Goal: Task Accomplishment & Management: Complete application form

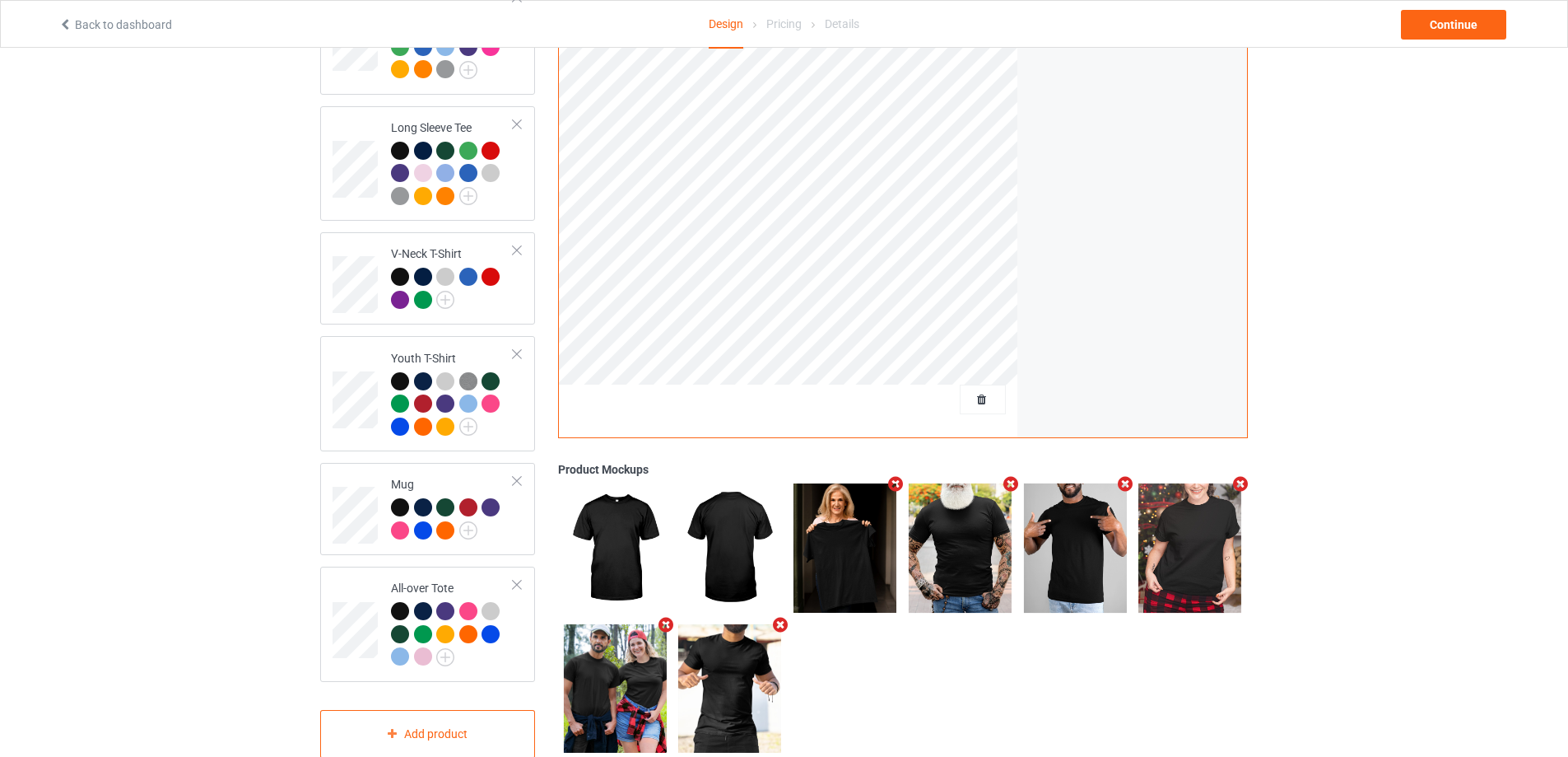
scroll to position [626, 0]
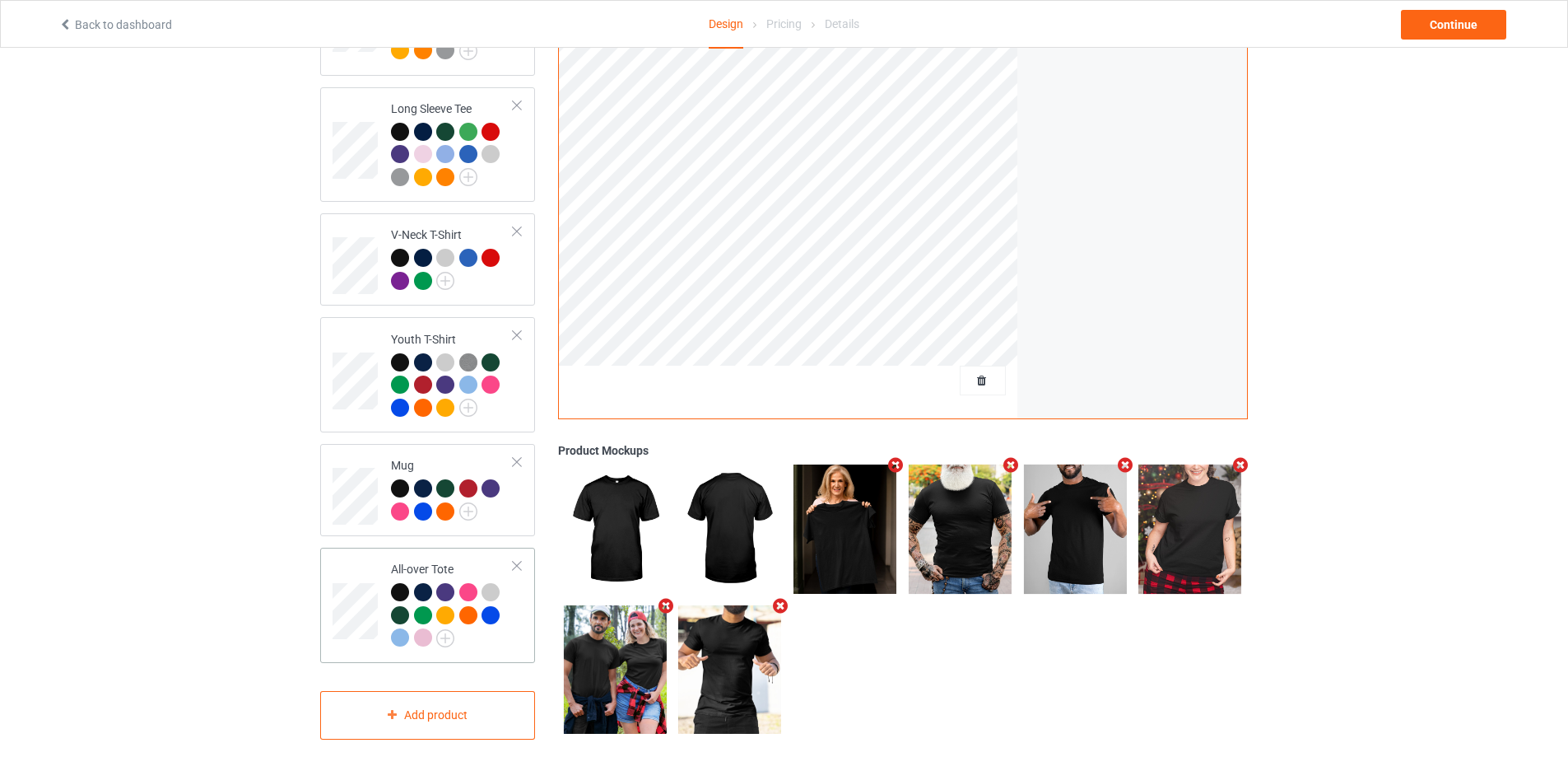
click at [519, 560] on div at bounding box center [517, 565] width 11 height 11
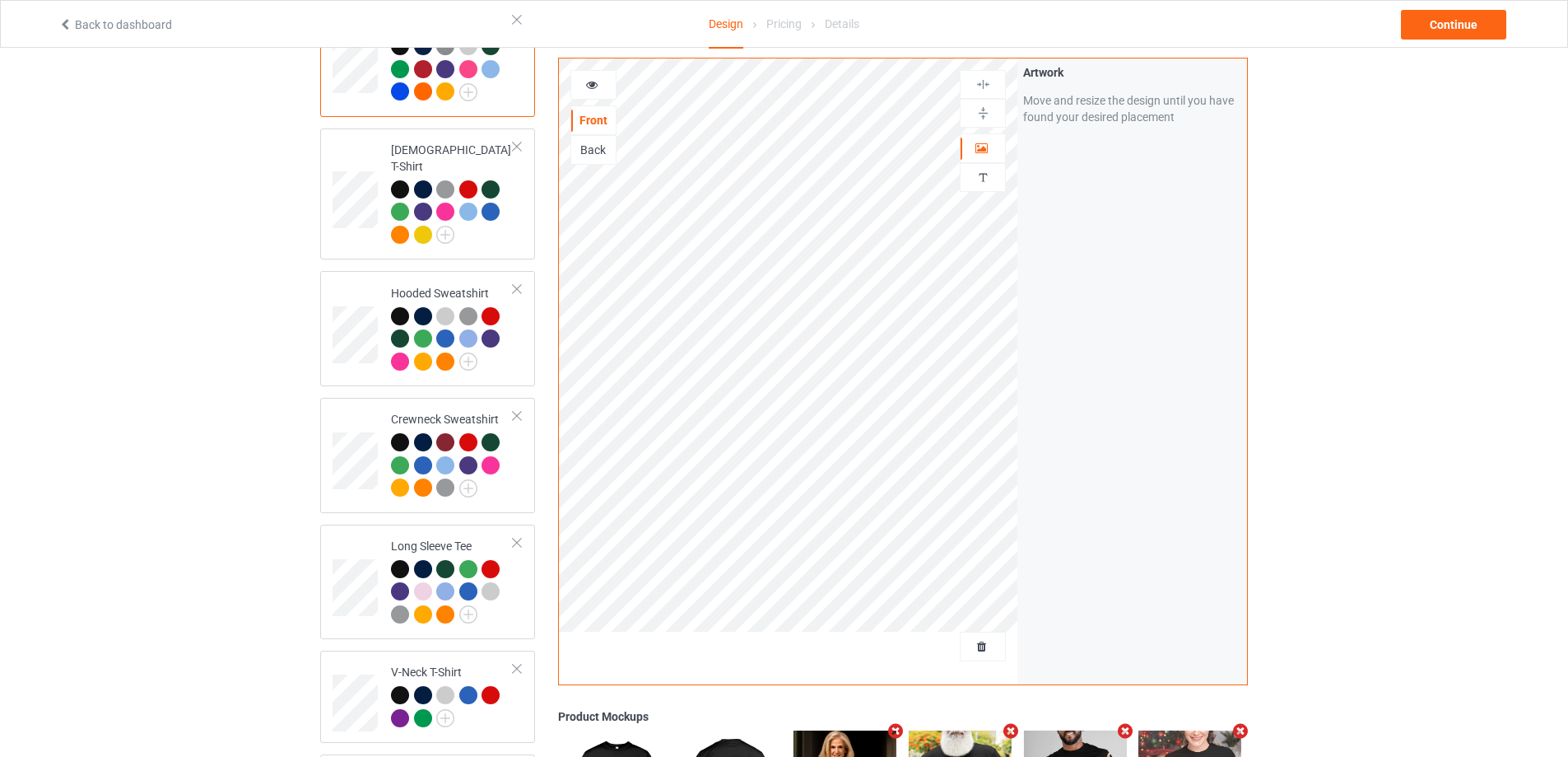
scroll to position [88, 0]
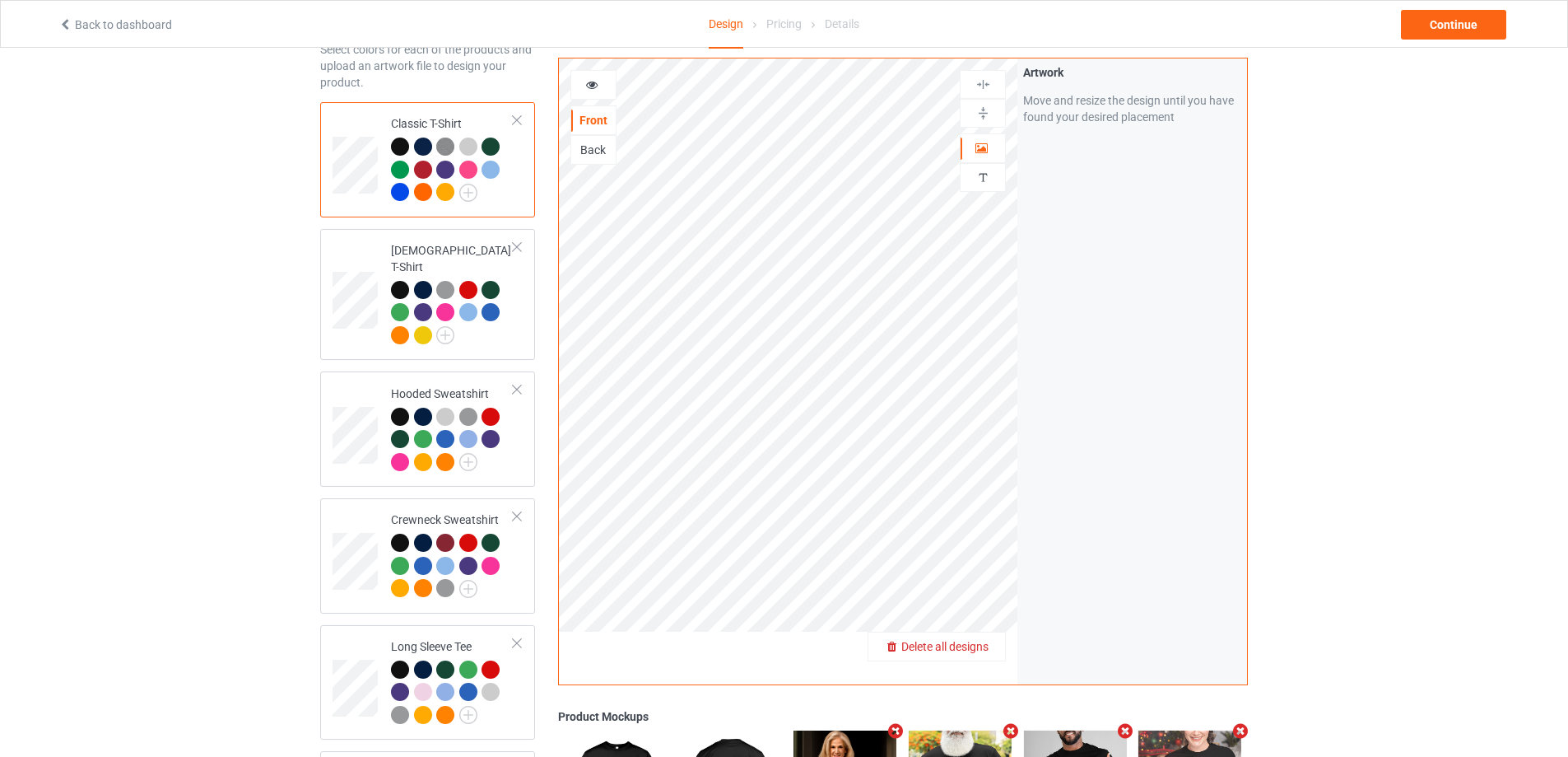
click at [980, 641] on span "Delete all designs" at bounding box center [945, 646] width 87 height 13
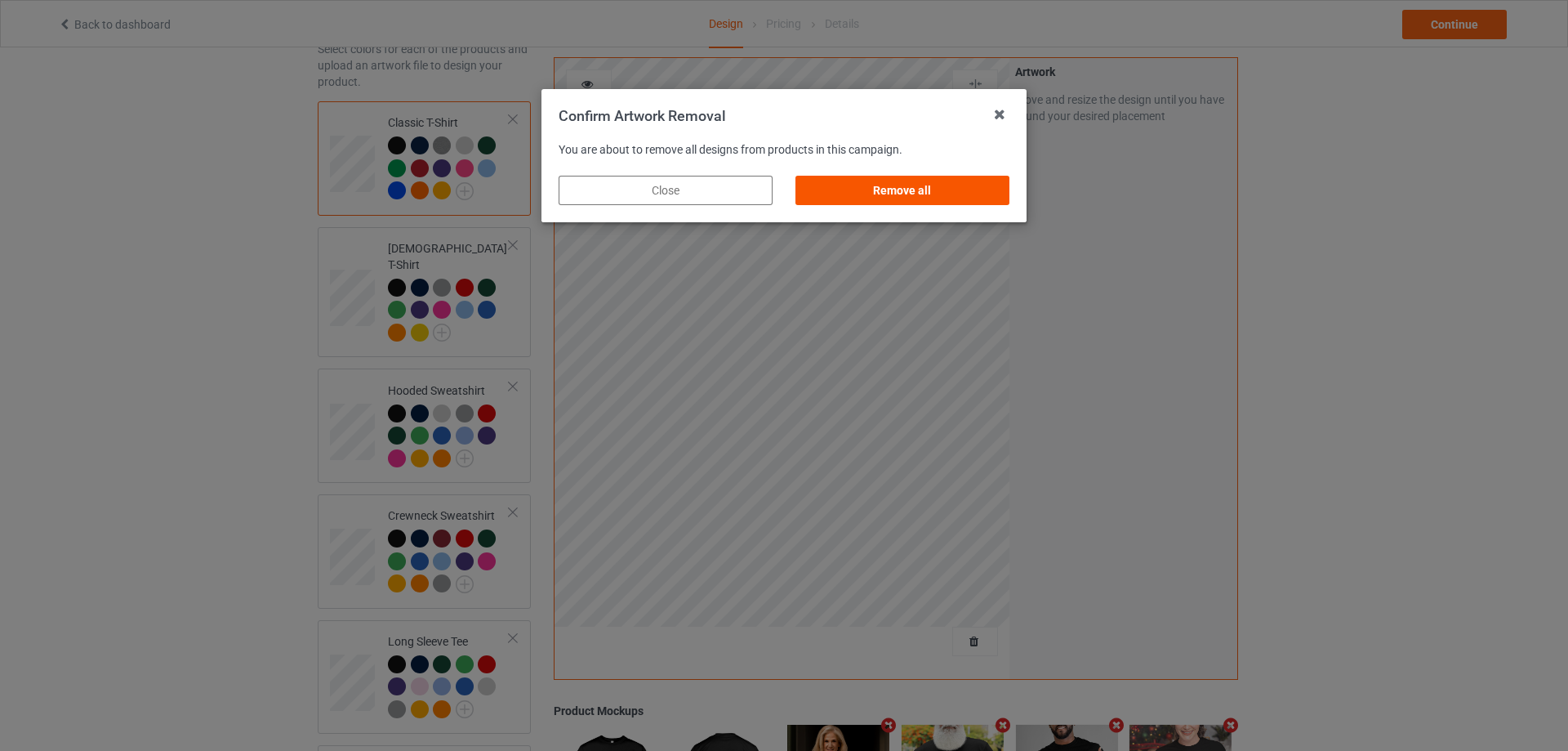
click at [930, 184] on div "Remove all" at bounding box center [902, 191] width 214 height 29
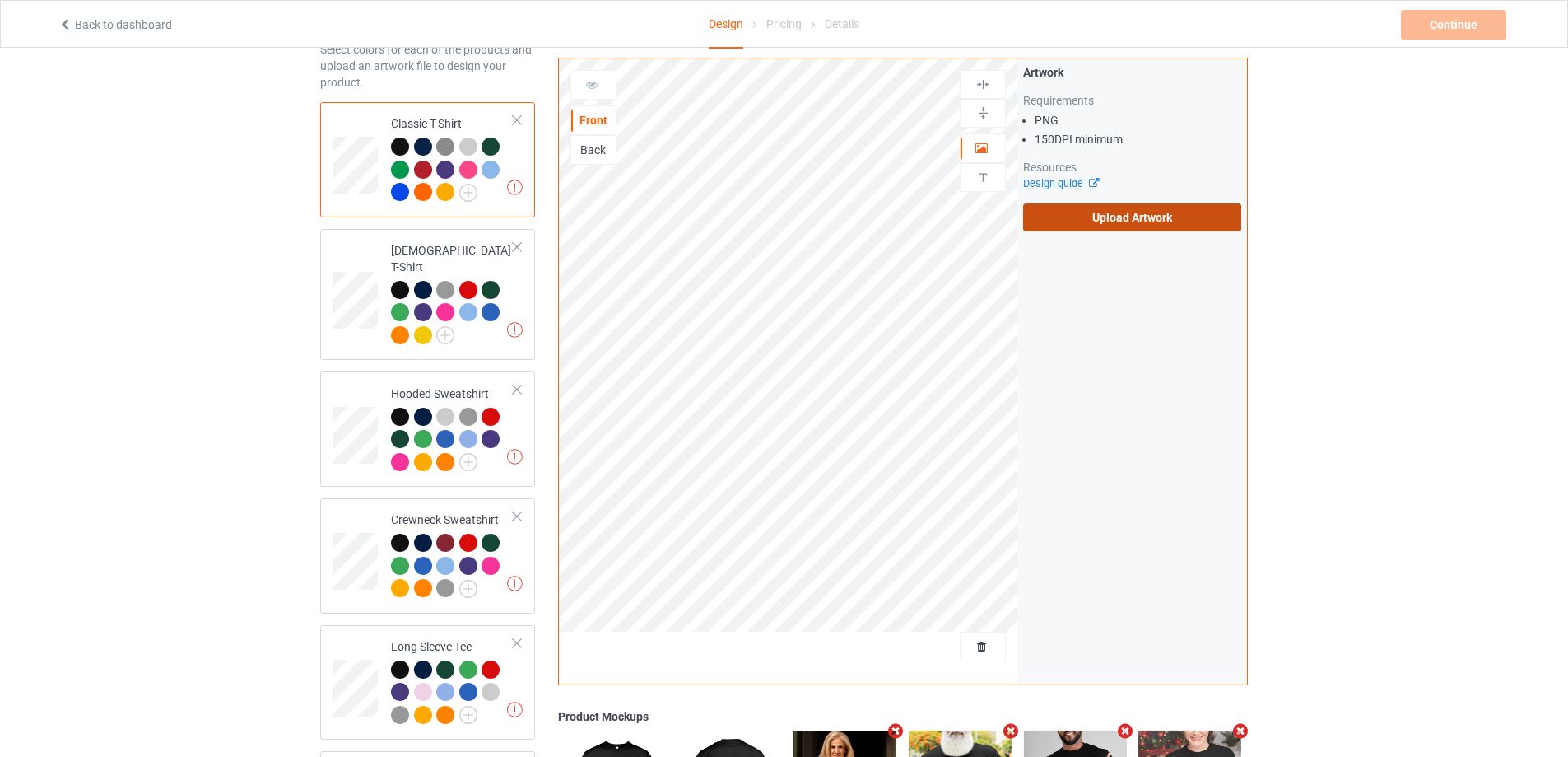
click at [1049, 217] on label "Upload Artwork" at bounding box center [1132, 217] width 218 height 28
click at [0, 0] on input "Upload Artwork" at bounding box center [0, 0] width 0 height 0
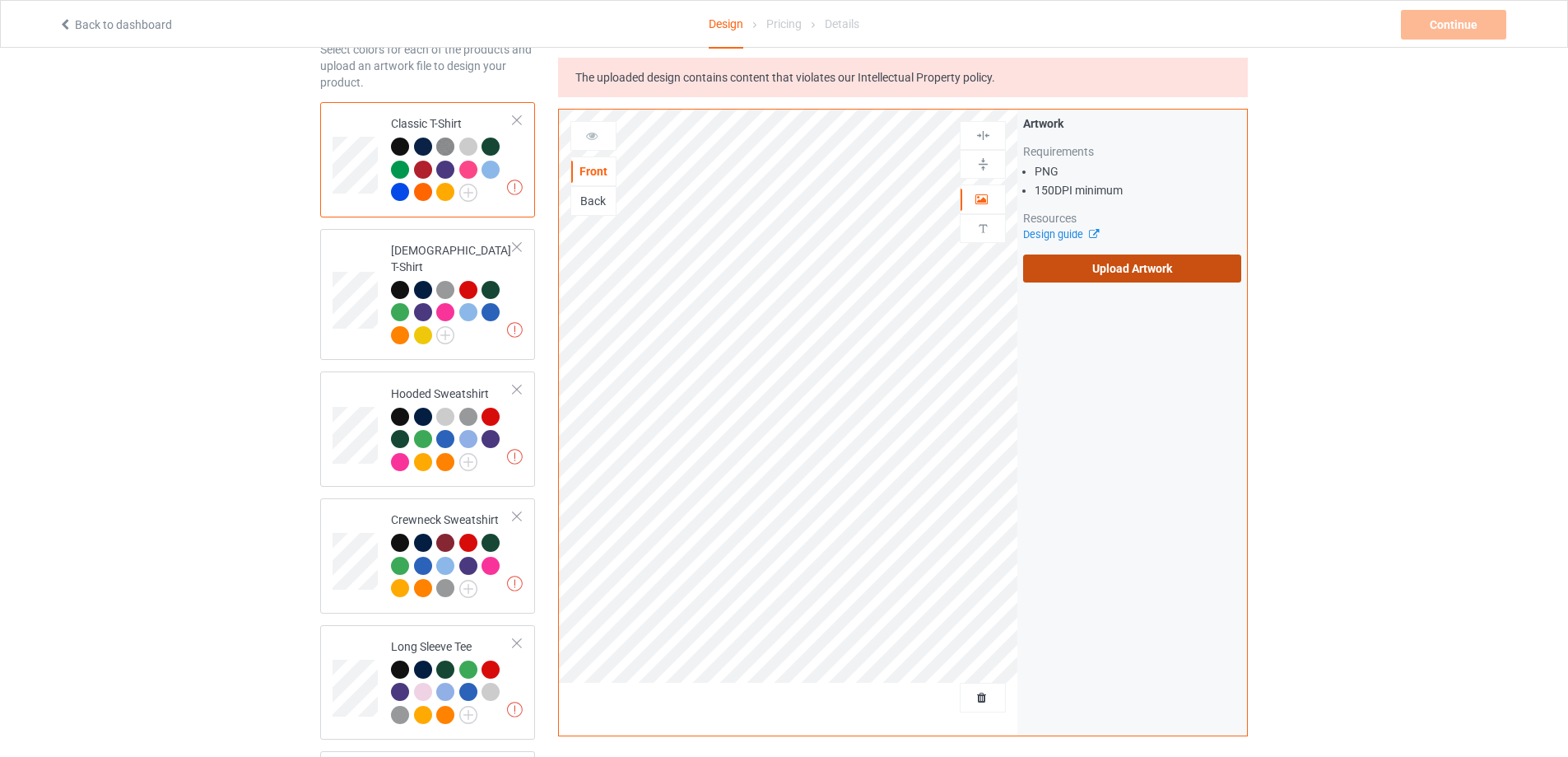
click at [1063, 275] on label "Upload Artwork" at bounding box center [1132, 268] width 218 height 28
click at [0, 0] on input "Upload Artwork" at bounding box center [0, 0] width 0 height 0
click at [1059, 272] on label "Upload Artwork" at bounding box center [1132, 268] width 218 height 28
click at [0, 0] on input "Upload Artwork" at bounding box center [0, 0] width 0 height 0
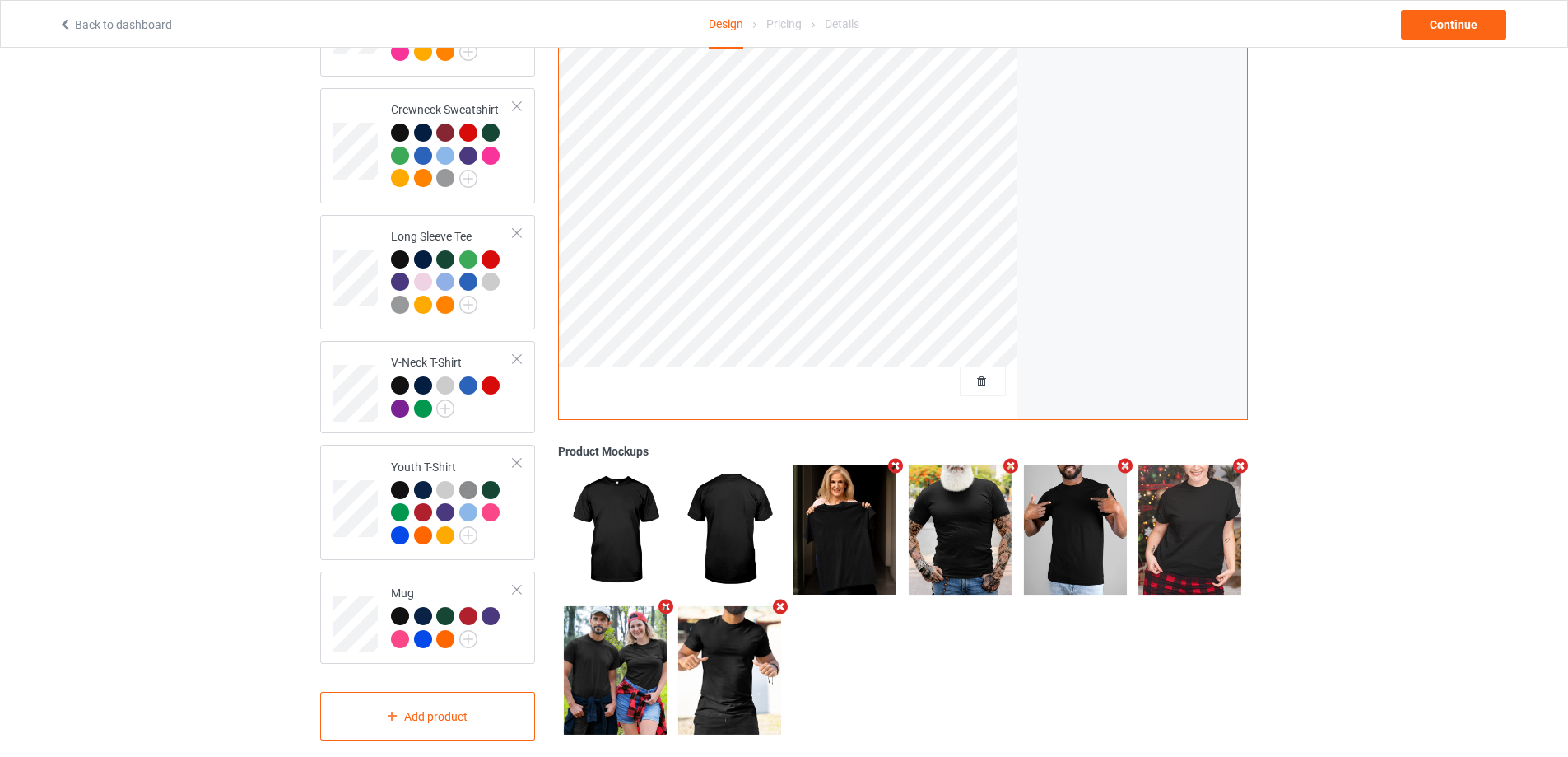
scroll to position [499, 0]
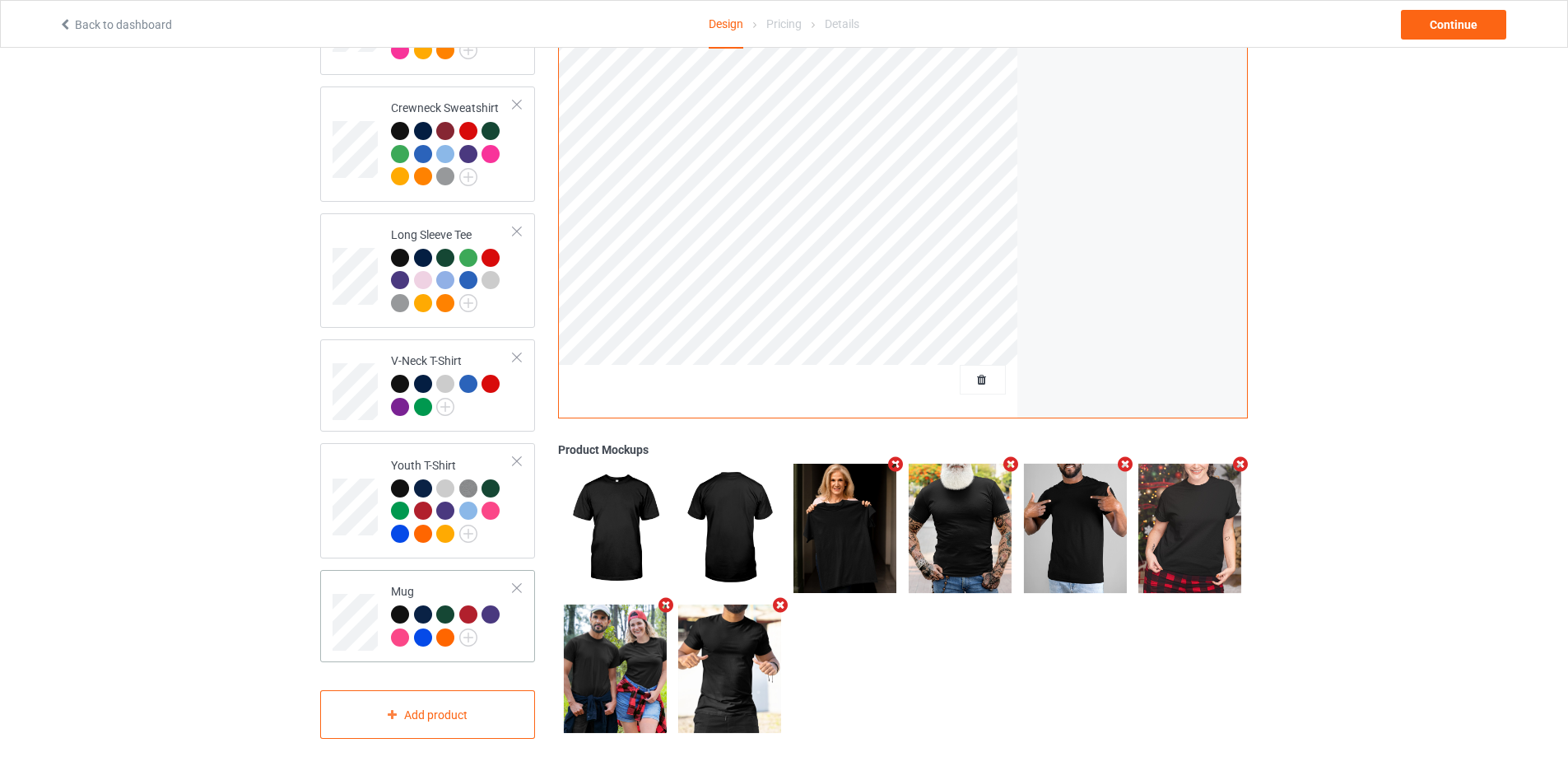
click at [518, 616] on td "Mug" at bounding box center [451, 616] width 141 height 79
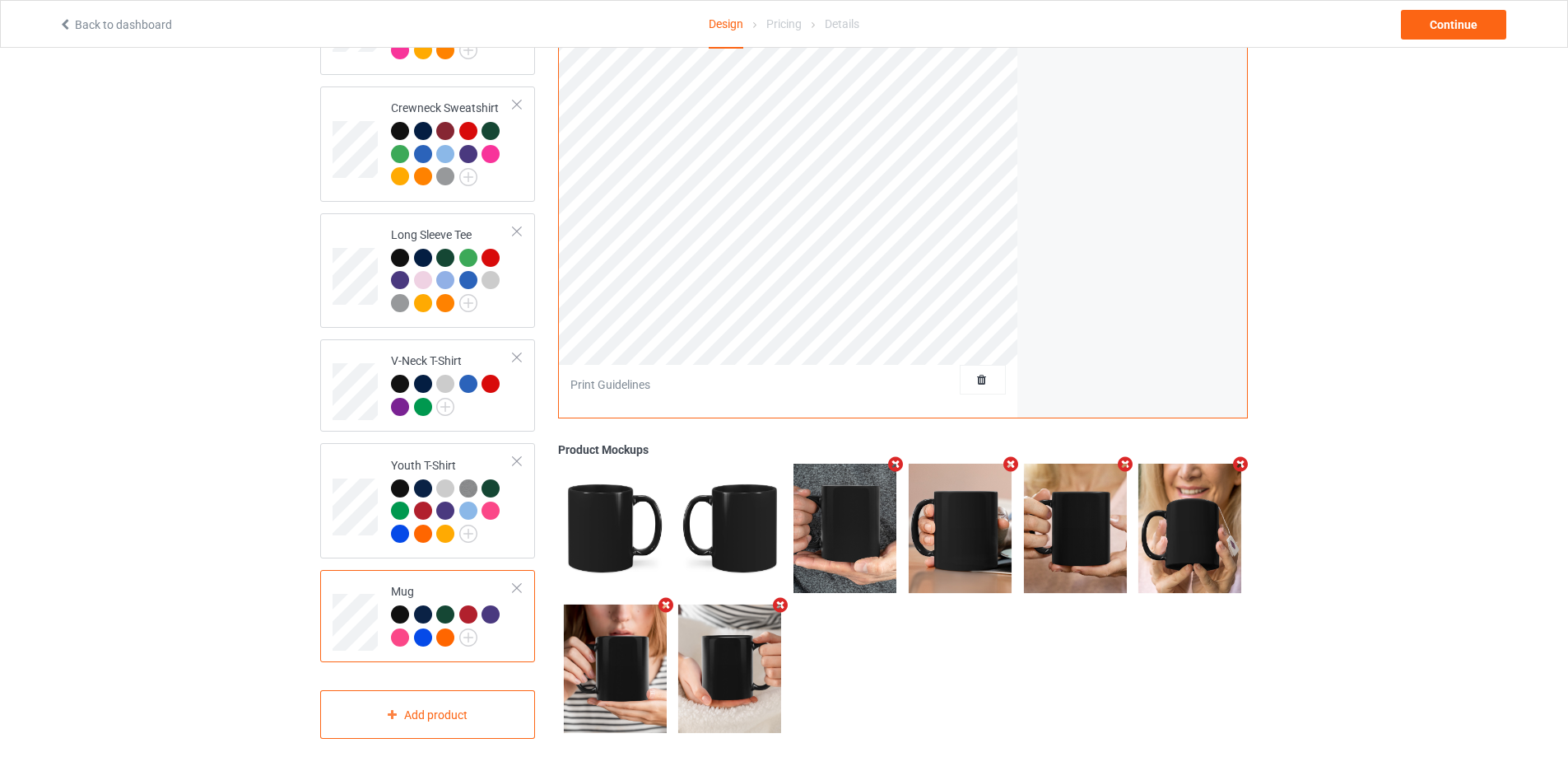
drag, startPoint x: 502, startPoint y: 615, endPoint x: 512, endPoint y: 587, distance: 29.7
click at [503, 615] on div at bounding box center [452, 628] width 122 height 45
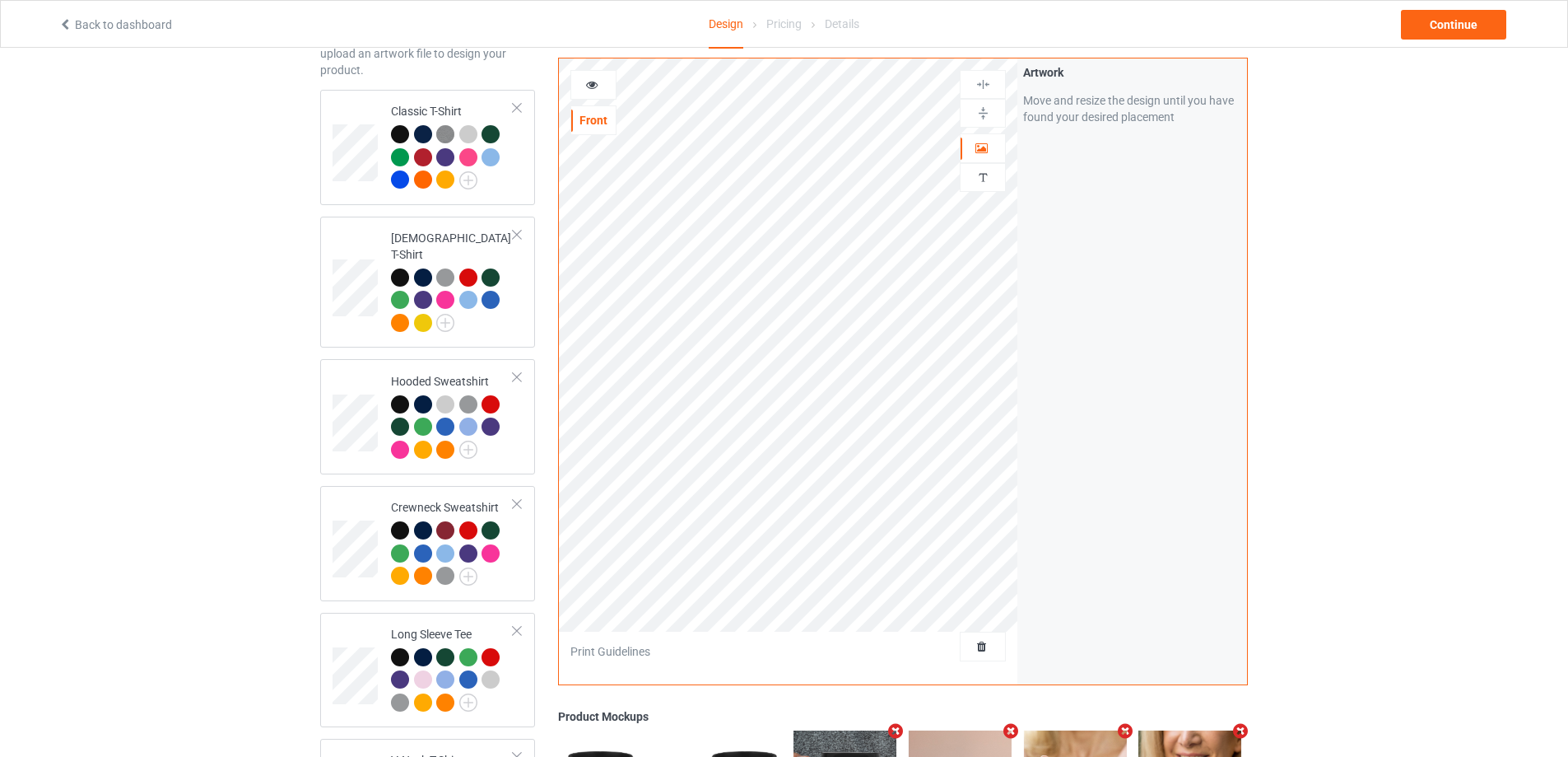
scroll to position [88, 0]
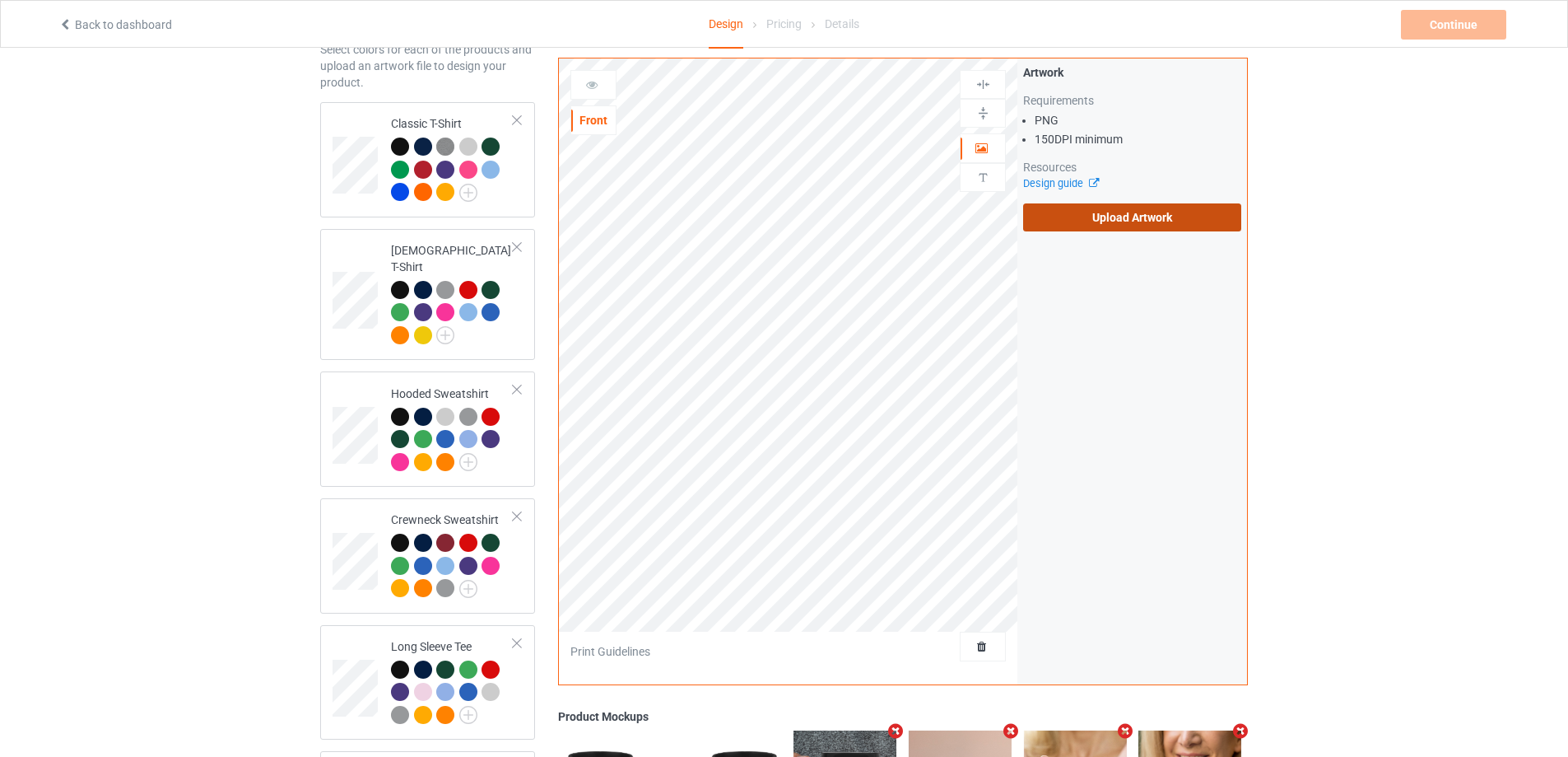
click at [1088, 223] on label "Upload Artwork" at bounding box center [1132, 217] width 218 height 28
click at [0, 0] on input "Upload Artwork" at bounding box center [0, 0] width 0 height 0
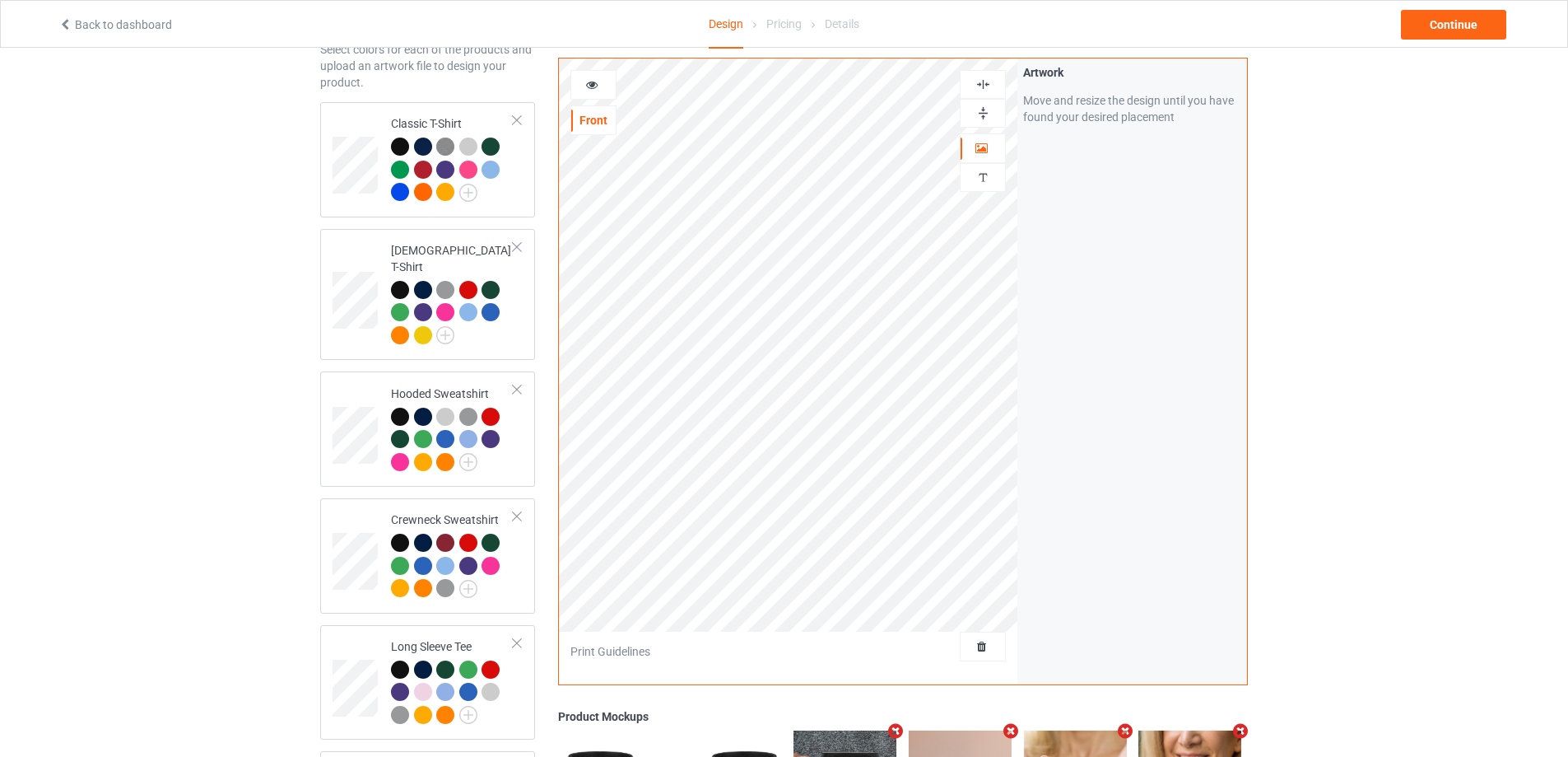
click at [994, 81] on div at bounding box center [982, 85] width 45 height 16
click at [986, 115] on img at bounding box center [983, 114] width 16 height 16
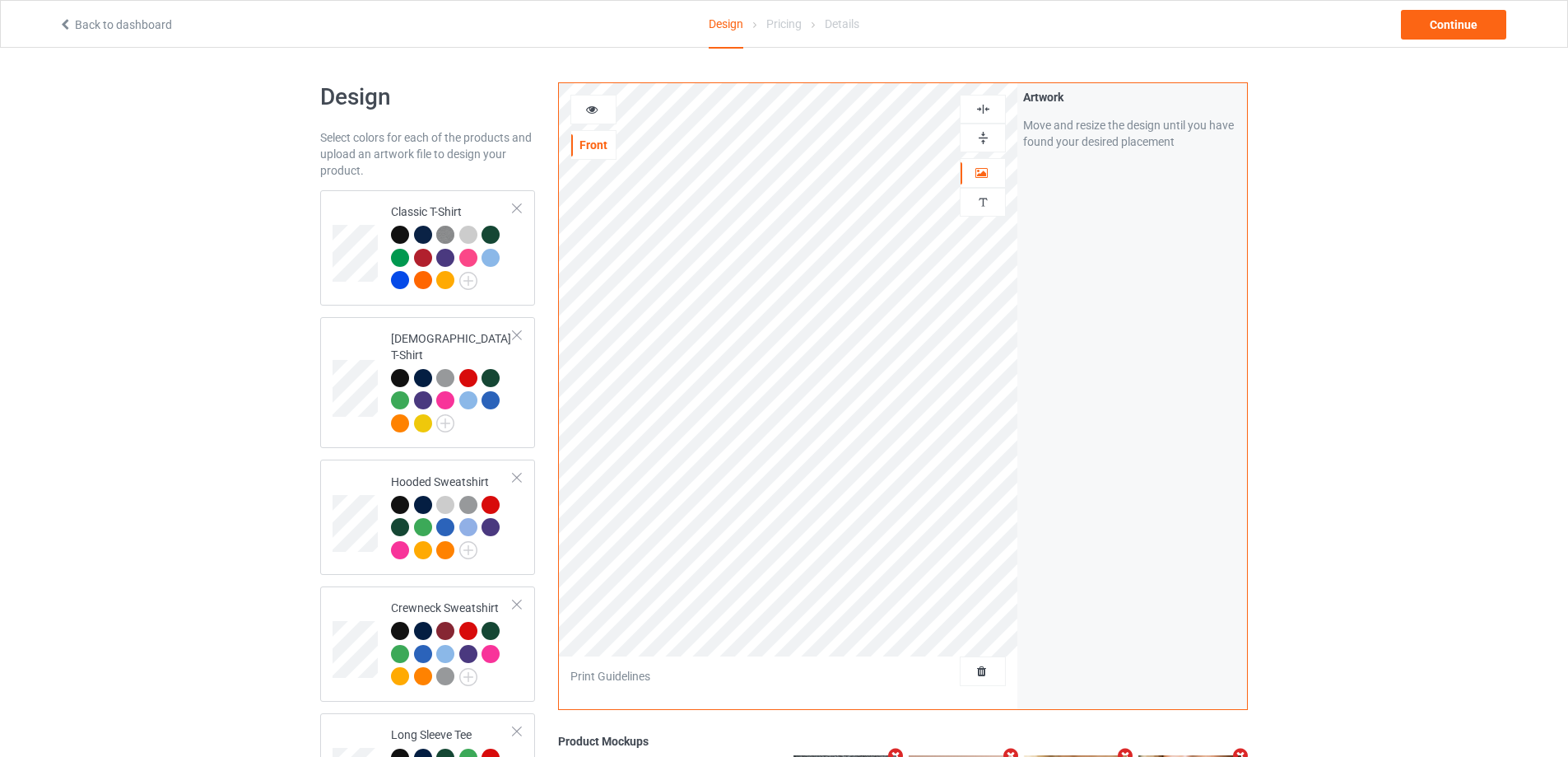
click at [601, 104] on div at bounding box center [593, 109] width 45 height 17
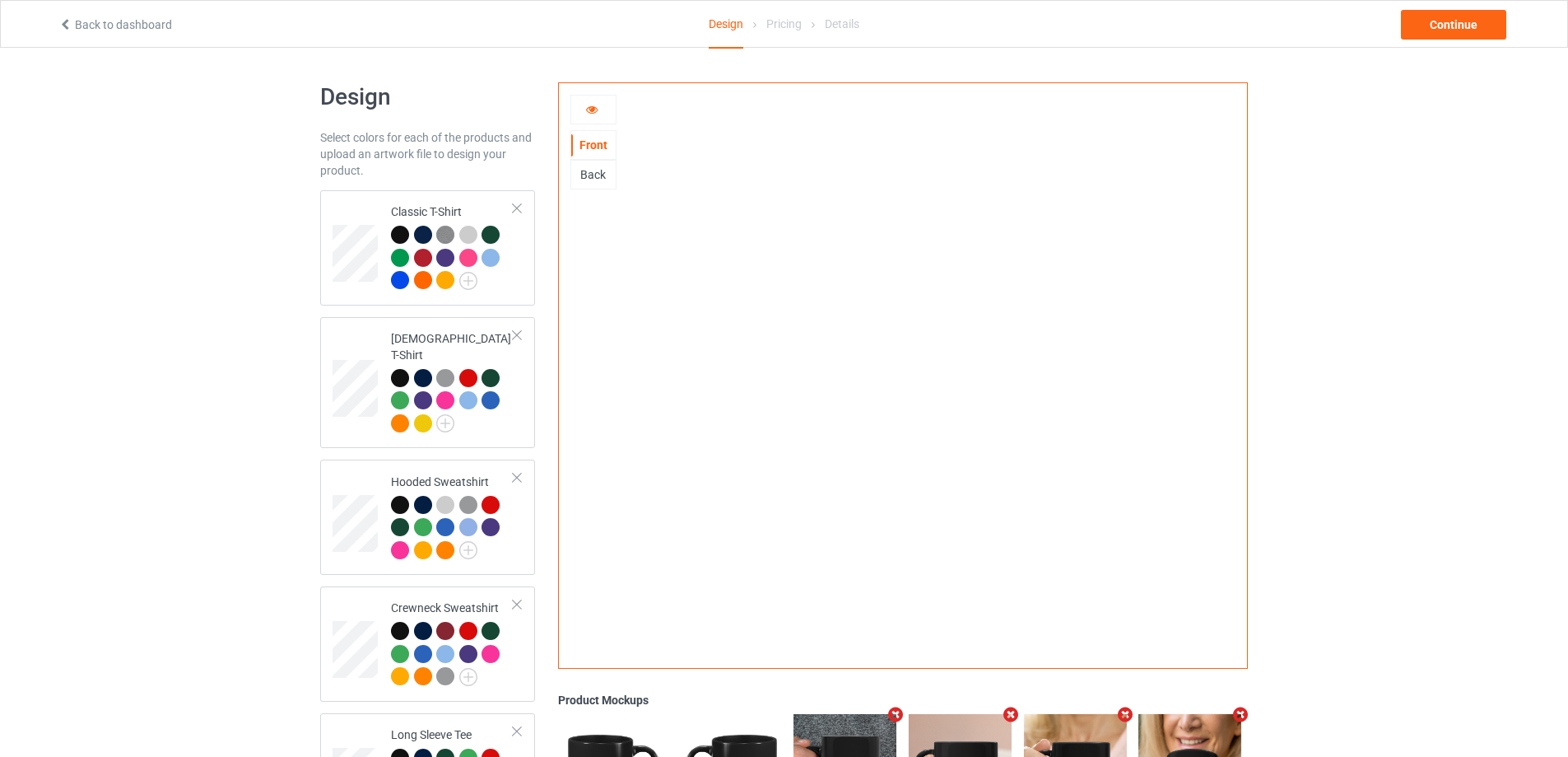
click at [594, 106] on icon at bounding box center [592, 107] width 14 height 11
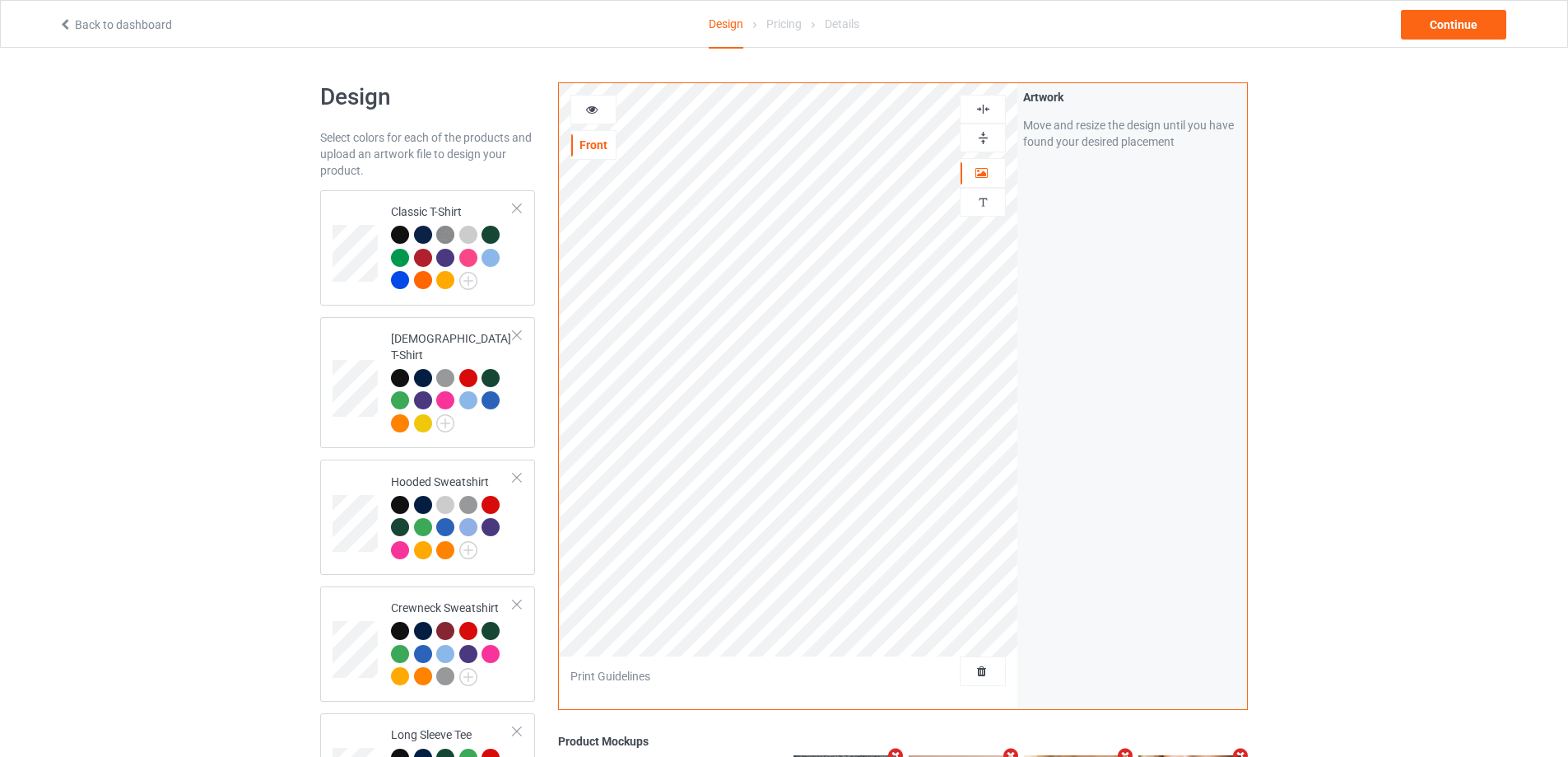
click at [978, 109] on img at bounding box center [983, 109] width 16 height 16
click at [988, 147] on div at bounding box center [982, 137] width 46 height 29
click at [980, 137] on img at bounding box center [983, 138] width 16 height 16
click at [593, 109] on icon at bounding box center [592, 107] width 14 height 11
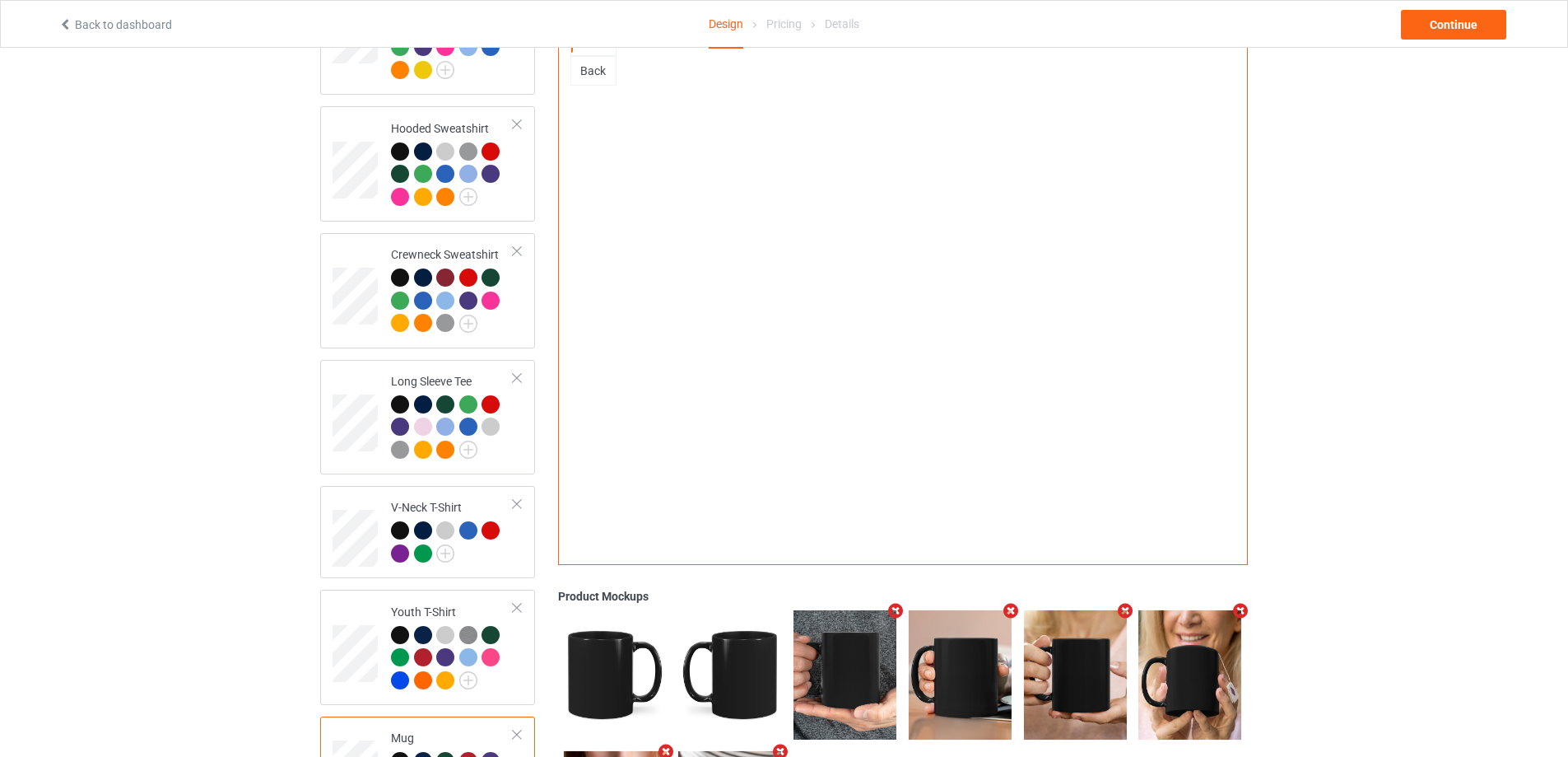
scroll to position [224, 0]
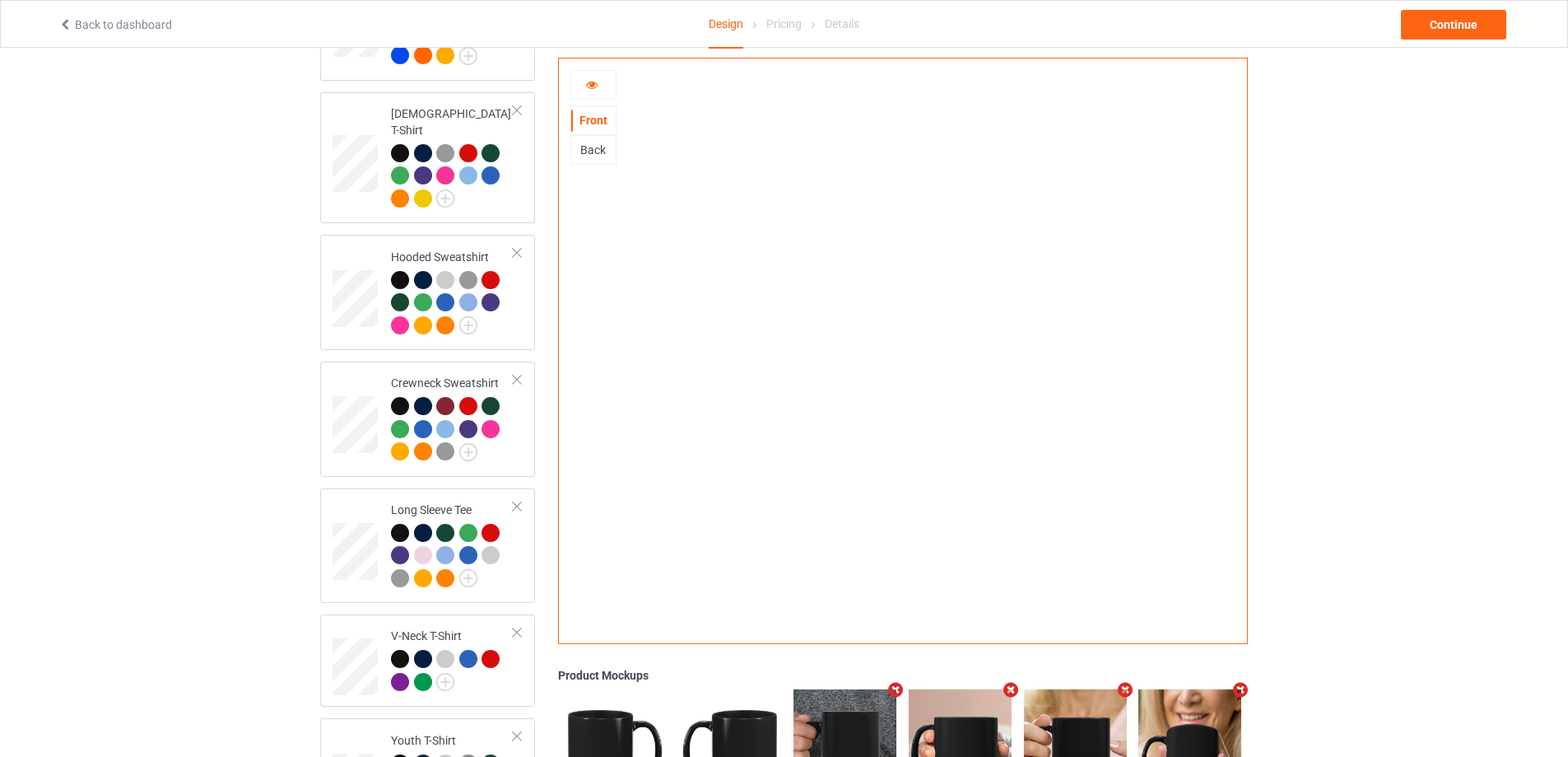
click at [599, 158] on div "Back" at bounding box center [593, 150] width 46 height 30
click at [601, 148] on div "Back" at bounding box center [593, 149] width 45 height 17
click at [595, 86] on icon at bounding box center [592, 82] width 14 height 11
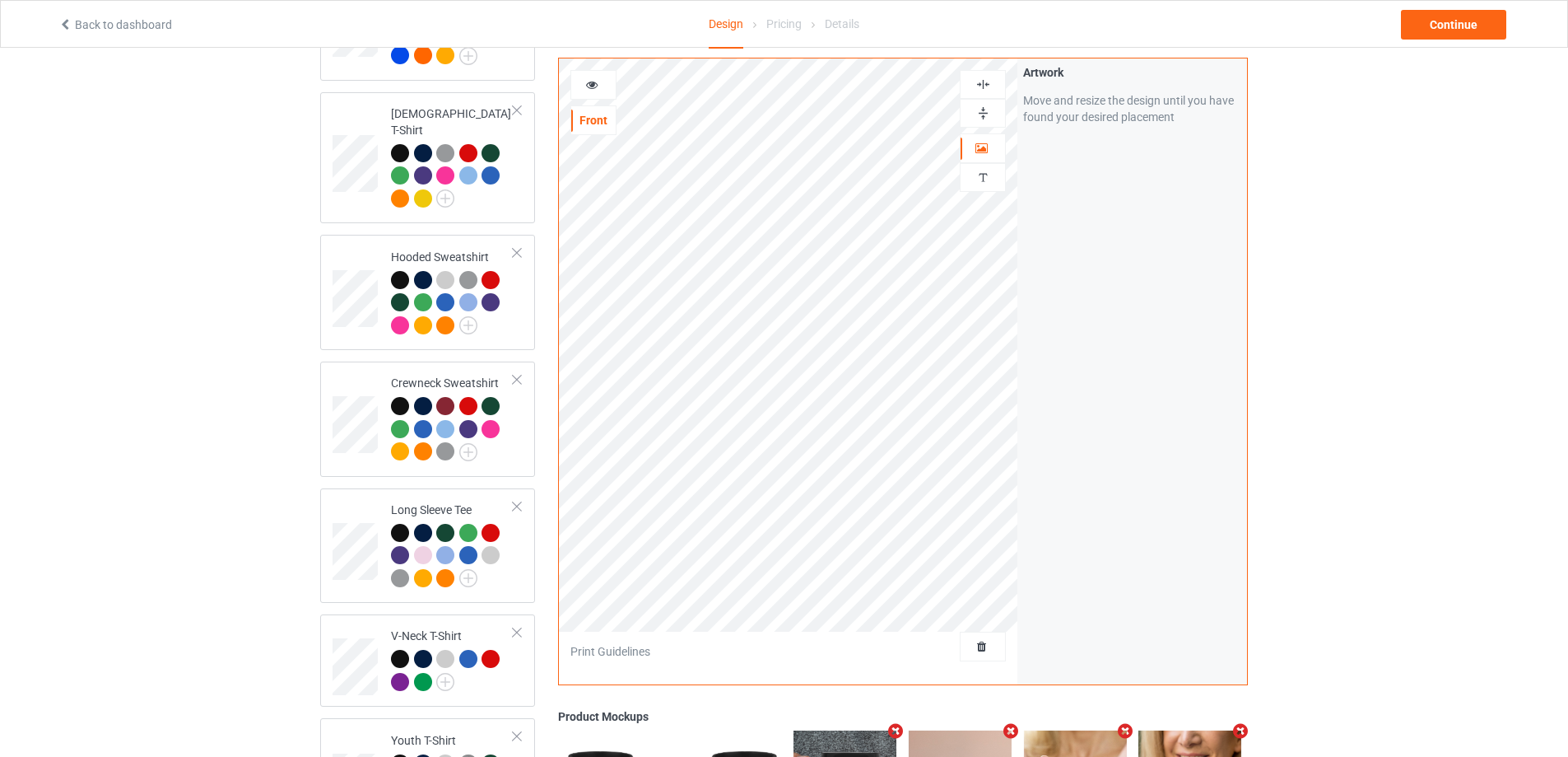
click at [976, 77] on img at bounding box center [983, 85] width 16 height 16
click at [984, 106] on img at bounding box center [983, 114] width 16 height 16
click at [599, 77] on div at bounding box center [593, 85] width 45 height 17
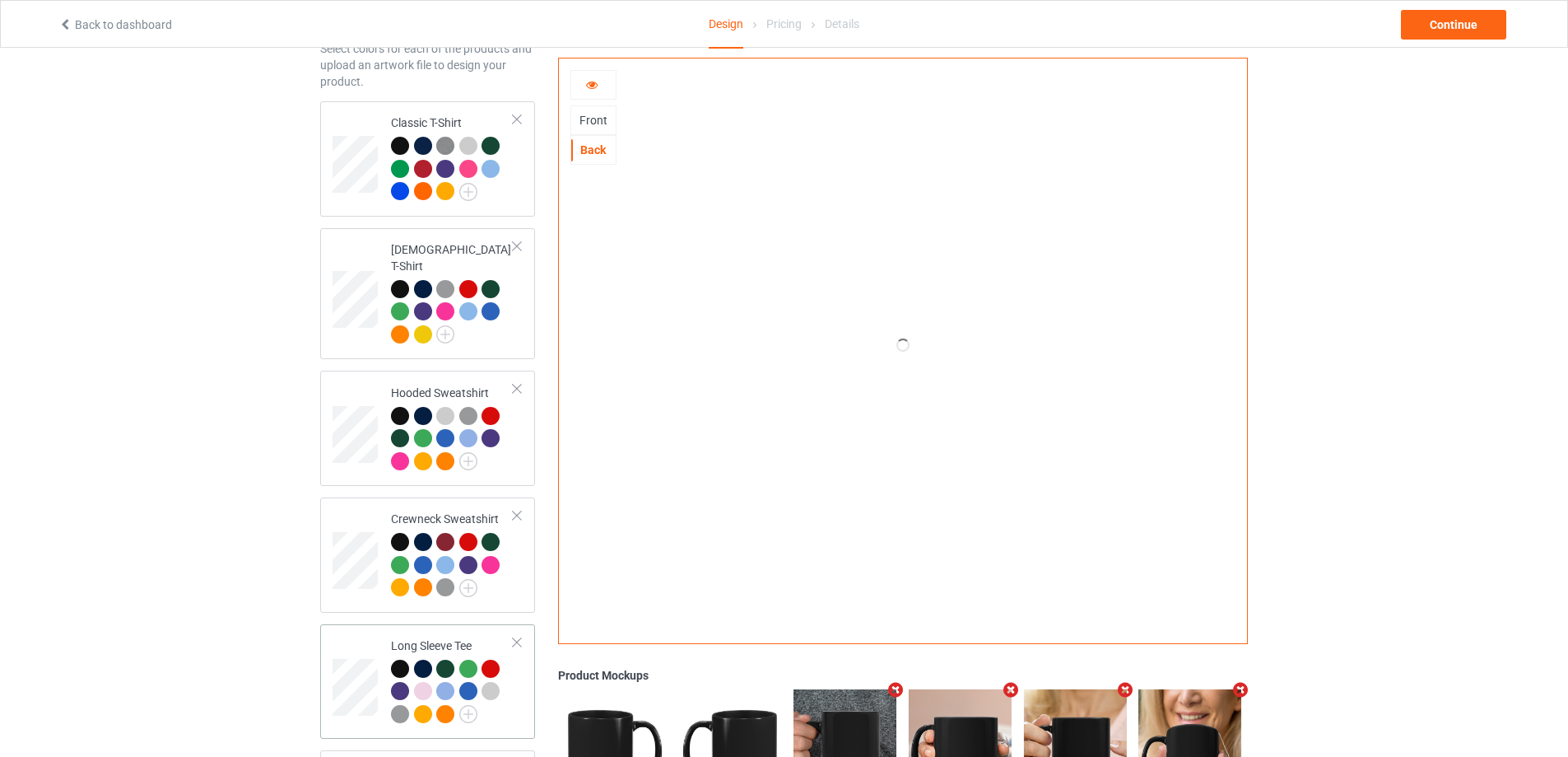
scroll to position [88, 0]
click at [595, 122] on div "Front" at bounding box center [593, 120] width 45 height 17
click at [598, 79] on icon at bounding box center [592, 82] width 14 height 11
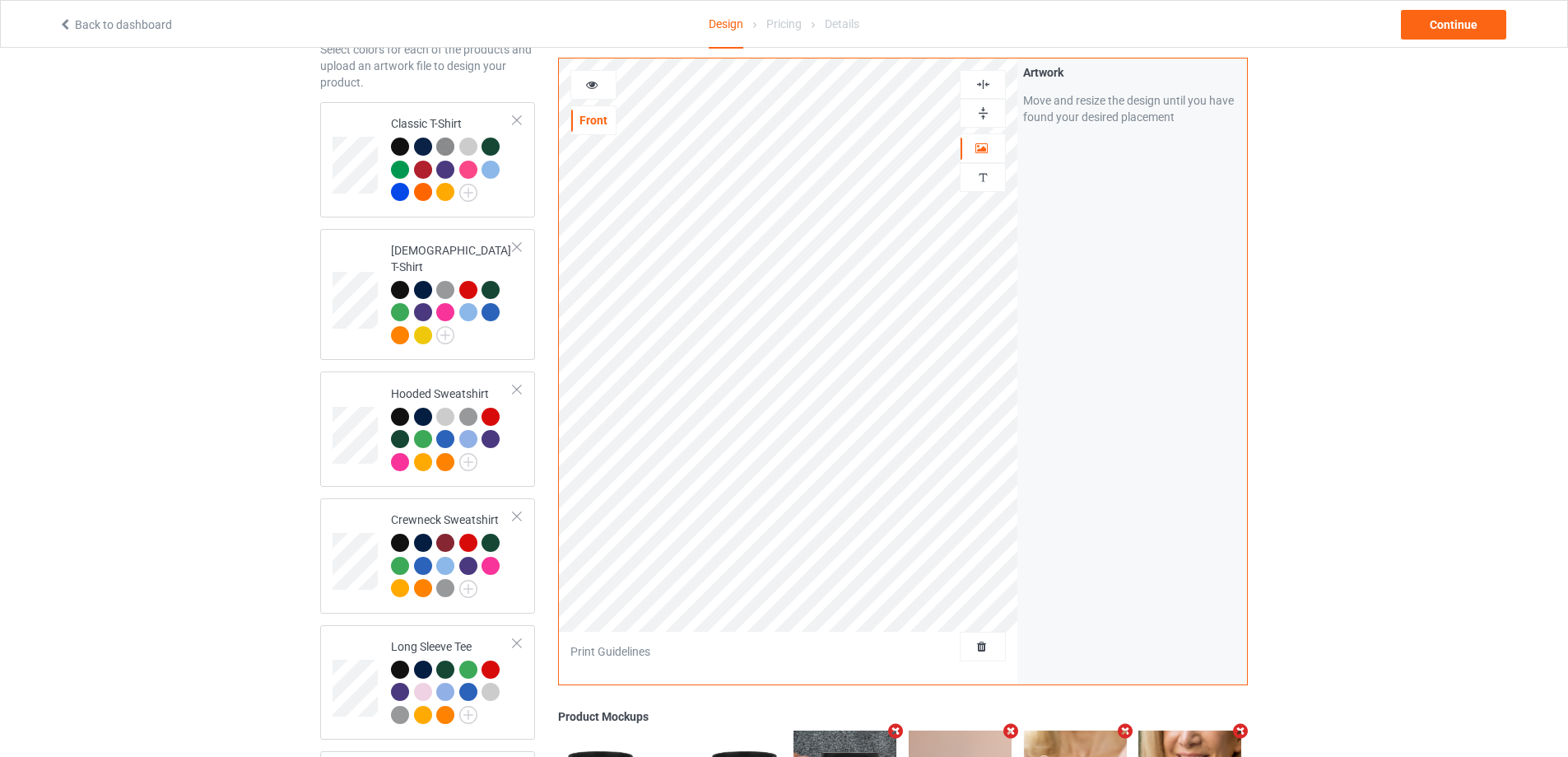
click at [981, 84] on img at bounding box center [983, 85] width 16 height 16
click at [983, 110] on img at bounding box center [983, 114] width 16 height 16
click at [985, 76] on div at bounding box center [982, 84] width 46 height 29
click at [989, 108] on img at bounding box center [983, 114] width 16 height 16
click at [588, 83] on icon at bounding box center [592, 82] width 14 height 11
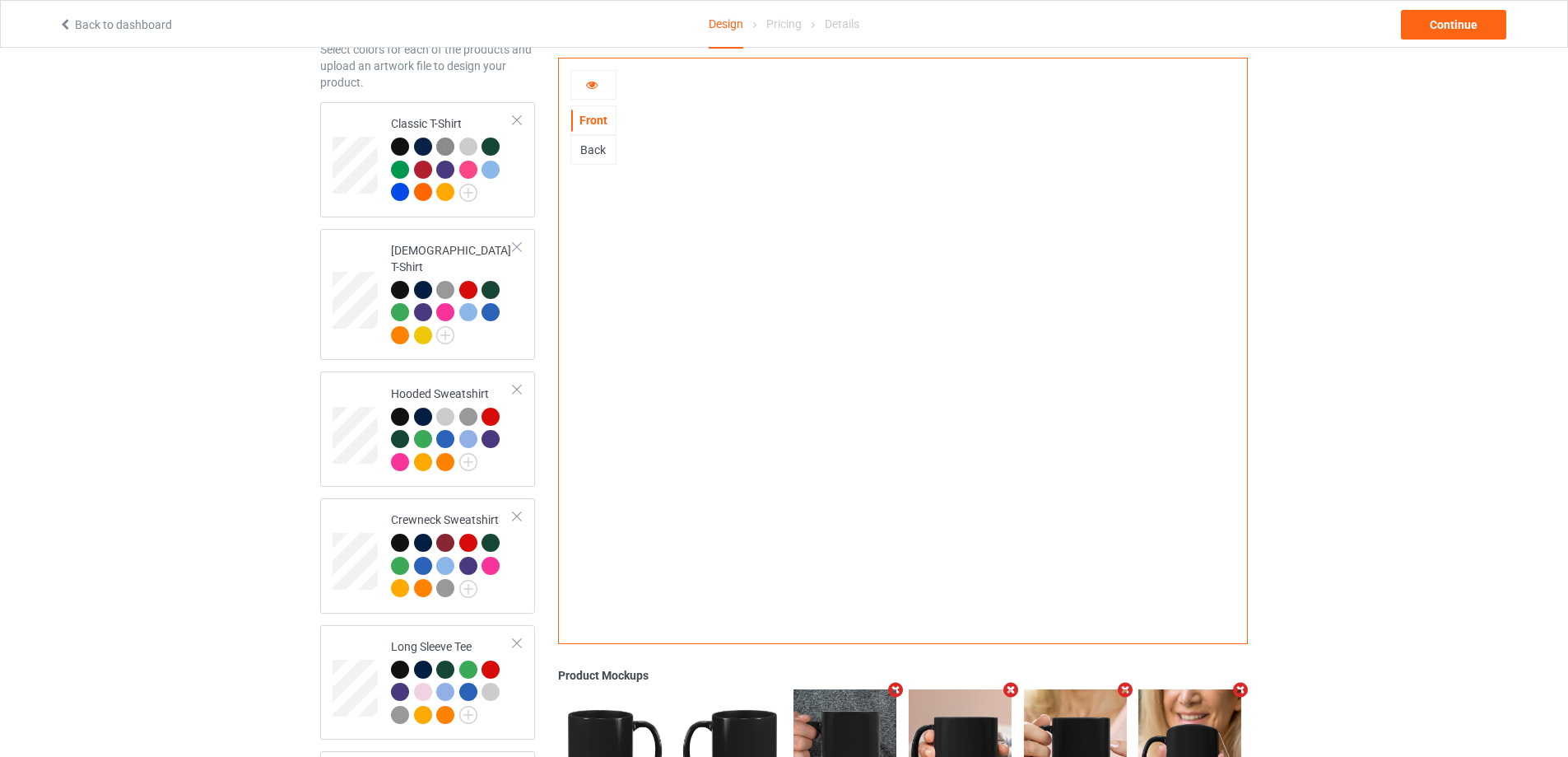
click at [588, 148] on div "Back" at bounding box center [593, 149] width 45 height 17
click at [605, 119] on div "Front" at bounding box center [593, 120] width 45 height 17
click at [599, 85] on div at bounding box center [593, 85] width 45 height 17
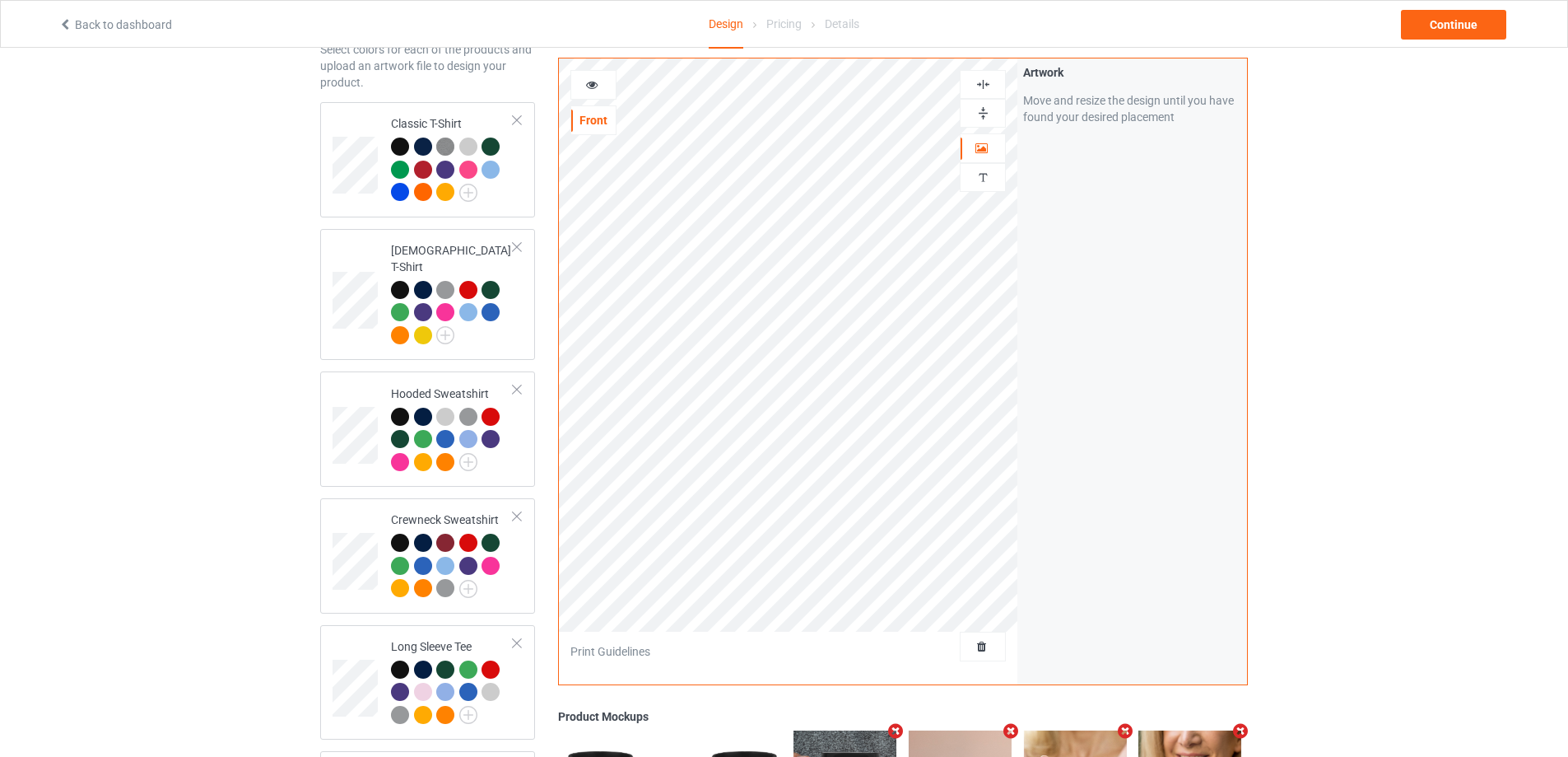
click at [983, 82] on img at bounding box center [983, 85] width 16 height 16
click at [983, 113] on img at bounding box center [983, 114] width 16 height 16
click at [983, 109] on img at bounding box center [983, 114] width 16 height 16
click at [975, 77] on img at bounding box center [983, 85] width 16 height 16
click at [602, 86] on div at bounding box center [593, 85] width 45 height 17
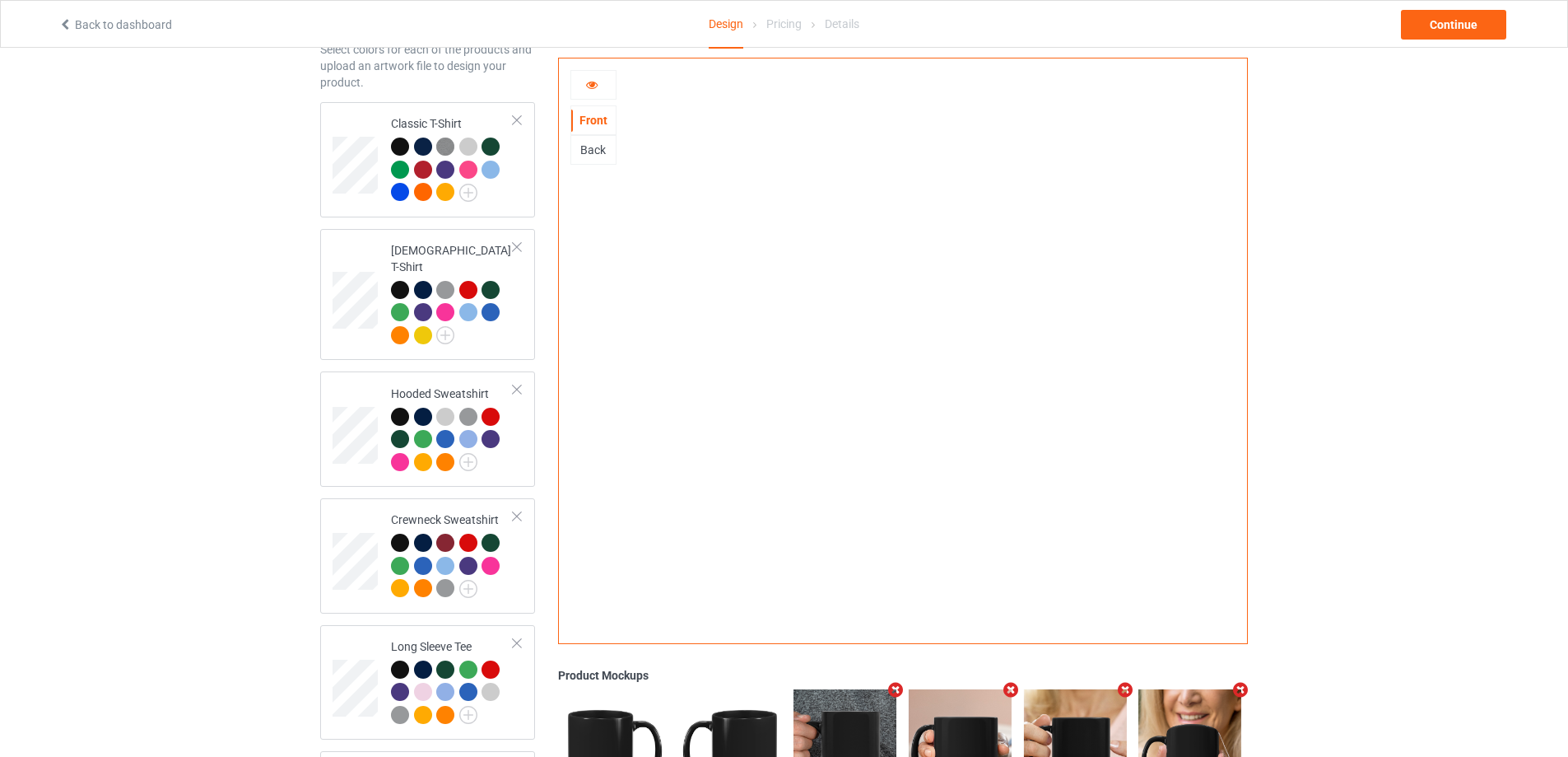
click at [601, 144] on div "Back" at bounding box center [593, 149] width 45 height 17
click at [598, 114] on div "Front" at bounding box center [593, 120] width 45 height 17
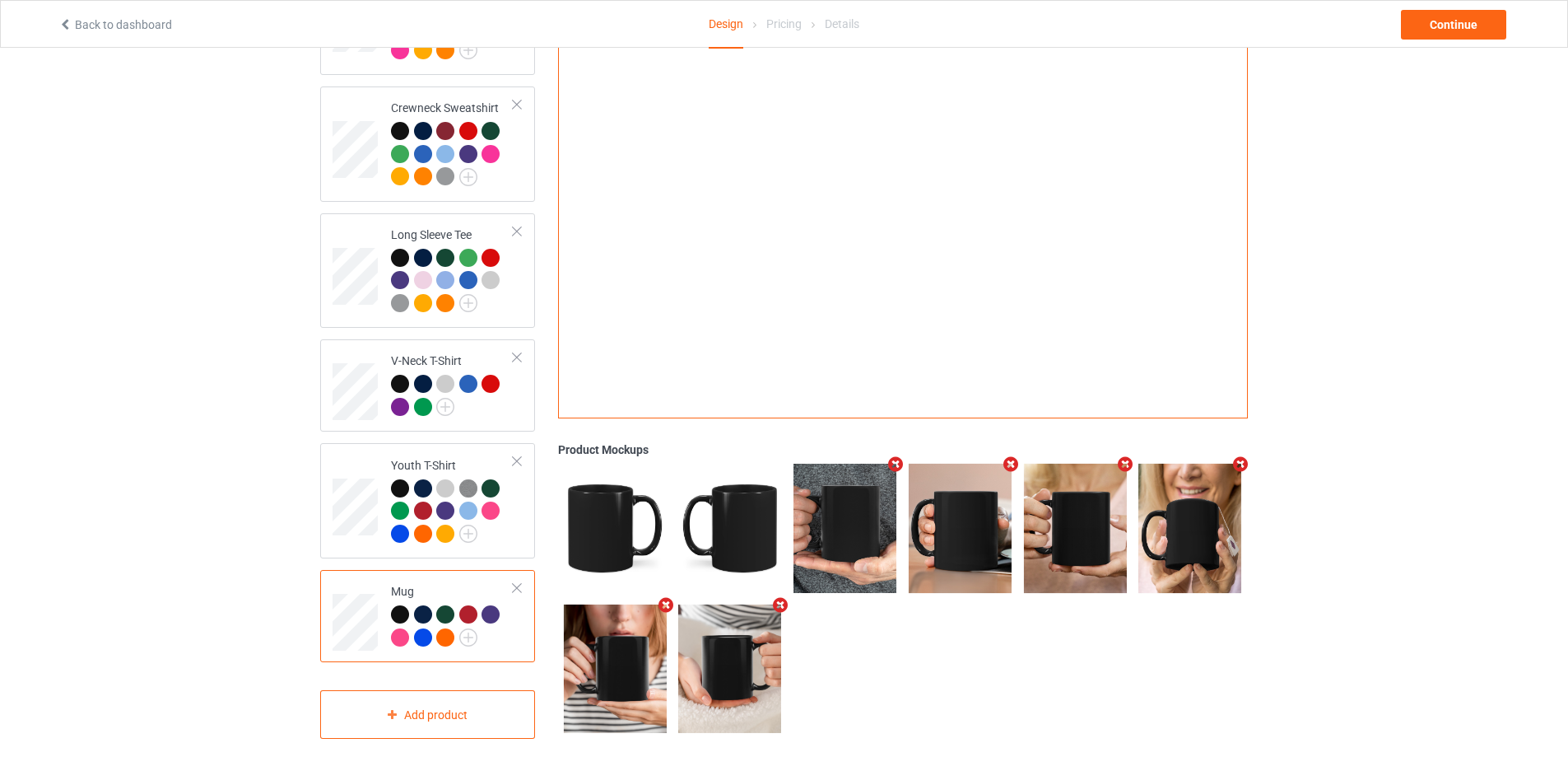
click at [404, 628] on div at bounding box center [400, 637] width 18 height 18
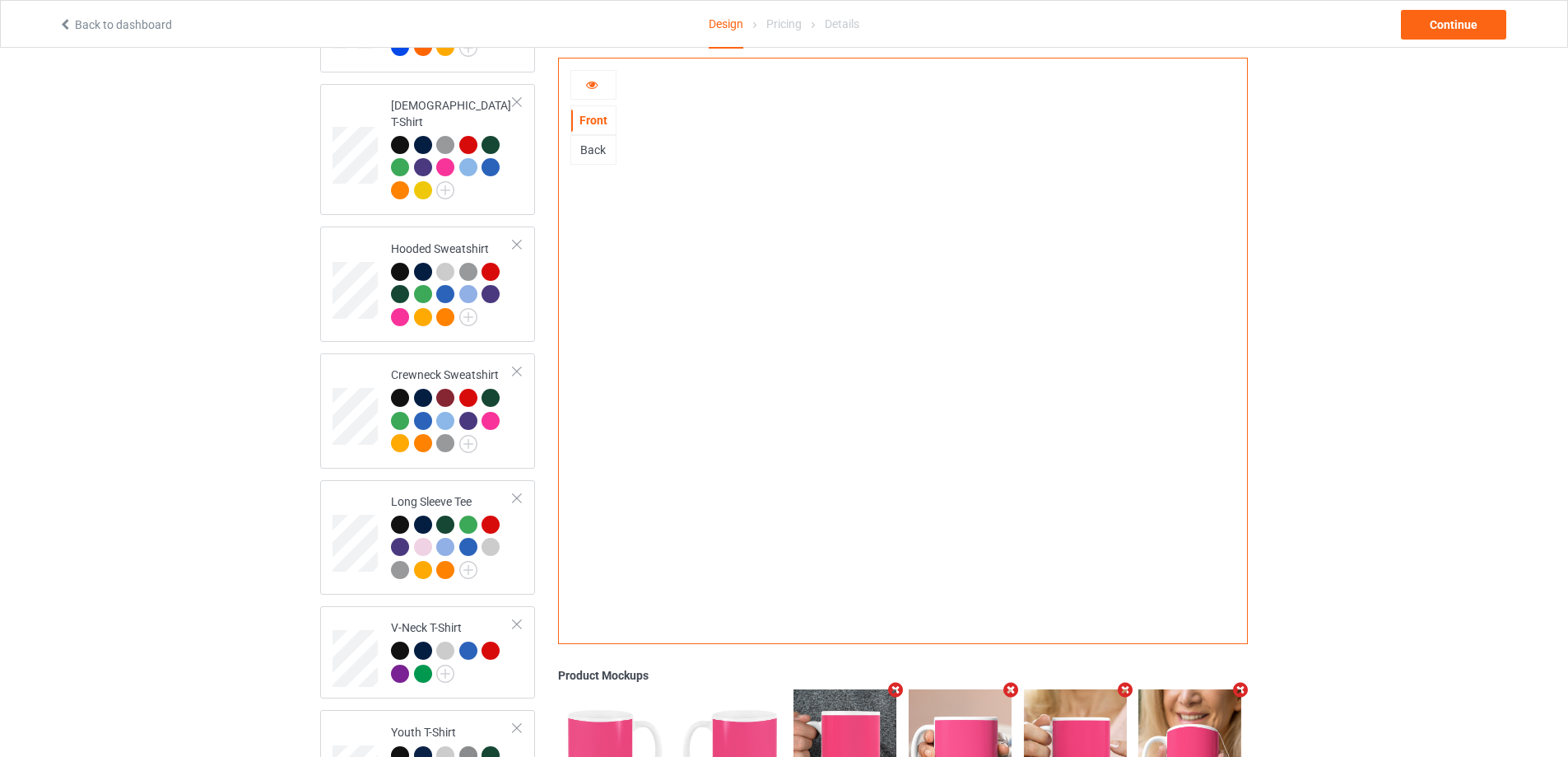
scroll to position [224, 0]
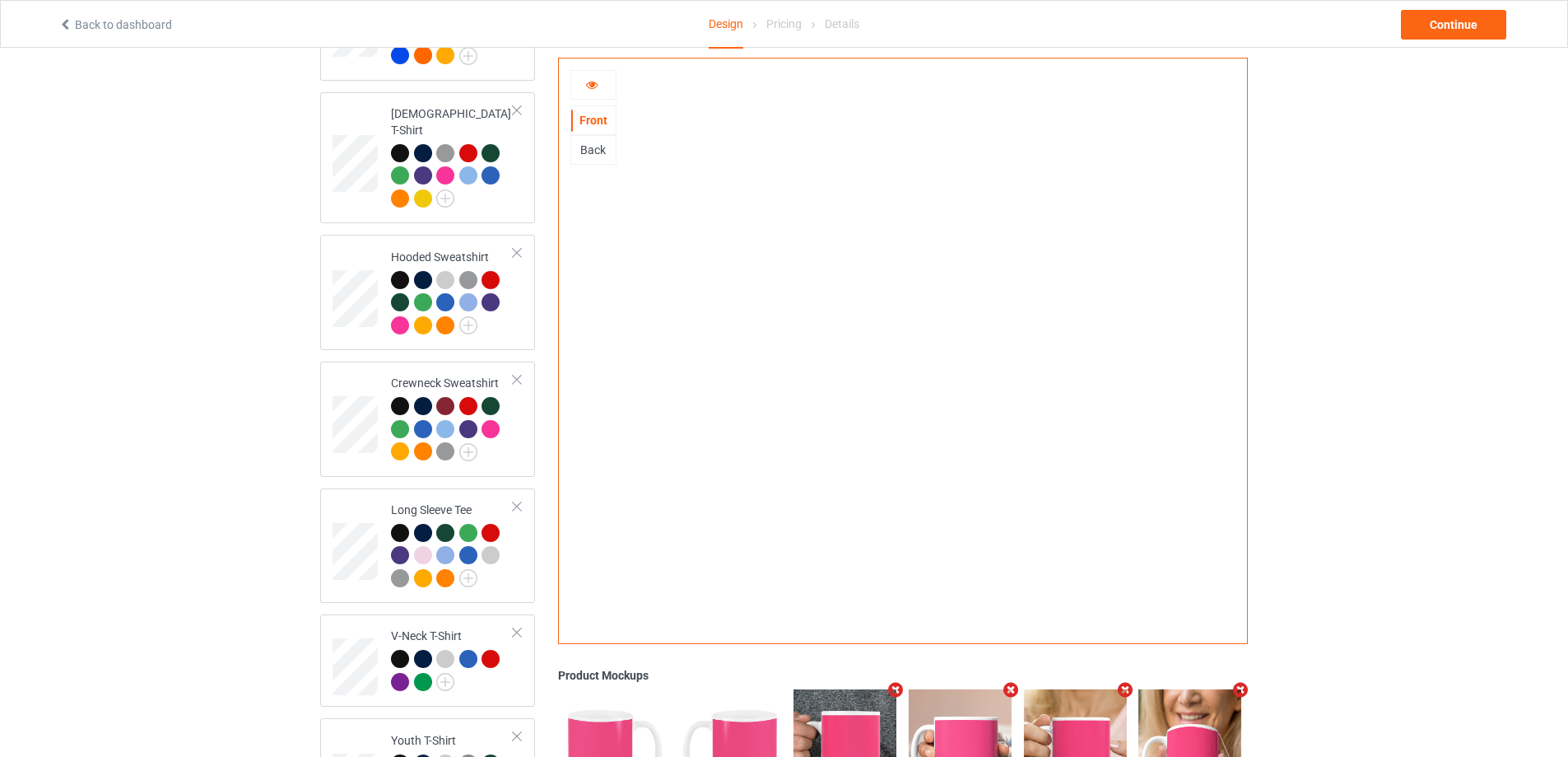
click at [605, 86] on div at bounding box center [593, 85] width 45 height 17
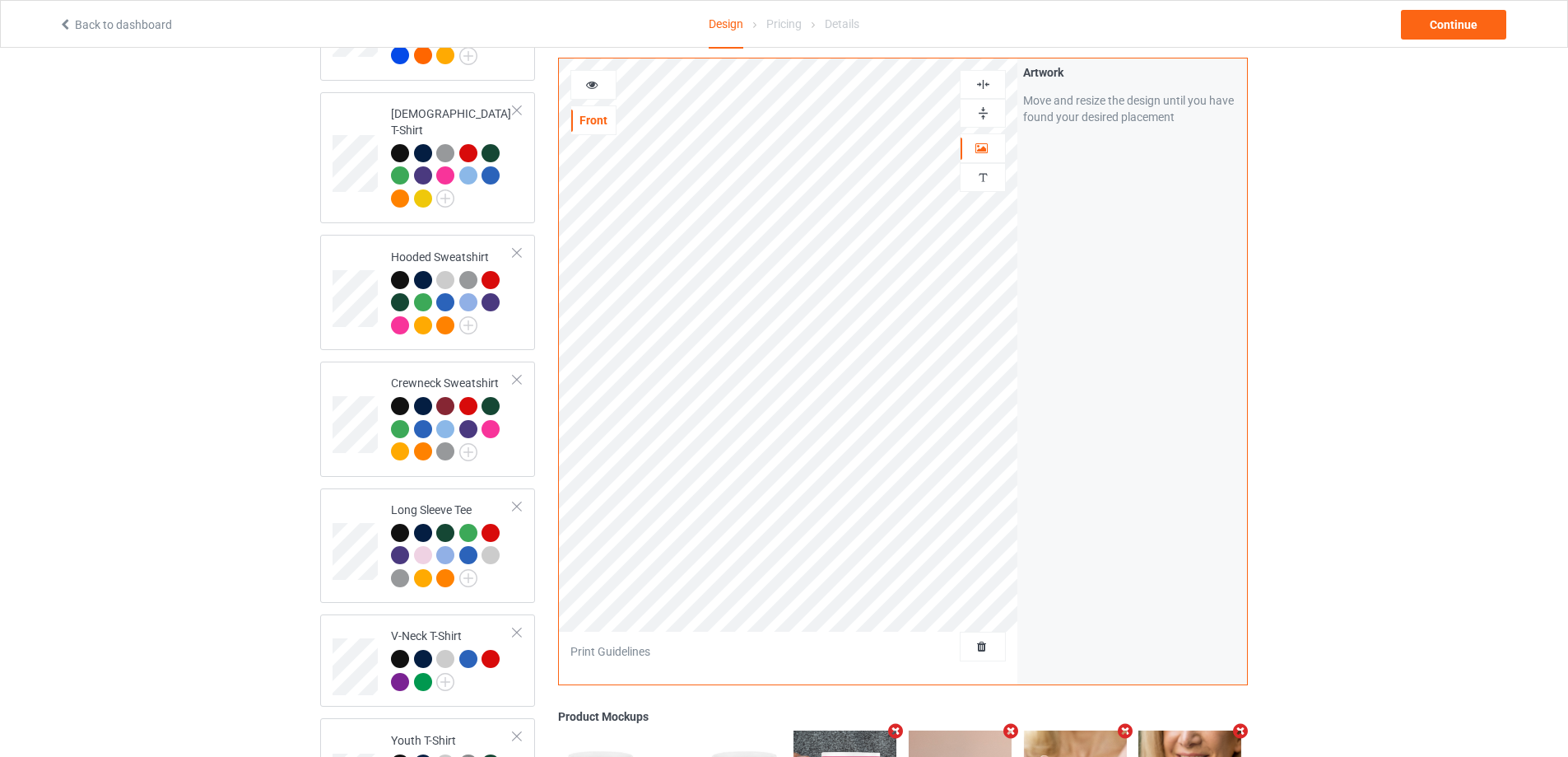
click at [989, 77] on img at bounding box center [983, 85] width 16 height 16
click at [988, 106] on img at bounding box center [983, 114] width 16 height 16
click at [986, 77] on img at bounding box center [983, 85] width 16 height 16
click at [987, 106] on img at bounding box center [983, 114] width 16 height 16
click at [598, 77] on icon at bounding box center [592, 82] width 14 height 11
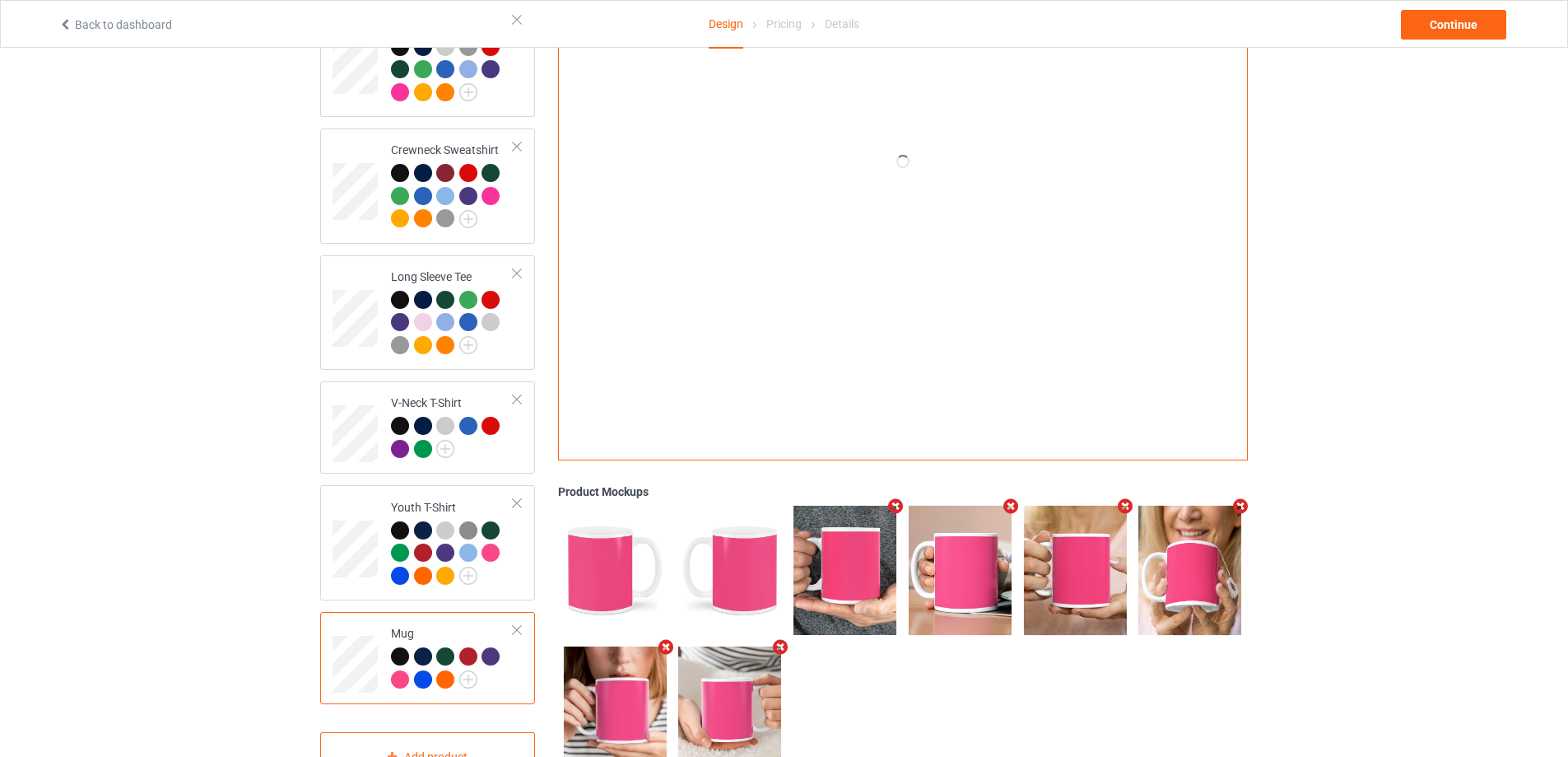
scroll to position [499, 0]
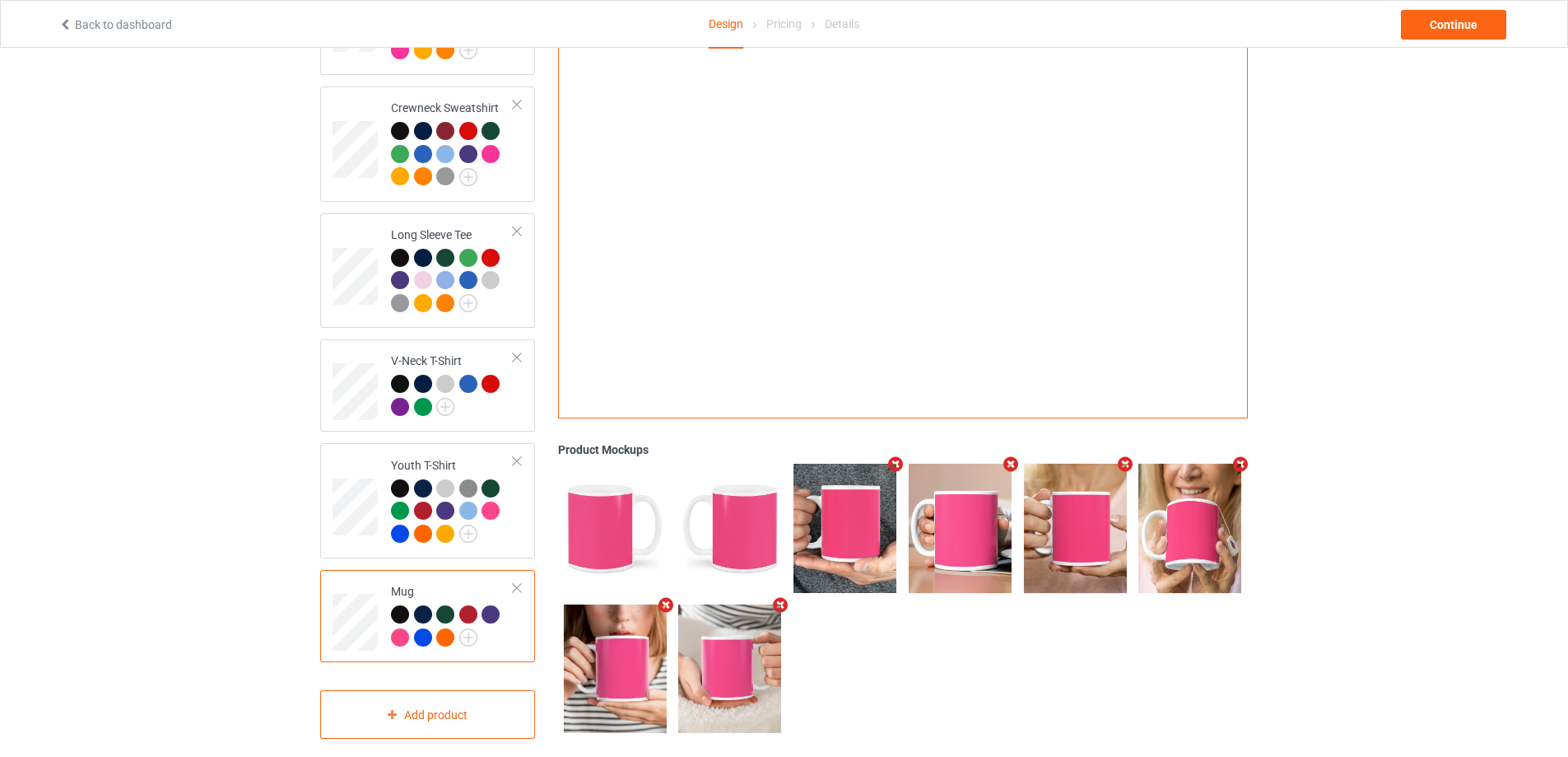
click at [396, 605] on div at bounding box center [400, 614] width 18 height 18
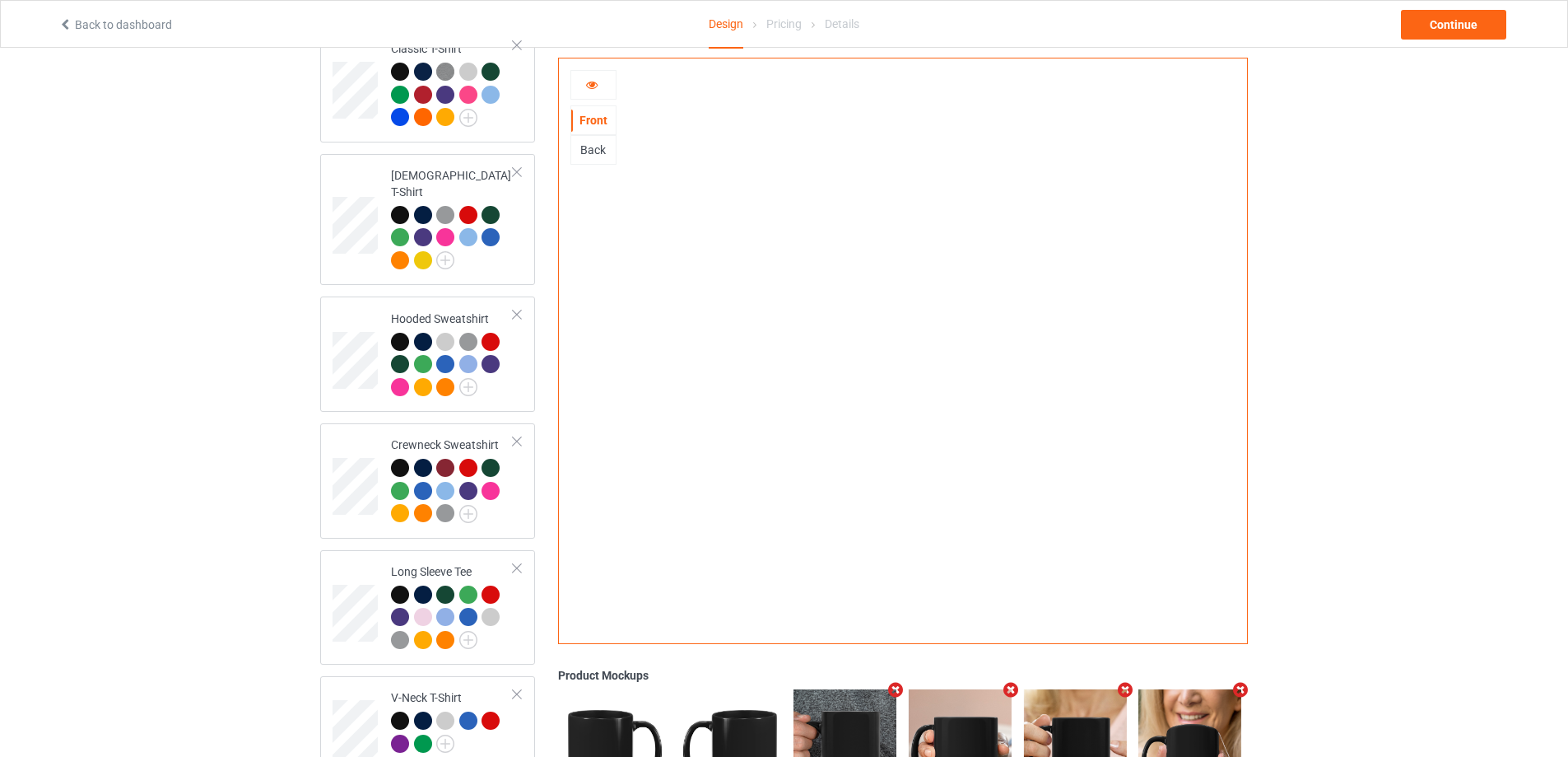
scroll to position [88, 0]
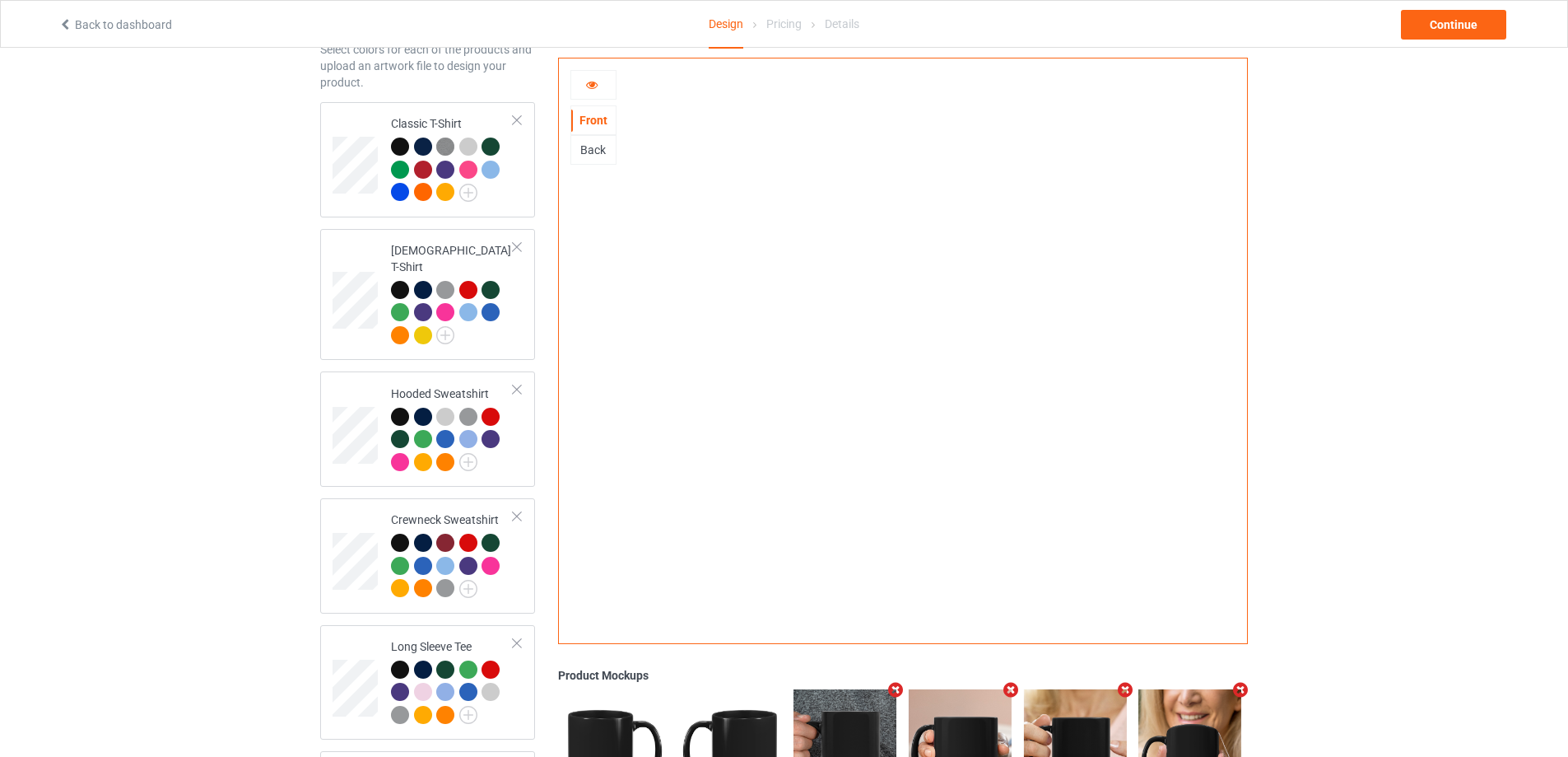
click at [601, 150] on div "Back" at bounding box center [593, 149] width 45 height 17
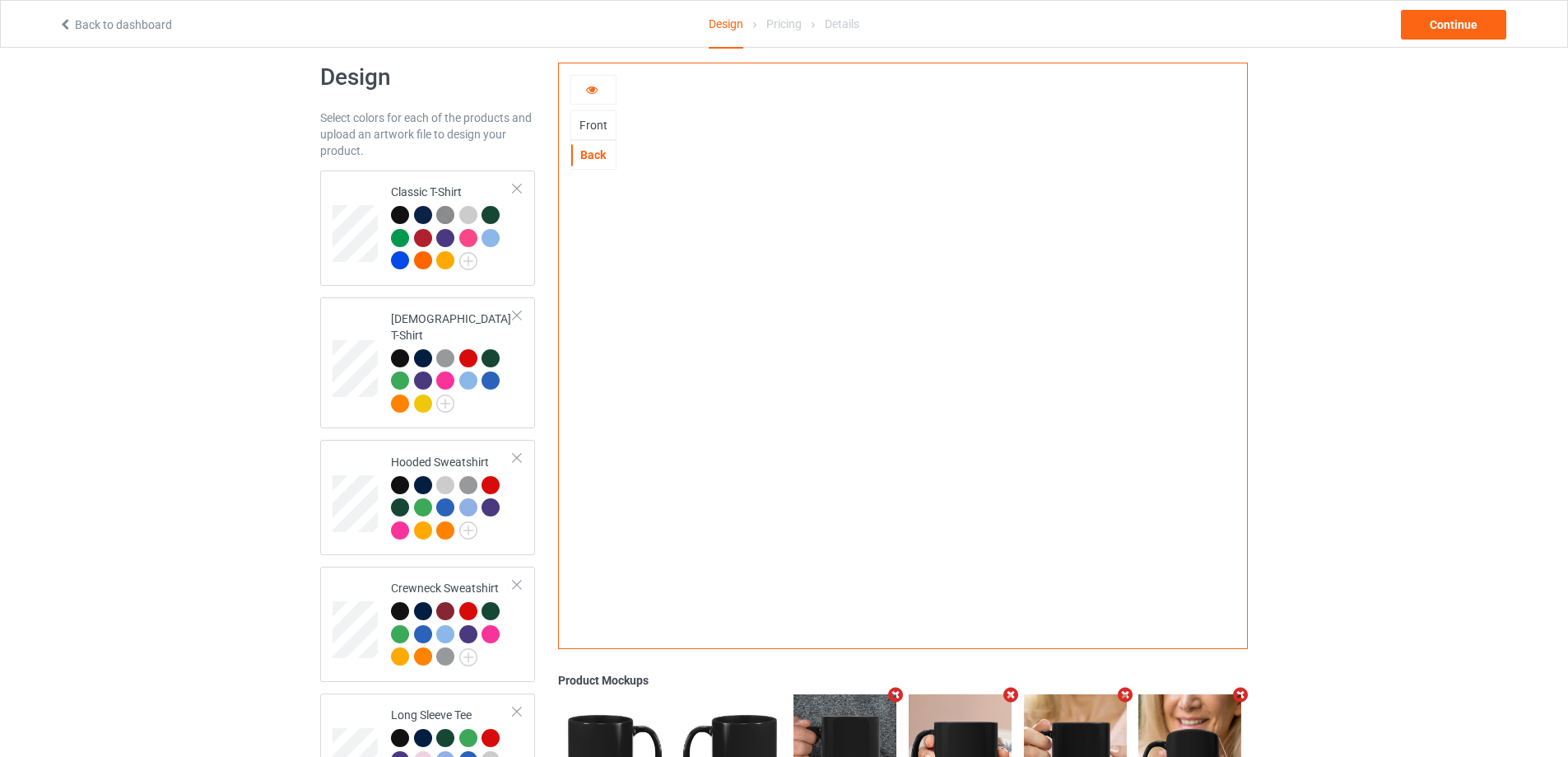
scroll to position [0, 0]
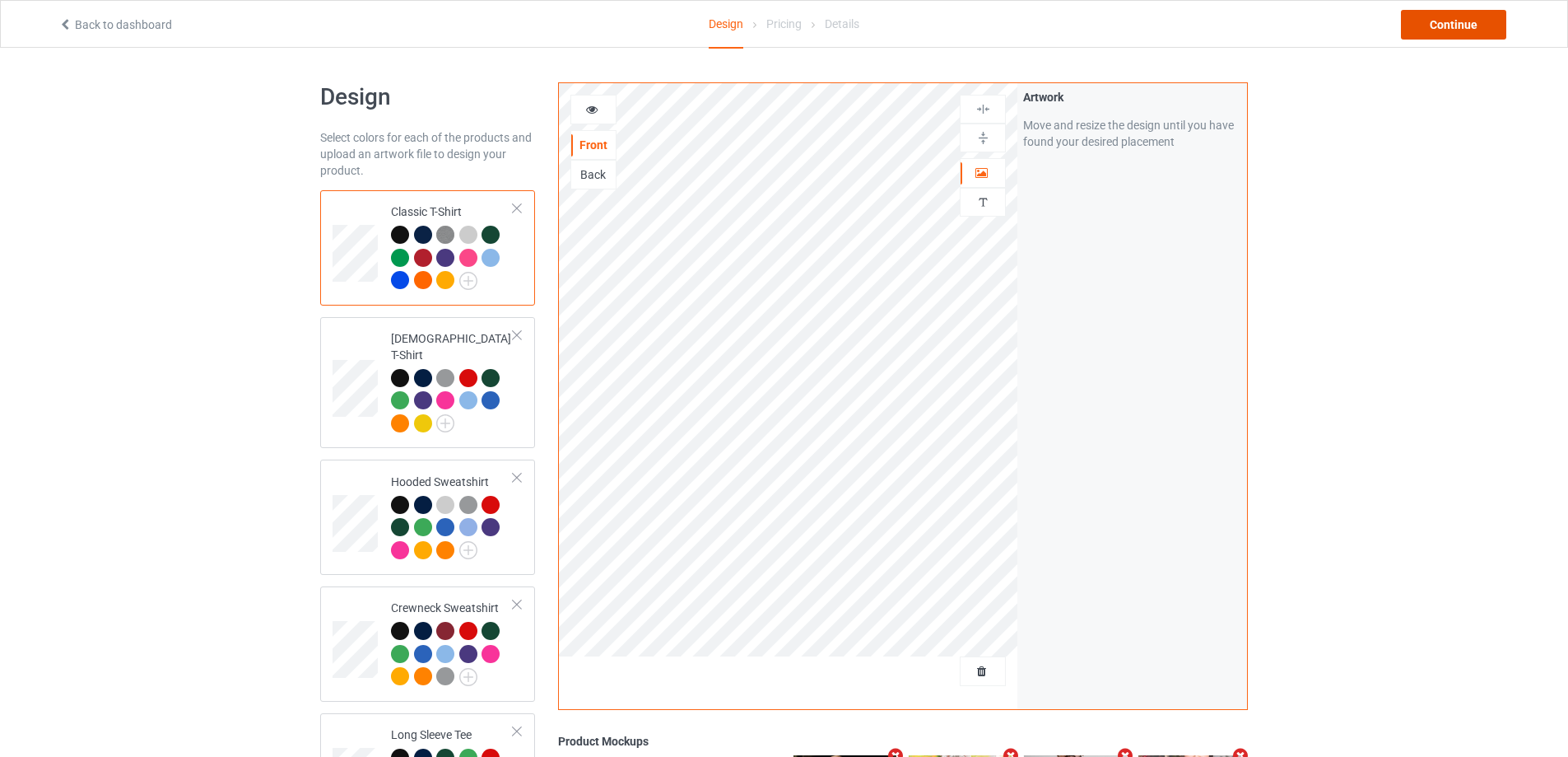
click at [1434, 35] on div "Continue" at bounding box center [1454, 24] width 106 height 30
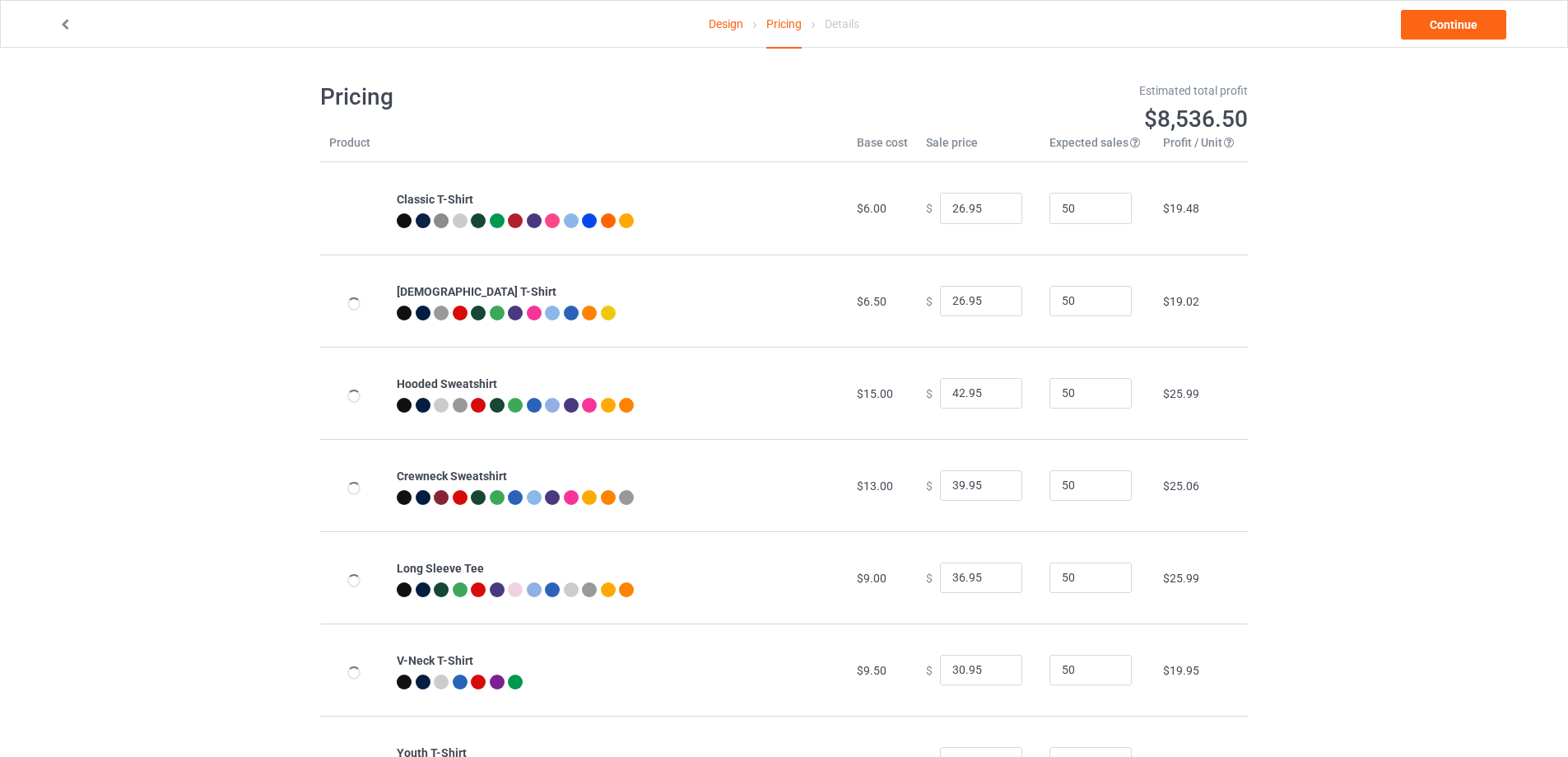
scroll to position [178, 0]
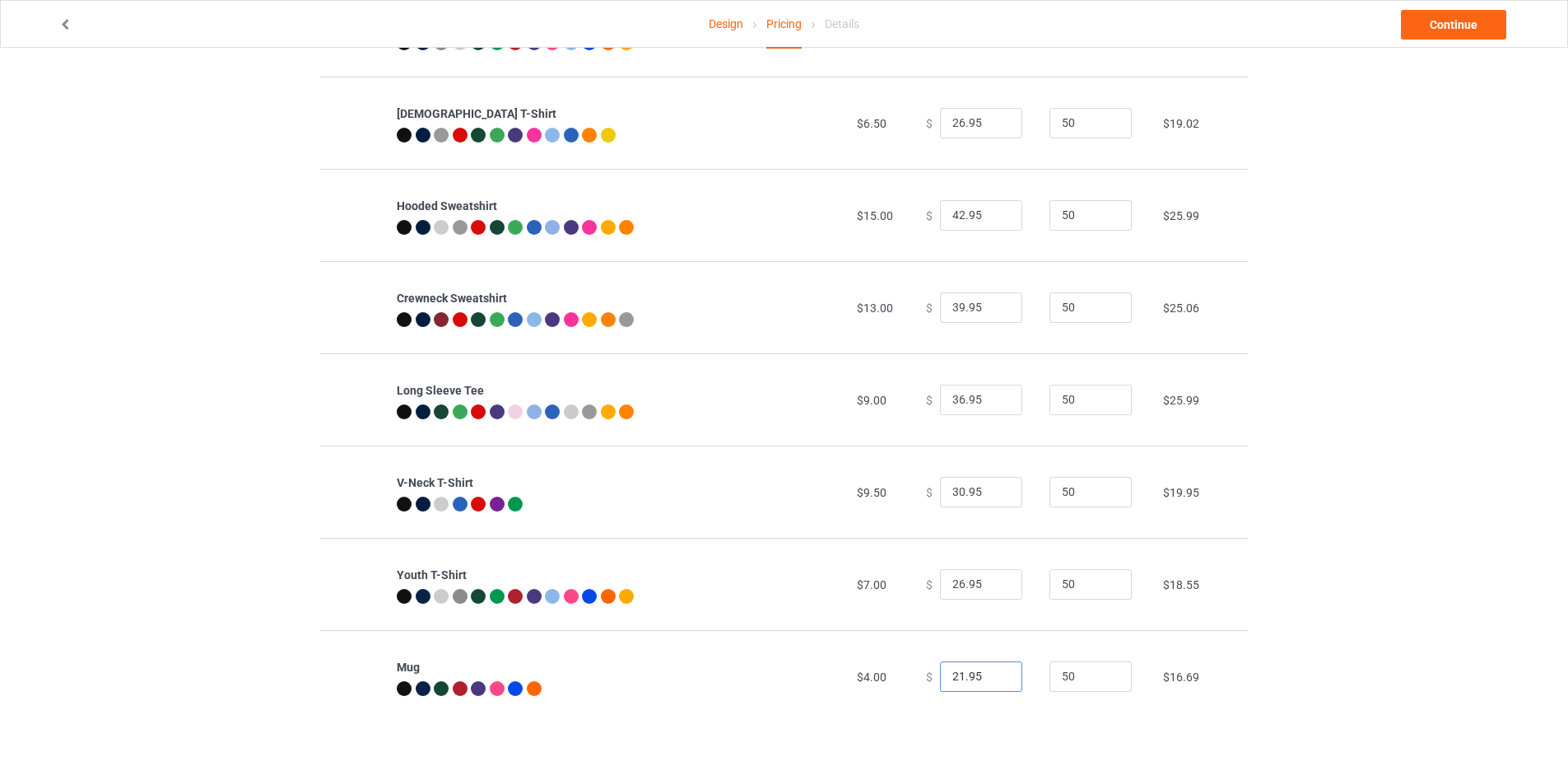
click at [953, 673] on input "21.95" at bounding box center [981, 677] width 82 height 31
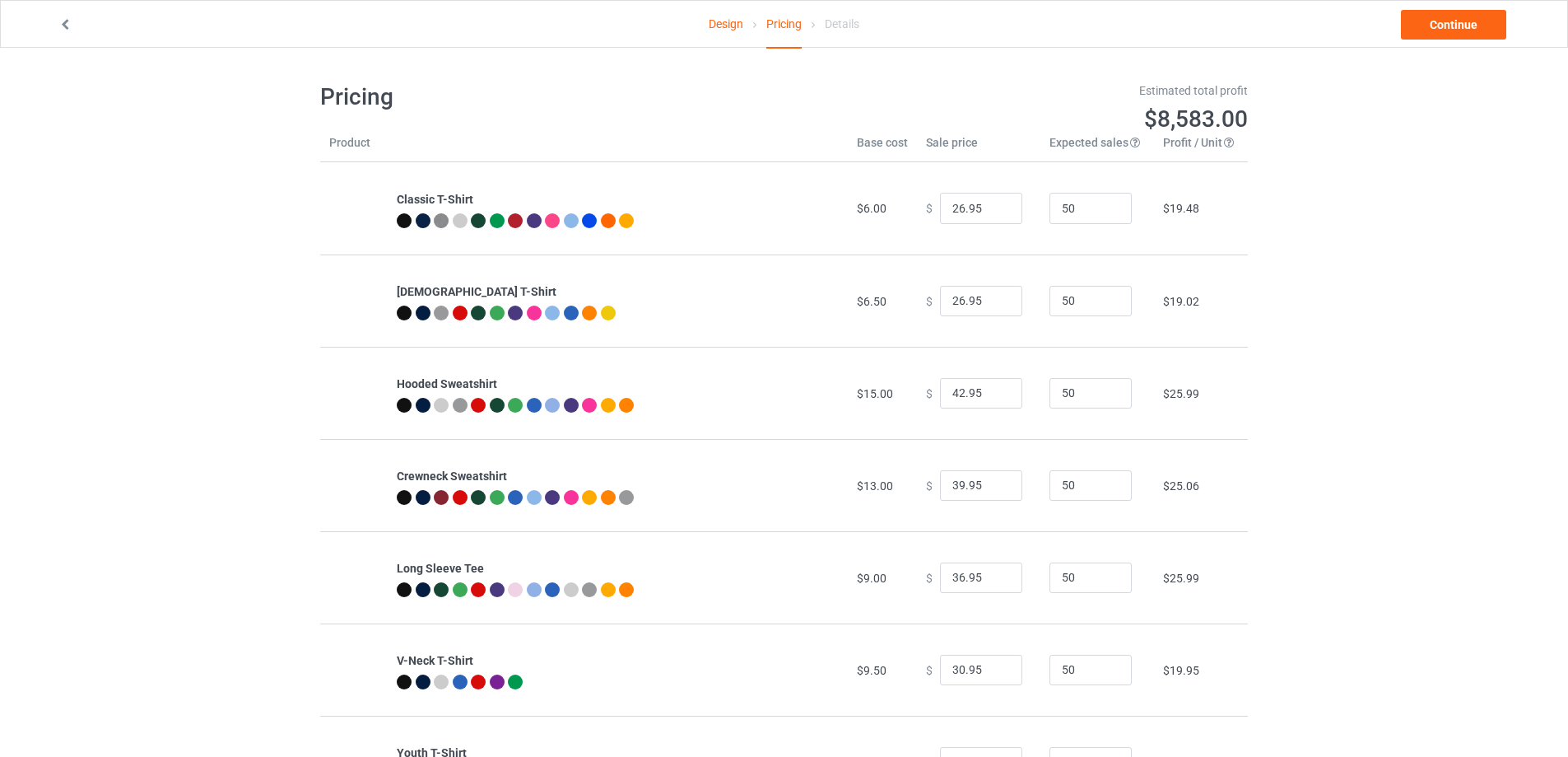
type input "22.95"
click at [728, 20] on link "Design" at bounding box center [726, 24] width 35 height 46
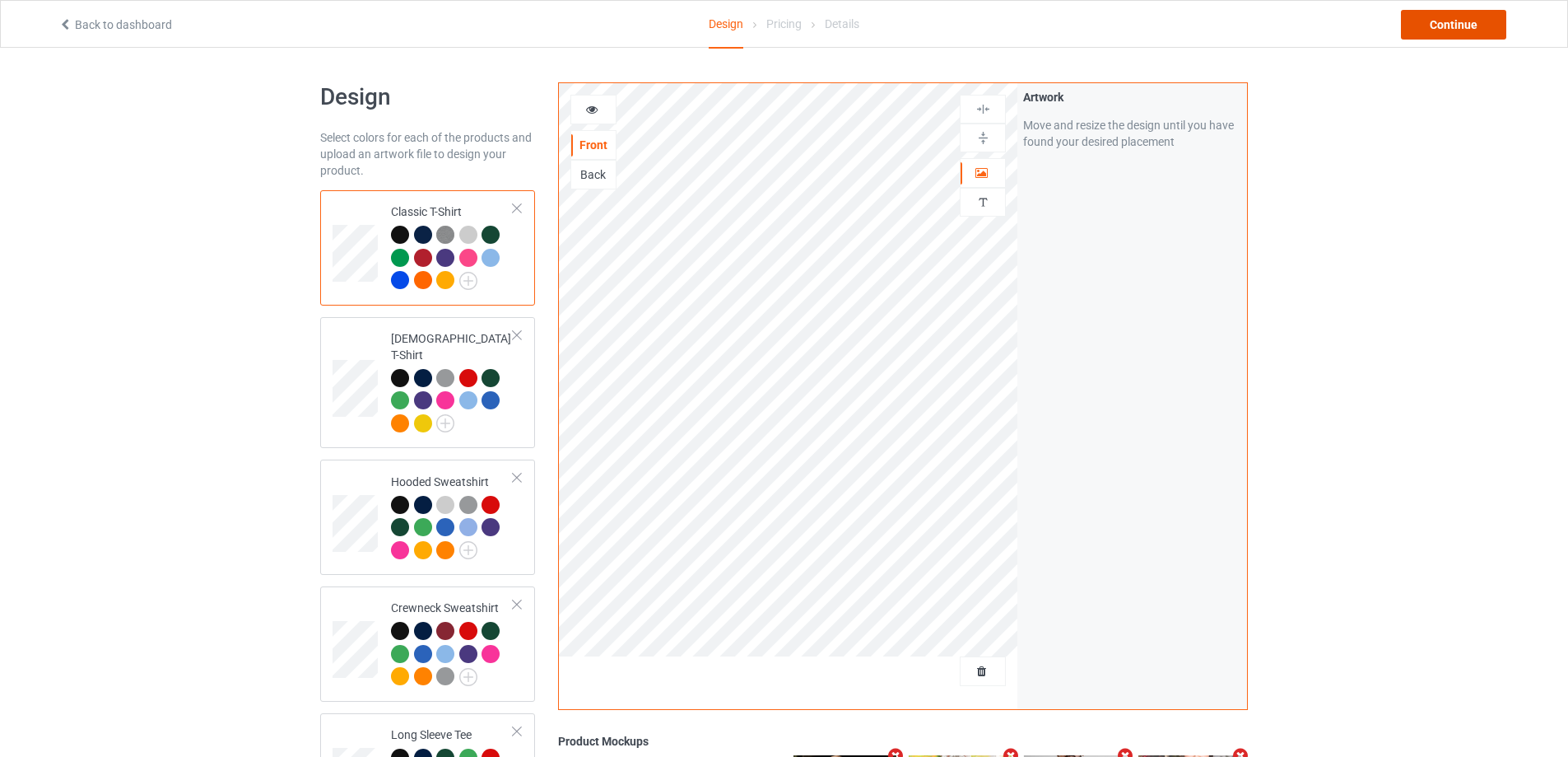
click at [1420, 35] on div "Continue" at bounding box center [1454, 24] width 106 height 30
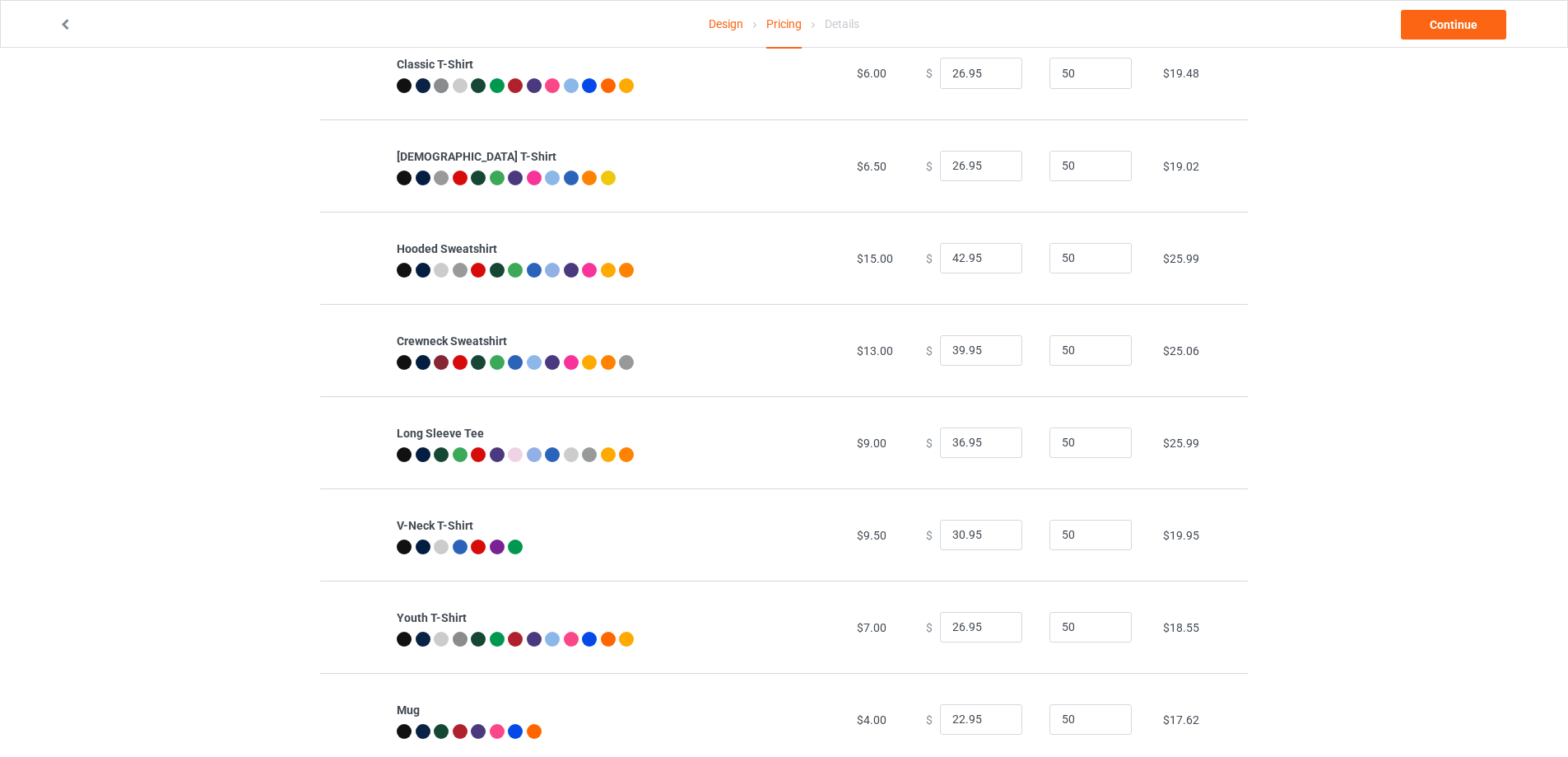
scroll to position [178, 0]
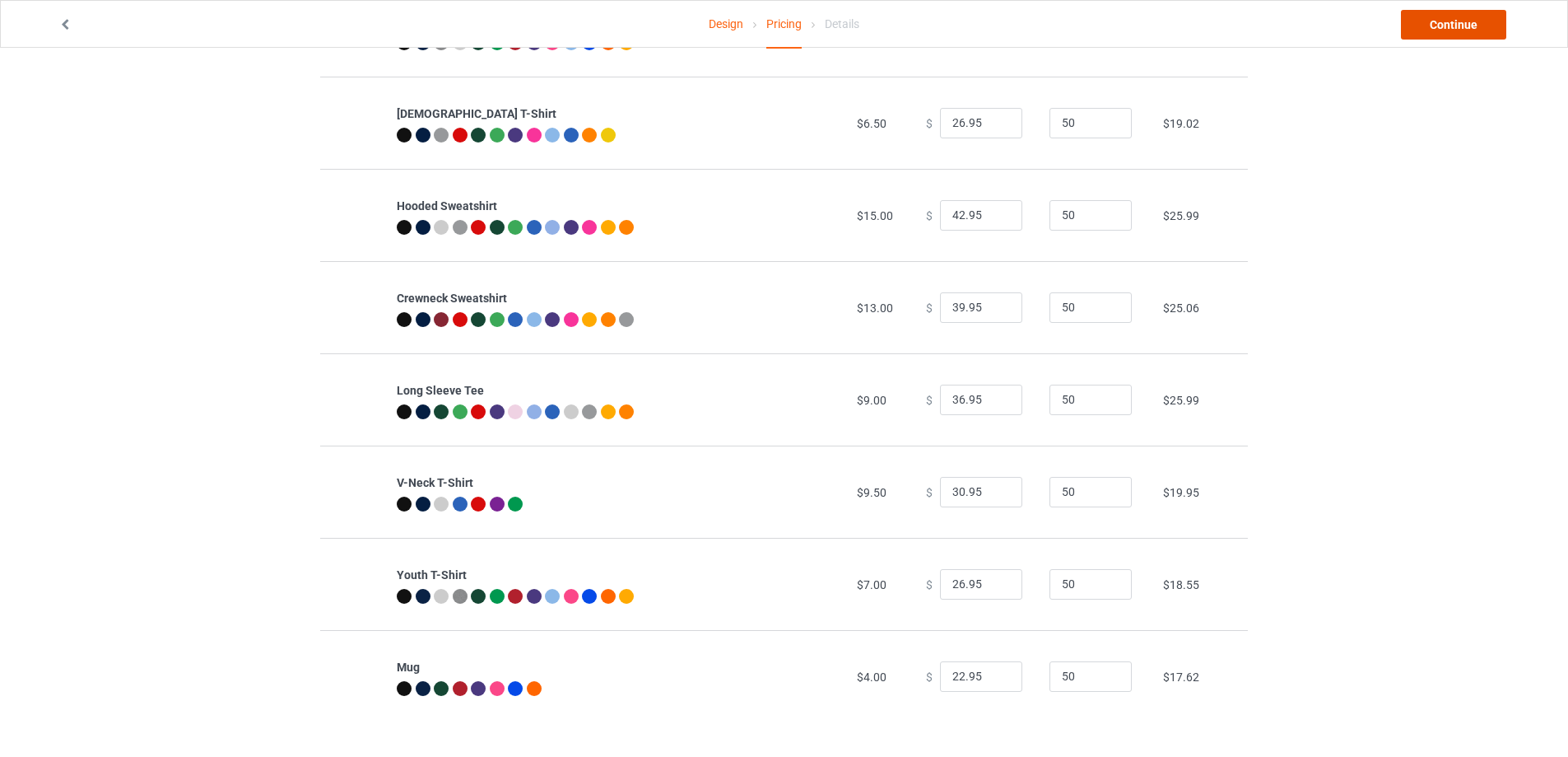
click at [1427, 33] on link "Continue" at bounding box center [1454, 24] width 106 height 30
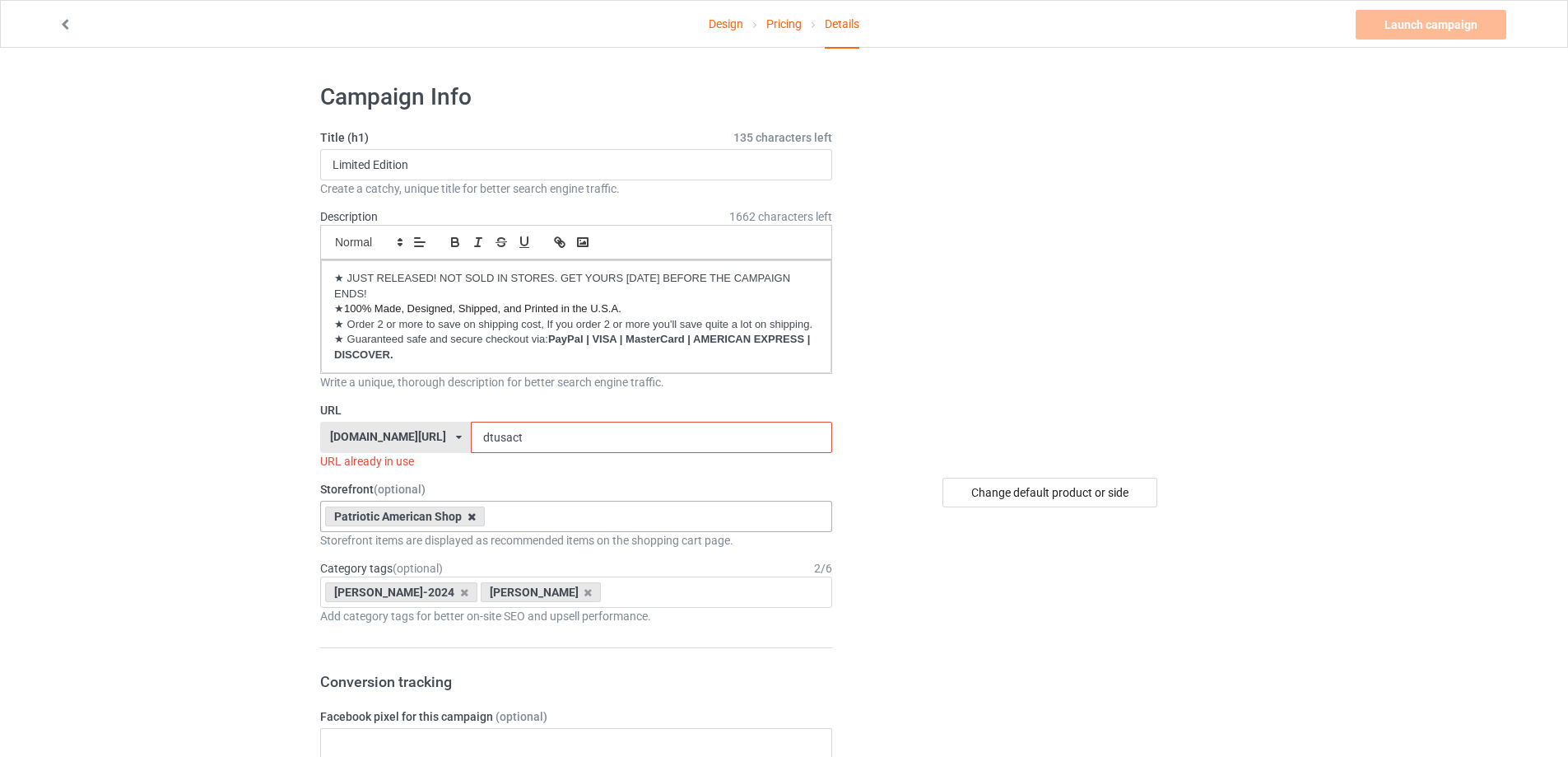
click at [473, 515] on icon at bounding box center [471, 517] width 8 height 10
type input "Mov"
click at [405, 546] on div "Movie Shop" at bounding box center [576, 546] width 511 height 31
click at [460, 591] on icon at bounding box center [464, 592] width 8 height 10
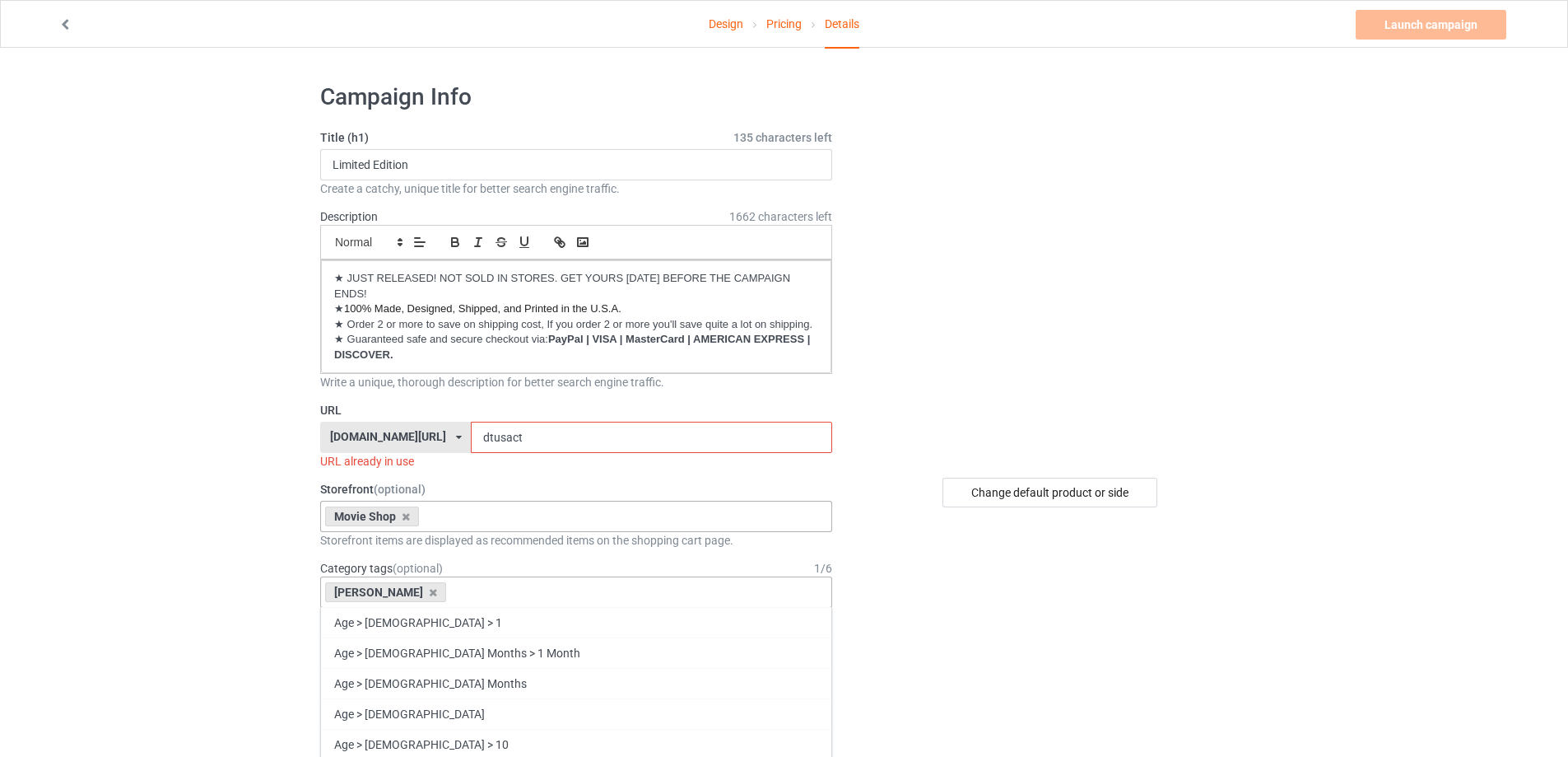
click at [382, 592] on div "[PERSON_NAME]" at bounding box center [385, 592] width 121 height 20
click at [429, 588] on icon at bounding box center [432, 592] width 8 height 10
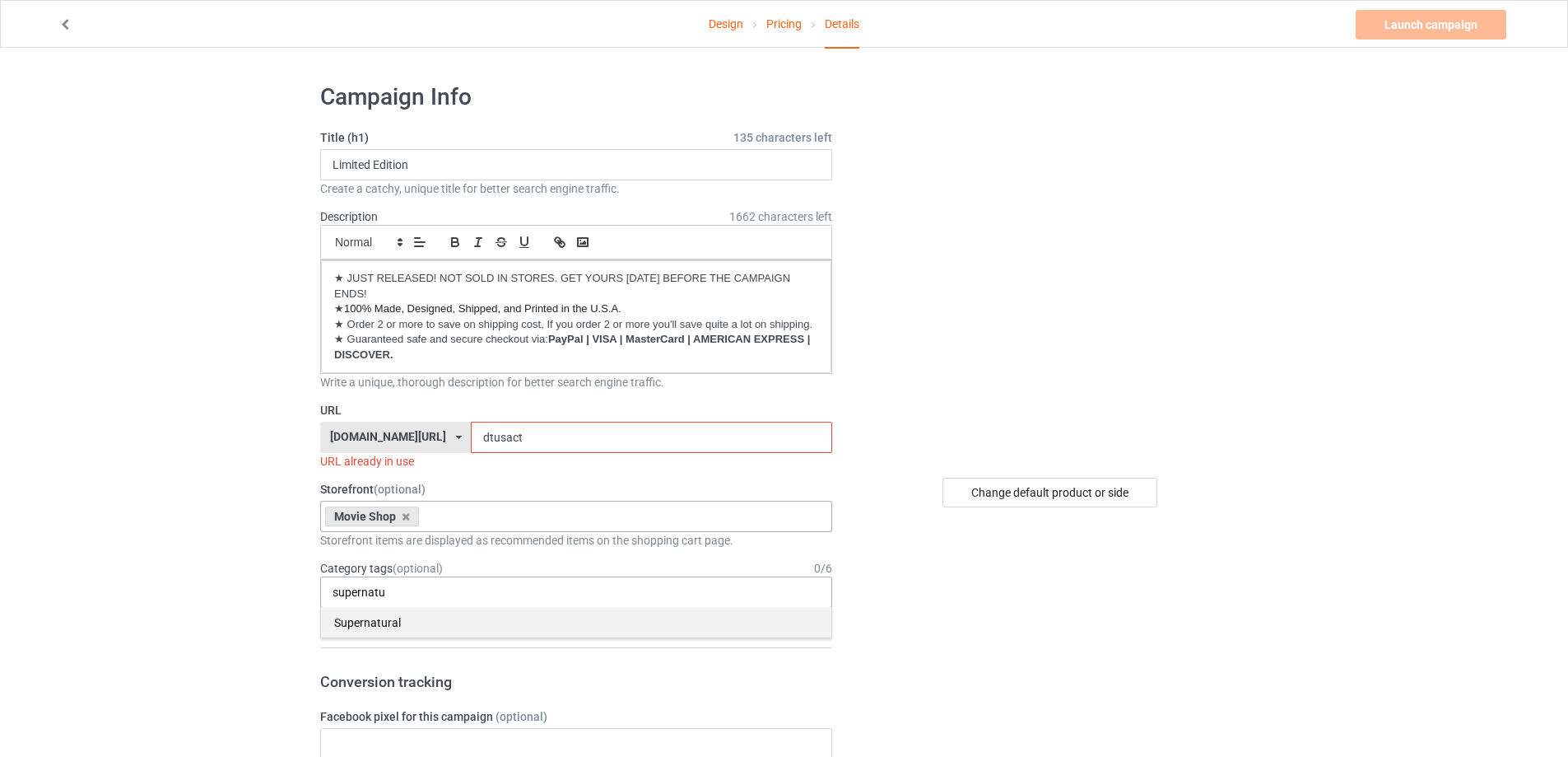
type input "supernatu"
click at [408, 610] on div "Supernatural" at bounding box center [576, 622] width 511 height 31
type input "spn"
click at [400, 615] on div "SPN" at bounding box center [576, 622] width 511 height 31
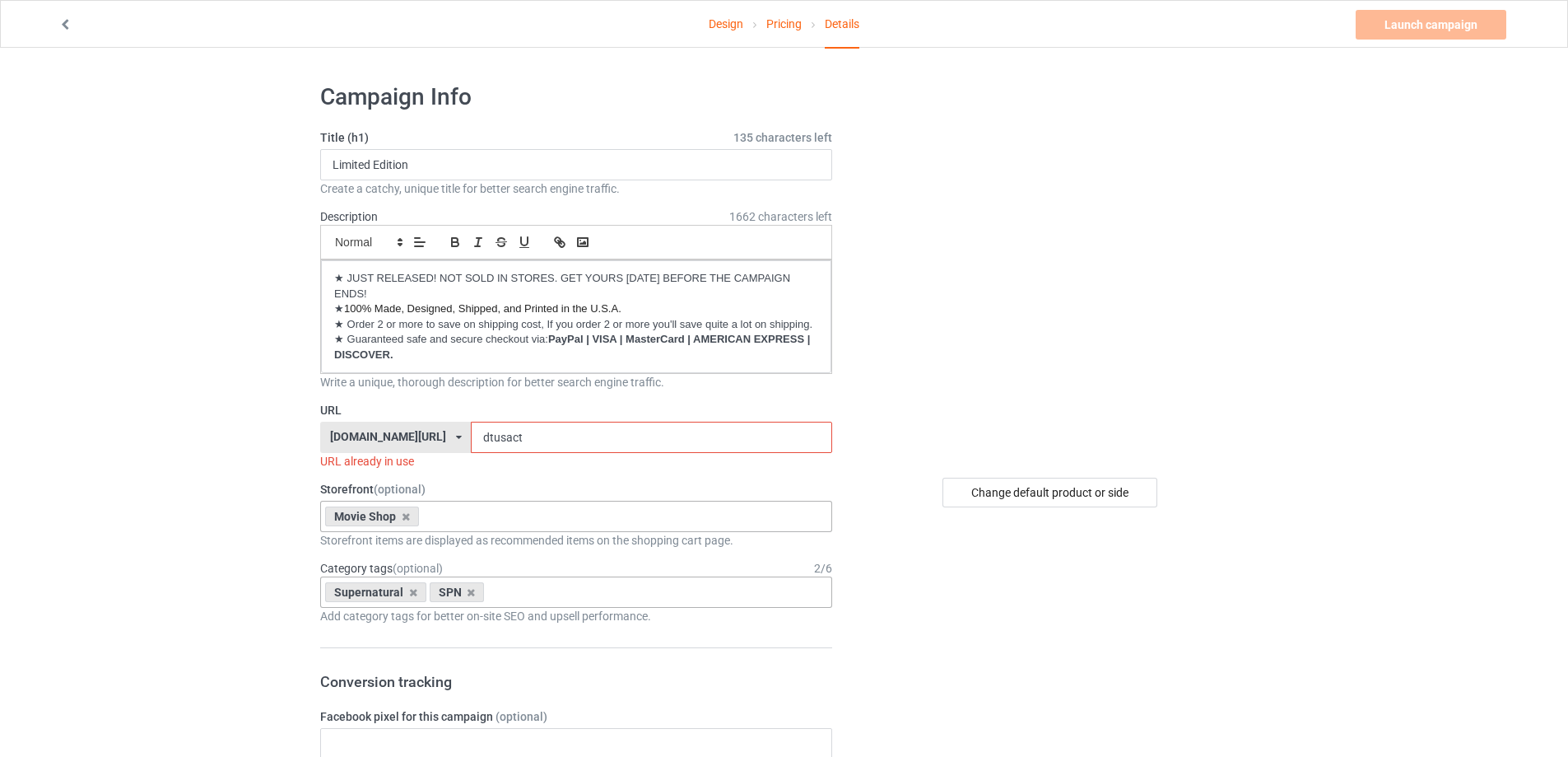
drag, startPoint x: 595, startPoint y: 434, endPoint x: 413, endPoint y: 430, distance: 182.0
click at [413, 430] on div "kirockshop.com/ beettees.com/ kirockshop.com/ ninegifts4u.com/ theeibsstore.com…" at bounding box center [576, 437] width 512 height 31
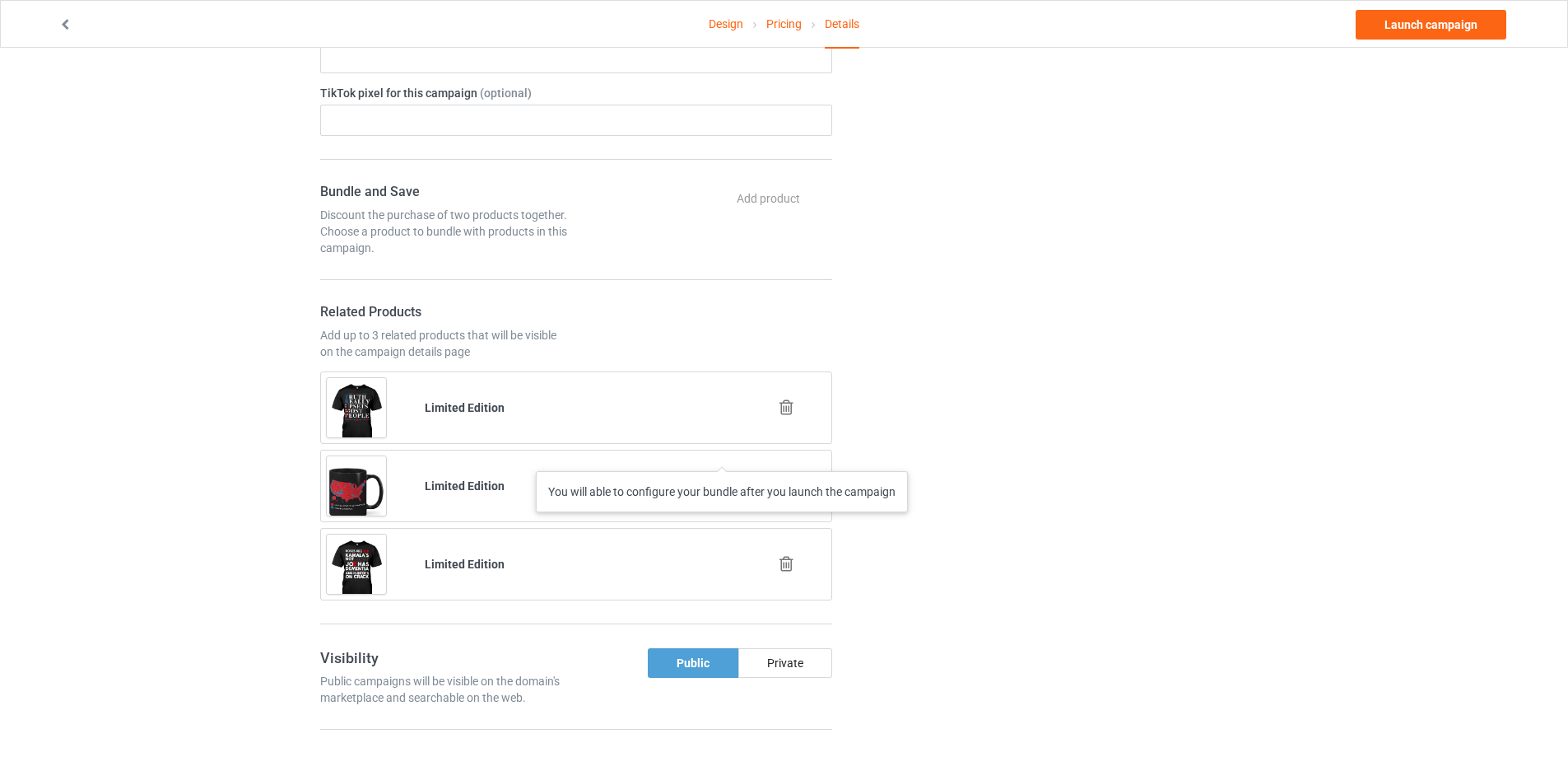
scroll to position [823, 0]
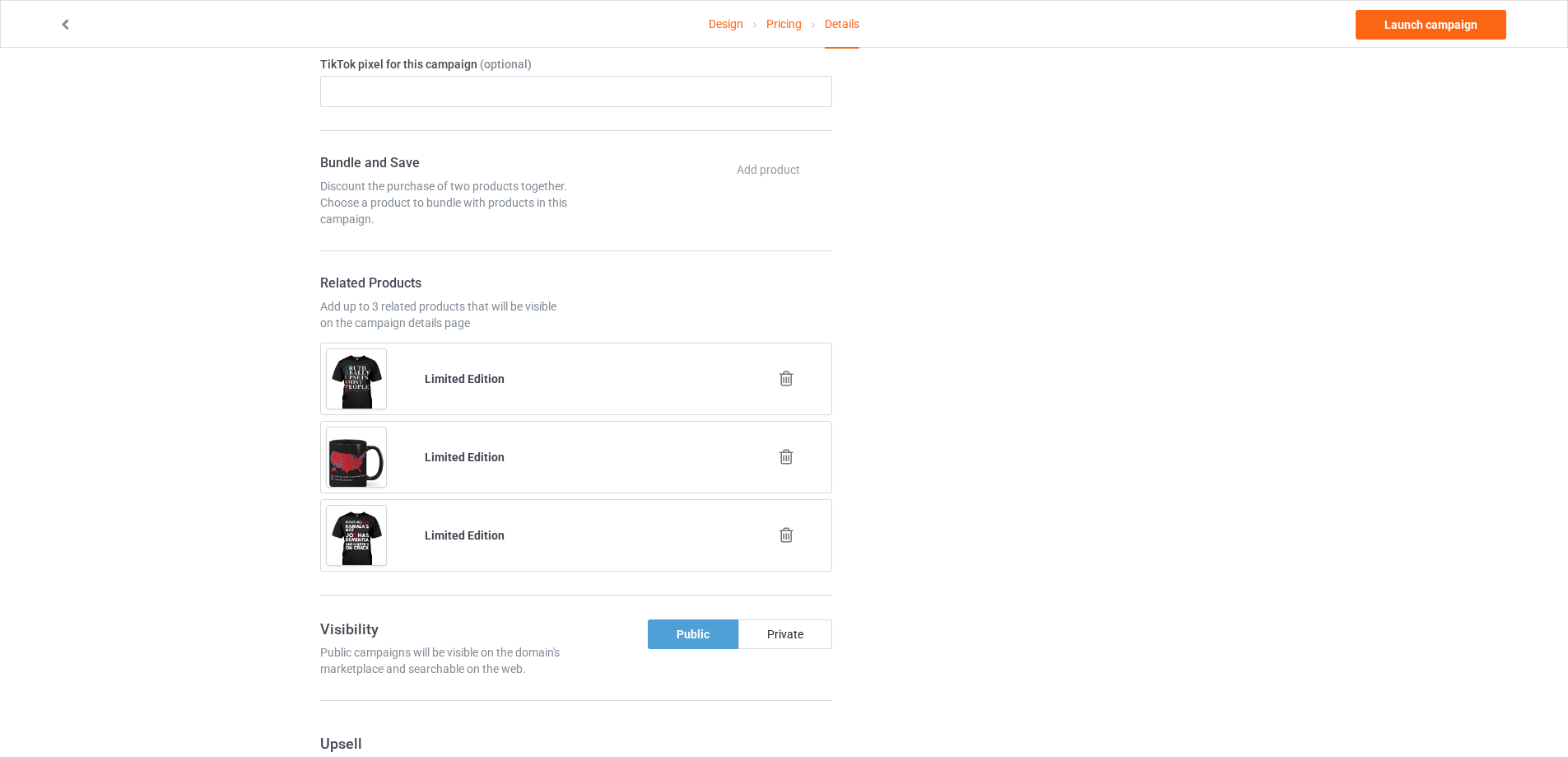
type input "hgwct"
click at [788, 375] on icon at bounding box center [787, 378] width 21 height 17
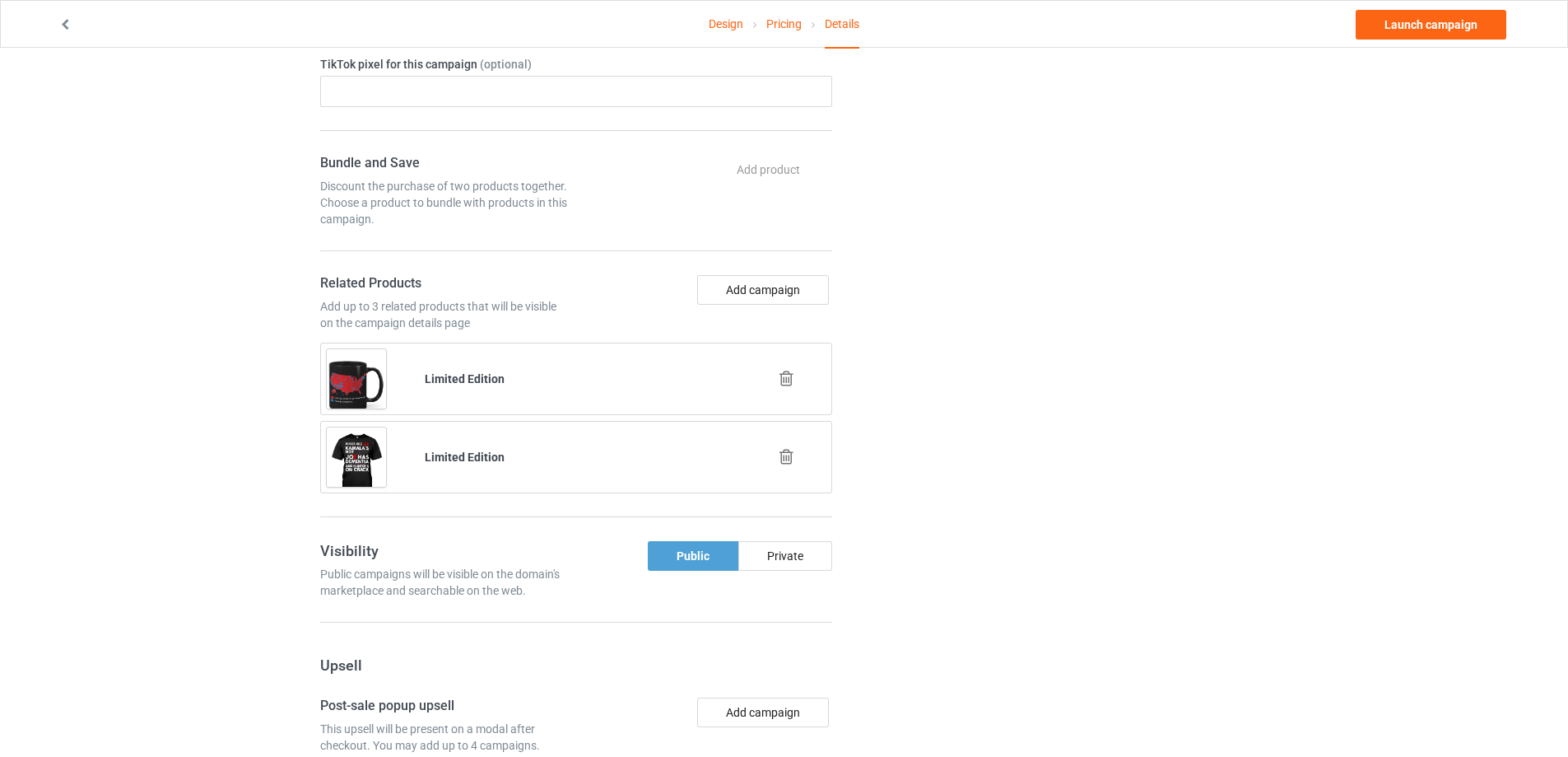
click at [791, 378] on icon at bounding box center [787, 378] width 21 height 17
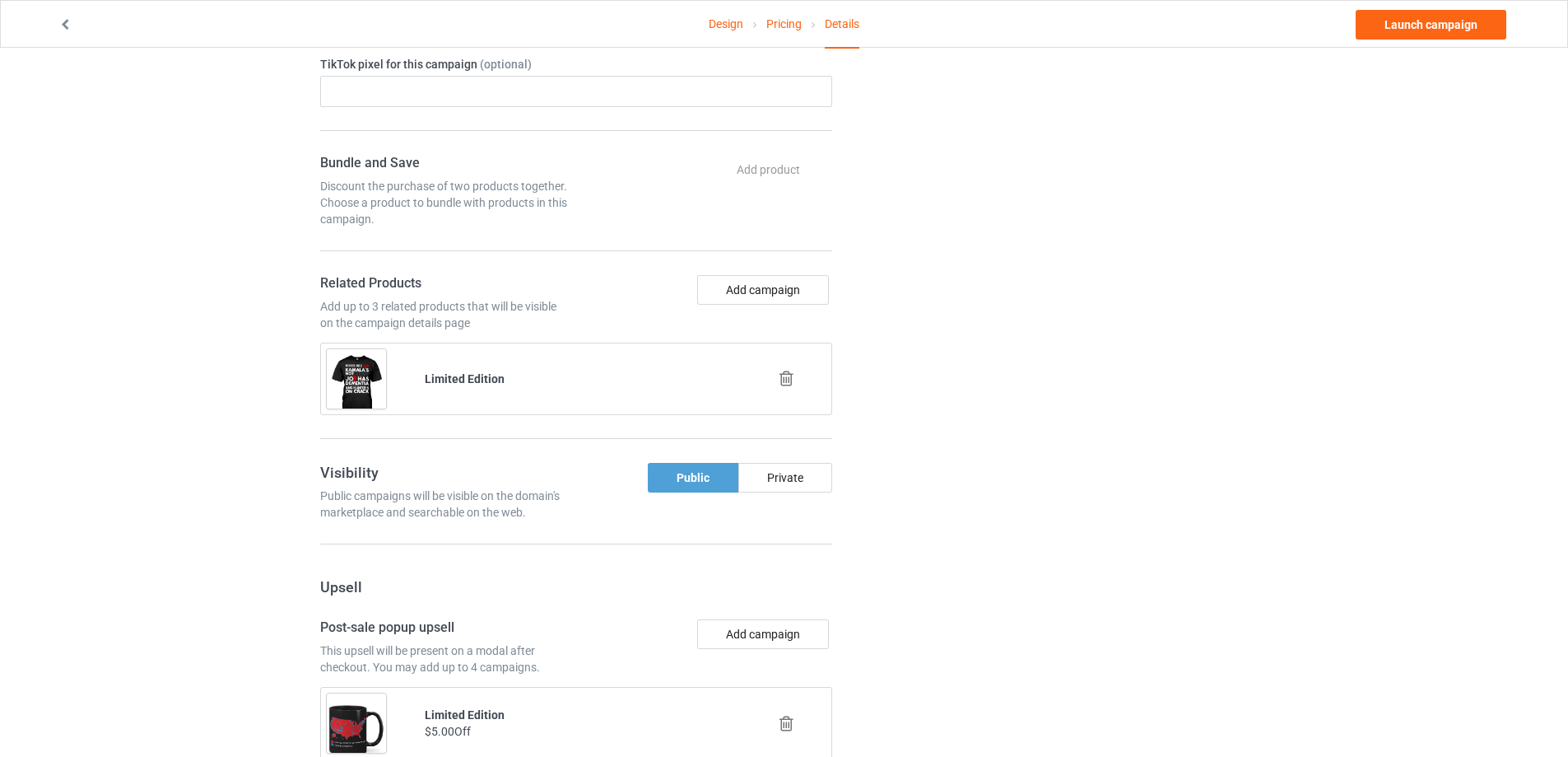
click at [789, 382] on icon at bounding box center [787, 378] width 21 height 17
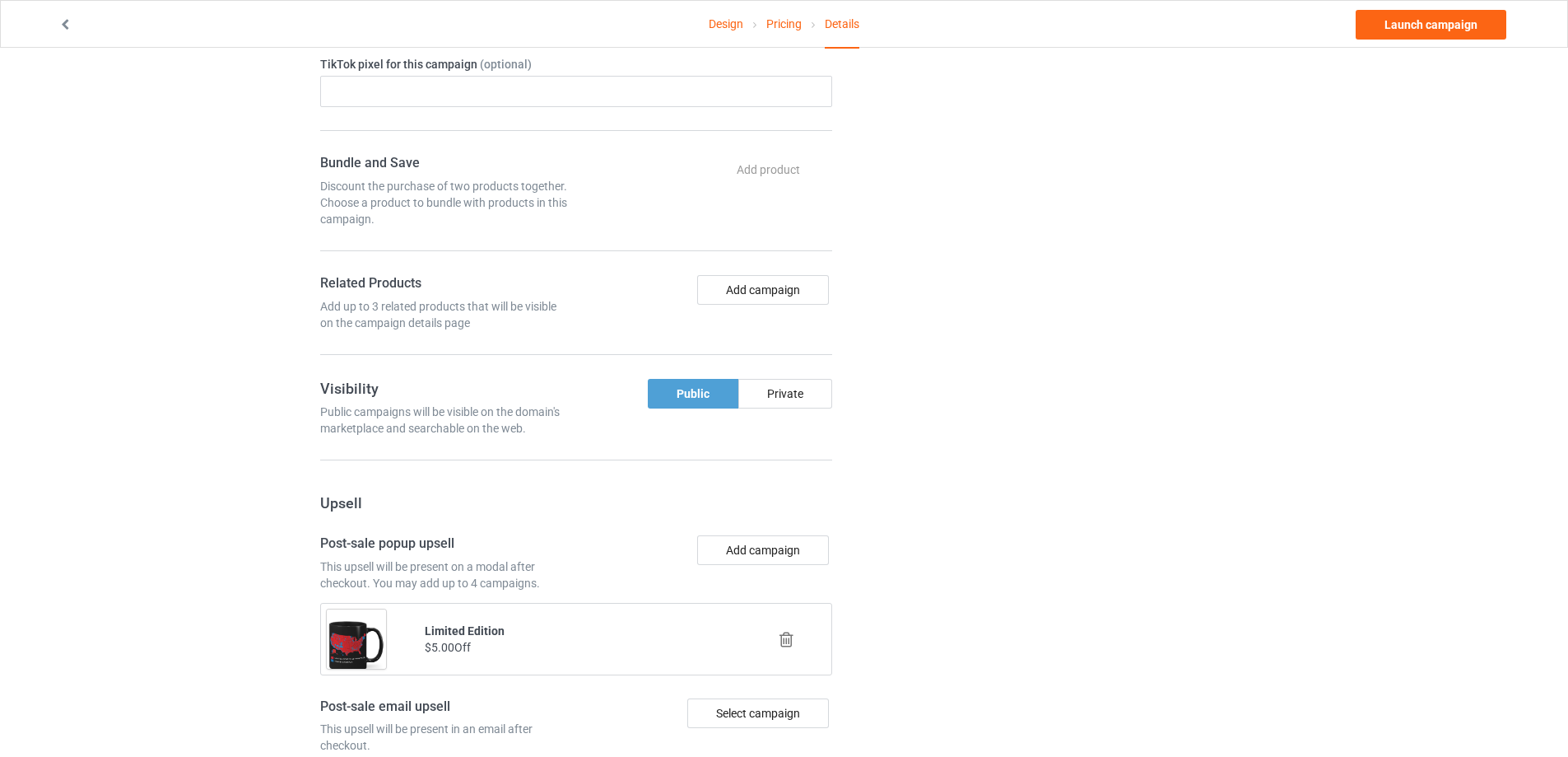
click at [787, 637] on icon at bounding box center [787, 639] width 21 height 17
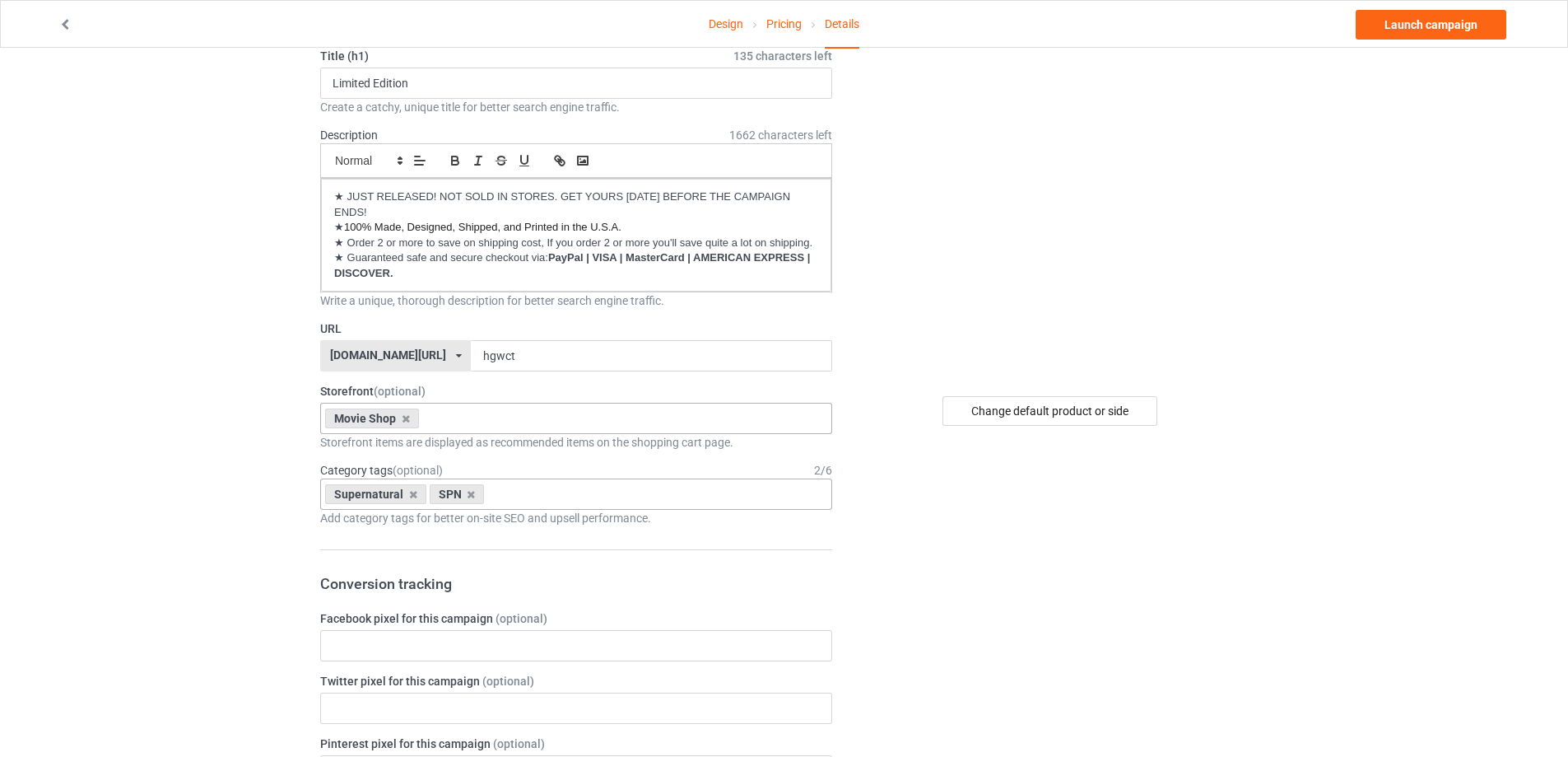
scroll to position [0, 0]
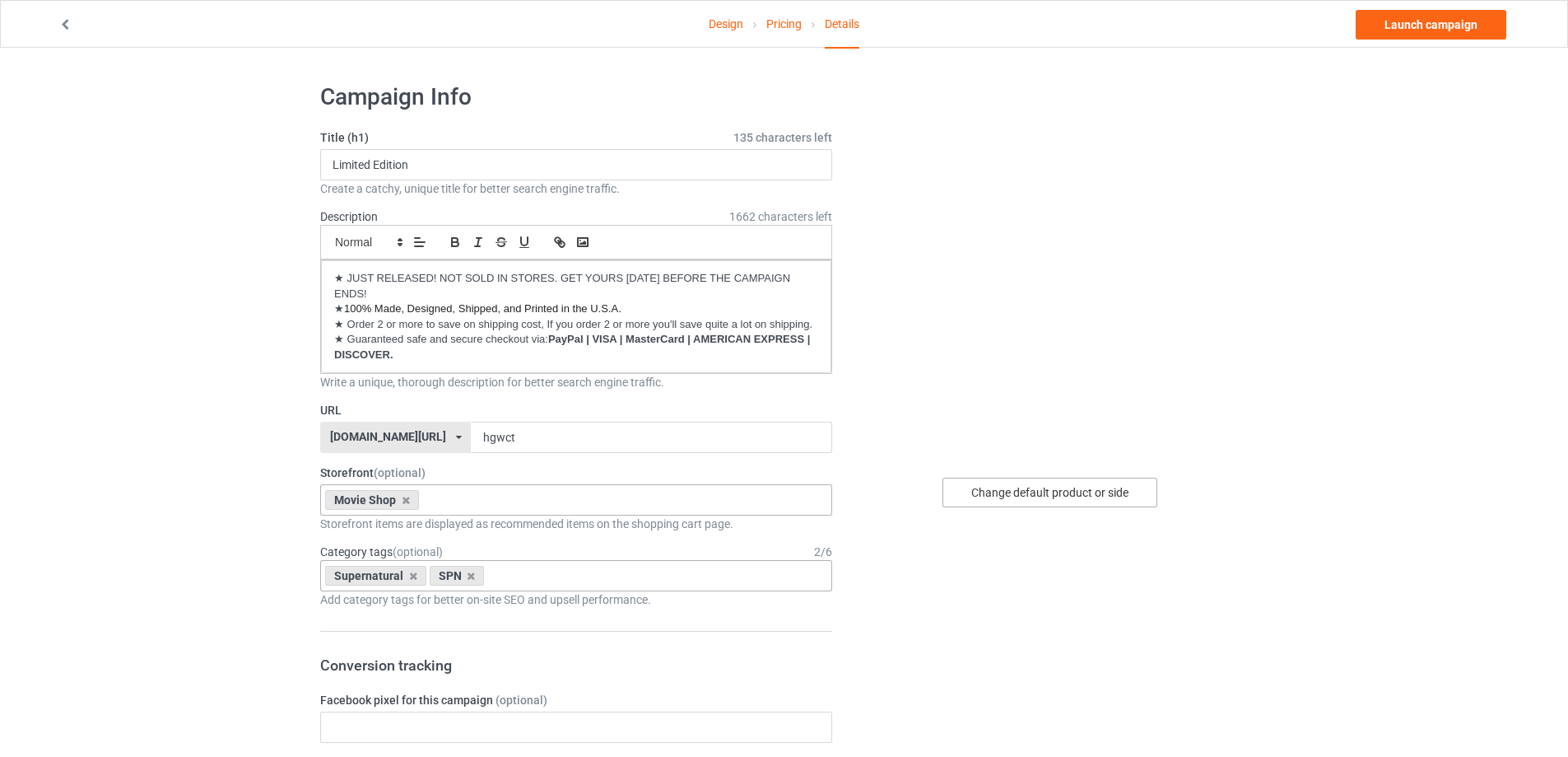
click at [1051, 484] on div "Change default product or side" at bounding box center [1050, 492] width 215 height 30
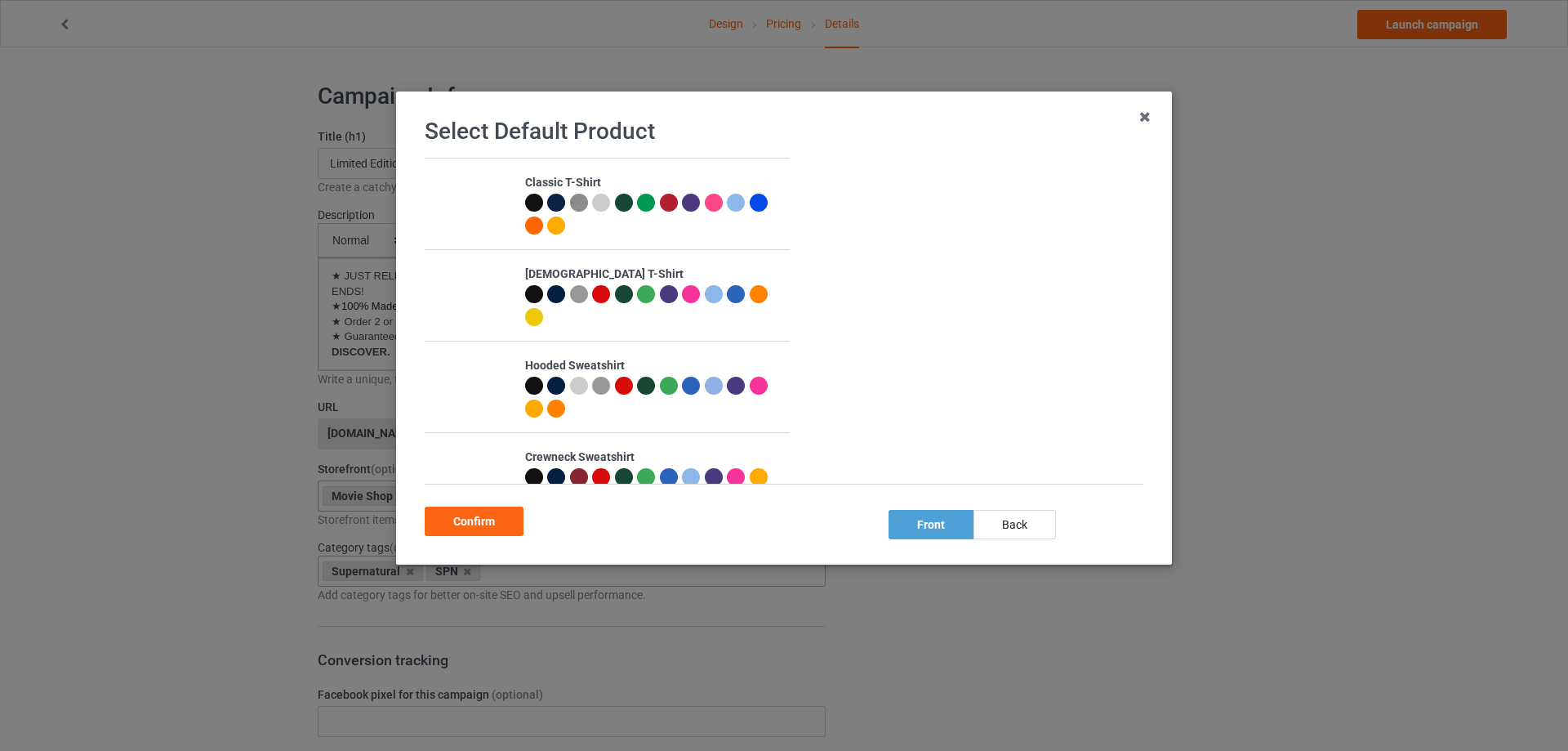
click at [530, 202] on div at bounding box center [534, 202] width 18 height 18
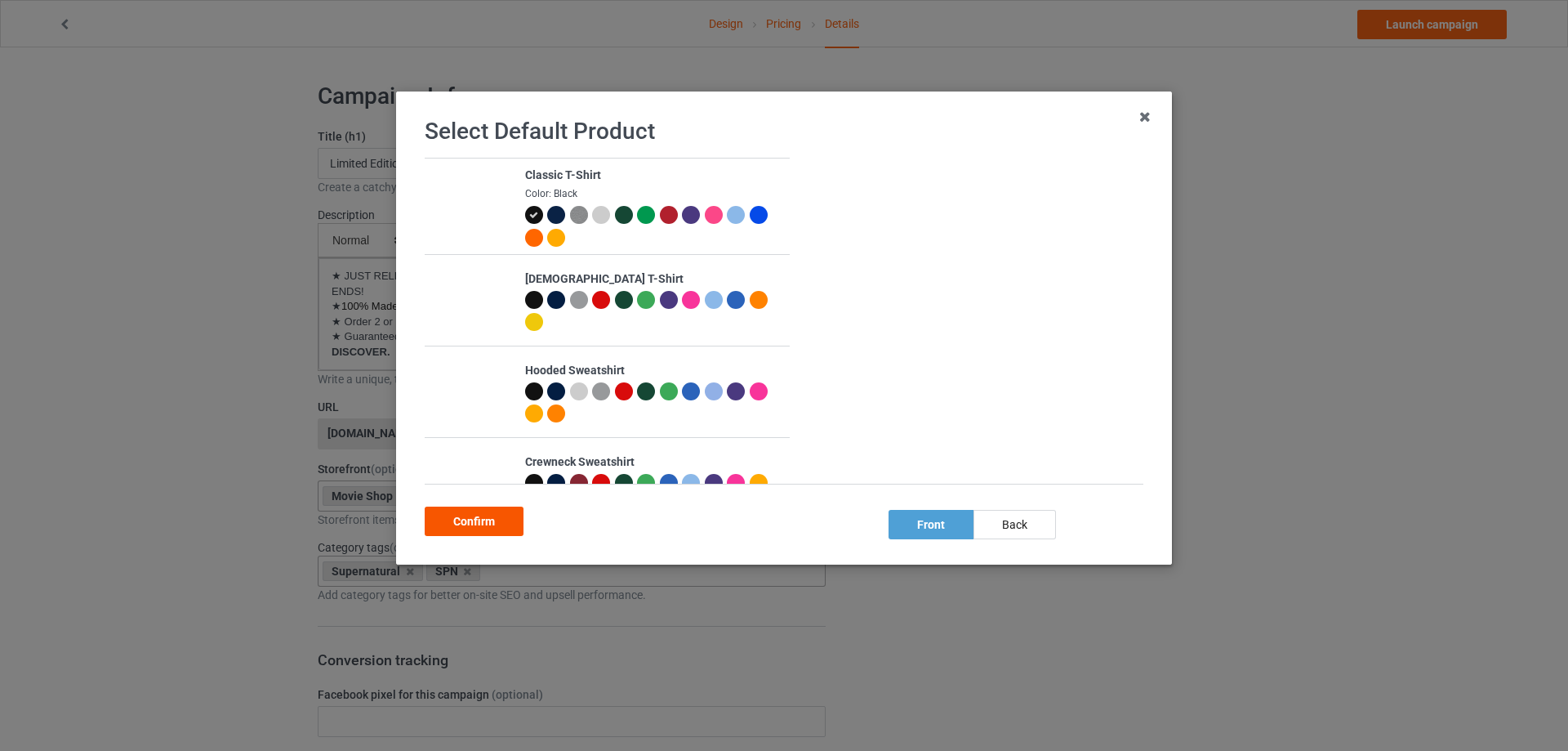
click at [507, 520] on div "Confirm" at bounding box center [474, 521] width 99 height 29
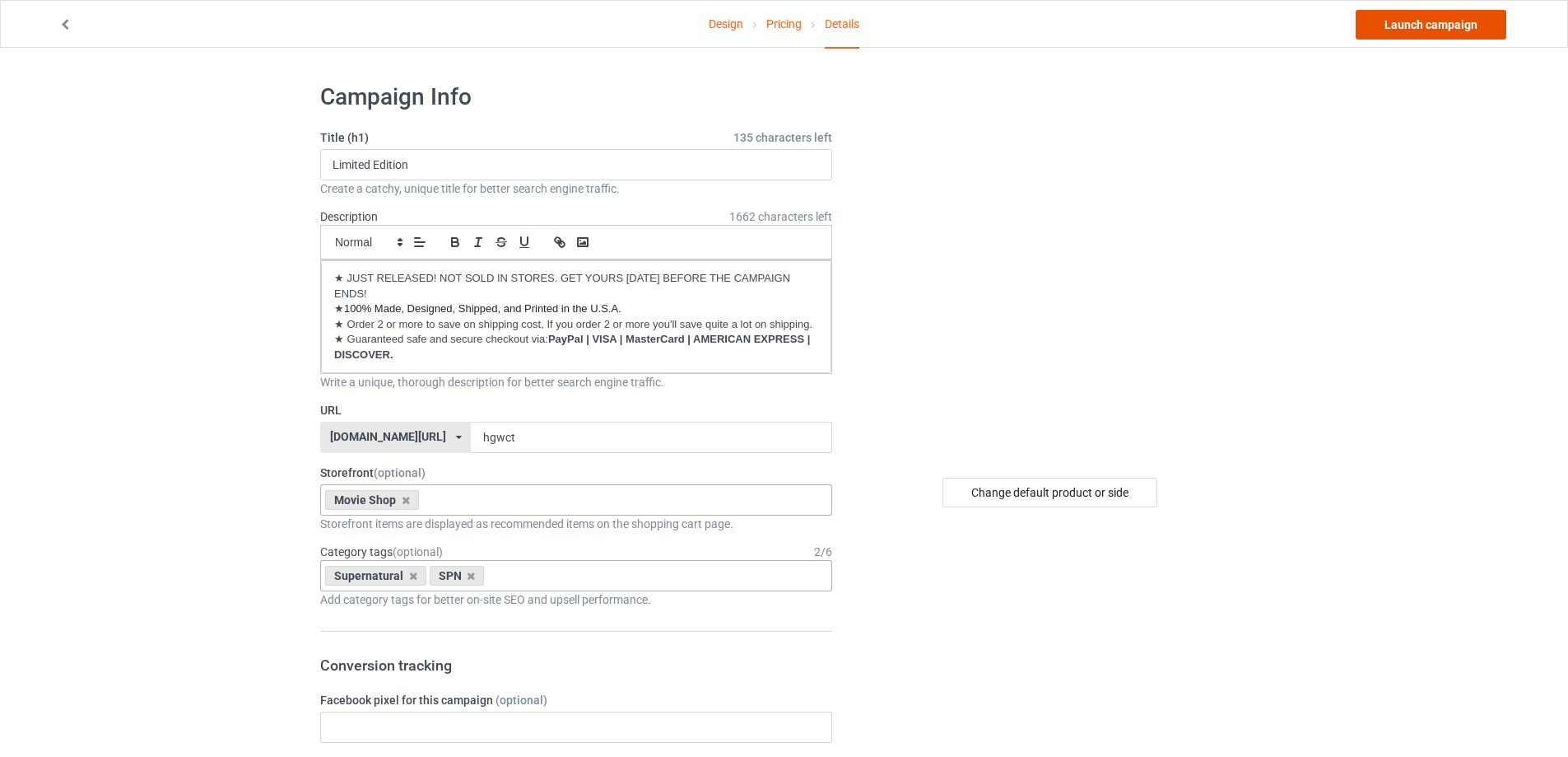
click at [1403, 34] on link "Launch campaign" at bounding box center [1431, 24] width 151 height 30
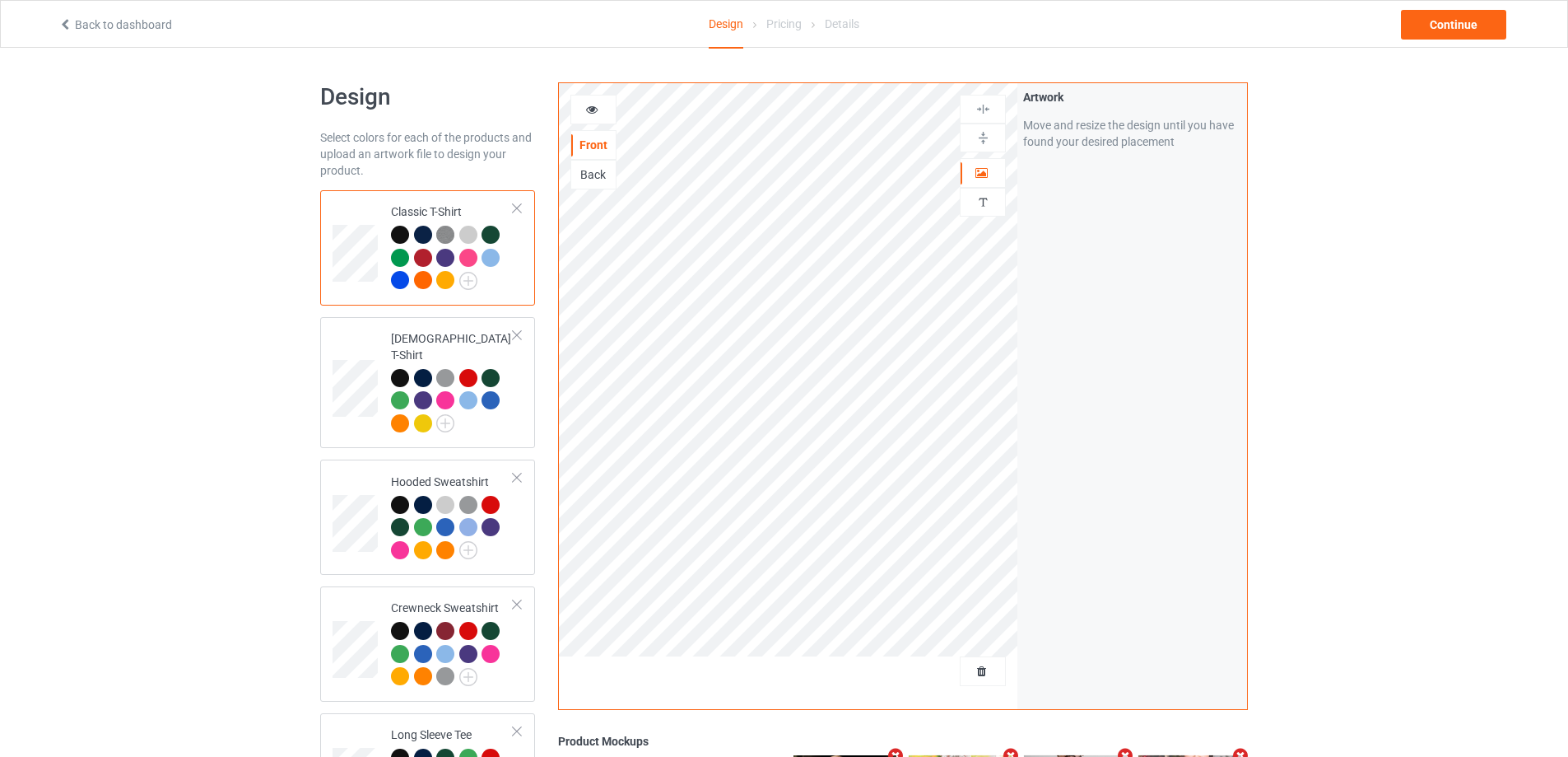
click at [973, 657] on div at bounding box center [982, 671] width 46 height 30
click at [971, 671] on span "Delete all designs" at bounding box center [945, 671] width 87 height 13
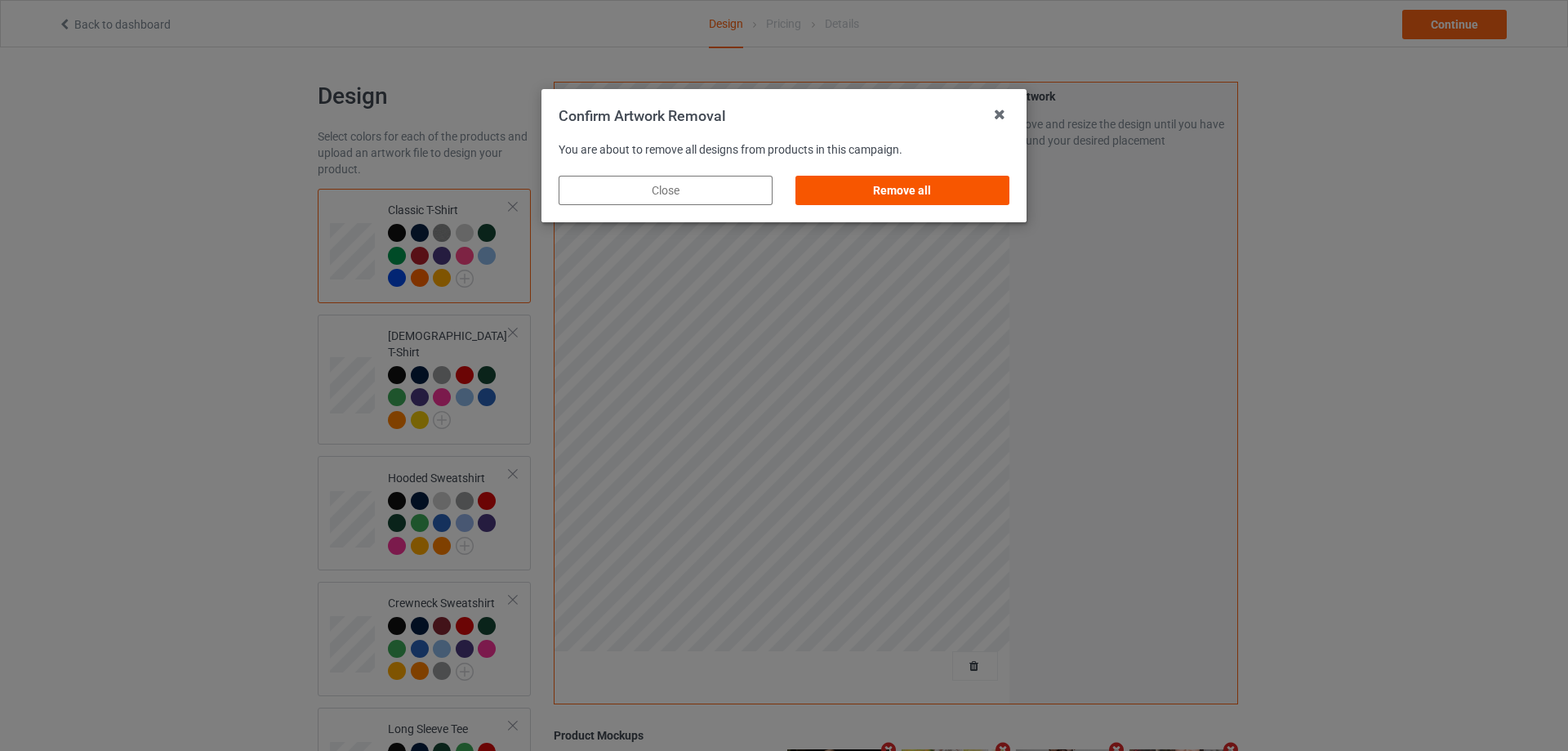
click at [950, 197] on div "Remove all" at bounding box center [902, 191] width 214 height 29
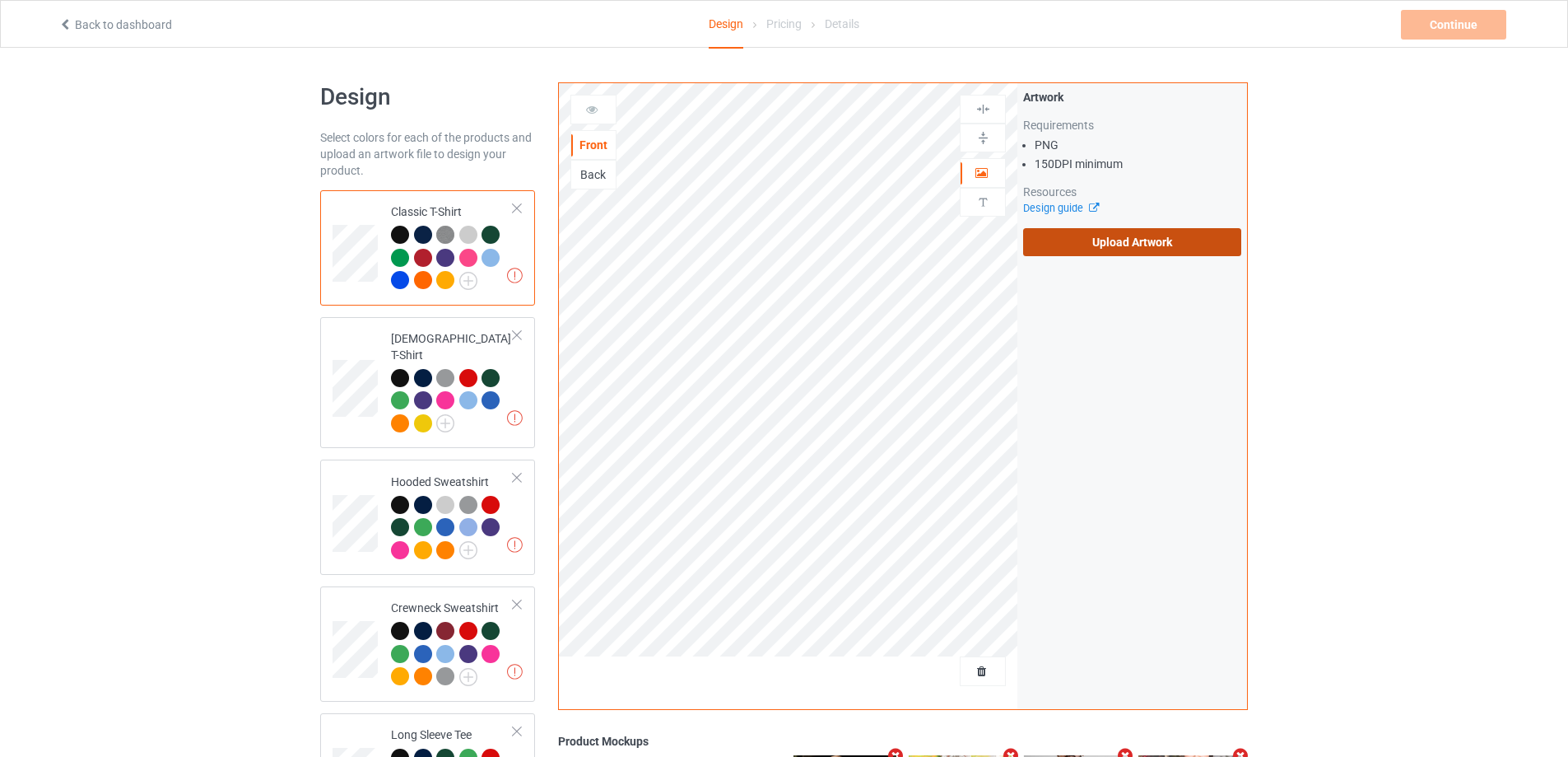
click at [1076, 249] on label "Upload Artwork" at bounding box center [1132, 242] width 218 height 28
click at [0, 0] on input "Upload Artwork" at bounding box center [0, 0] width 0 height 0
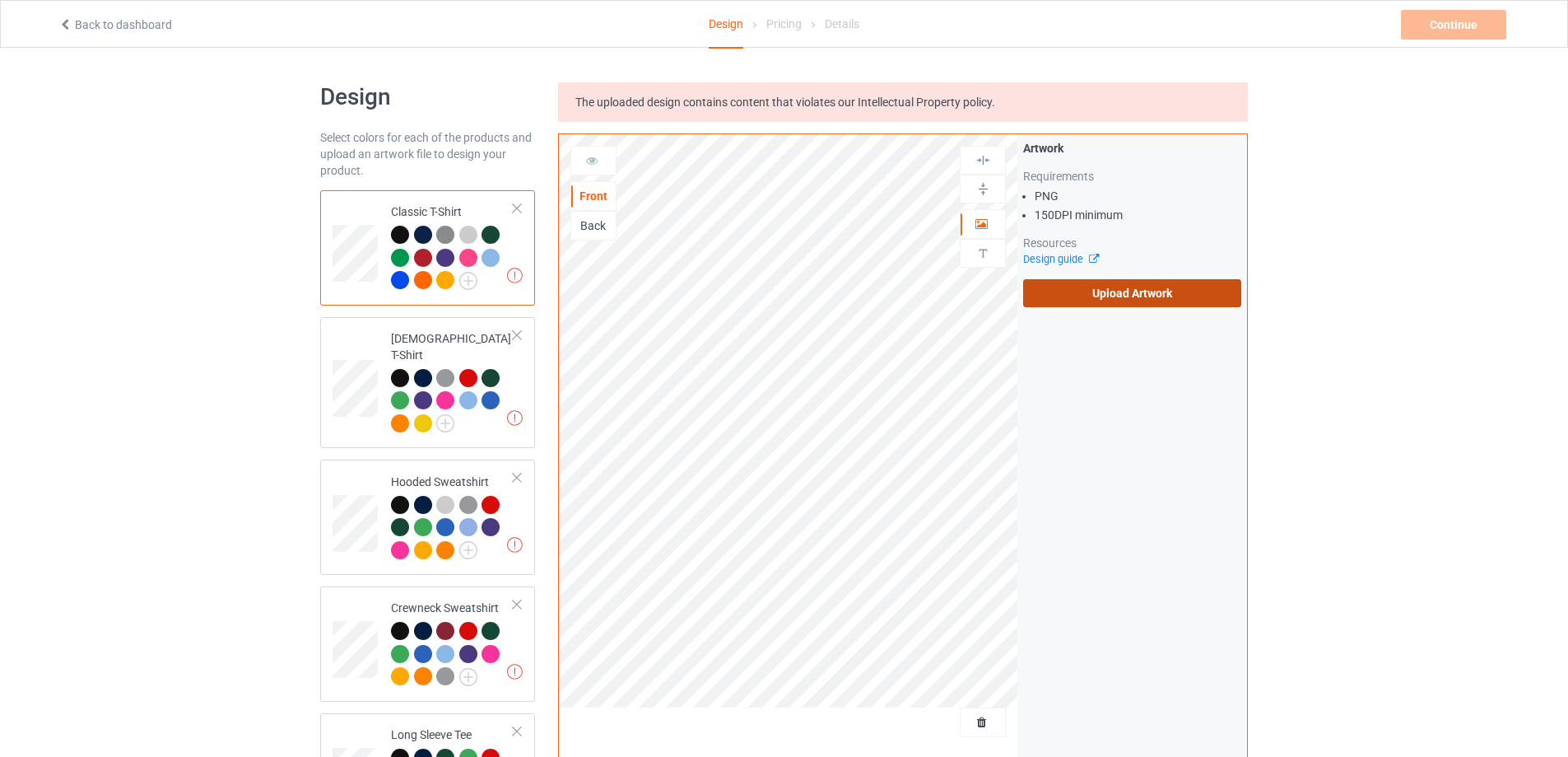
click at [1062, 299] on label "Upload Artwork" at bounding box center [1132, 293] width 218 height 28
click at [0, 0] on input "Upload Artwork" at bounding box center [0, 0] width 0 height 0
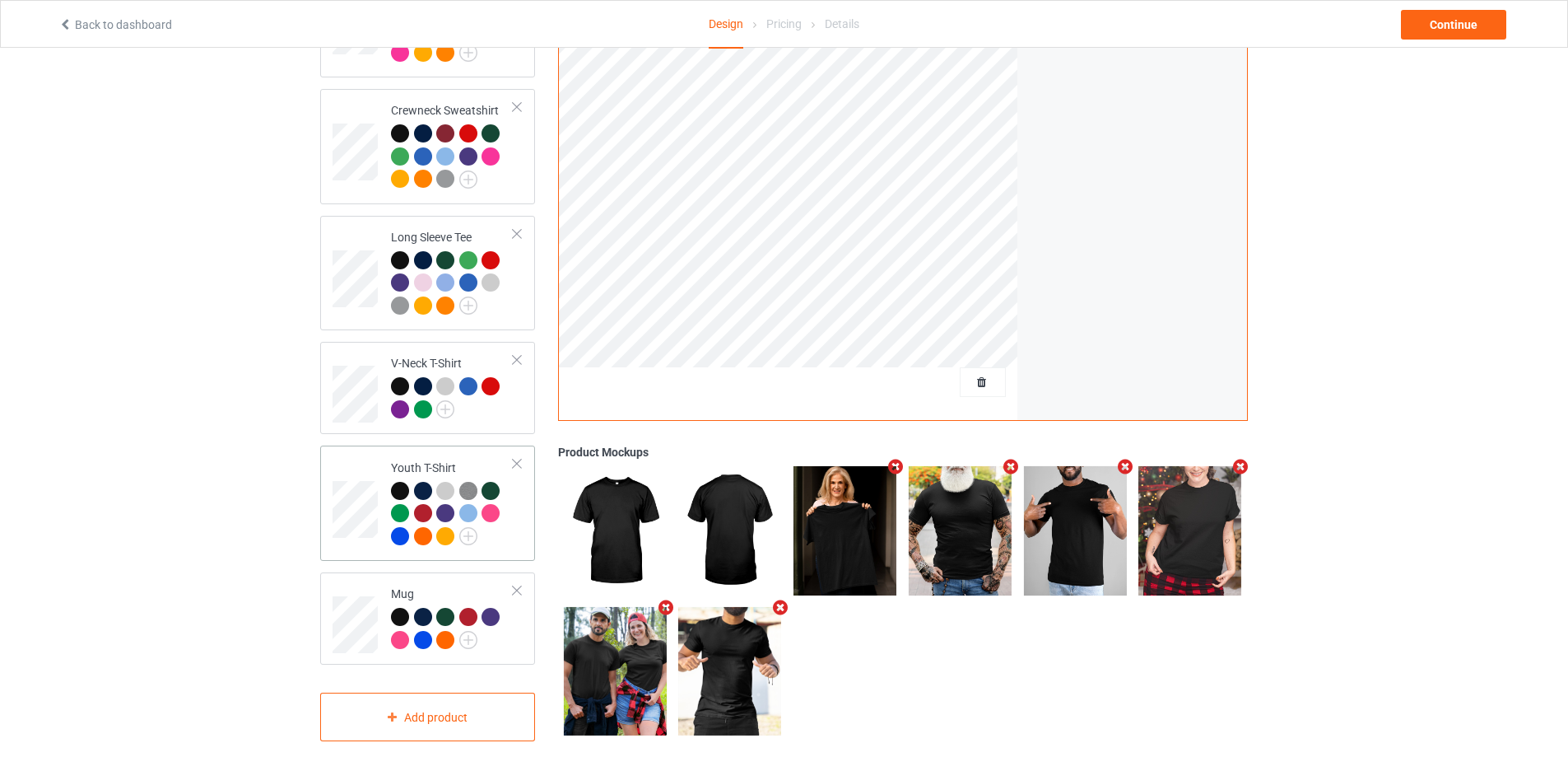
scroll to position [499, 0]
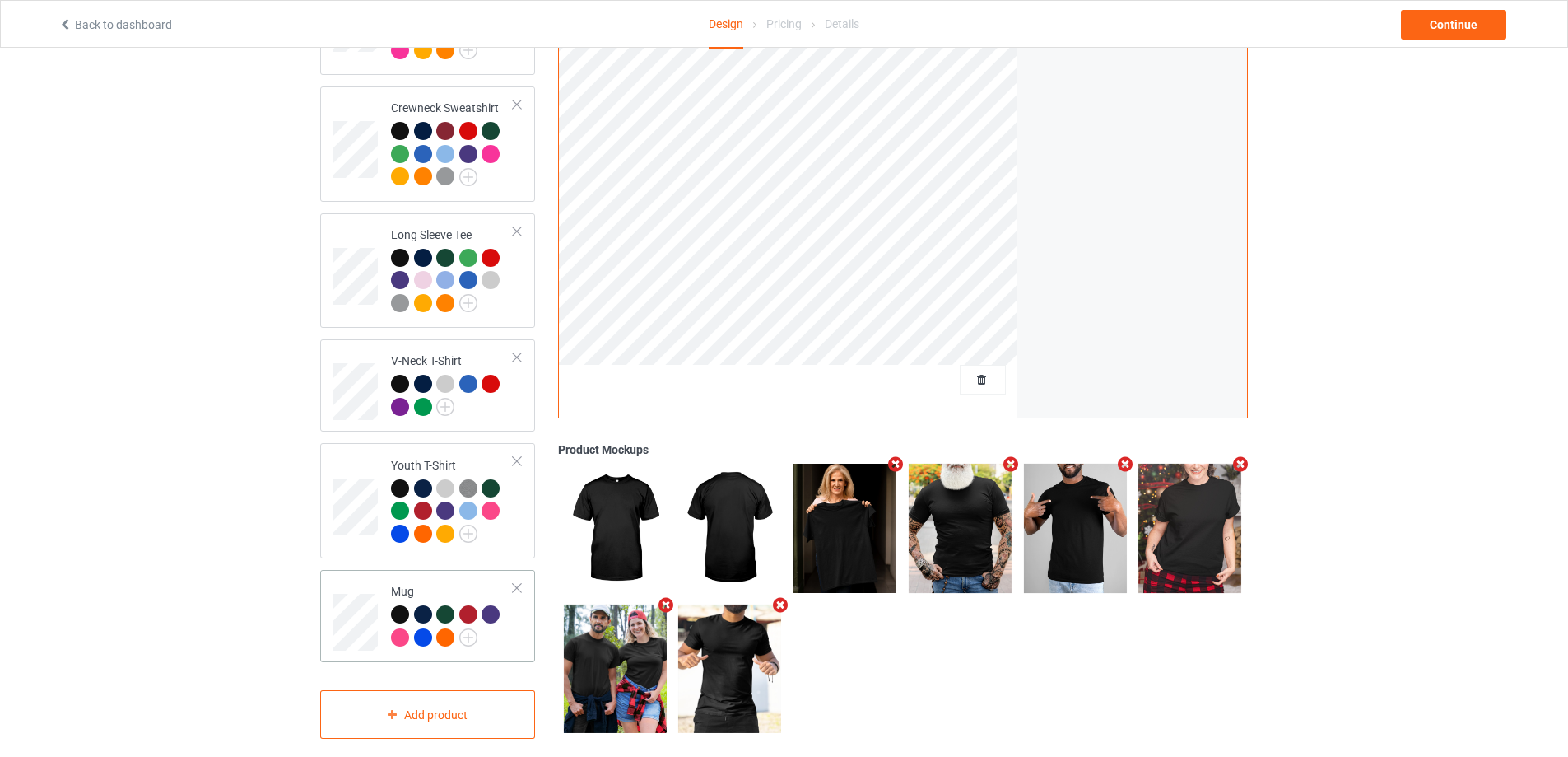
click at [501, 605] on div at bounding box center [493, 616] width 23 height 23
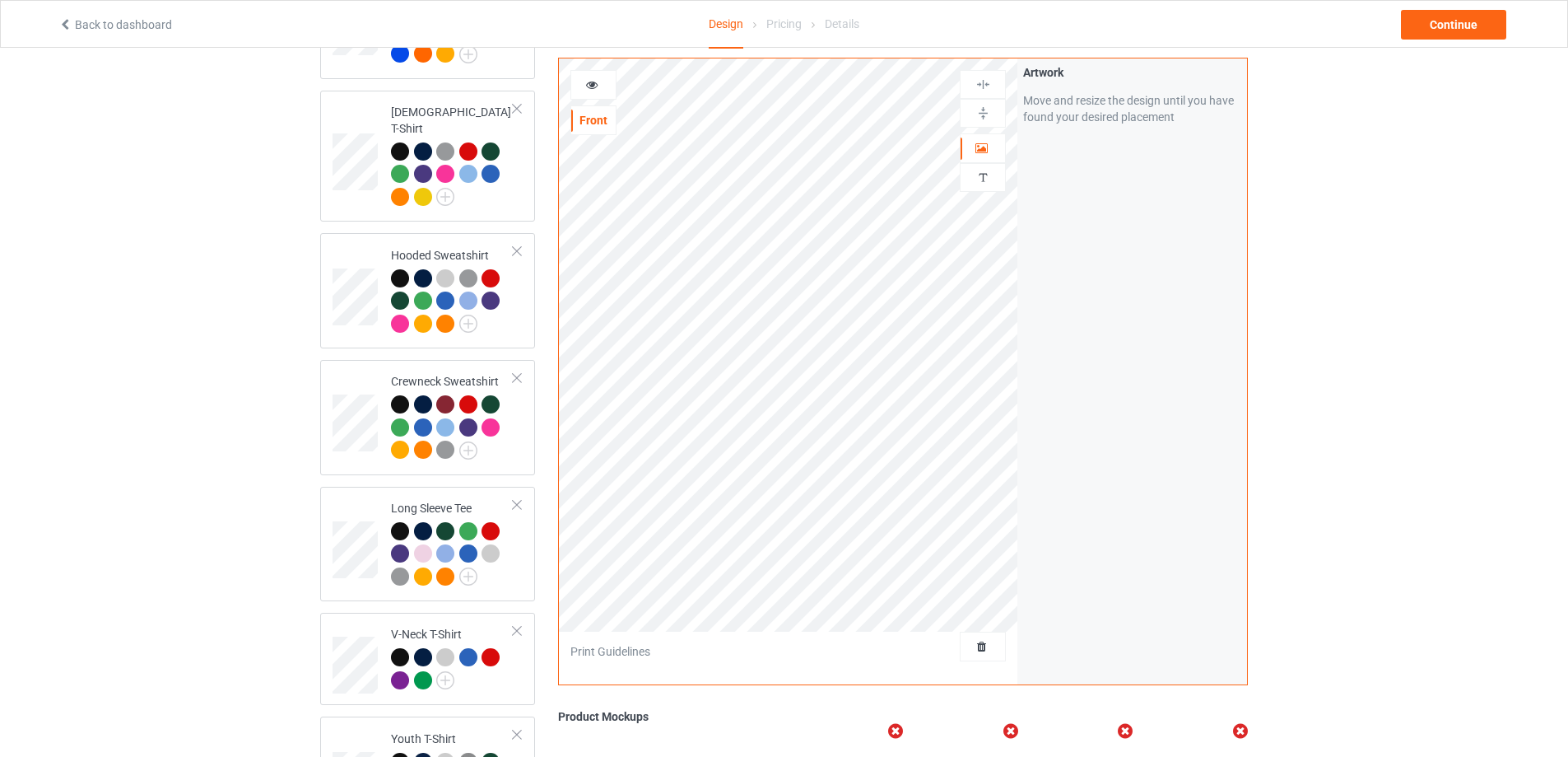
scroll to position [224, 0]
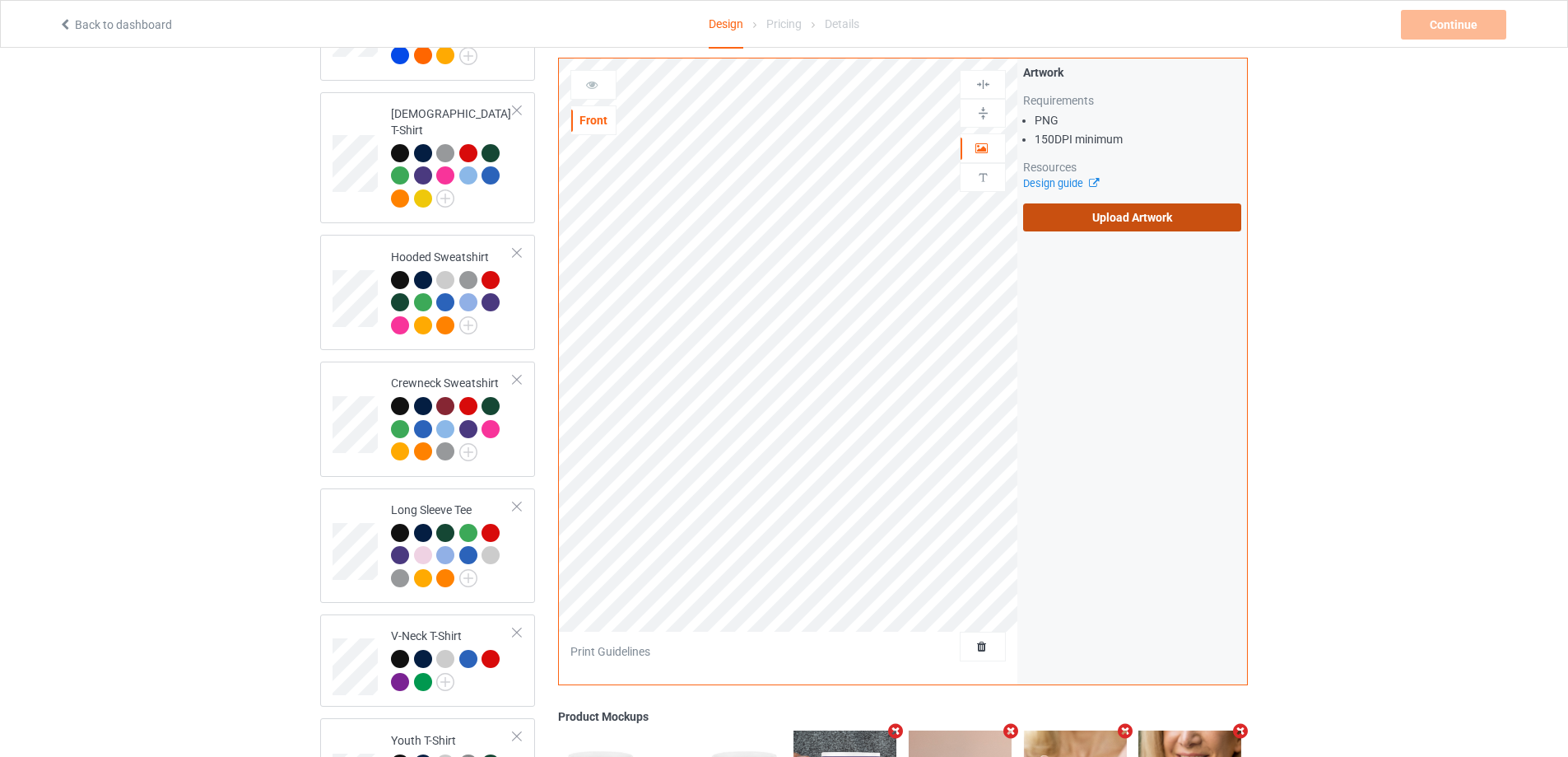
click at [1088, 207] on label "Upload Artwork" at bounding box center [1132, 217] width 218 height 28
click at [0, 0] on input "Upload Artwork" at bounding box center [0, 0] width 0 height 0
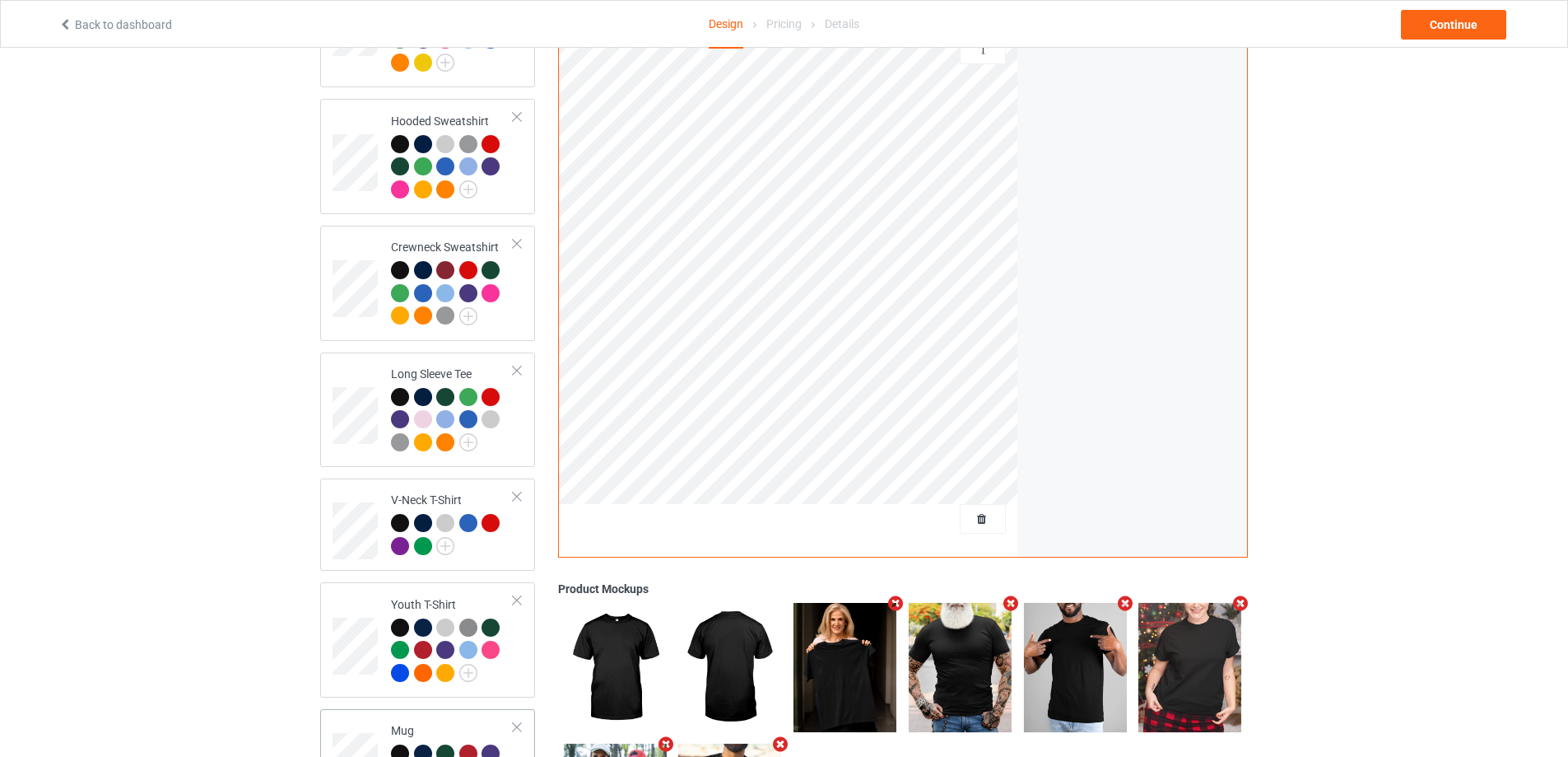
scroll to position [499, 0]
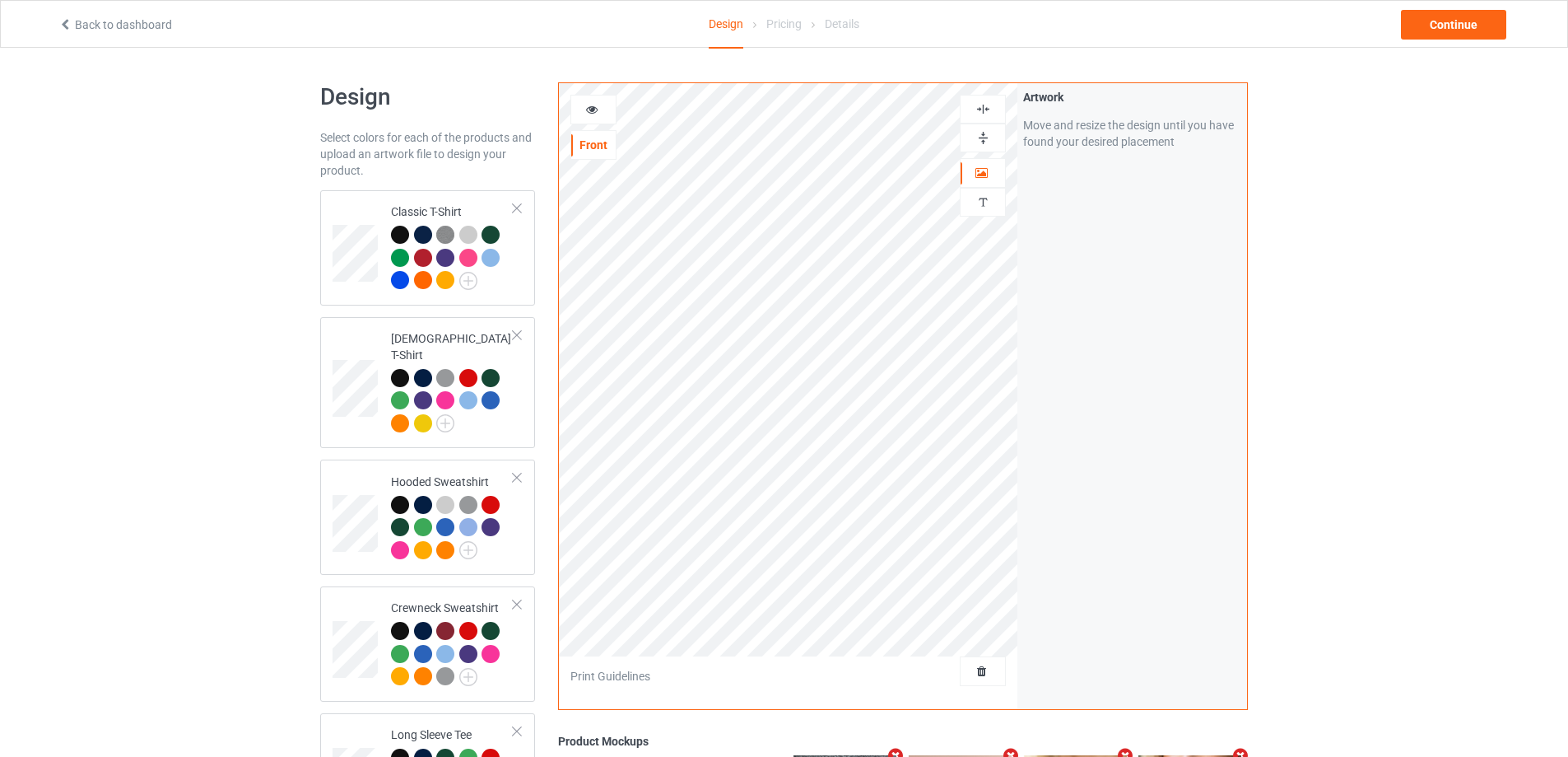
click at [987, 109] on img at bounding box center [983, 109] width 16 height 16
click at [987, 138] on img at bounding box center [983, 138] width 16 height 16
click at [588, 106] on icon at bounding box center [592, 107] width 14 height 11
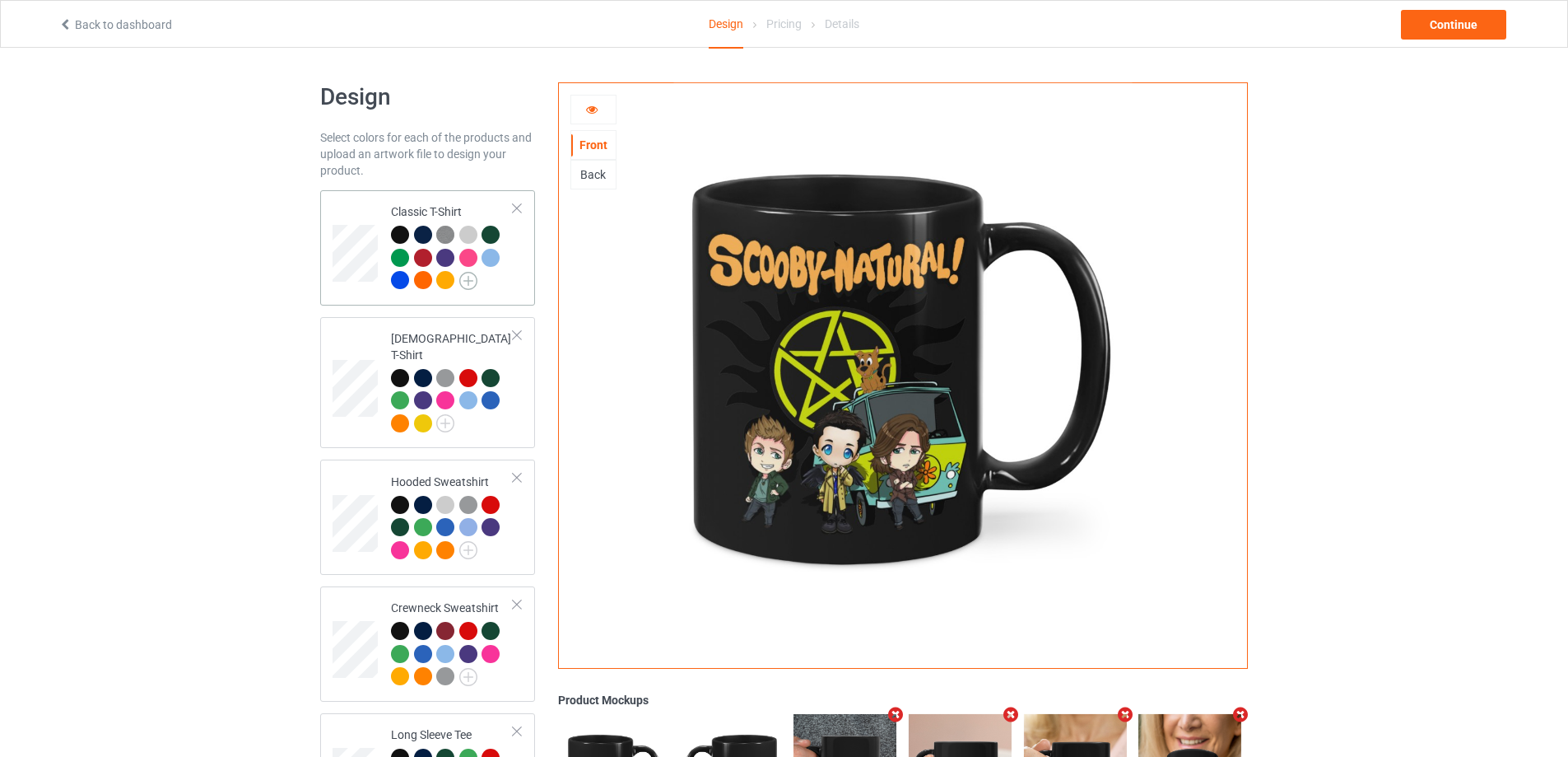
click at [472, 279] on img at bounding box center [468, 280] width 18 height 18
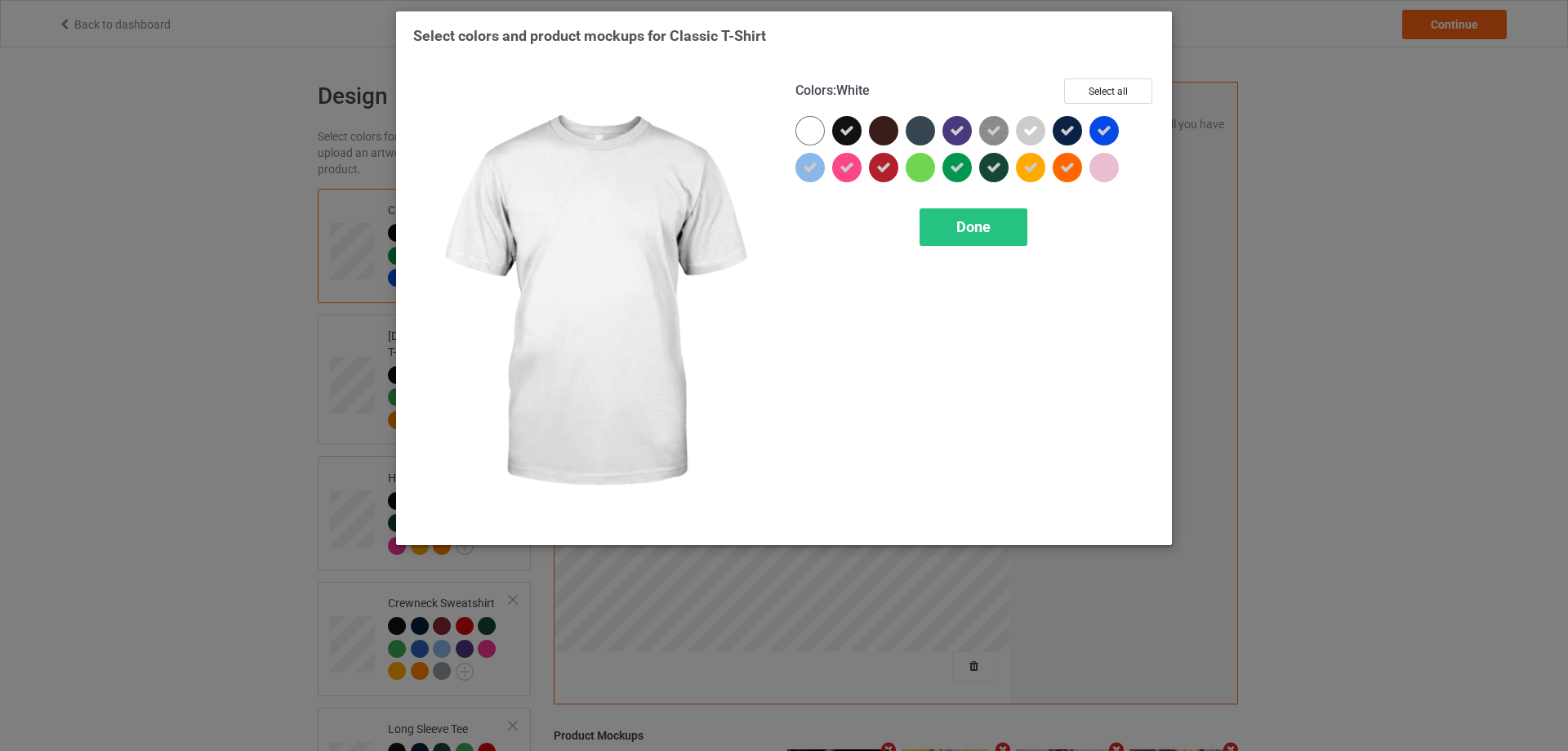
click at [820, 133] on div at bounding box center [810, 131] width 29 height 29
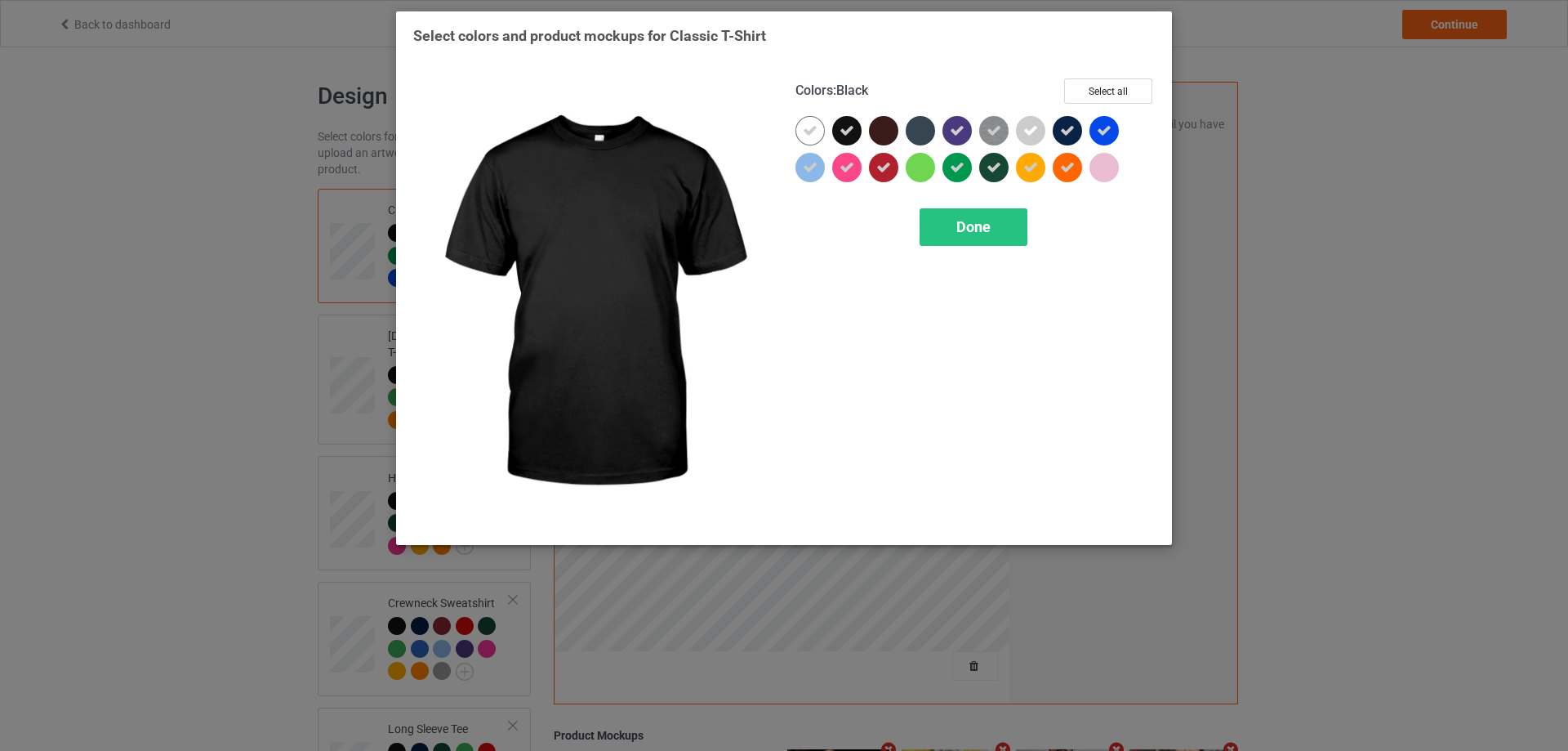
click at [850, 130] on icon at bounding box center [846, 130] width 15 height 15
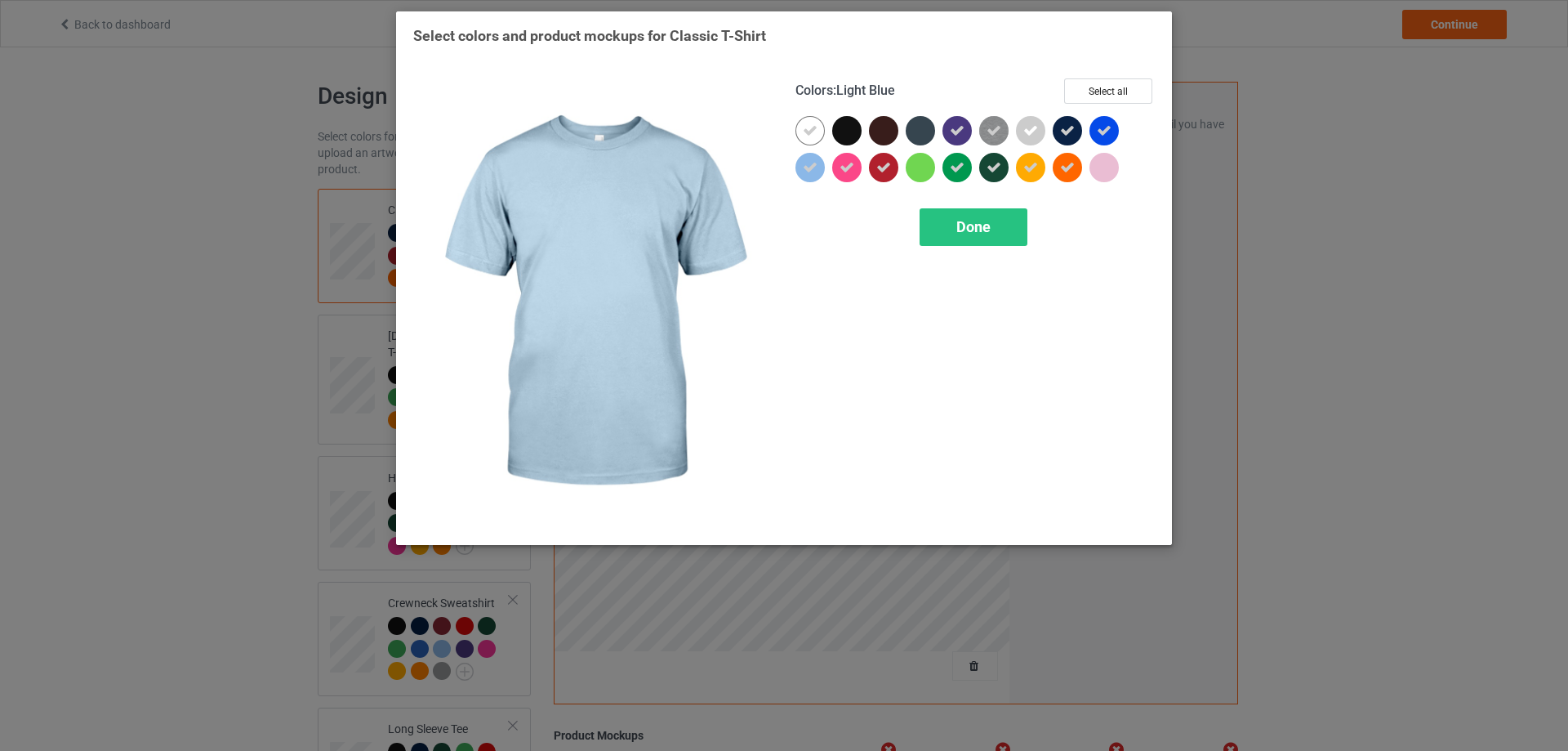
click at [808, 163] on icon at bounding box center [810, 167] width 15 height 15
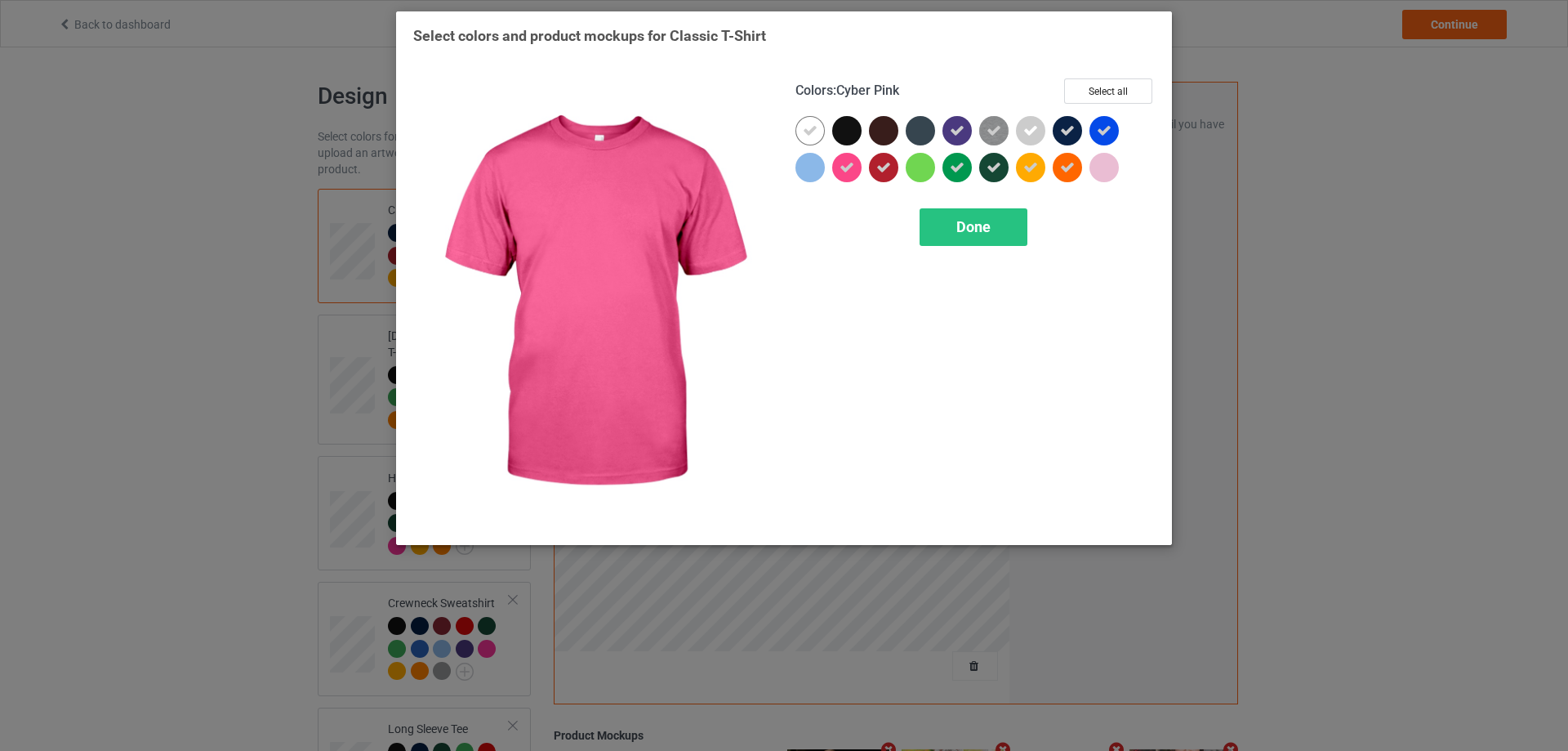
drag, startPoint x: 851, startPoint y: 165, endPoint x: 860, endPoint y: 165, distance: 9.0
click at [852, 165] on icon at bounding box center [846, 167] width 15 height 15
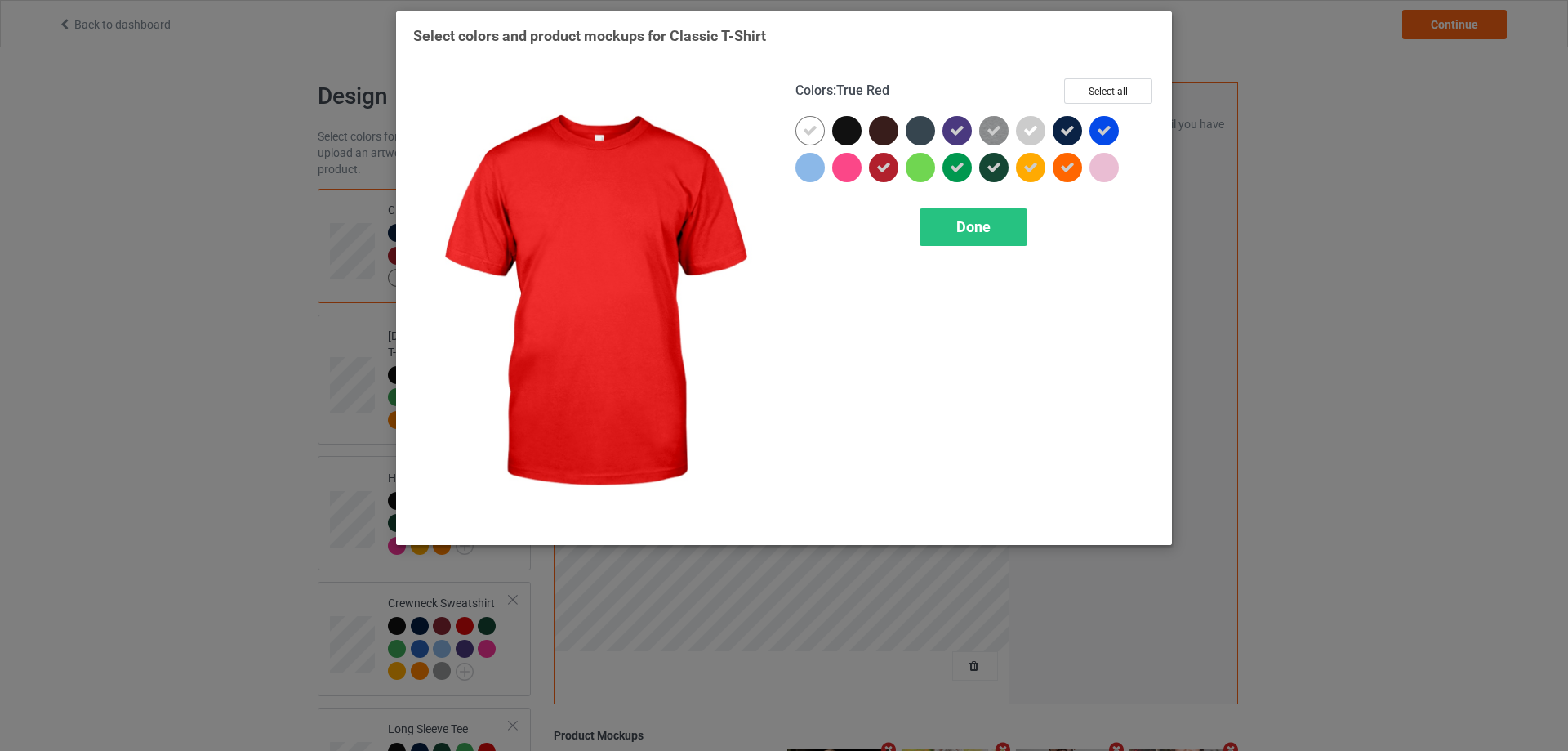
click at [890, 165] on icon at bounding box center [884, 167] width 15 height 15
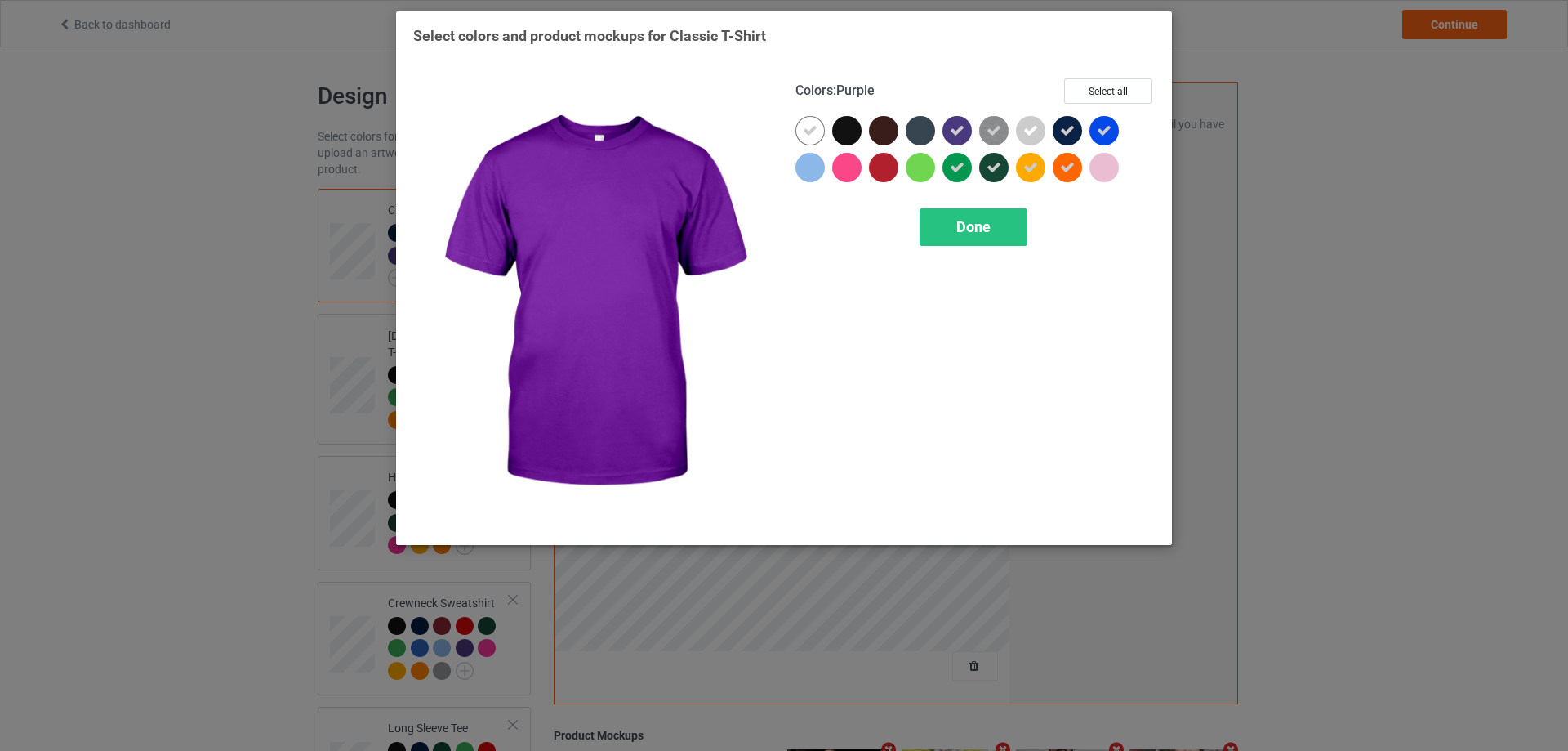
click at [963, 128] on icon at bounding box center [957, 130] width 15 height 15
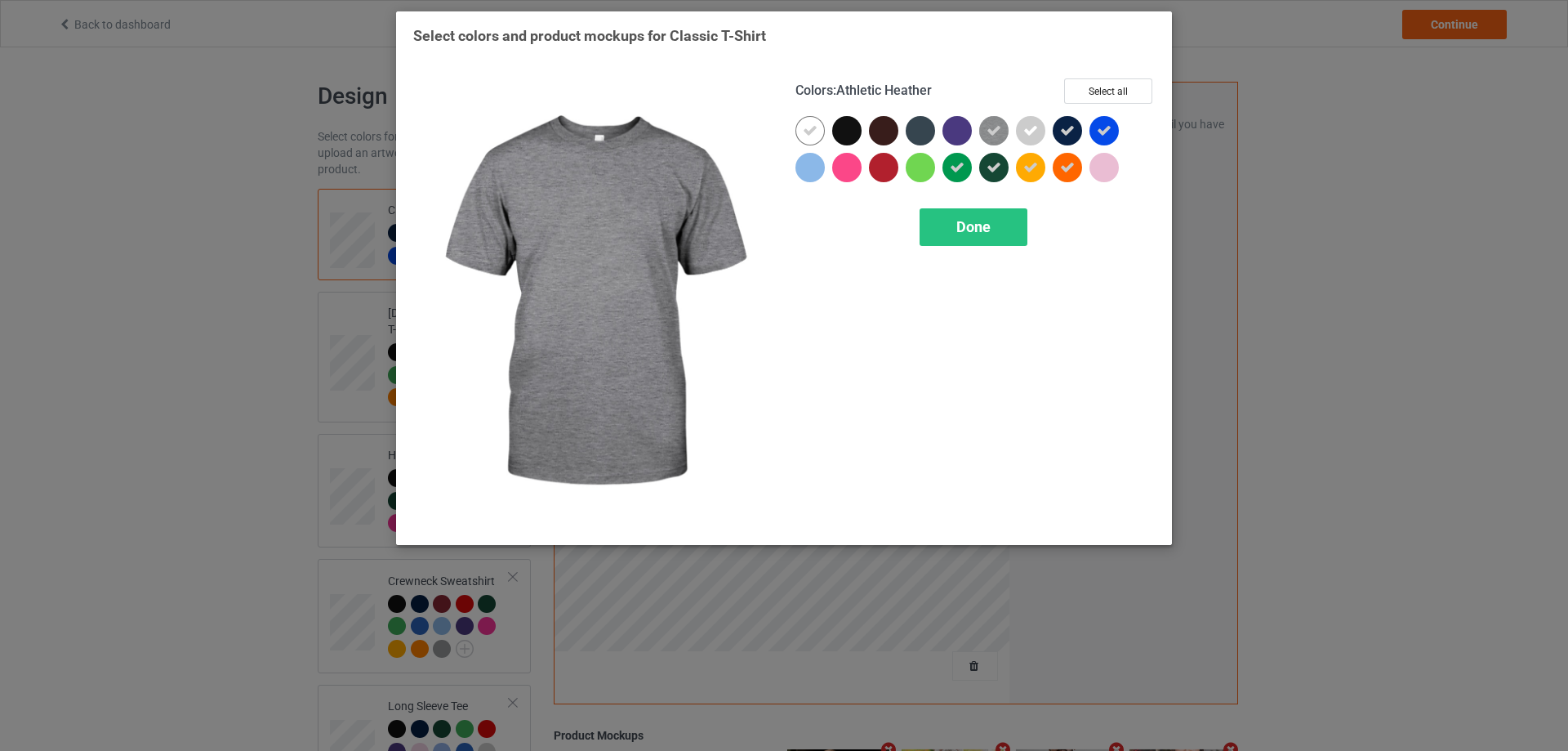
click at [1001, 130] on img at bounding box center [995, 131] width 29 height 29
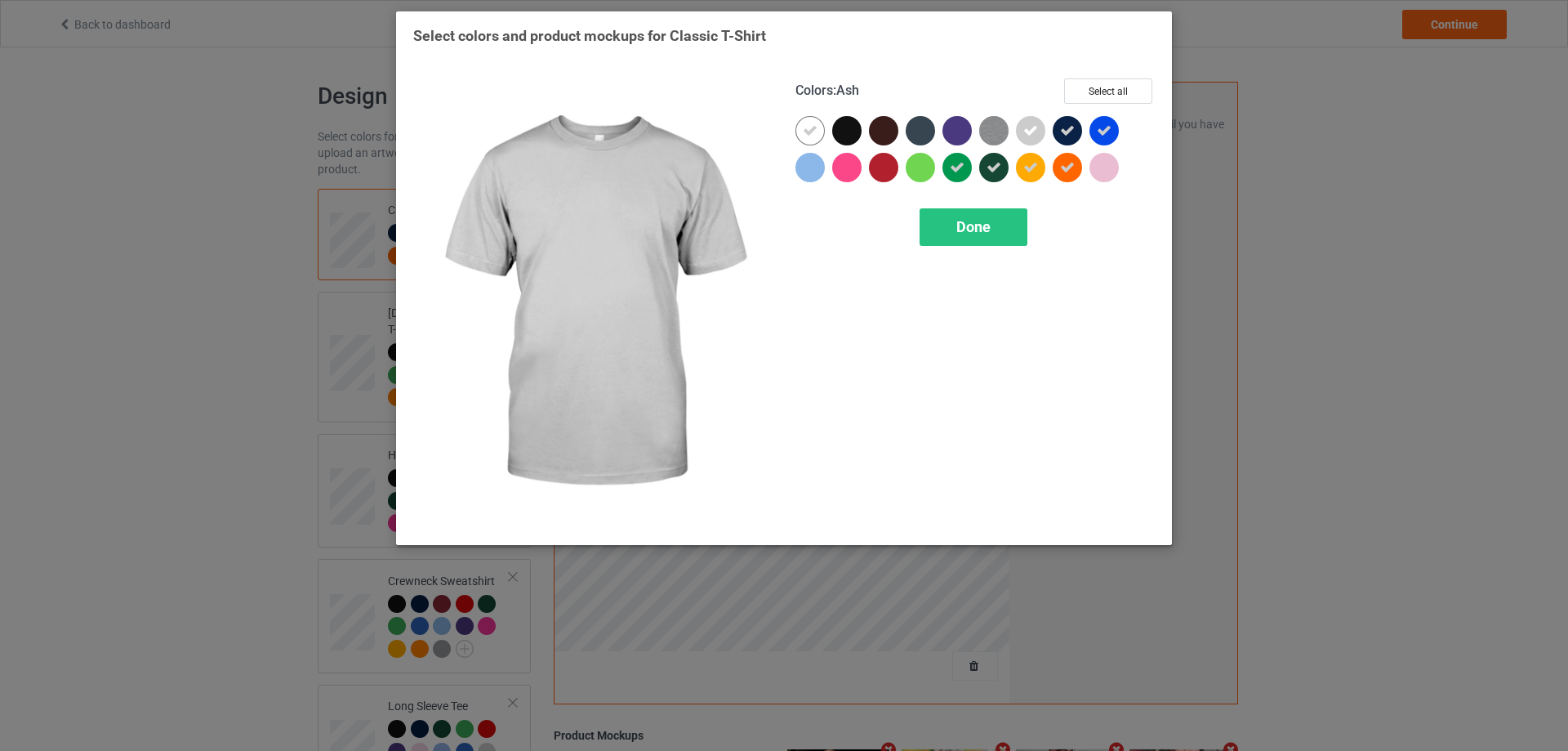
click at [1037, 133] on icon at bounding box center [1030, 130] width 15 height 15
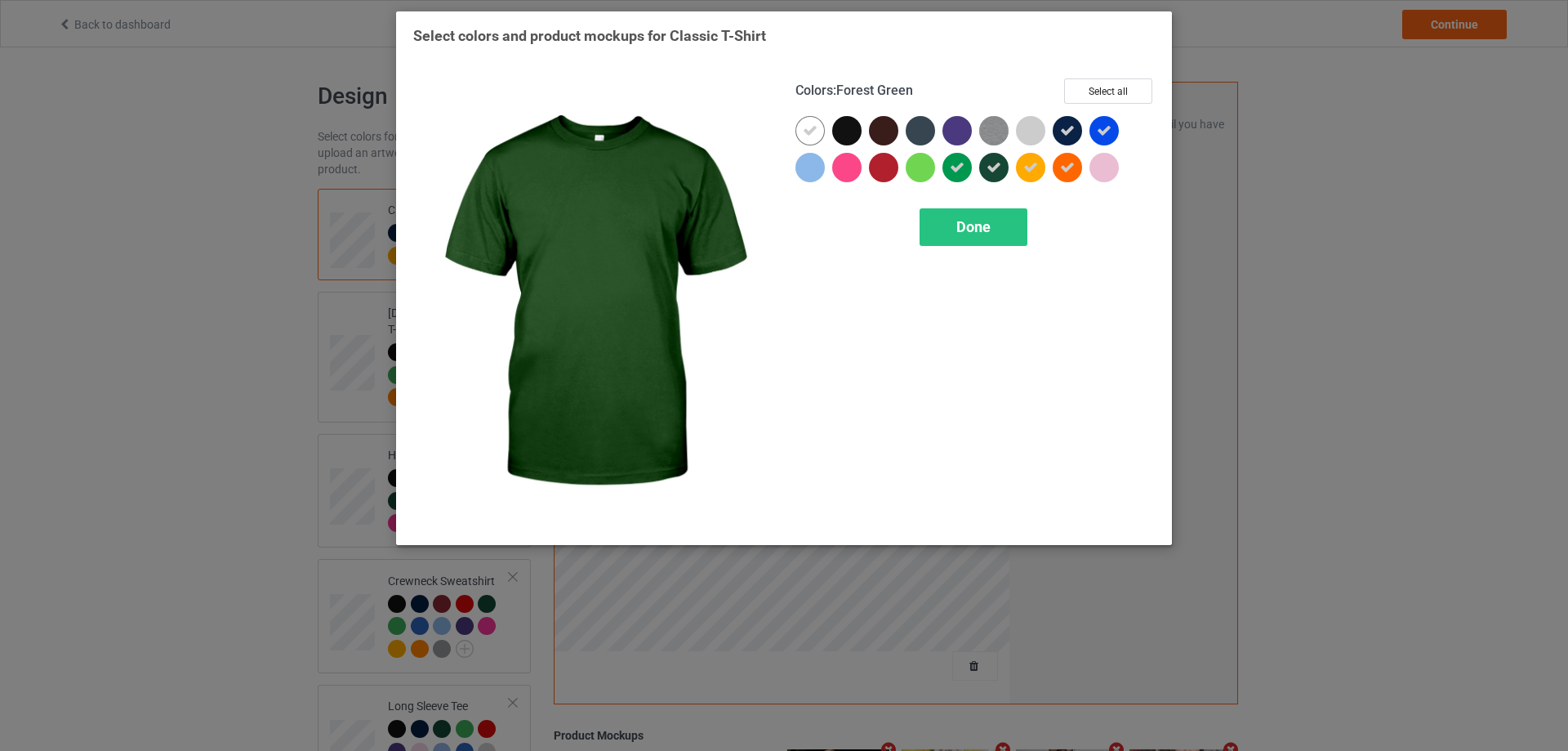
click at [998, 160] on icon at bounding box center [994, 167] width 15 height 15
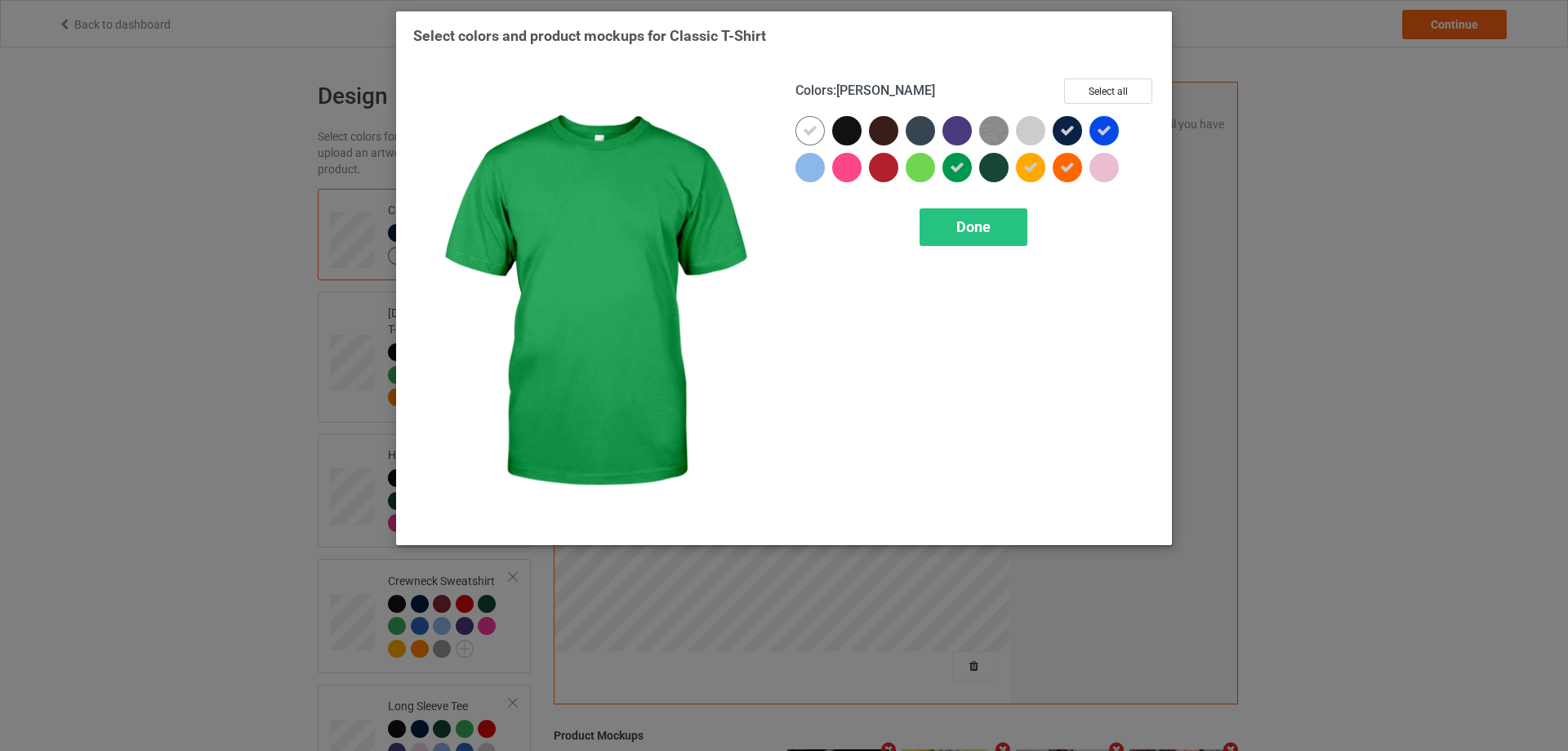
click at [968, 161] on div at bounding box center [957, 167] width 29 height 29
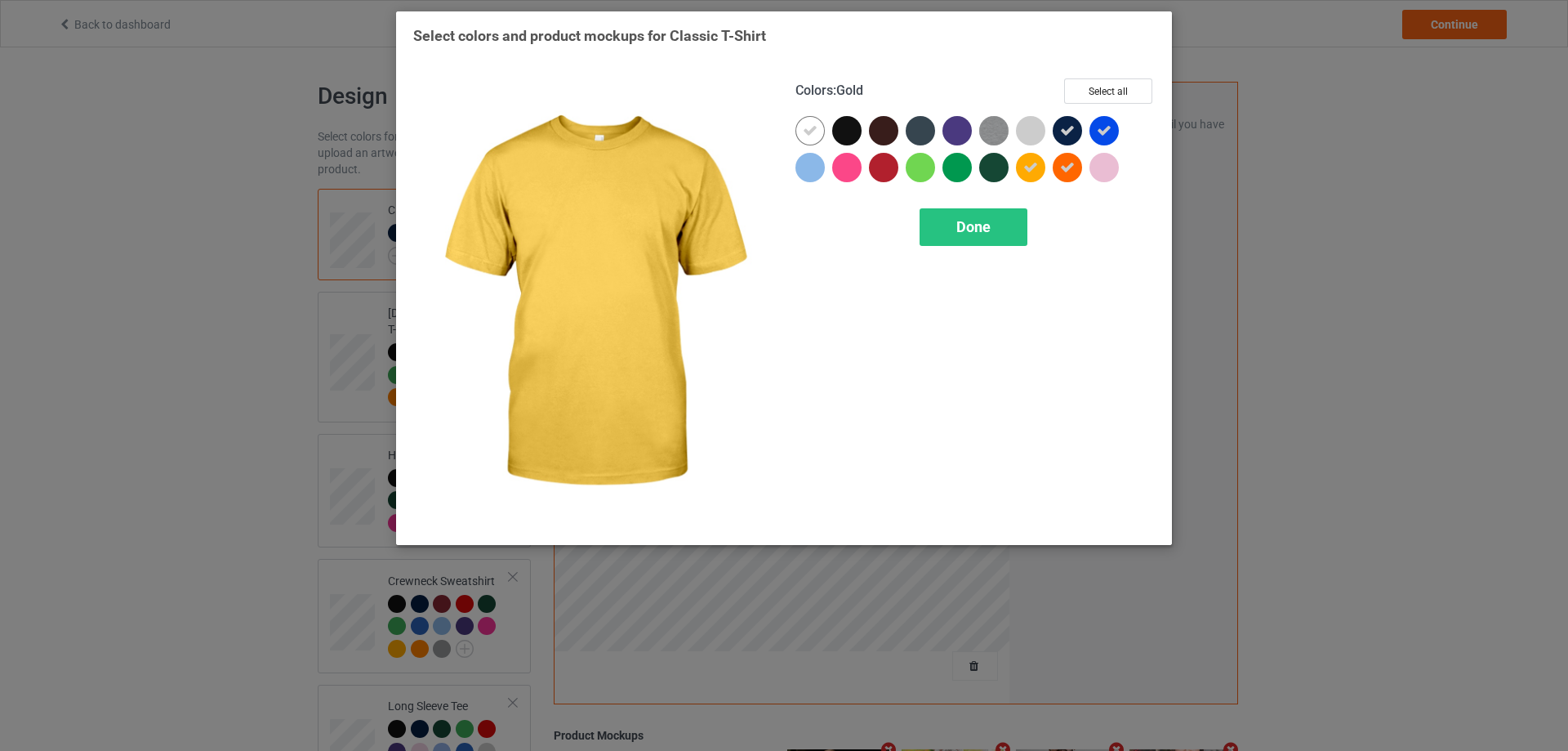
click at [1029, 165] on icon at bounding box center [1030, 167] width 15 height 15
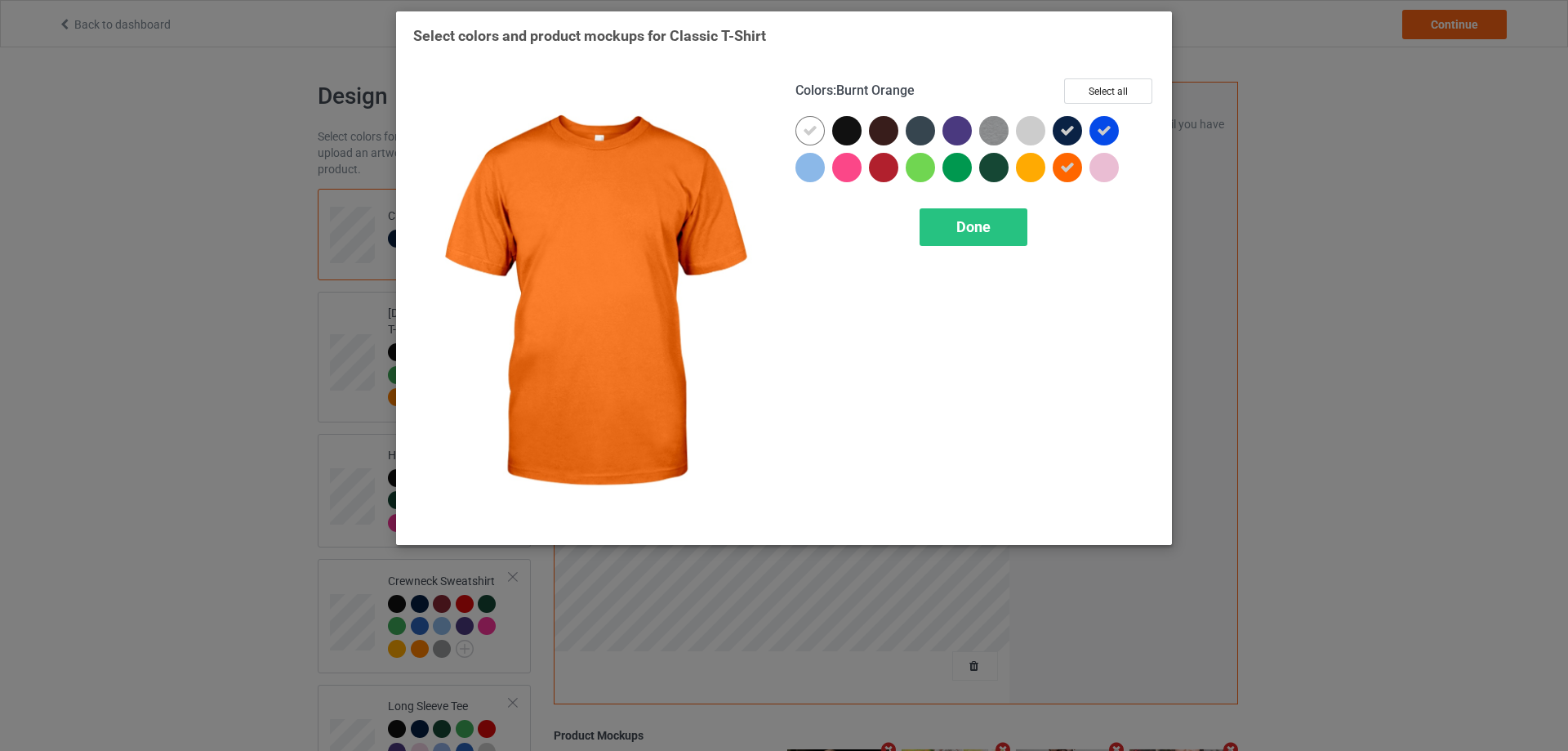
drag, startPoint x: 1059, startPoint y: 165, endPoint x: 1077, endPoint y: 152, distance: 22.2
click at [1060, 165] on div at bounding box center [1067, 167] width 29 height 29
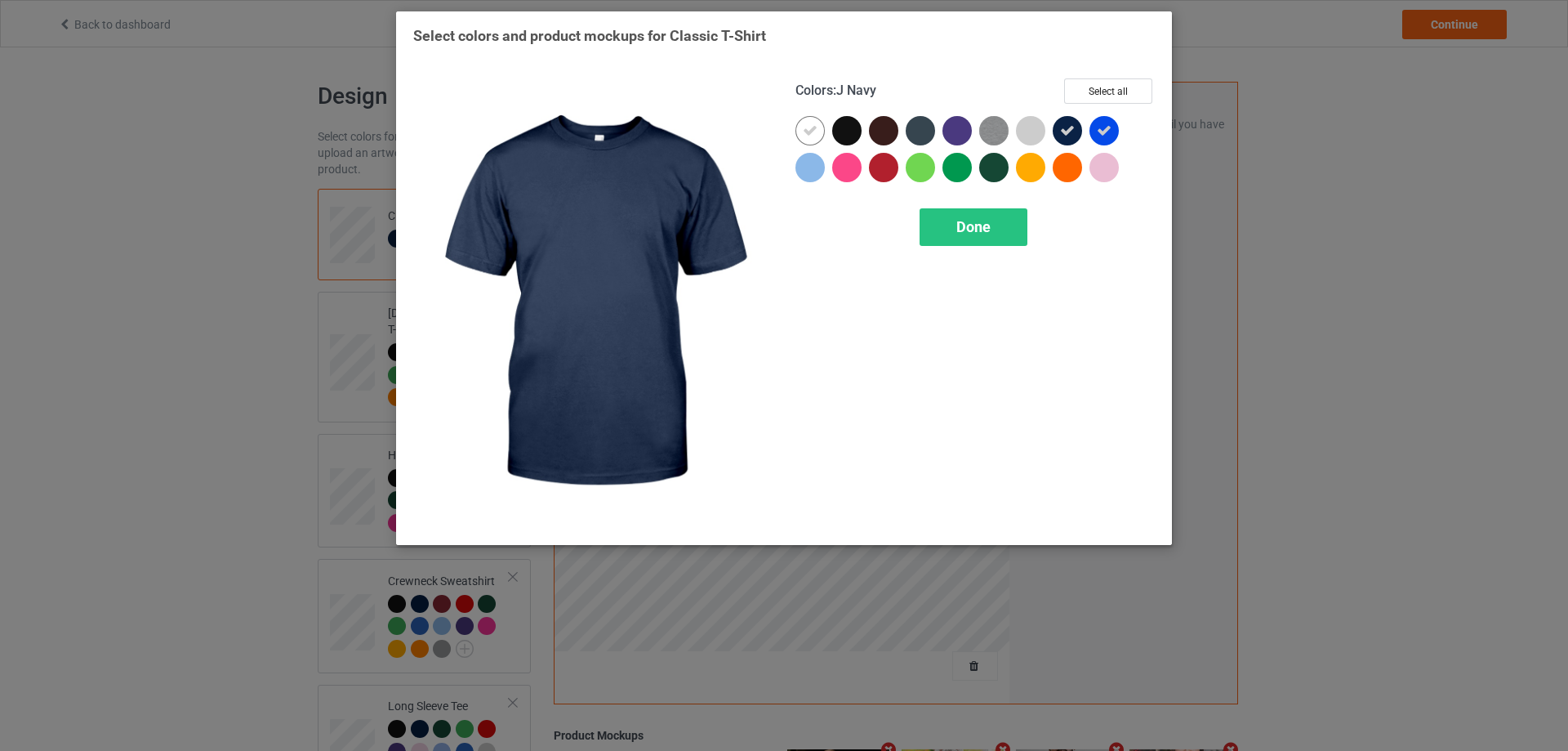
click at [1072, 139] on div at bounding box center [1067, 131] width 29 height 29
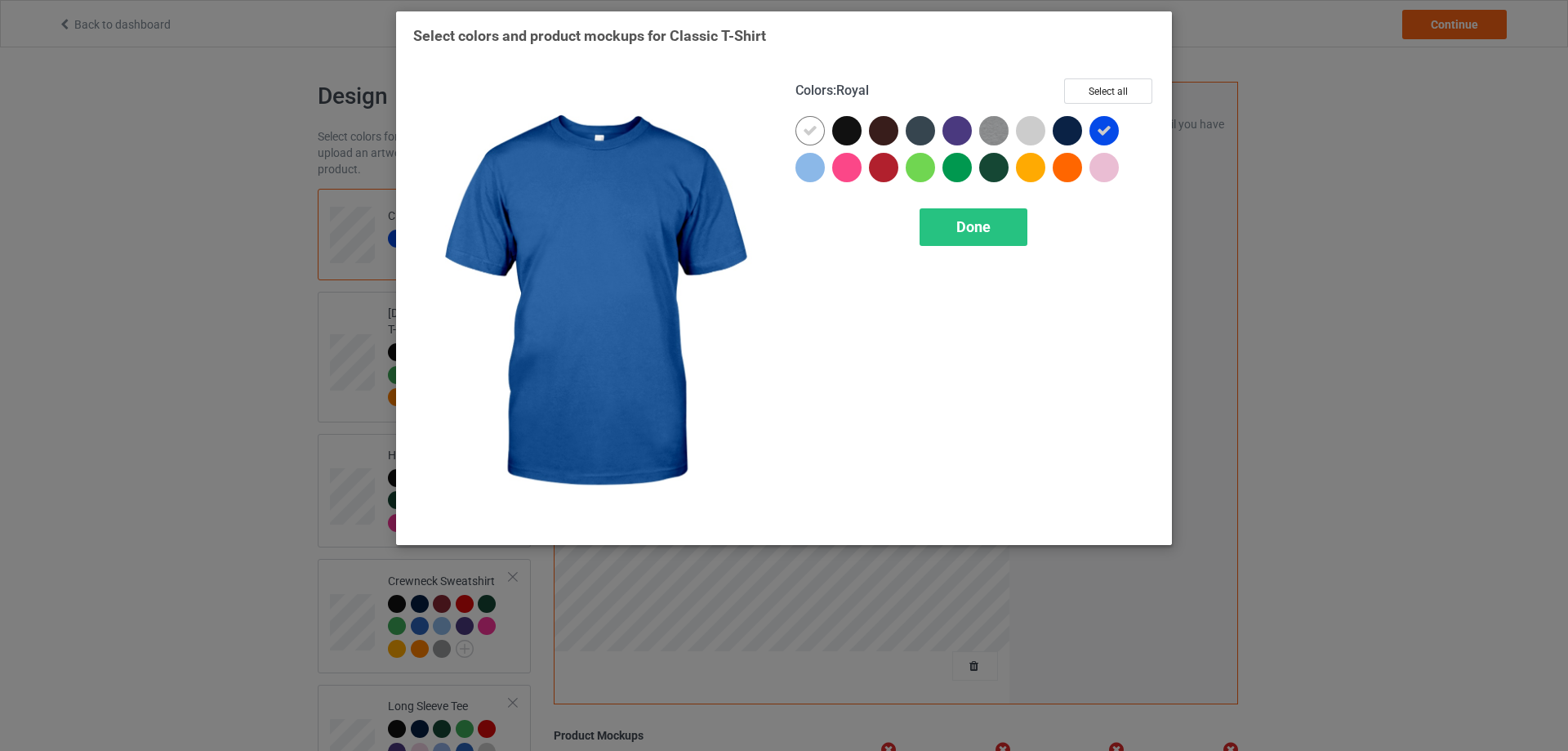
click at [1105, 136] on icon at bounding box center [1104, 130] width 15 height 15
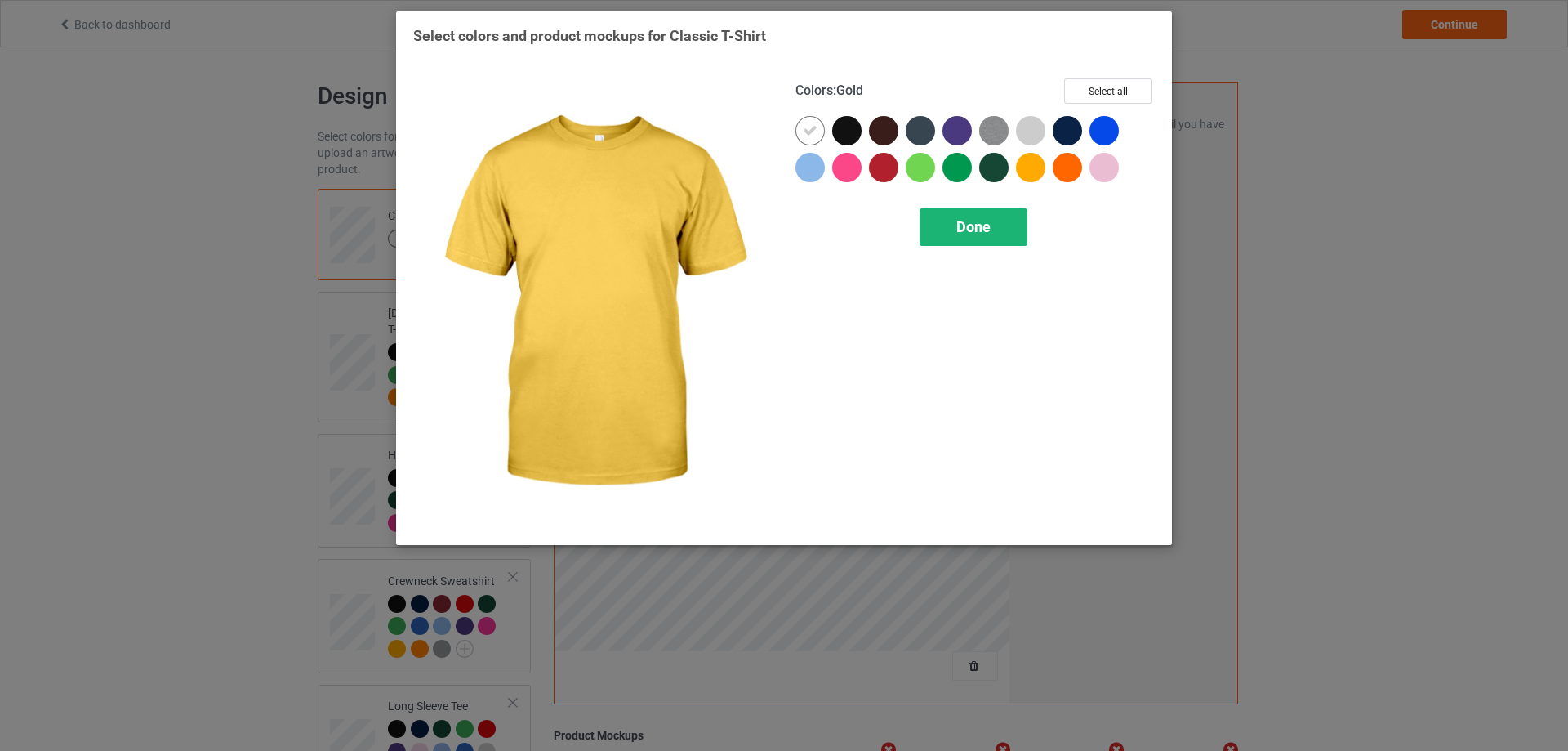
click at [964, 230] on span "Done" at bounding box center [974, 227] width 35 height 17
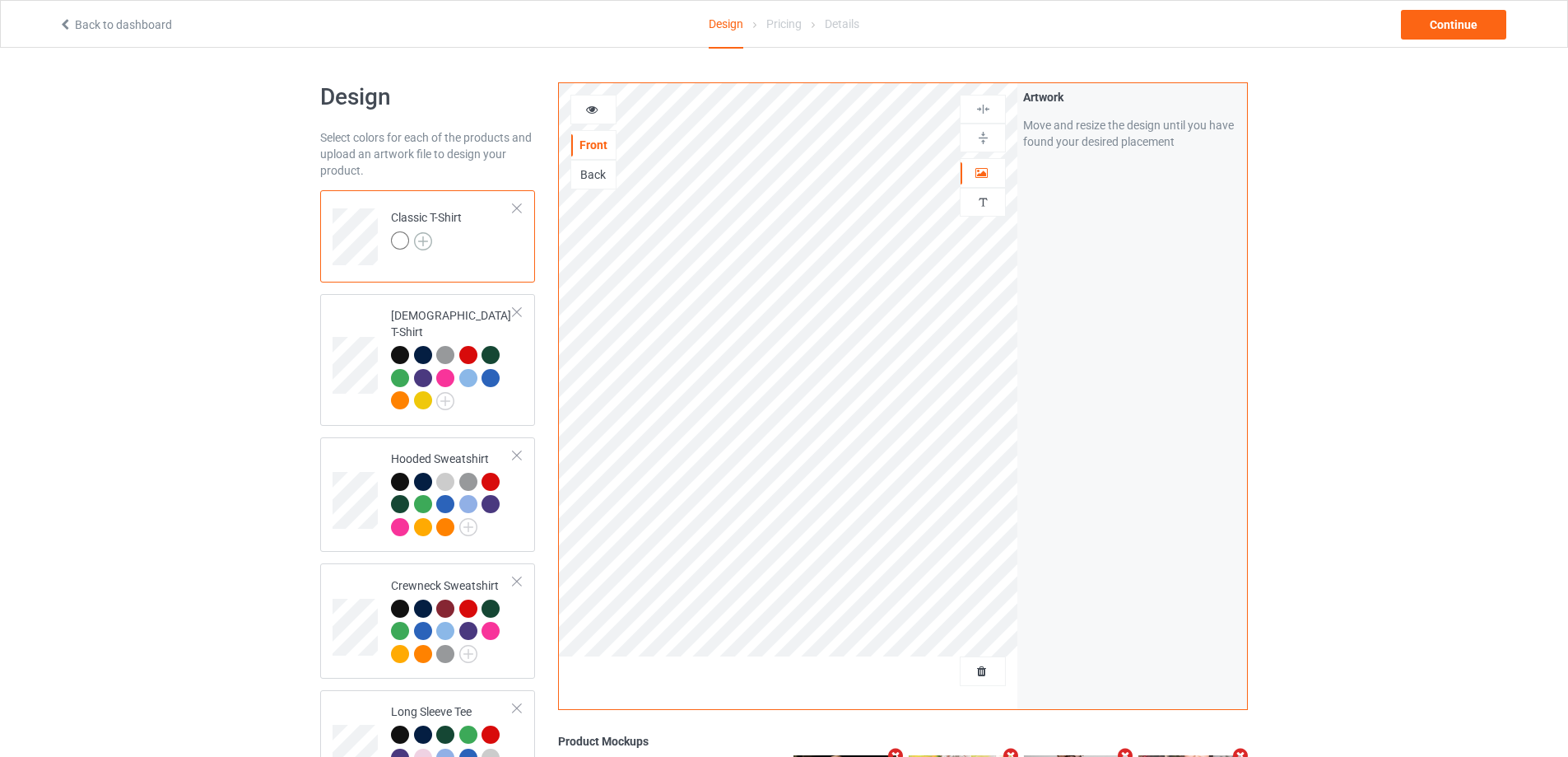
click at [426, 244] on img at bounding box center [423, 241] width 18 height 18
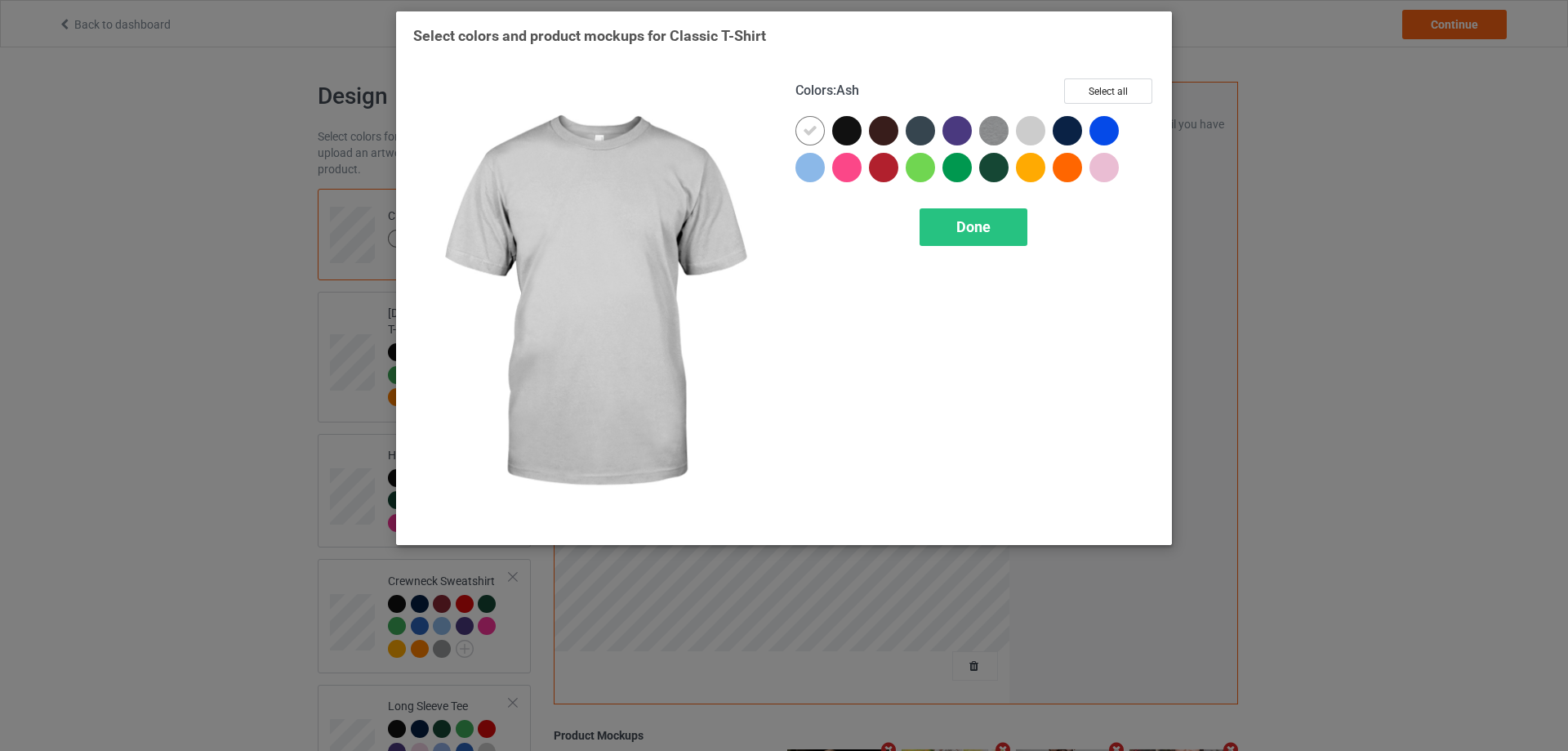
click at [1037, 131] on div at bounding box center [1031, 131] width 29 height 29
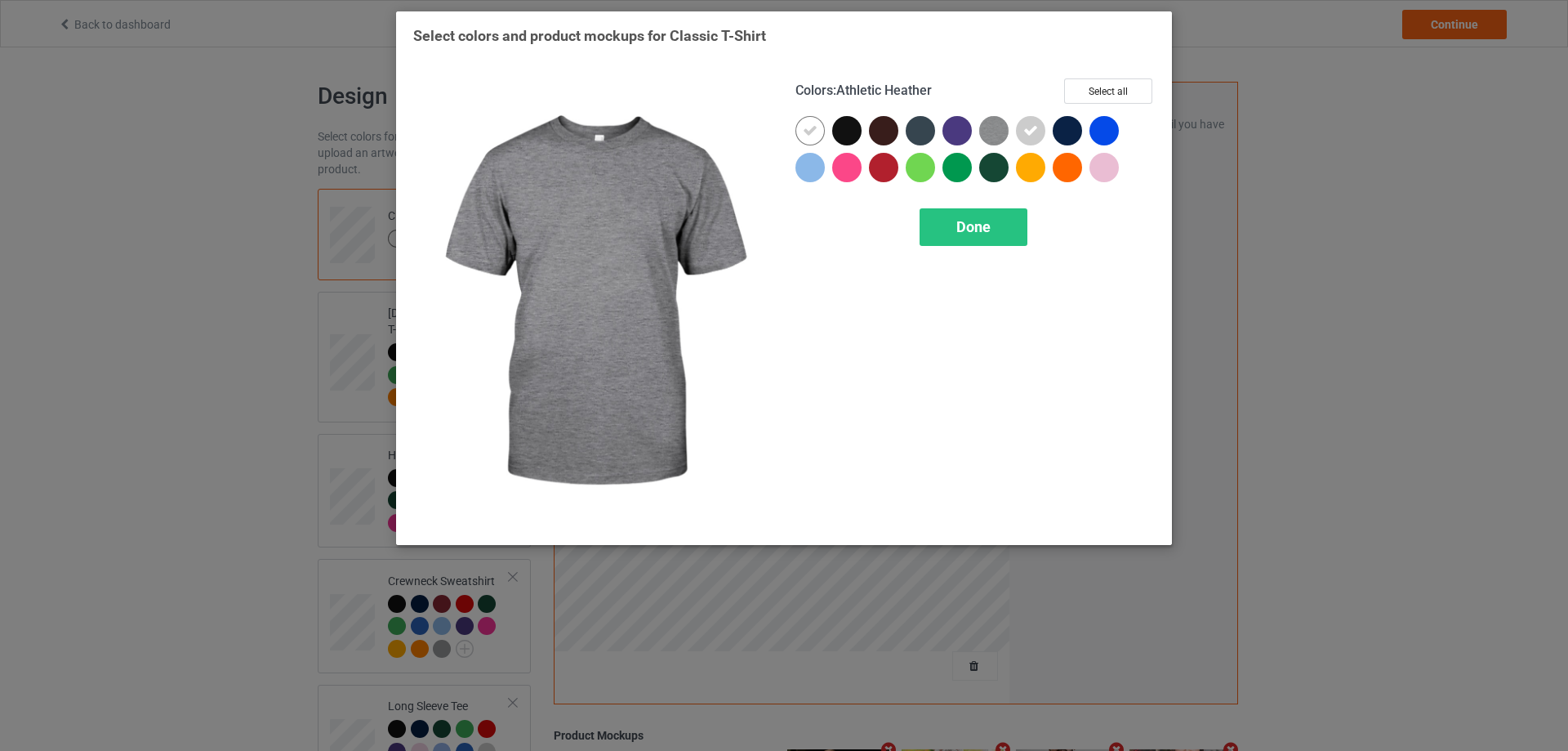
click at [1002, 130] on img at bounding box center [995, 131] width 29 height 29
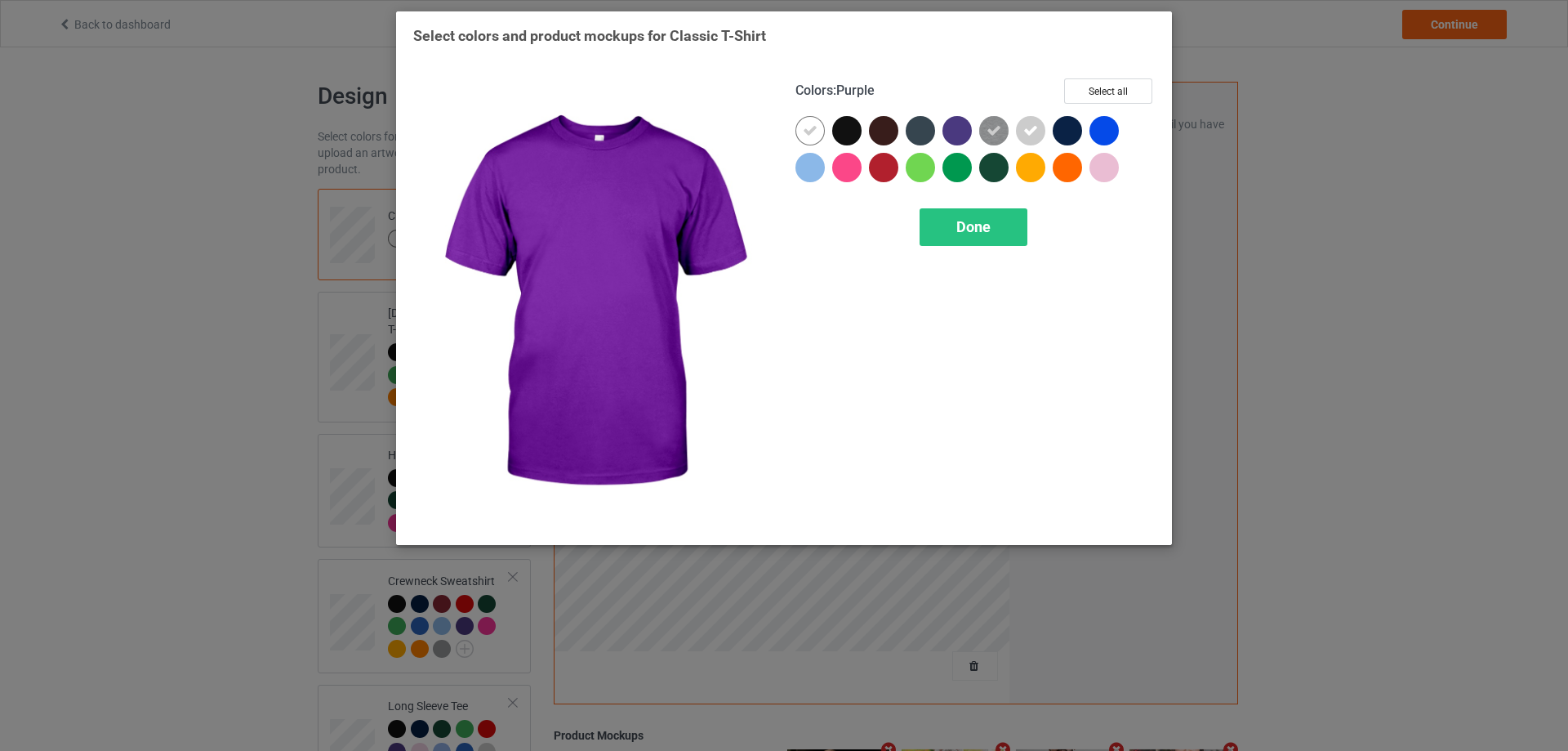
click at [958, 126] on div at bounding box center [957, 131] width 29 height 29
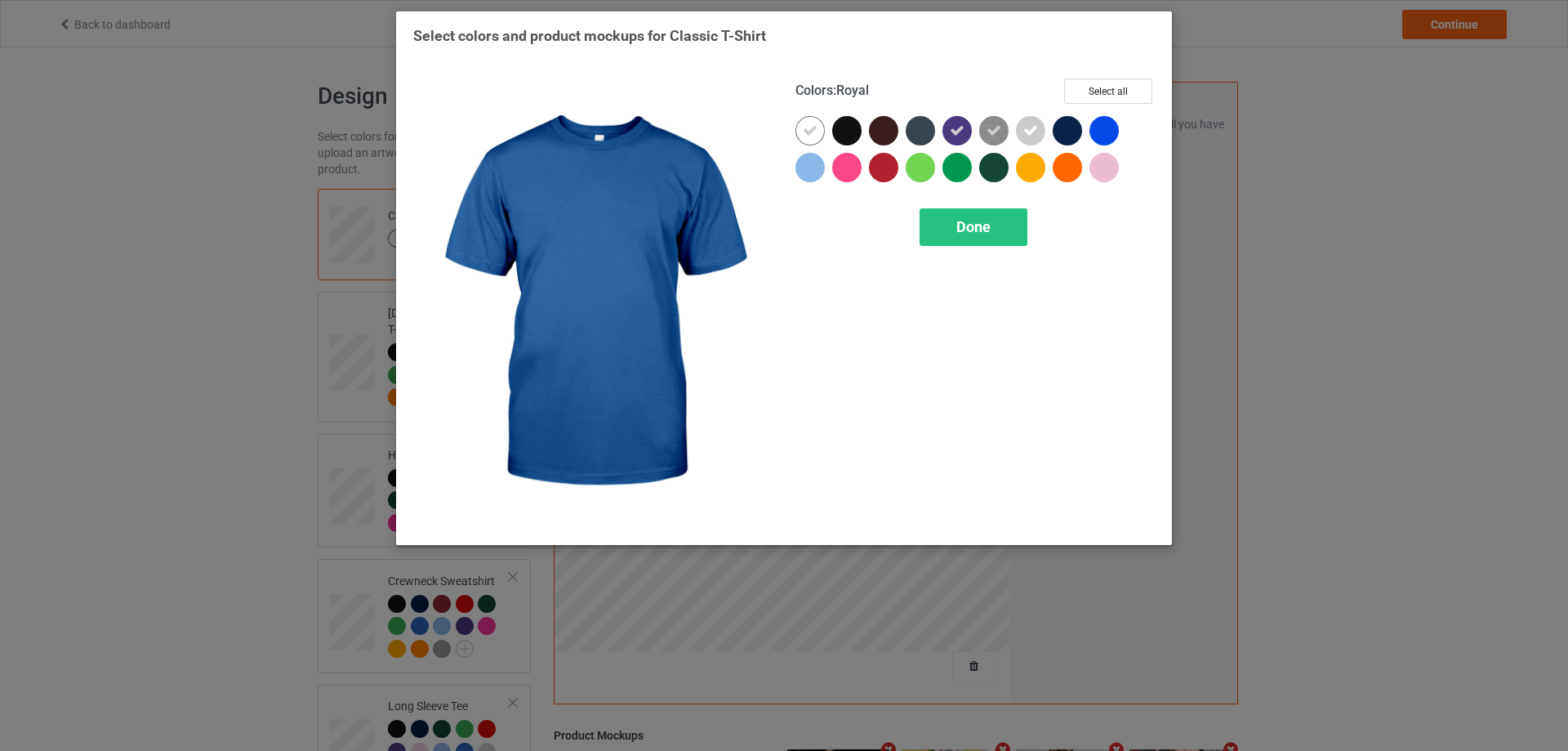
click at [1108, 134] on div at bounding box center [1105, 131] width 29 height 29
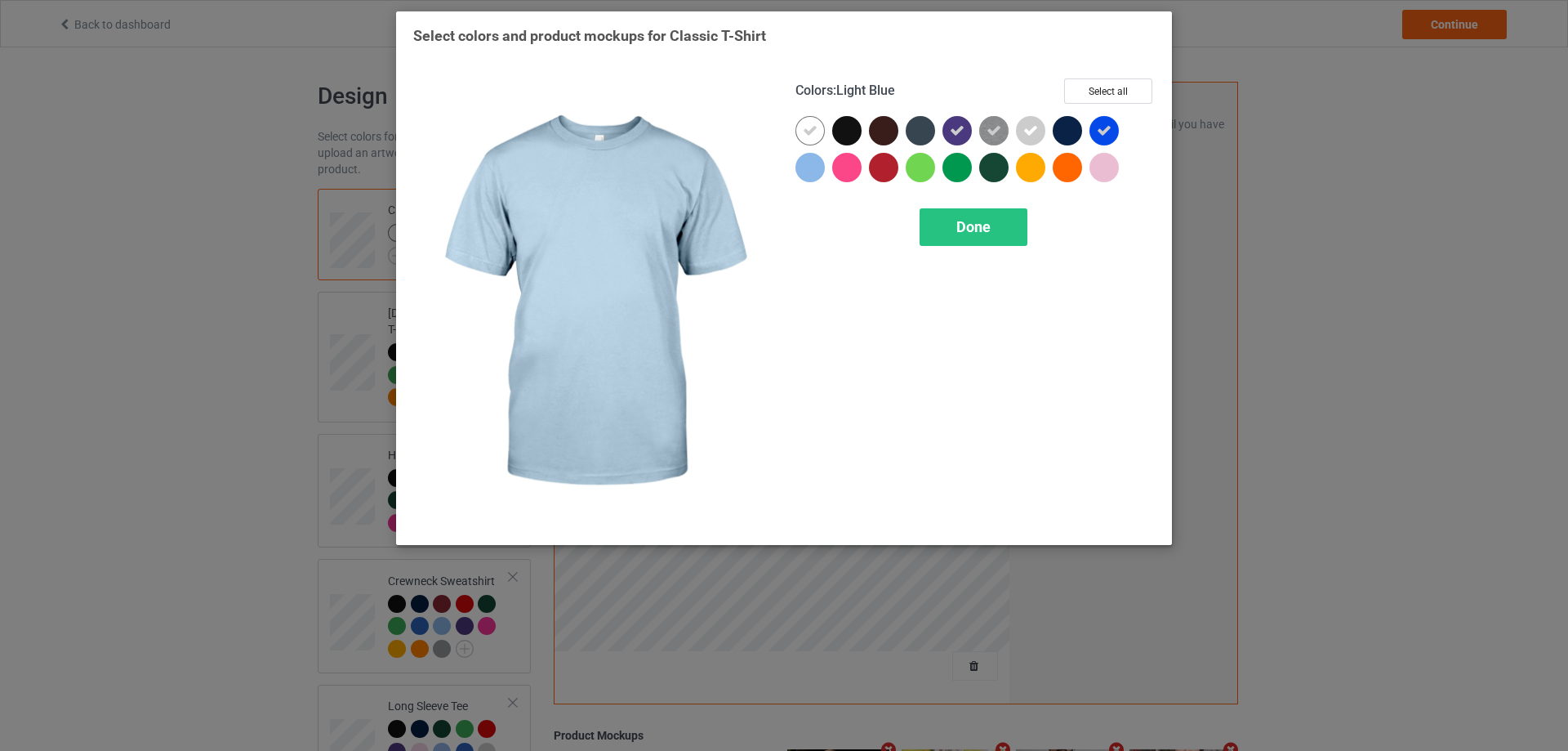
click at [812, 164] on div at bounding box center [810, 167] width 29 height 29
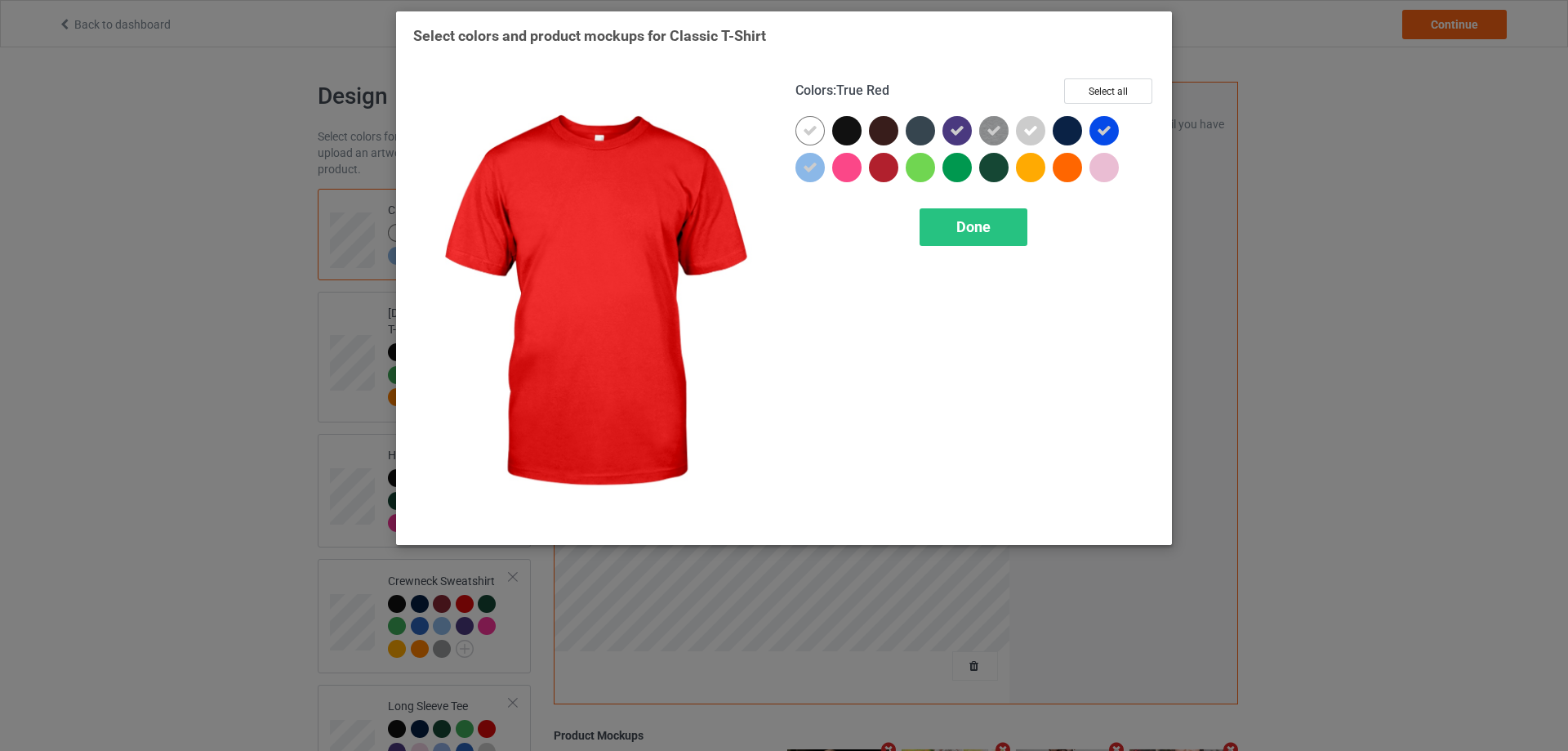
click at [891, 167] on div at bounding box center [884, 167] width 29 height 29
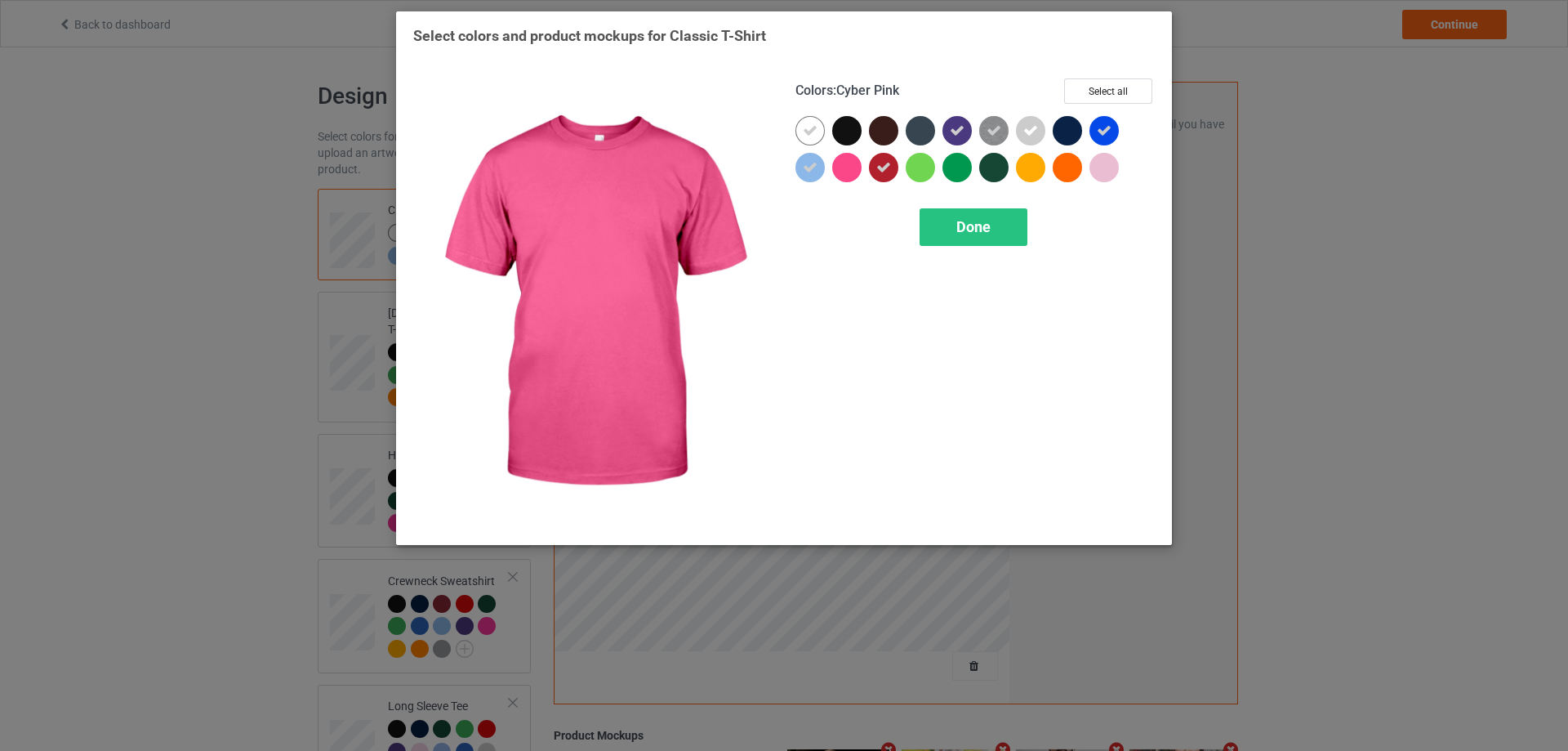
click at [859, 170] on div at bounding box center [847, 167] width 29 height 29
click at [852, 164] on icon at bounding box center [846, 167] width 15 height 15
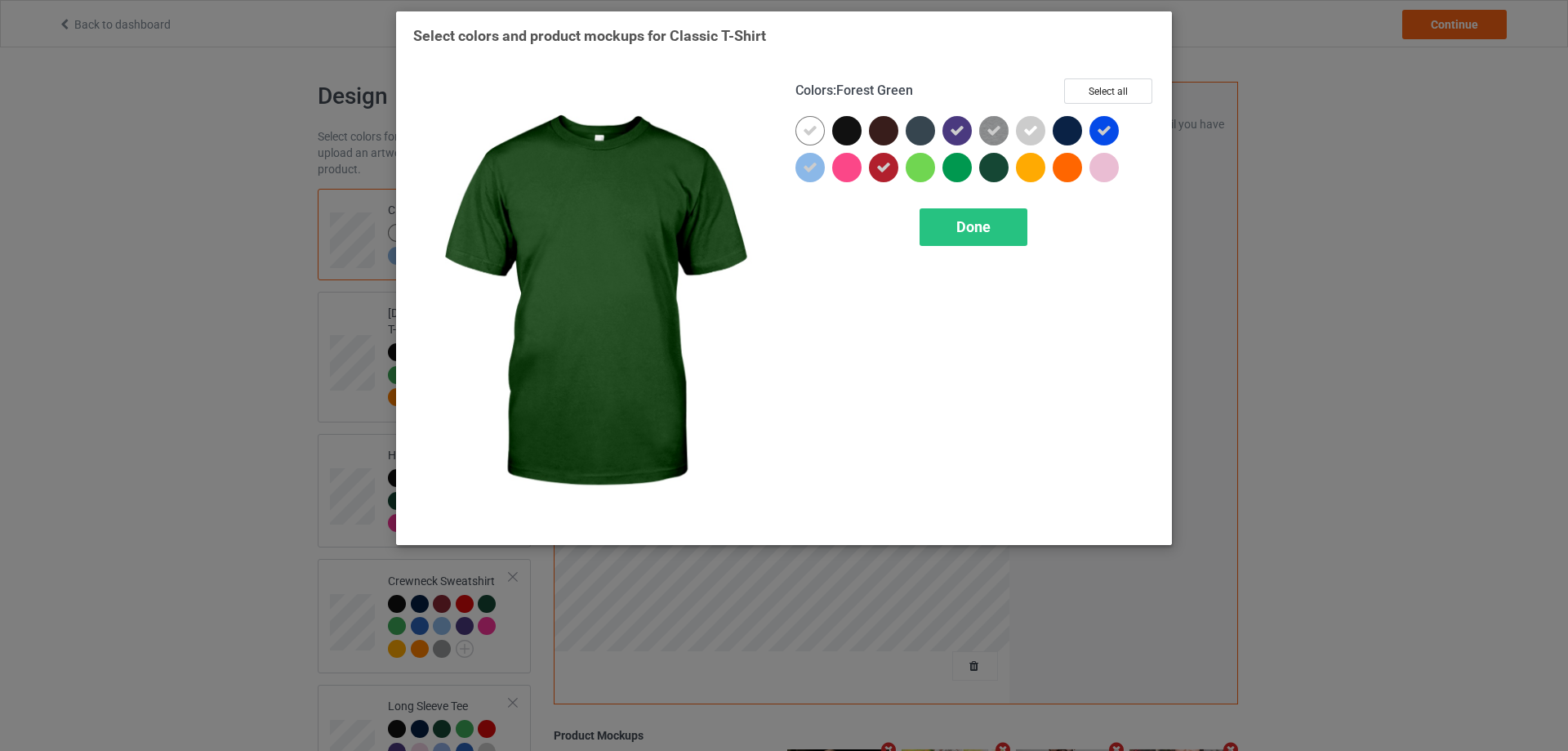
click at [990, 170] on div at bounding box center [995, 167] width 29 height 29
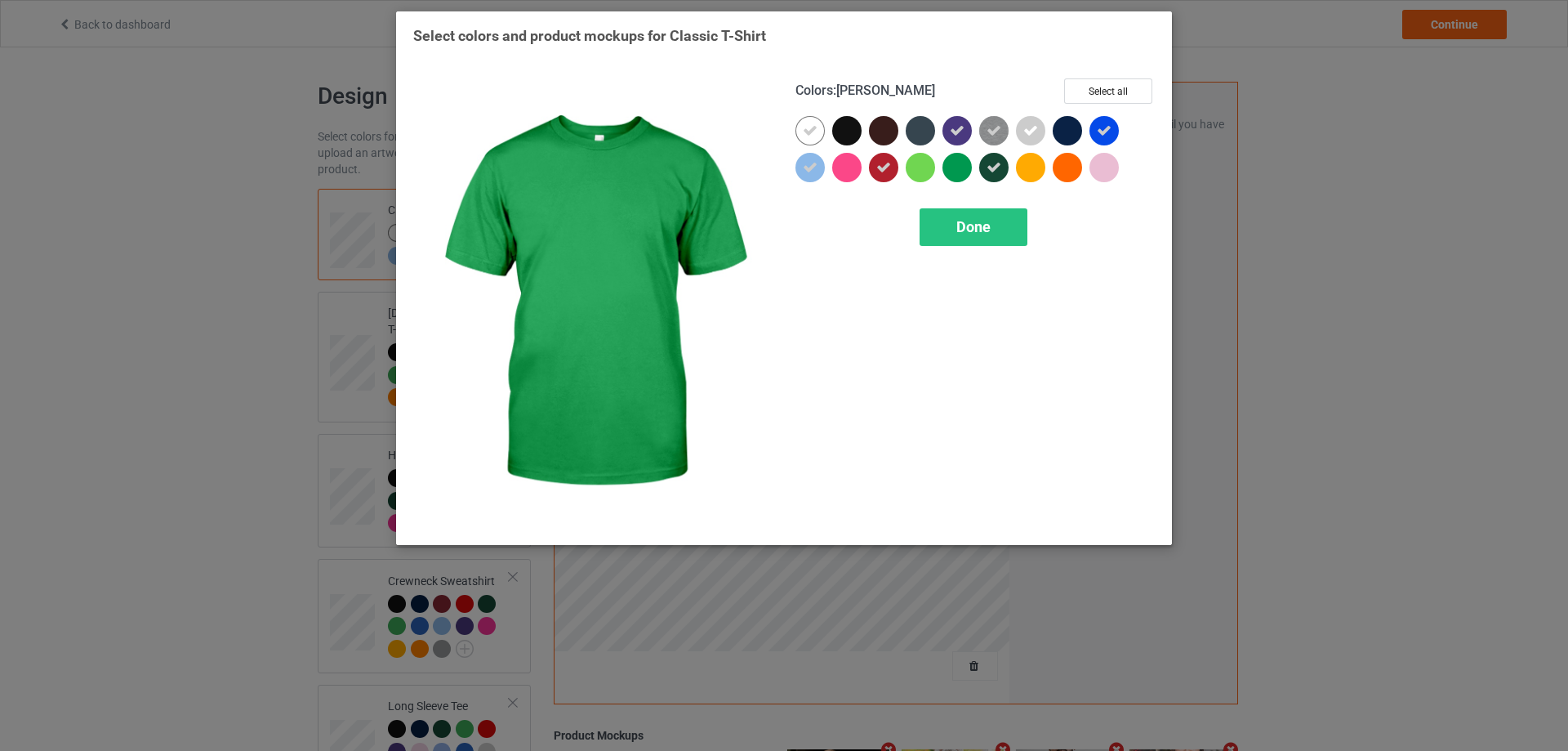
click at [957, 168] on div at bounding box center [957, 167] width 29 height 29
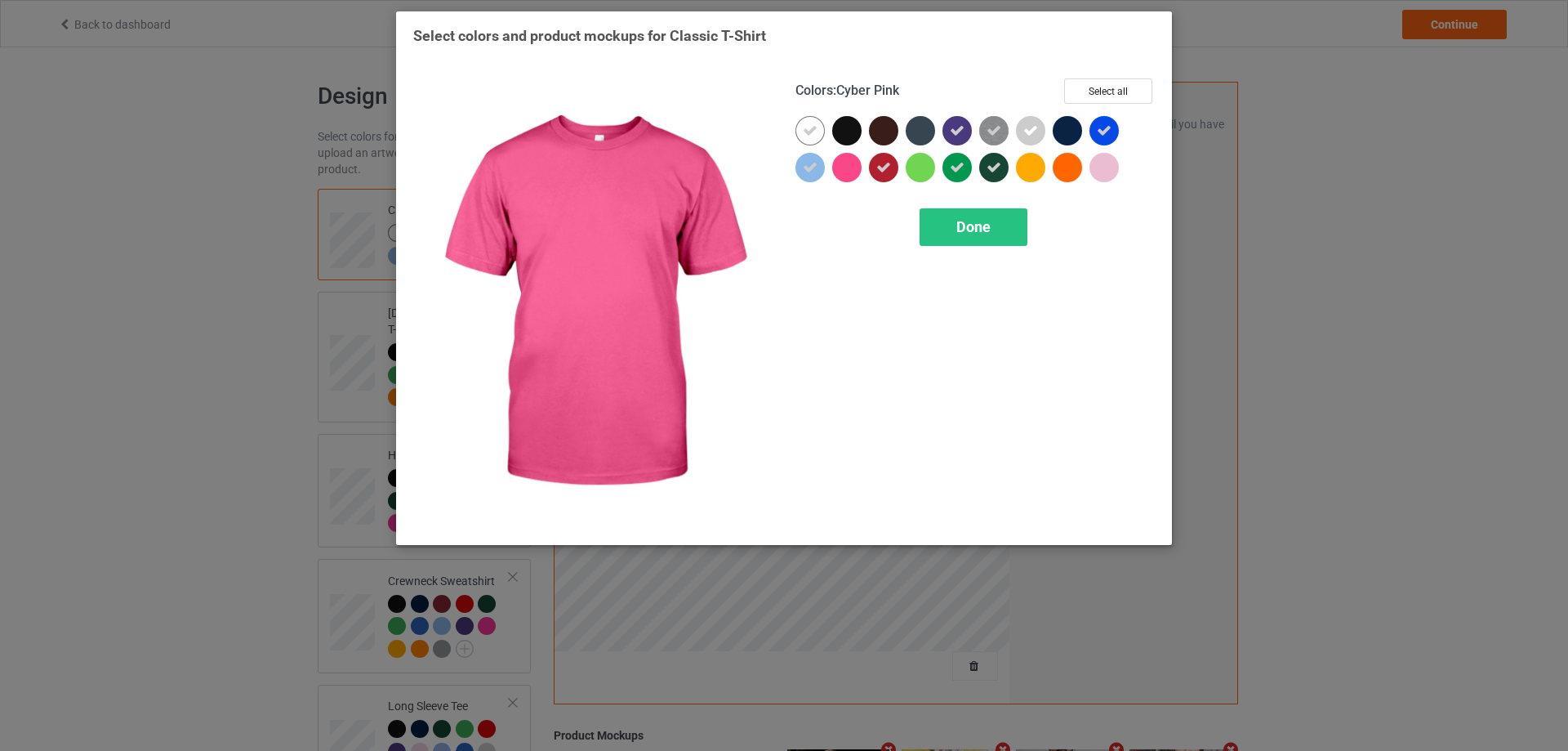
click at [852, 167] on div at bounding box center [847, 167] width 29 height 29
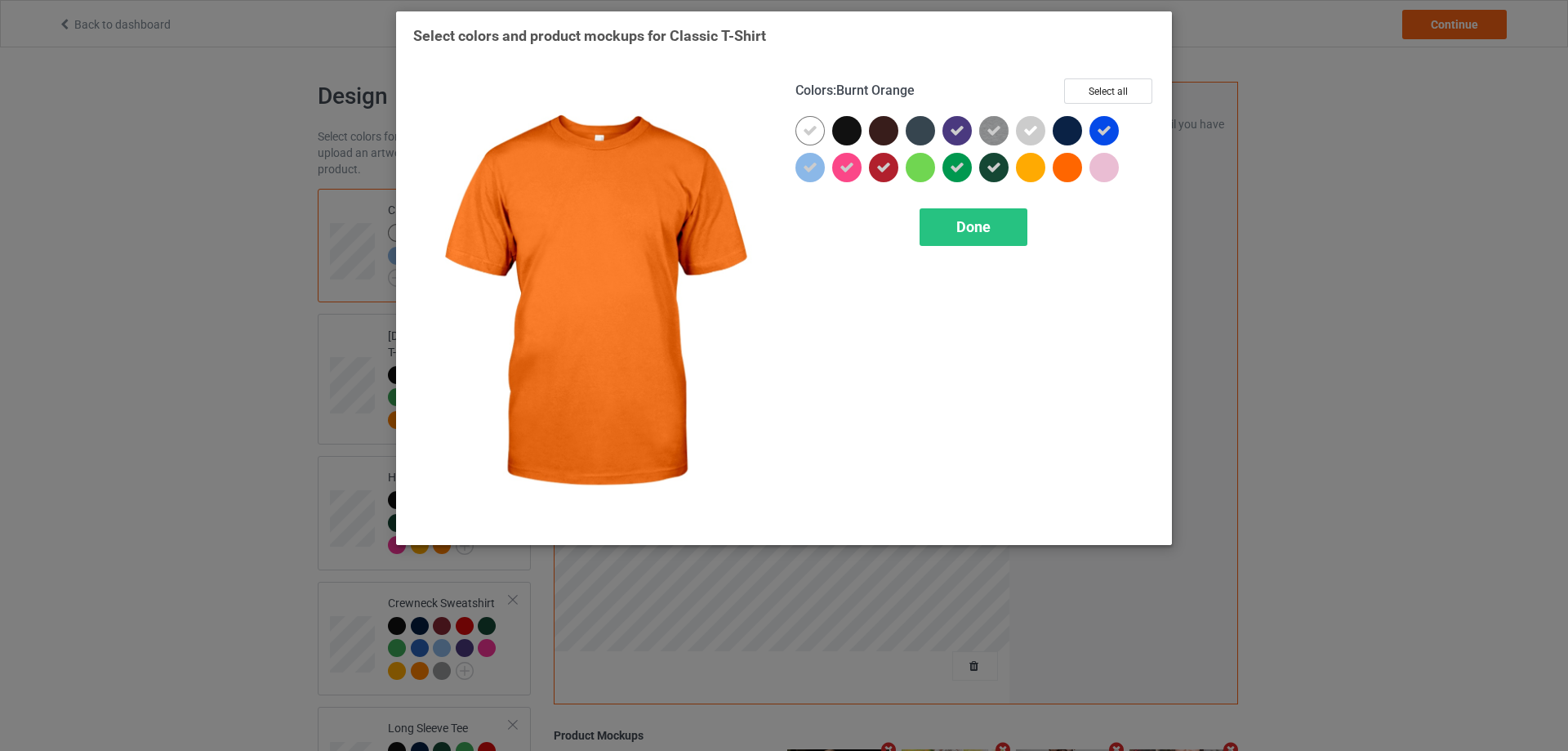
click at [1064, 171] on div at bounding box center [1067, 167] width 29 height 29
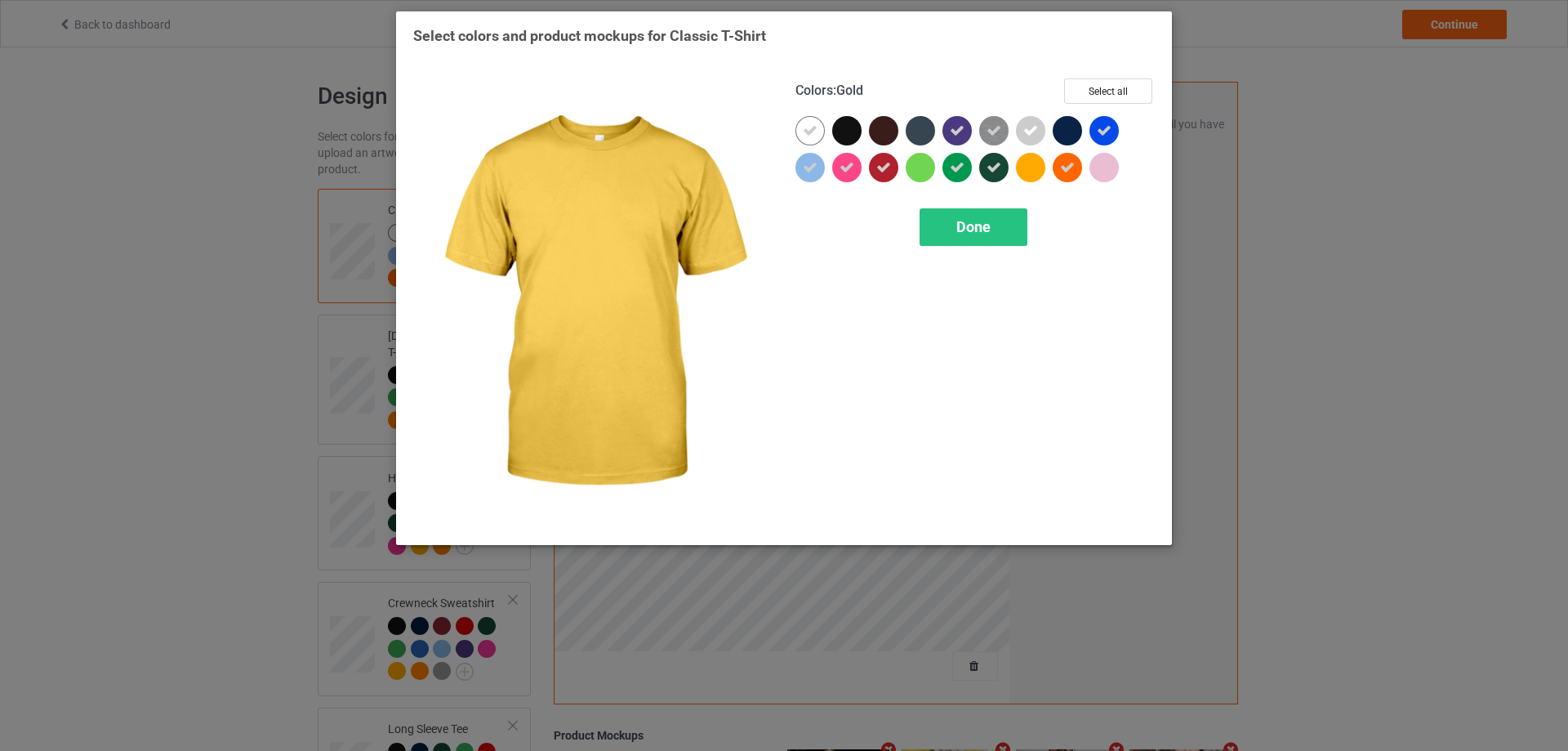
click at [1032, 169] on div at bounding box center [1031, 167] width 29 height 29
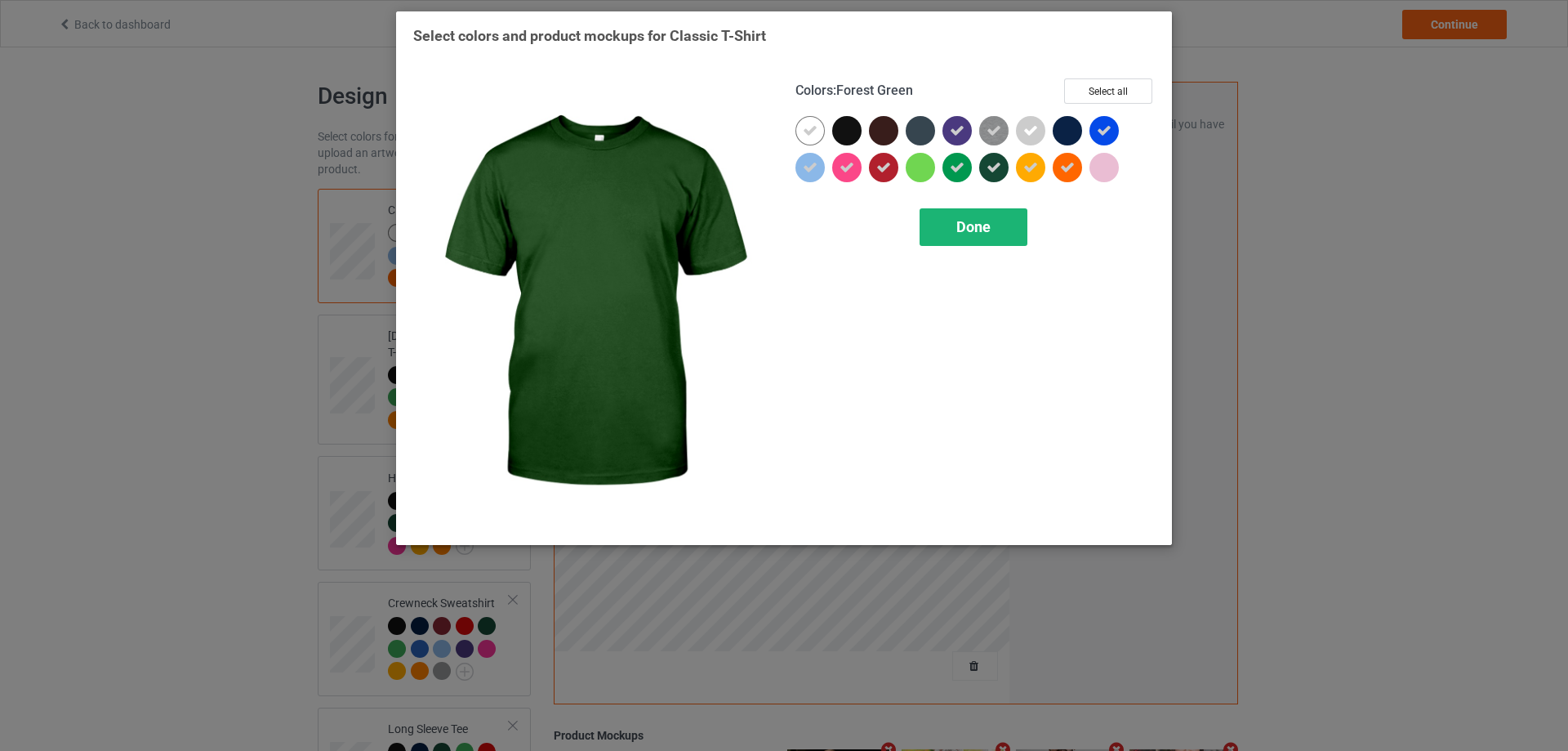
click at [956, 215] on div "Done" at bounding box center [974, 226] width 107 height 37
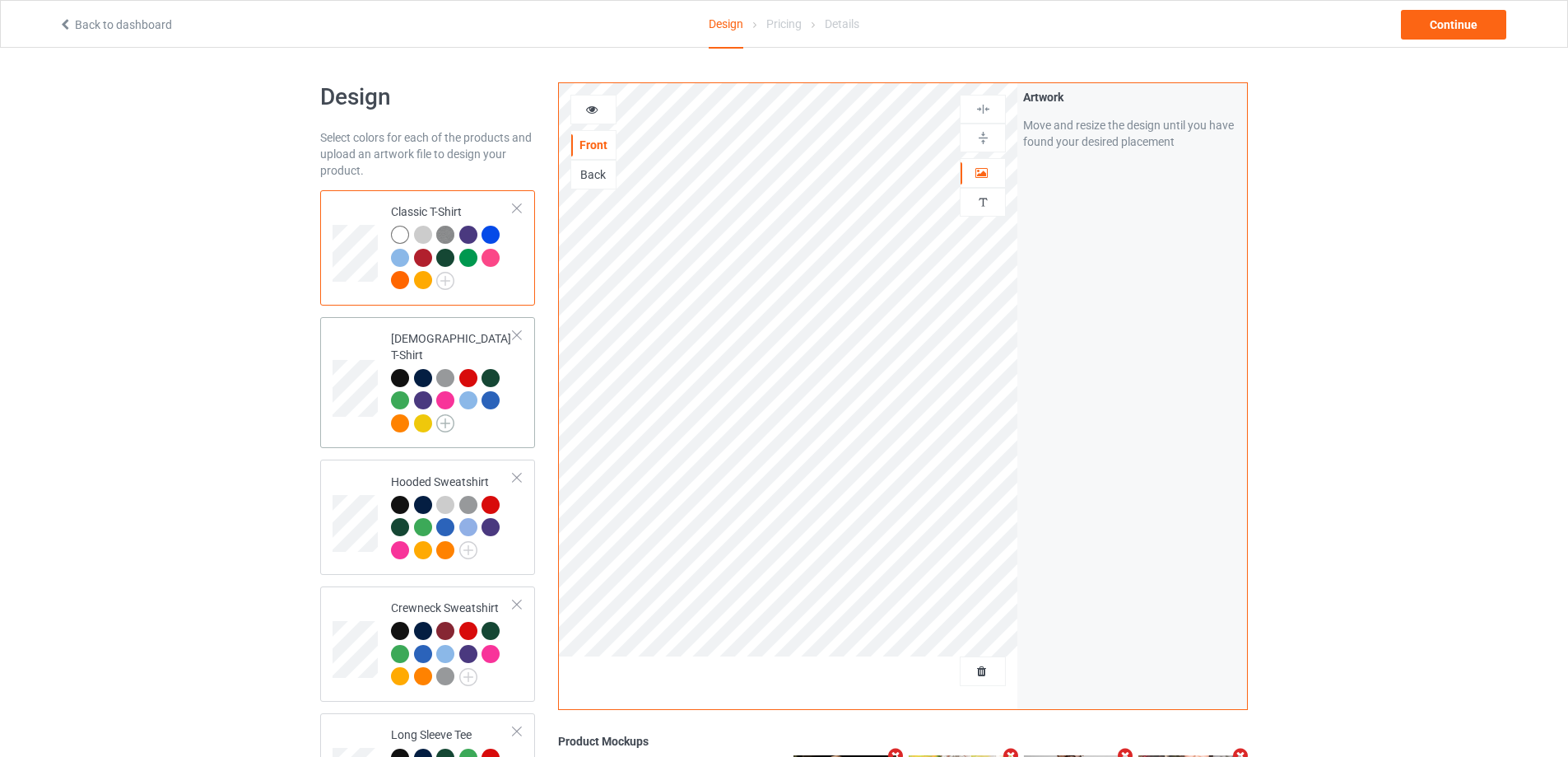
click at [442, 414] on img at bounding box center [445, 423] width 18 height 18
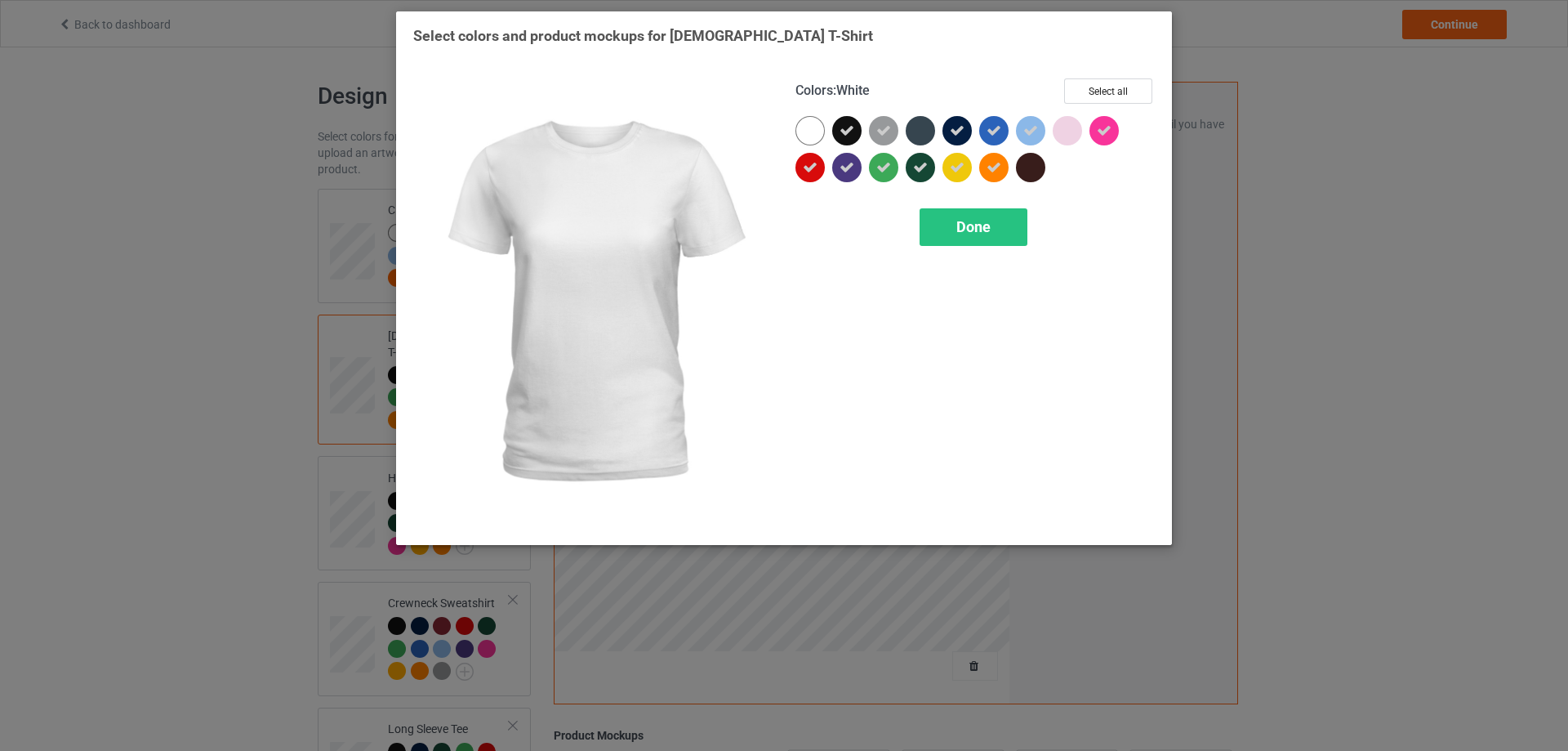
click at [812, 130] on div at bounding box center [810, 131] width 29 height 29
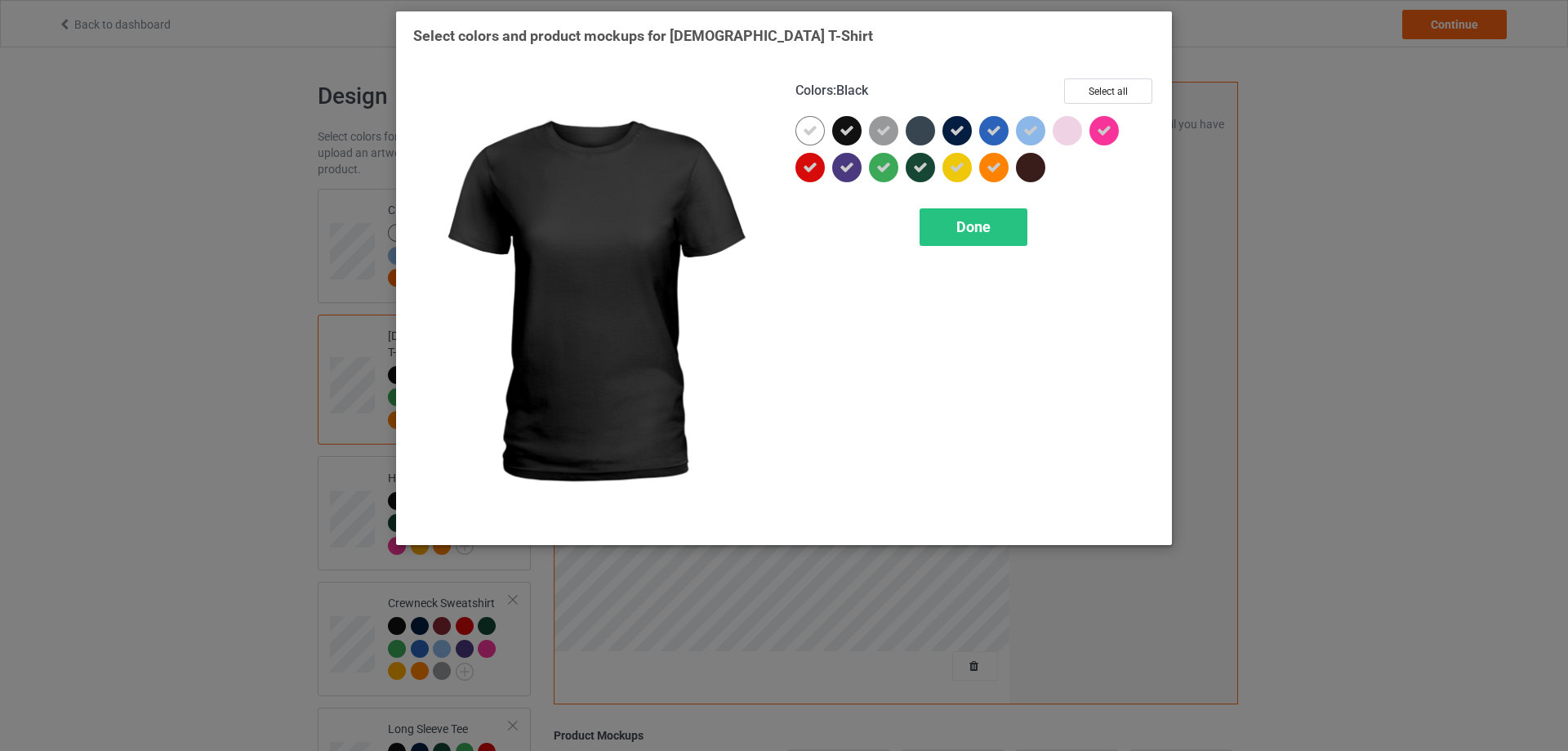
click at [849, 130] on icon at bounding box center [846, 130] width 15 height 15
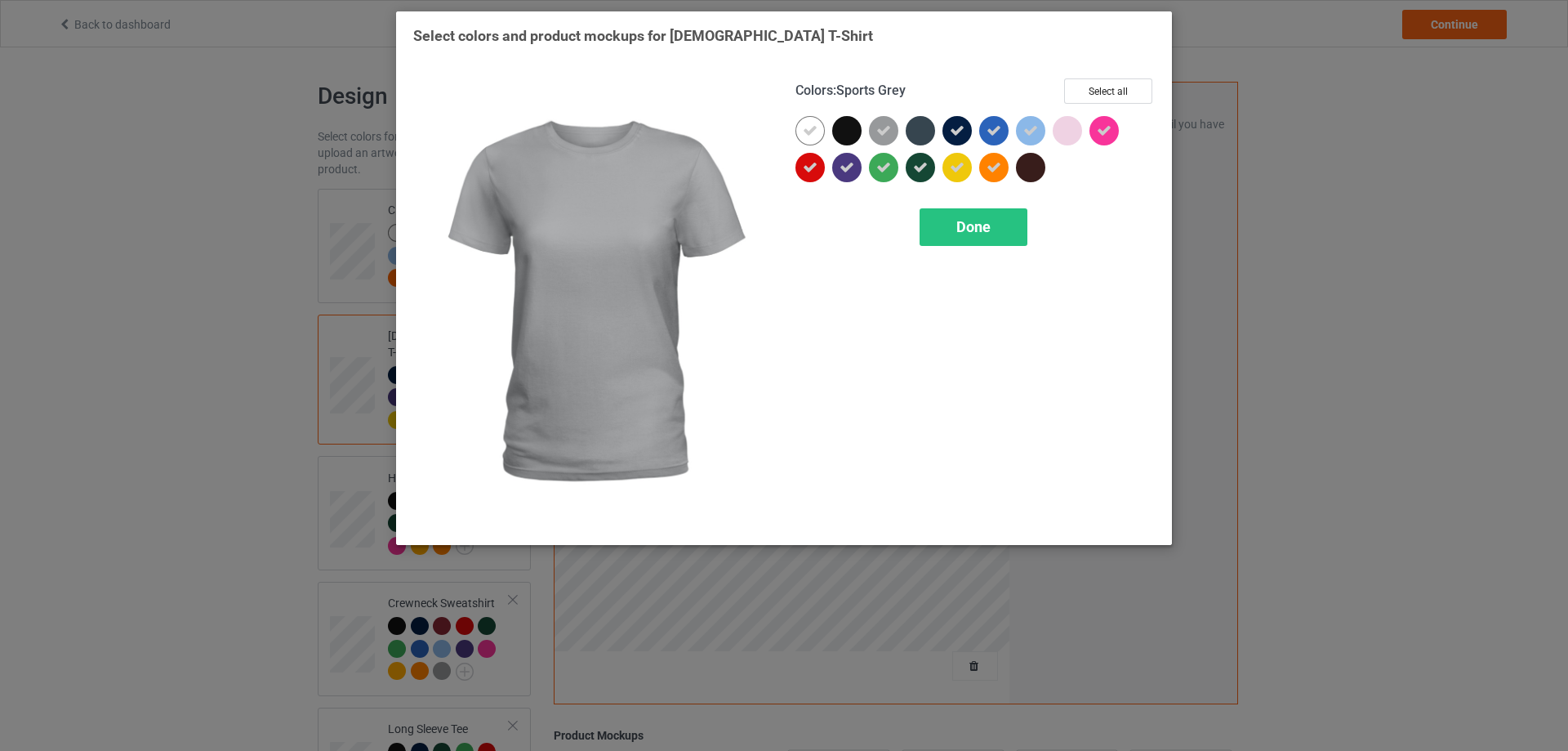
click at [889, 133] on icon at bounding box center [884, 130] width 15 height 15
click at [889, 133] on div at bounding box center [884, 131] width 29 height 29
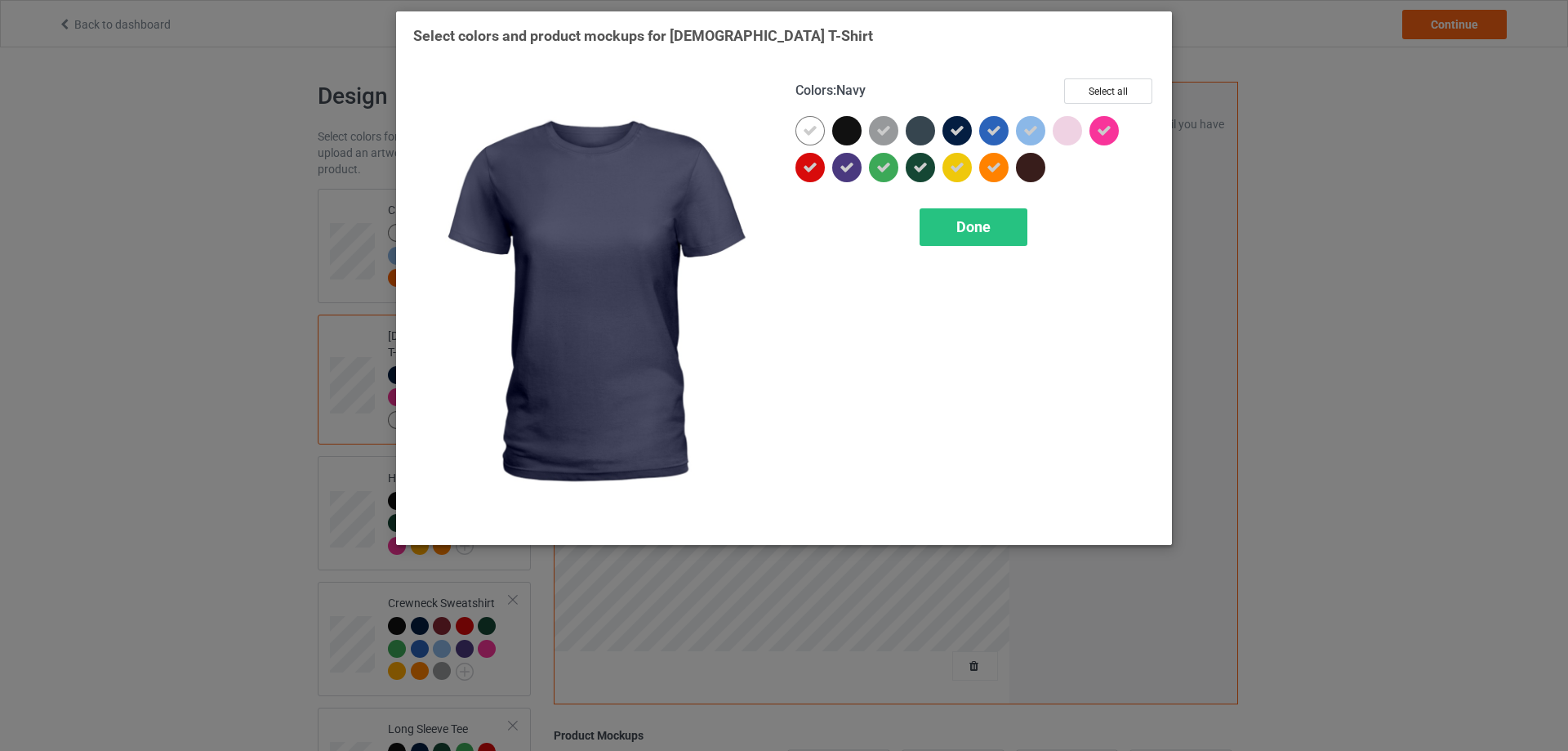
click at [963, 133] on icon at bounding box center [957, 130] width 15 height 15
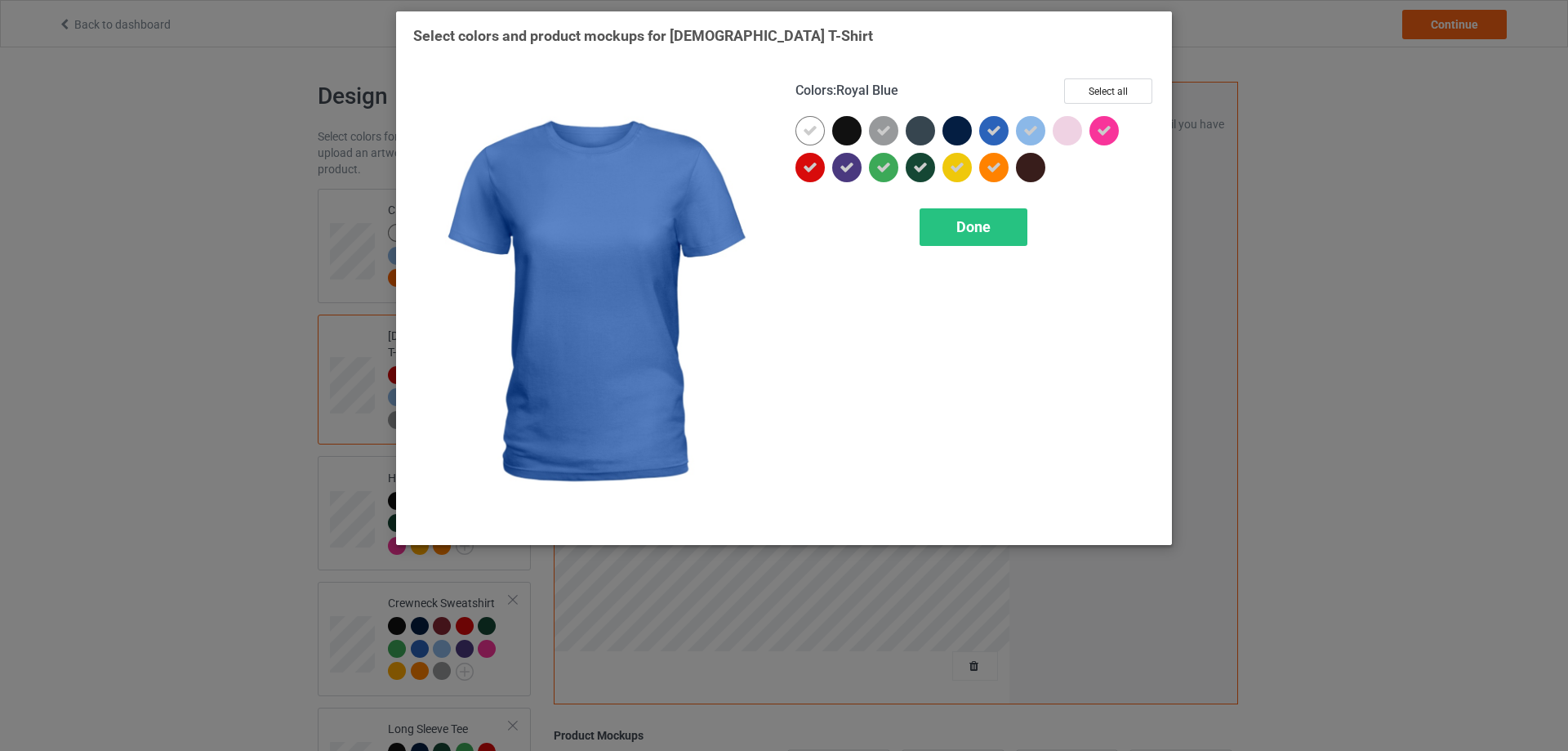
click at [999, 135] on icon at bounding box center [994, 130] width 15 height 15
click at [999, 135] on div at bounding box center [995, 131] width 29 height 29
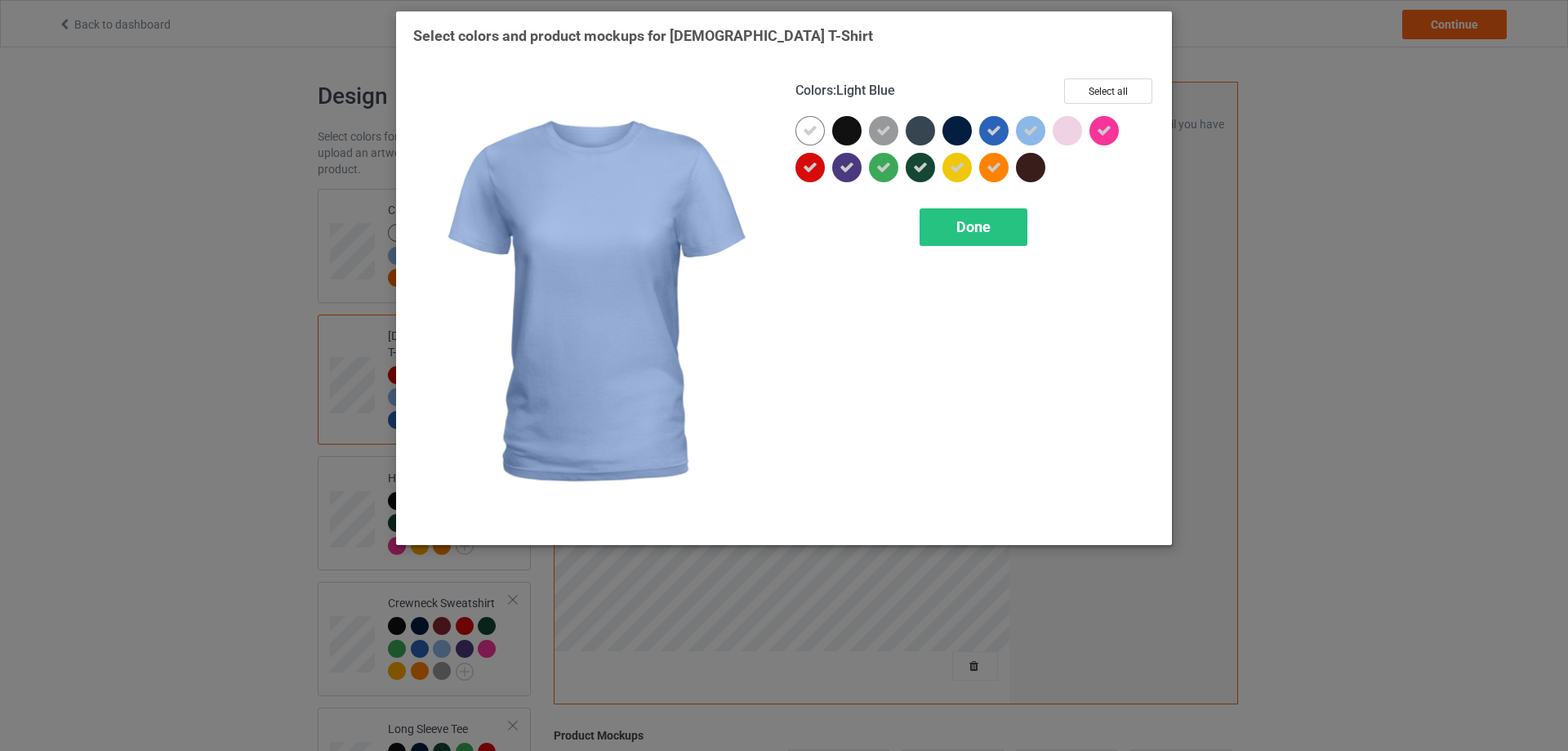
click at [1033, 130] on icon at bounding box center [1030, 130] width 15 height 15
drag, startPoint x: 1033, startPoint y: 130, endPoint x: 1056, endPoint y: 130, distance: 23.0
click at [1033, 130] on div at bounding box center [1031, 131] width 29 height 29
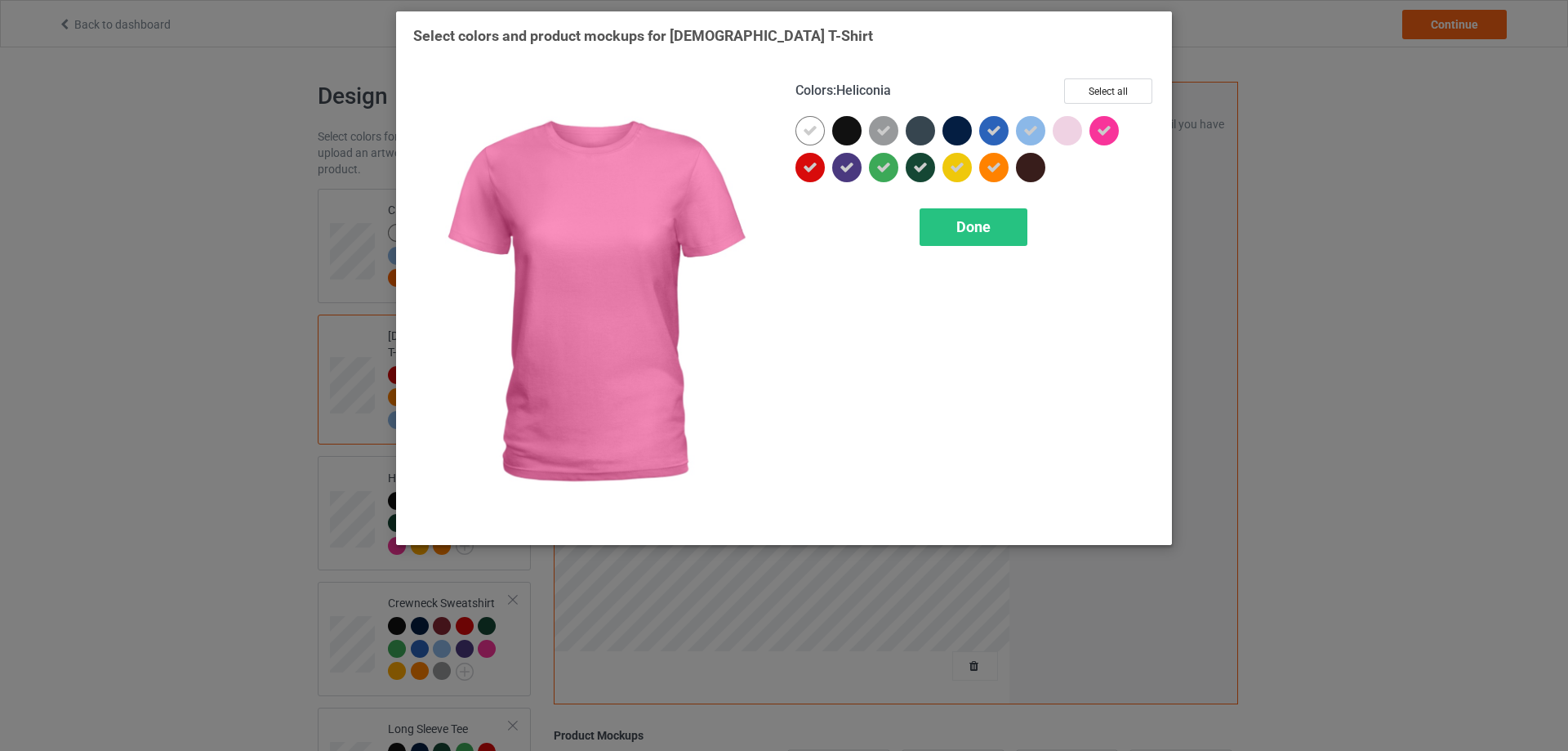
click at [1117, 135] on div at bounding box center [1105, 131] width 29 height 29
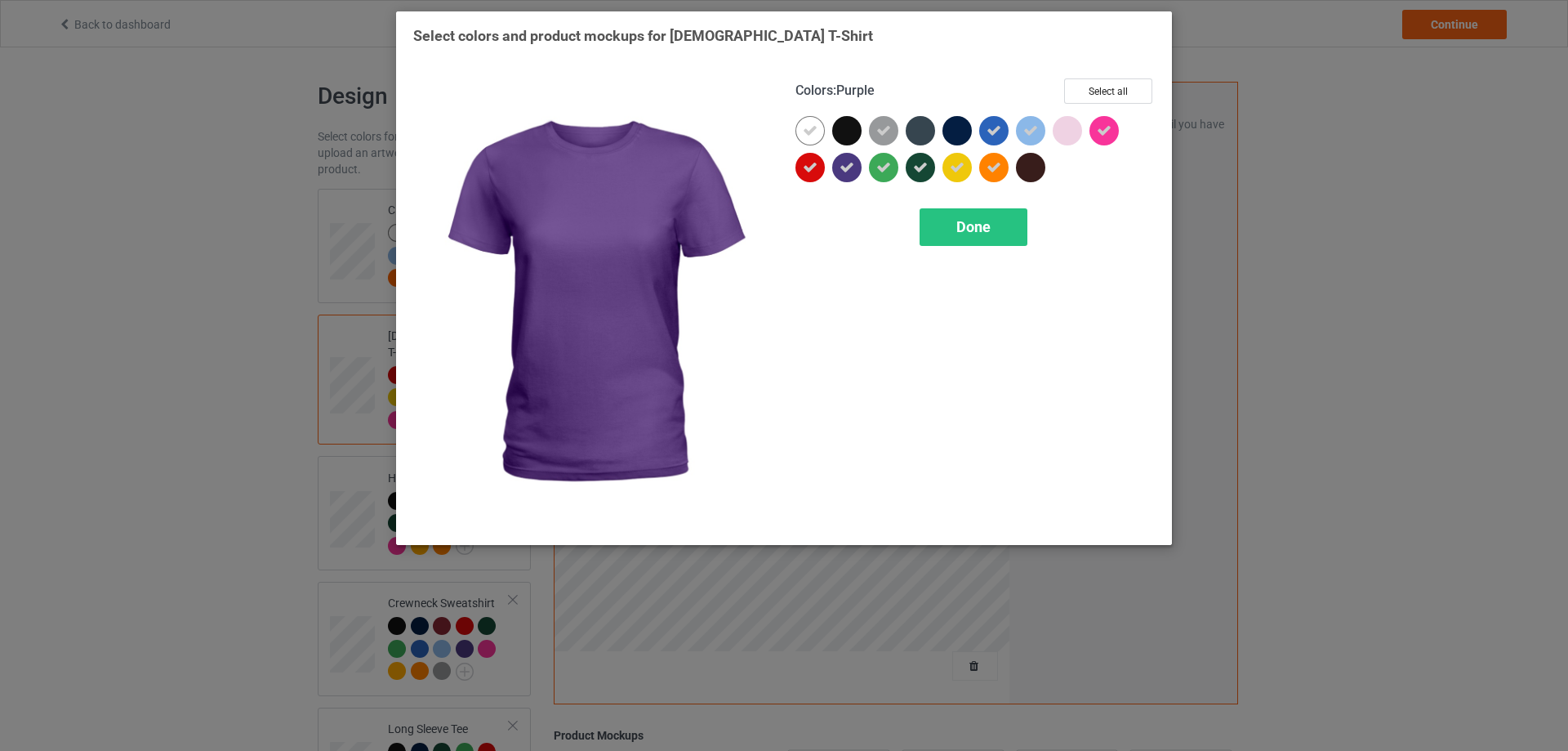
click at [851, 172] on icon at bounding box center [846, 167] width 15 height 15
click at [851, 172] on div at bounding box center [847, 167] width 29 height 29
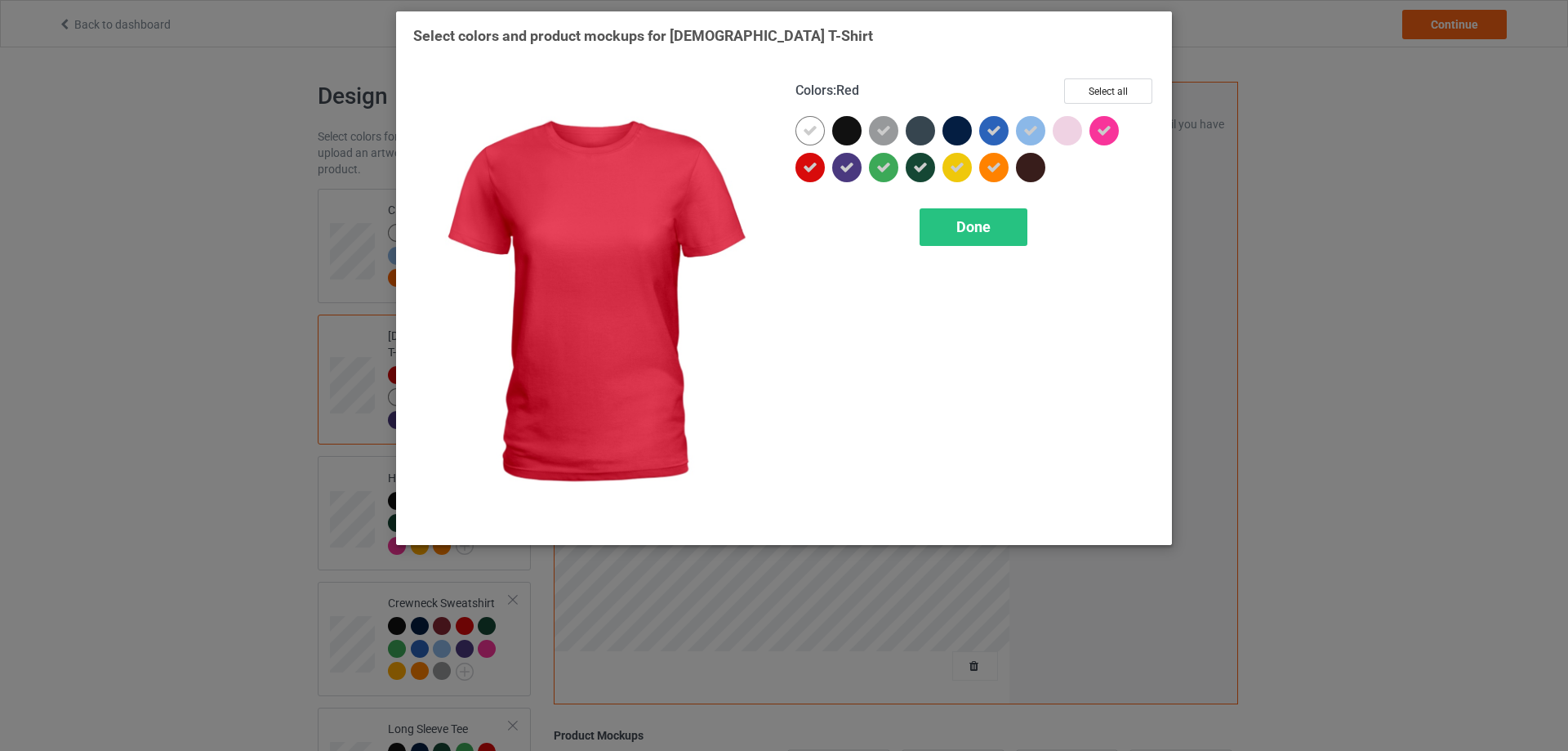
click at [818, 170] on div at bounding box center [810, 167] width 29 height 29
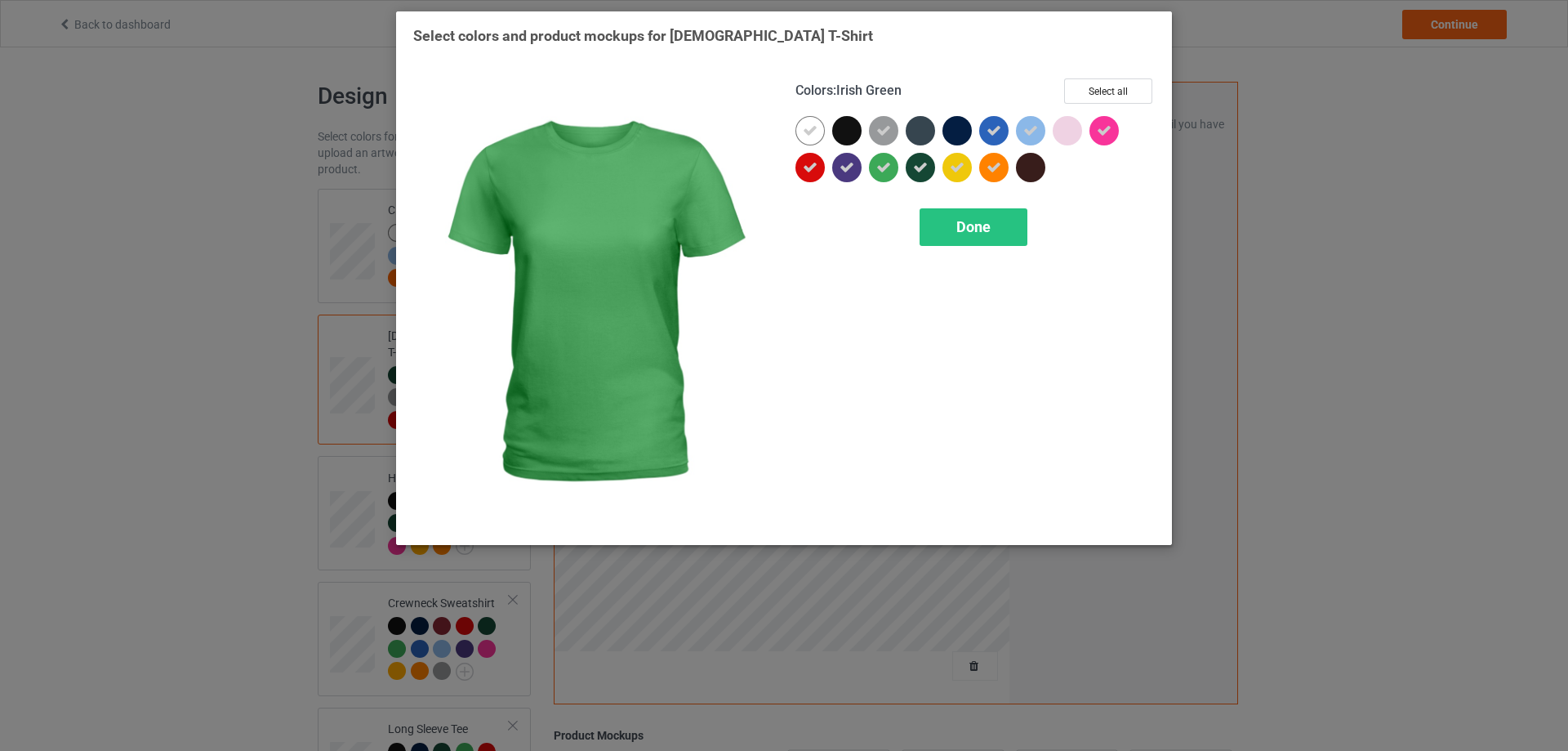
click at [877, 170] on icon at bounding box center [884, 167] width 15 height 15
click at [877, 170] on div at bounding box center [884, 167] width 29 height 29
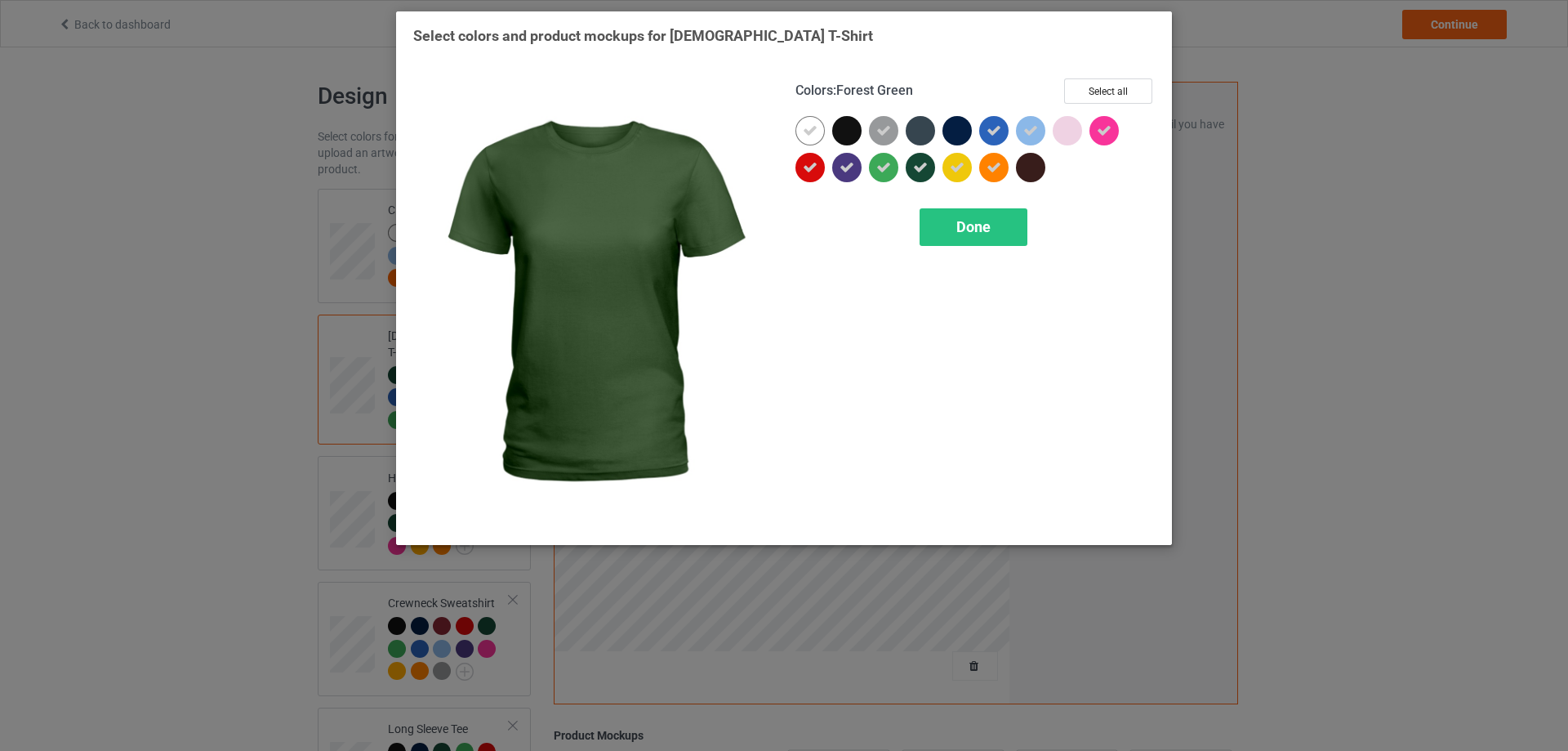
click at [925, 167] on icon at bounding box center [920, 167] width 15 height 15
click at [925, 167] on div at bounding box center [921, 167] width 29 height 29
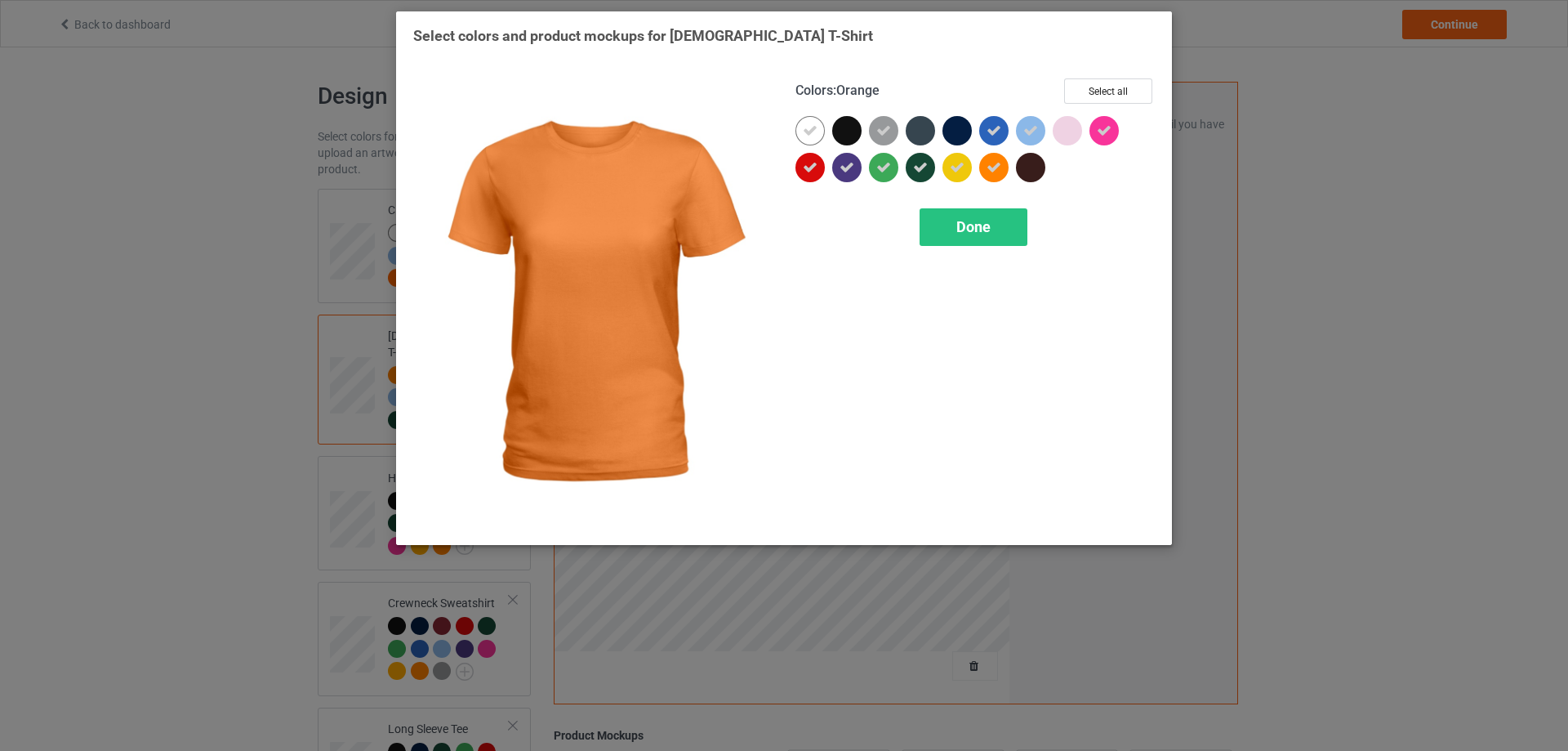
click at [991, 170] on icon at bounding box center [994, 167] width 15 height 15
click at [991, 170] on div at bounding box center [995, 167] width 29 height 29
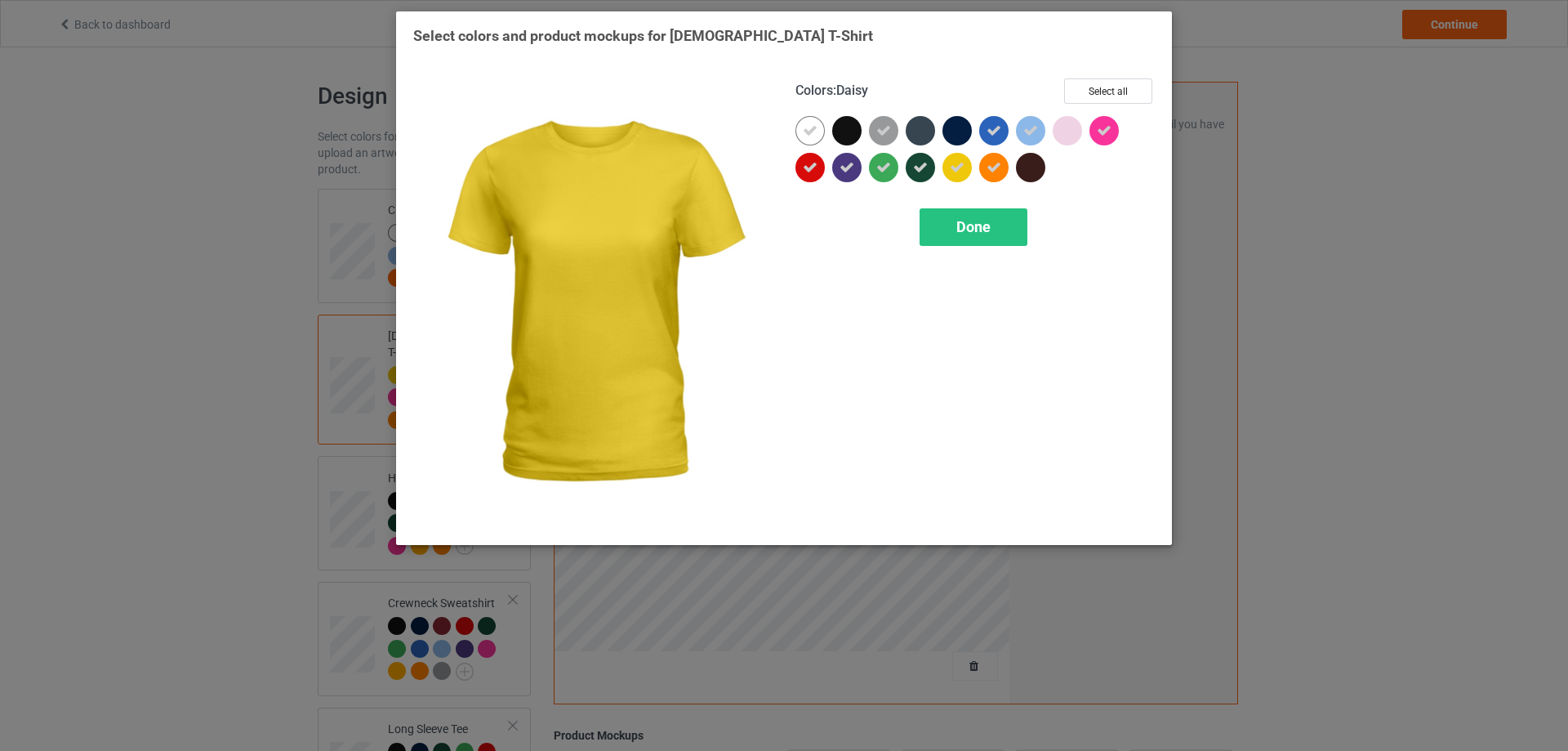
click at [955, 168] on icon at bounding box center [957, 167] width 15 height 15
click at [955, 168] on div at bounding box center [957, 167] width 29 height 29
click at [956, 218] on span "Done" at bounding box center [974, 227] width 35 height 17
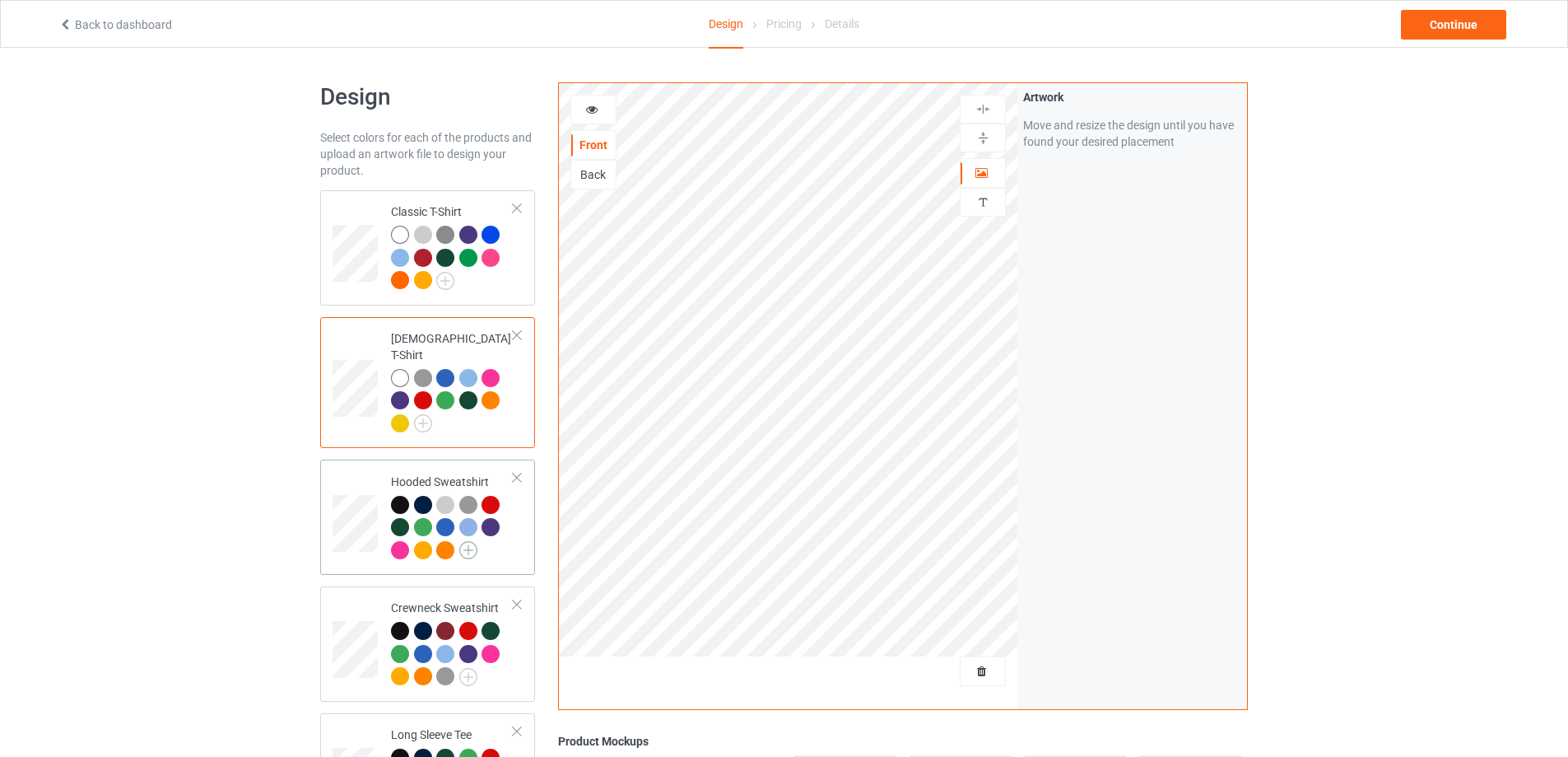
click at [471, 540] on img at bounding box center [468, 549] width 18 height 18
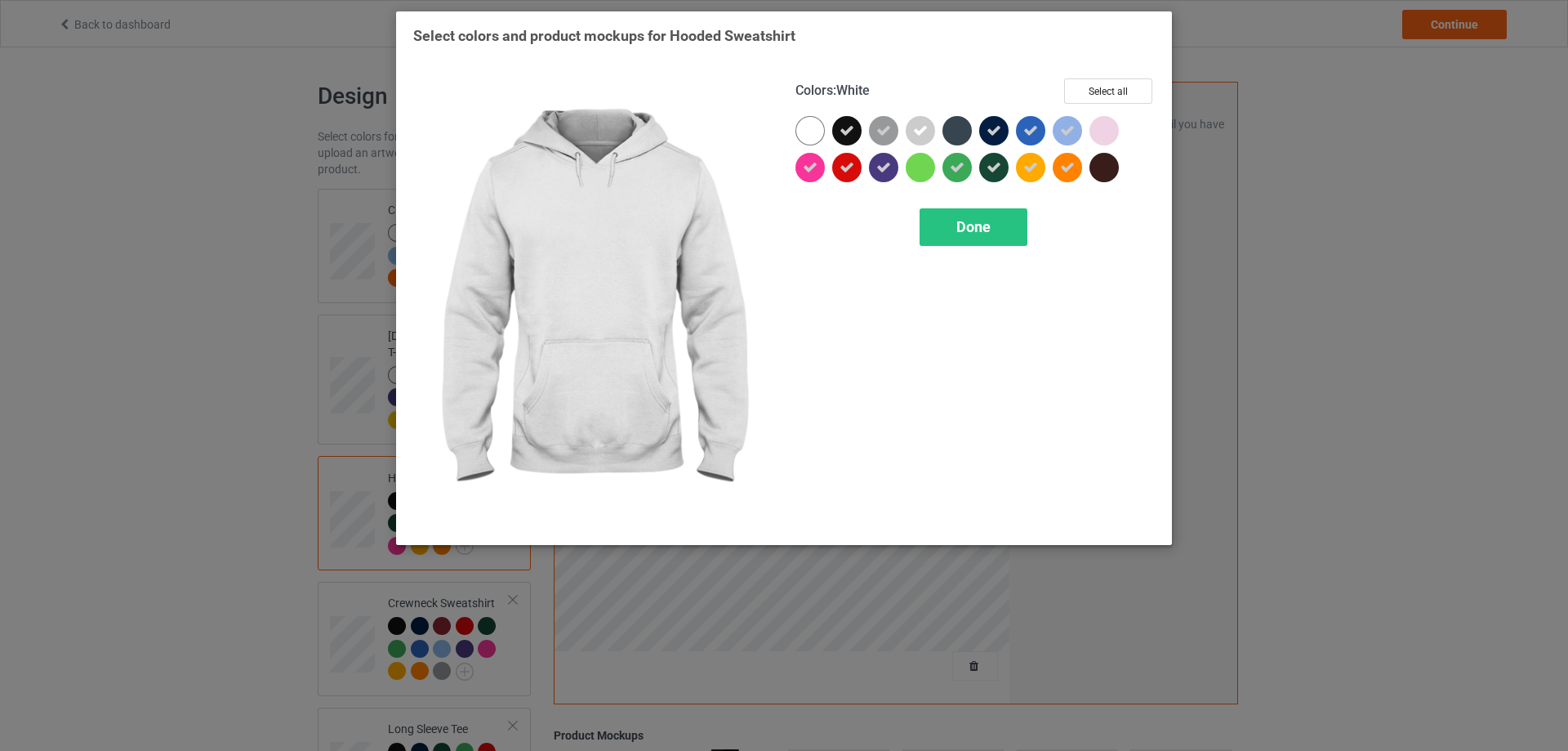
drag, startPoint x: 808, startPoint y: 128, endPoint x: 842, endPoint y: 126, distance: 34.1
click at [809, 127] on div at bounding box center [810, 131] width 29 height 29
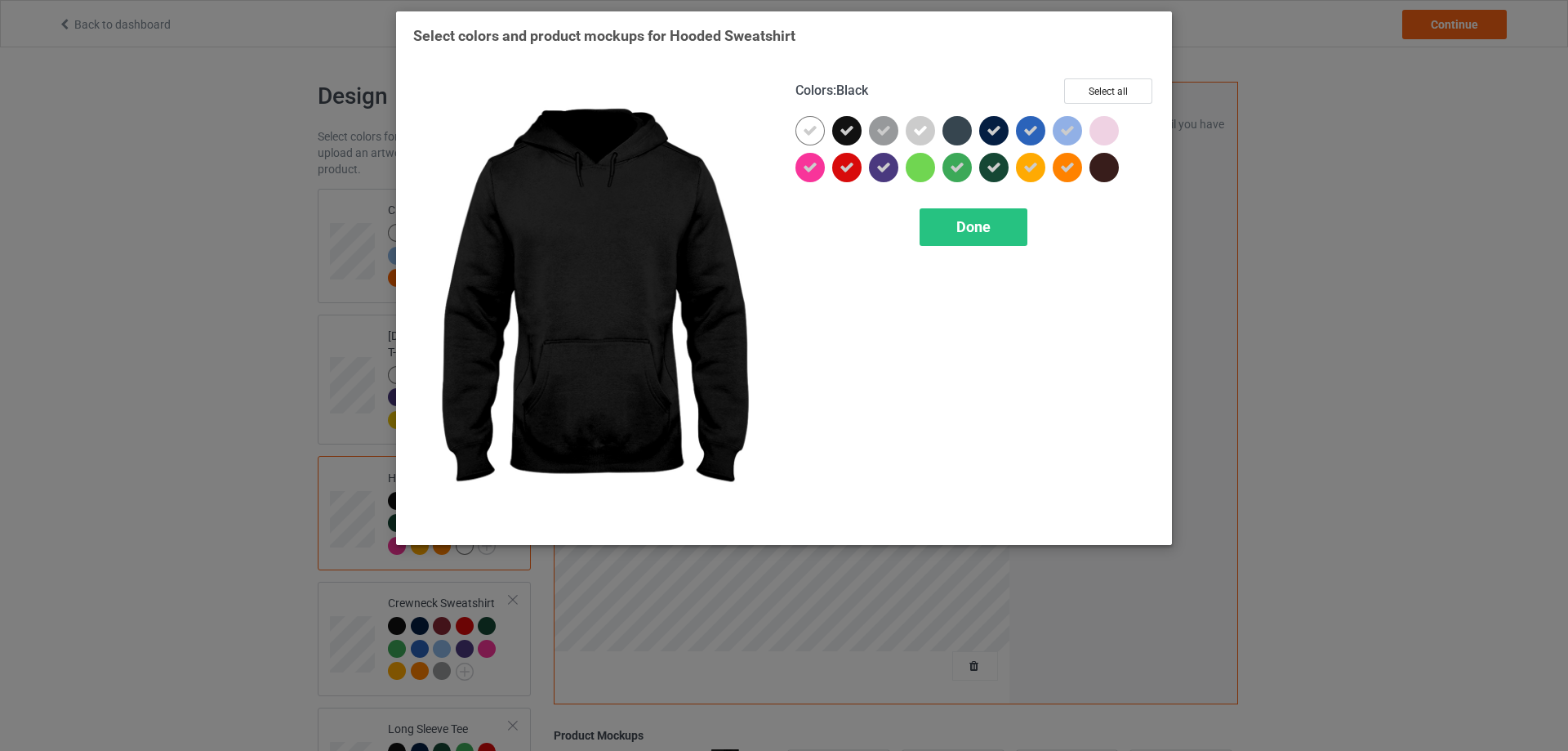
drag, startPoint x: 849, startPoint y: 126, endPoint x: 866, endPoint y: 126, distance: 17.0
click at [850, 126] on icon at bounding box center [846, 130] width 15 height 15
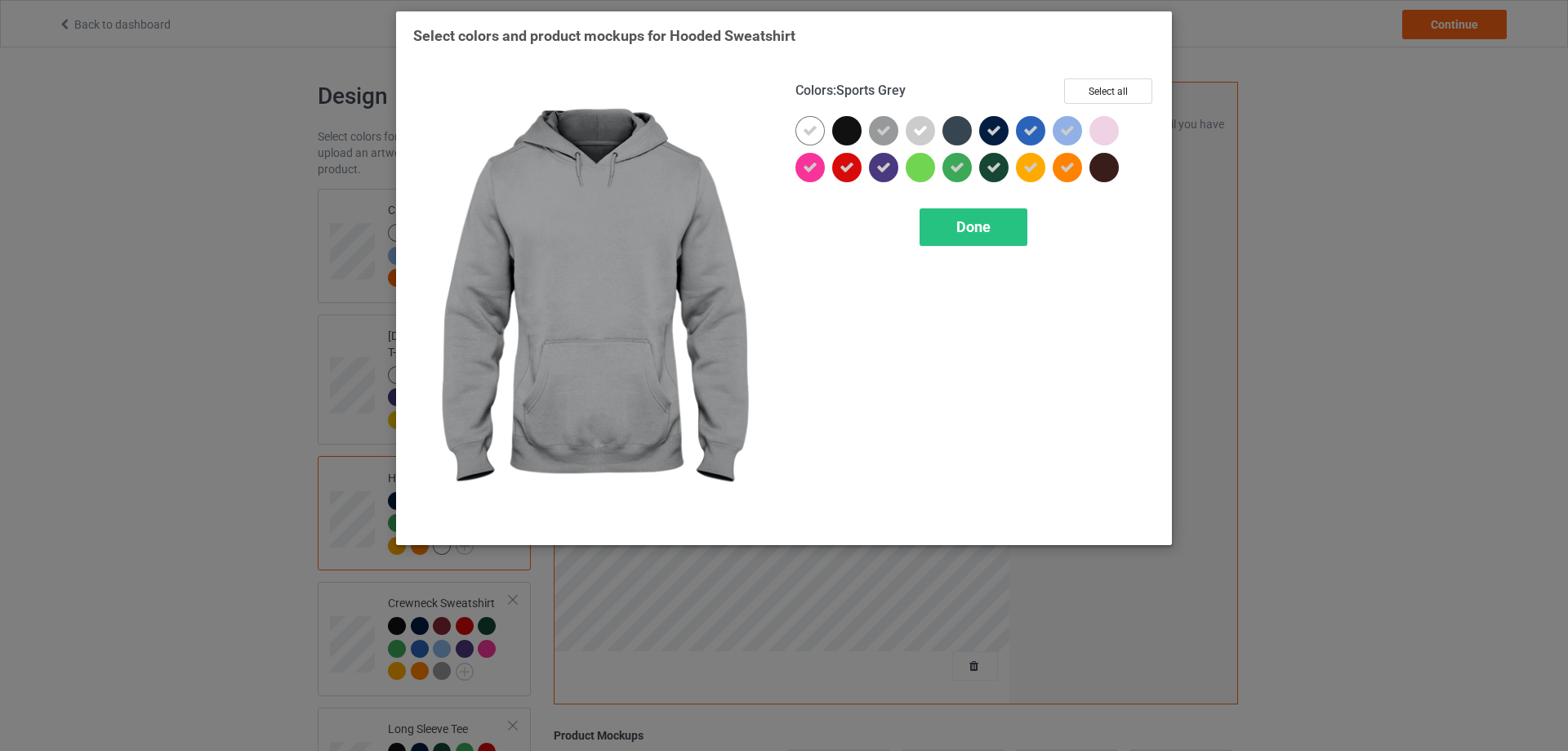
click at [888, 128] on icon at bounding box center [884, 130] width 15 height 15
click at [888, 128] on div at bounding box center [884, 131] width 29 height 29
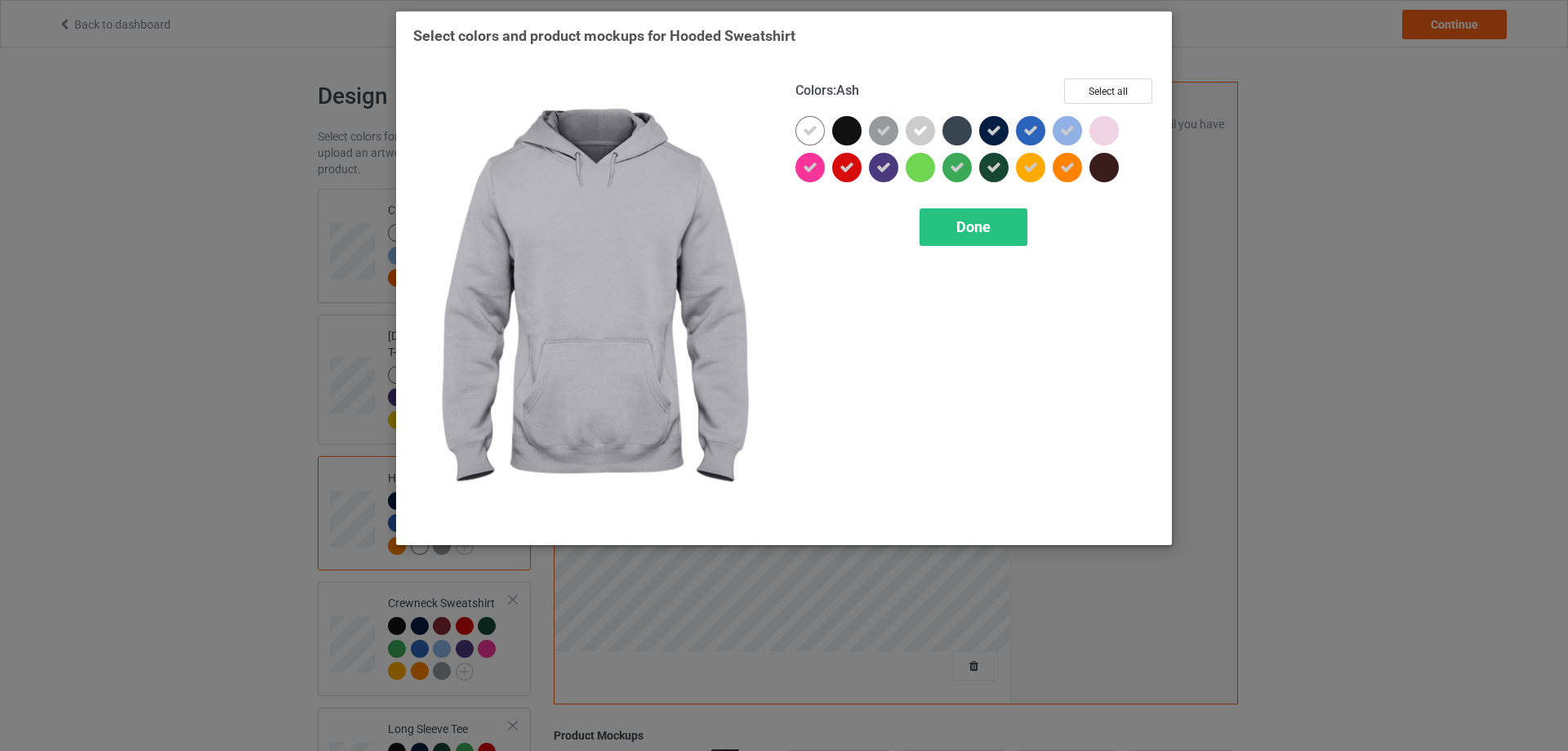
click at [917, 130] on icon at bounding box center [920, 130] width 15 height 15
click at [917, 130] on div at bounding box center [921, 131] width 29 height 29
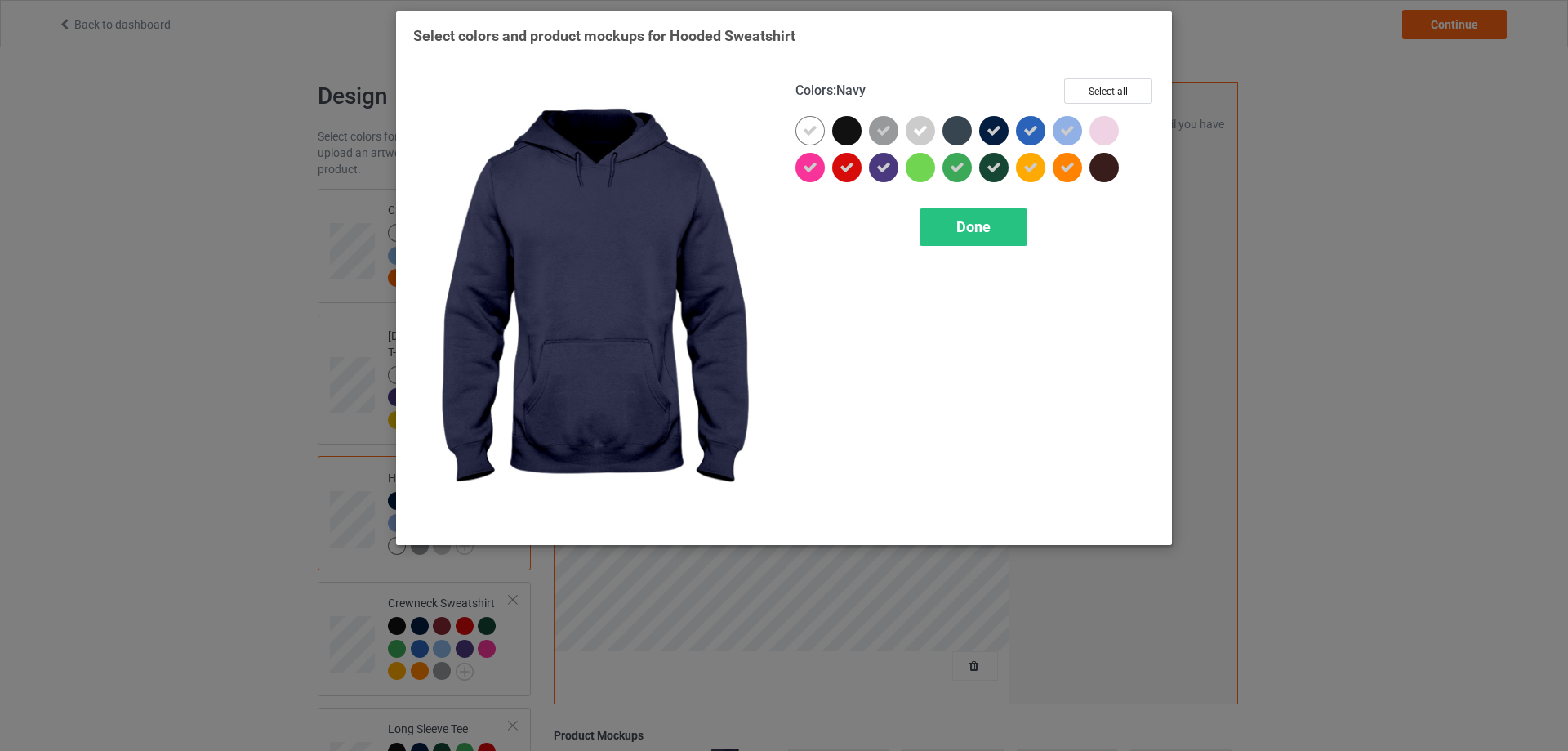
click at [1001, 126] on div at bounding box center [995, 131] width 29 height 29
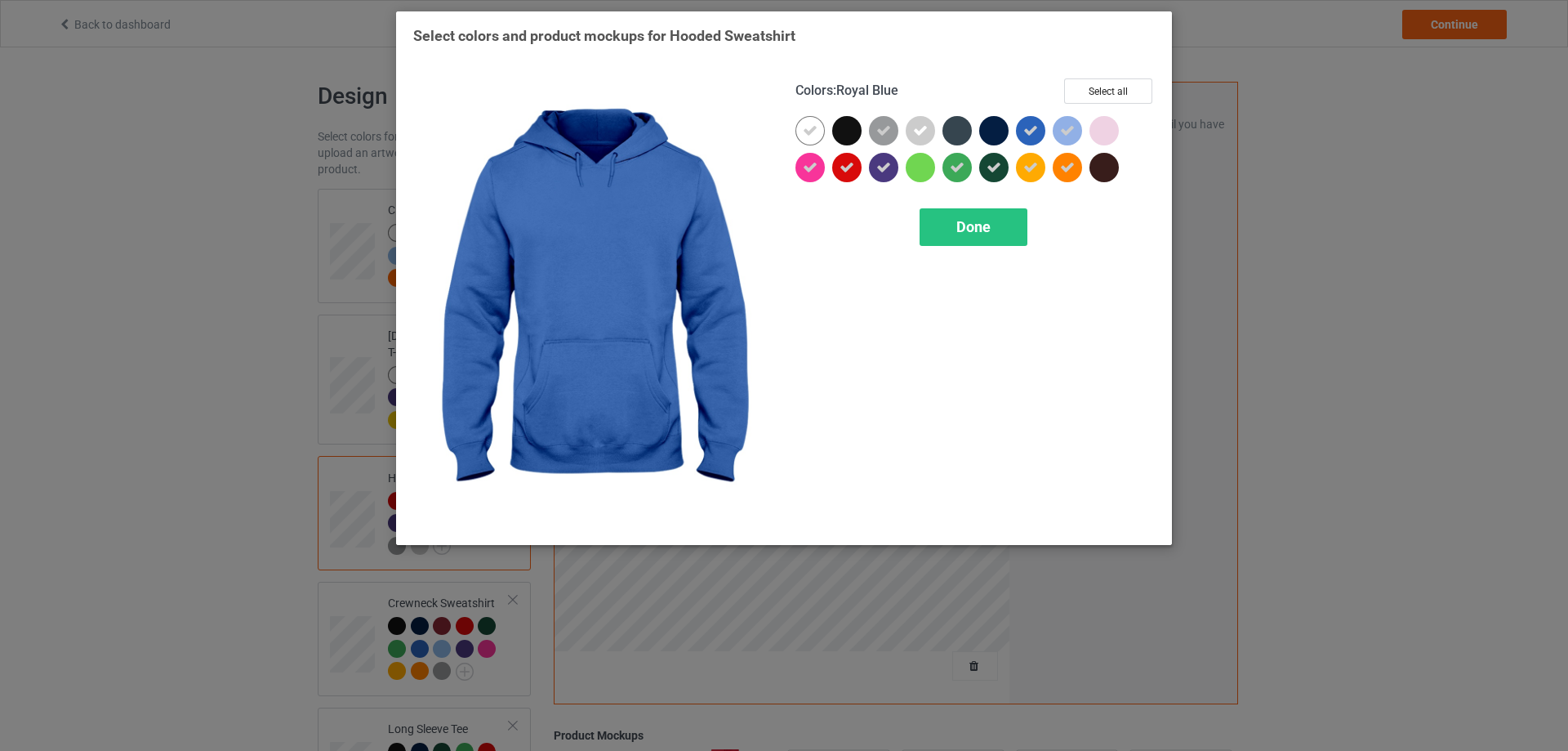
click at [1033, 126] on icon at bounding box center [1030, 130] width 15 height 15
click at [1033, 126] on div at bounding box center [1031, 131] width 29 height 29
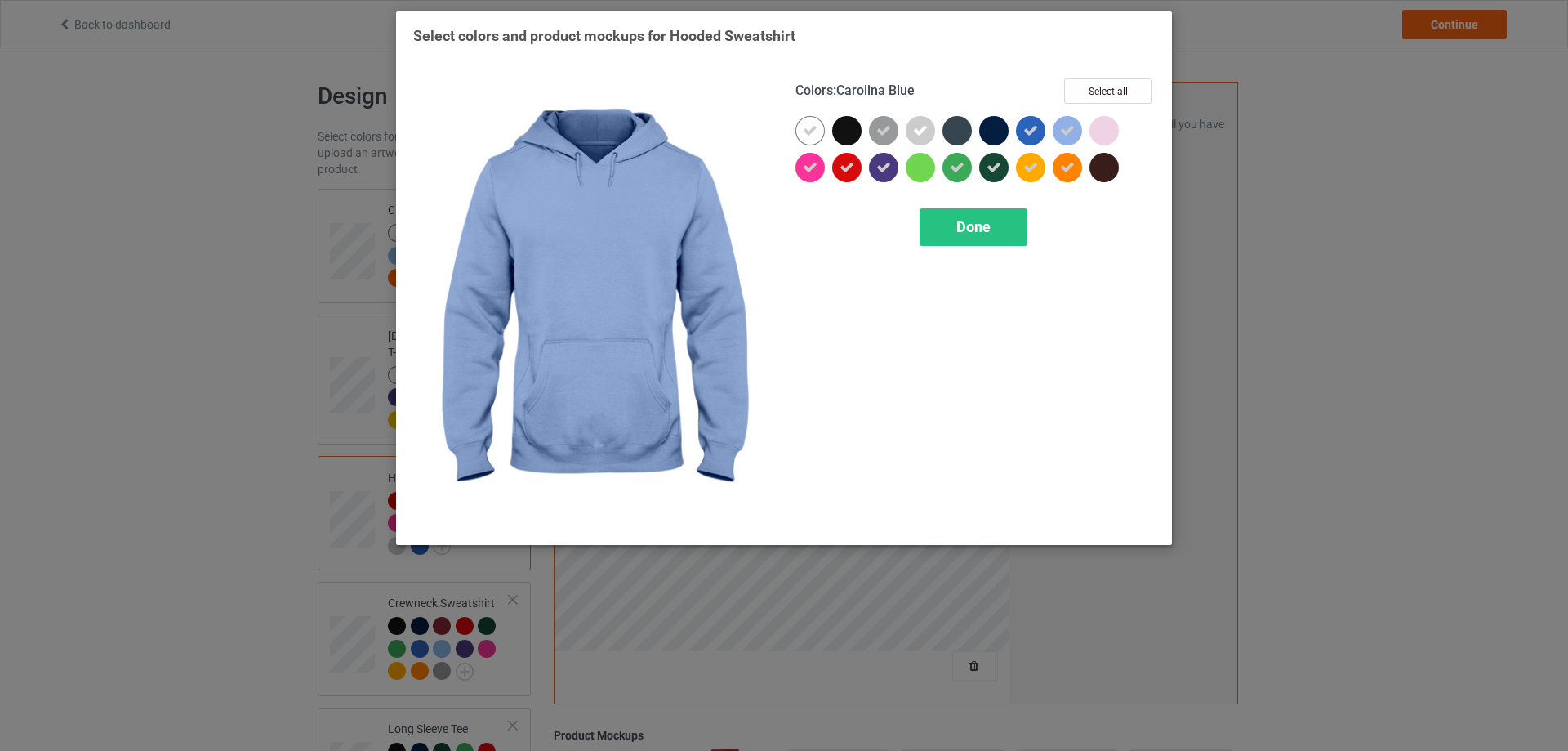
click at [1066, 126] on icon at bounding box center [1067, 130] width 15 height 15
click at [1066, 126] on div at bounding box center [1067, 131] width 29 height 29
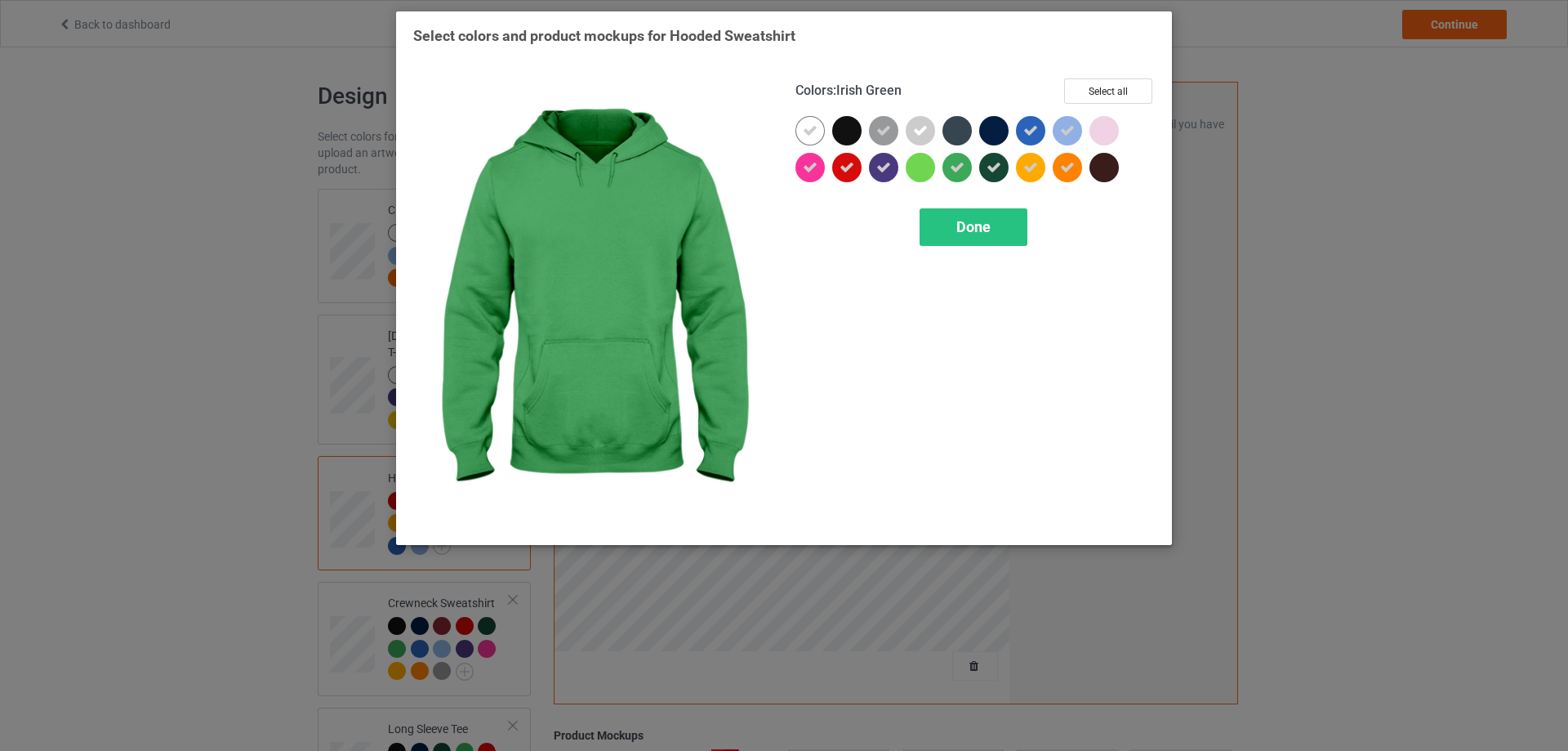
click at [965, 169] on div at bounding box center [957, 167] width 29 height 29
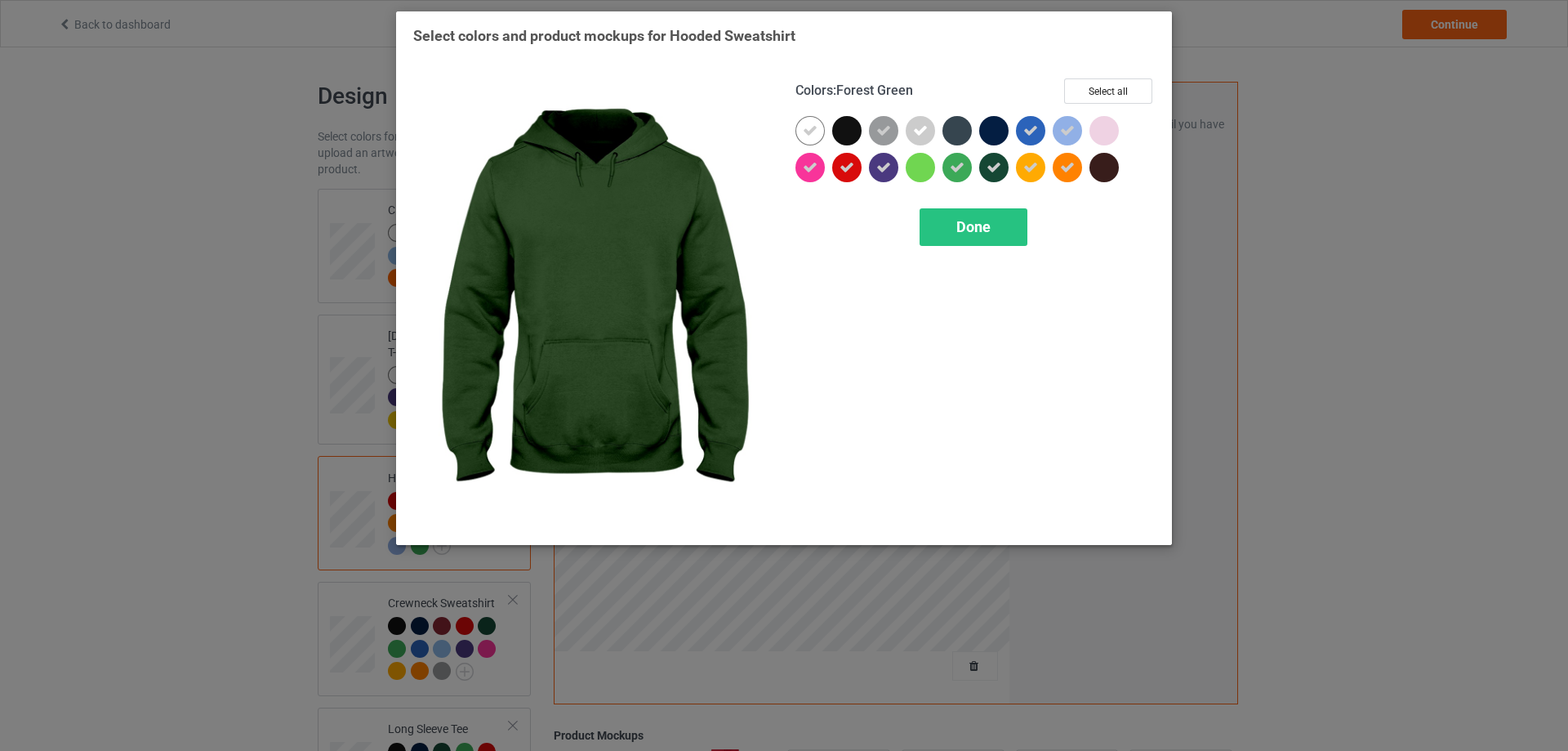
click at [990, 169] on icon at bounding box center [994, 167] width 15 height 15
click at [990, 169] on div at bounding box center [995, 167] width 29 height 29
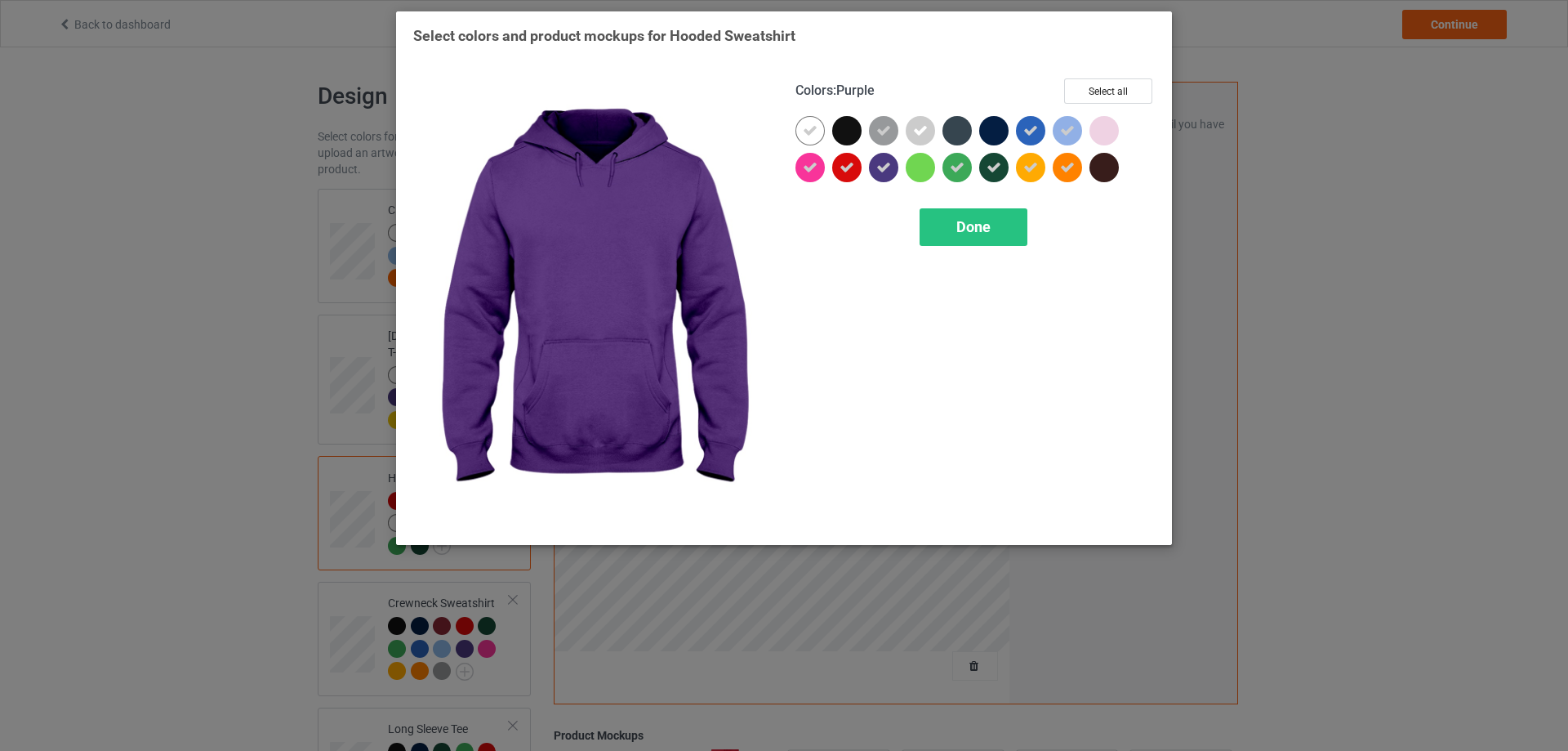
click at [878, 168] on icon at bounding box center [884, 167] width 15 height 15
click at [879, 167] on div at bounding box center [884, 167] width 29 height 29
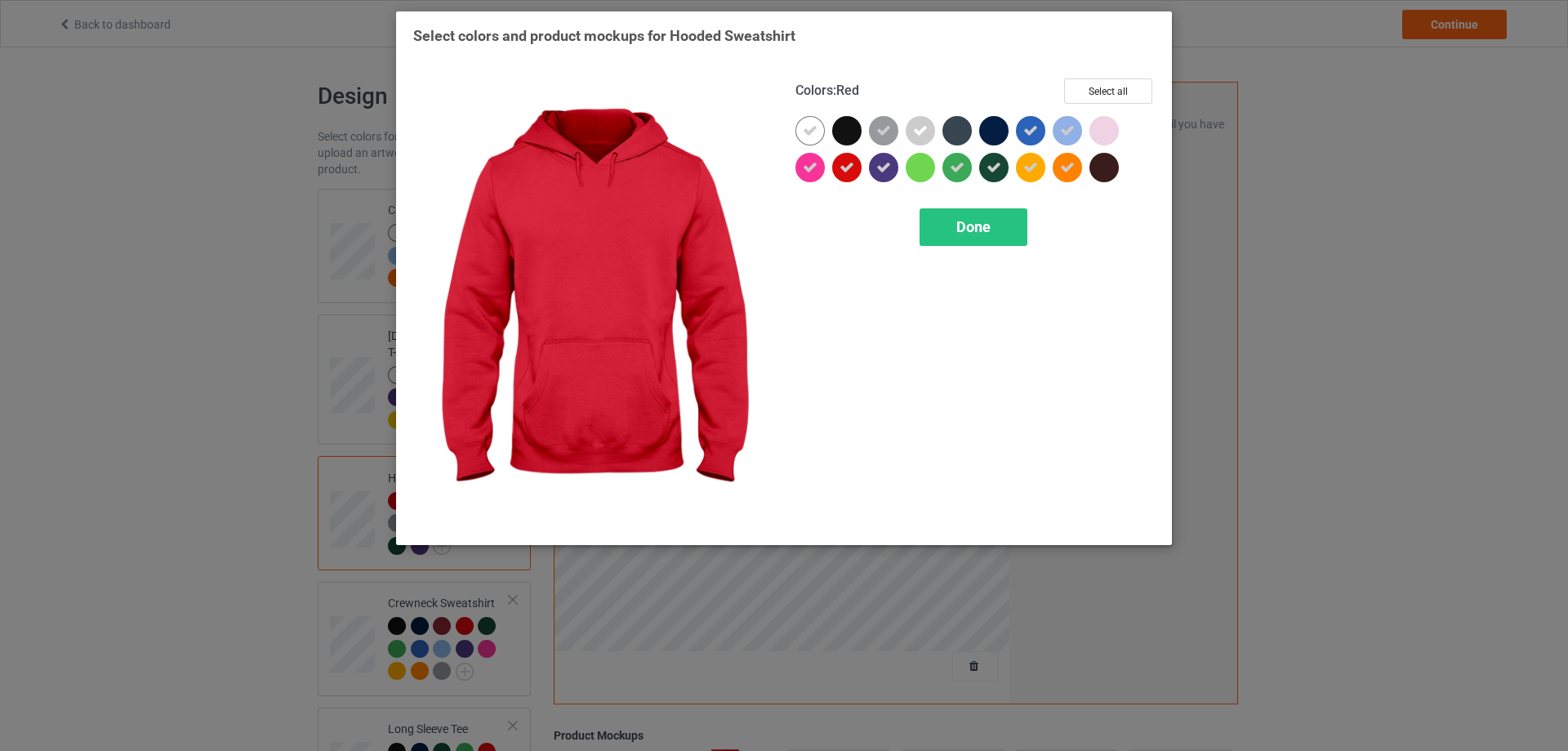
click at [818, 165] on div at bounding box center [810, 167] width 29 height 29
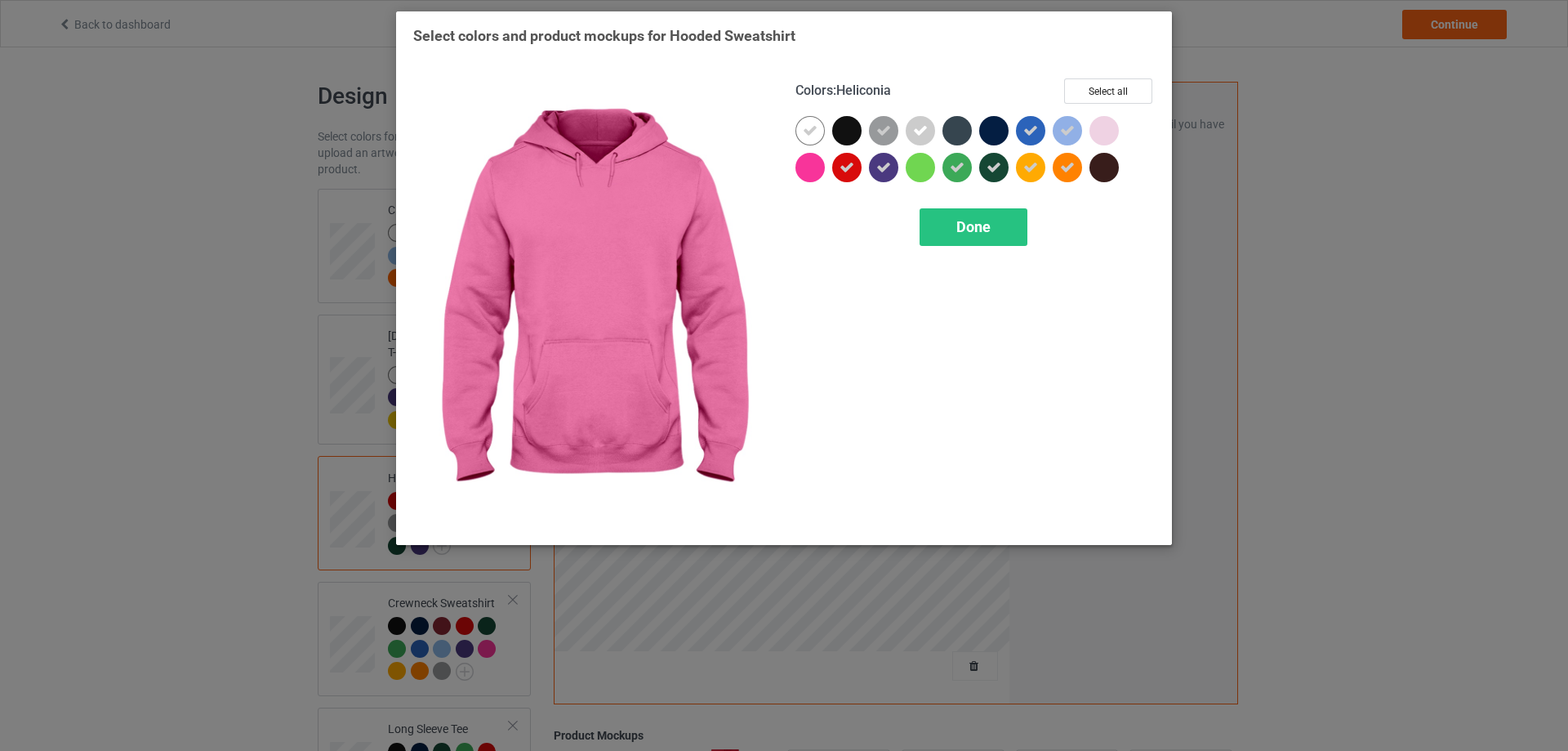
click at [816, 165] on div at bounding box center [810, 167] width 29 height 29
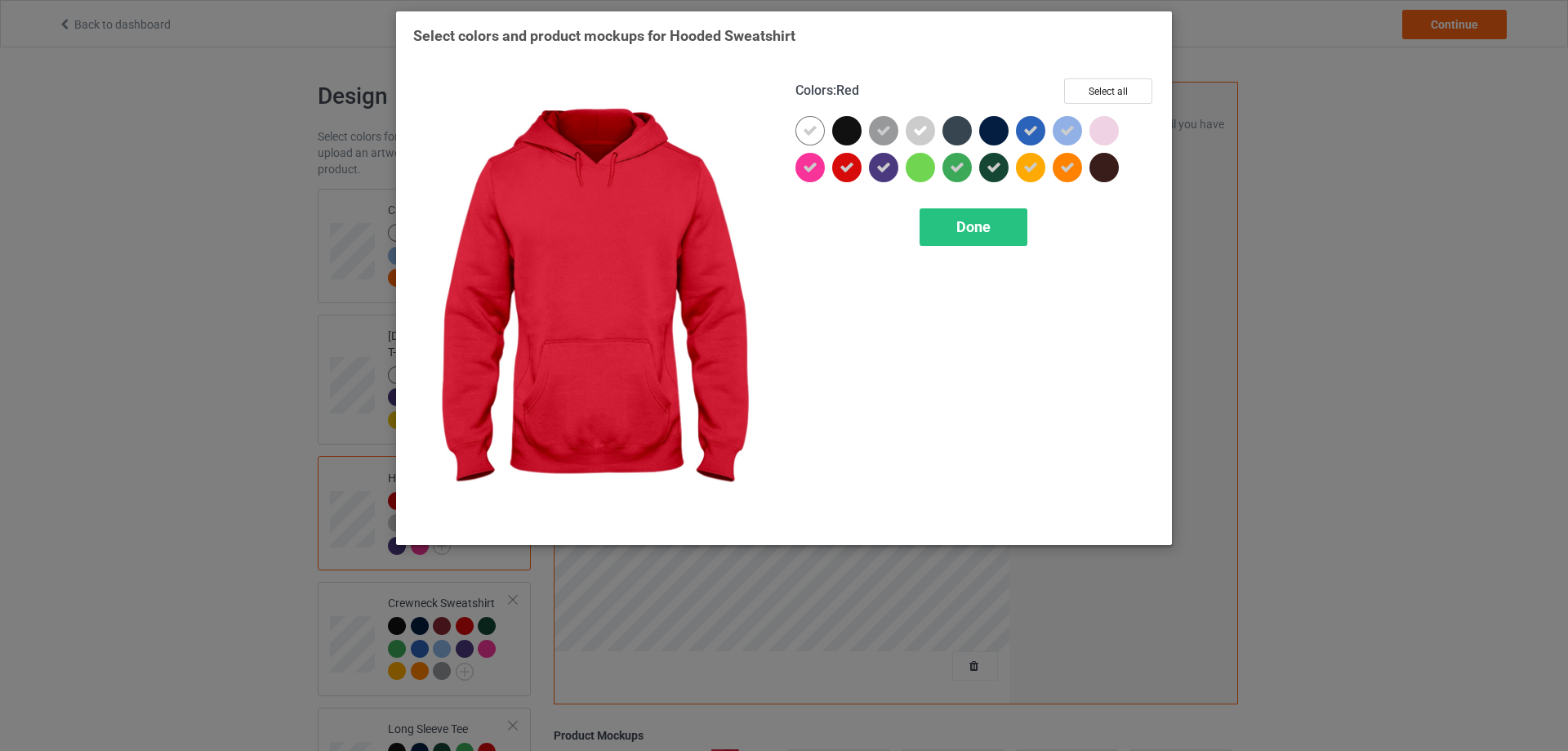
click at [847, 166] on icon at bounding box center [846, 167] width 15 height 15
click at [847, 166] on div at bounding box center [847, 167] width 29 height 29
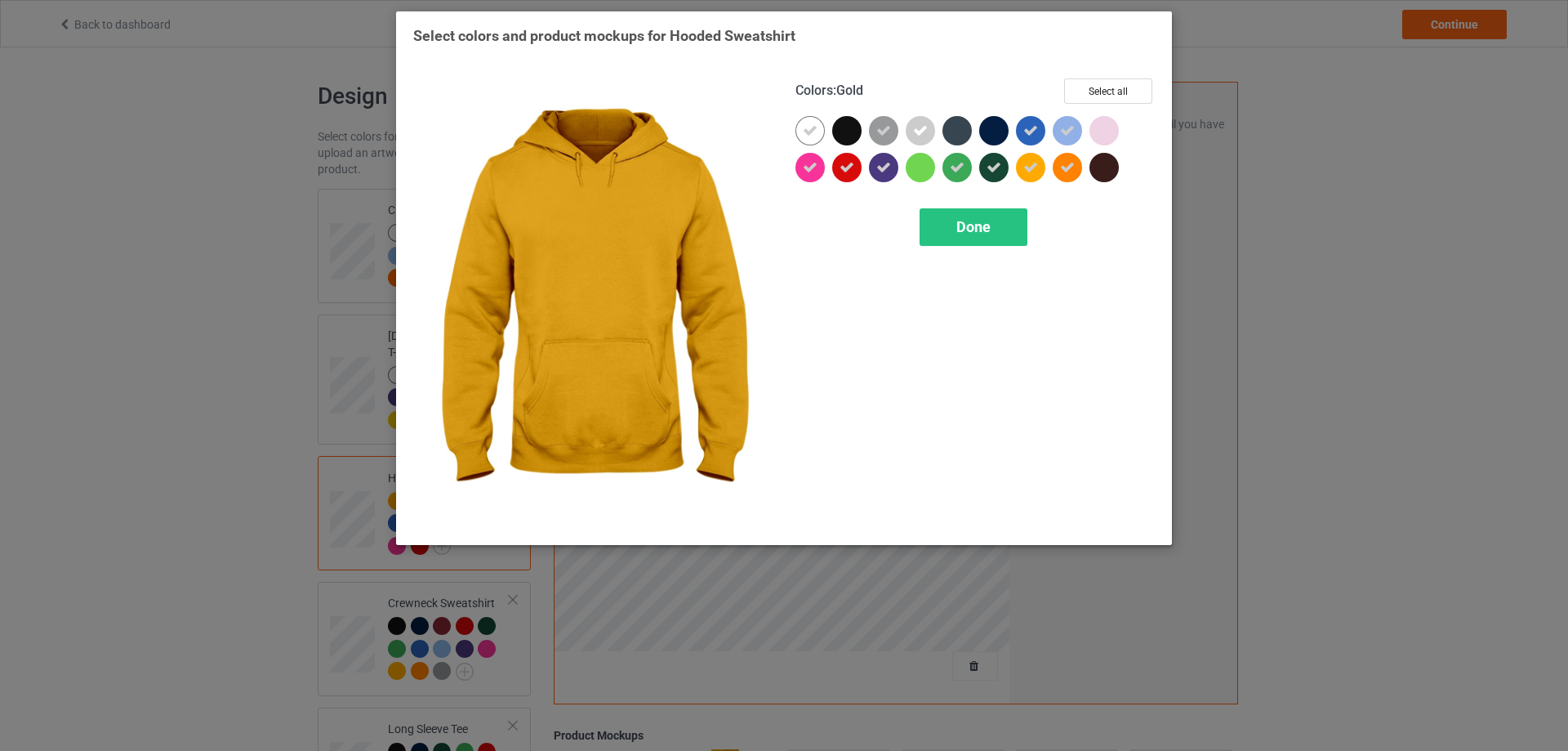
click at [1033, 170] on icon at bounding box center [1030, 167] width 15 height 15
click at [1033, 170] on div at bounding box center [1031, 167] width 29 height 29
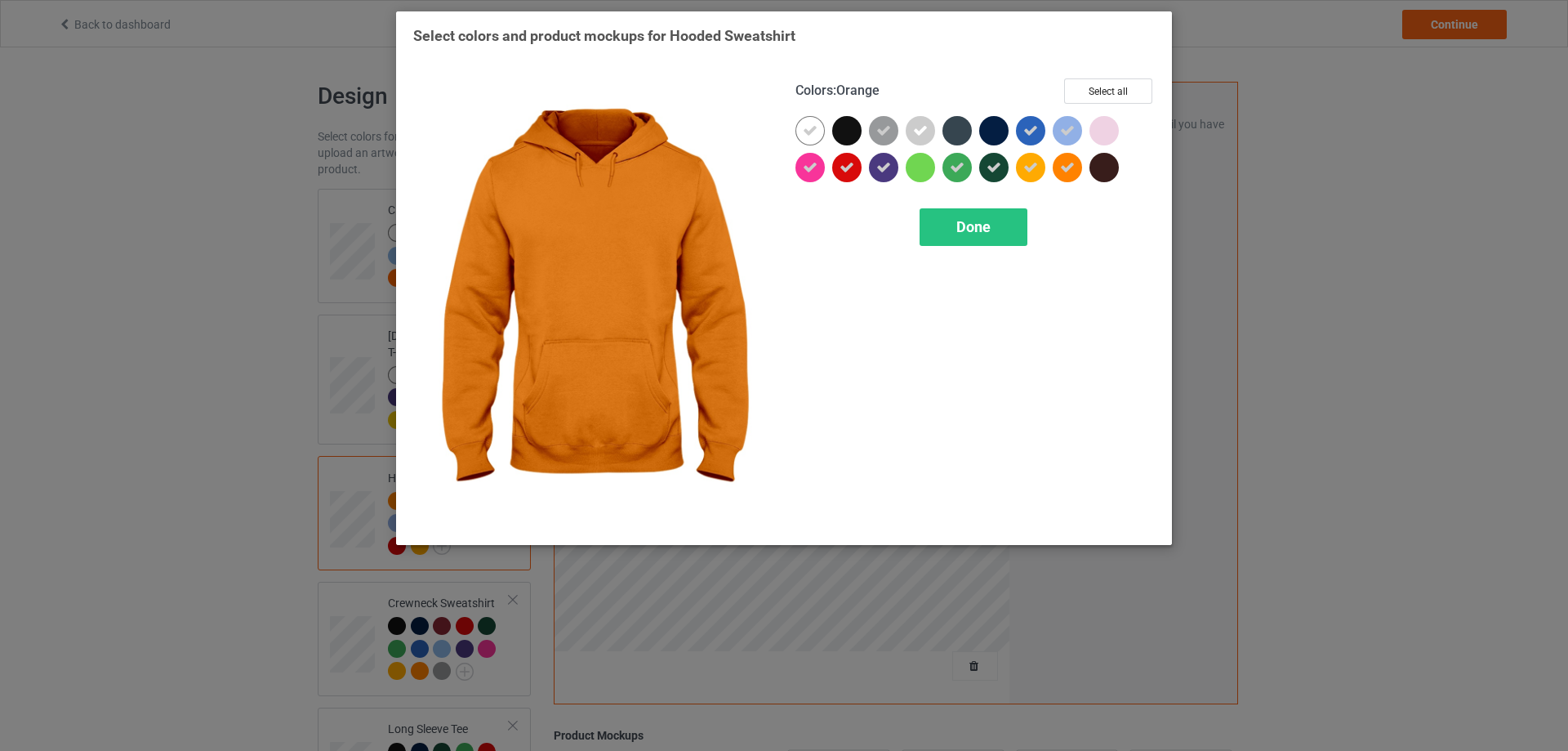
click at [1071, 171] on icon at bounding box center [1067, 167] width 15 height 15
click at [1071, 171] on div at bounding box center [1067, 167] width 29 height 29
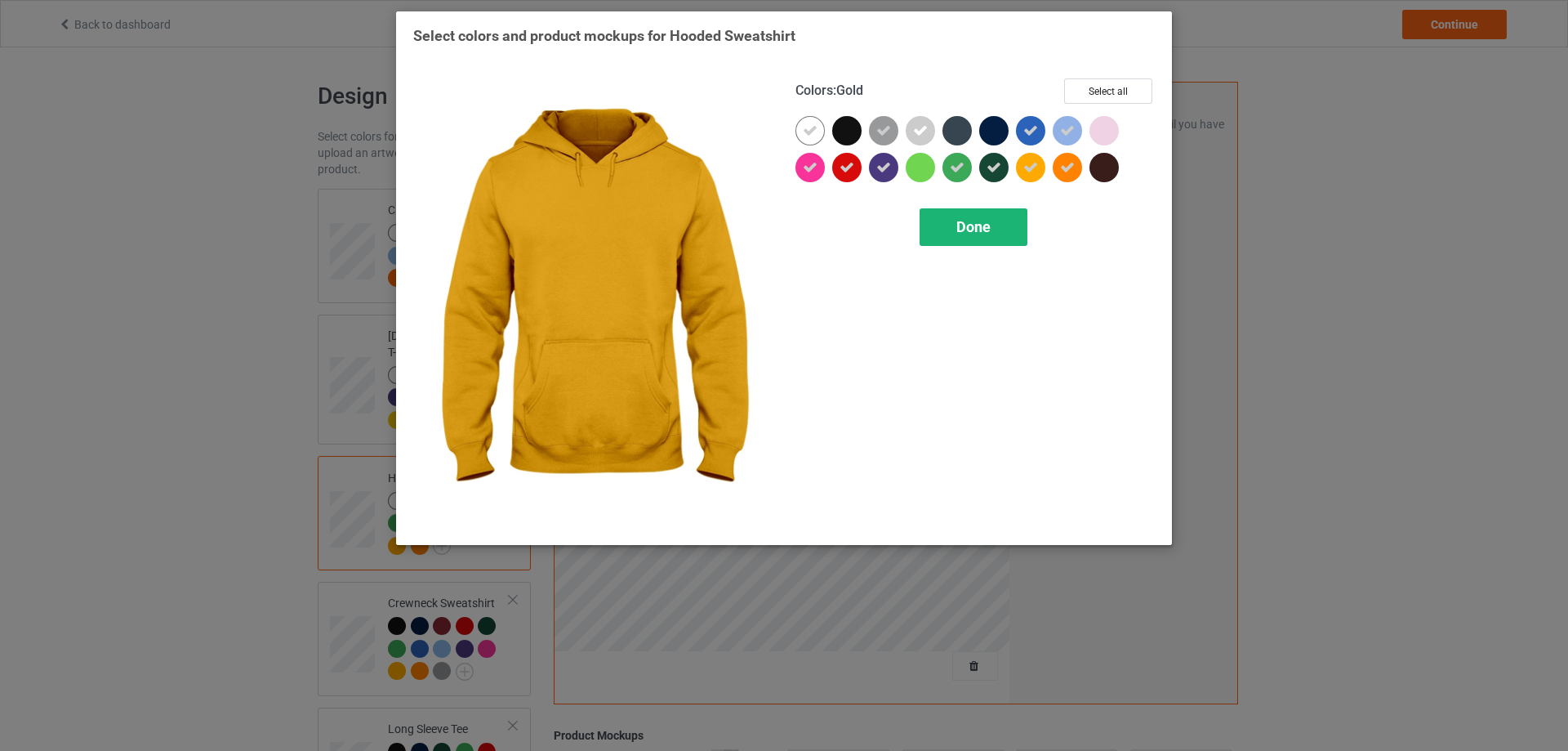
click at [991, 221] on div "Done" at bounding box center [974, 226] width 107 height 37
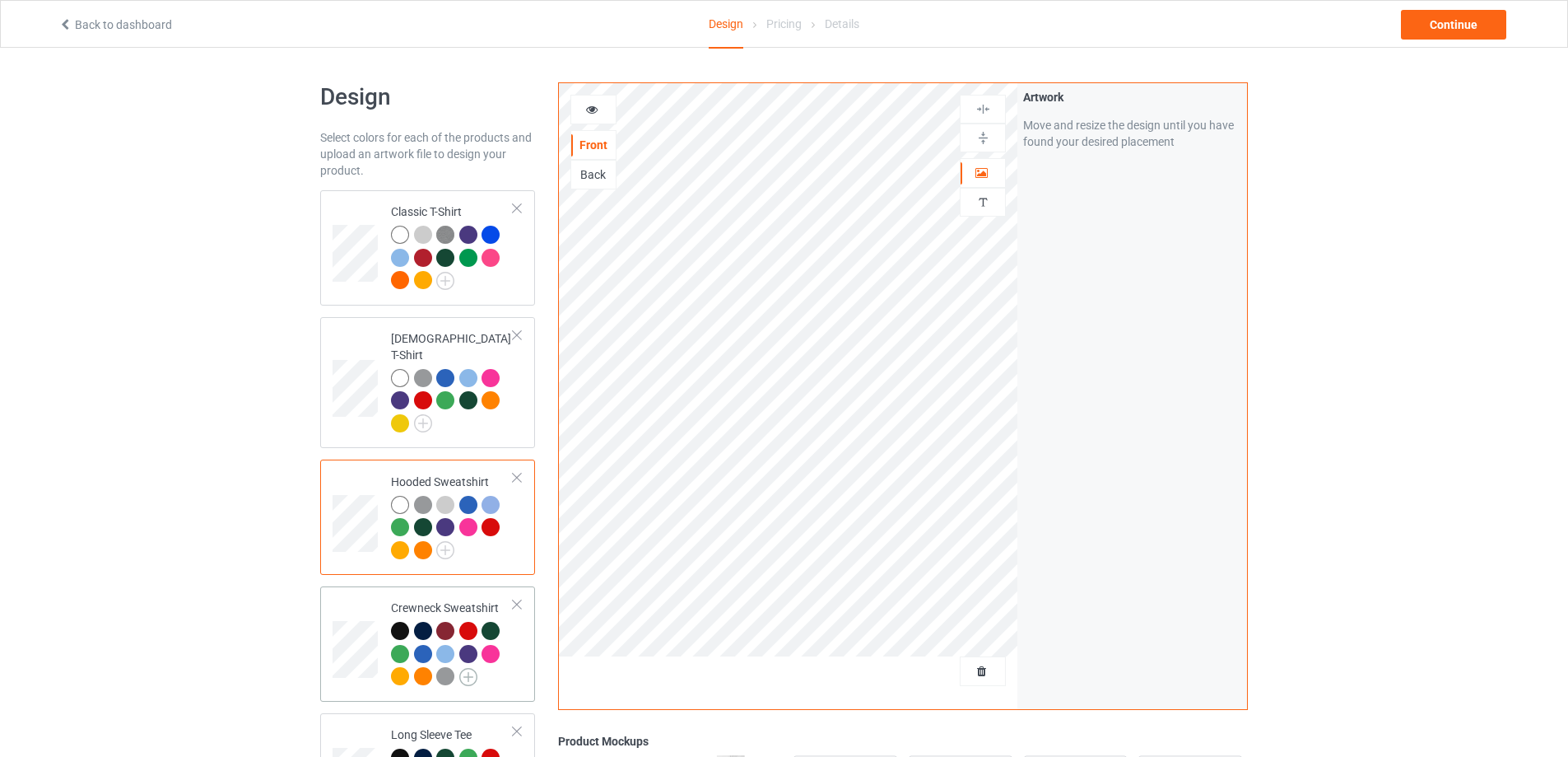
click at [474, 668] on img at bounding box center [468, 677] width 18 height 18
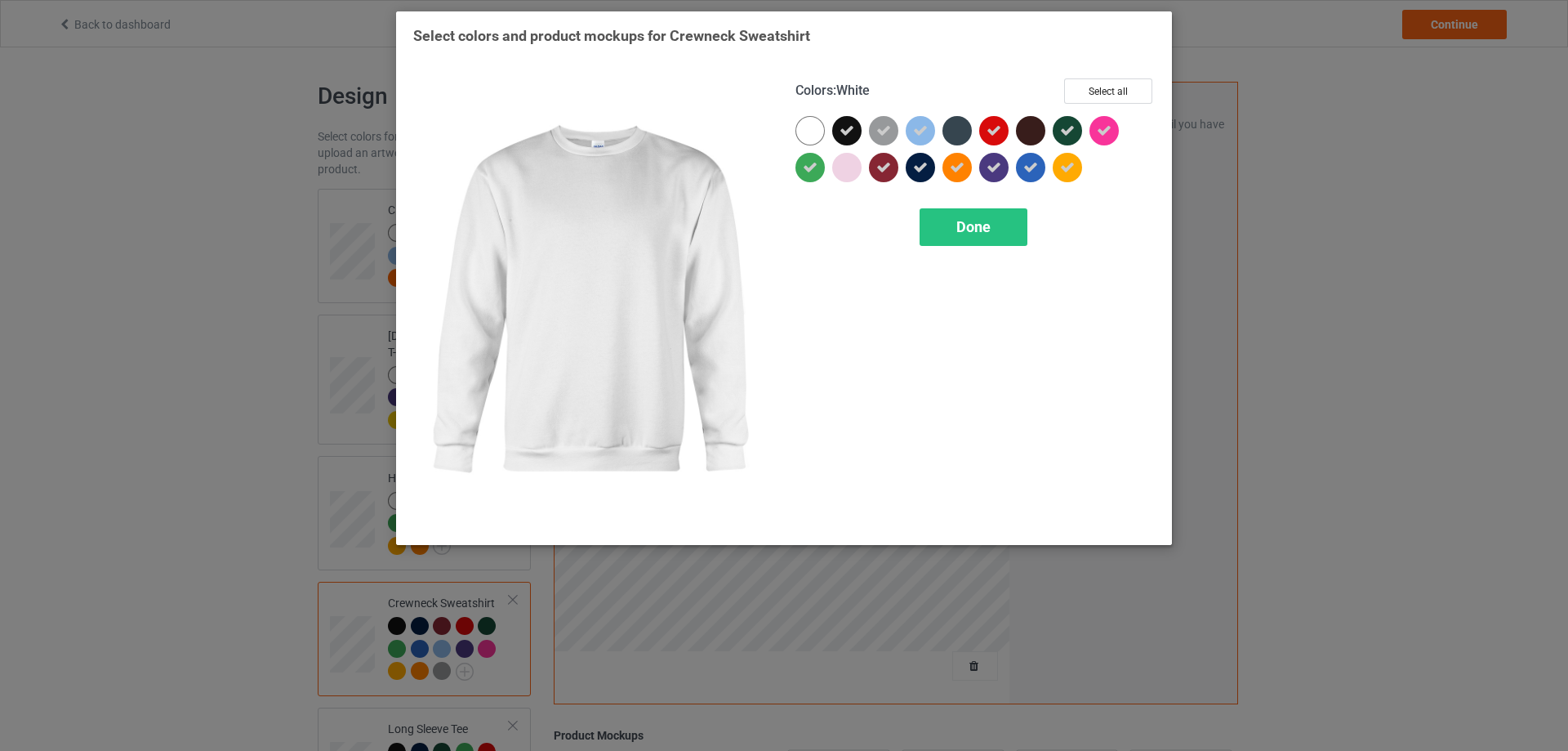
click at [821, 128] on div at bounding box center [810, 131] width 29 height 29
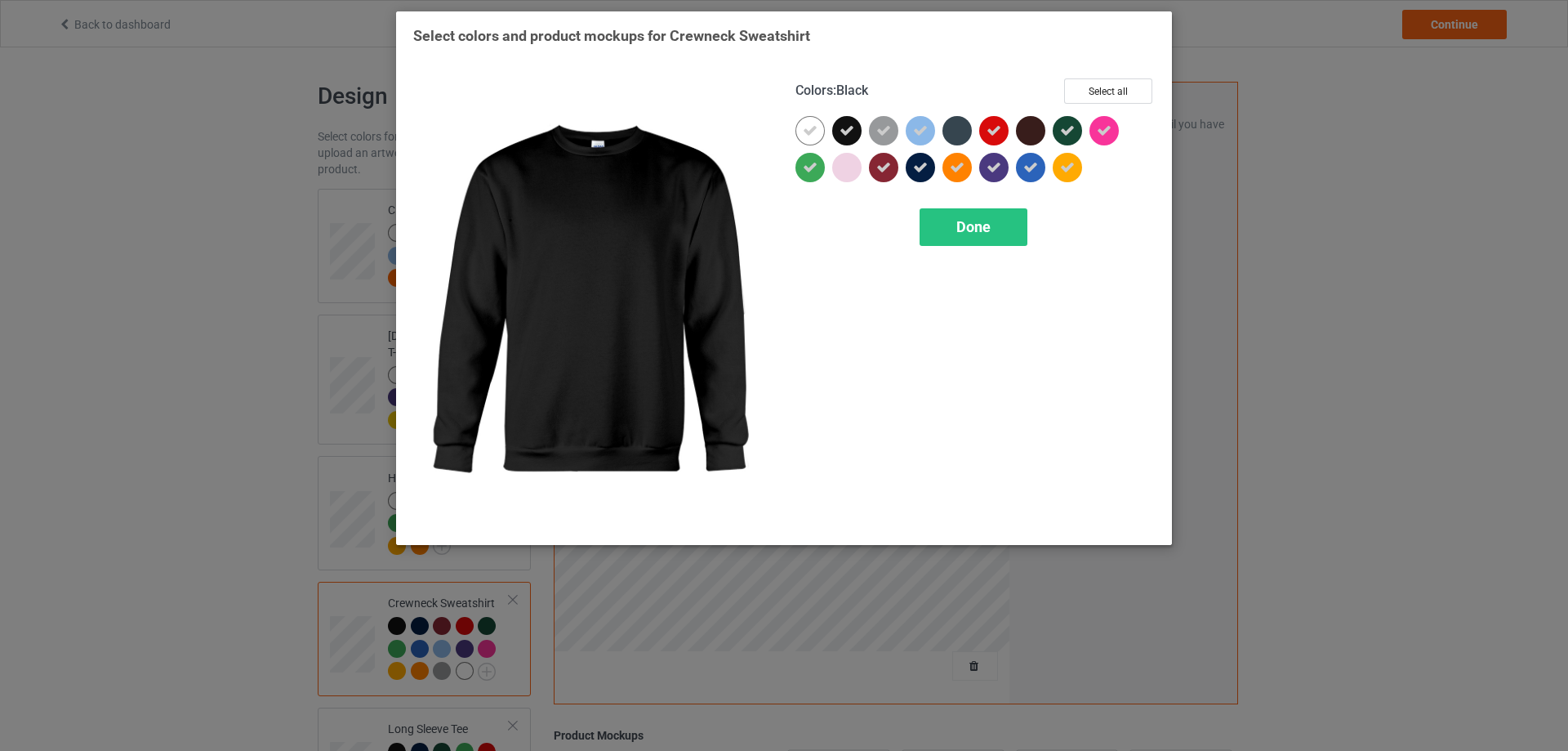
drag, startPoint x: 839, startPoint y: 123, endPoint x: 851, endPoint y: 123, distance: 12.0
click at [839, 123] on div at bounding box center [847, 131] width 29 height 29
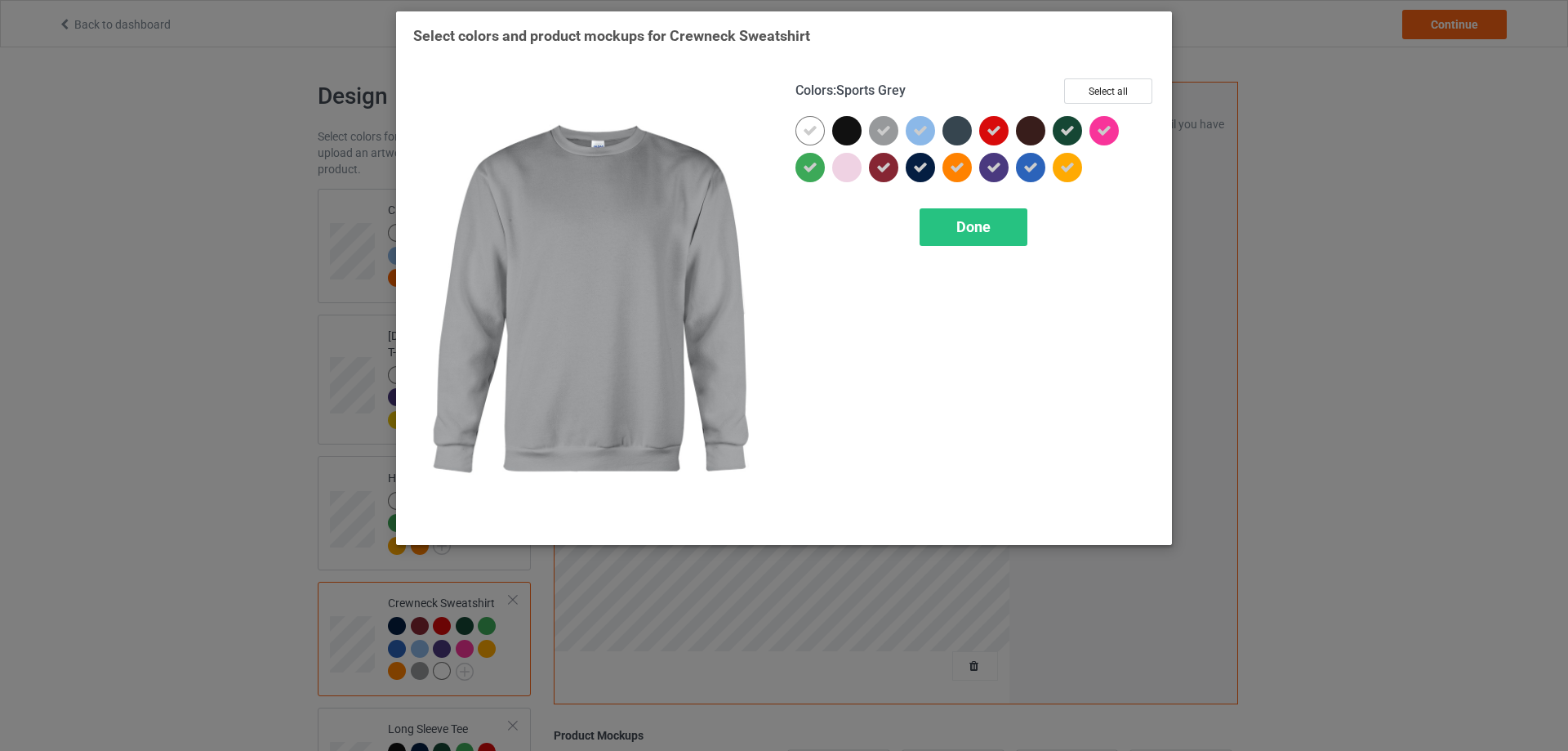
click at [881, 126] on icon at bounding box center [884, 130] width 15 height 15
click at [881, 126] on div at bounding box center [884, 131] width 29 height 29
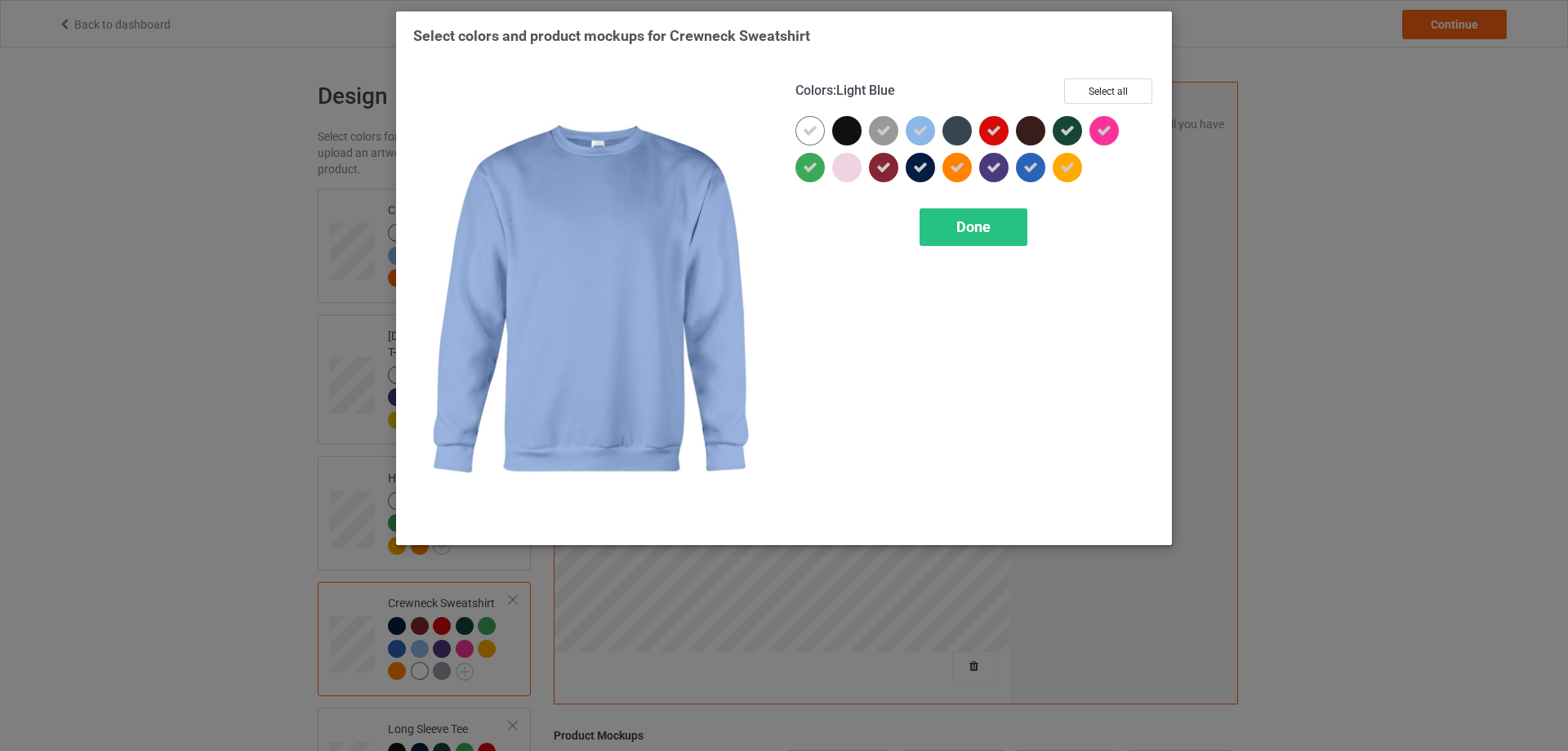
click at [927, 131] on icon at bounding box center [920, 130] width 15 height 15
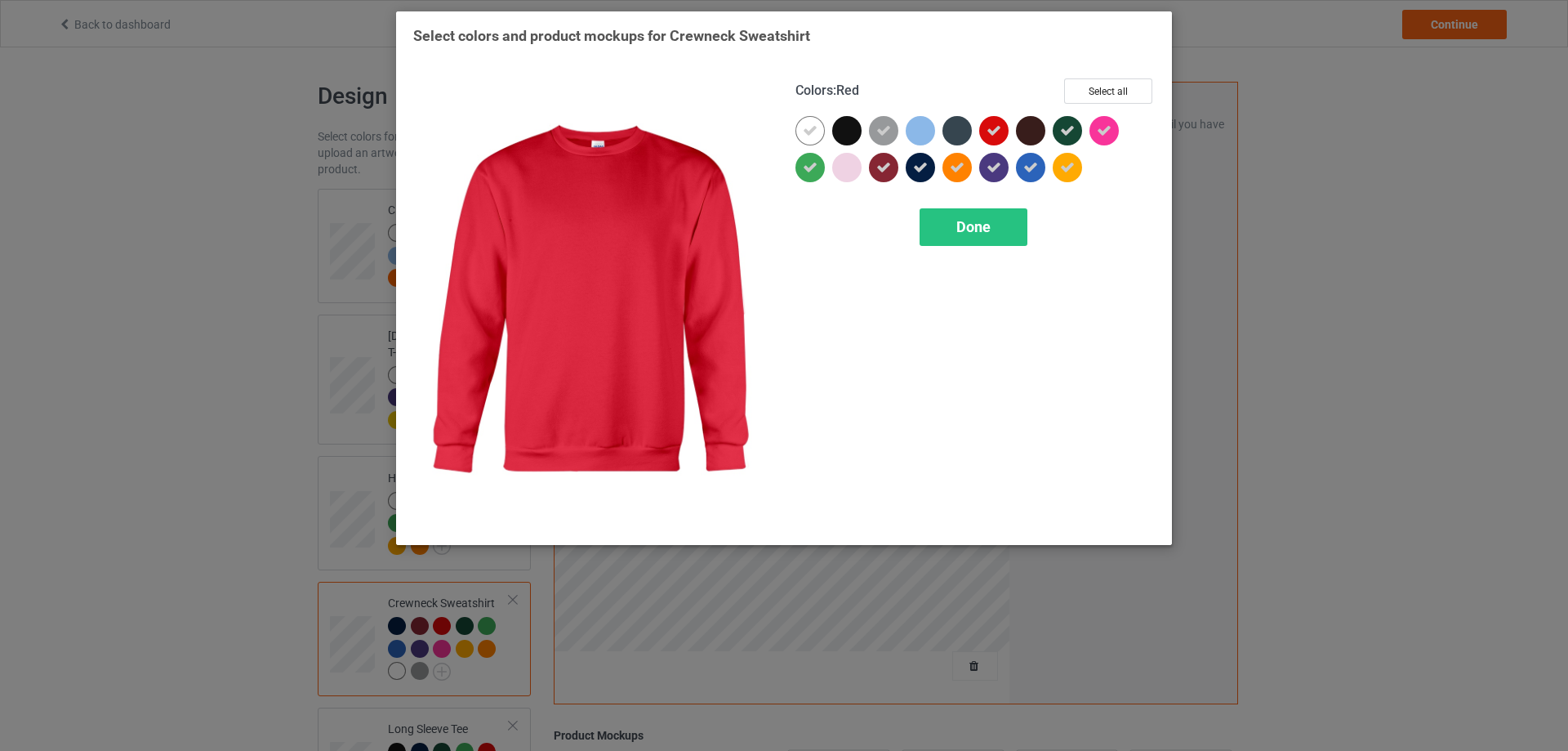
click at [998, 131] on icon at bounding box center [994, 130] width 15 height 15
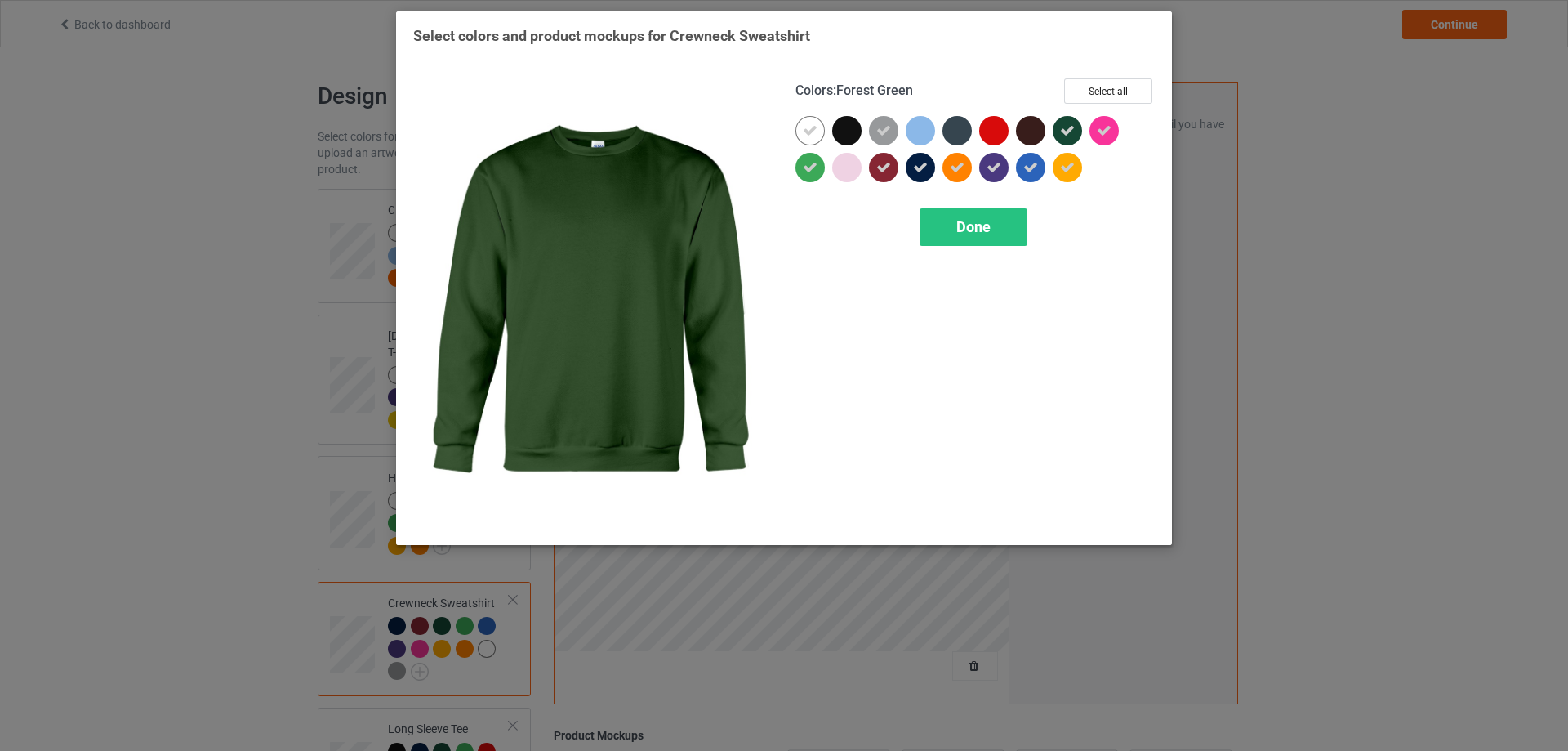
drag, startPoint x: 1076, startPoint y: 126, endPoint x: 1112, endPoint y: 126, distance: 36.0
click at [1077, 126] on div at bounding box center [1067, 131] width 29 height 29
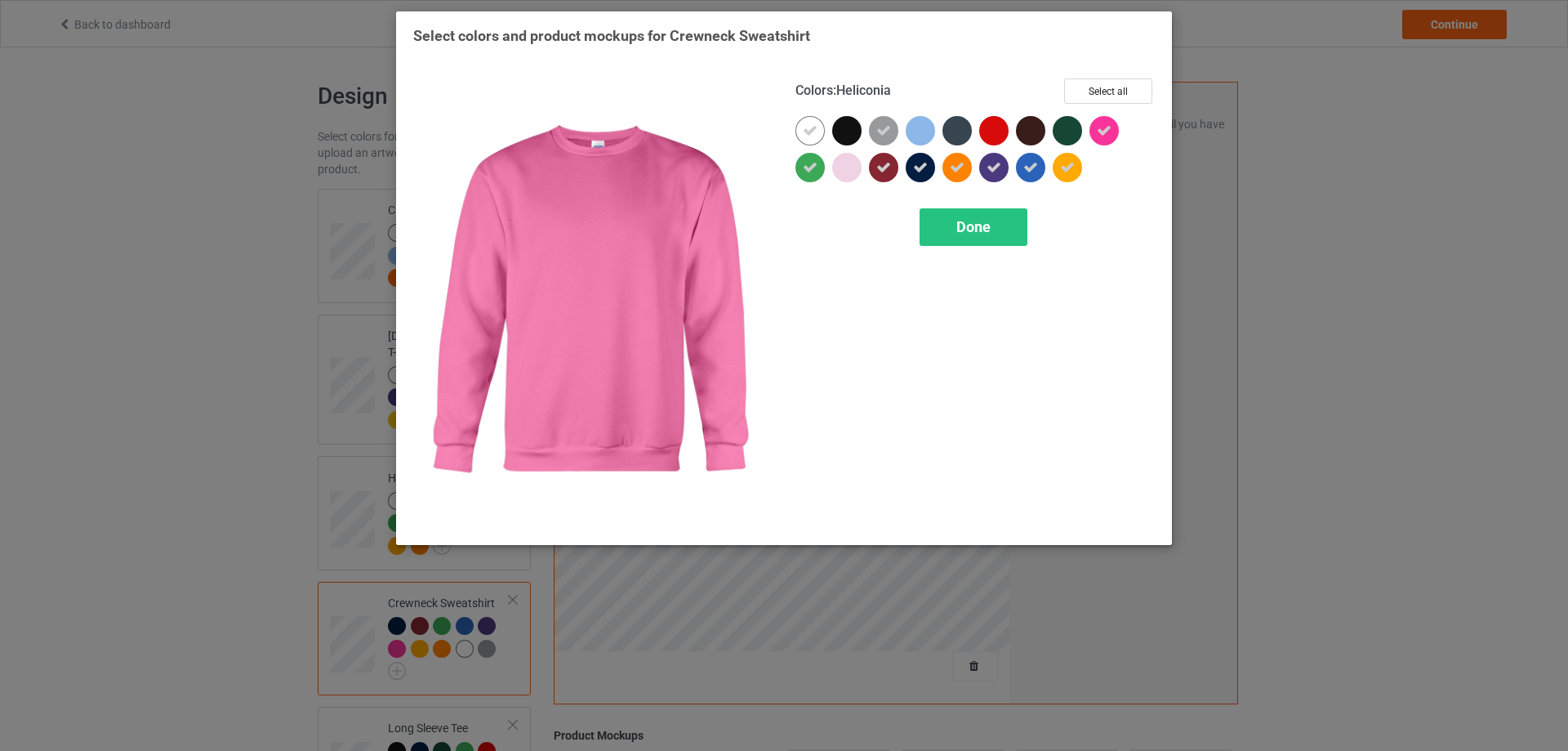
click at [1115, 127] on div at bounding box center [1105, 131] width 29 height 29
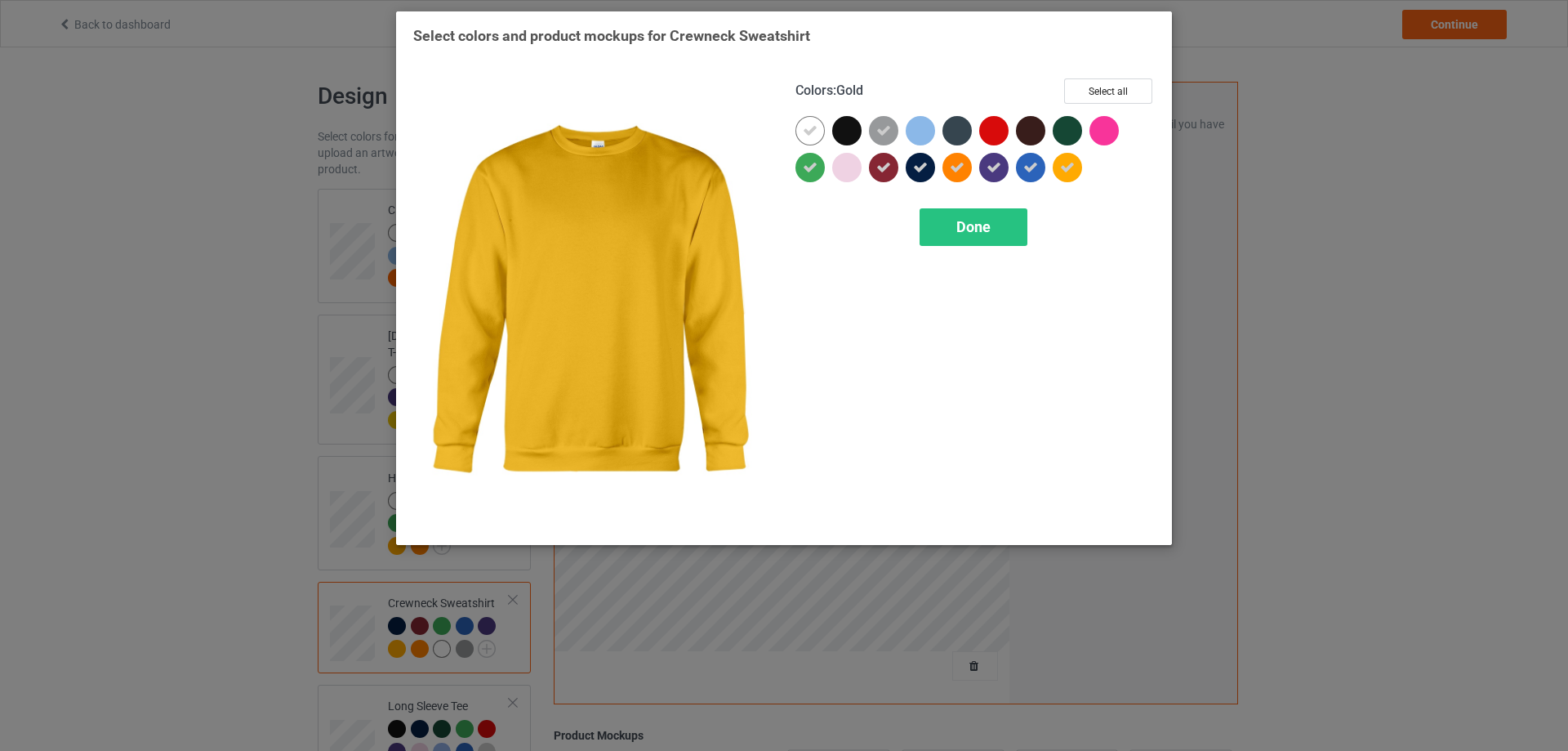
click at [1072, 178] on div at bounding box center [1067, 167] width 29 height 29
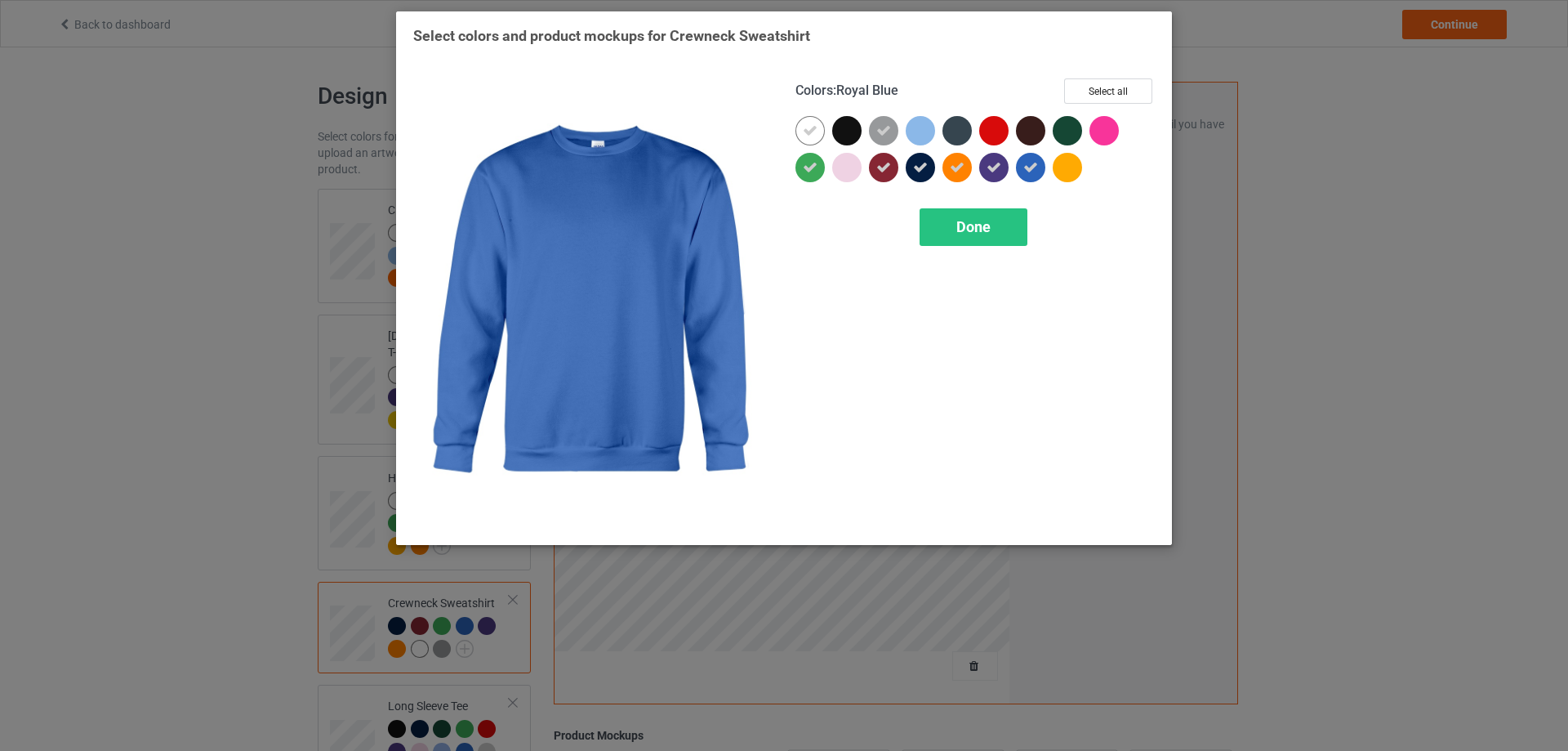
drag, startPoint x: 1040, startPoint y: 173, endPoint x: 1017, endPoint y: 169, distance: 23.3
click at [1033, 172] on div at bounding box center [1031, 167] width 29 height 29
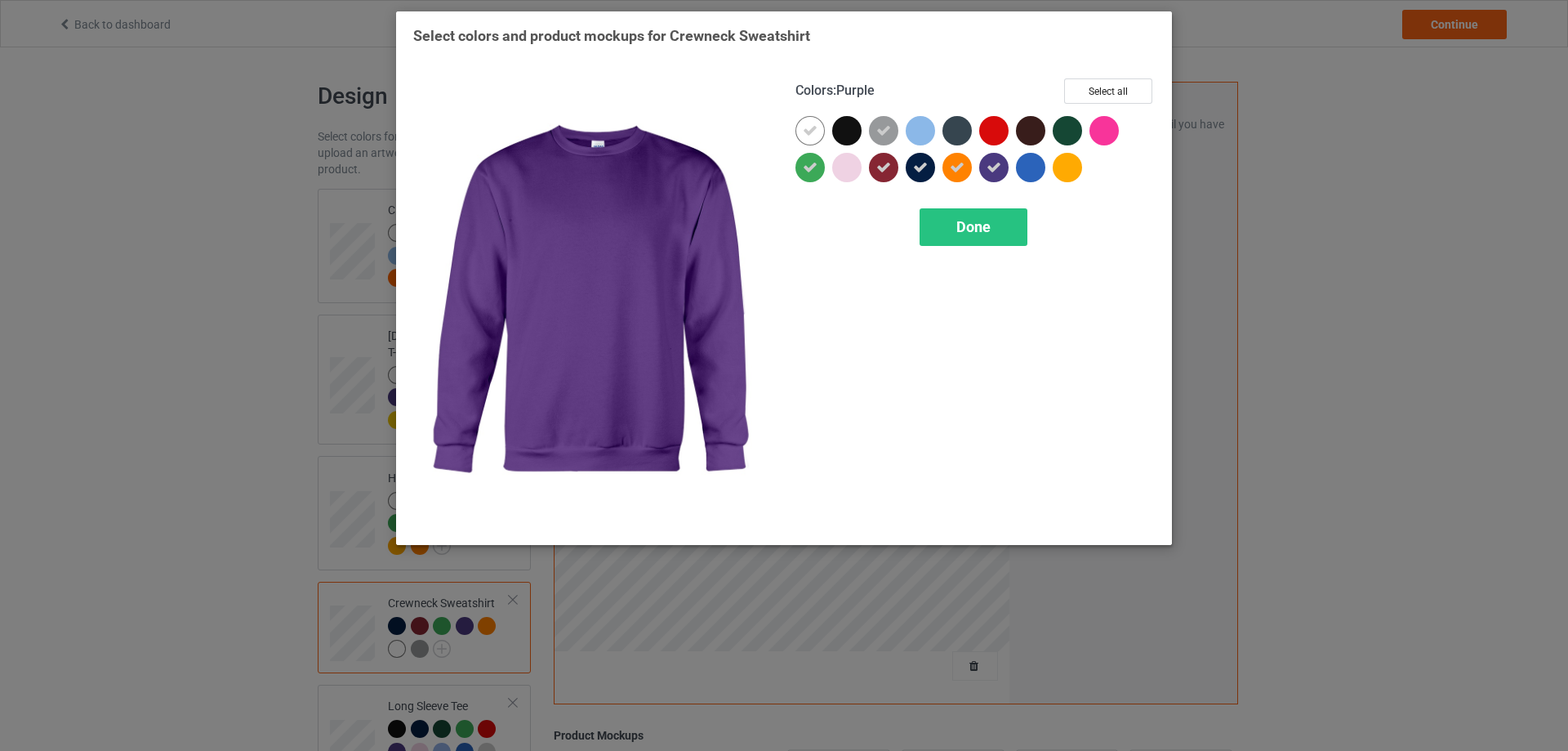
click at [996, 166] on icon at bounding box center [994, 167] width 15 height 15
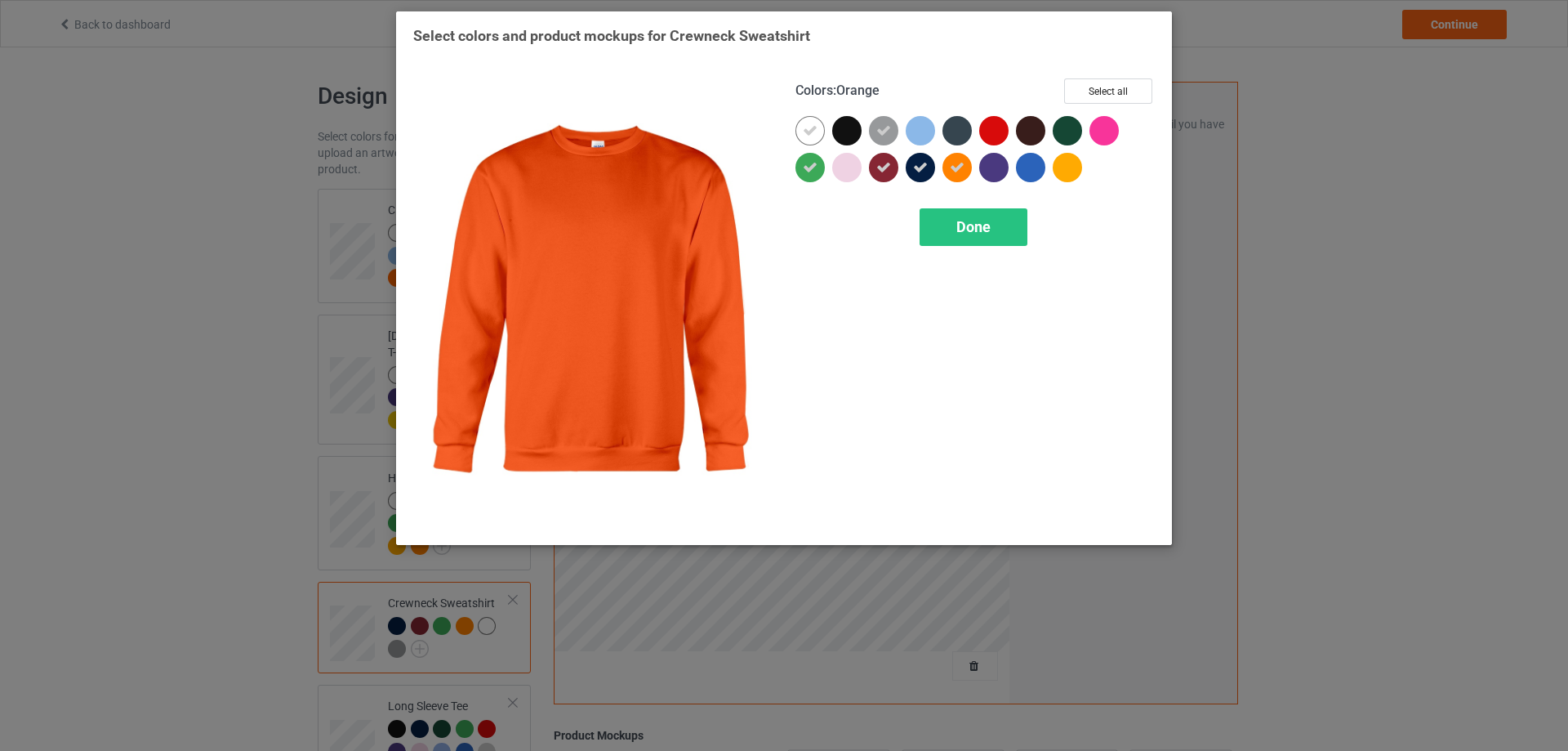
click at [951, 168] on icon at bounding box center [957, 167] width 15 height 15
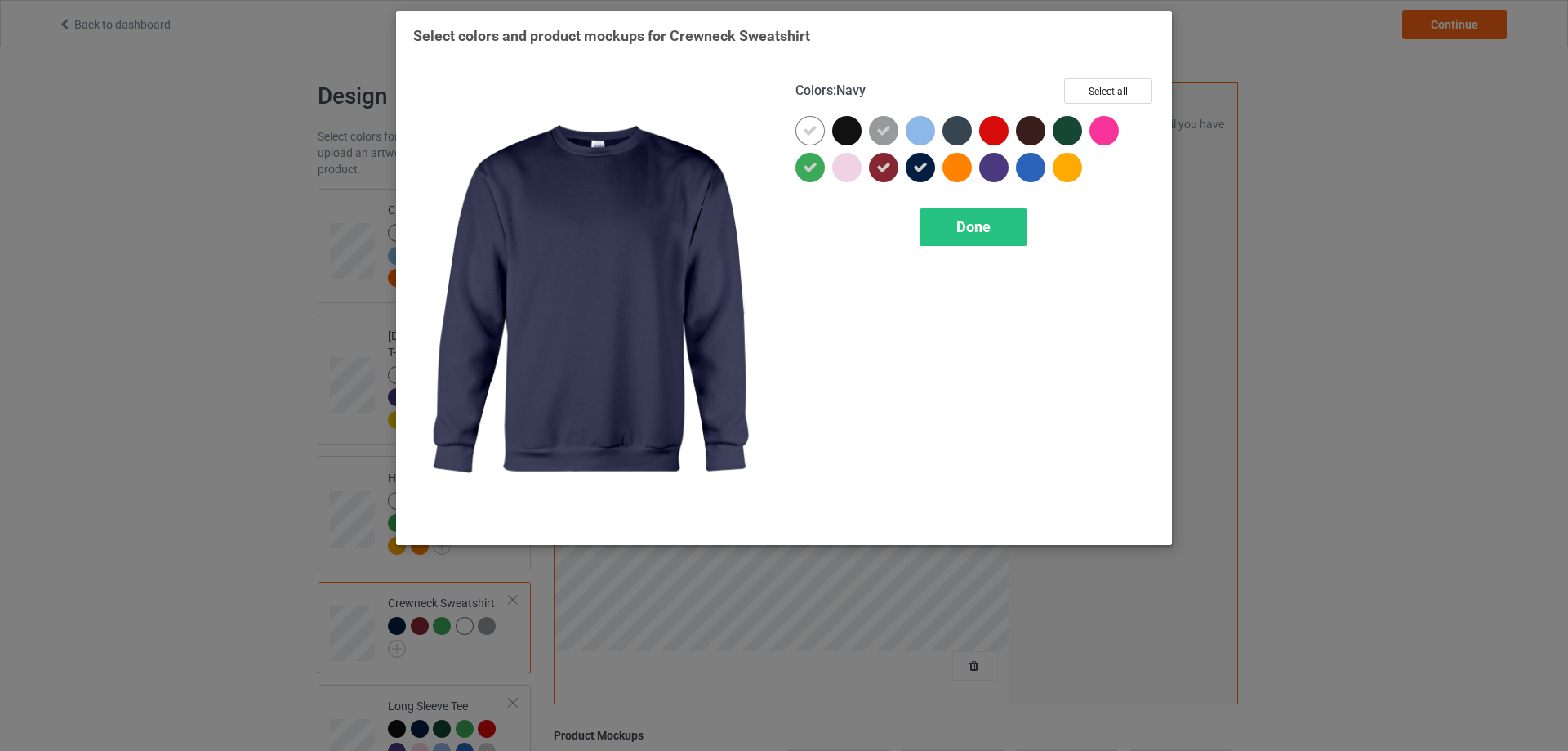
drag, startPoint x: 923, startPoint y: 168, endPoint x: 911, endPoint y: 169, distance: 12.0
click at [923, 168] on icon at bounding box center [920, 167] width 15 height 15
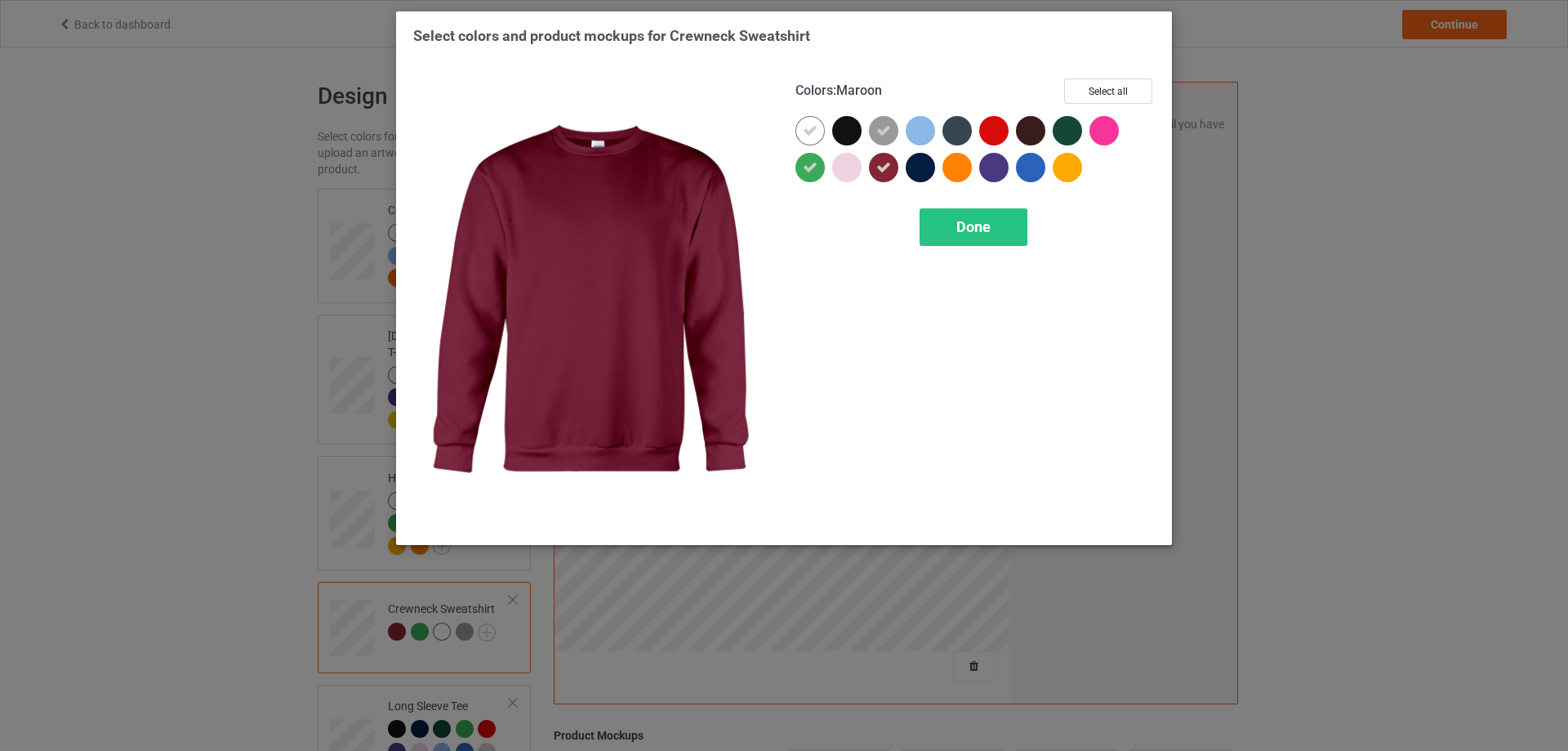
drag, startPoint x: 890, startPoint y: 165, endPoint x: 851, endPoint y: 165, distance: 39.0
click at [884, 165] on icon at bounding box center [884, 167] width 15 height 15
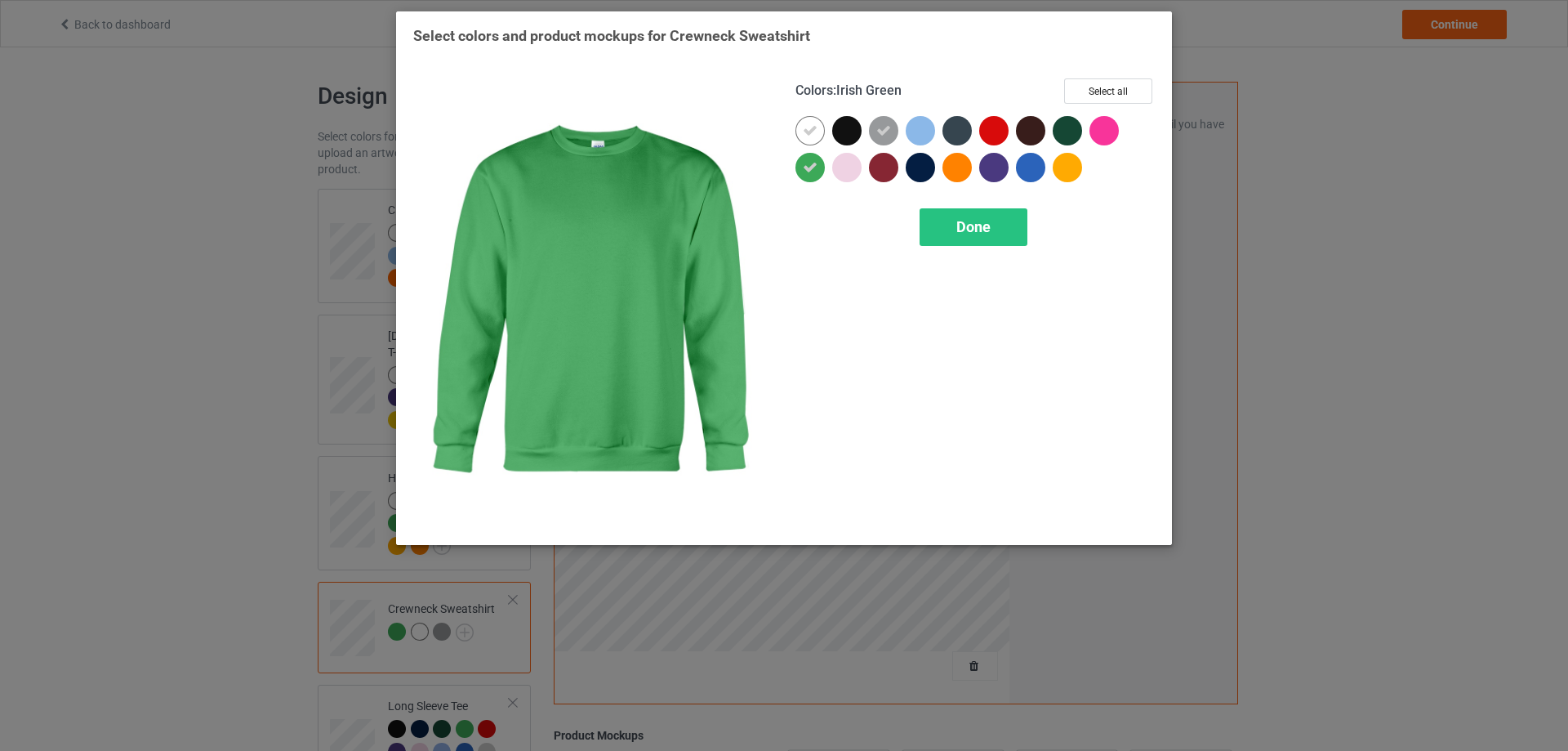
click at [810, 169] on icon at bounding box center [810, 167] width 15 height 15
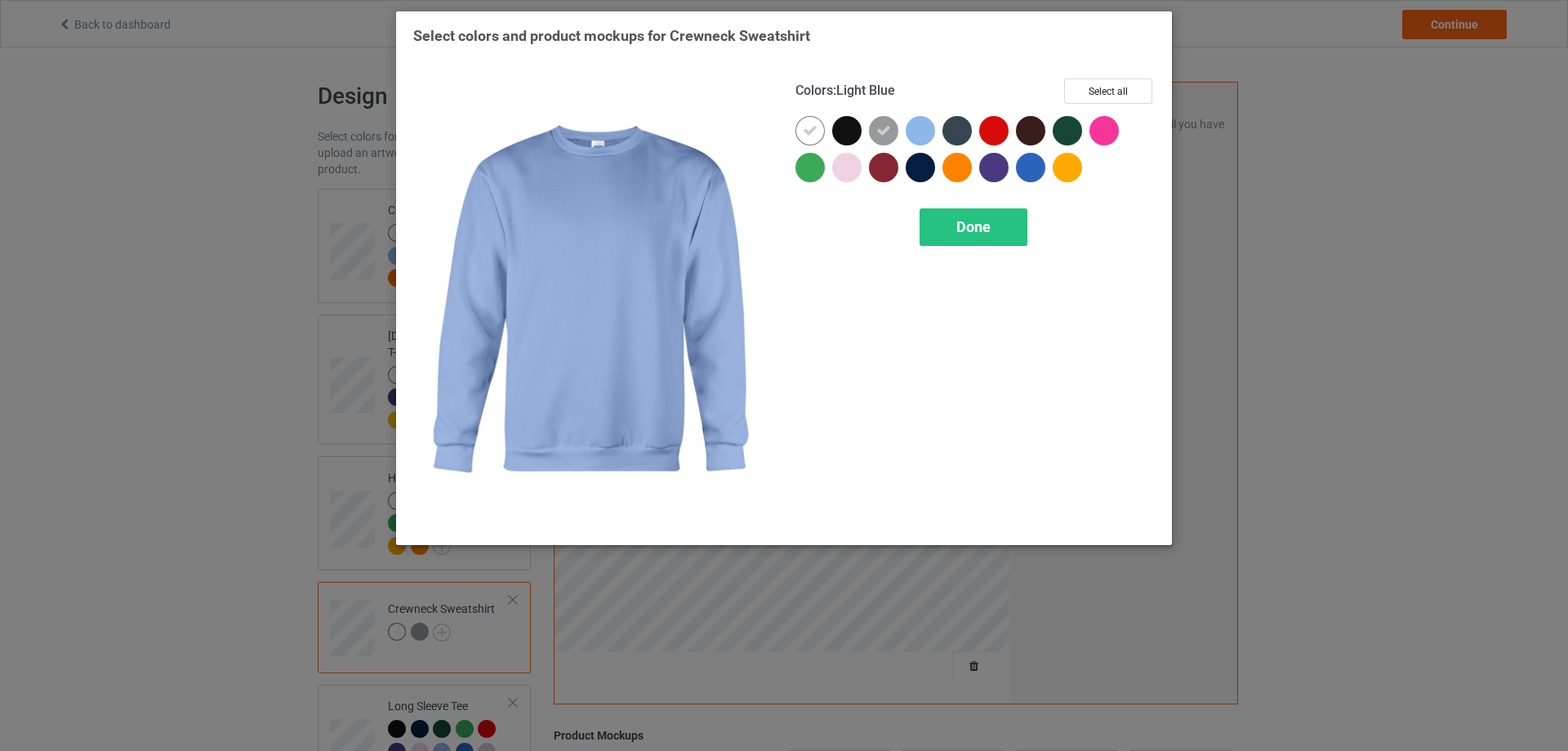
click at [927, 129] on div at bounding box center [921, 131] width 29 height 29
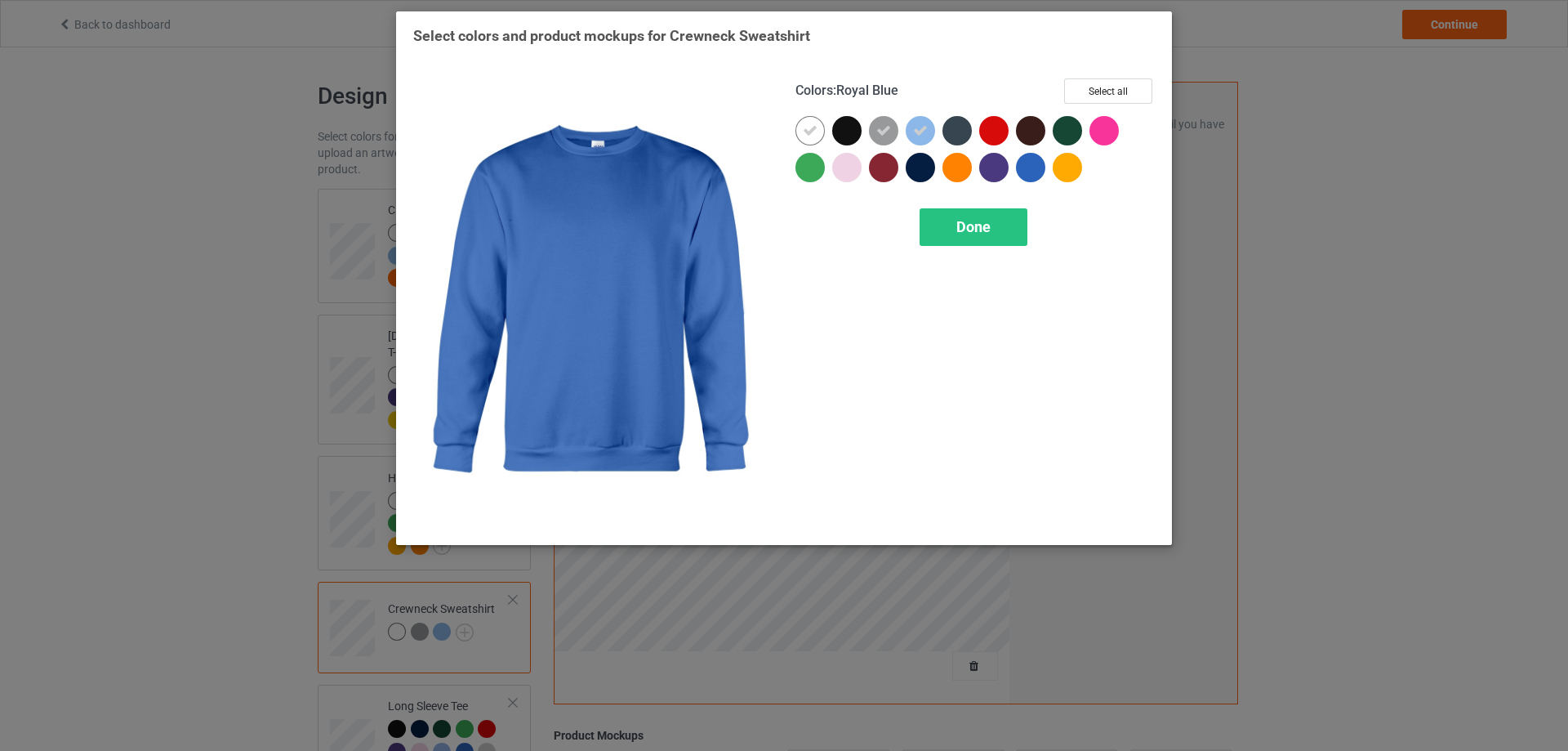
click at [1029, 165] on div at bounding box center [1031, 167] width 29 height 29
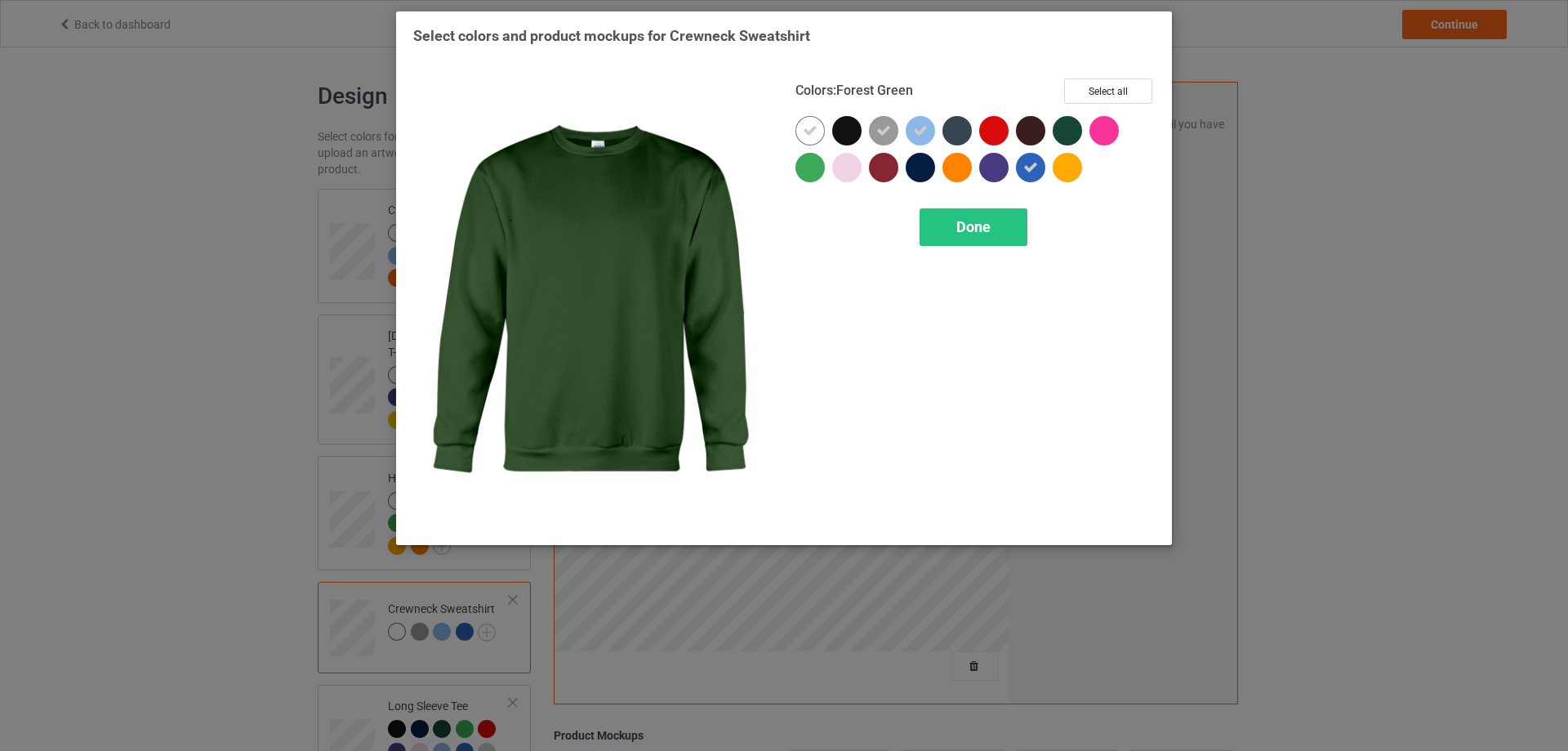
click at [1072, 130] on div at bounding box center [1067, 131] width 29 height 29
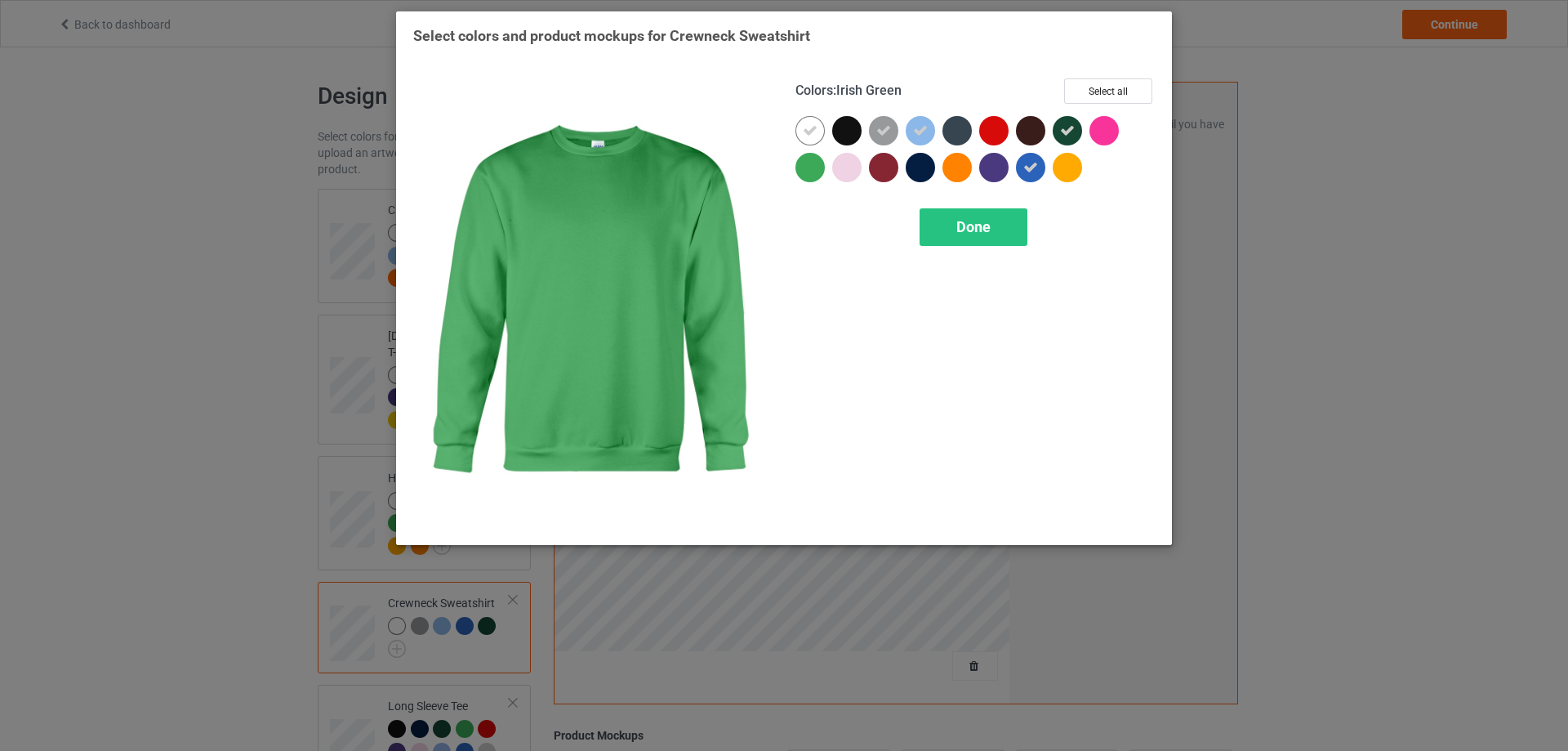
click at [815, 174] on div at bounding box center [810, 167] width 29 height 29
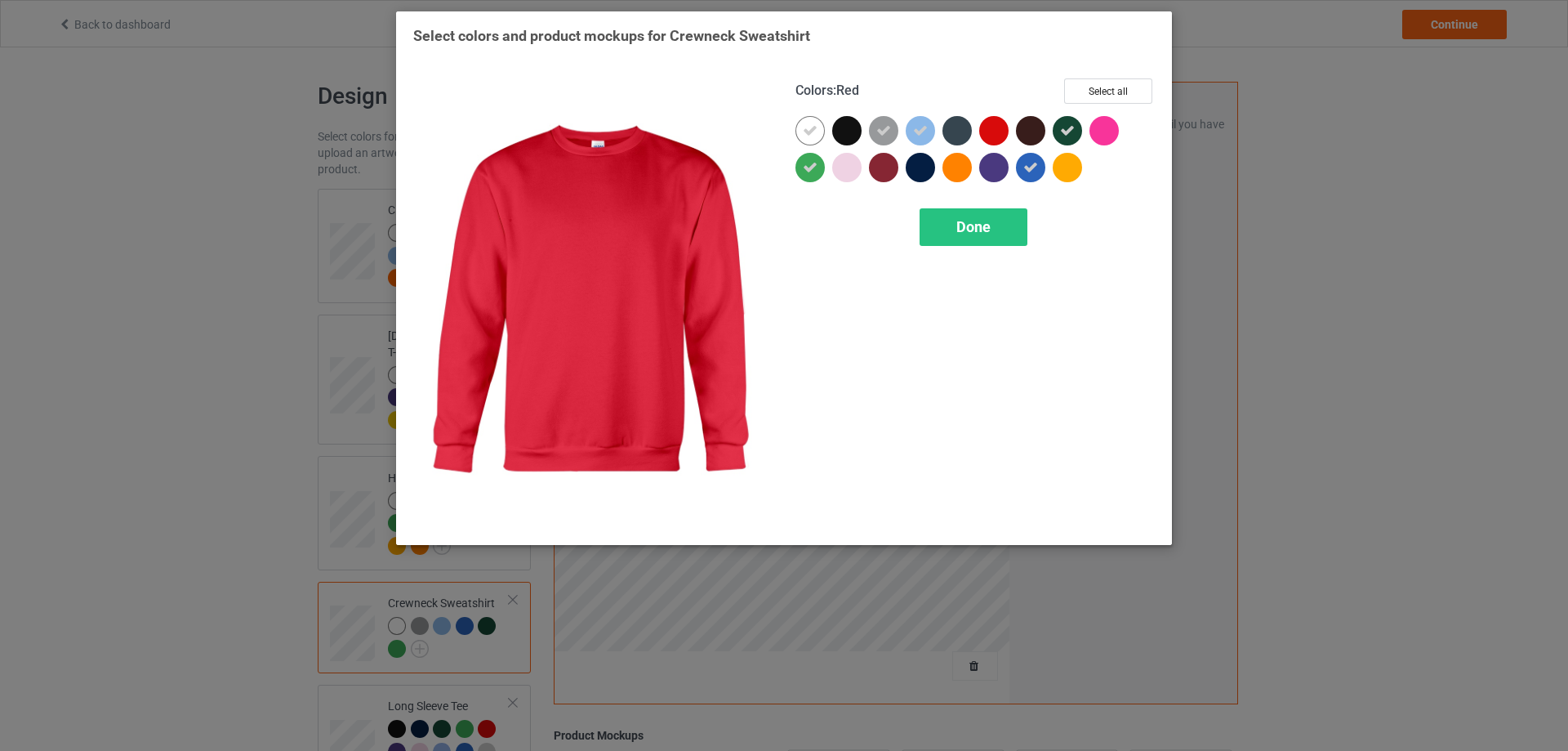
click at [1008, 128] on div at bounding box center [995, 131] width 29 height 29
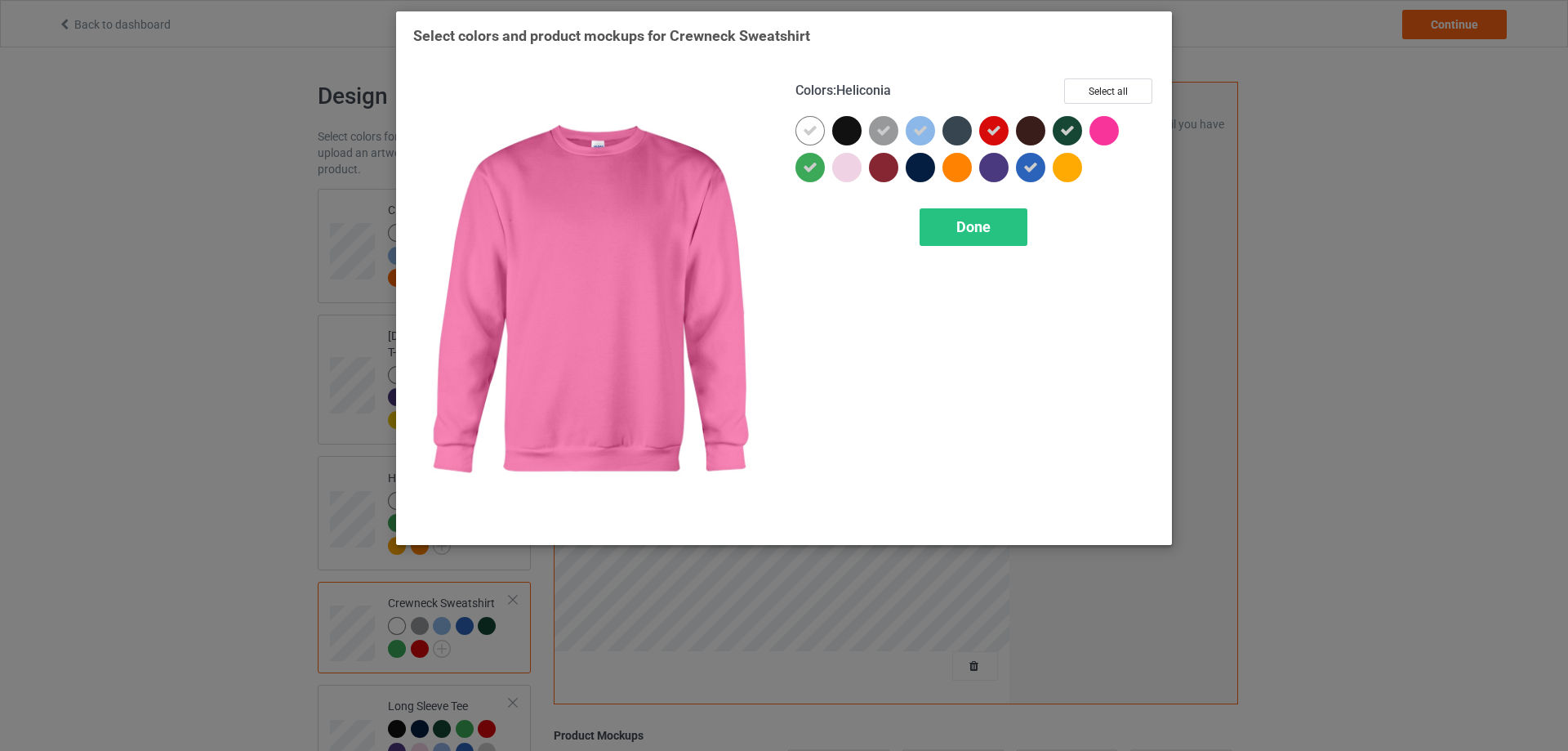
click at [1114, 130] on div at bounding box center [1105, 131] width 29 height 29
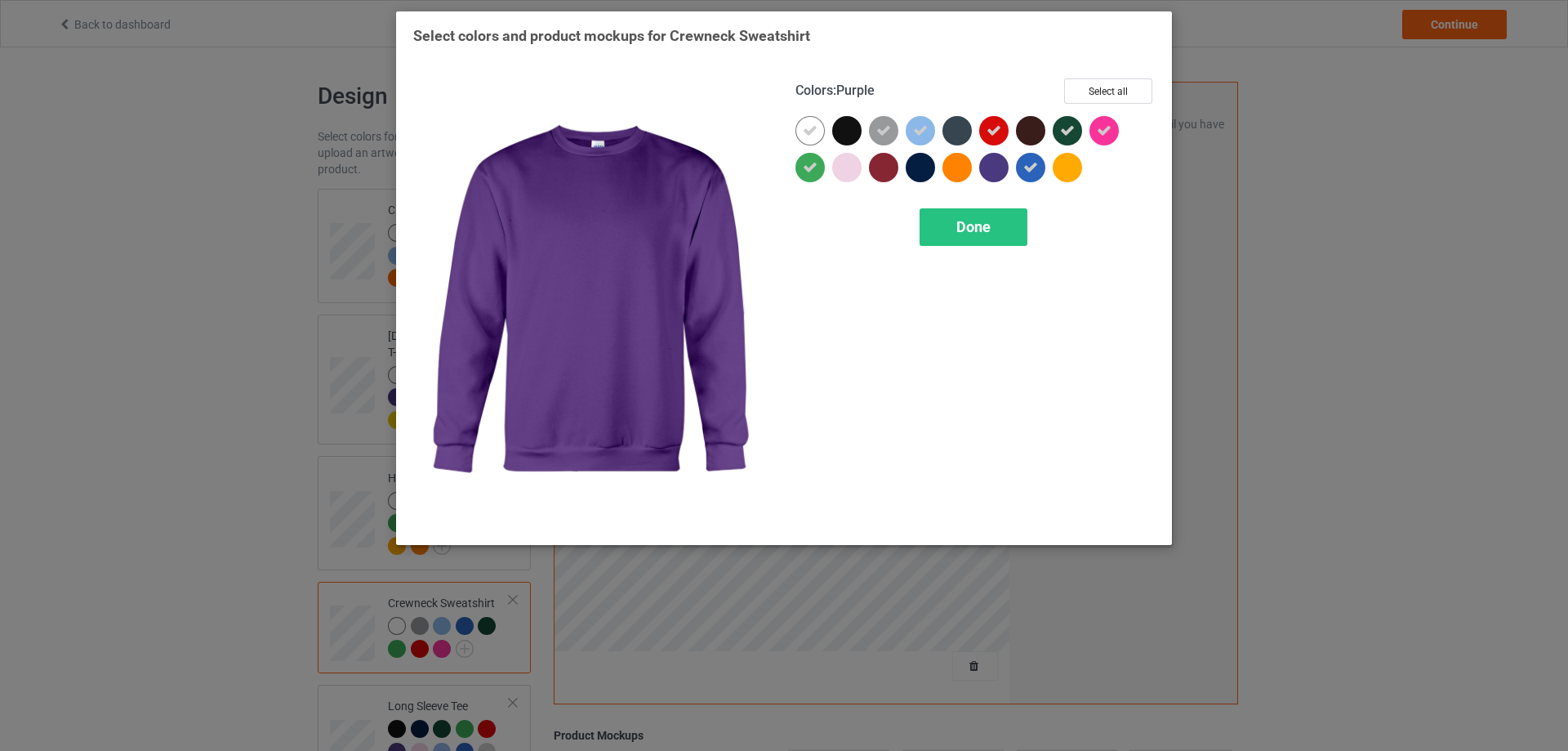
drag, startPoint x: 992, startPoint y: 170, endPoint x: 965, endPoint y: 170, distance: 27.0
click at [989, 170] on div at bounding box center [995, 167] width 29 height 29
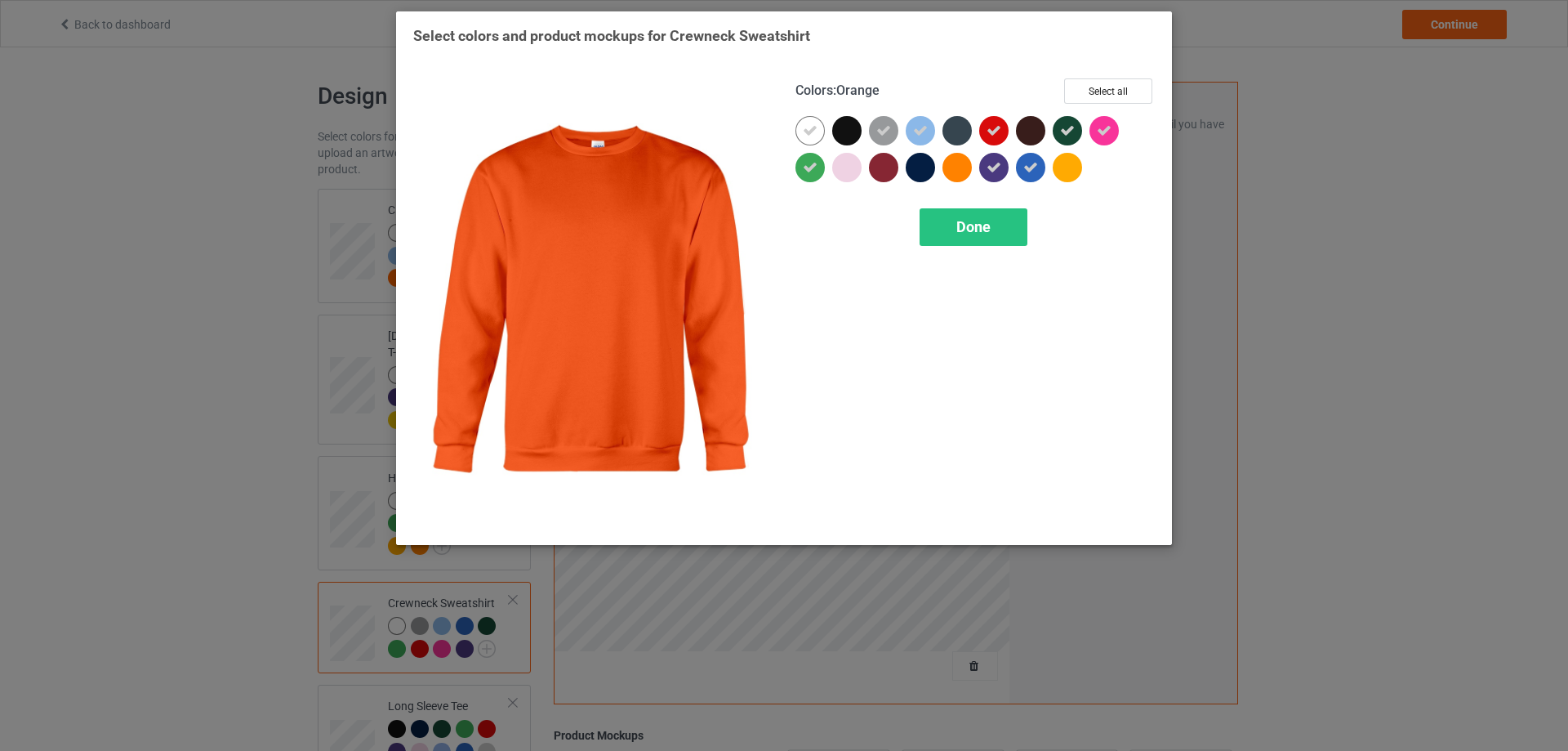
drag, startPoint x: 959, startPoint y: 168, endPoint x: 994, endPoint y: 169, distance: 35.0
click at [959, 168] on div at bounding box center [957, 167] width 29 height 29
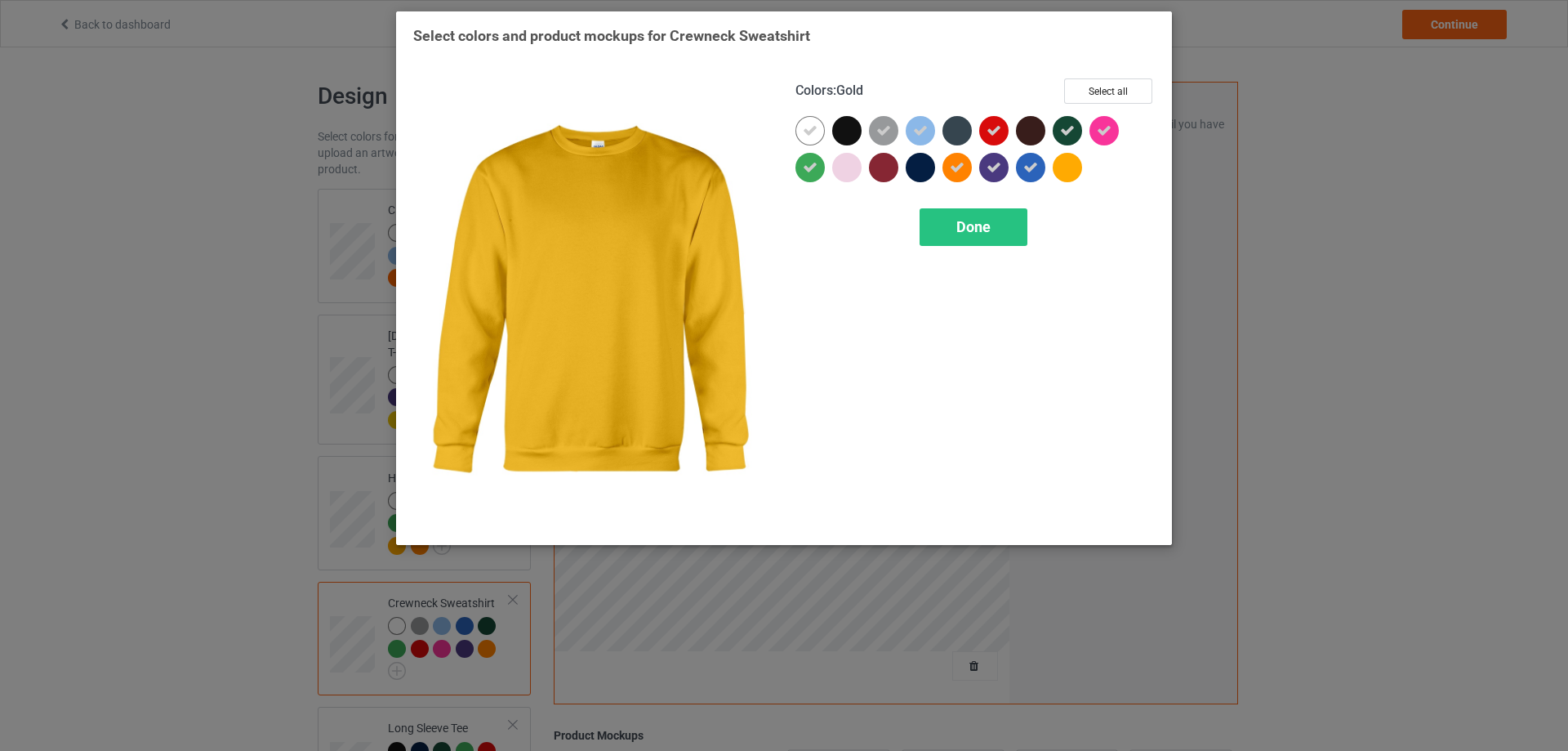
click at [1075, 169] on div at bounding box center [1067, 167] width 29 height 29
click at [1002, 231] on div "Done" at bounding box center [974, 226] width 107 height 37
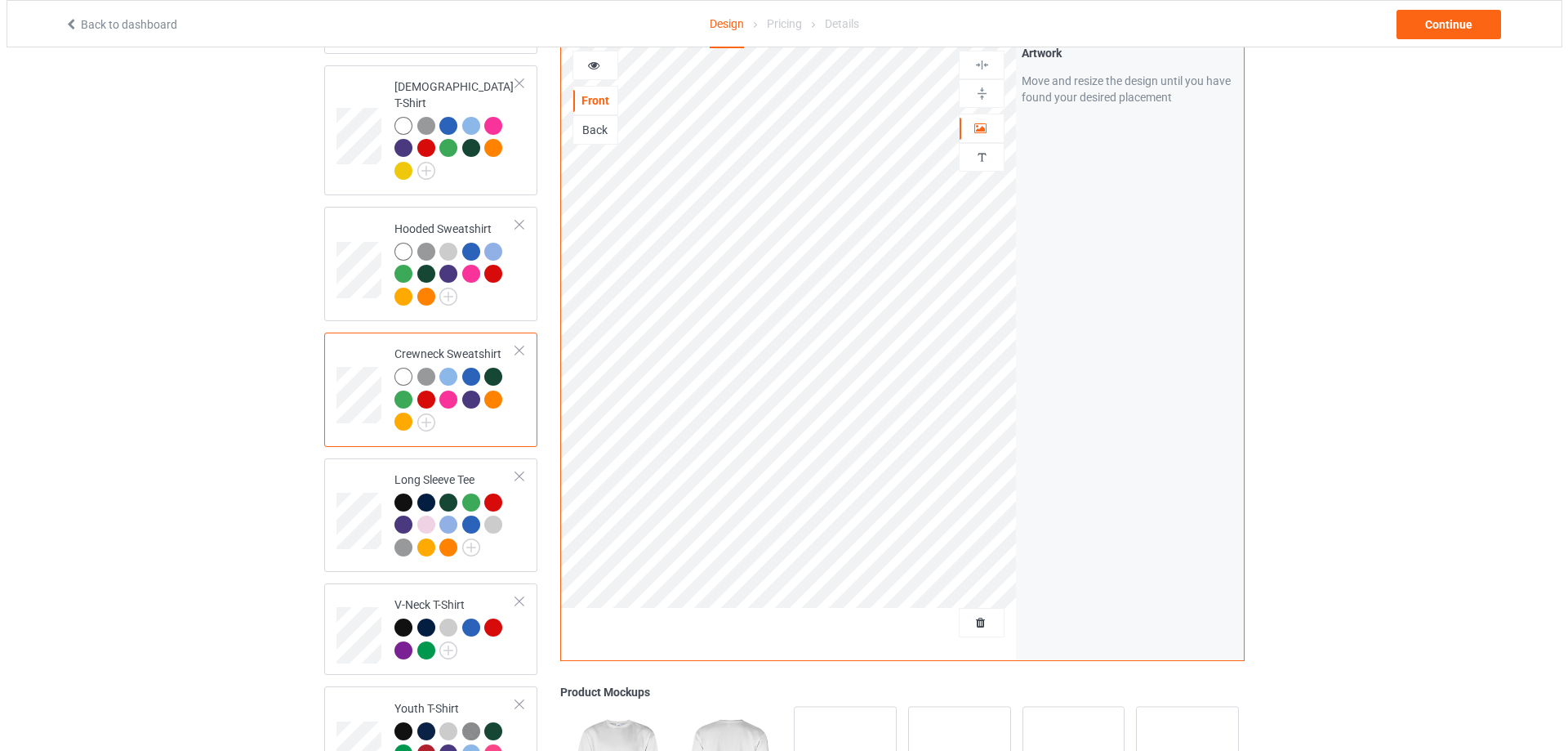
scroll to position [495, 0]
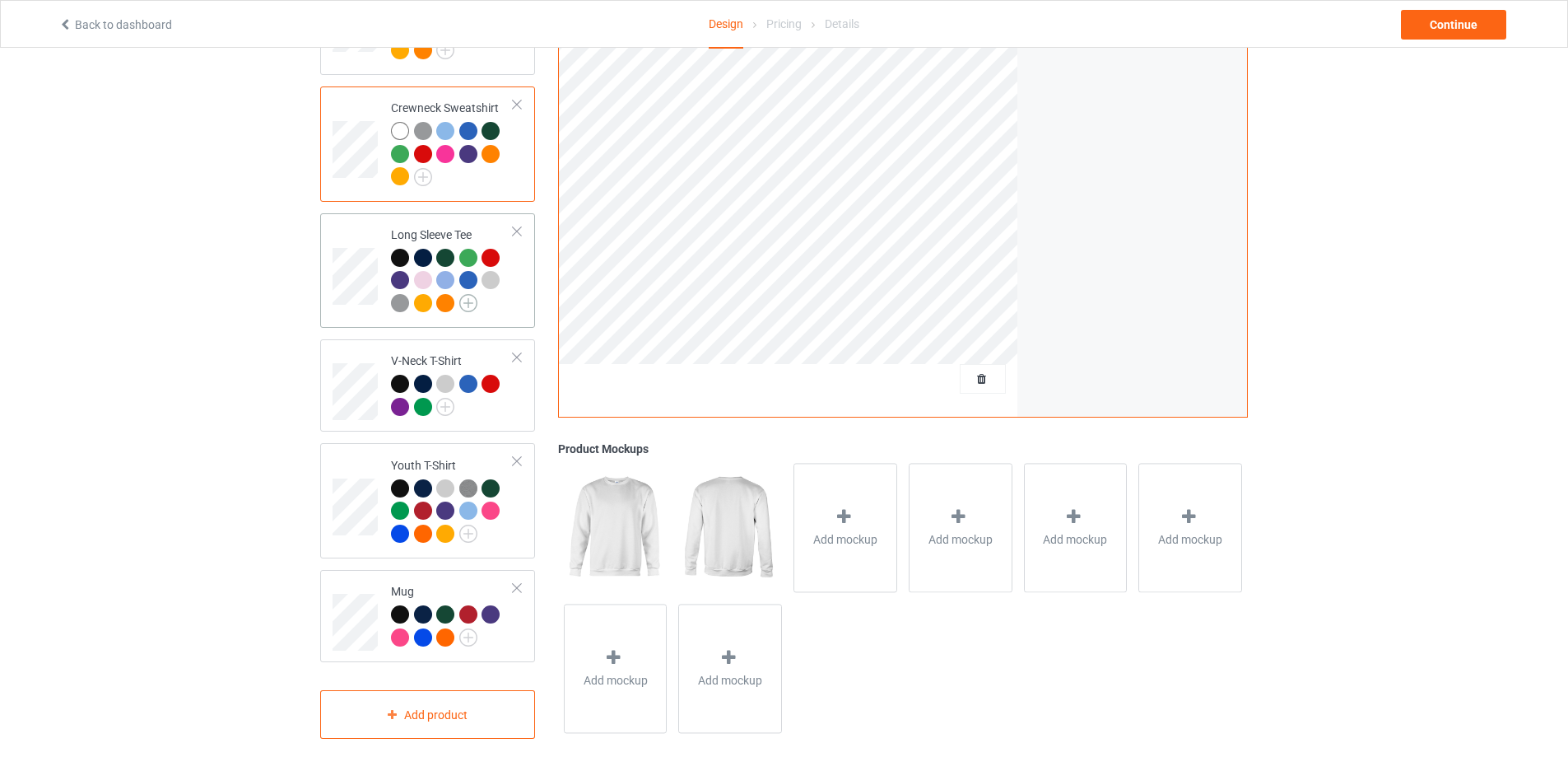
click at [468, 294] on img at bounding box center [468, 303] width 18 height 18
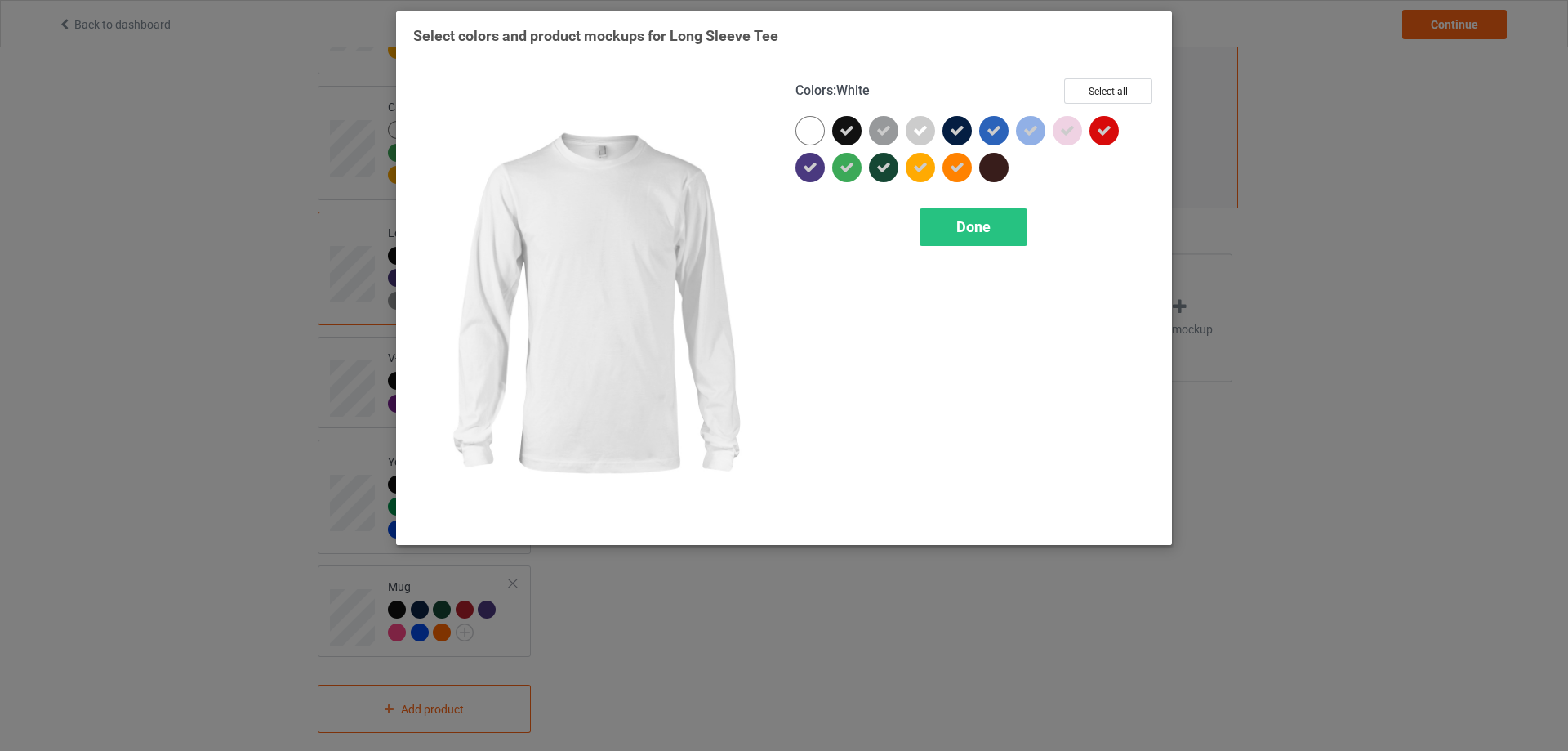
click at [809, 137] on div at bounding box center [810, 131] width 29 height 29
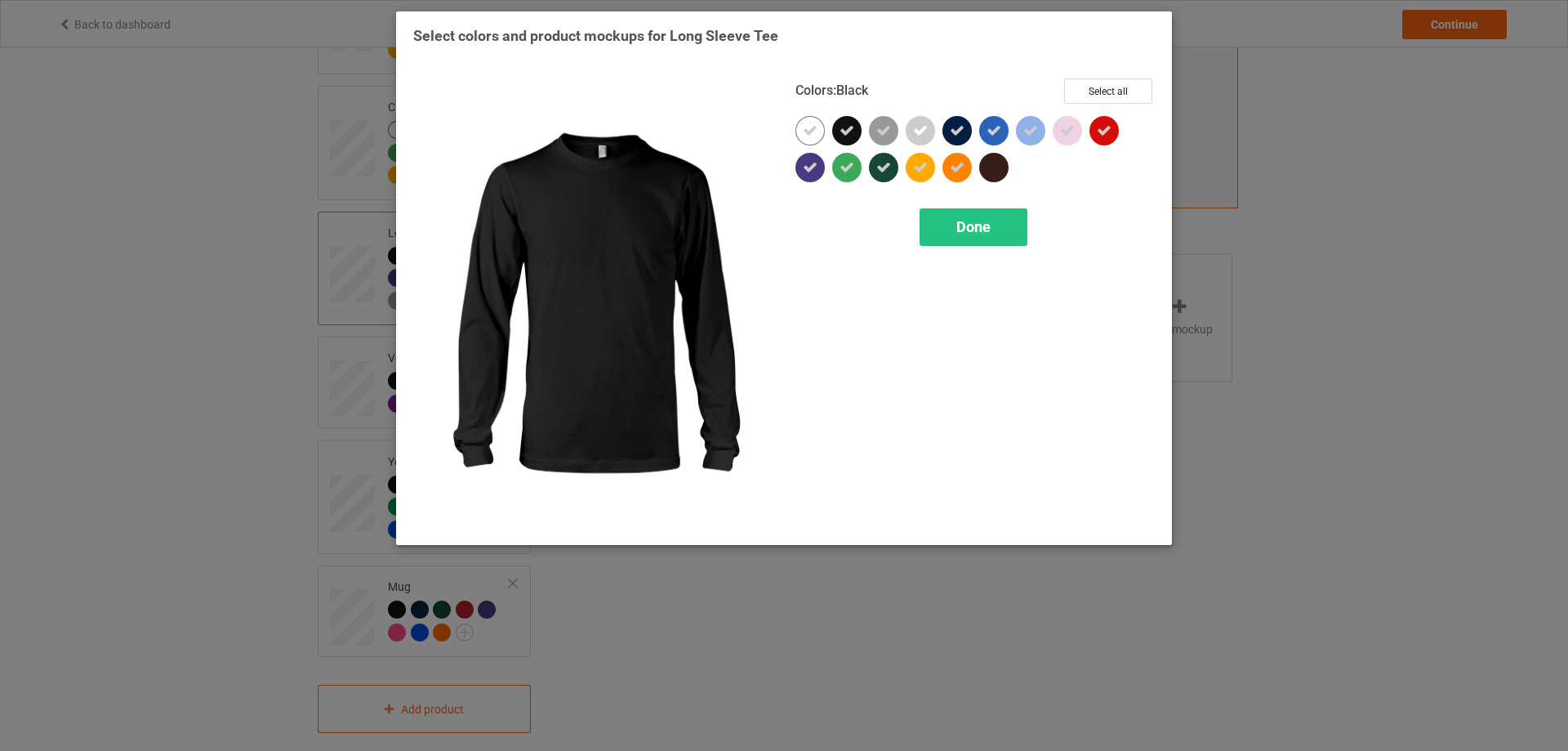
click at [861, 134] on div at bounding box center [847, 131] width 29 height 29
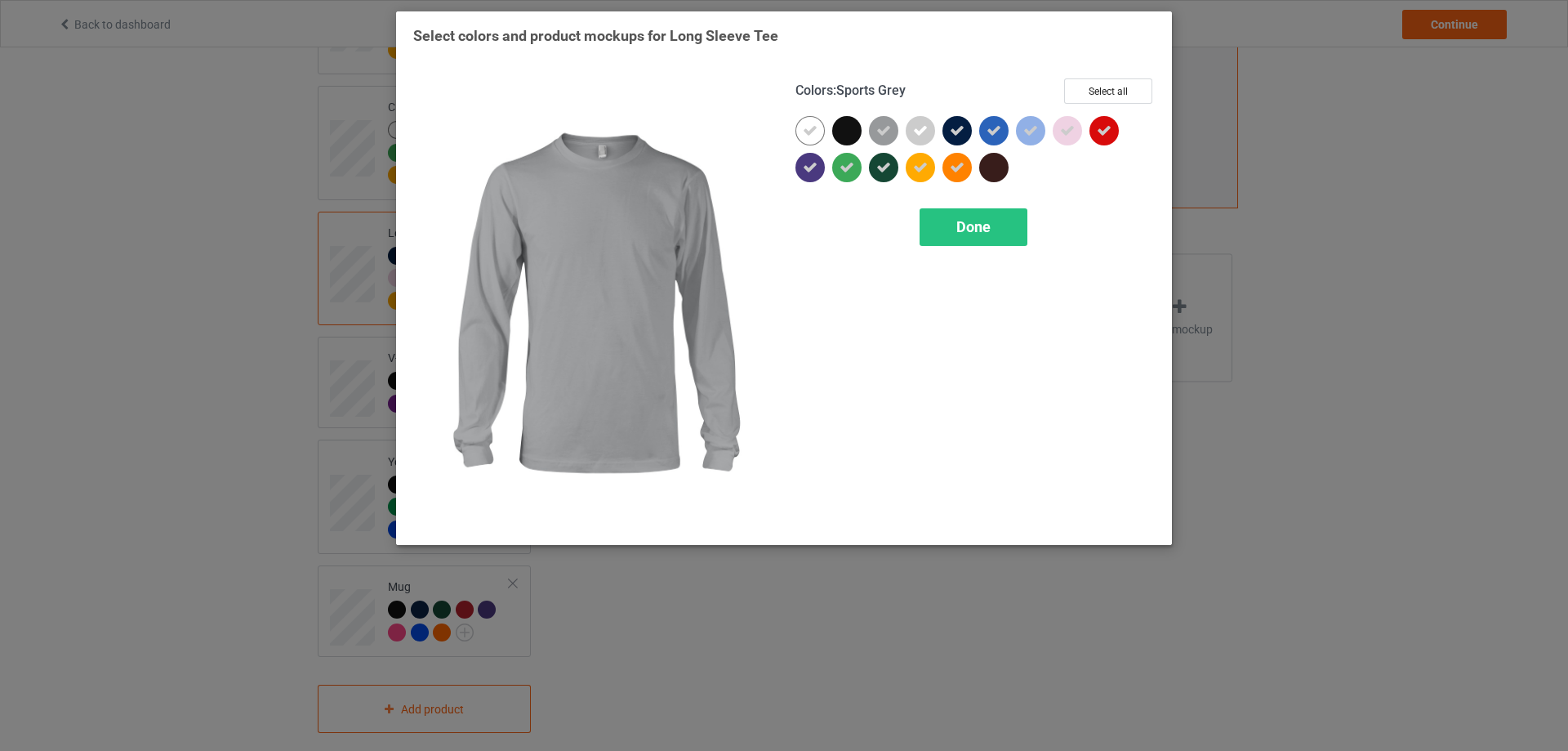
click at [889, 133] on icon at bounding box center [884, 130] width 15 height 15
click at [889, 133] on div at bounding box center [884, 131] width 29 height 29
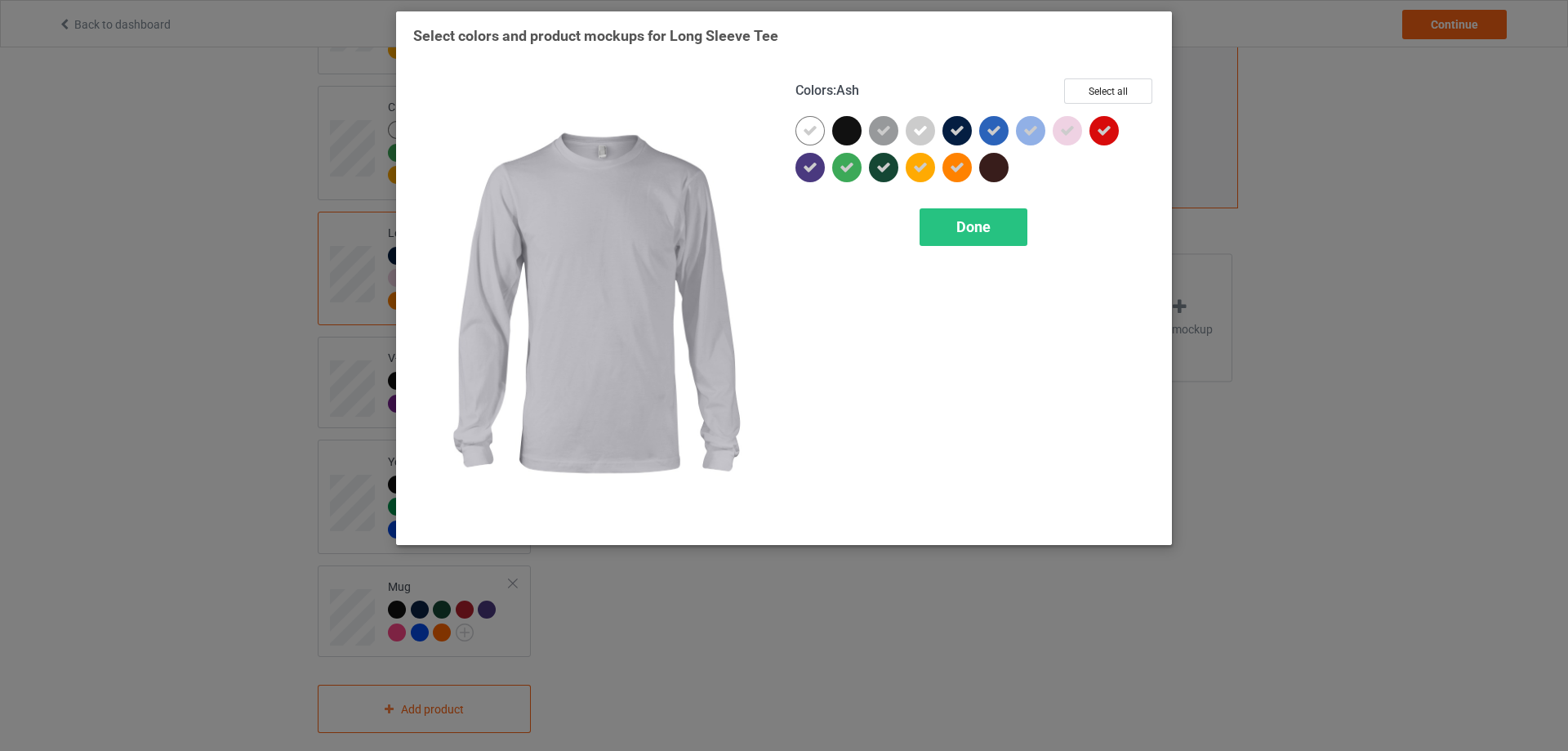
click at [927, 135] on icon at bounding box center [920, 130] width 15 height 15
click at [927, 135] on div at bounding box center [921, 131] width 29 height 29
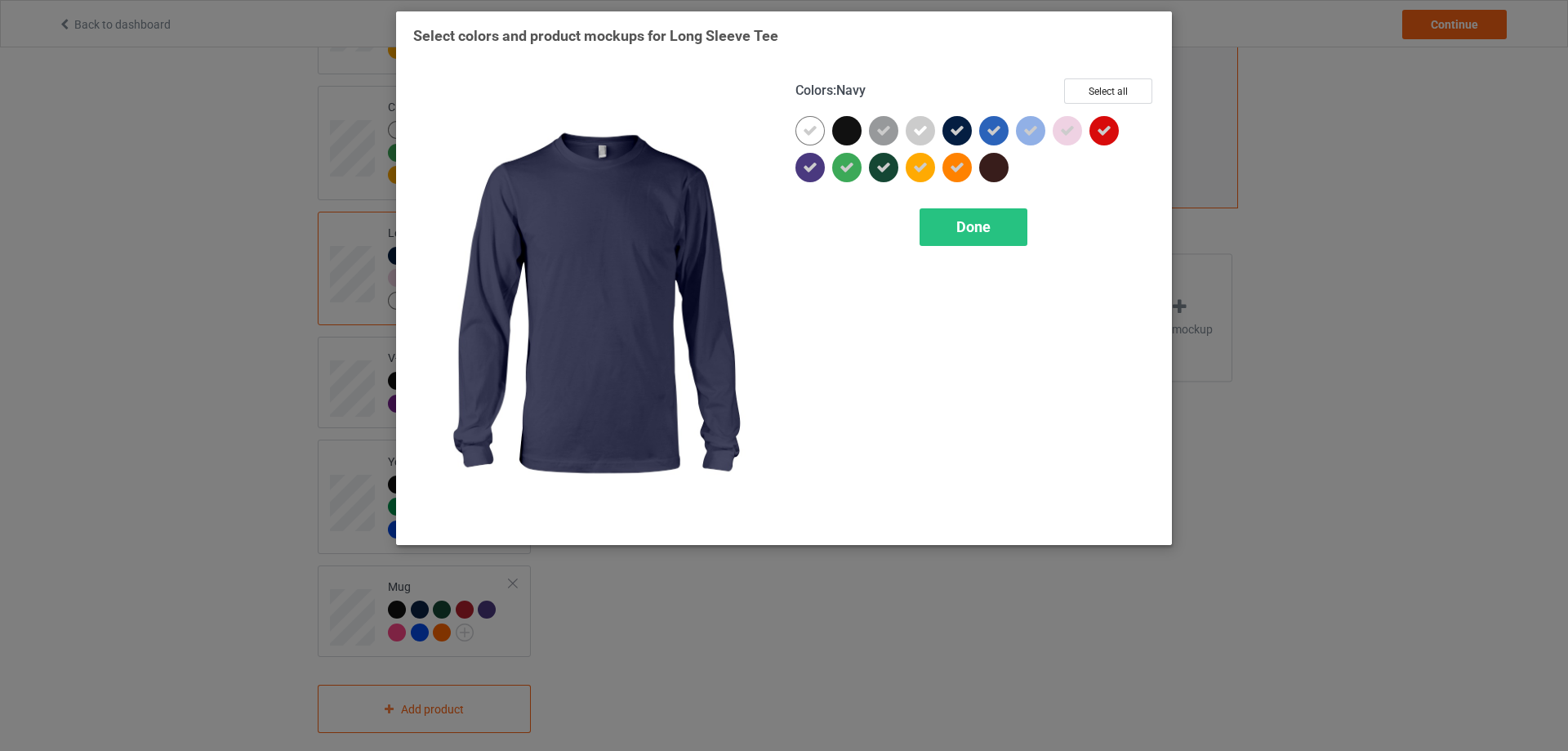
drag, startPoint x: 956, startPoint y: 133, endPoint x: 966, endPoint y: 133, distance: 10.0
click at [956, 133] on icon at bounding box center [957, 130] width 15 height 15
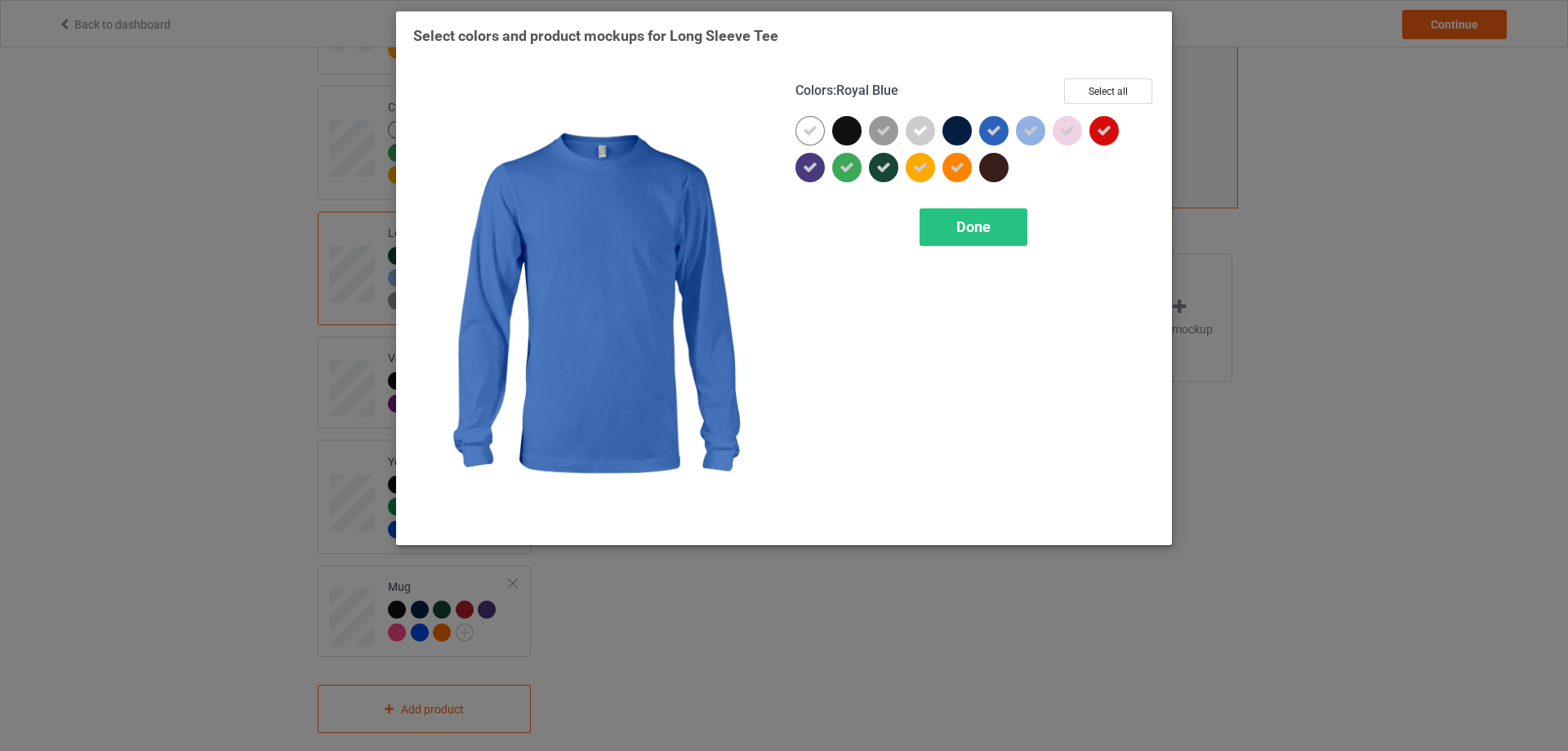
click at [987, 132] on icon at bounding box center [994, 130] width 15 height 15
click at [987, 132] on div at bounding box center [995, 131] width 29 height 29
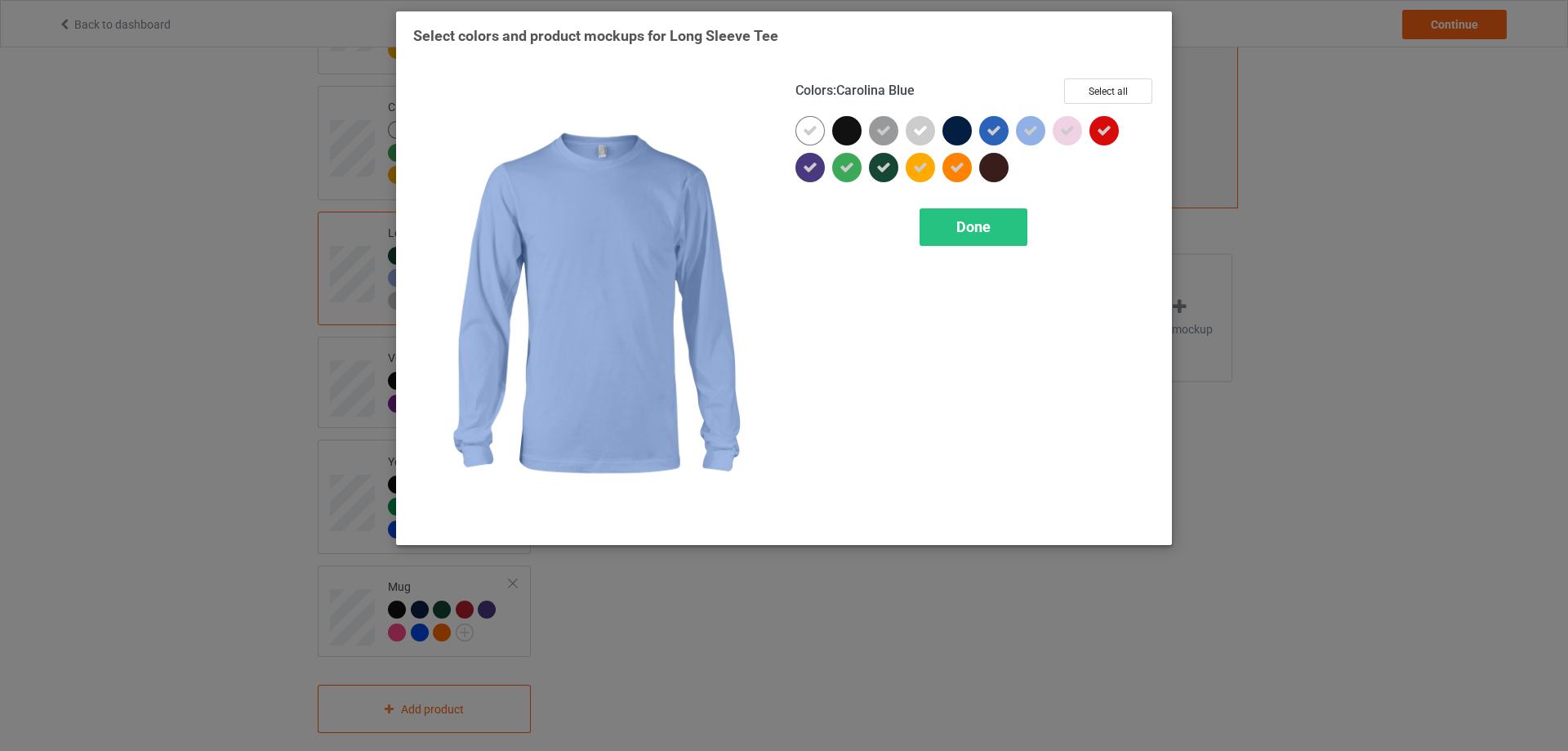
click at [1028, 130] on icon at bounding box center [1030, 130] width 15 height 15
click at [1030, 130] on div at bounding box center [1031, 131] width 29 height 29
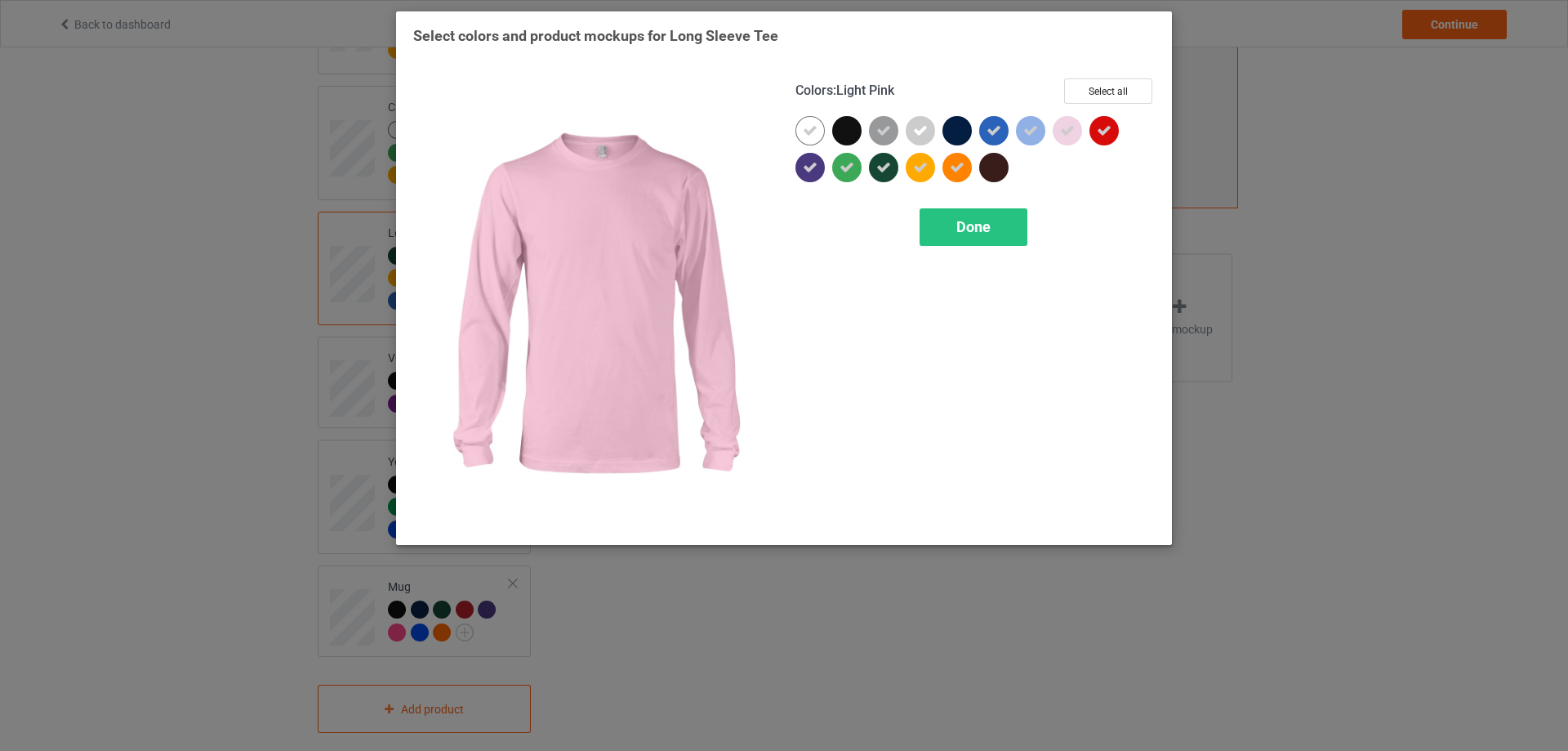
click at [1066, 127] on icon at bounding box center [1067, 130] width 15 height 15
click at [1066, 127] on div at bounding box center [1067, 131] width 29 height 29
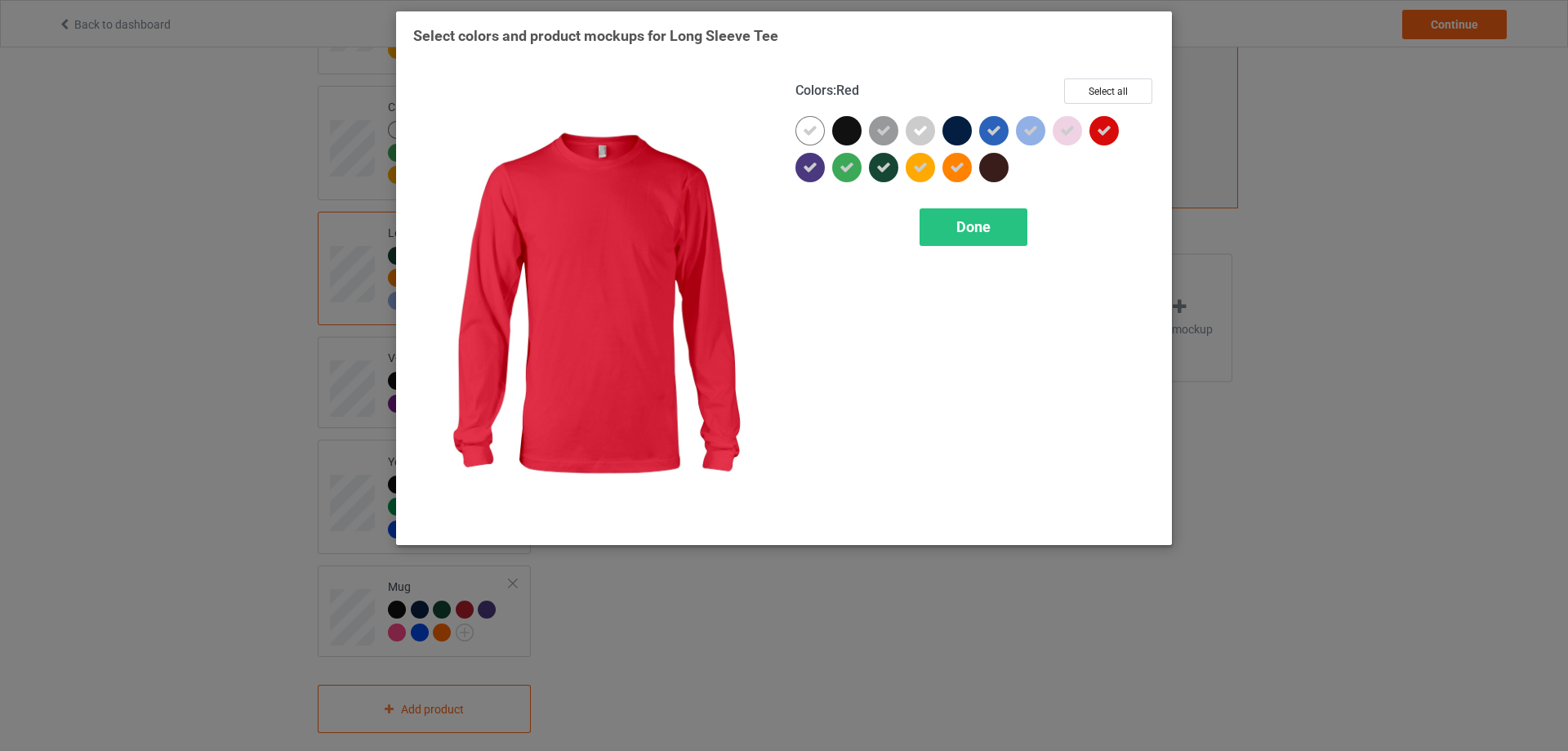
click at [1096, 126] on div at bounding box center [1105, 131] width 29 height 29
click at [1097, 126] on div at bounding box center [1105, 131] width 29 height 29
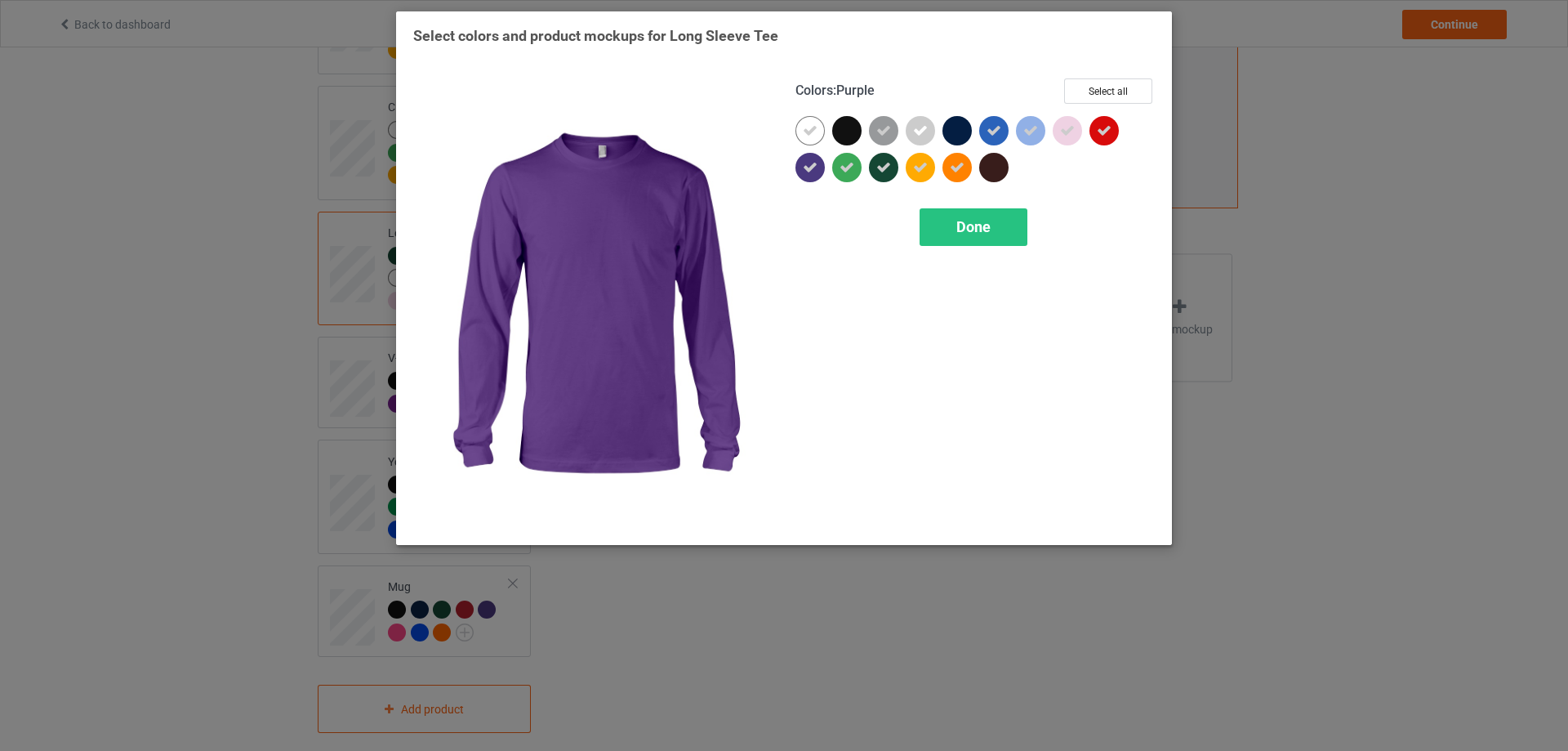
click at [811, 167] on icon at bounding box center [810, 167] width 15 height 15
click at [811, 167] on div at bounding box center [810, 167] width 29 height 29
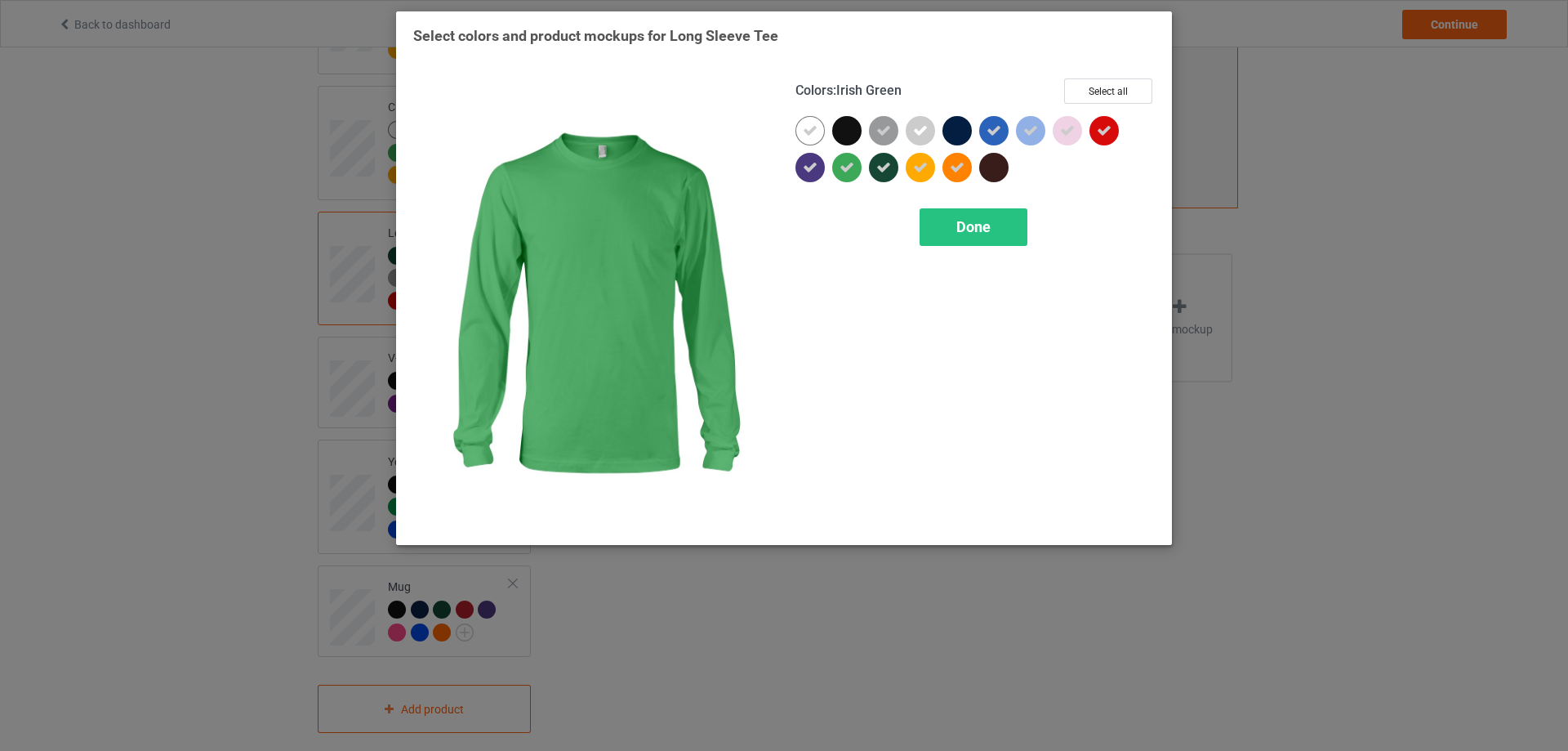
click at [846, 168] on icon at bounding box center [846, 167] width 15 height 15
click at [846, 168] on div at bounding box center [847, 167] width 29 height 29
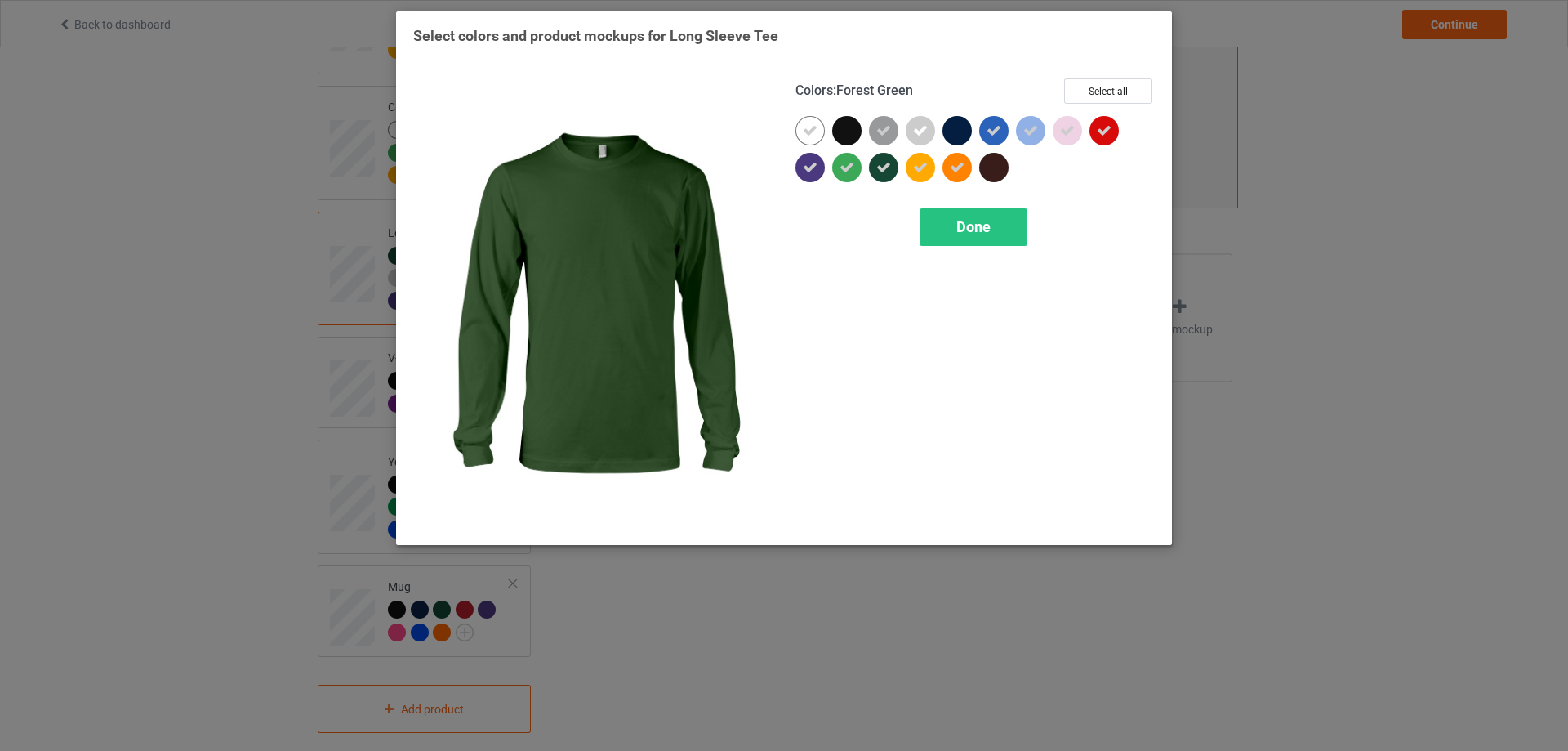
click at [891, 166] on div at bounding box center [884, 167] width 29 height 29
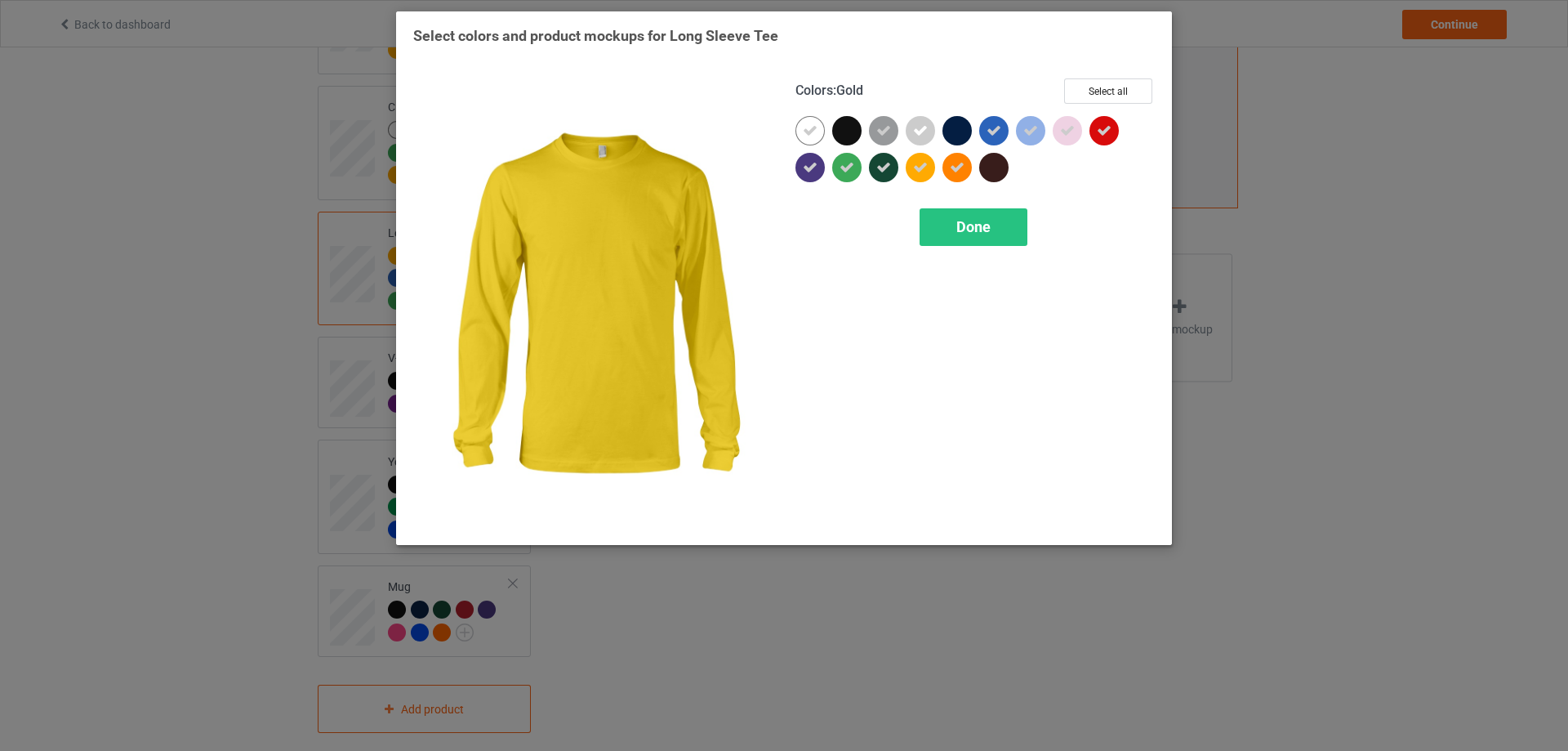
click at [930, 168] on div at bounding box center [921, 167] width 29 height 29
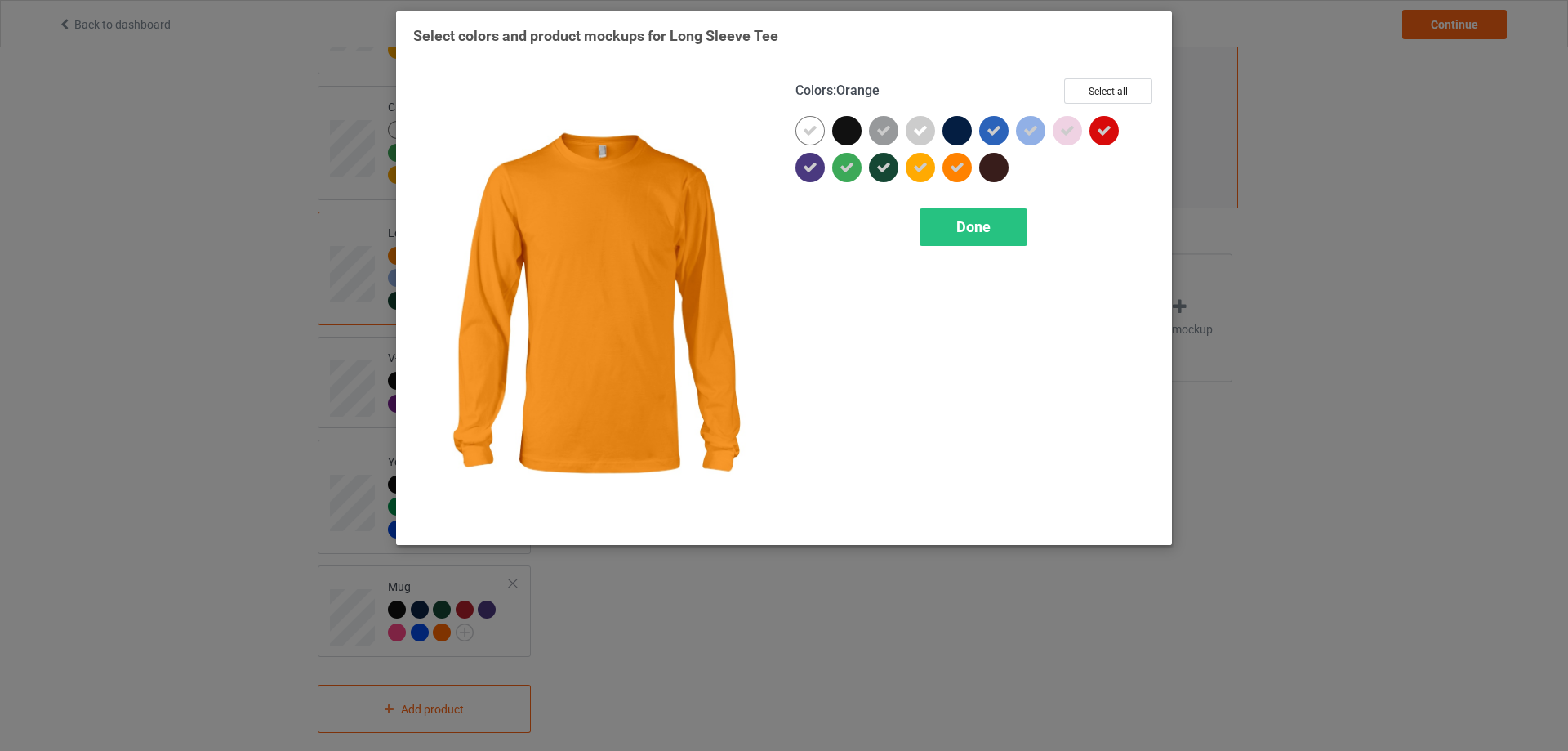
click at [953, 165] on icon at bounding box center [957, 167] width 15 height 15
click at [953, 165] on div at bounding box center [957, 167] width 29 height 29
click at [951, 215] on div "Done" at bounding box center [974, 226] width 107 height 37
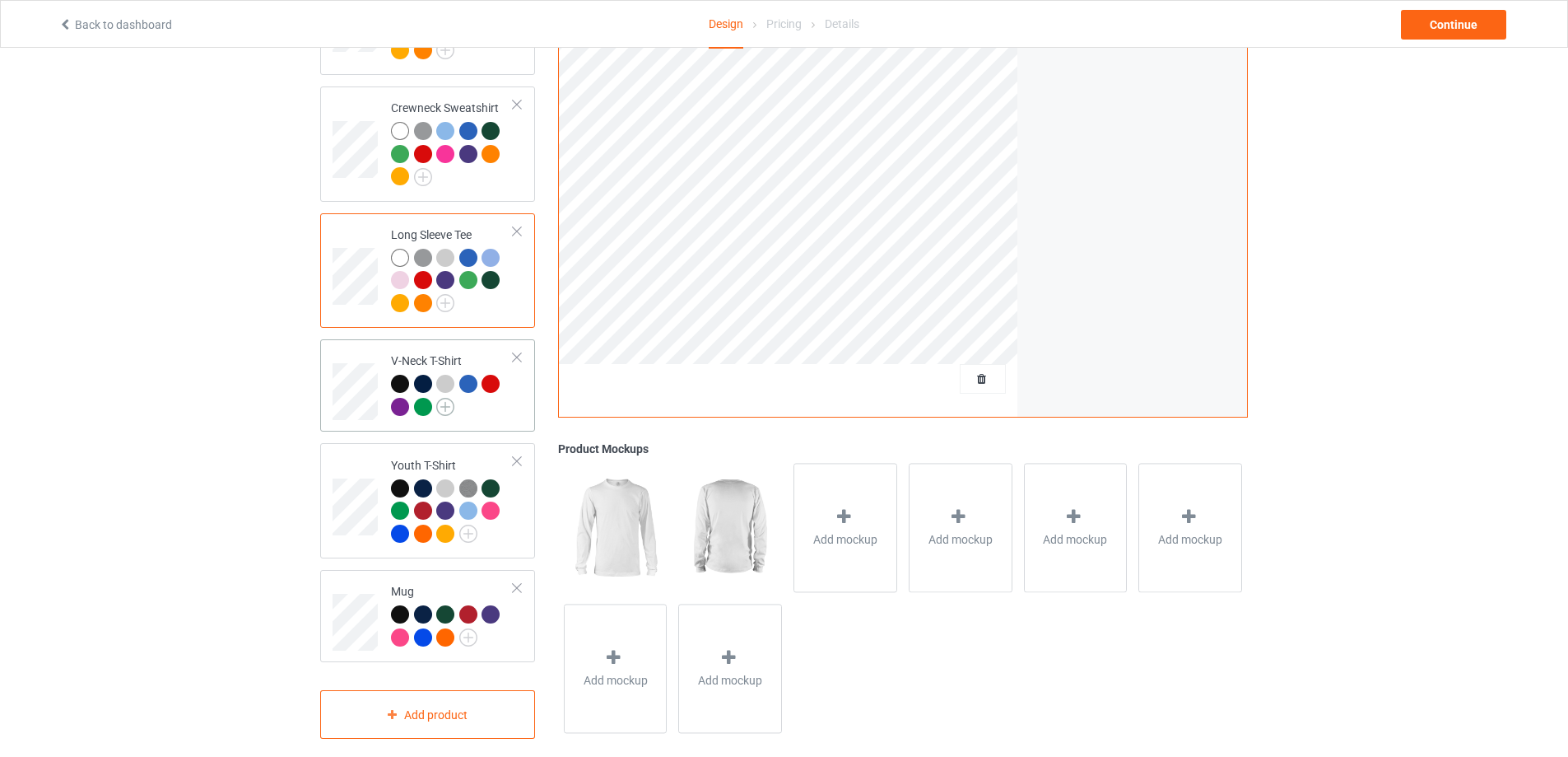
click at [453, 397] on img at bounding box center [445, 406] width 18 height 18
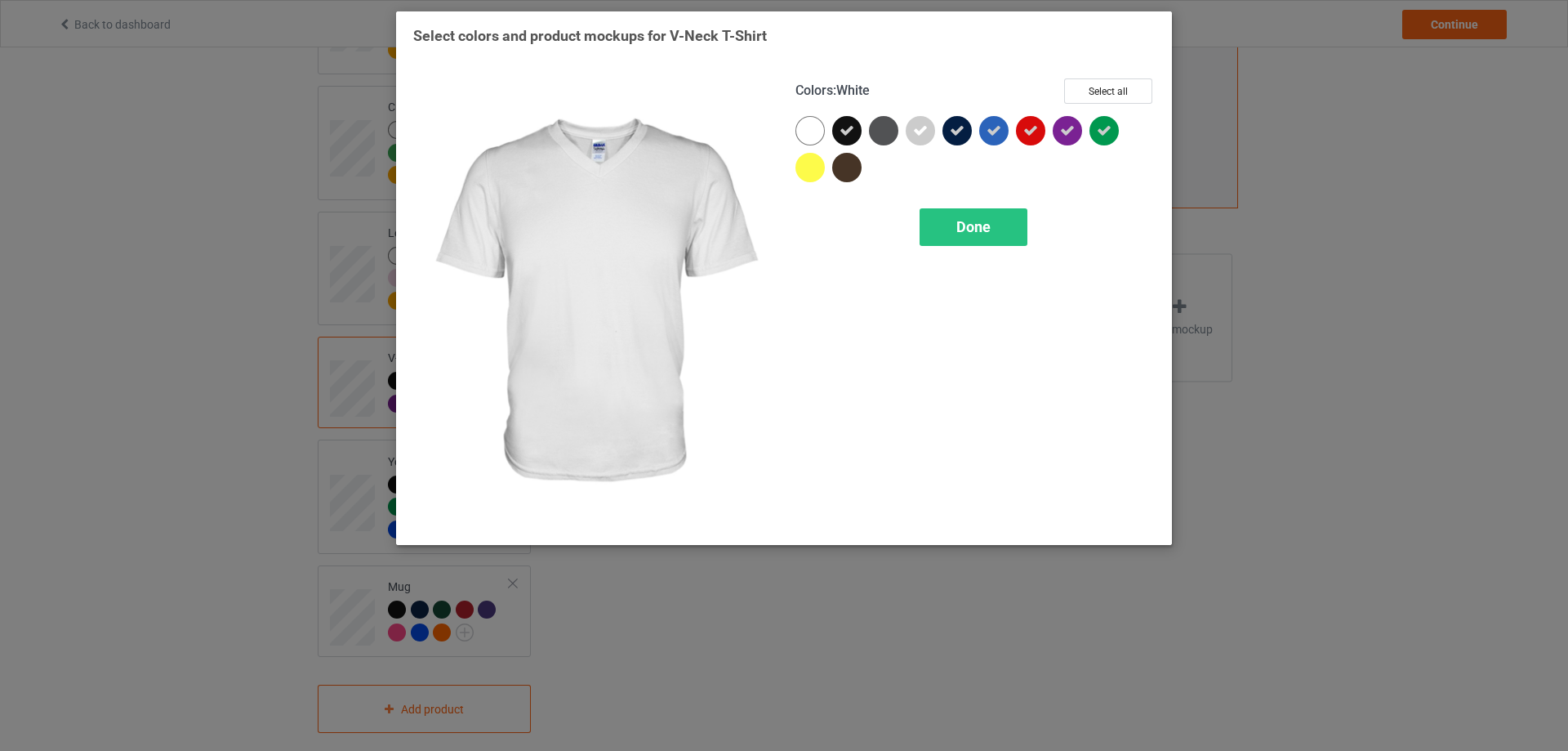
click at [818, 147] on div at bounding box center [813, 134] width 36 height 36
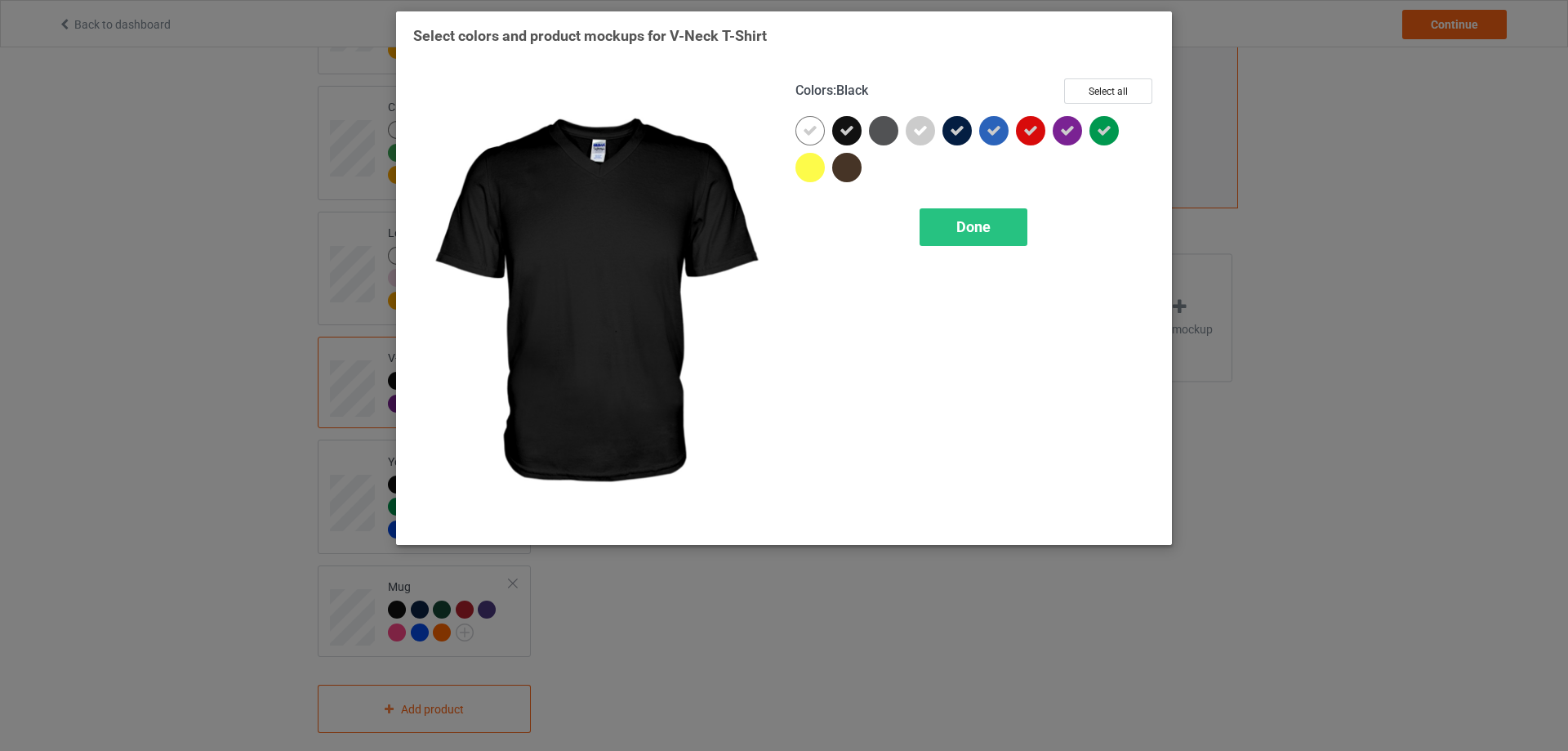
drag, startPoint x: 852, startPoint y: 137, endPoint x: 865, endPoint y: 135, distance: 13.2
click at [854, 137] on div at bounding box center [847, 131] width 29 height 29
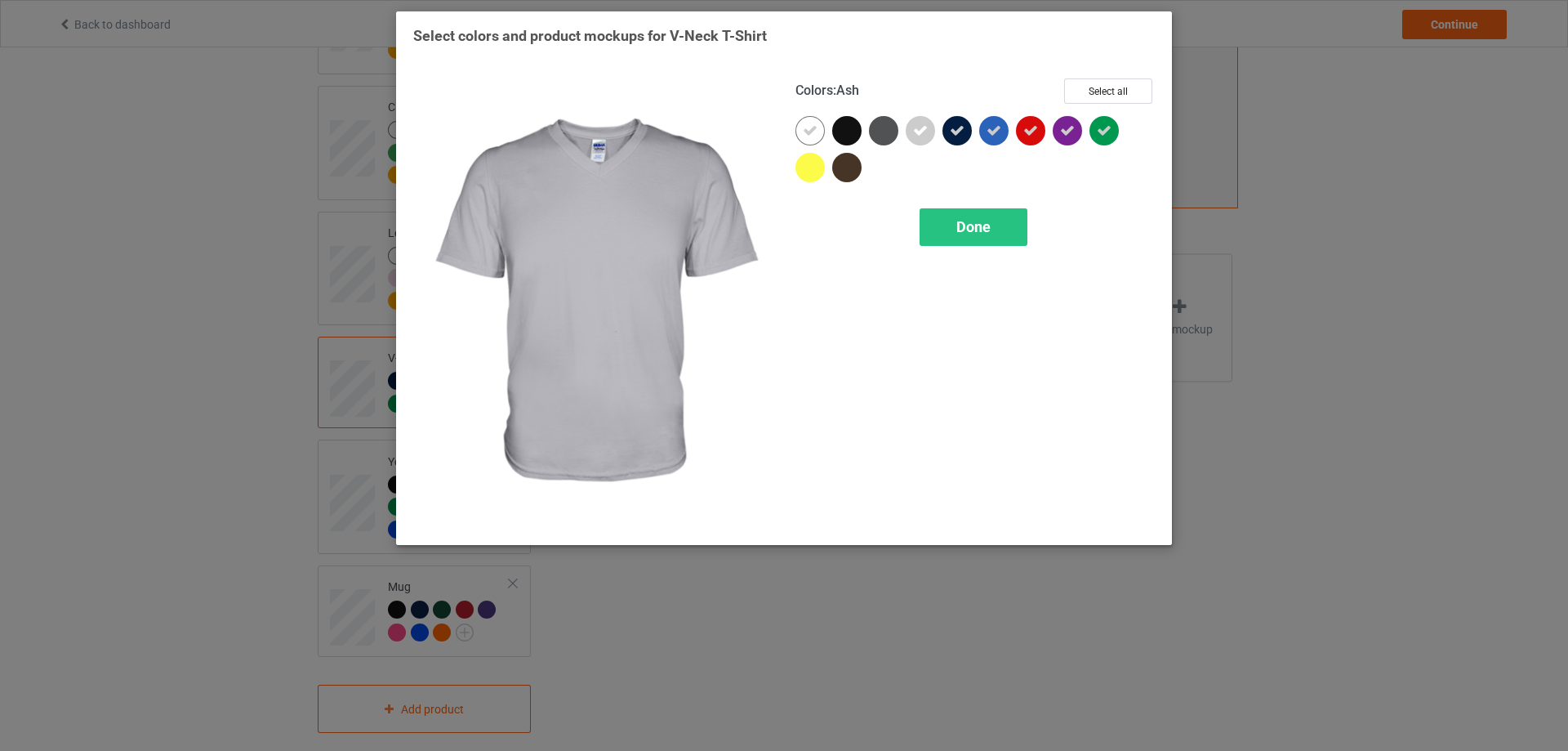
click at [917, 131] on icon at bounding box center [920, 130] width 15 height 15
click at [920, 131] on div at bounding box center [921, 131] width 29 height 29
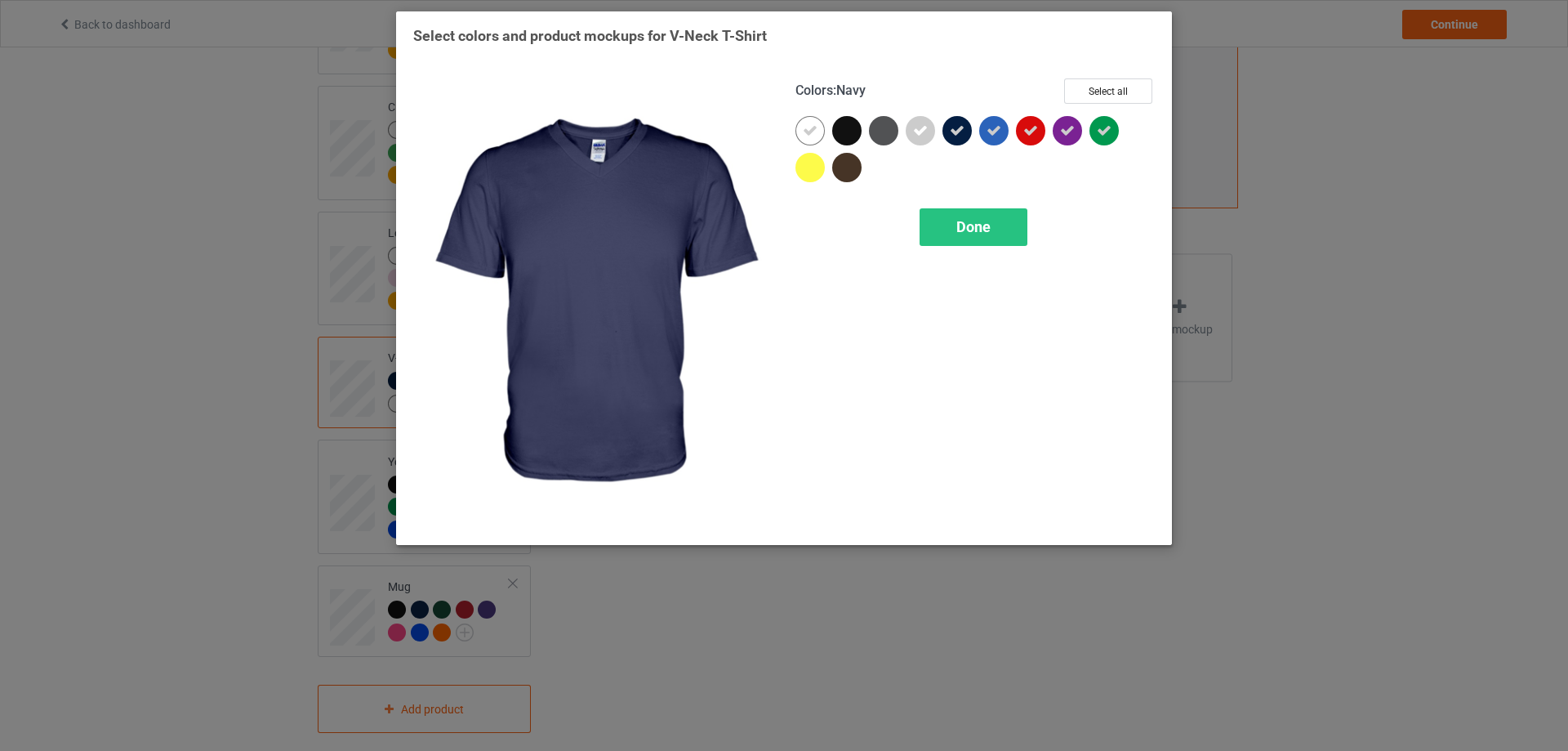
click at [957, 125] on icon at bounding box center [957, 130] width 15 height 15
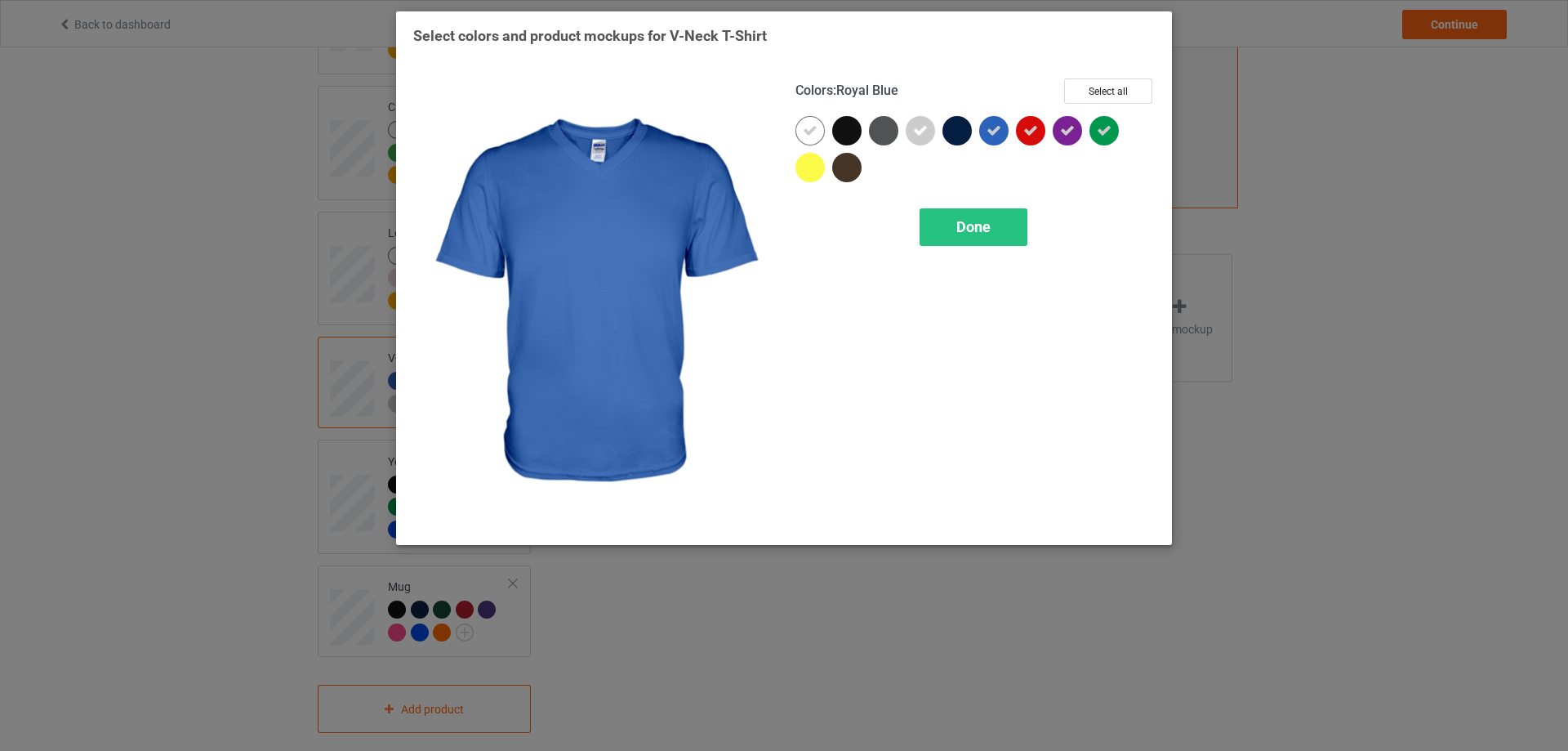
click at [991, 126] on icon at bounding box center [994, 130] width 15 height 15
click at [995, 127] on div at bounding box center [995, 131] width 29 height 29
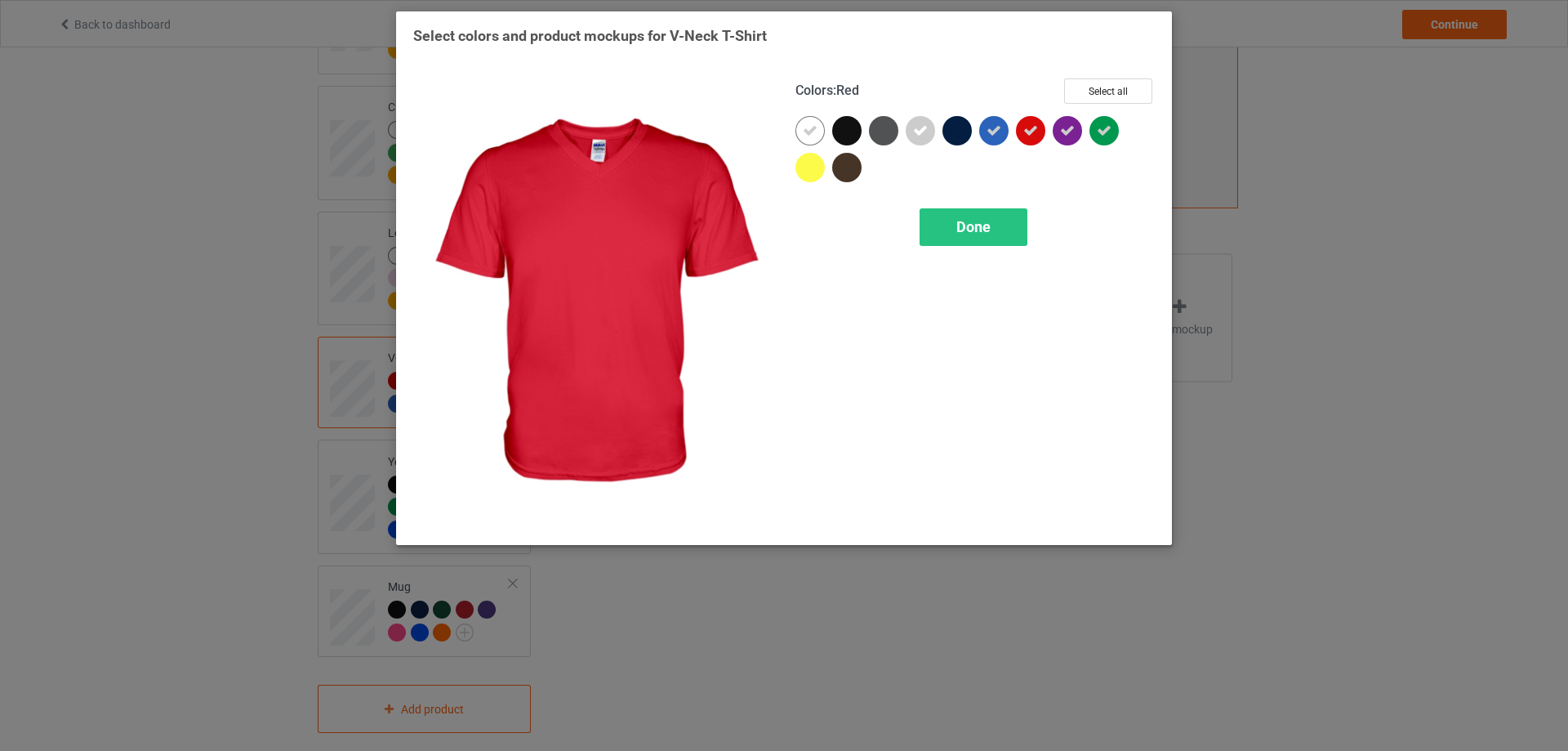
click at [1022, 127] on div at bounding box center [1031, 131] width 29 height 29
click at [1023, 127] on div at bounding box center [1031, 131] width 29 height 29
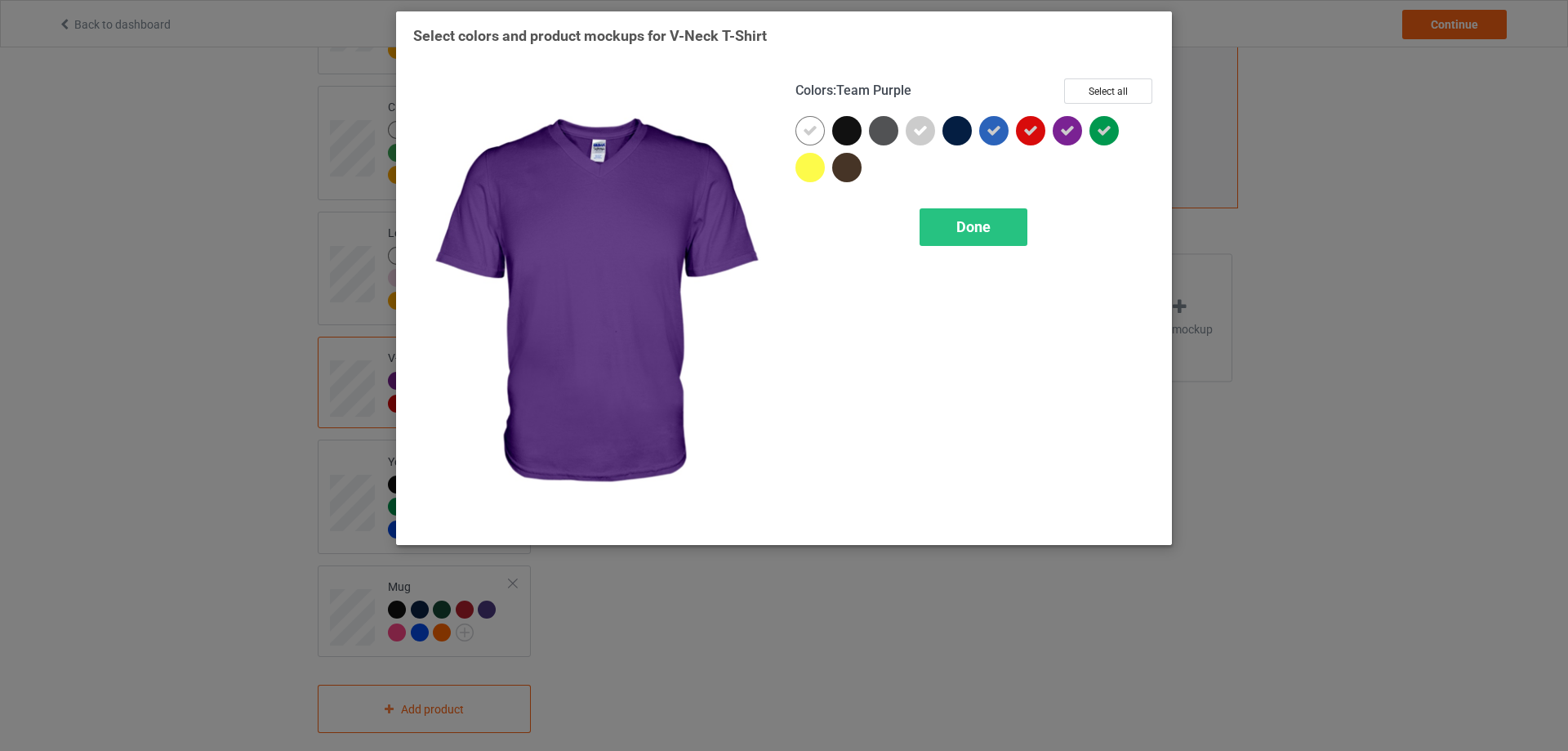
click at [1059, 127] on div at bounding box center [1067, 131] width 29 height 29
click at [1061, 127] on div at bounding box center [1067, 131] width 29 height 29
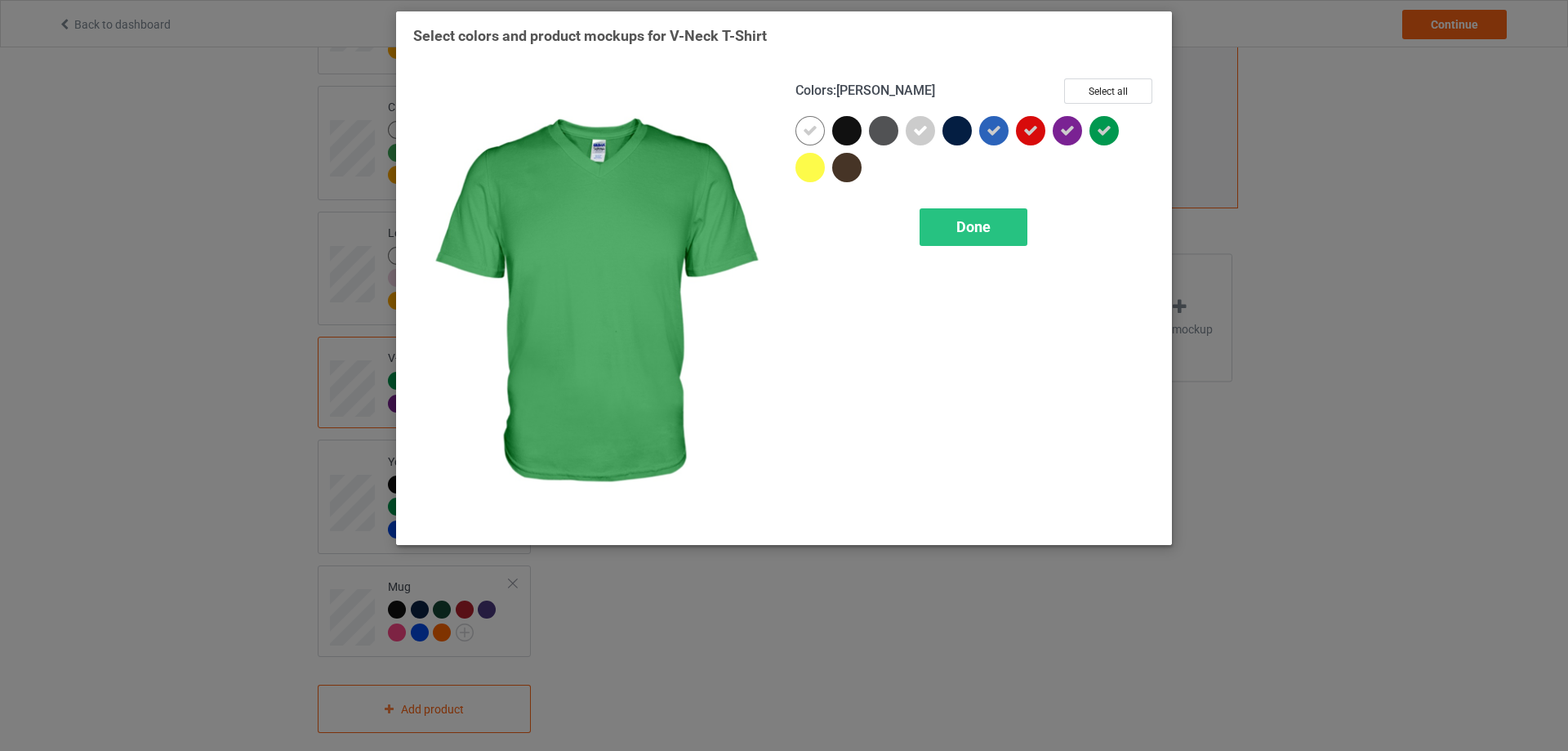
click at [1112, 133] on div at bounding box center [1105, 131] width 29 height 29
click at [990, 241] on div "Done" at bounding box center [974, 226] width 107 height 37
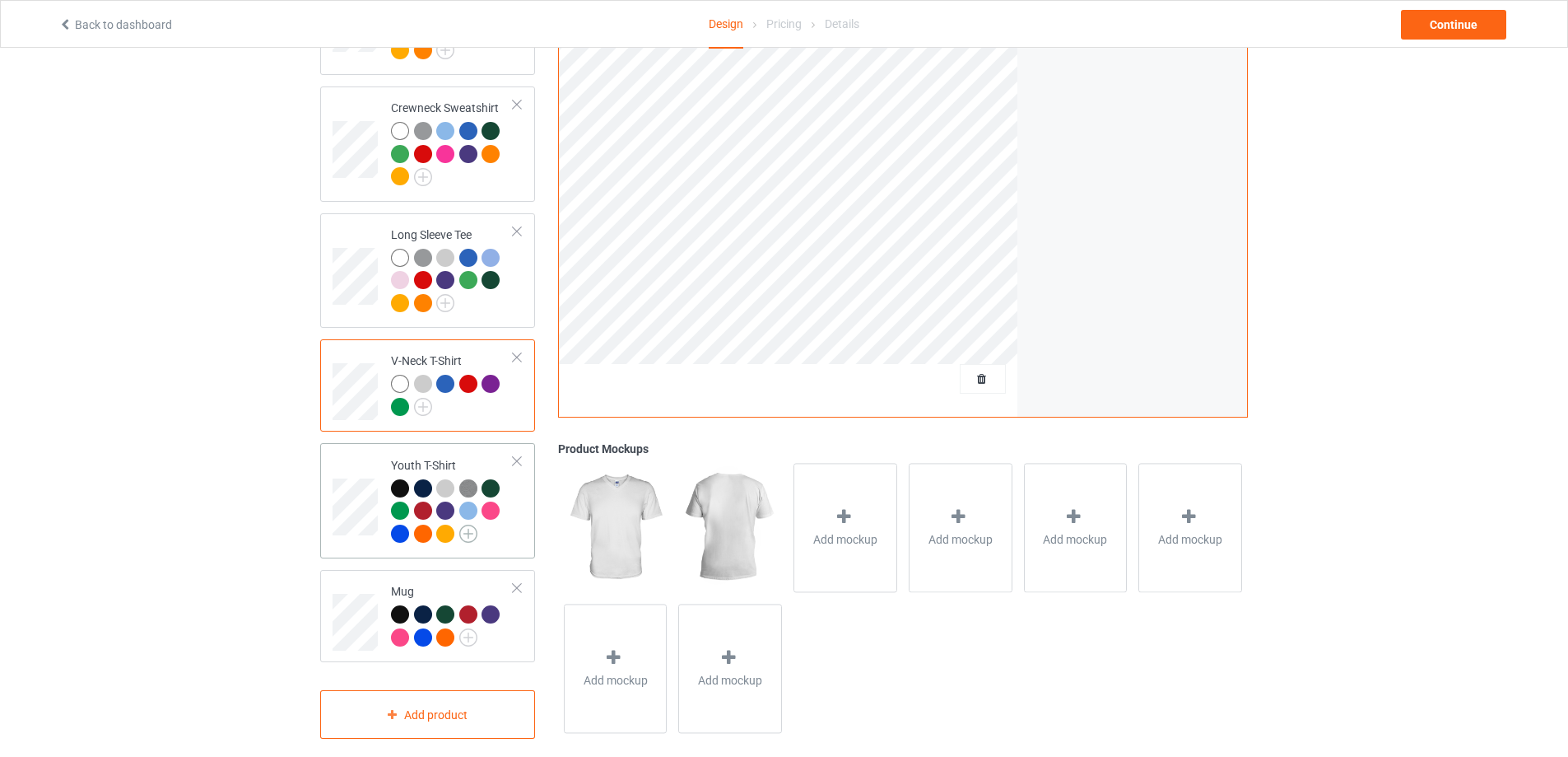
click at [464, 525] on img at bounding box center [468, 533] width 18 height 18
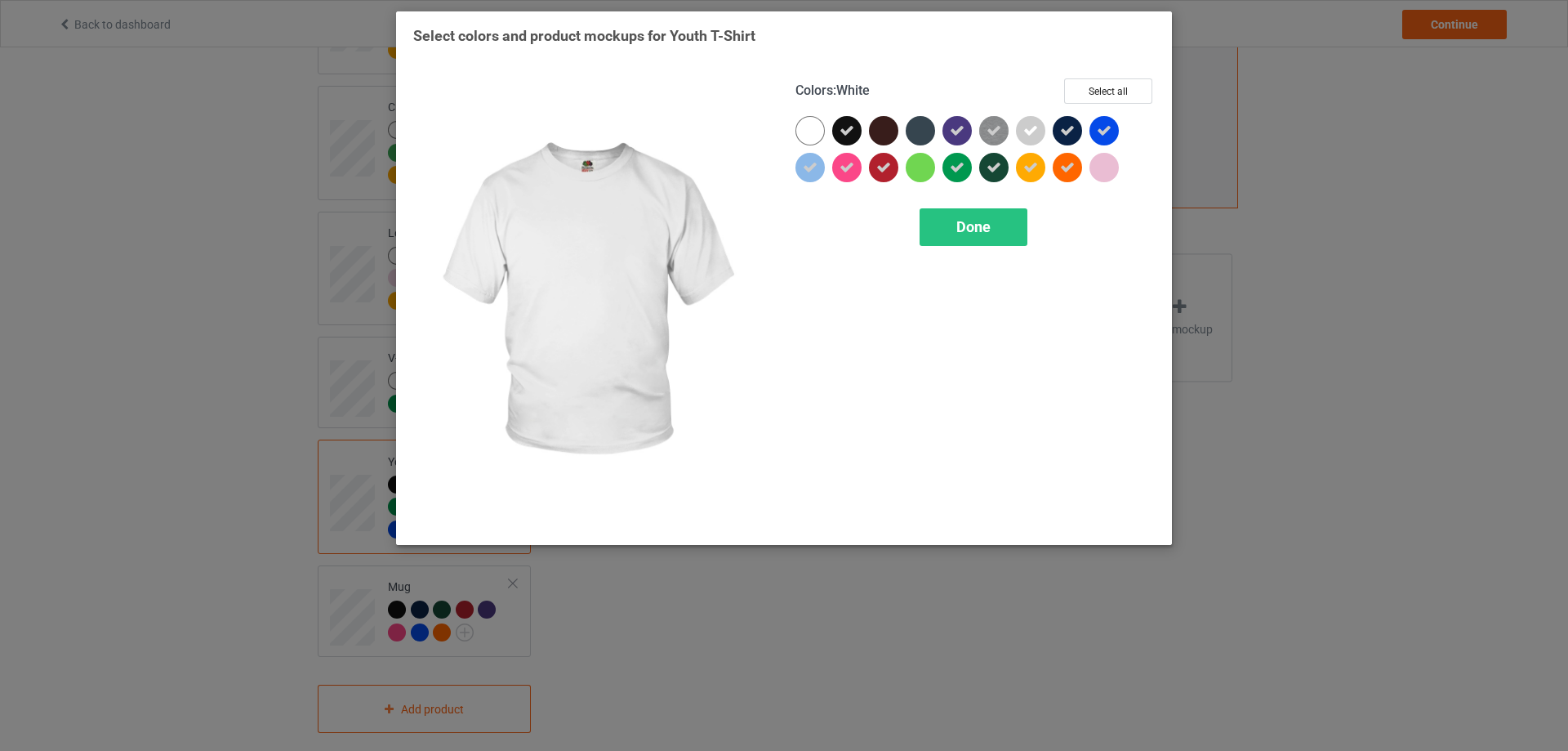
drag, startPoint x: 809, startPoint y: 132, endPoint x: 832, endPoint y: 126, distance: 23.8
click at [809, 131] on div at bounding box center [810, 131] width 29 height 29
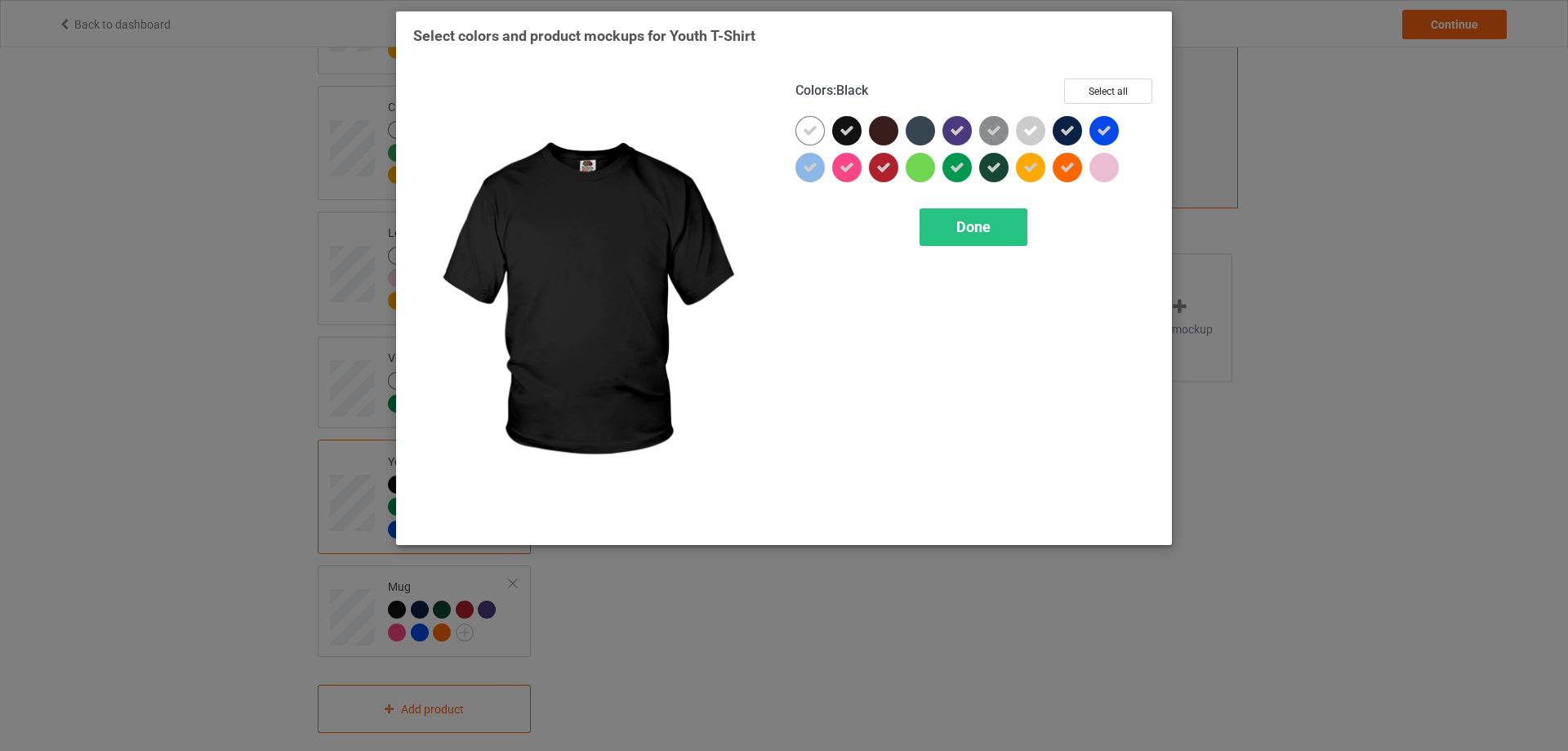
click at [855, 125] on div at bounding box center [847, 131] width 29 height 29
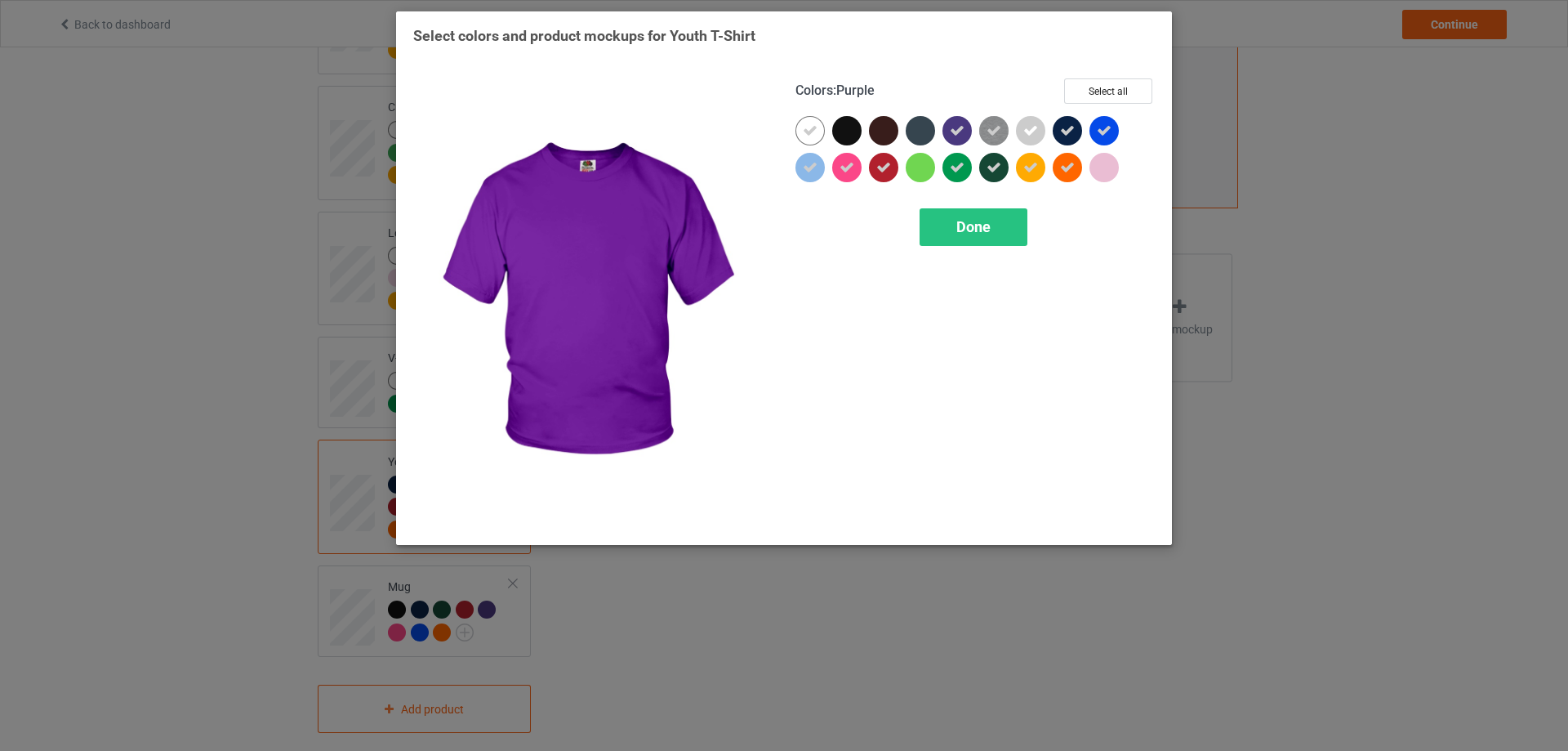
drag, startPoint x: 960, startPoint y: 128, endPoint x: 971, endPoint y: 131, distance: 11.4
click at [960, 128] on icon at bounding box center [957, 130] width 15 height 15
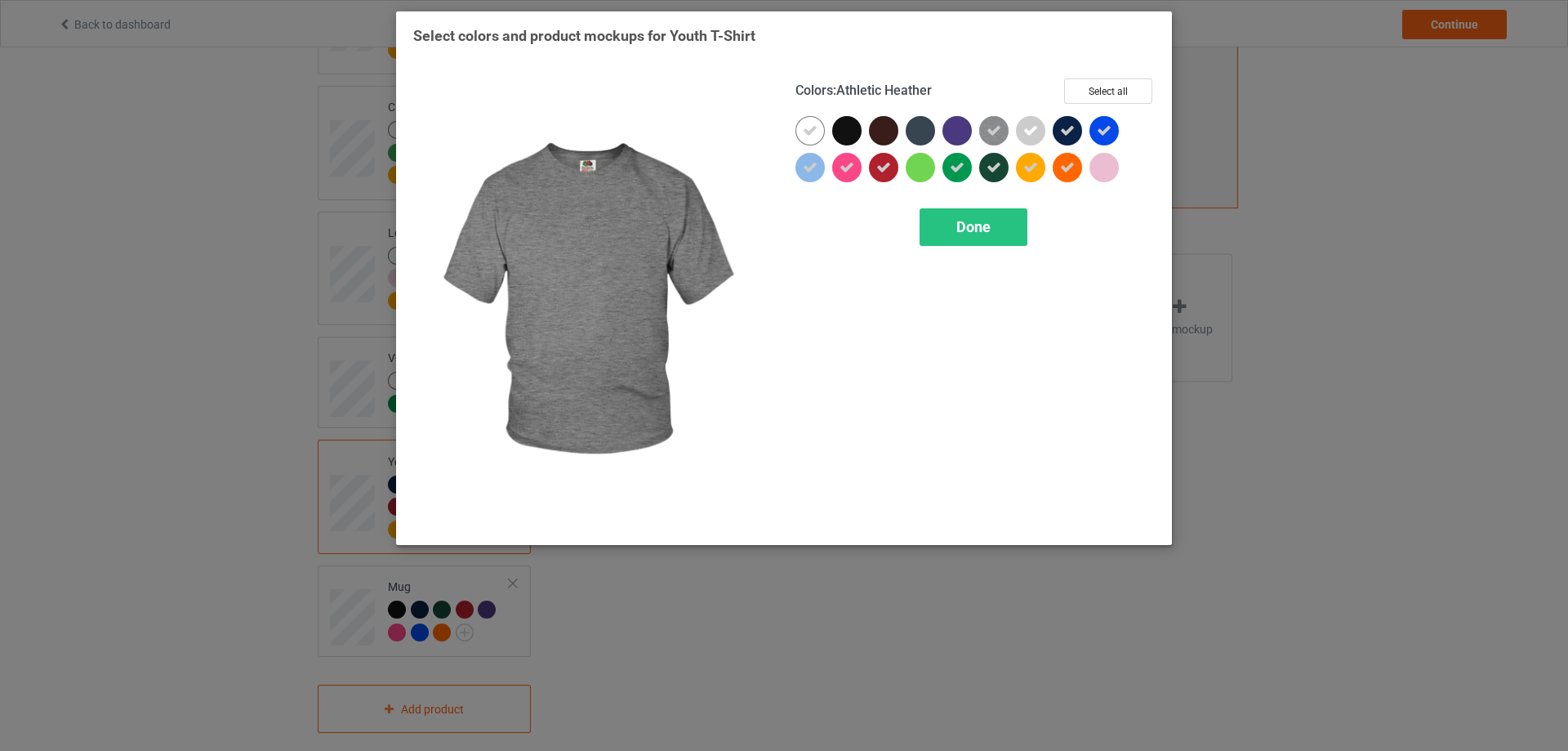
click at [998, 134] on icon at bounding box center [994, 130] width 15 height 15
click at [999, 134] on img at bounding box center [995, 131] width 29 height 29
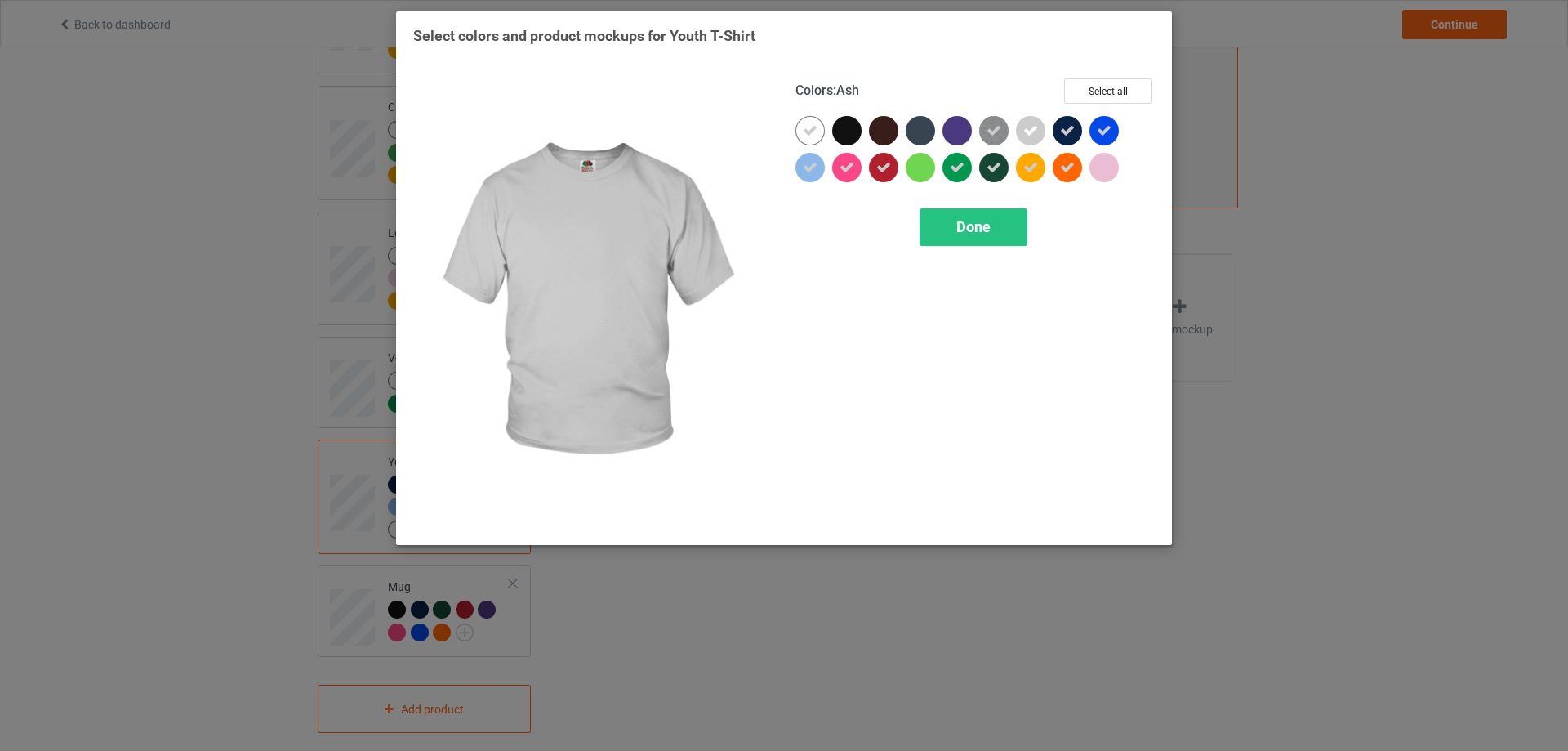
click at [1029, 134] on icon at bounding box center [1030, 130] width 15 height 15
click at [1029, 134] on div at bounding box center [1031, 131] width 29 height 29
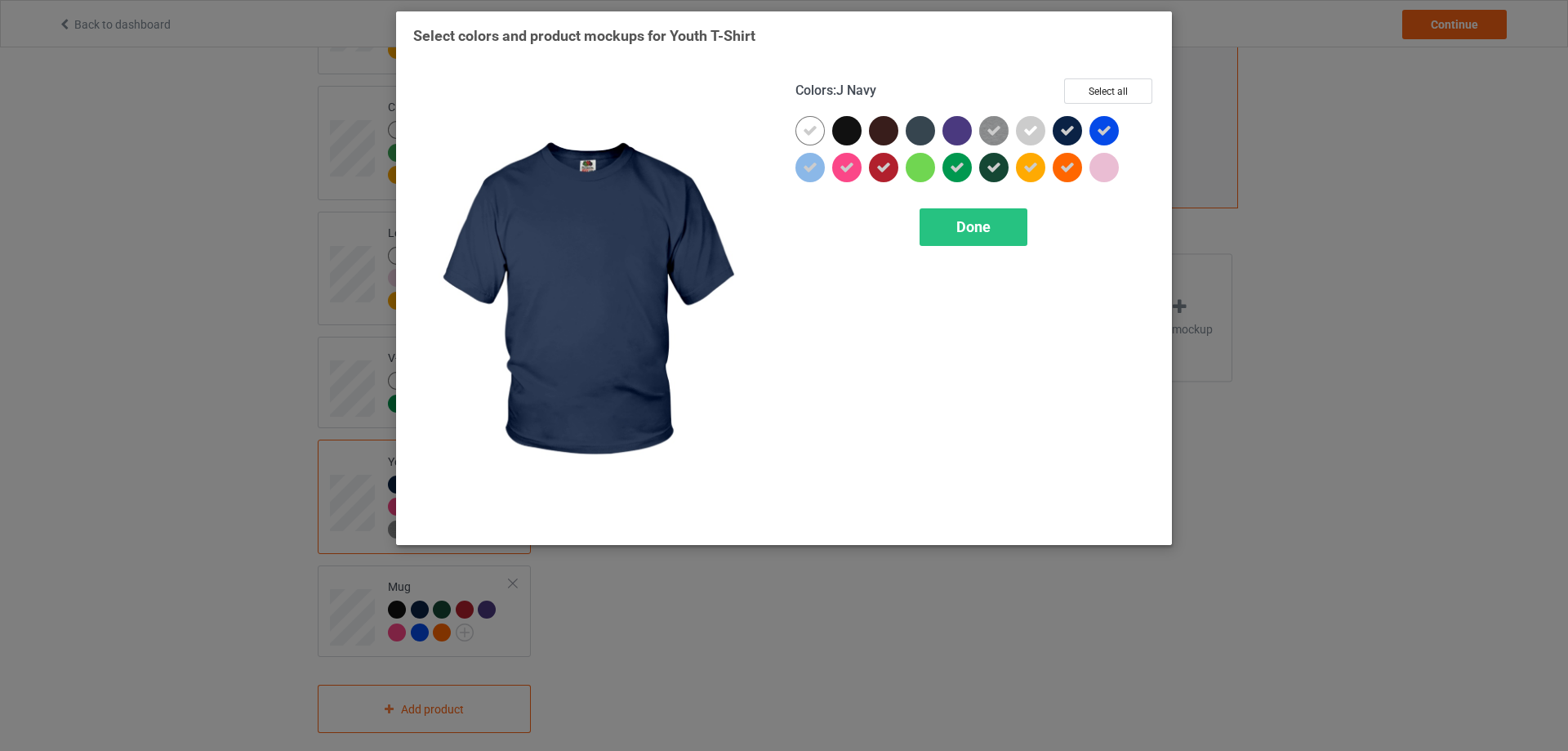
click at [1068, 129] on icon at bounding box center [1067, 130] width 15 height 15
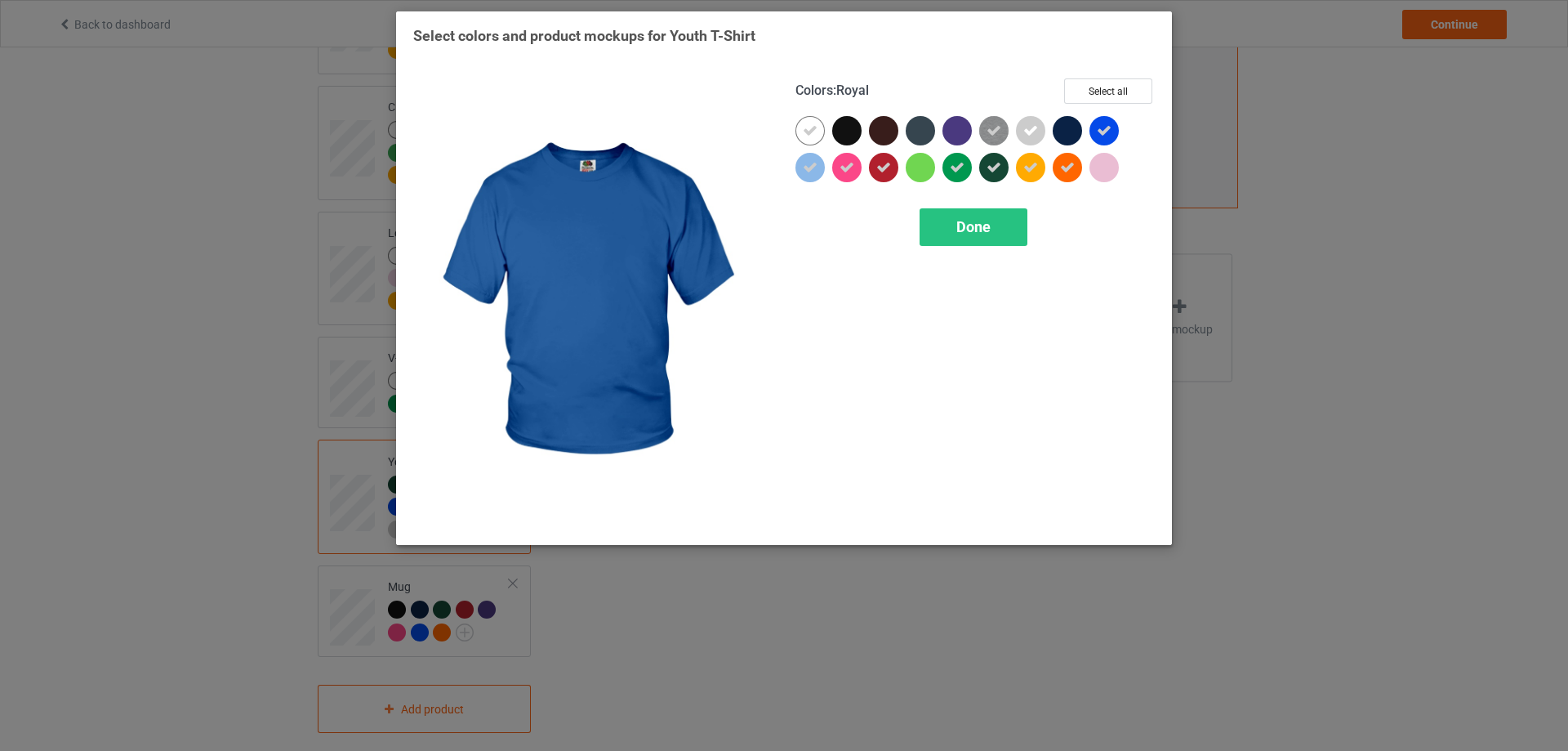
click at [1111, 133] on div at bounding box center [1105, 131] width 29 height 29
click at [1104, 136] on icon at bounding box center [1104, 130] width 15 height 15
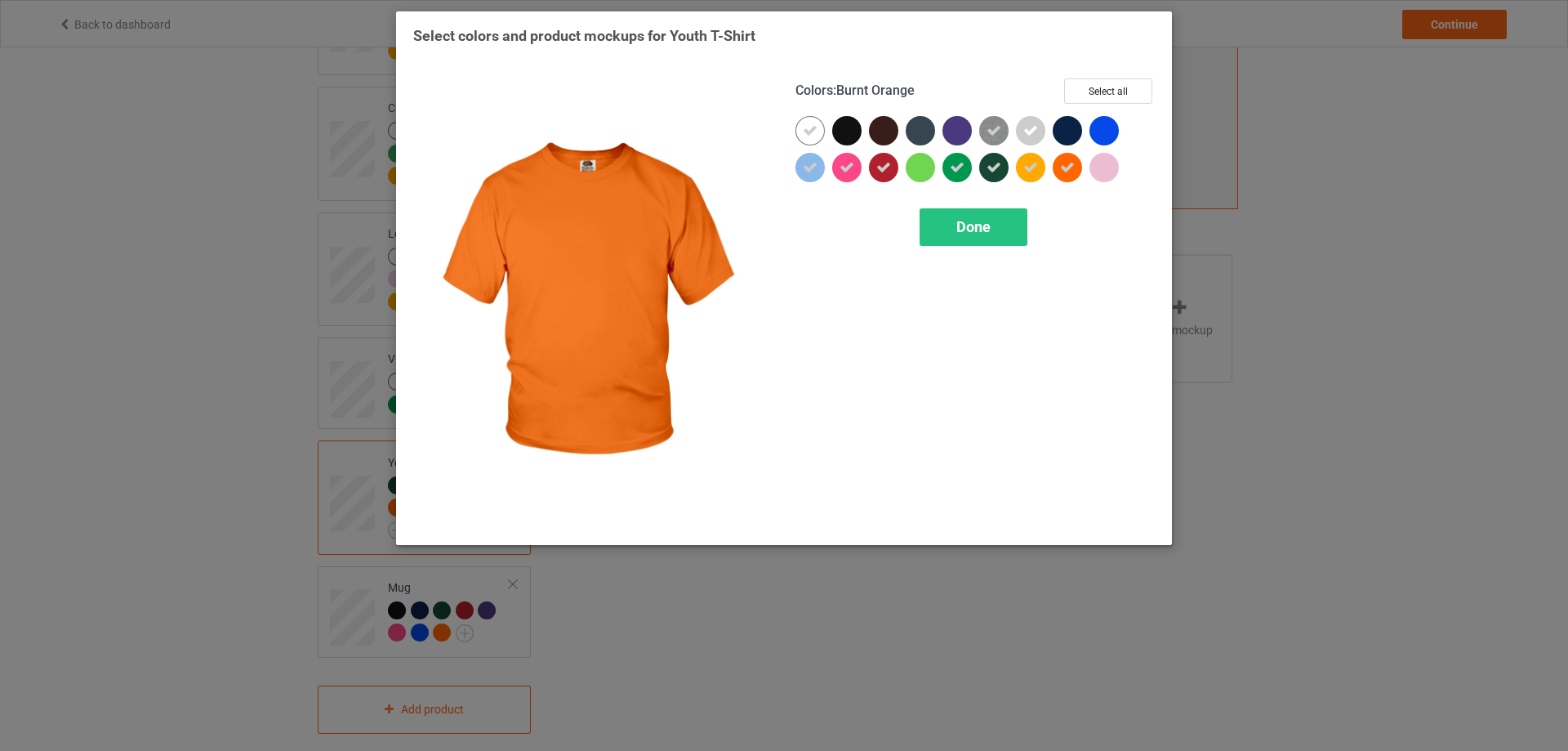
click at [1075, 170] on div at bounding box center [1067, 167] width 29 height 29
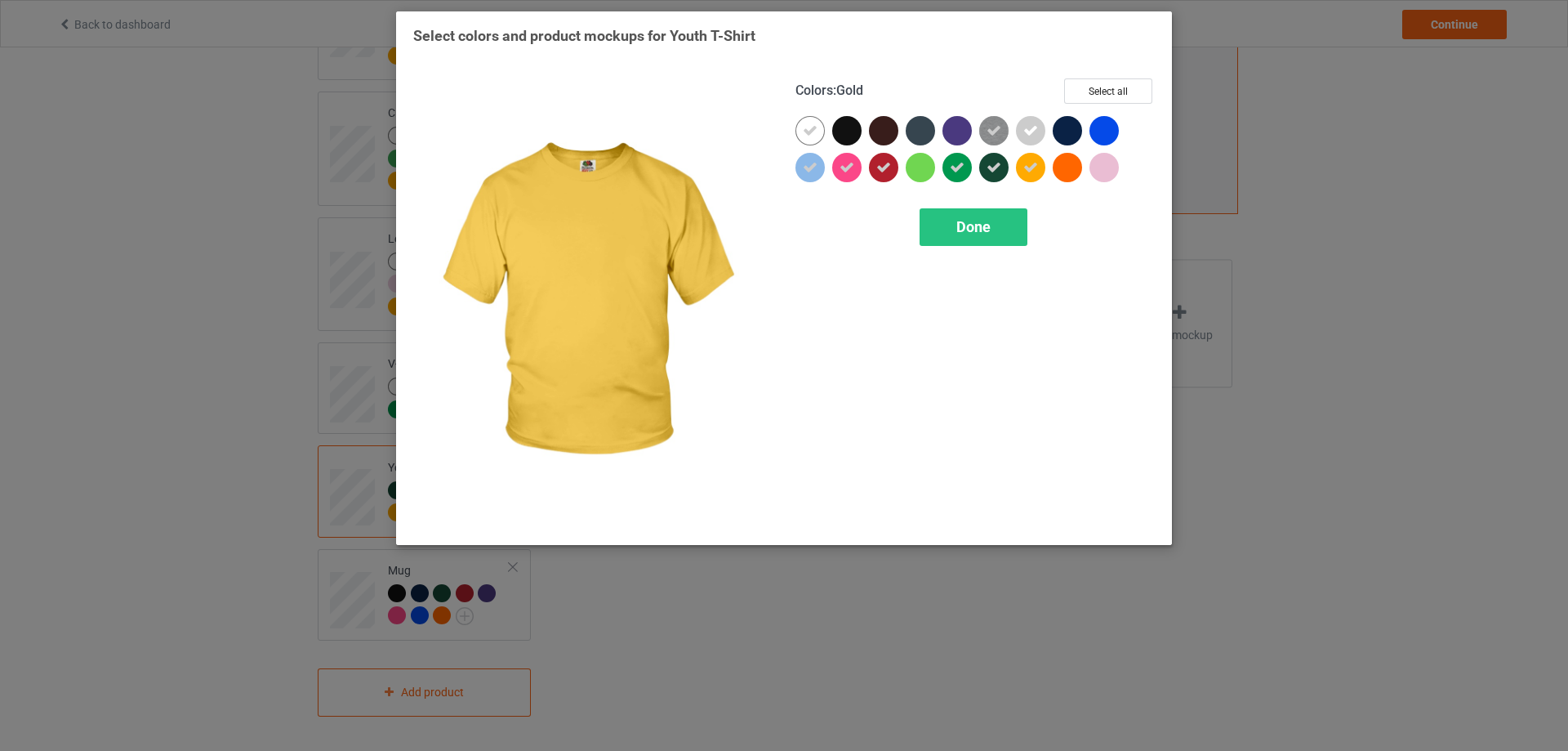
scroll to position [473, 0]
click at [1039, 170] on div at bounding box center [1031, 167] width 29 height 29
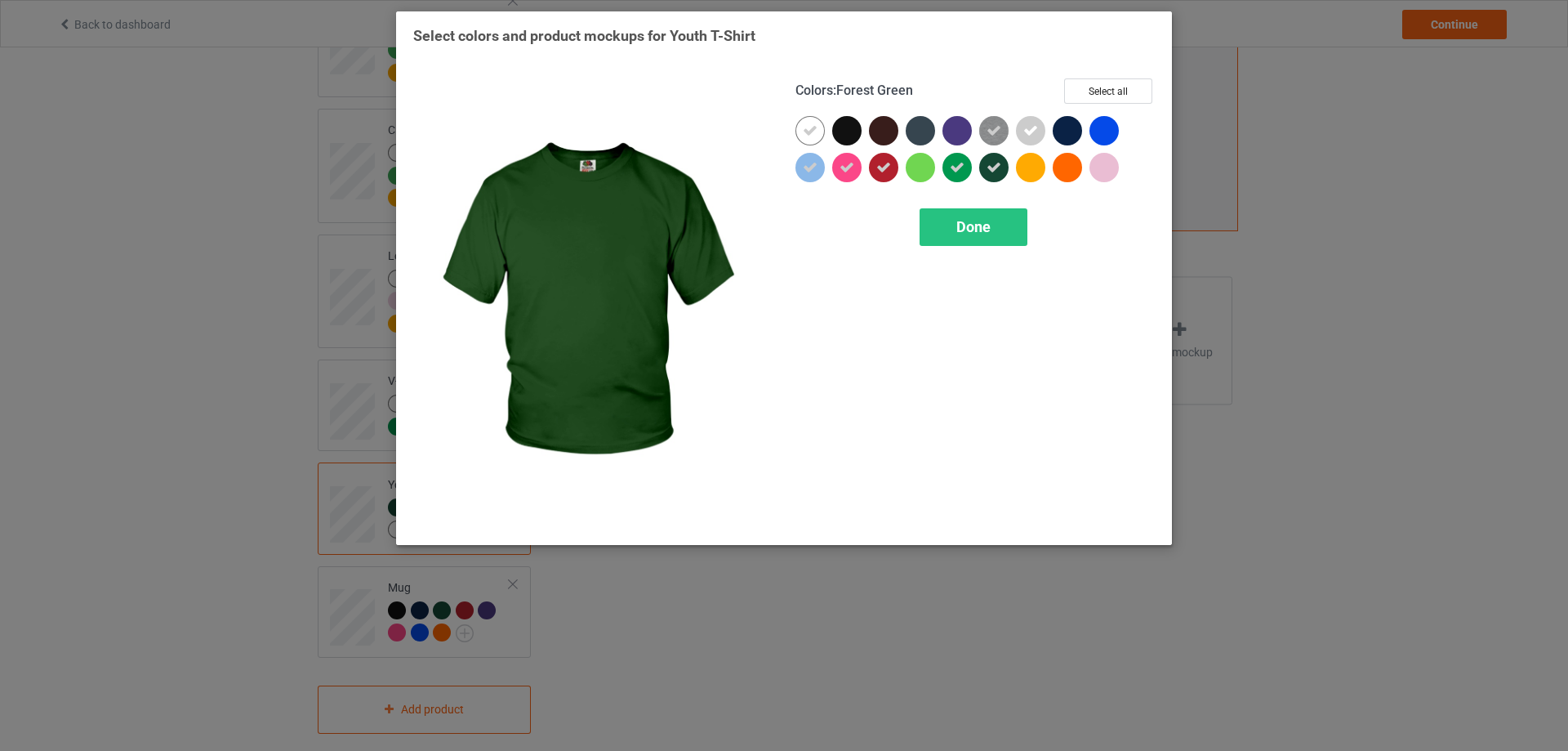
drag, startPoint x: 1007, startPoint y: 171, endPoint x: 993, endPoint y: 171, distance: 14.0
click at [1003, 171] on div at bounding box center [995, 167] width 29 height 29
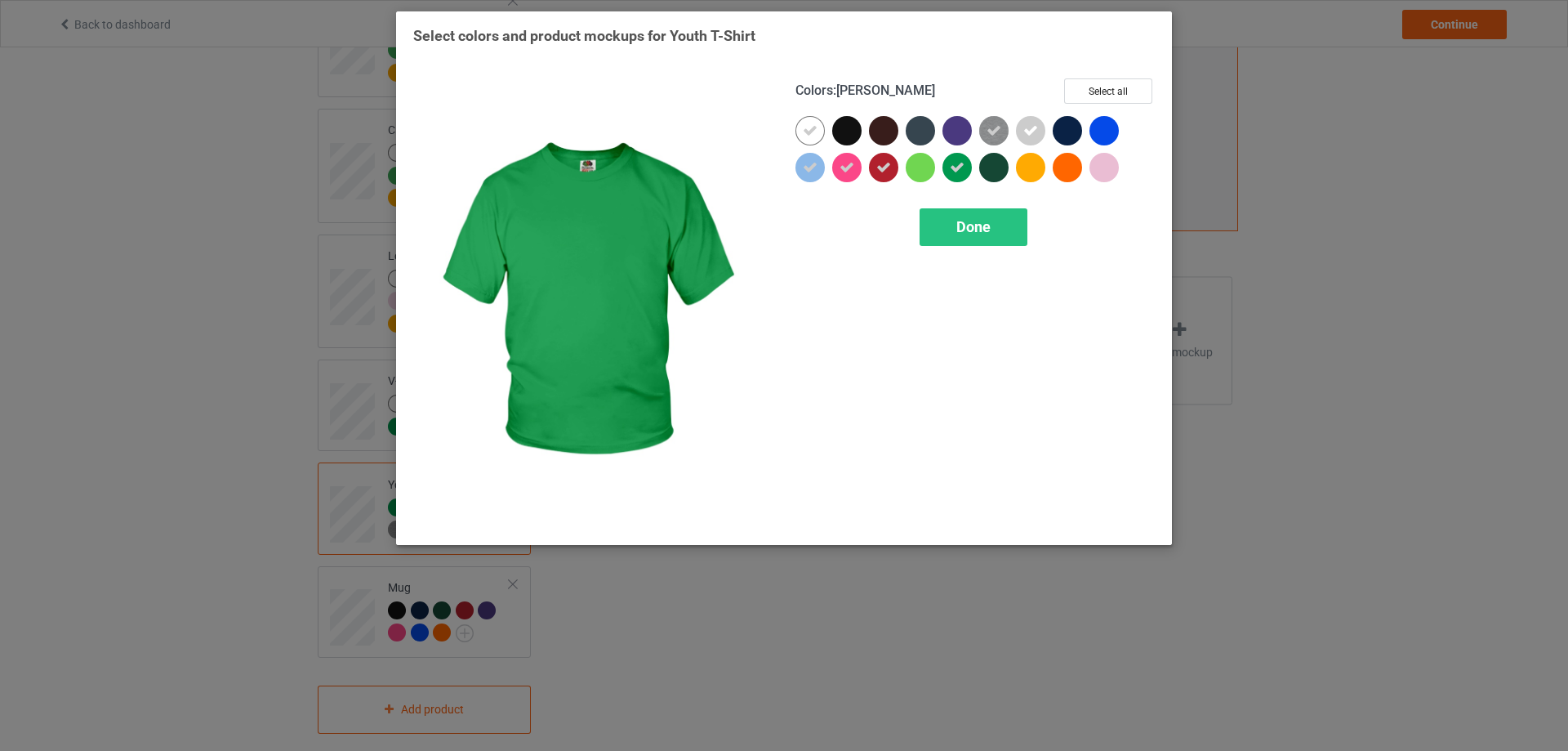
drag, startPoint x: 969, startPoint y: 169, endPoint x: 930, endPoint y: 171, distance: 39.1
click at [968, 169] on div at bounding box center [957, 167] width 29 height 29
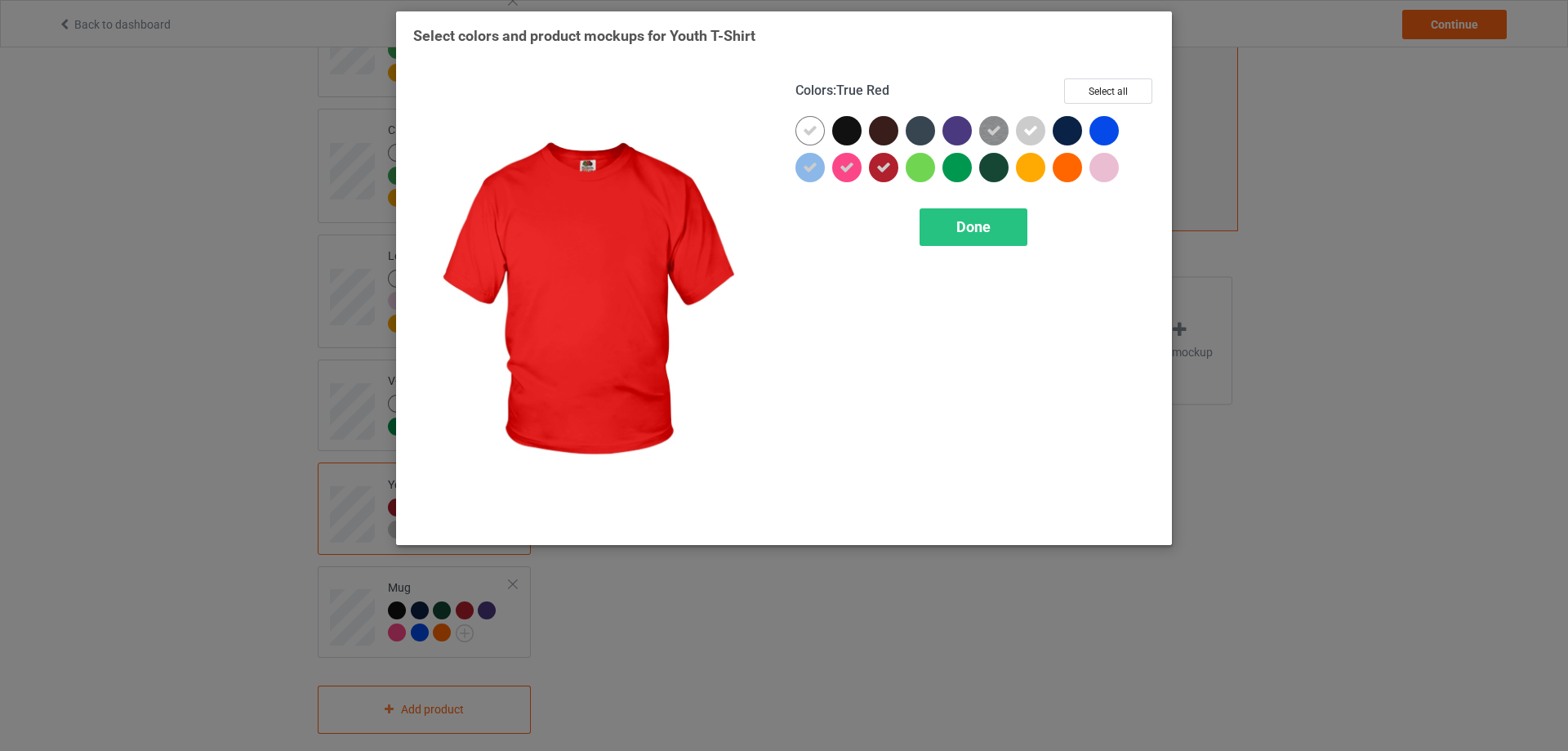
click at [879, 169] on icon at bounding box center [884, 167] width 15 height 15
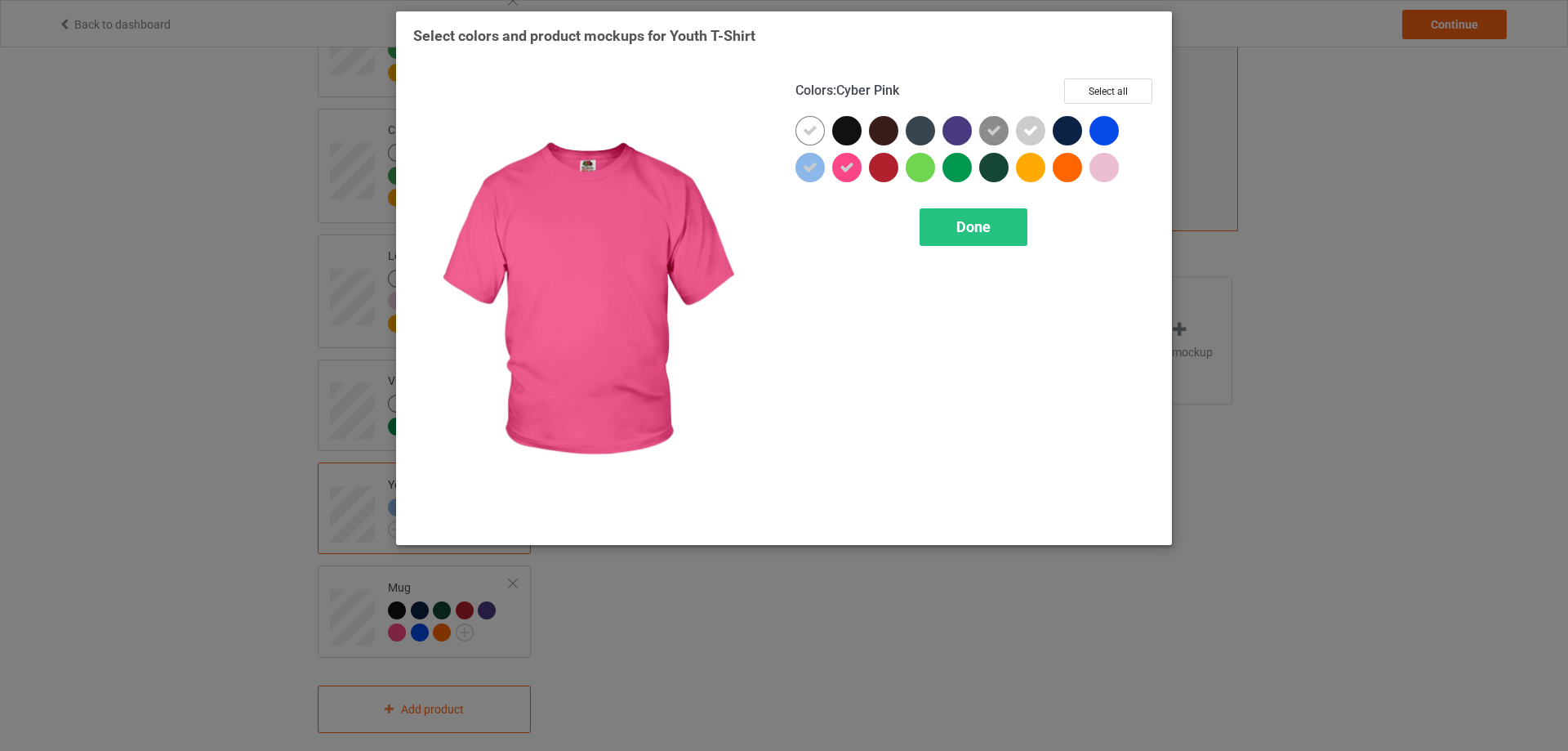
drag, startPoint x: 851, startPoint y: 169, endPoint x: 831, endPoint y: 169, distance: 20.0
click at [850, 169] on icon at bounding box center [846, 167] width 15 height 15
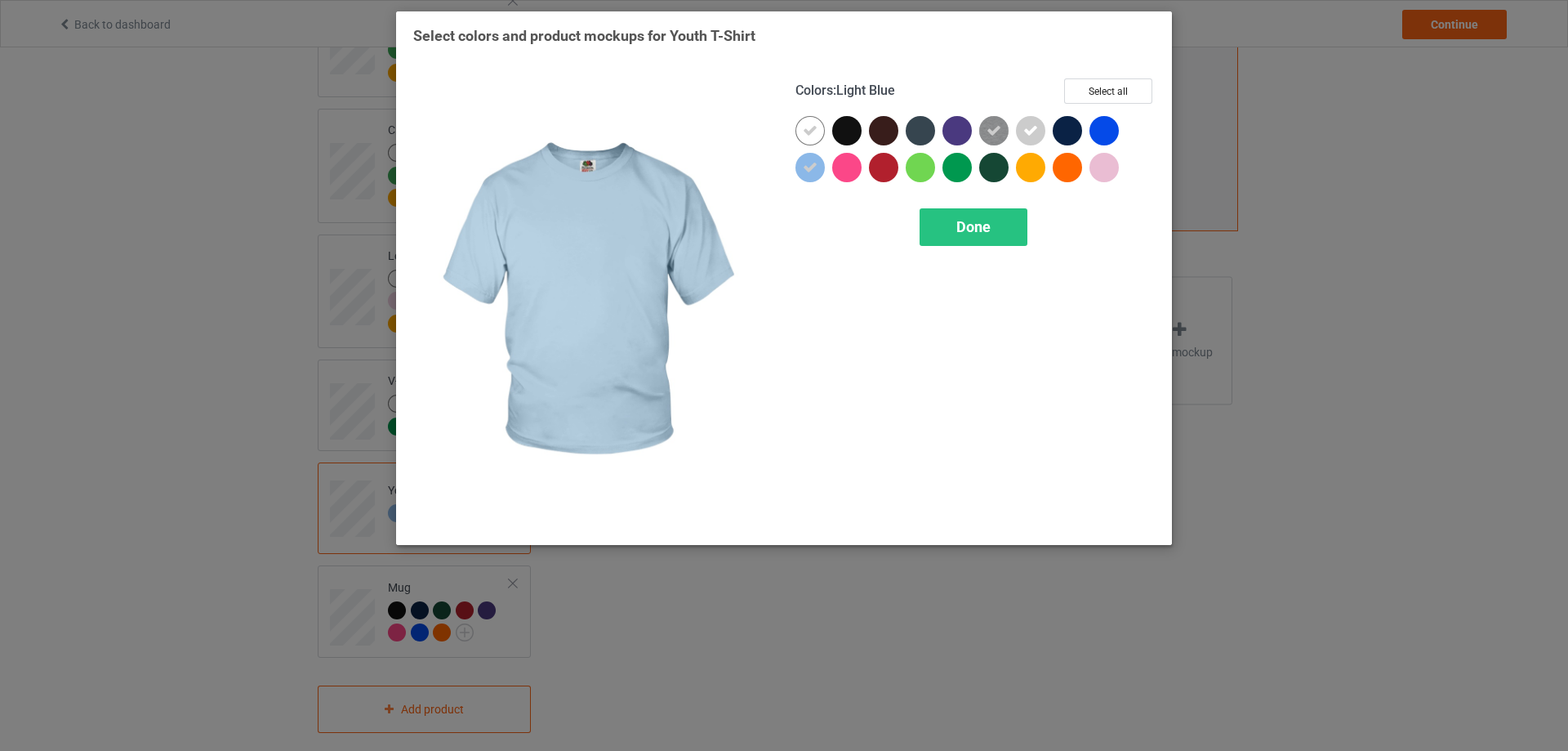
click at [815, 169] on icon at bounding box center [810, 167] width 15 height 15
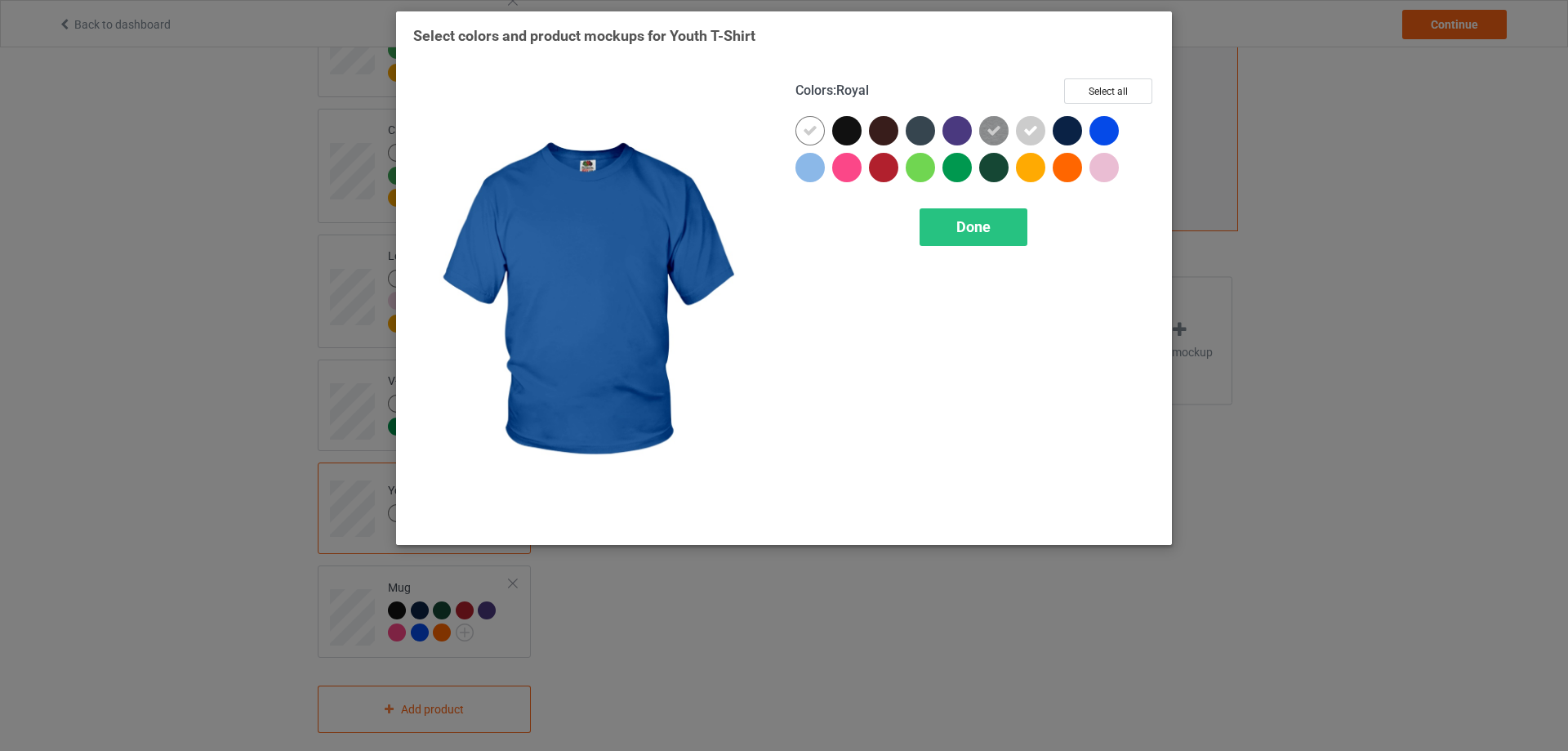
click at [1105, 128] on div at bounding box center [1105, 131] width 29 height 29
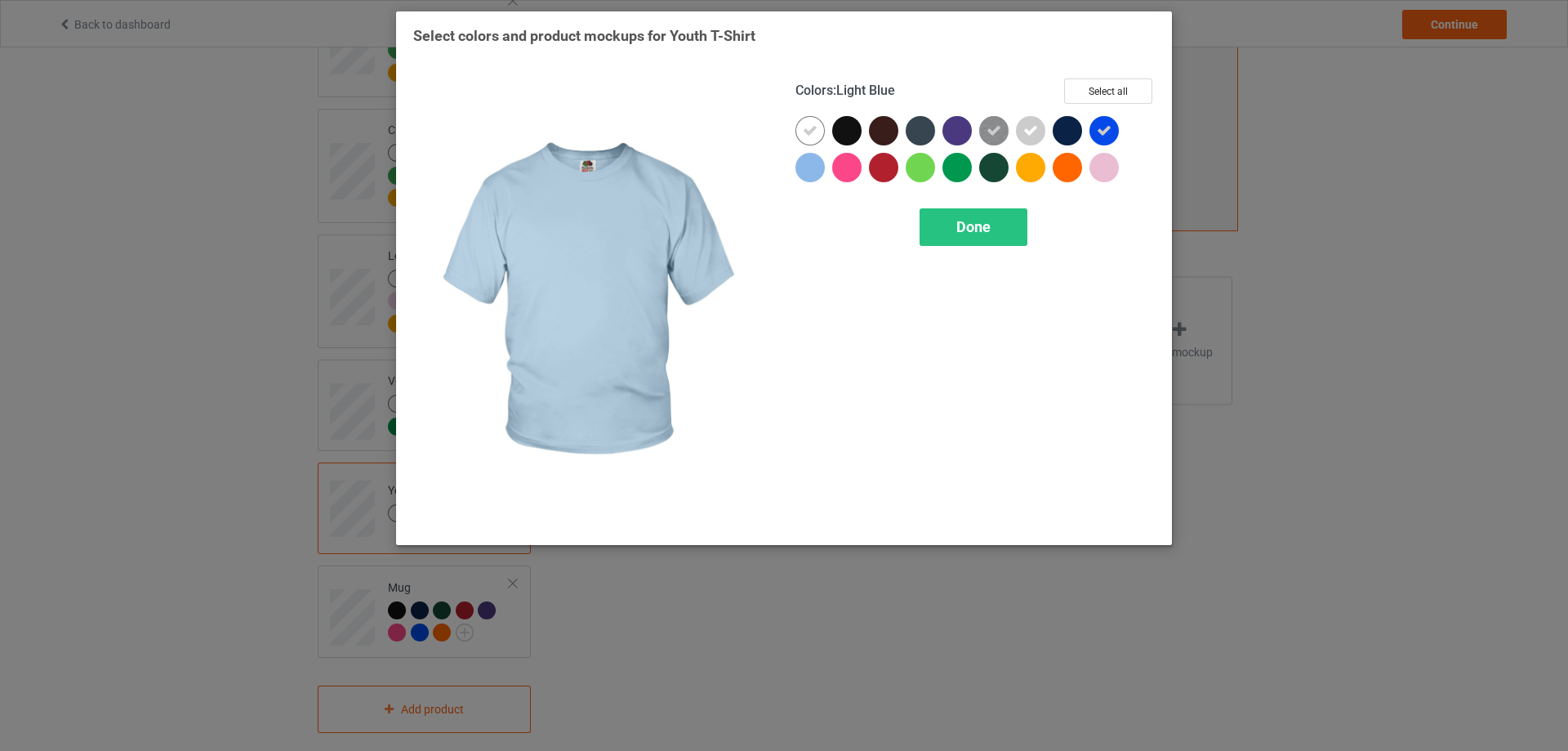
click at [820, 166] on div at bounding box center [810, 167] width 29 height 29
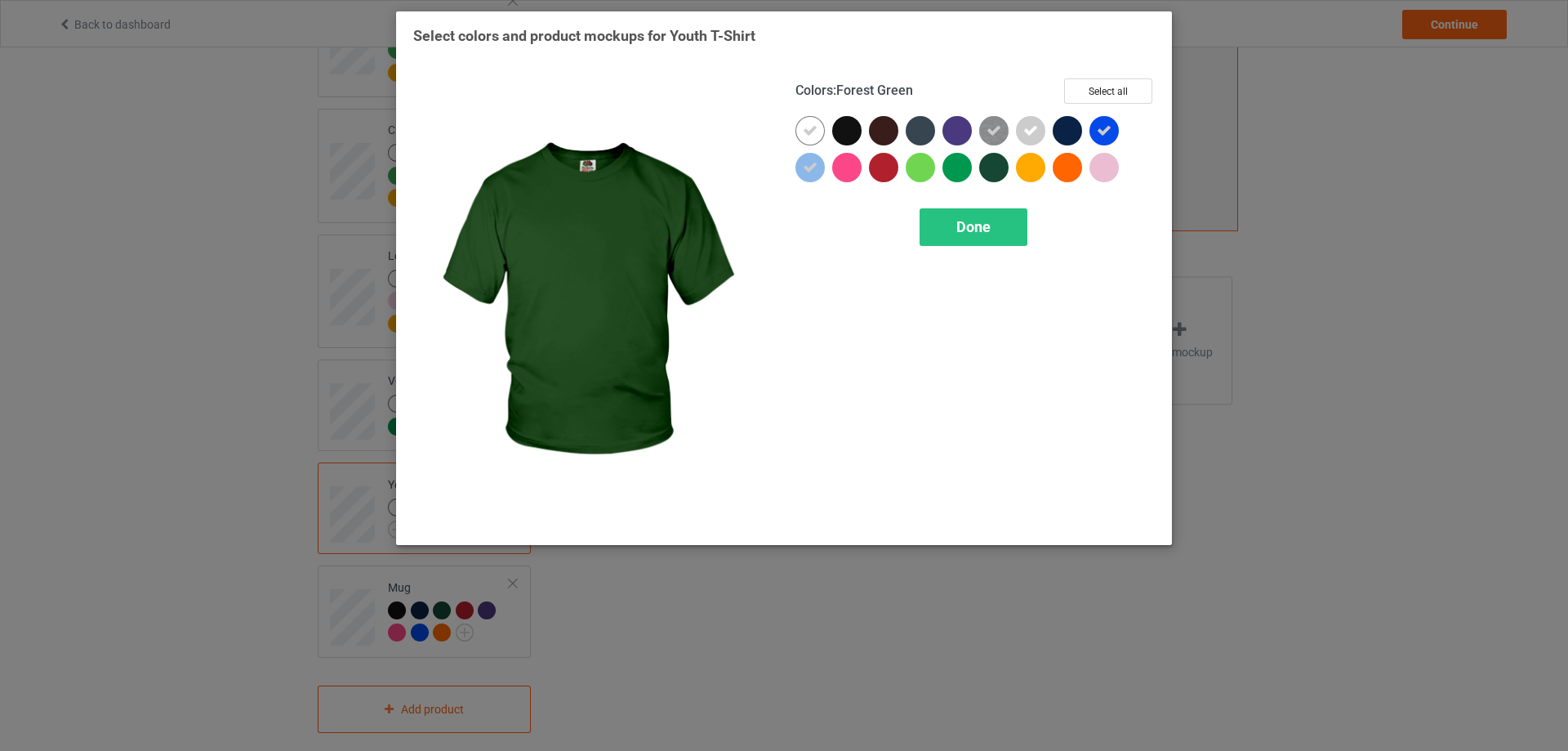
drag, startPoint x: 1005, startPoint y: 165, endPoint x: 988, endPoint y: 165, distance: 17.0
click at [1002, 165] on div at bounding box center [995, 167] width 29 height 29
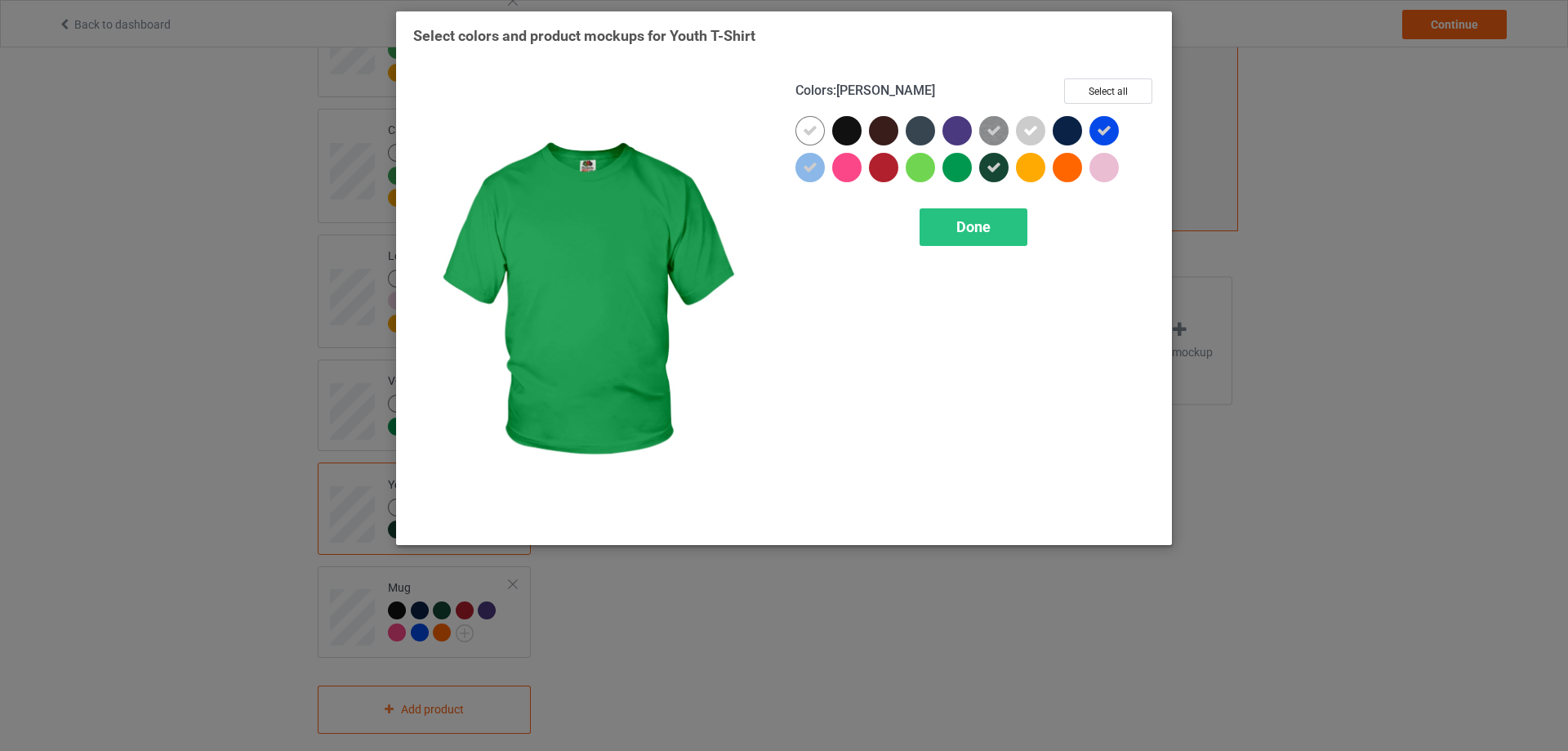
drag, startPoint x: 971, startPoint y: 165, endPoint x: 949, endPoint y: 165, distance: 22.0
click at [969, 165] on div at bounding box center [957, 167] width 29 height 29
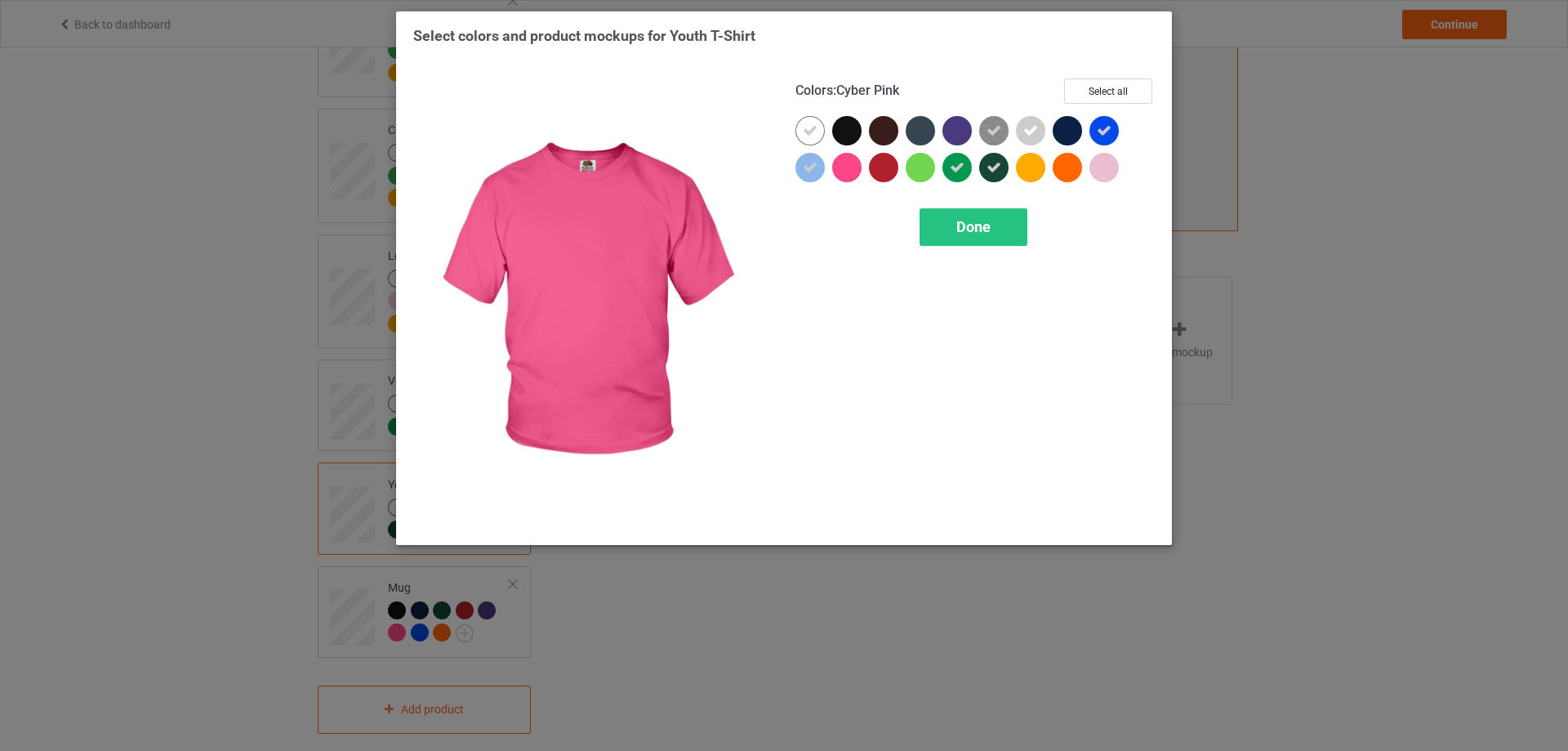
click at [857, 167] on div at bounding box center [847, 167] width 29 height 29
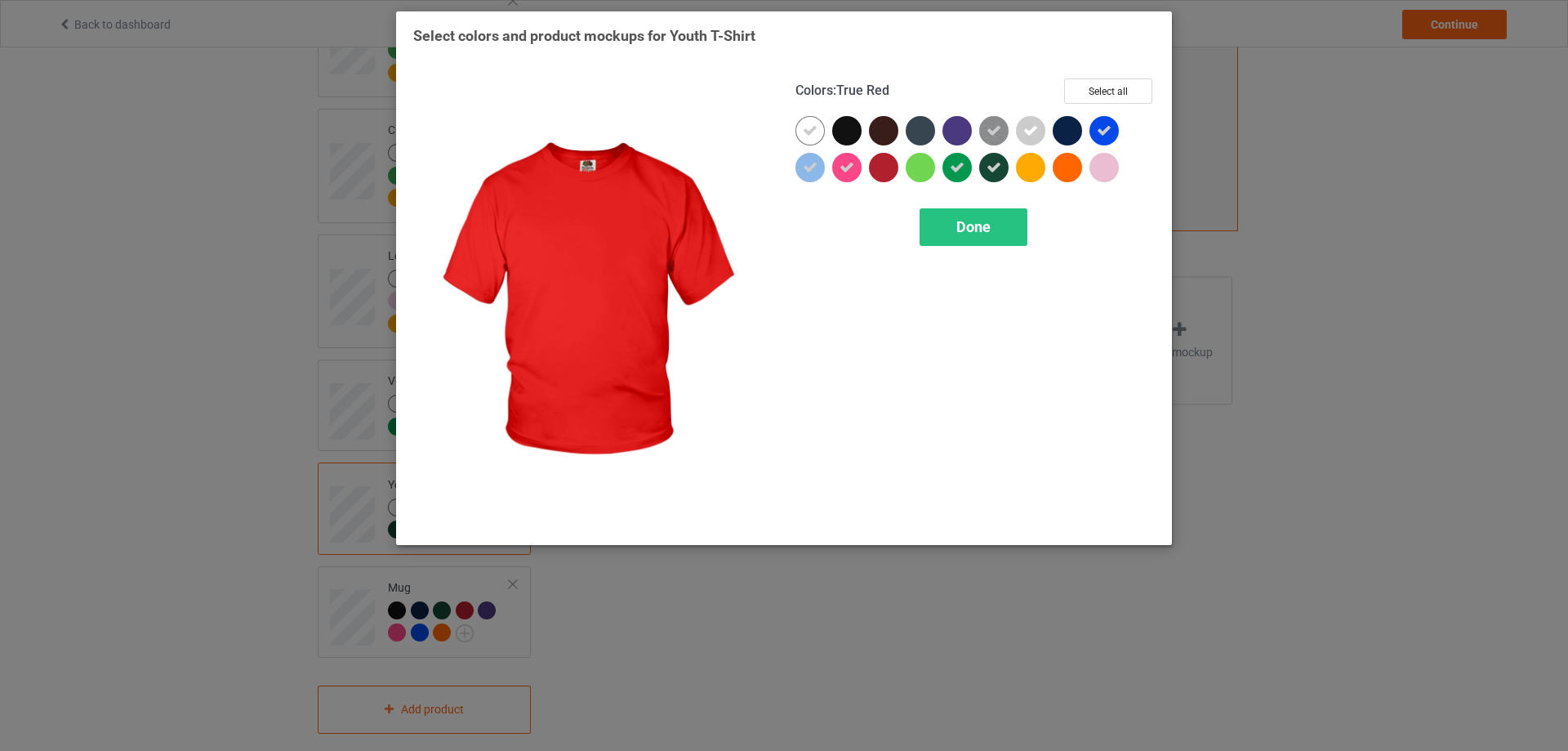
click at [877, 164] on div at bounding box center [884, 167] width 29 height 29
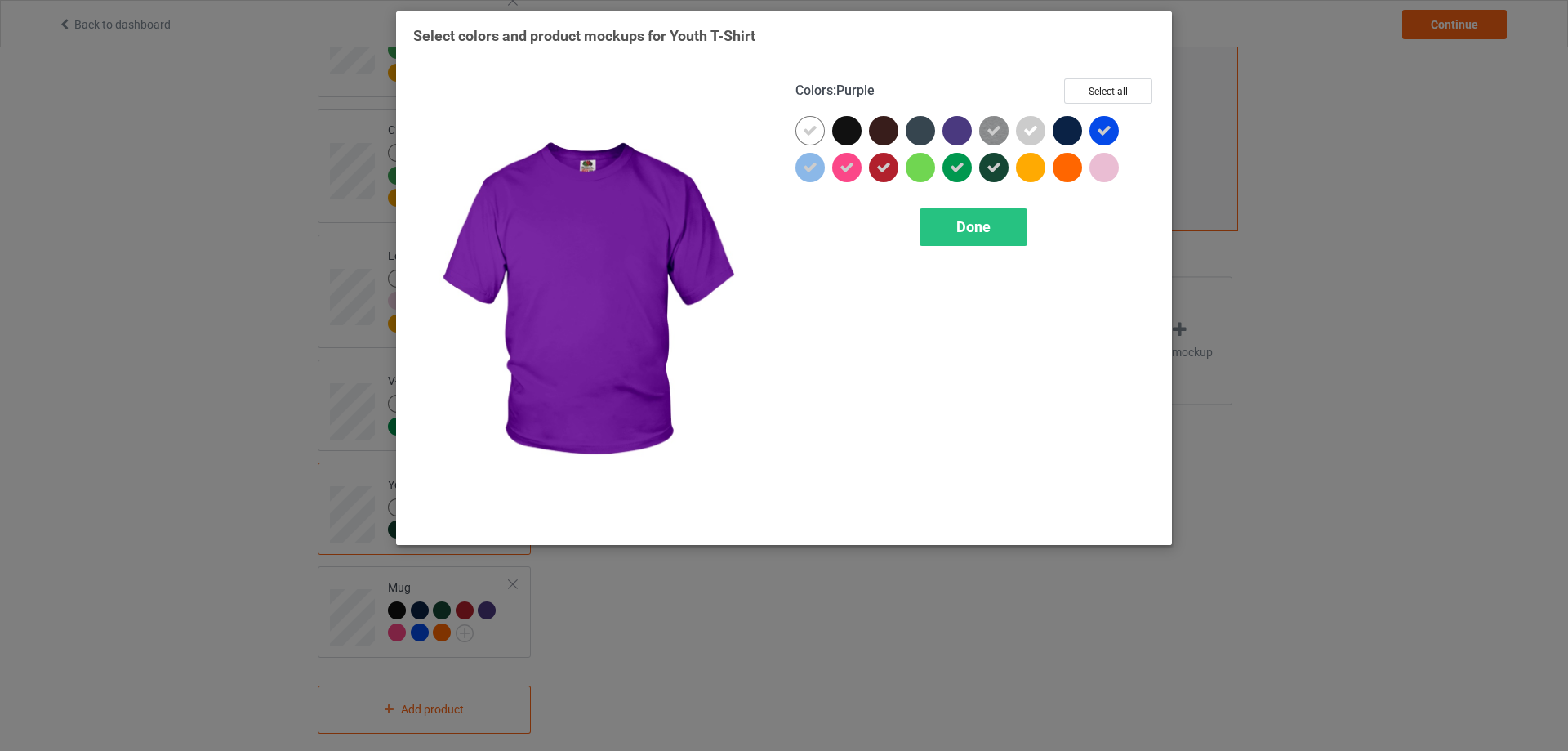
click at [953, 129] on div at bounding box center [957, 131] width 29 height 29
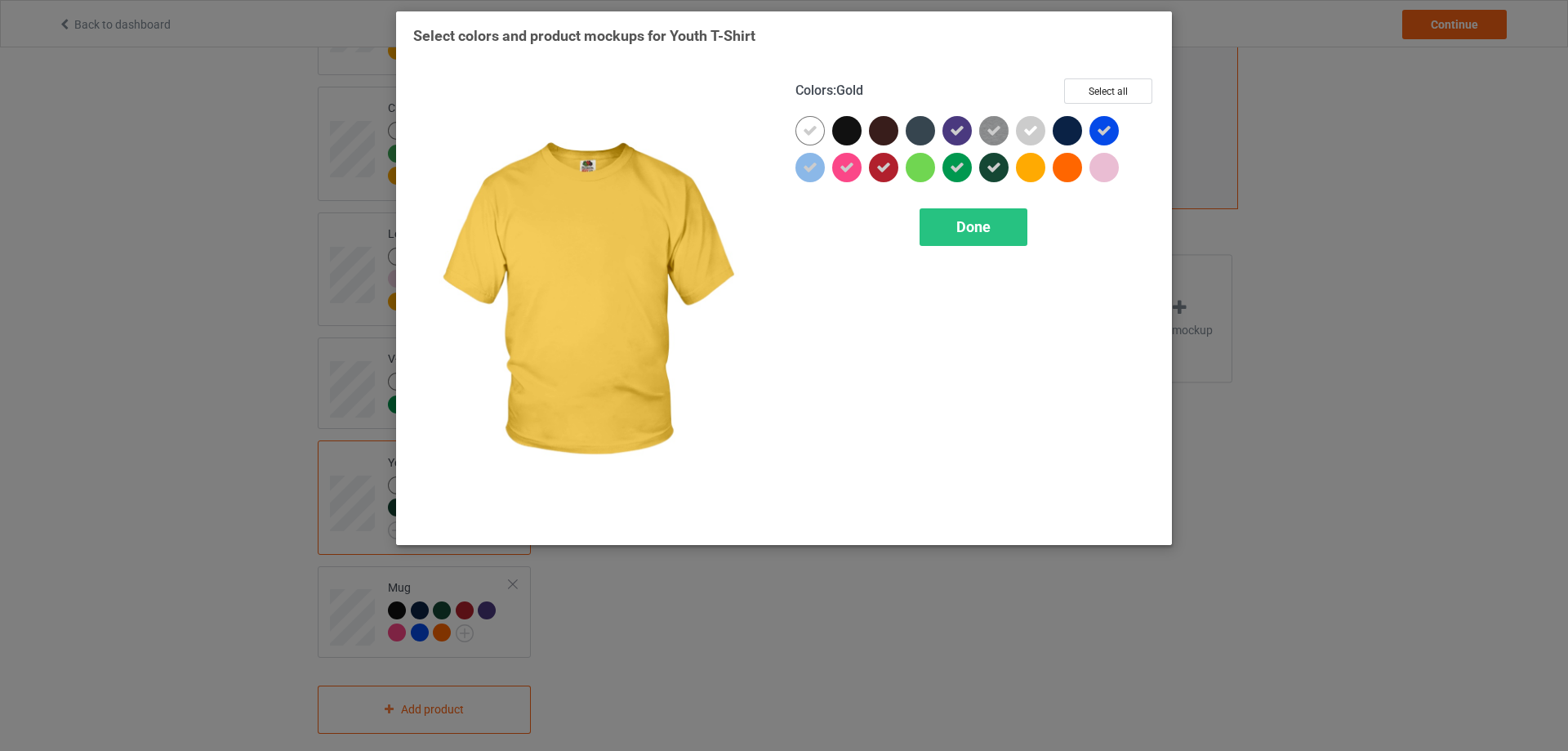
drag, startPoint x: 1032, startPoint y: 161, endPoint x: 1055, endPoint y: 165, distance: 23.3
click at [1037, 162] on div at bounding box center [1031, 167] width 29 height 29
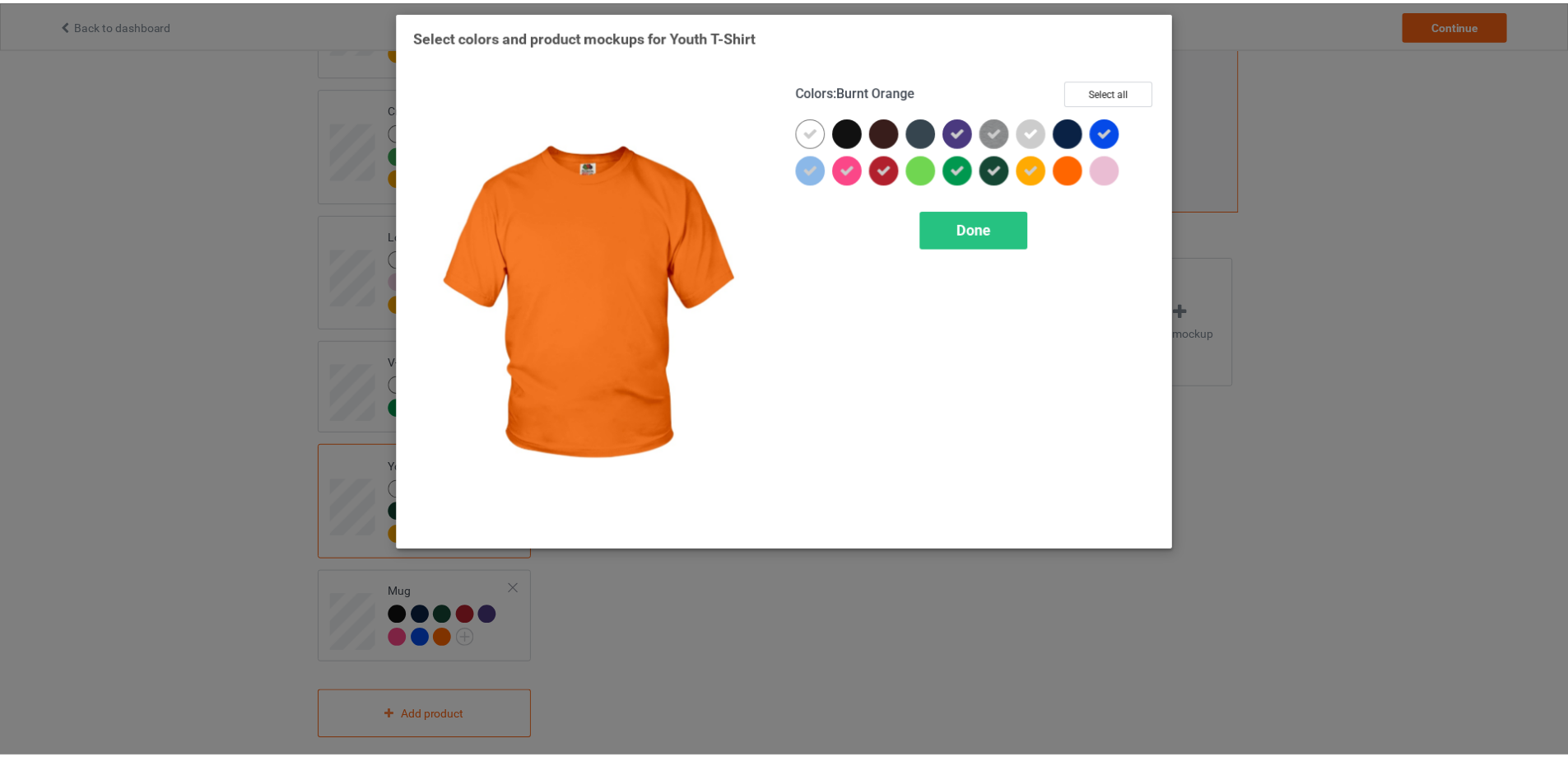
scroll to position [499, 0]
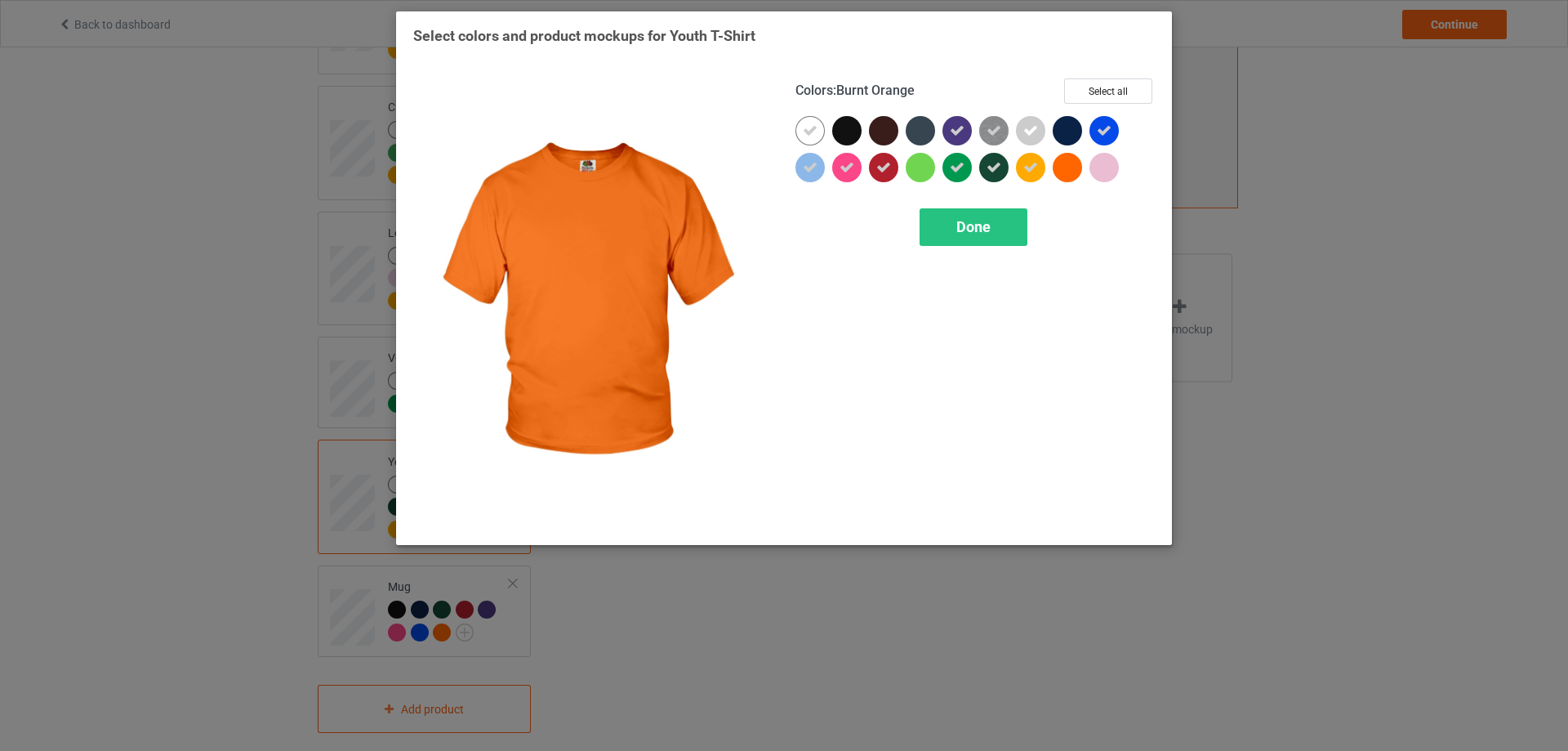
click at [1066, 165] on div at bounding box center [1067, 167] width 29 height 29
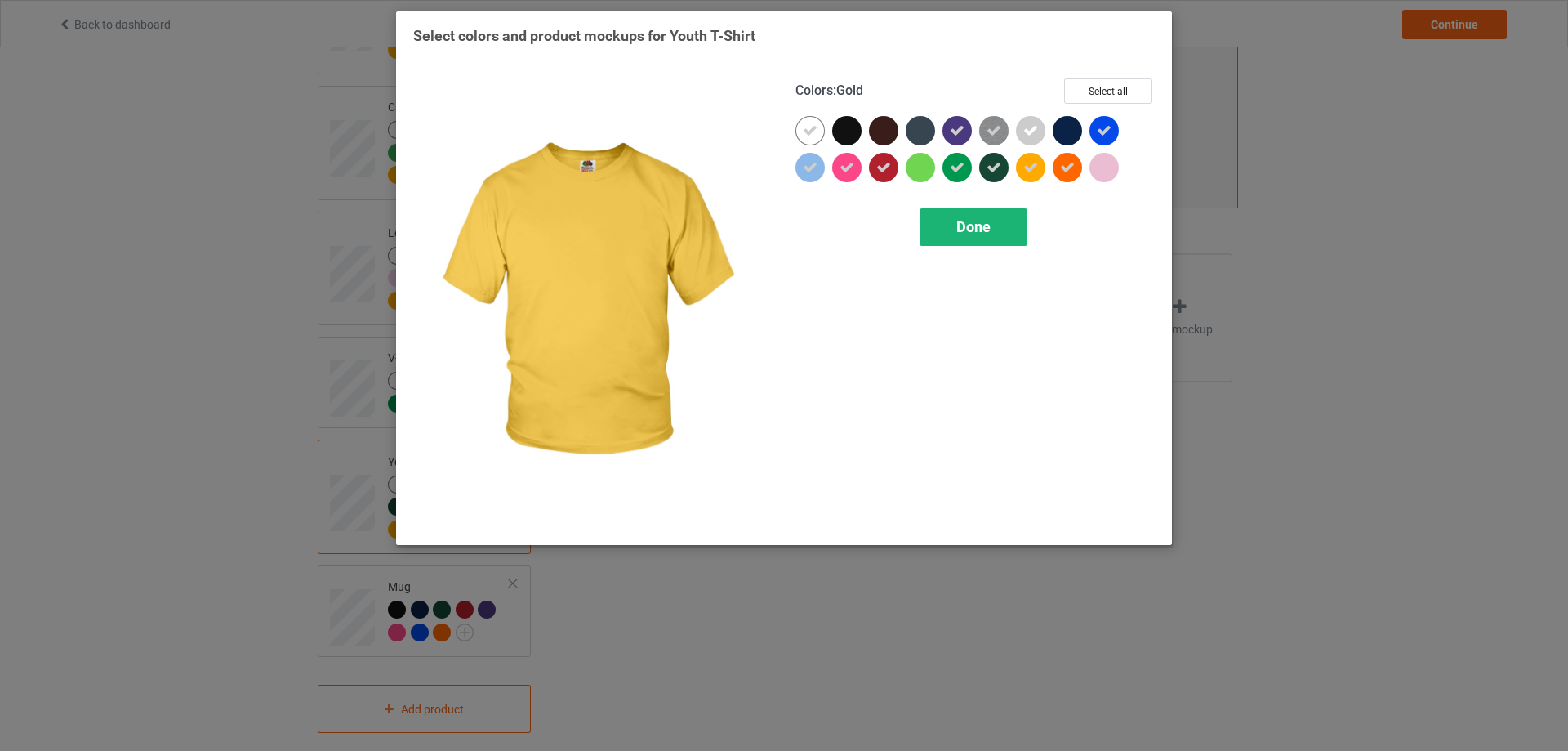
click at [985, 229] on span "Done" at bounding box center [974, 227] width 35 height 17
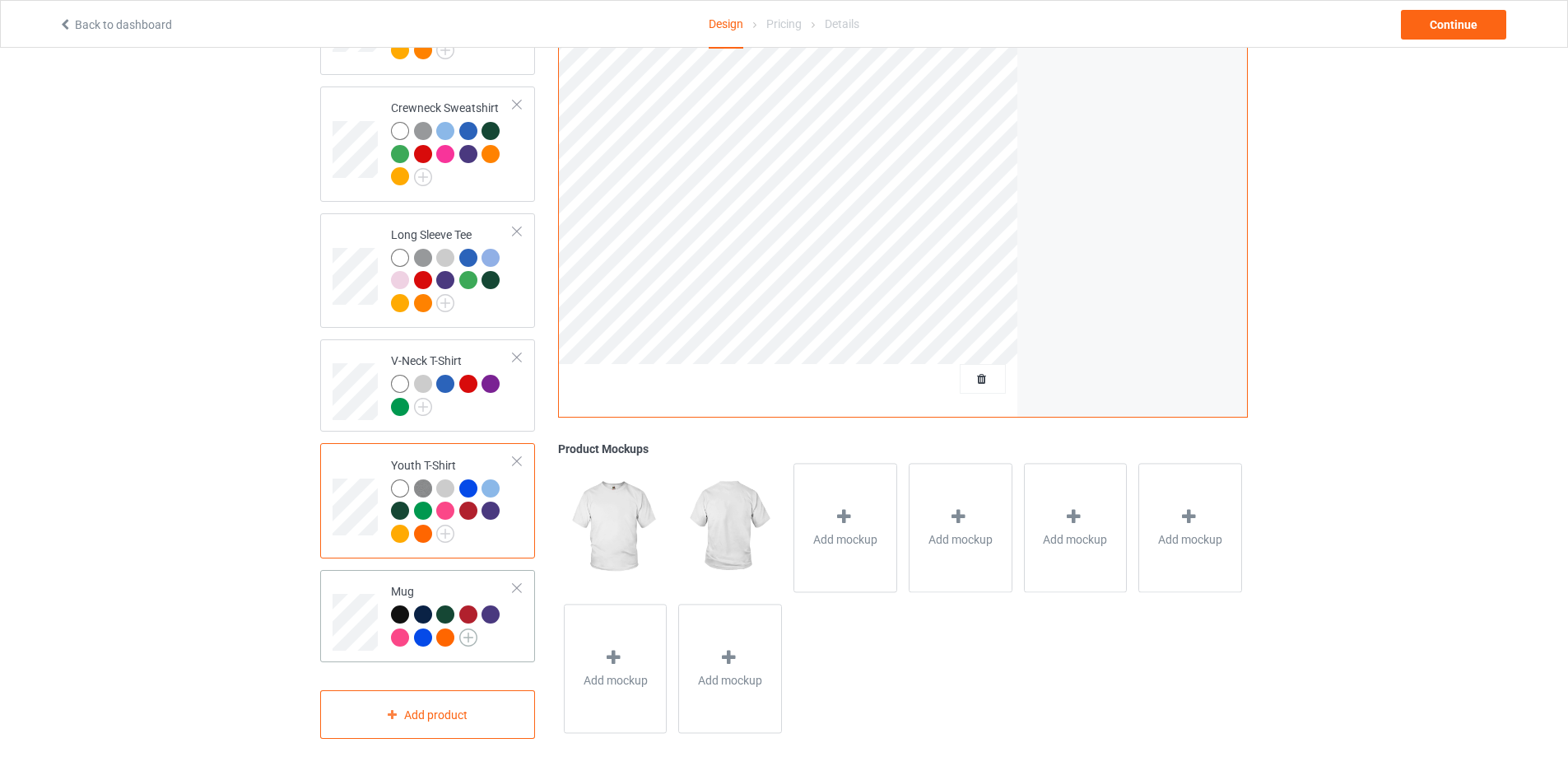
click at [472, 628] on img at bounding box center [468, 637] width 18 height 18
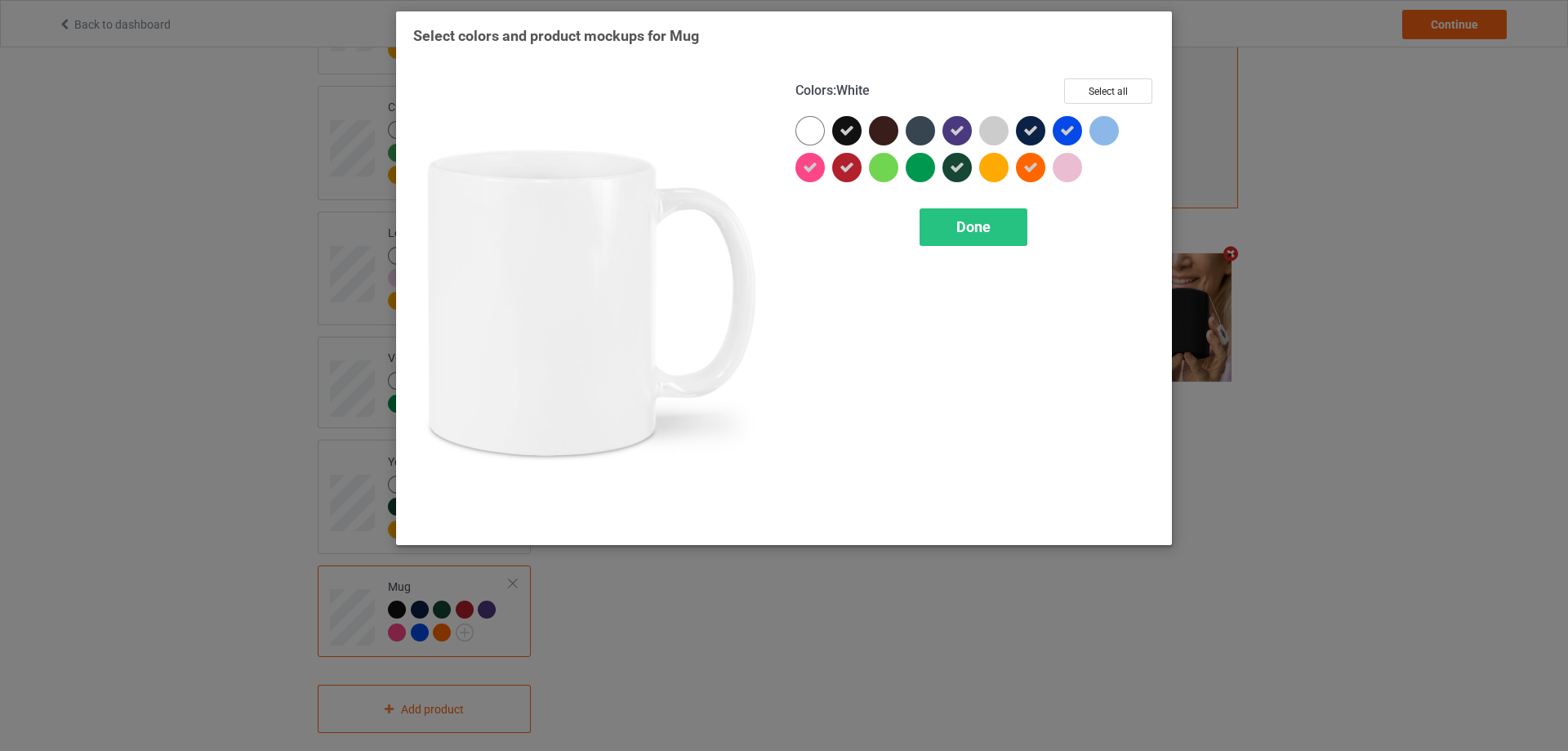
drag, startPoint x: 820, startPoint y: 129, endPoint x: 830, endPoint y: 130, distance: 10.0
click at [820, 130] on div at bounding box center [810, 131] width 29 height 29
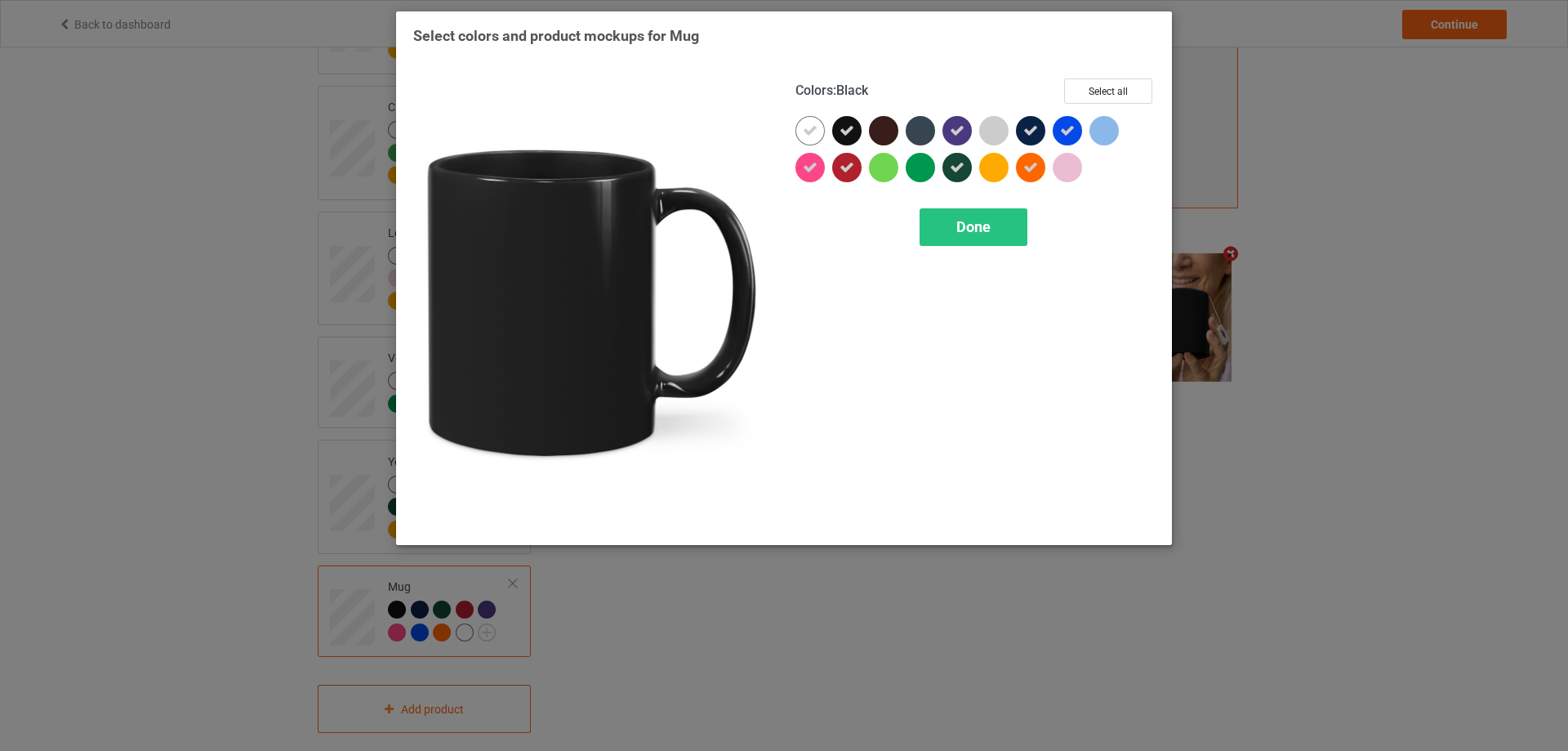
click at [849, 129] on icon at bounding box center [846, 130] width 15 height 15
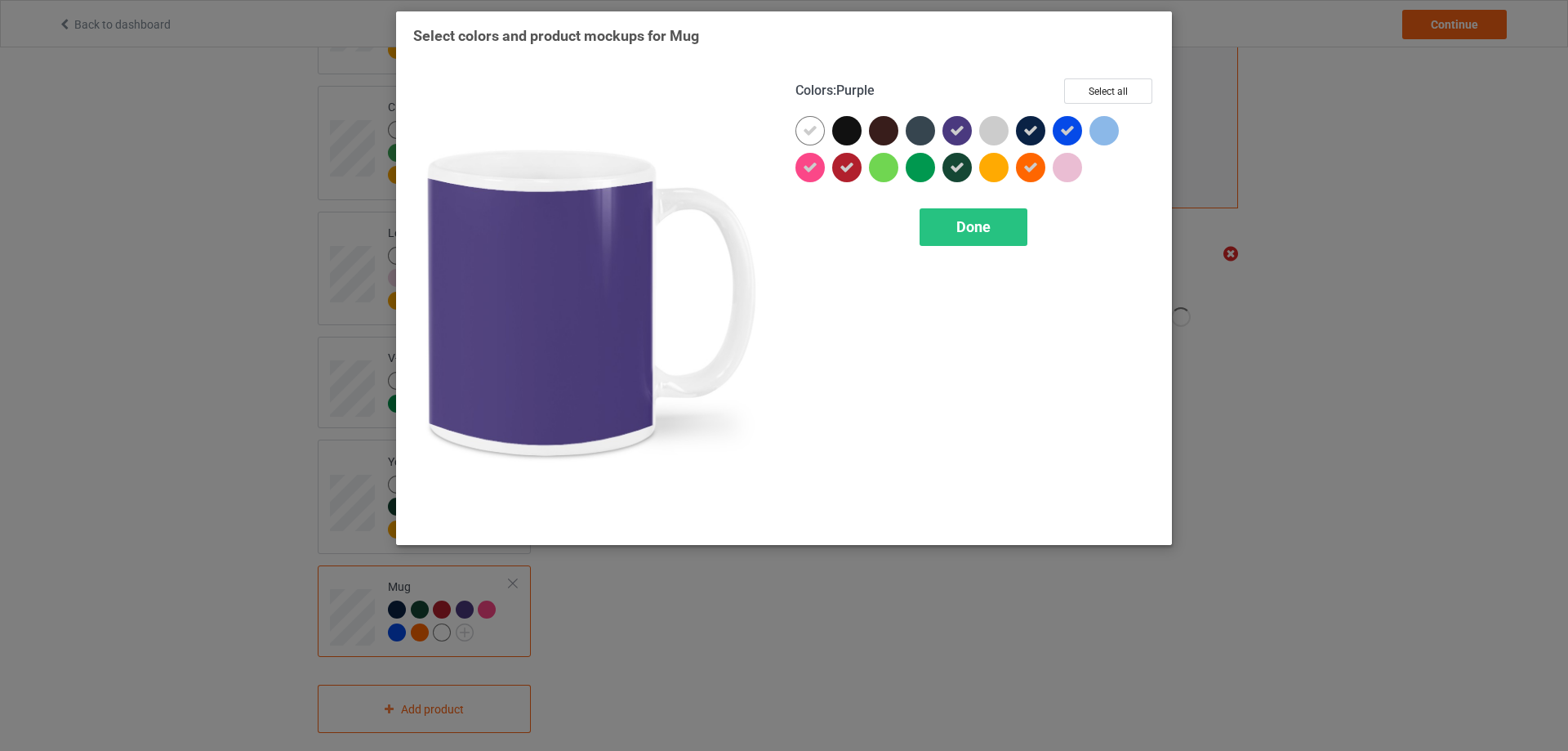
click at [964, 128] on icon at bounding box center [957, 130] width 15 height 15
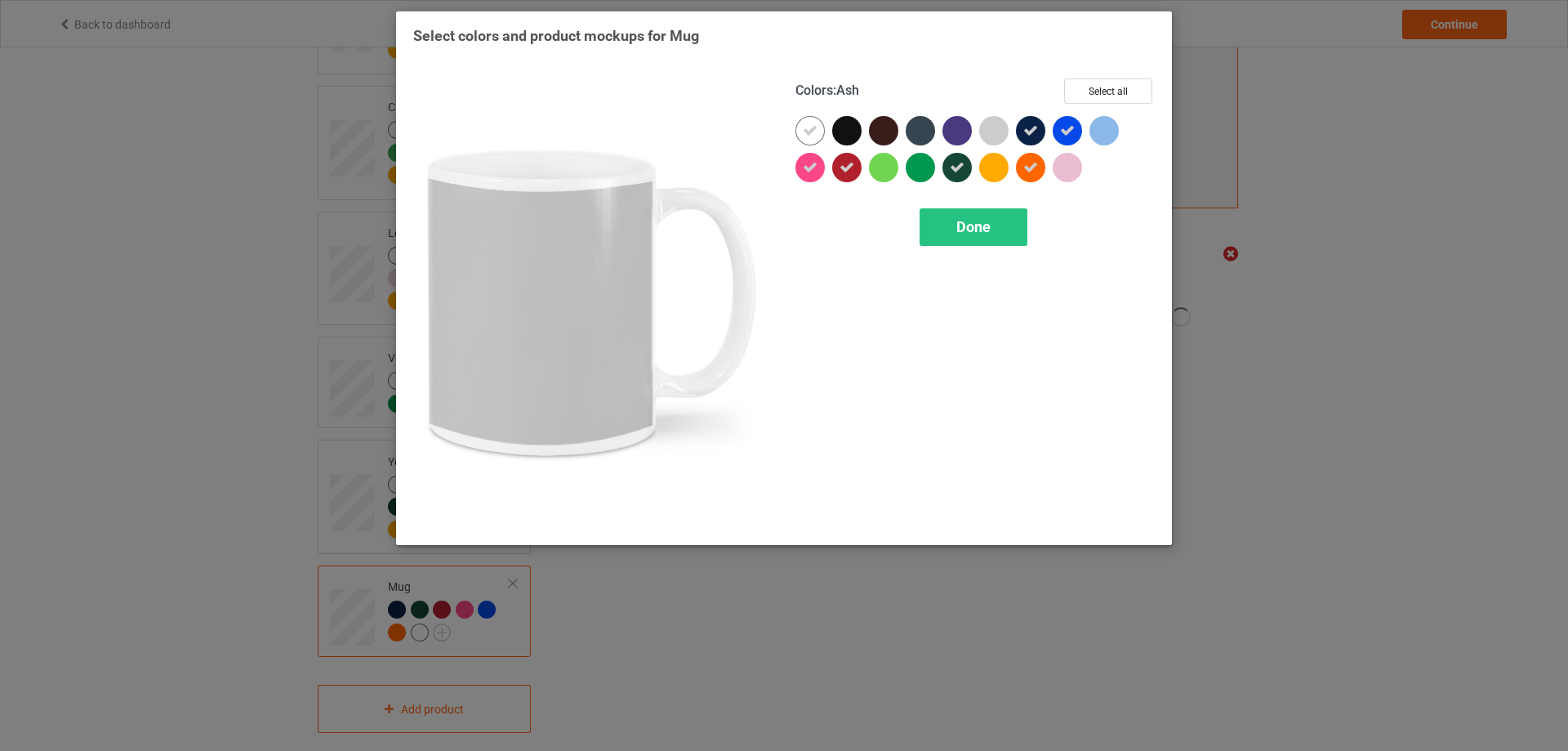
click at [998, 132] on div at bounding box center [995, 131] width 29 height 29
click at [1000, 131] on icon at bounding box center [994, 130] width 15 height 15
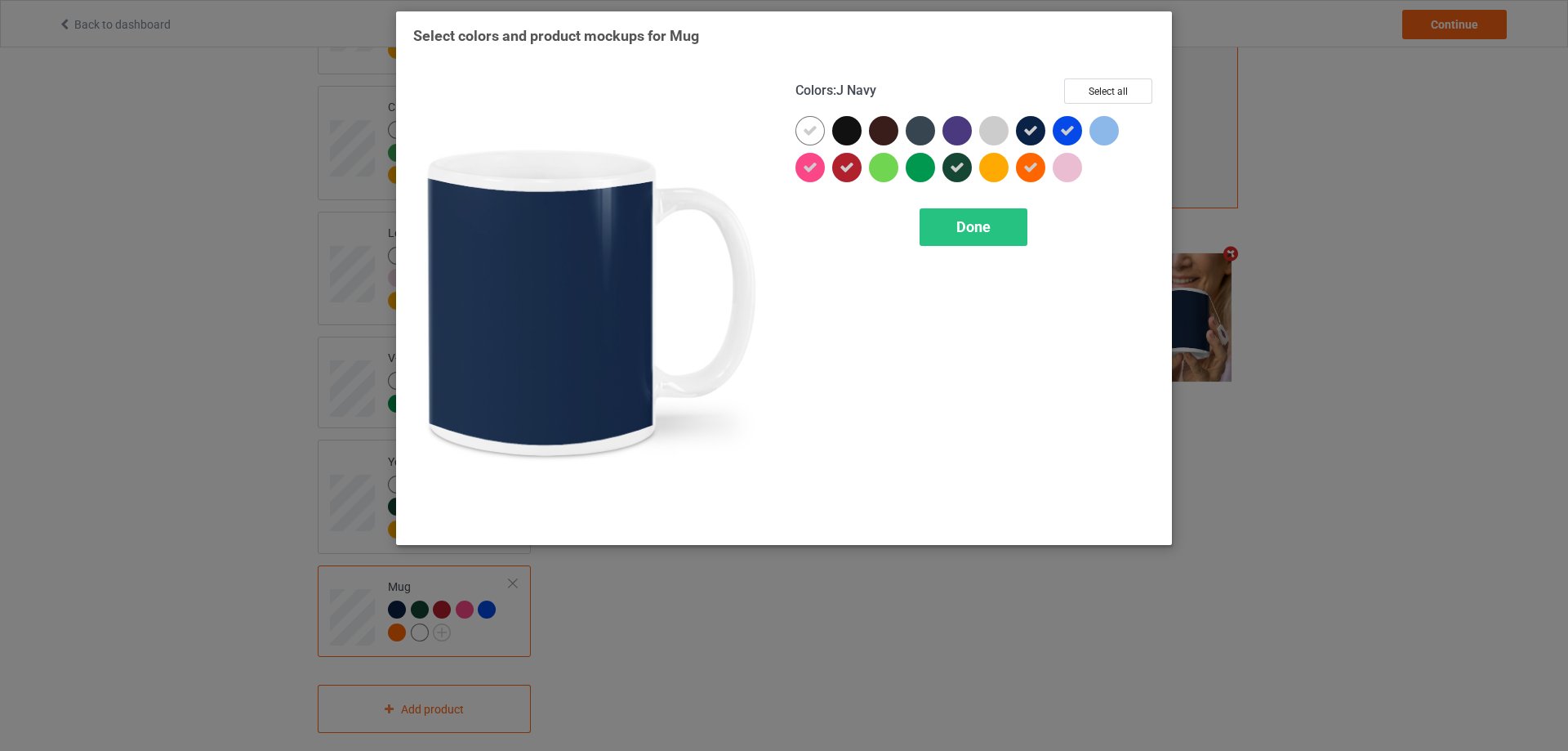
click at [1031, 131] on icon at bounding box center [1030, 130] width 15 height 15
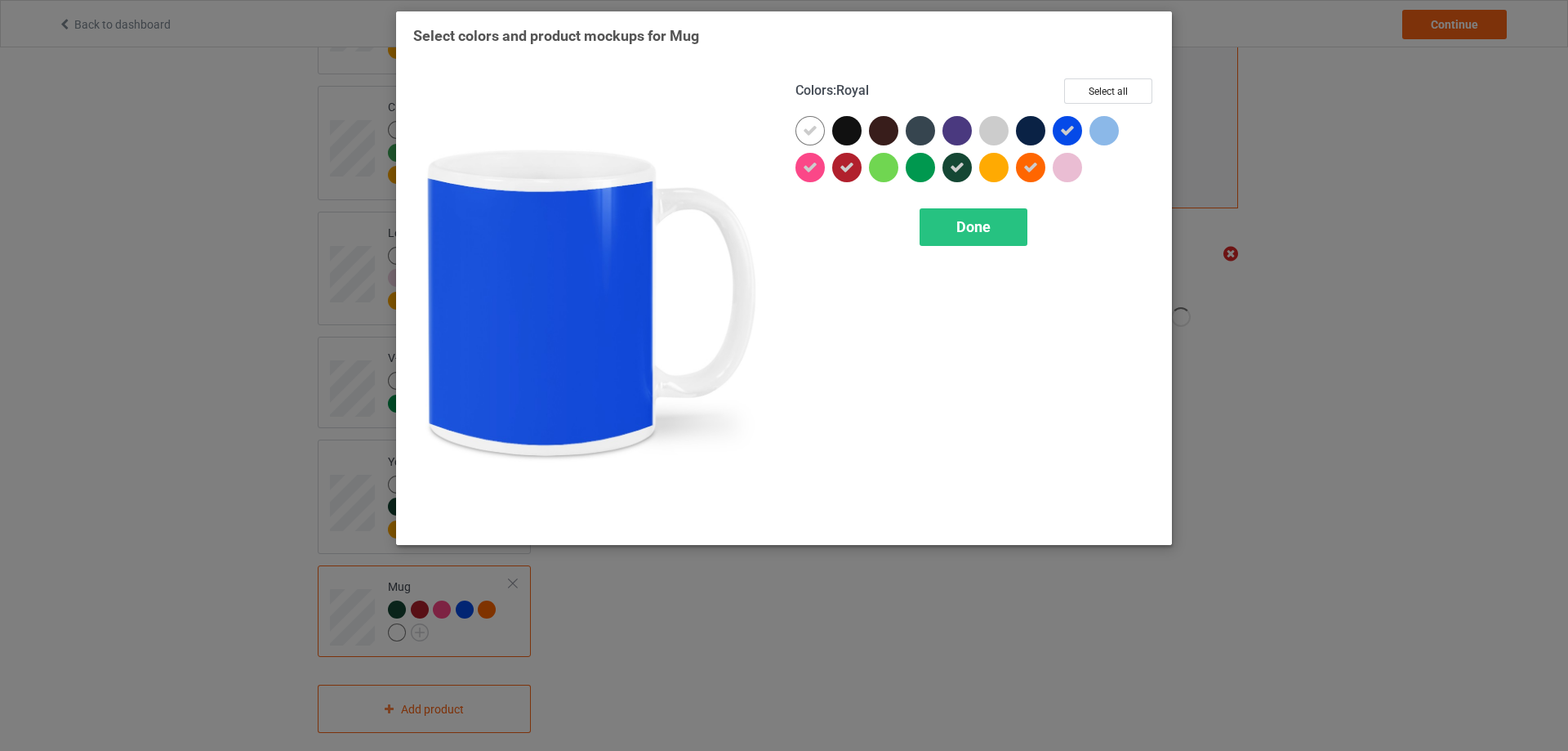
click at [1074, 130] on icon at bounding box center [1067, 130] width 15 height 15
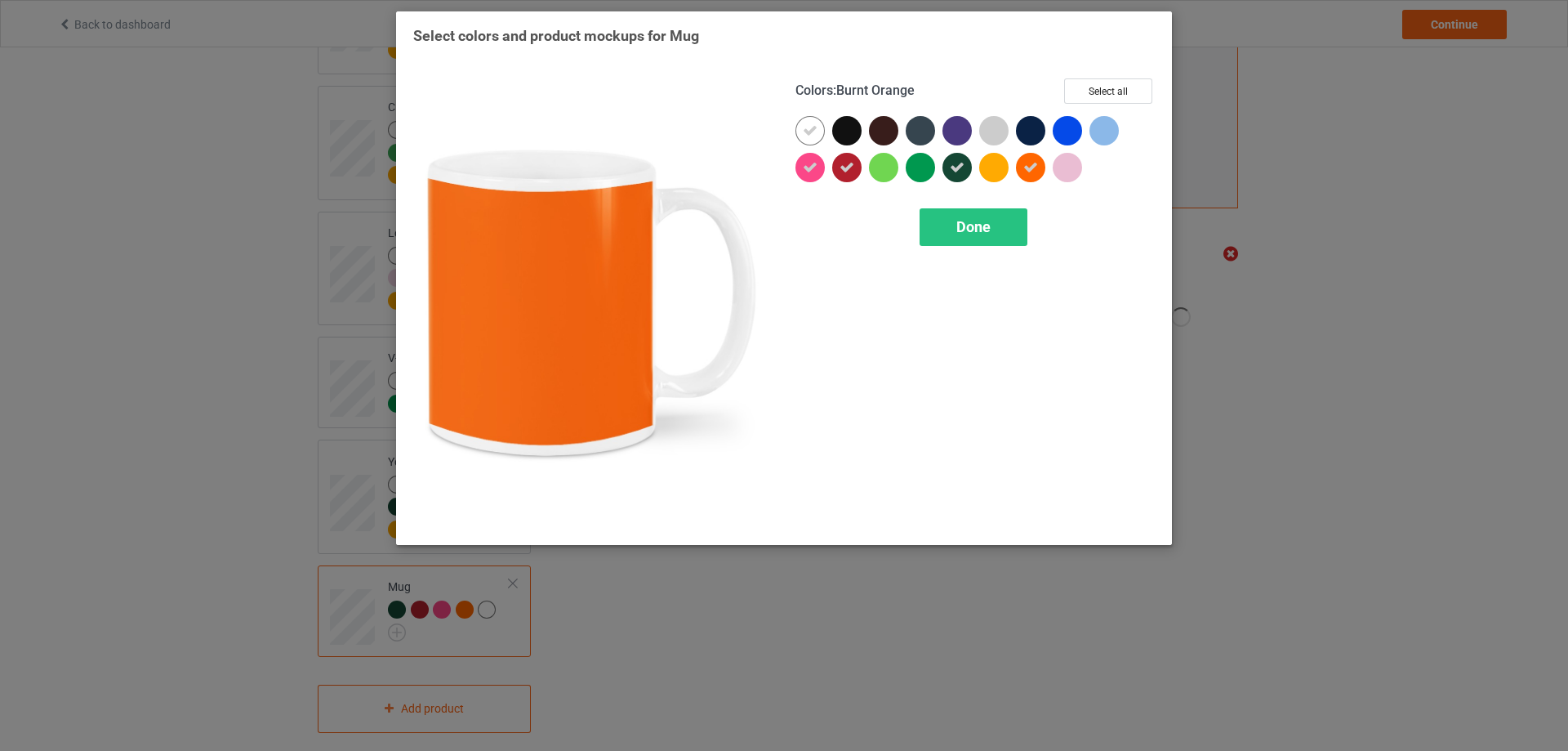
click at [1025, 163] on icon at bounding box center [1030, 167] width 15 height 15
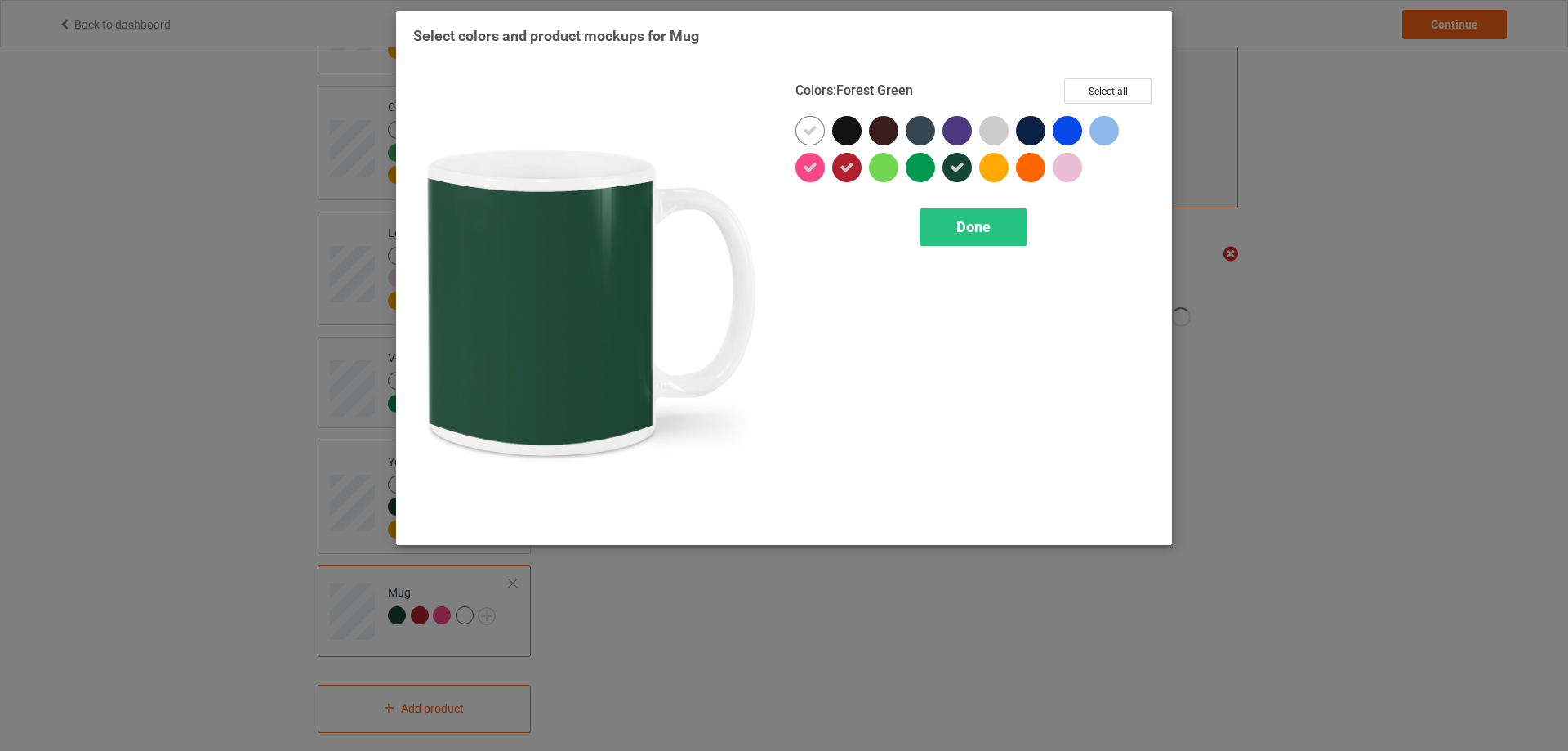
drag, startPoint x: 953, startPoint y: 165, endPoint x: 908, endPoint y: 166, distance: 45.0
click at [950, 165] on icon at bounding box center [957, 167] width 15 height 15
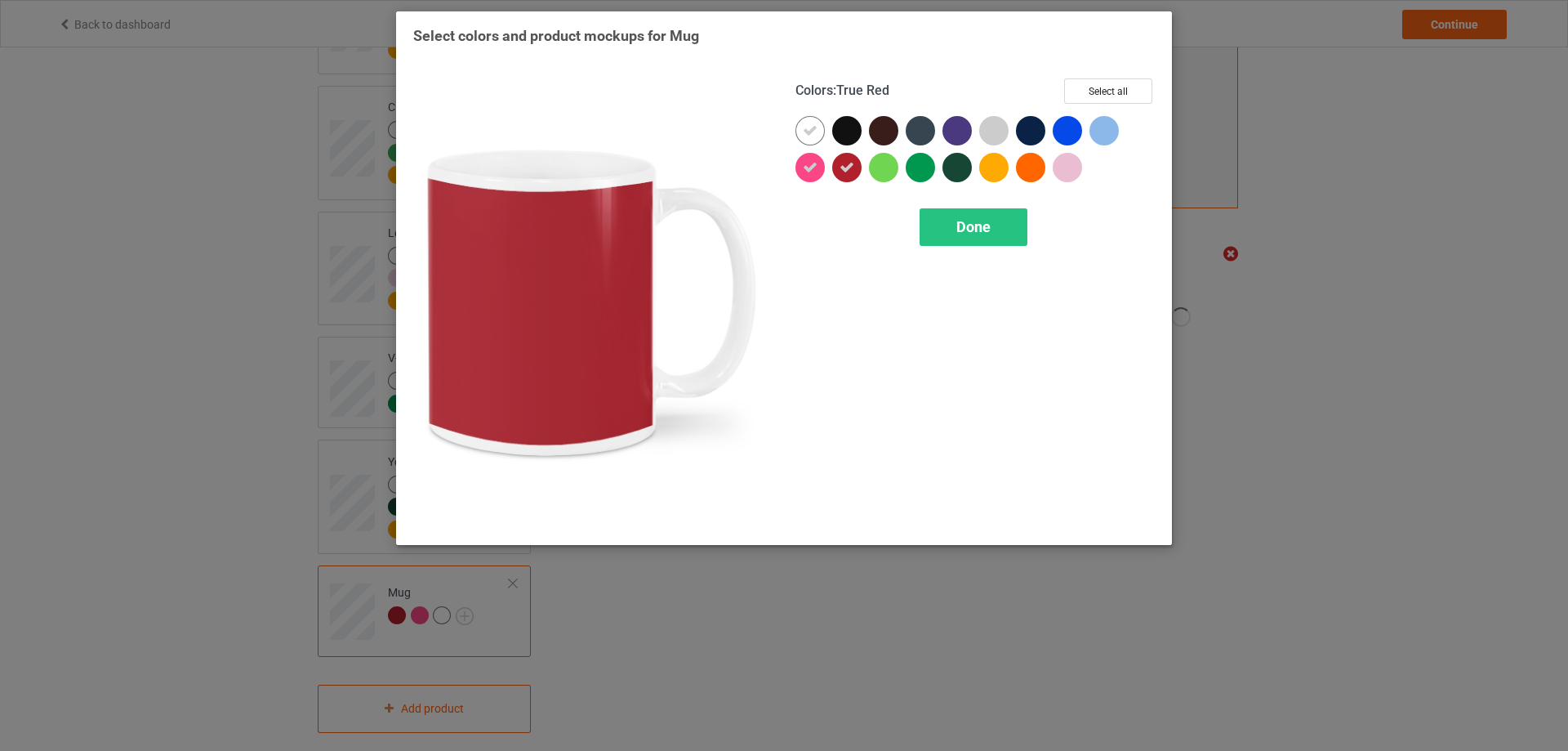
drag, startPoint x: 851, startPoint y: 169, endPoint x: 822, endPoint y: 172, distance: 29.2
click at [847, 170] on icon at bounding box center [846, 167] width 15 height 15
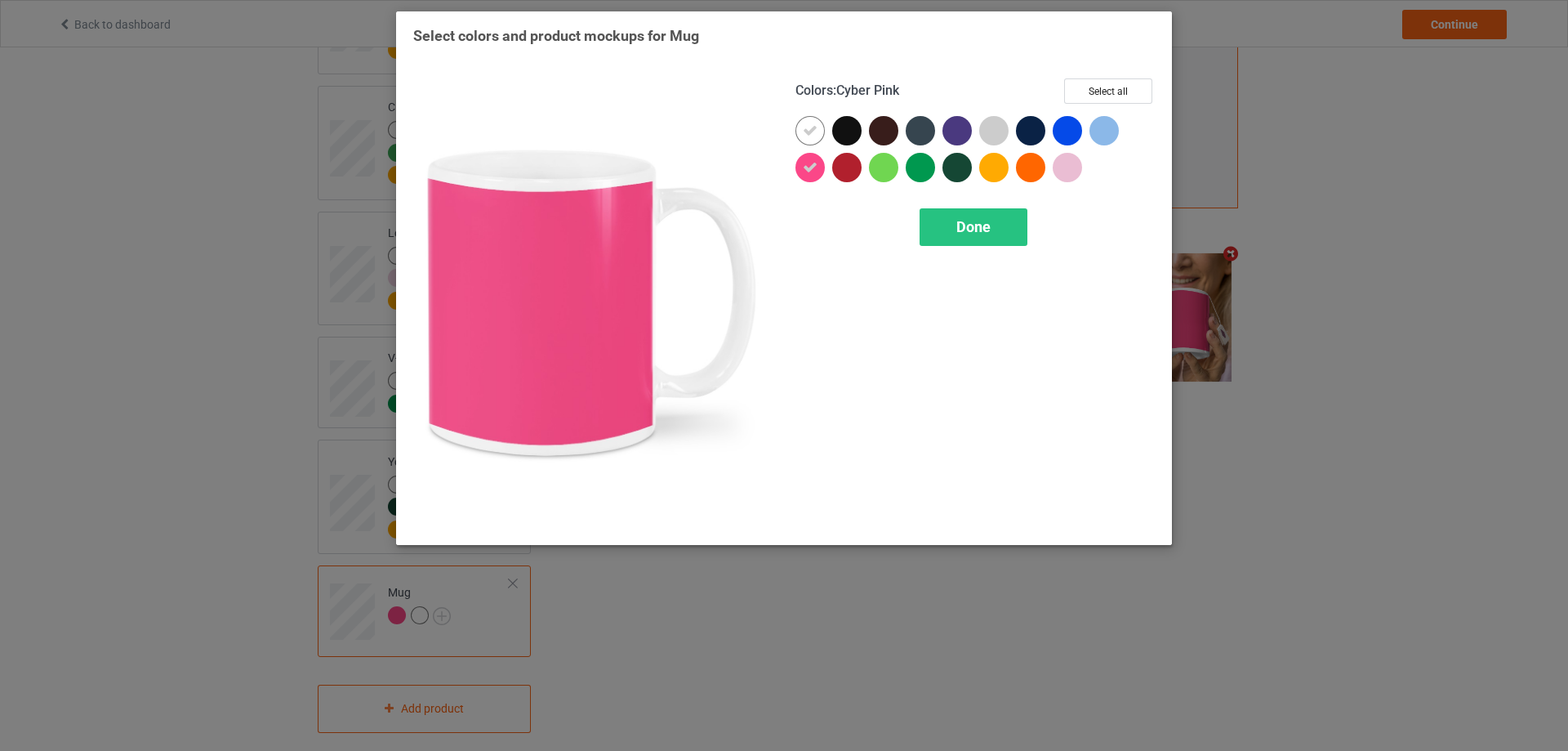
click at [815, 172] on icon at bounding box center [810, 167] width 15 height 15
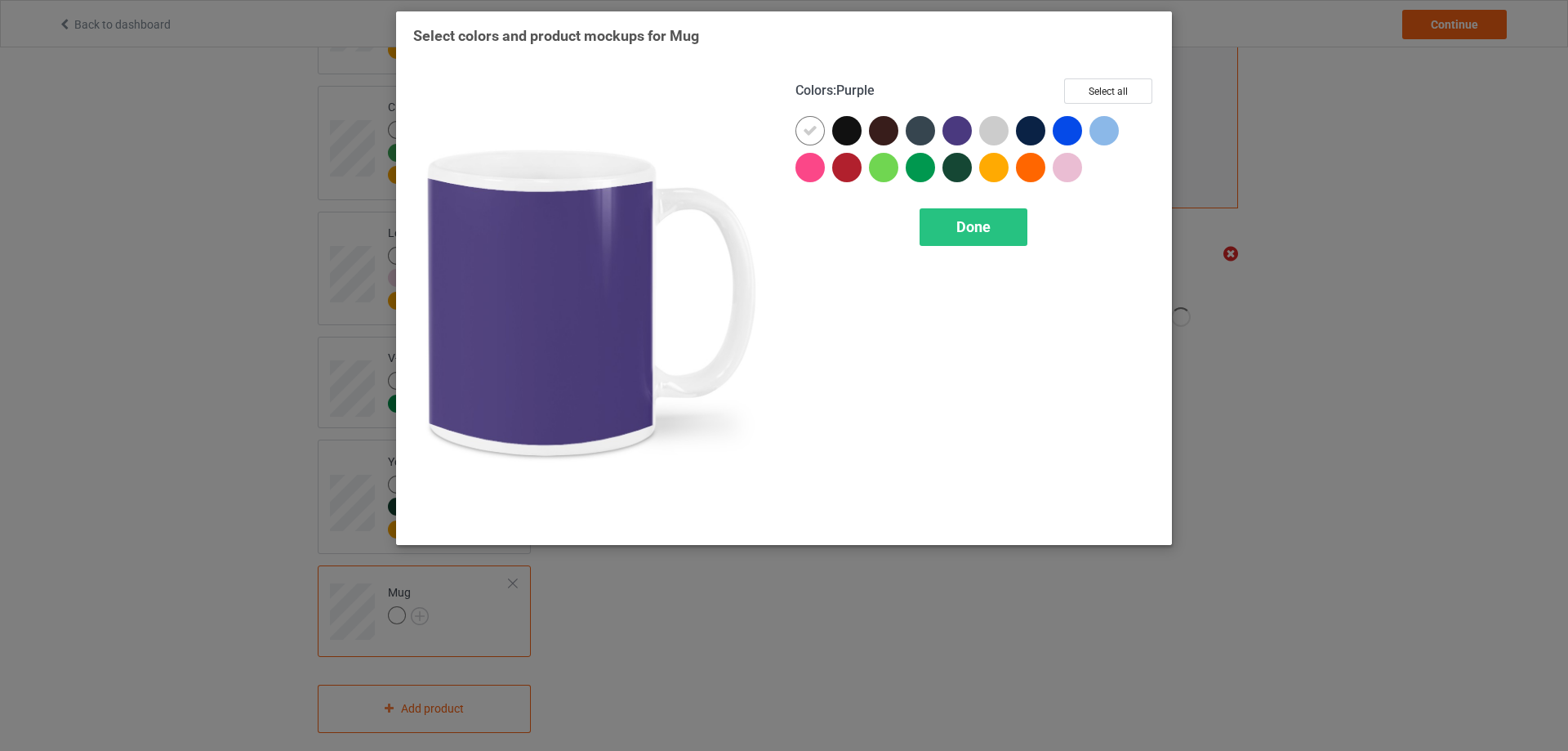
click at [961, 135] on div at bounding box center [957, 131] width 29 height 29
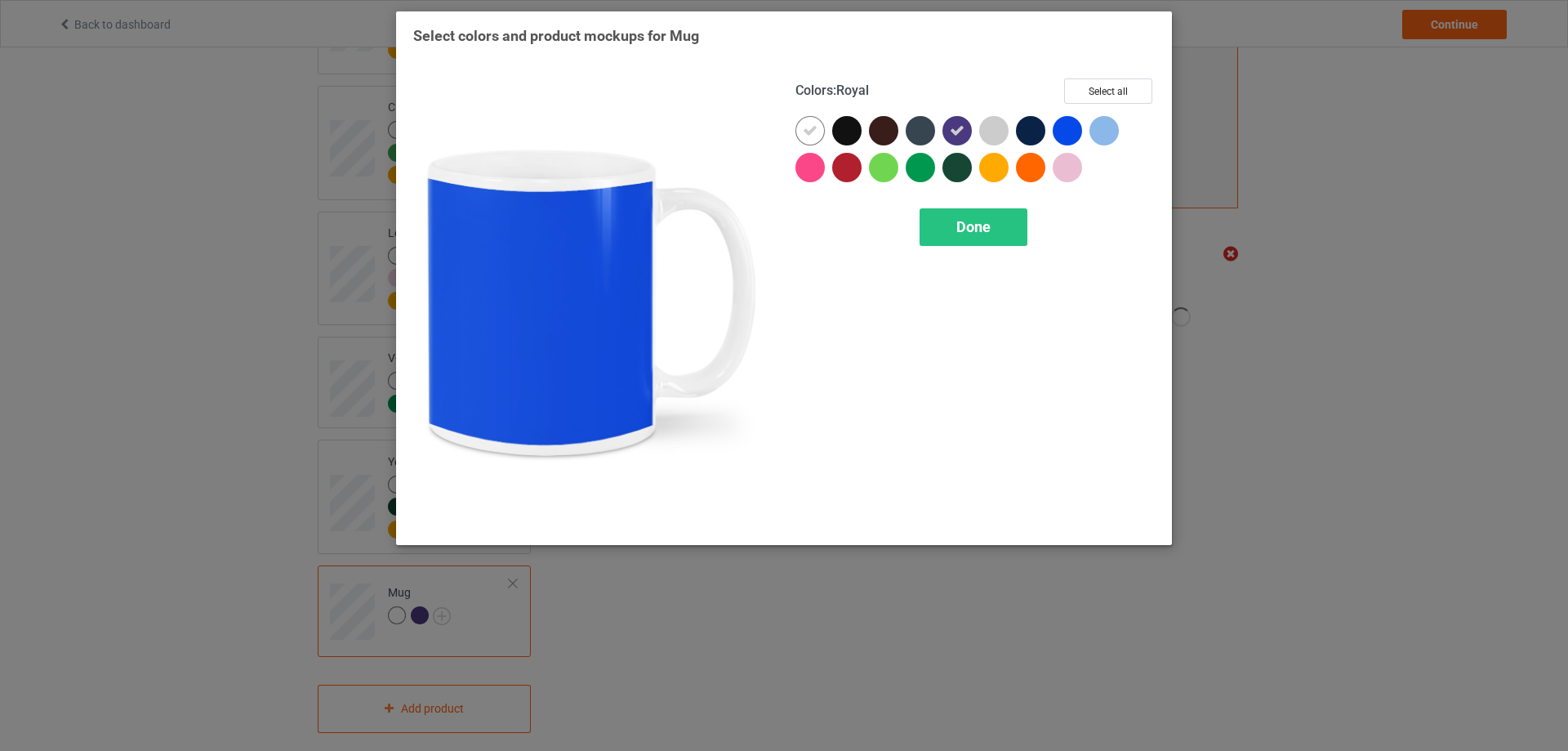
click at [1074, 130] on div at bounding box center [1067, 131] width 29 height 29
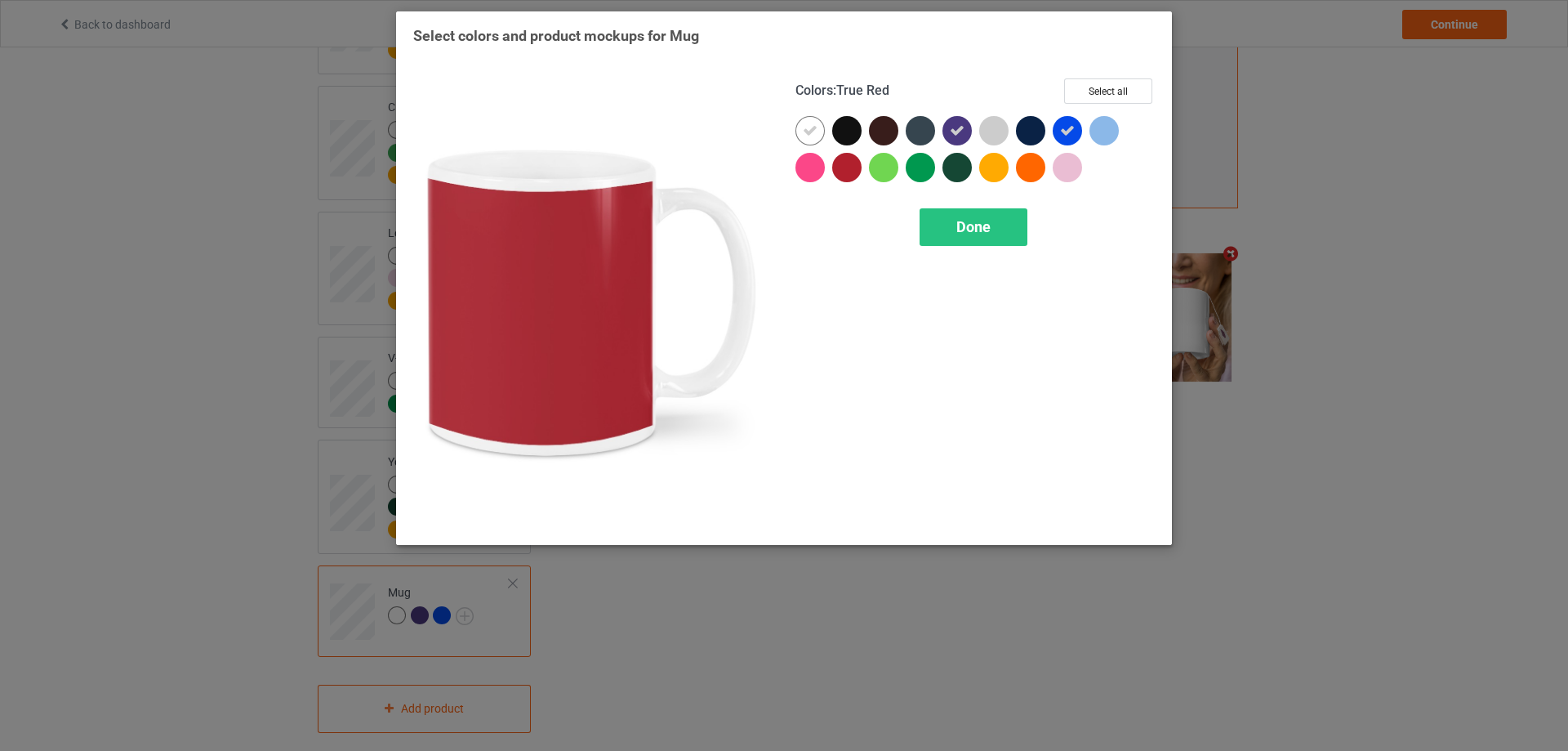
click at [851, 170] on div at bounding box center [847, 167] width 29 height 29
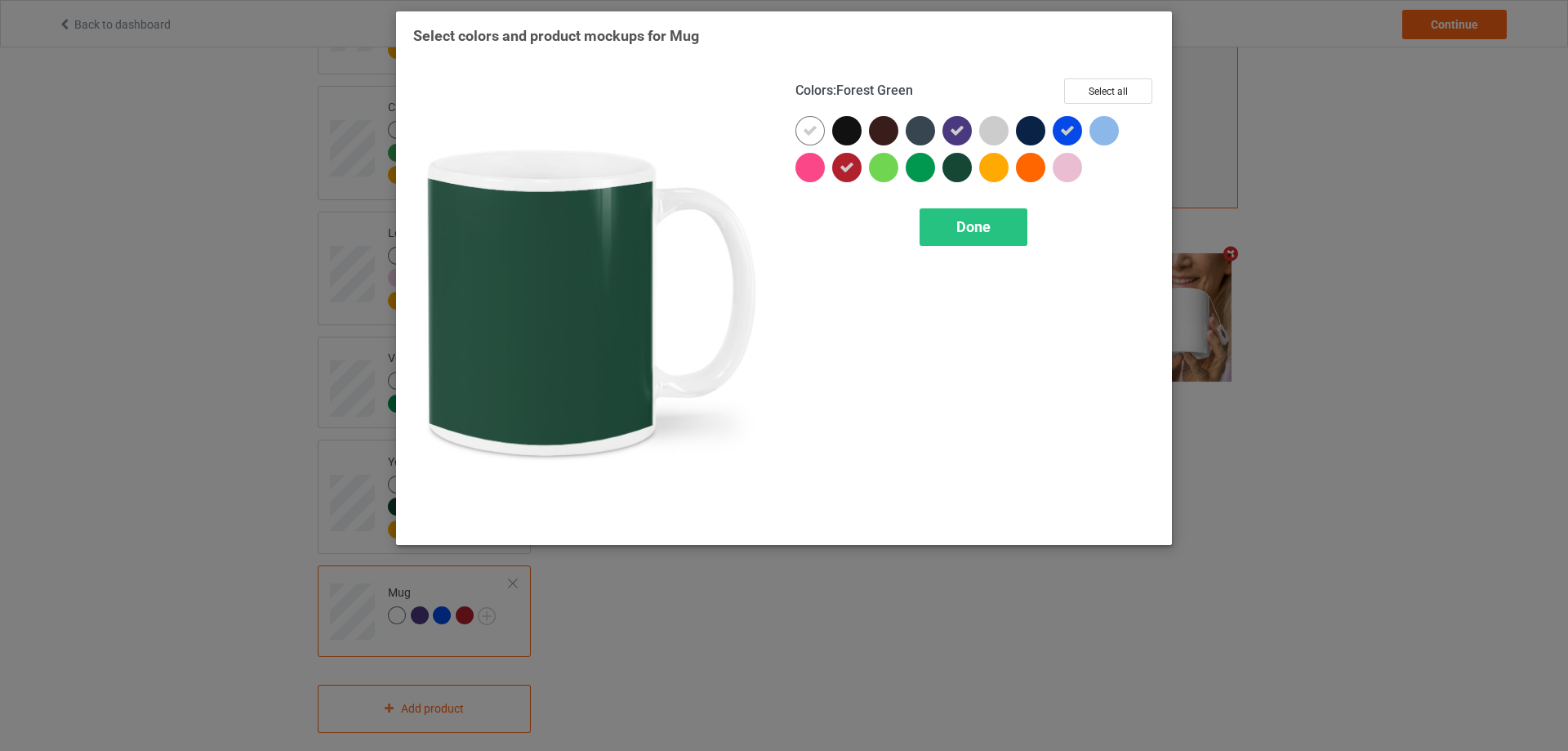
click at [949, 170] on div at bounding box center [957, 167] width 29 height 29
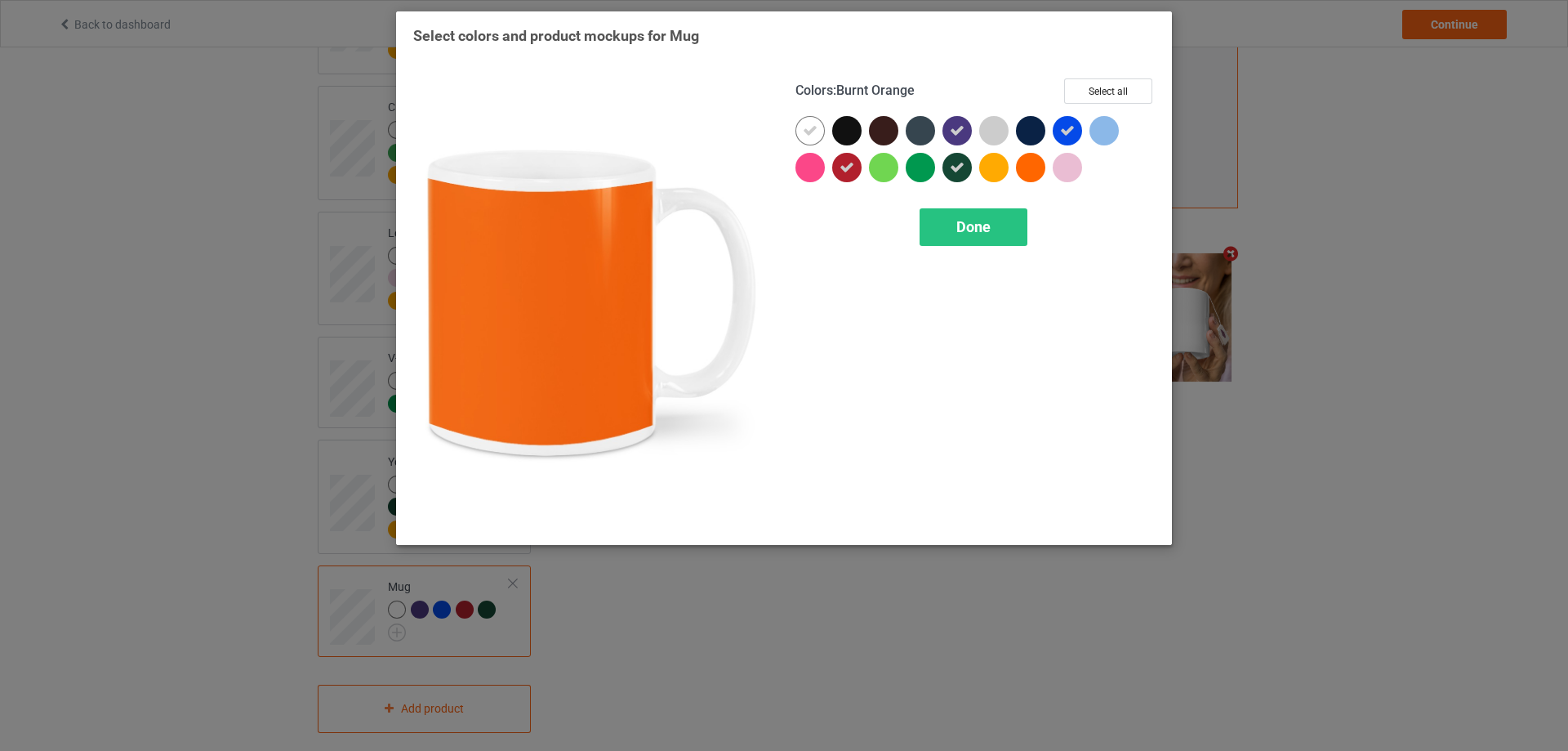
click at [1033, 176] on div at bounding box center [1031, 167] width 29 height 29
click at [1014, 217] on div "Done" at bounding box center [974, 226] width 107 height 37
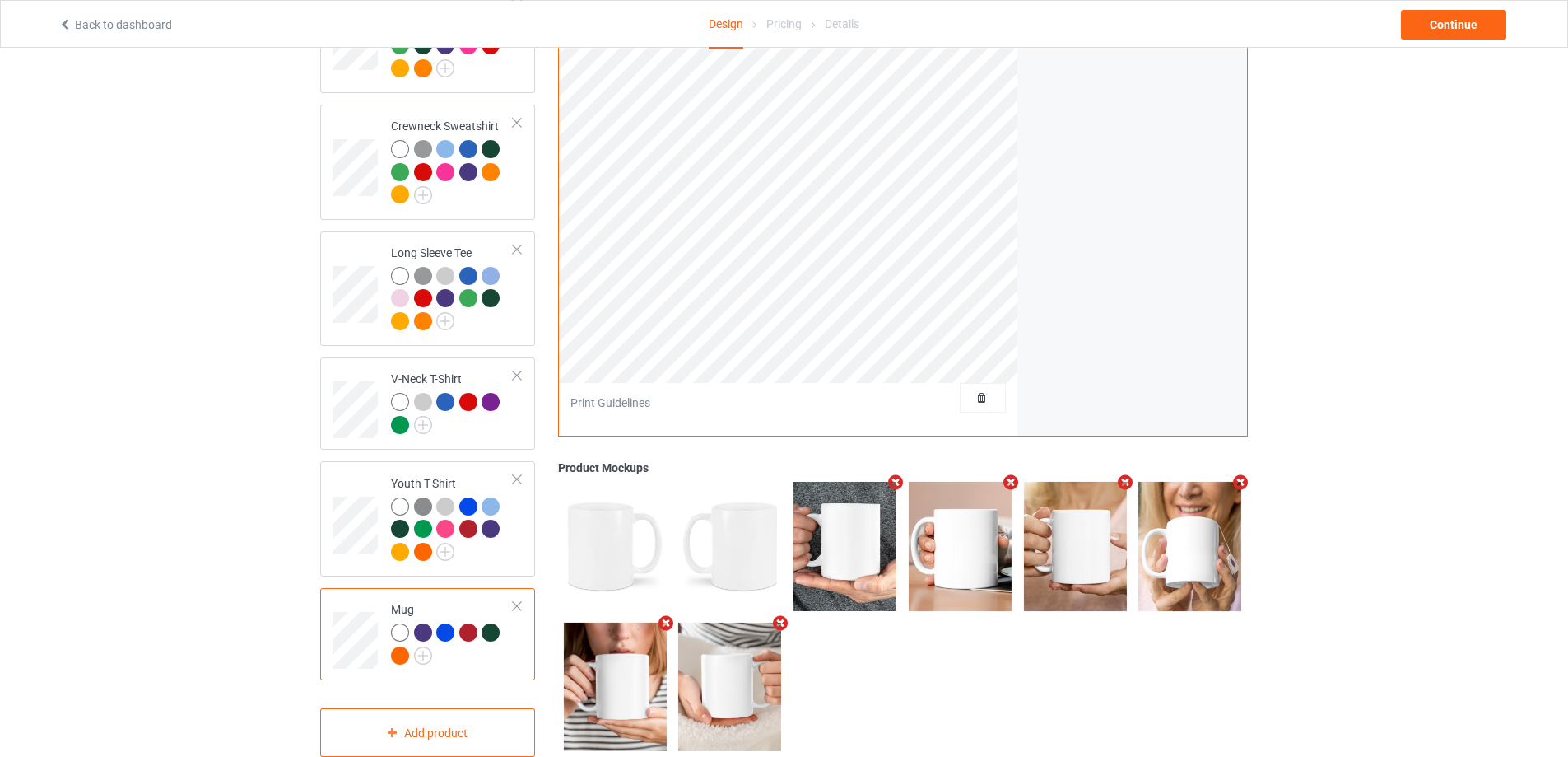
scroll to position [499, 0]
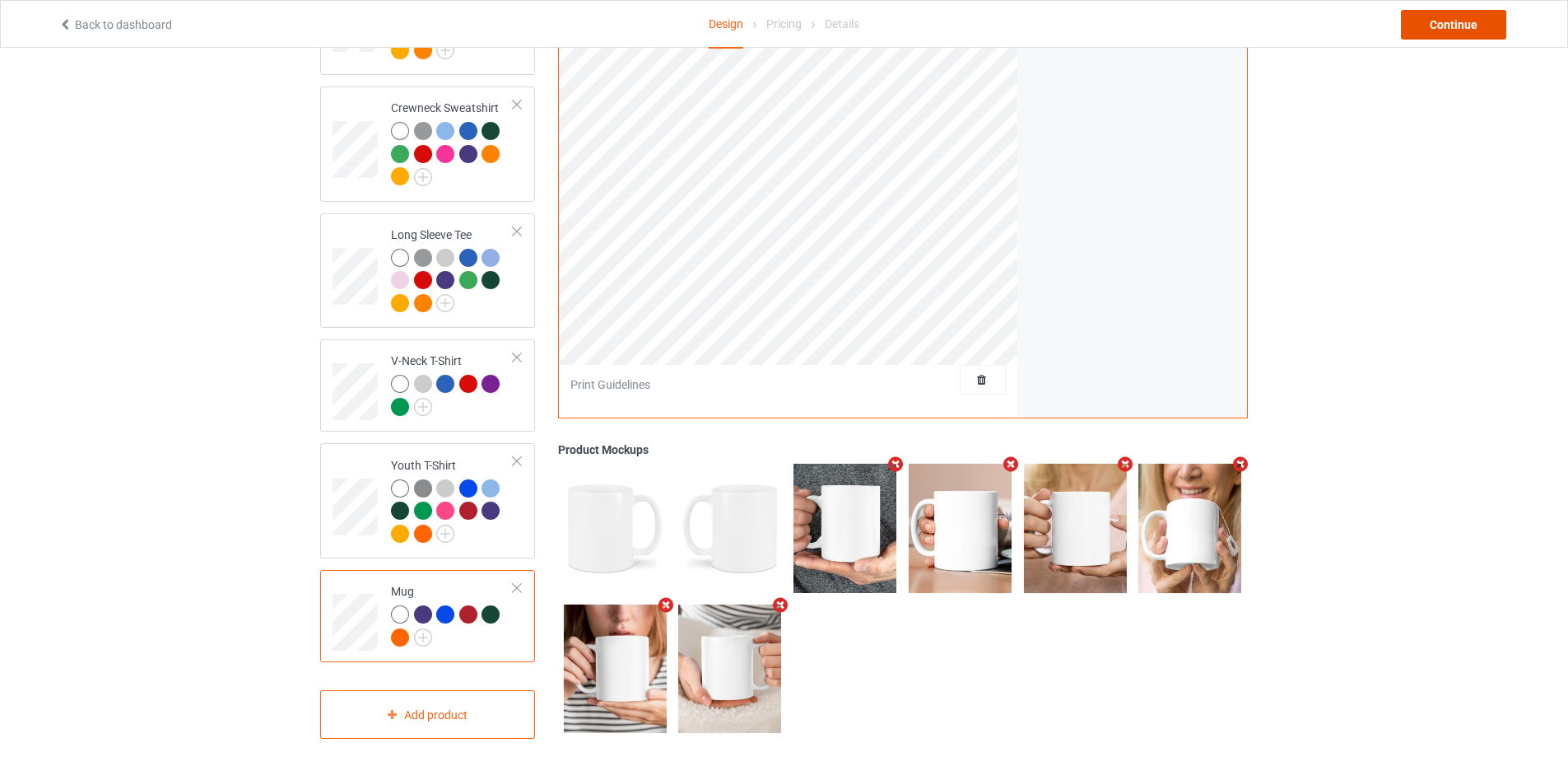
click at [1444, 22] on div "Continue" at bounding box center [1454, 24] width 106 height 30
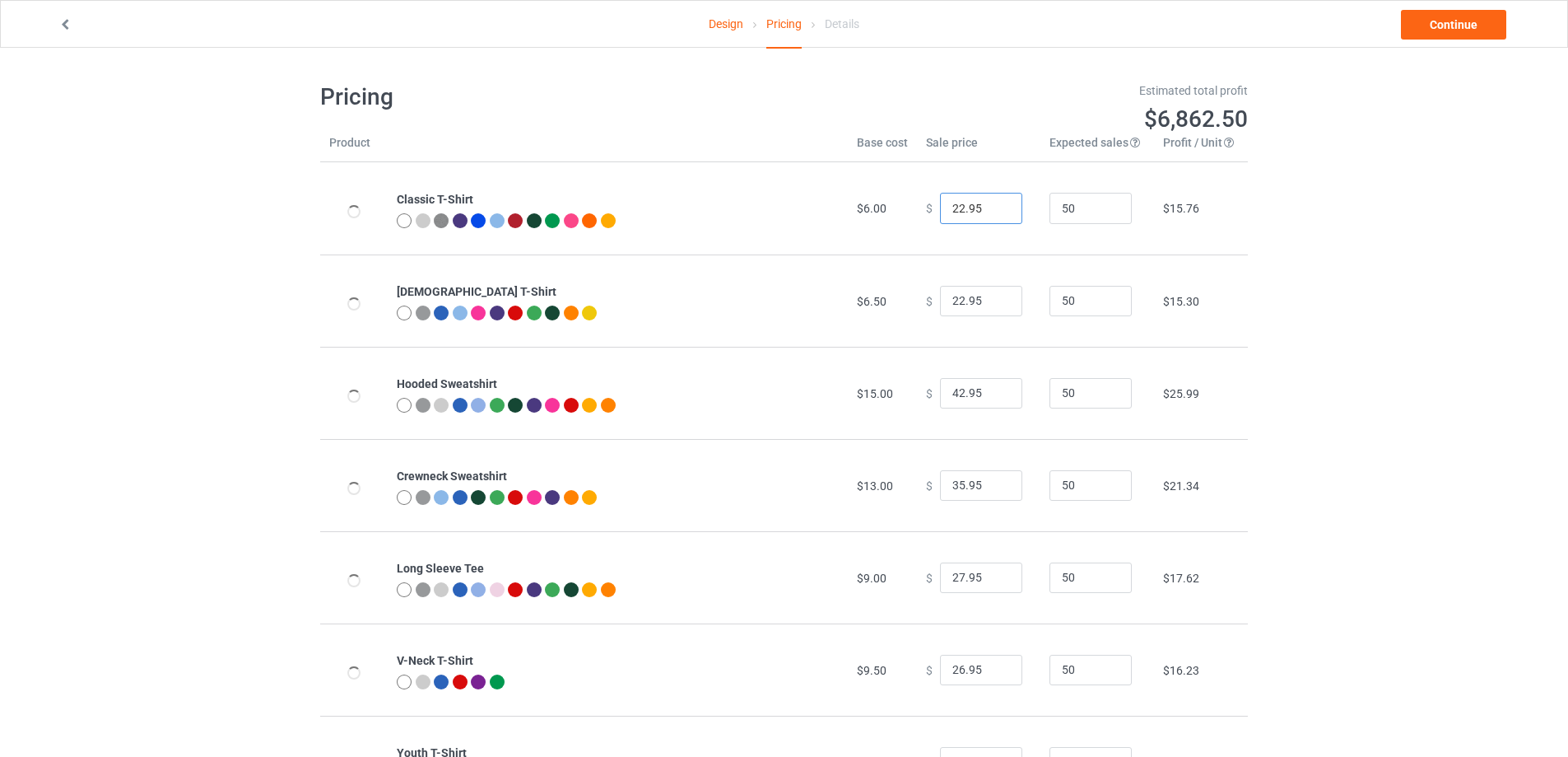
click at [951, 209] on input "22.95" at bounding box center [981, 209] width 82 height 31
type input "26.95"
drag, startPoint x: 954, startPoint y: 295, endPoint x: 968, endPoint y: 309, distance: 19.8
click at [951, 295] on input "22.95" at bounding box center [981, 301] width 82 height 31
type input "26.95"
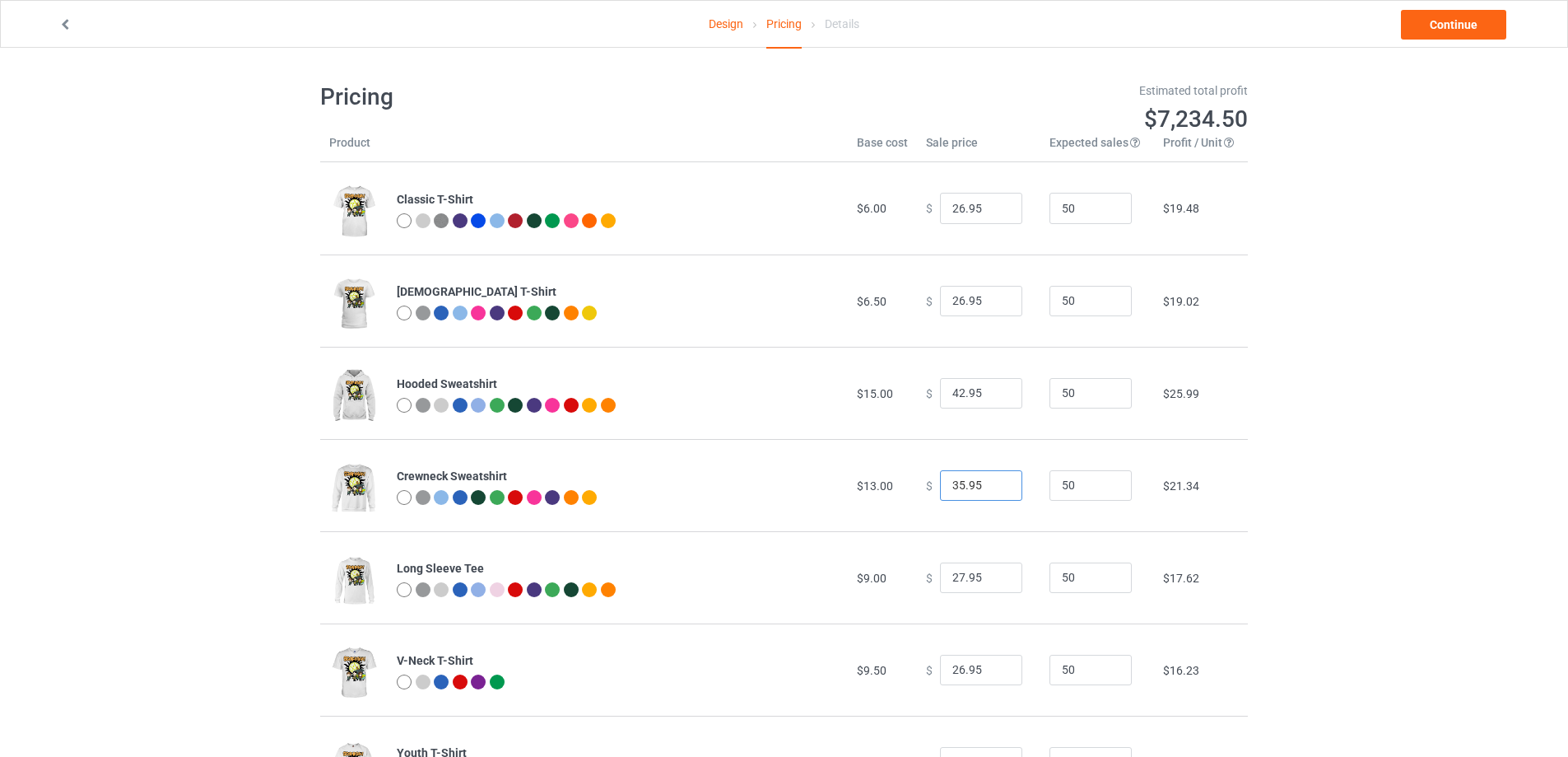
drag, startPoint x: 953, startPoint y: 489, endPoint x: 945, endPoint y: 492, distance: 8.5
click at [945, 492] on input "35.95" at bounding box center [981, 485] width 82 height 31
type input "38.95"
drag, startPoint x: 953, startPoint y: 578, endPoint x: 833, endPoint y: 563, distance: 120.9
click at [844, 565] on tr "Long Sleeve Tee $9.00 $ 27.95 50 $17.62" at bounding box center [784, 577] width 928 height 93
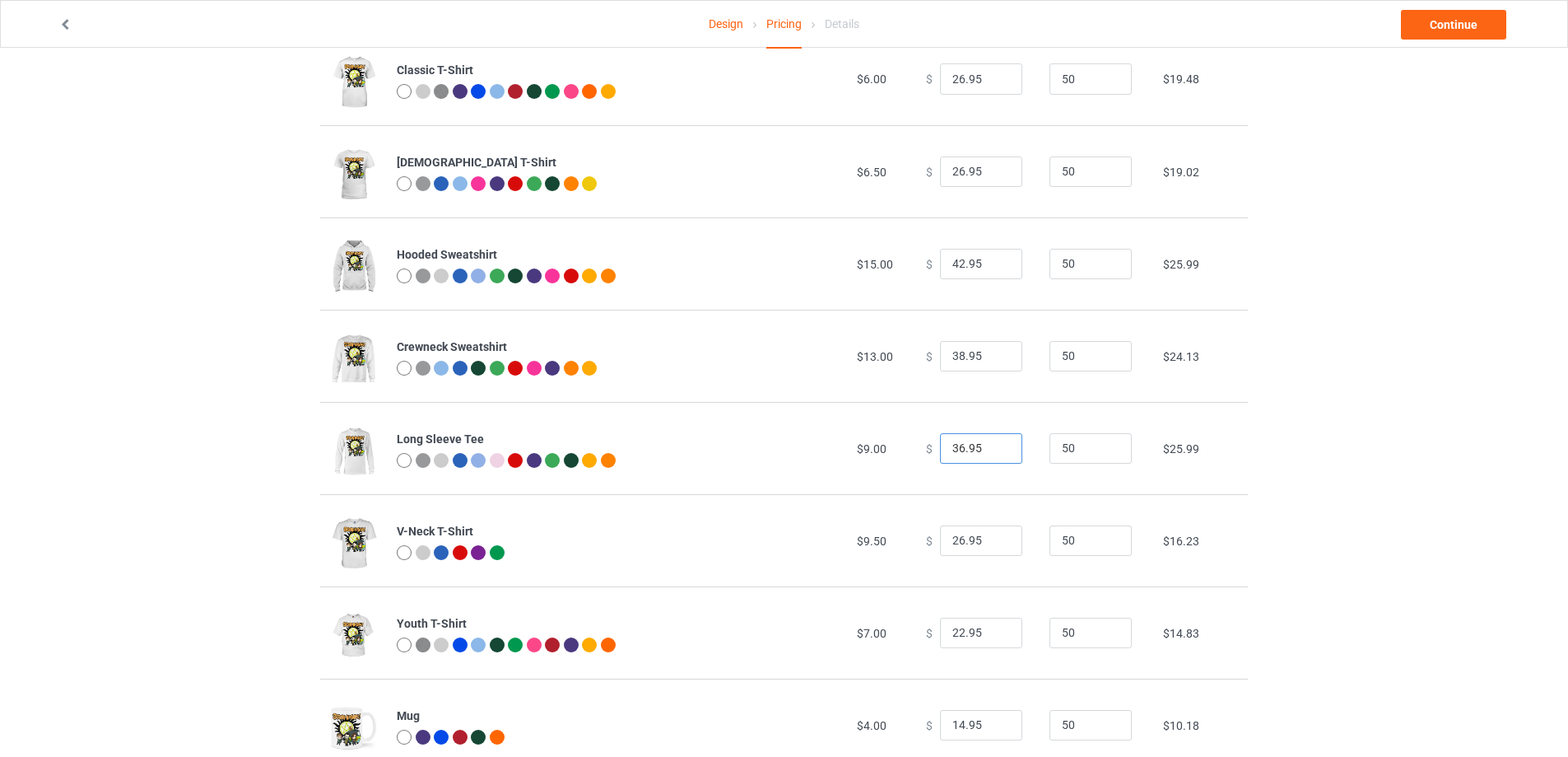
scroll to position [137, 0]
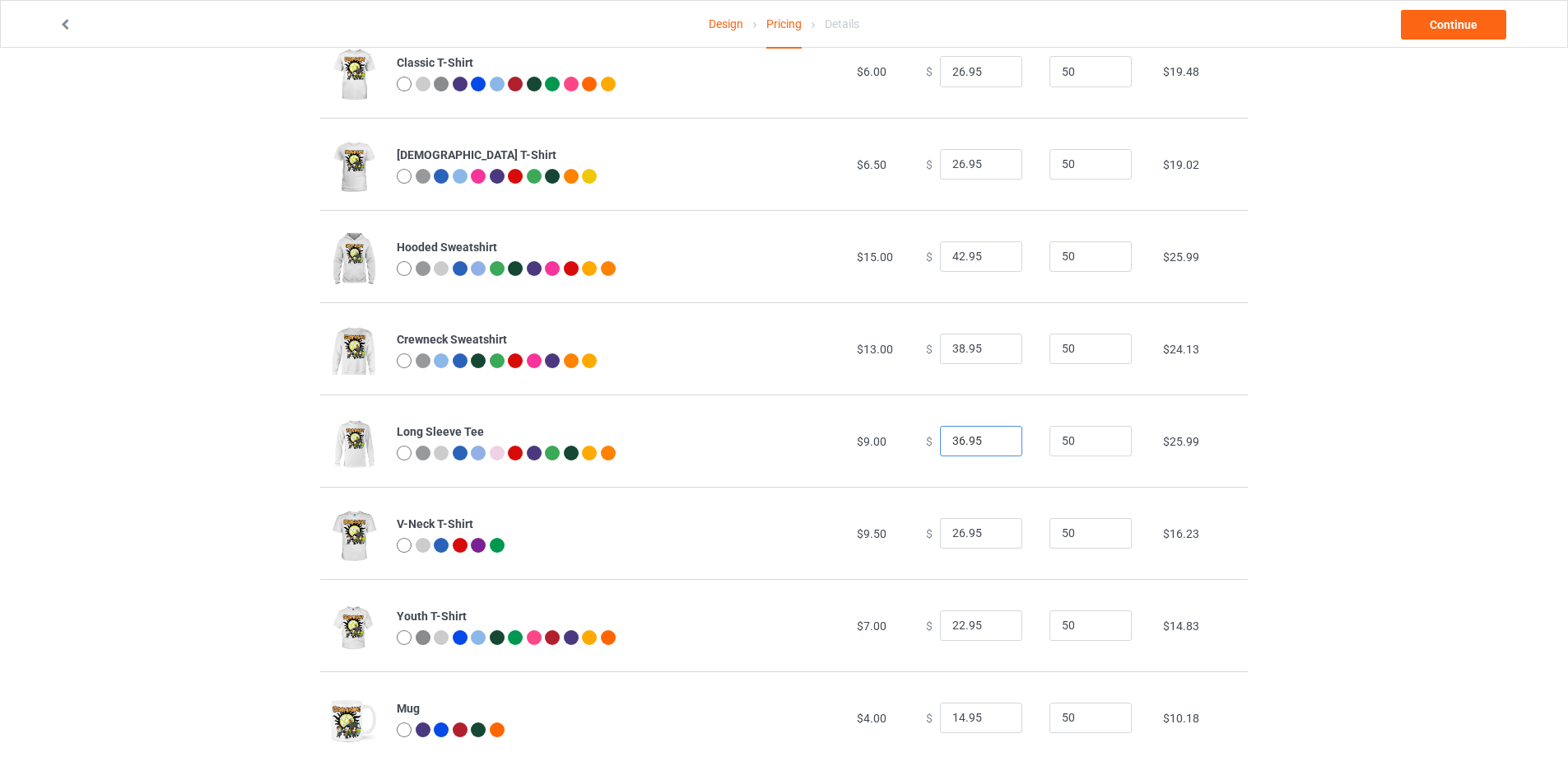
type input "36.95"
click at [951, 540] on input "26.95" at bounding box center [981, 533] width 82 height 31
type input "29.95"
drag, startPoint x: 956, startPoint y: 629, endPoint x: 901, endPoint y: 623, distance: 55.3
click at [917, 623] on td "$ 22.95" at bounding box center [978, 625] width 123 height 93
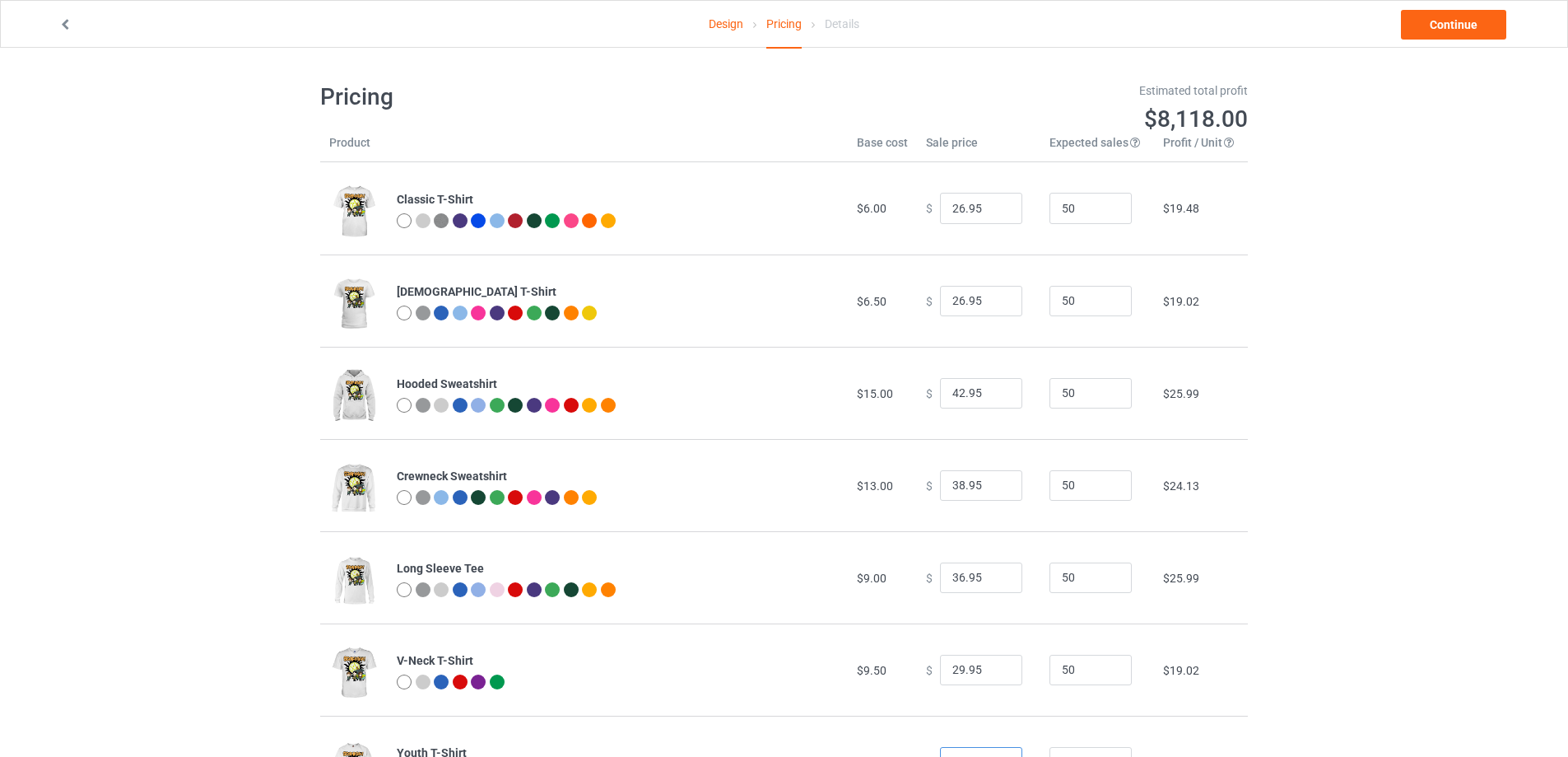
scroll to position [178, 0]
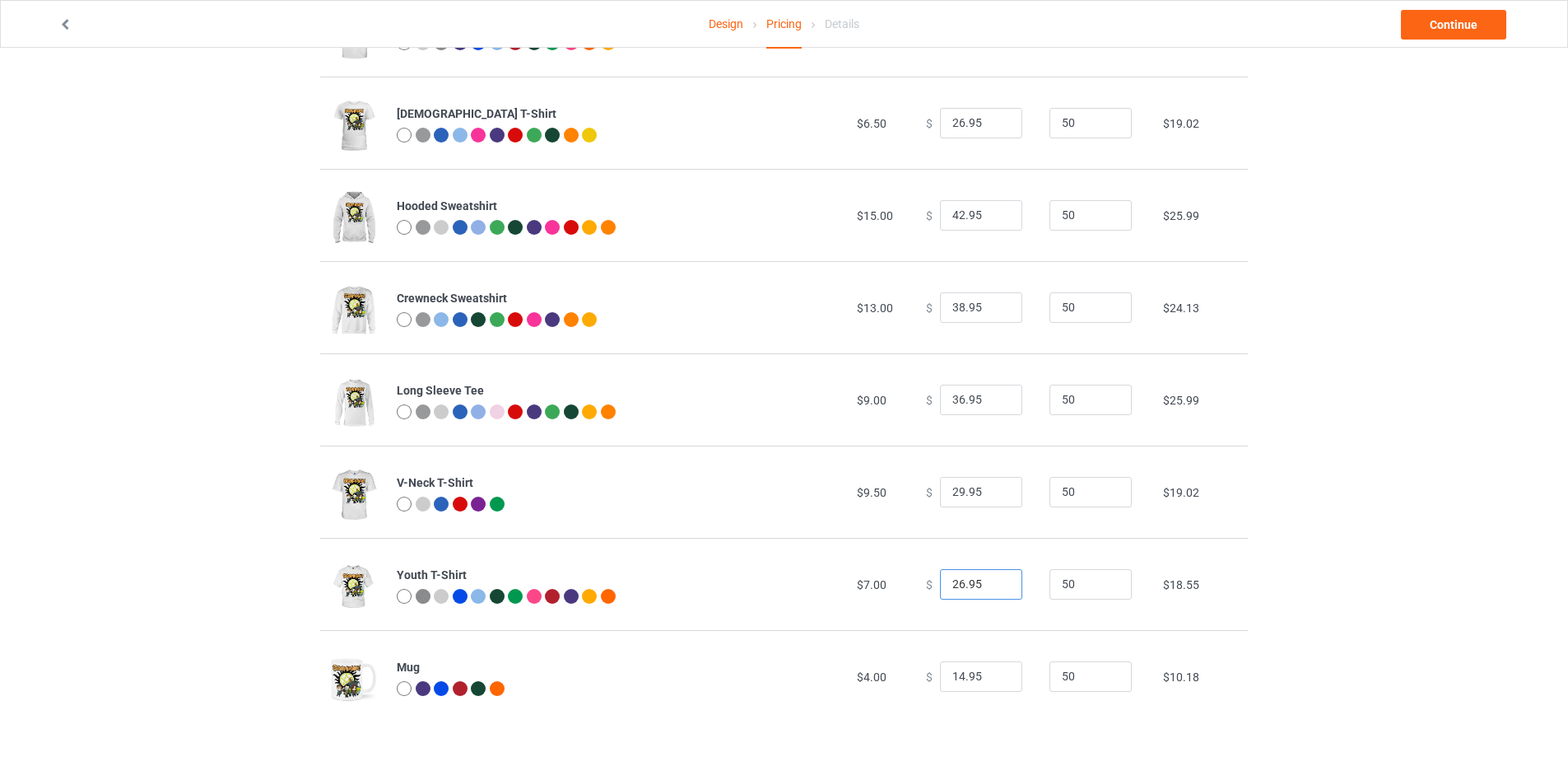
type input "26.95"
drag, startPoint x: 954, startPoint y: 676, endPoint x: 815, endPoint y: 664, distance: 139.5
click at [820, 664] on tr "Mug $4.00 $ 14.95 50 $10.18" at bounding box center [784, 676] width 928 height 93
type input "22.95"
click at [1224, 640] on td "$17.62" at bounding box center [1200, 676] width 93 height 93
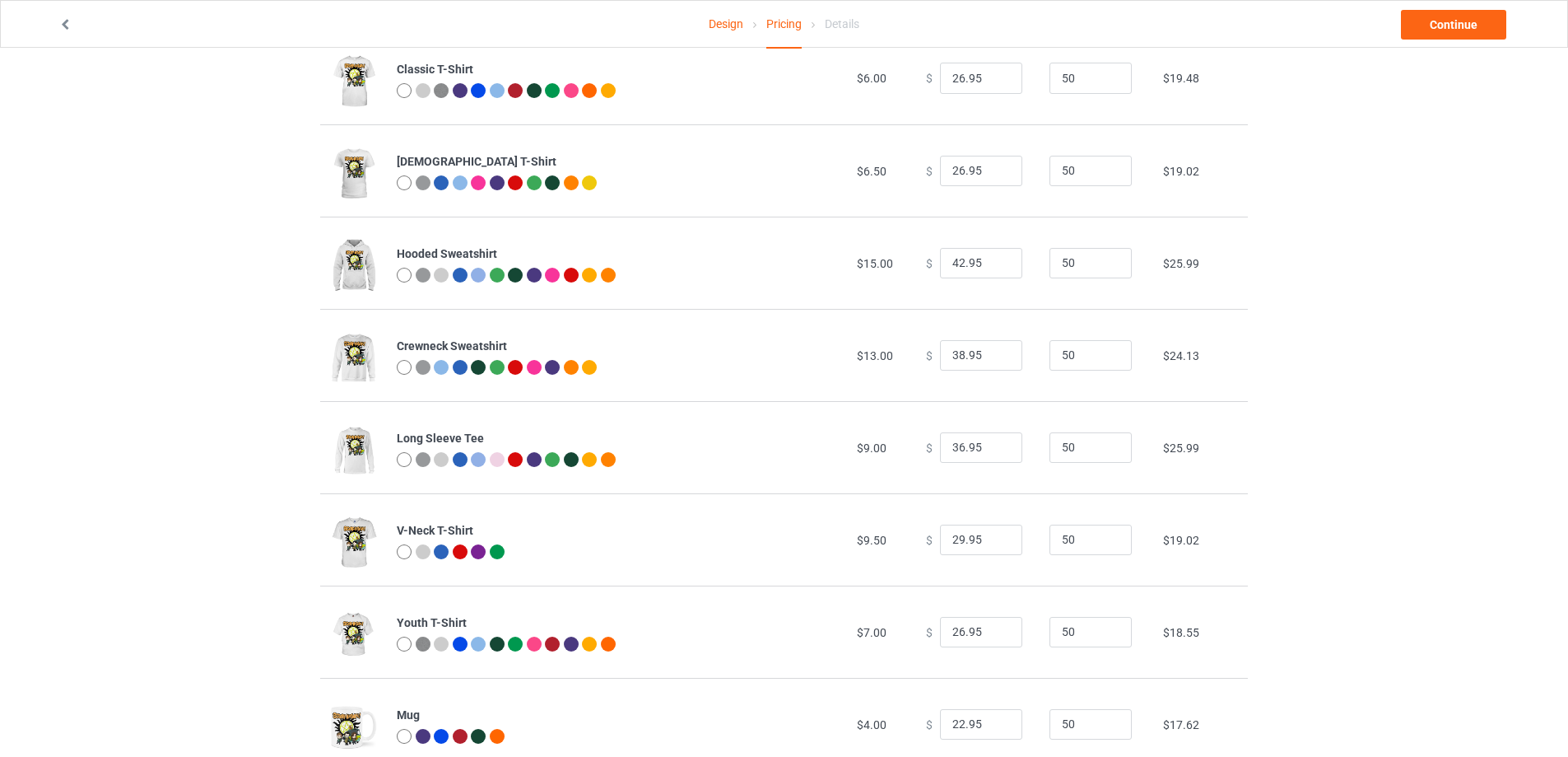
scroll to position [137, 0]
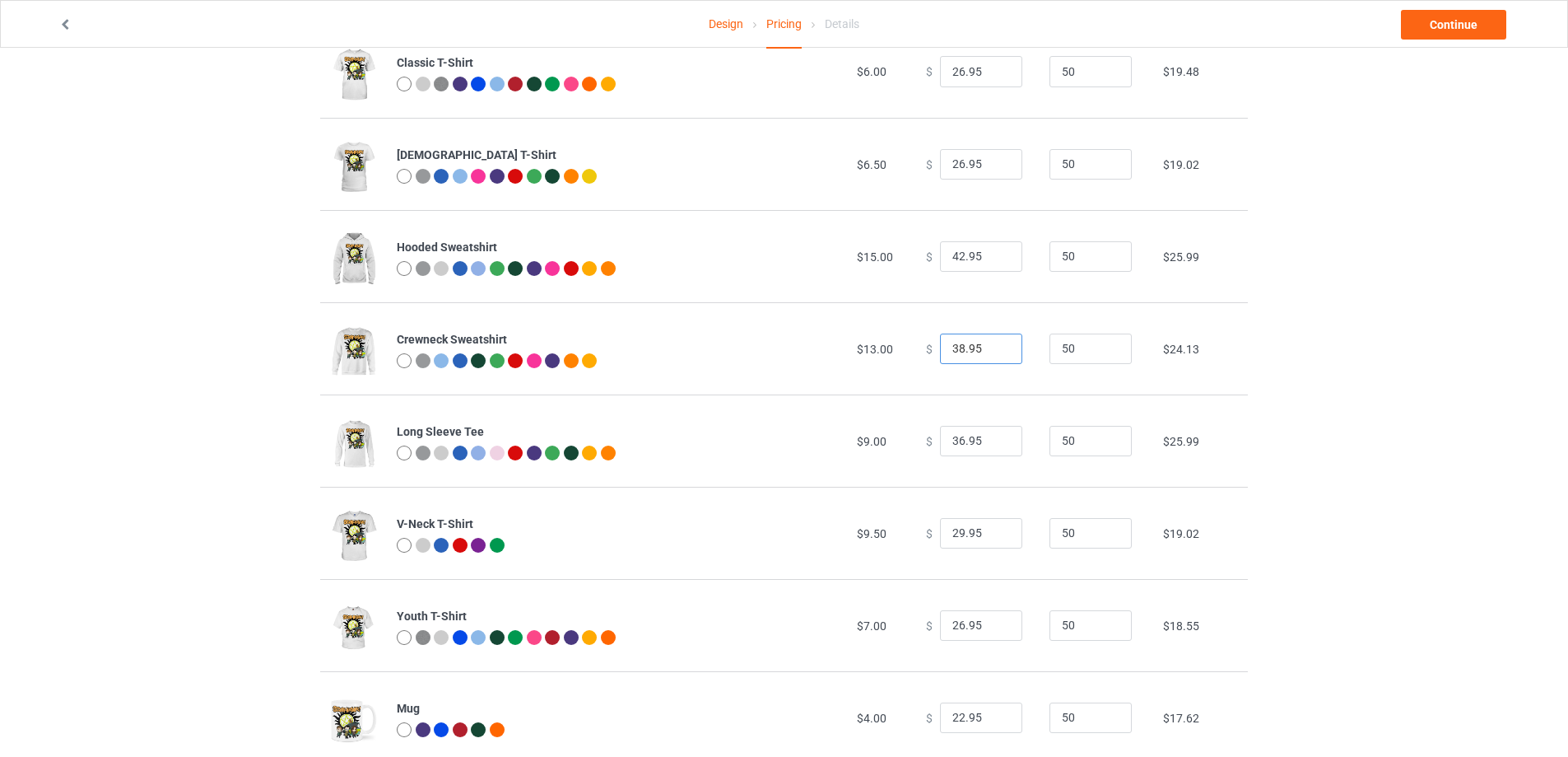
click at [952, 348] on input "38.95" at bounding box center [981, 349] width 82 height 31
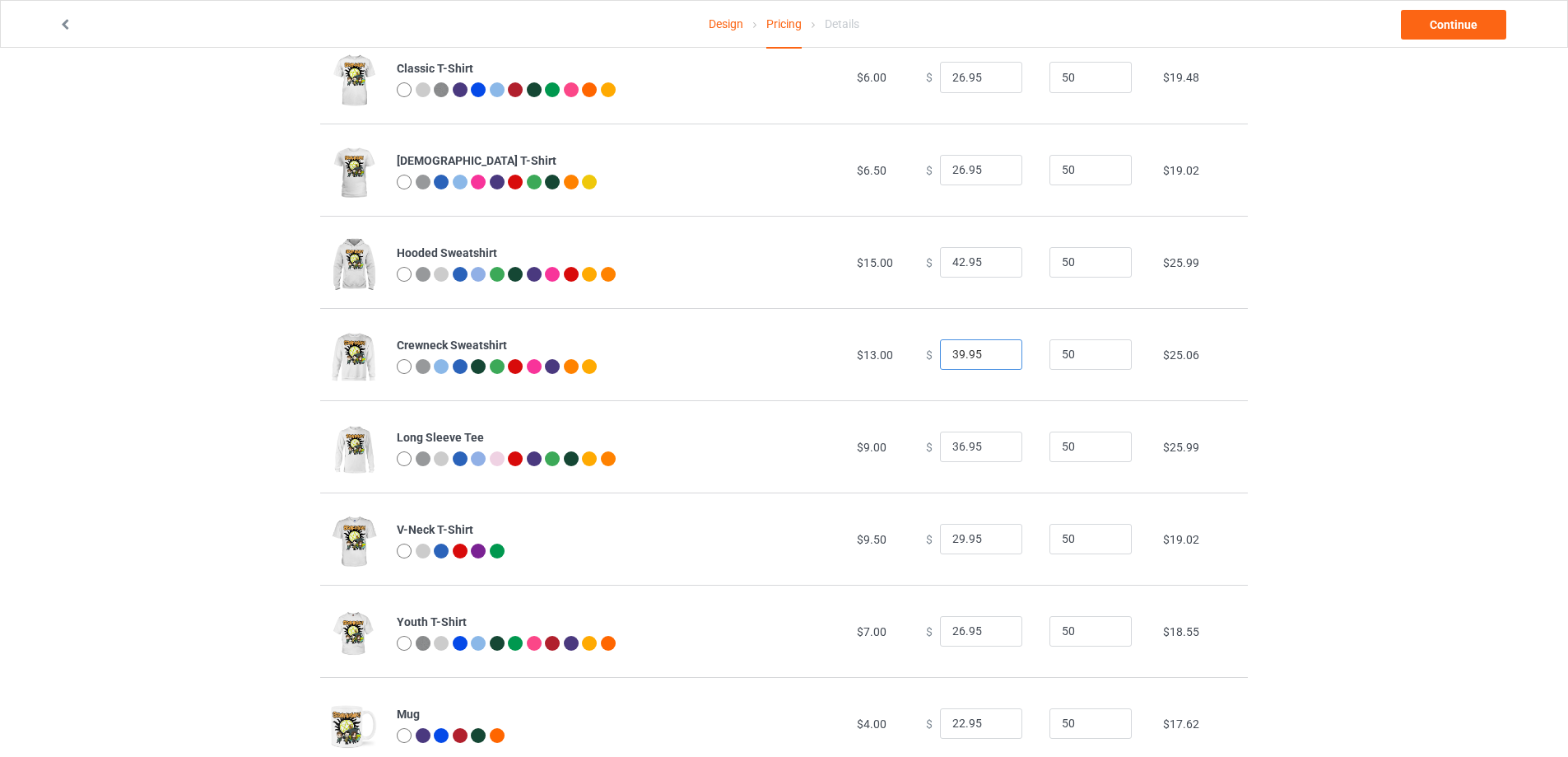
scroll to position [178, 0]
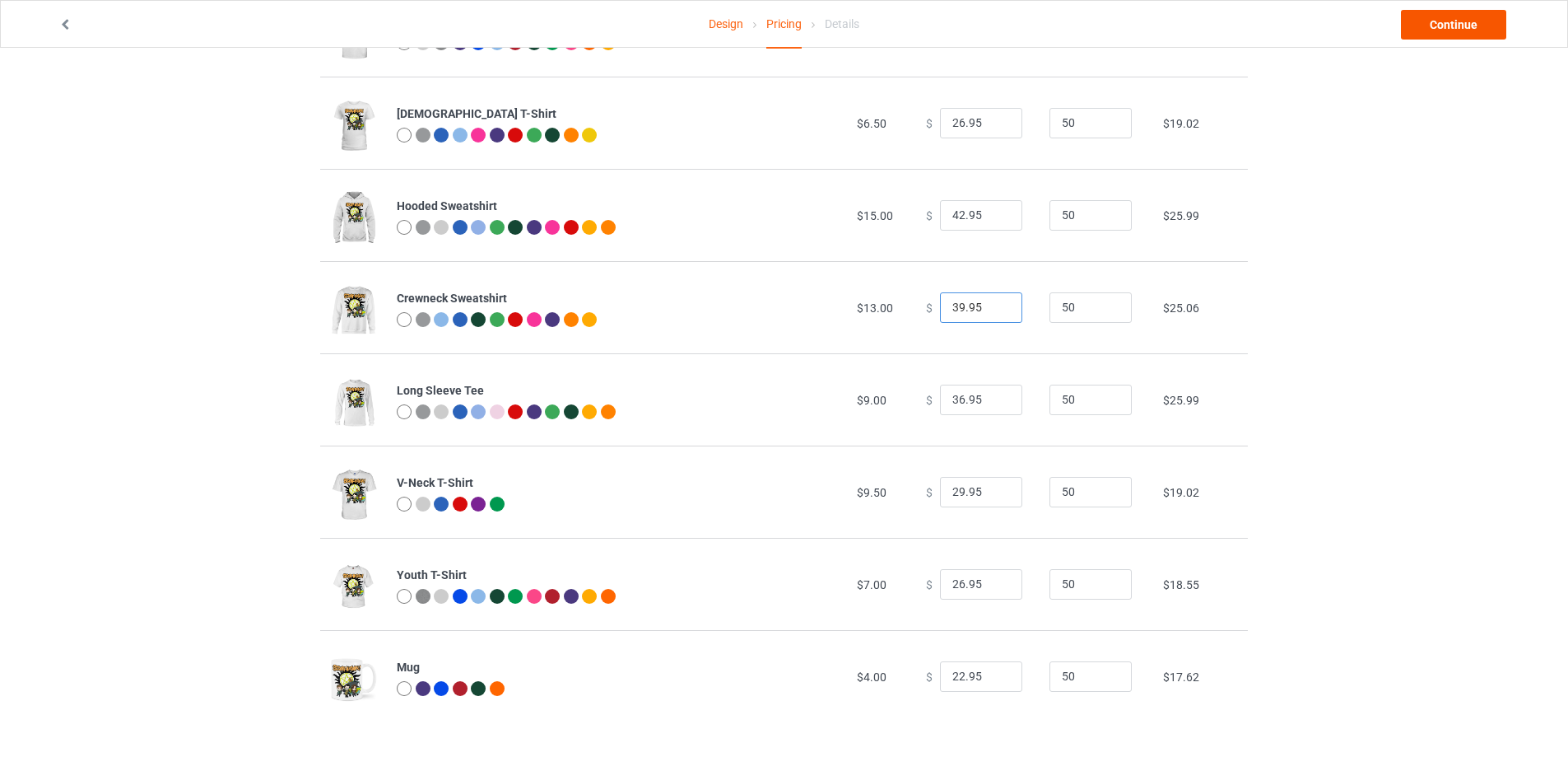
type input "39.95"
click at [1414, 24] on link "Continue" at bounding box center [1454, 24] width 106 height 30
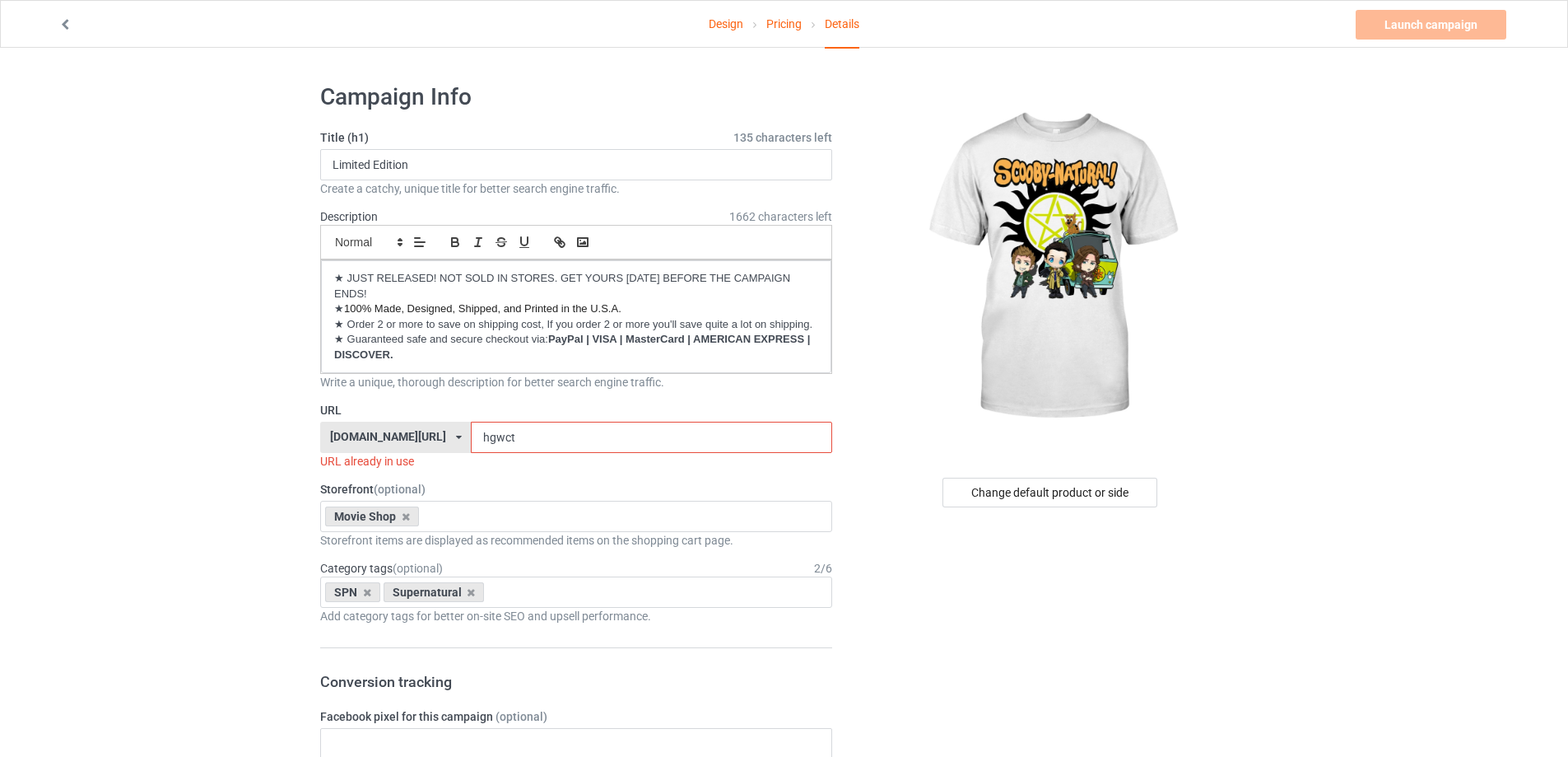
drag, startPoint x: 502, startPoint y: 444, endPoint x: 425, endPoint y: 445, distance: 77.0
click at [425, 445] on div "kirockshop.com/ beettees.com/ kirockshop.com/ ninegifts4u.com/ theeibsstore.com…" at bounding box center [576, 437] width 512 height 31
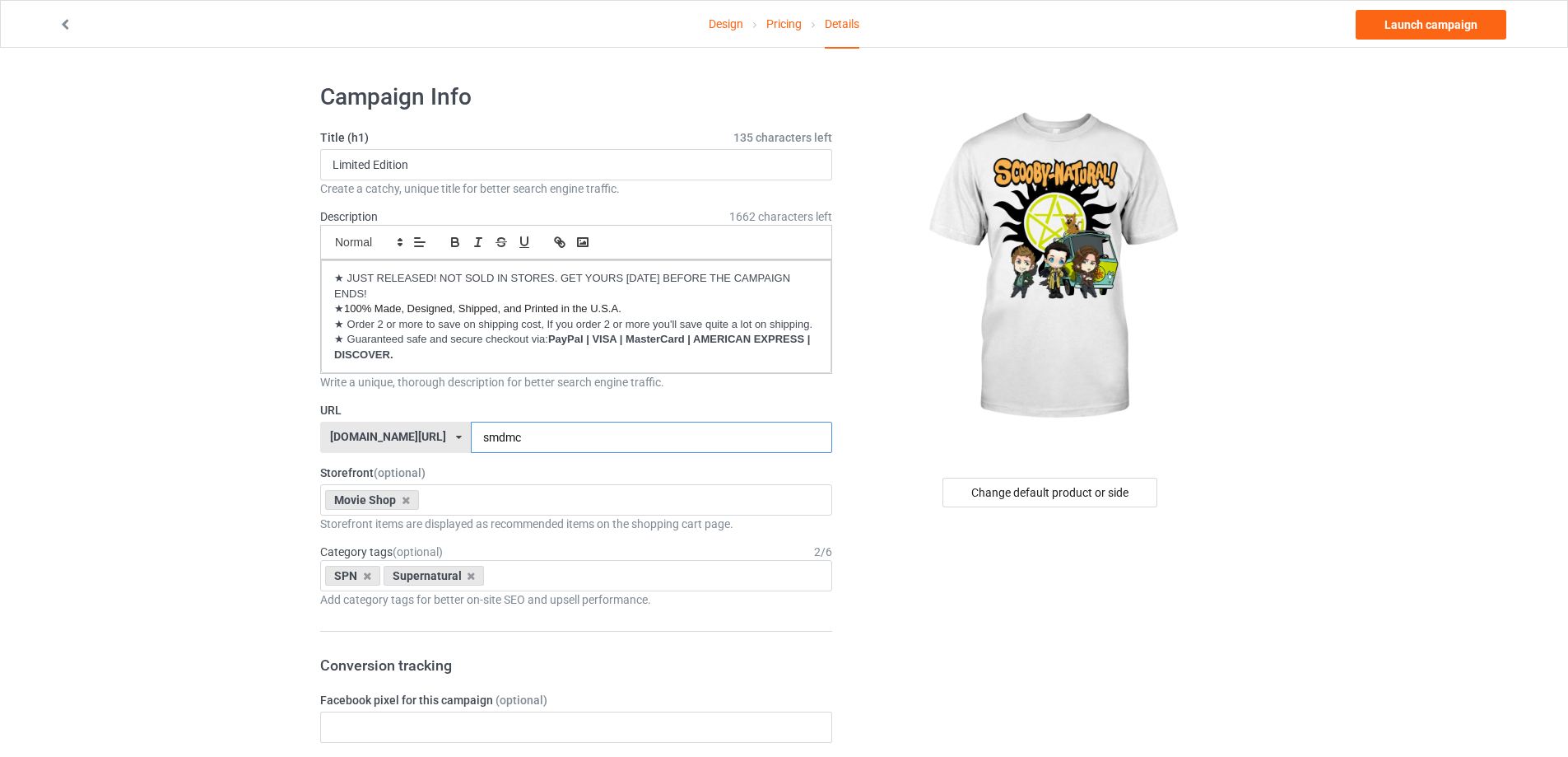
drag, startPoint x: 479, startPoint y: 432, endPoint x: 508, endPoint y: 437, distance: 29.4
click at [507, 437] on input "smdmc" at bounding box center [650, 437] width 361 height 31
type input "smdwk"
click at [1399, 32] on link "Launch campaign" at bounding box center [1431, 24] width 151 height 30
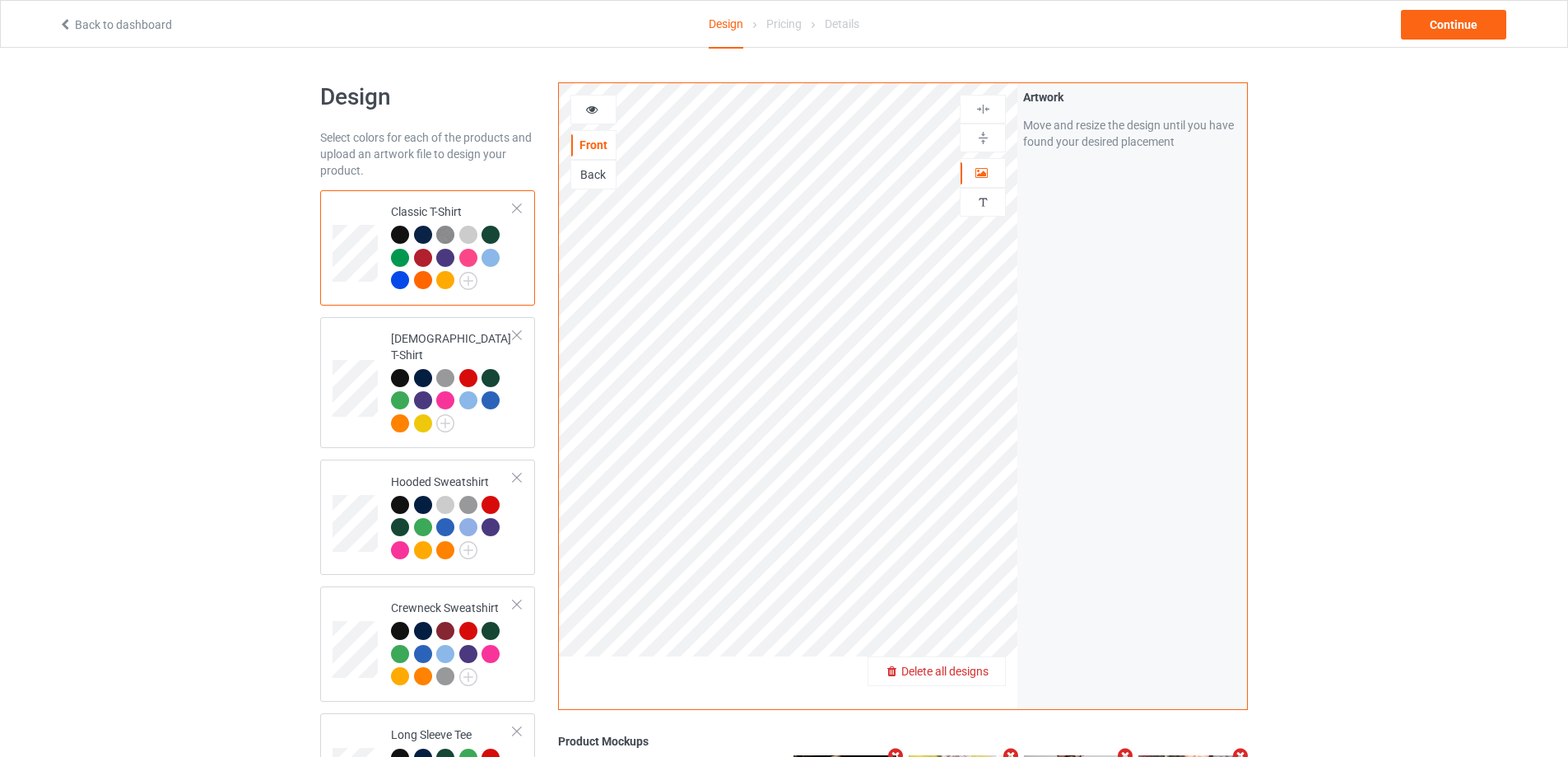
click at [973, 671] on span "Delete all designs" at bounding box center [945, 671] width 87 height 13
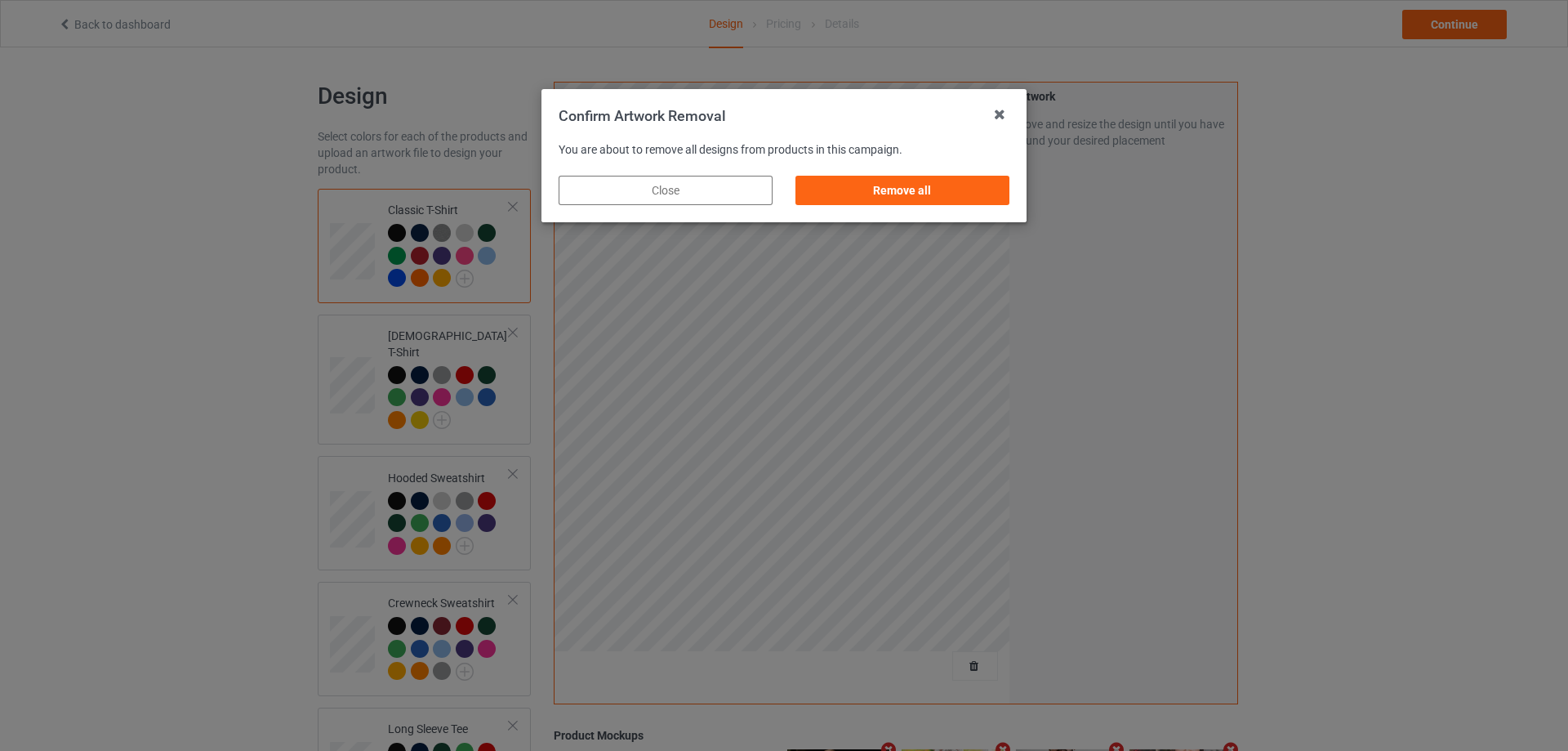
click at [983, 202] on div "Remove all" at bounding box center [902, 191] width 214 height 29
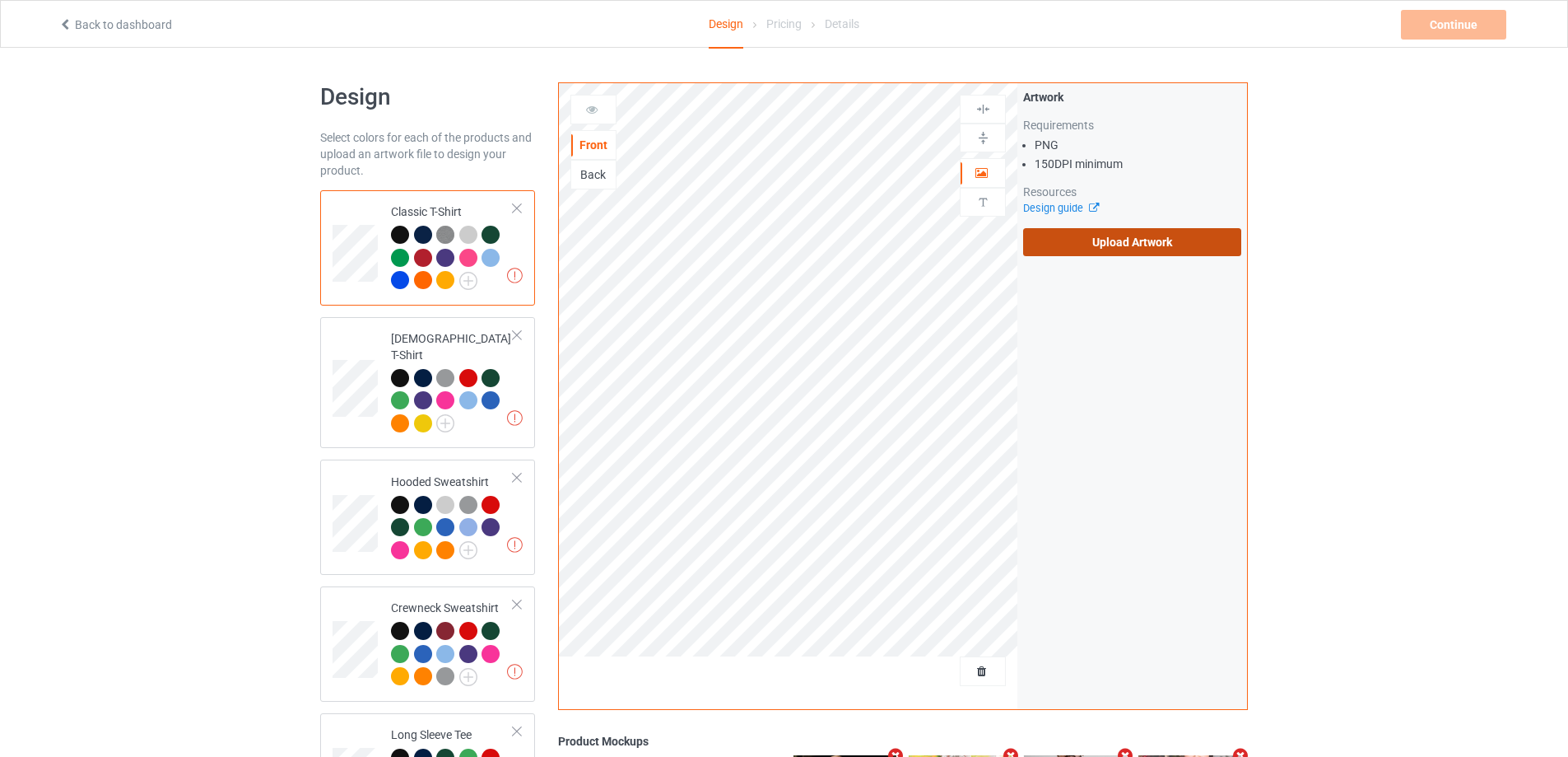
click at [1048, 234] on label "Upload Artwork" at bounding box center [1132, 242] width 218 height 28
click at [0, 0] on input "Upload Artwork" at bounding box center [0, 0] width 0 height 0
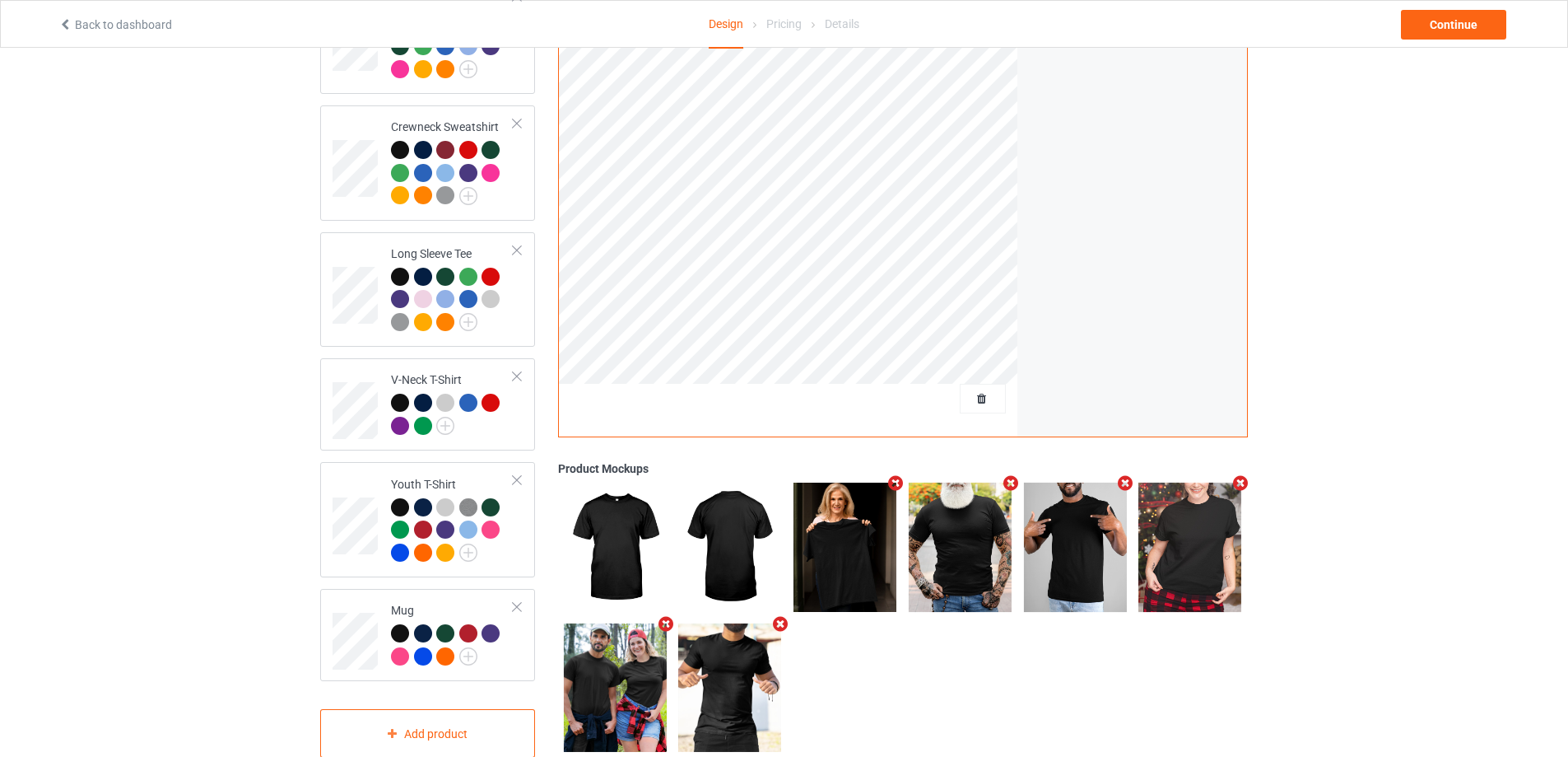
scroll to position [499, 0]
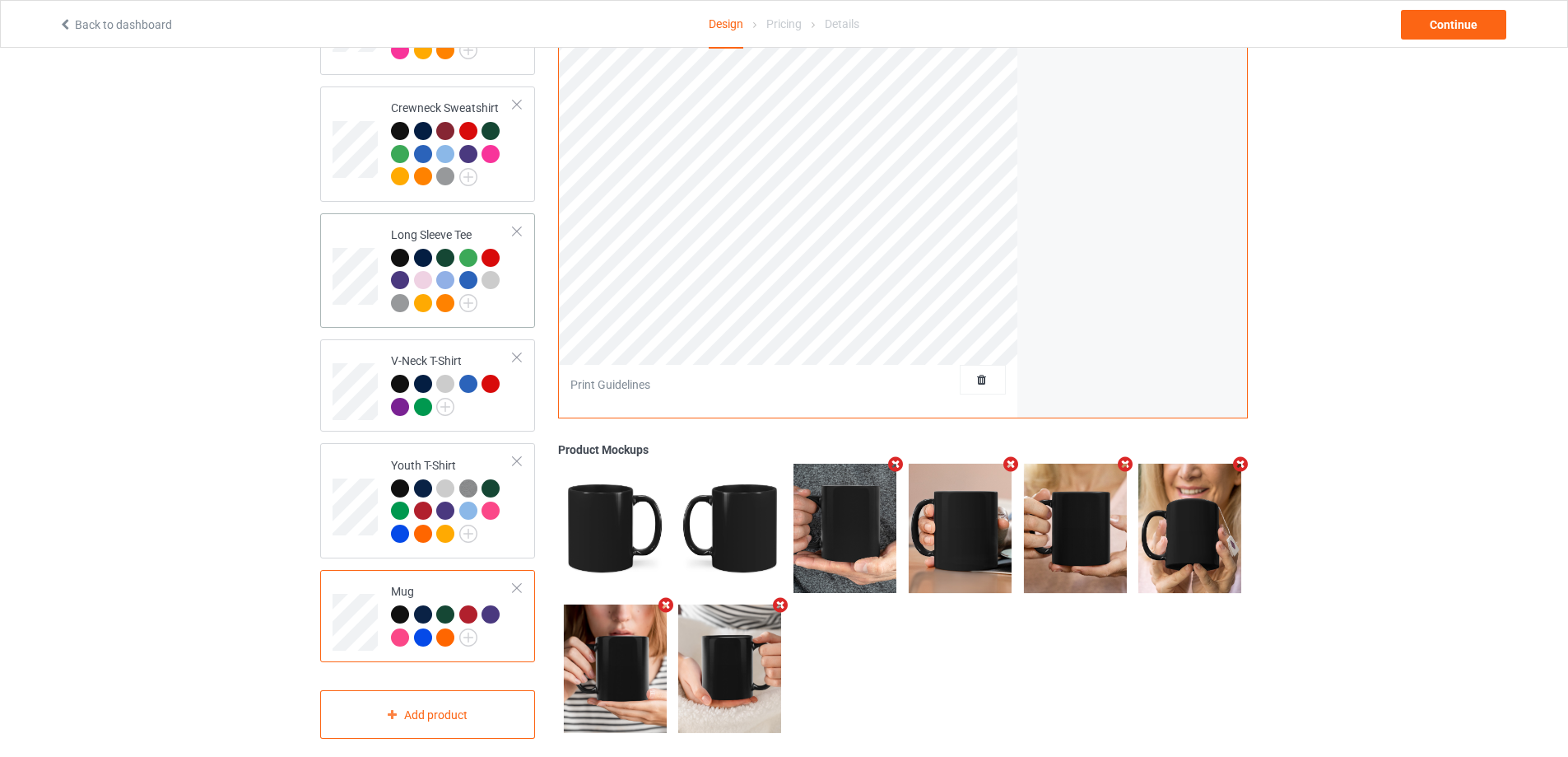
scroll to position [224, 0]
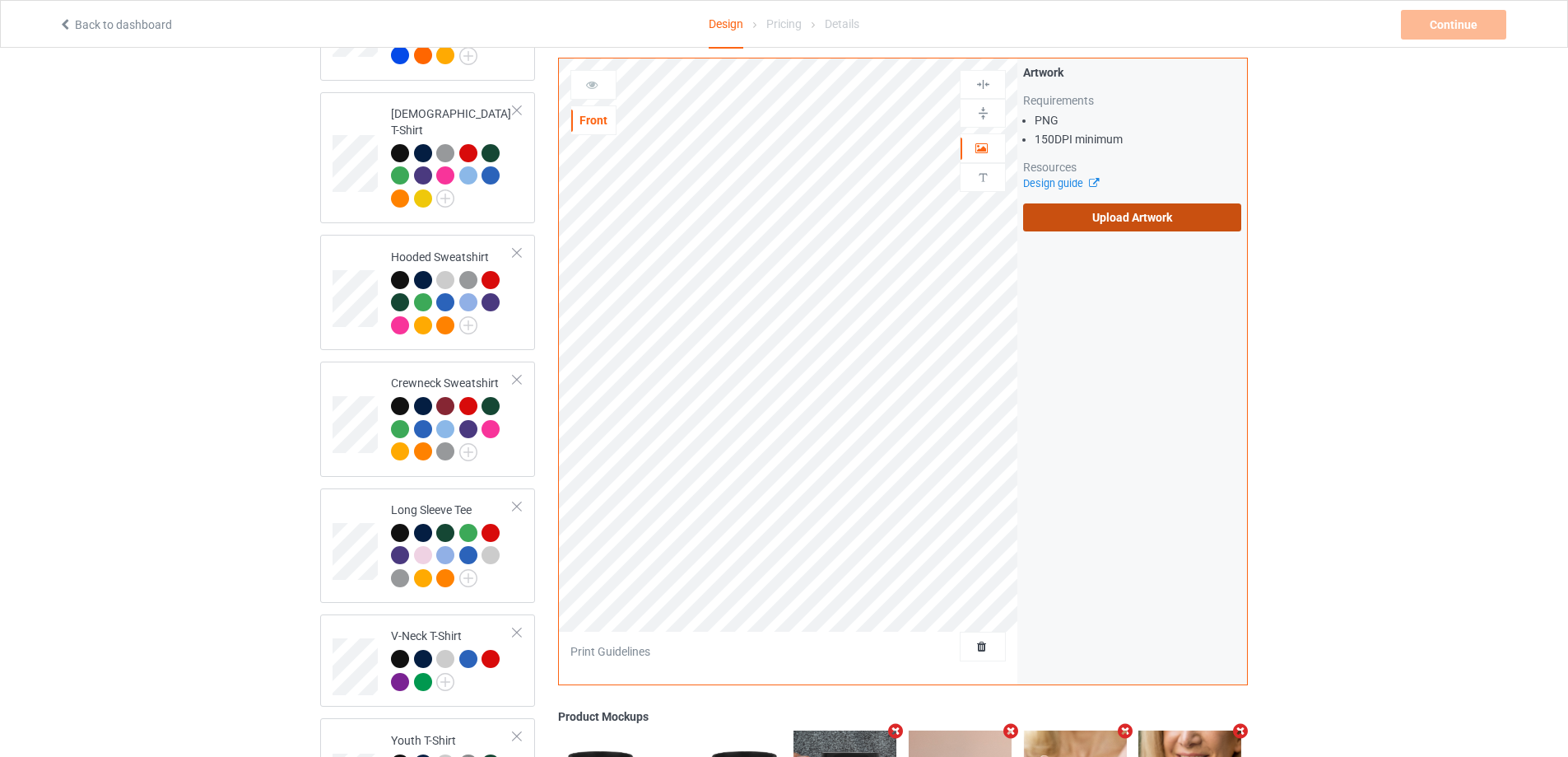
click at [1092, 203] on label "Upload Artwork" at bounding box center [1132, 217] width 218 height 28
click at [0, 0] on input "Upload Artwork" at bounding box center [0, 0] width 0 height 0
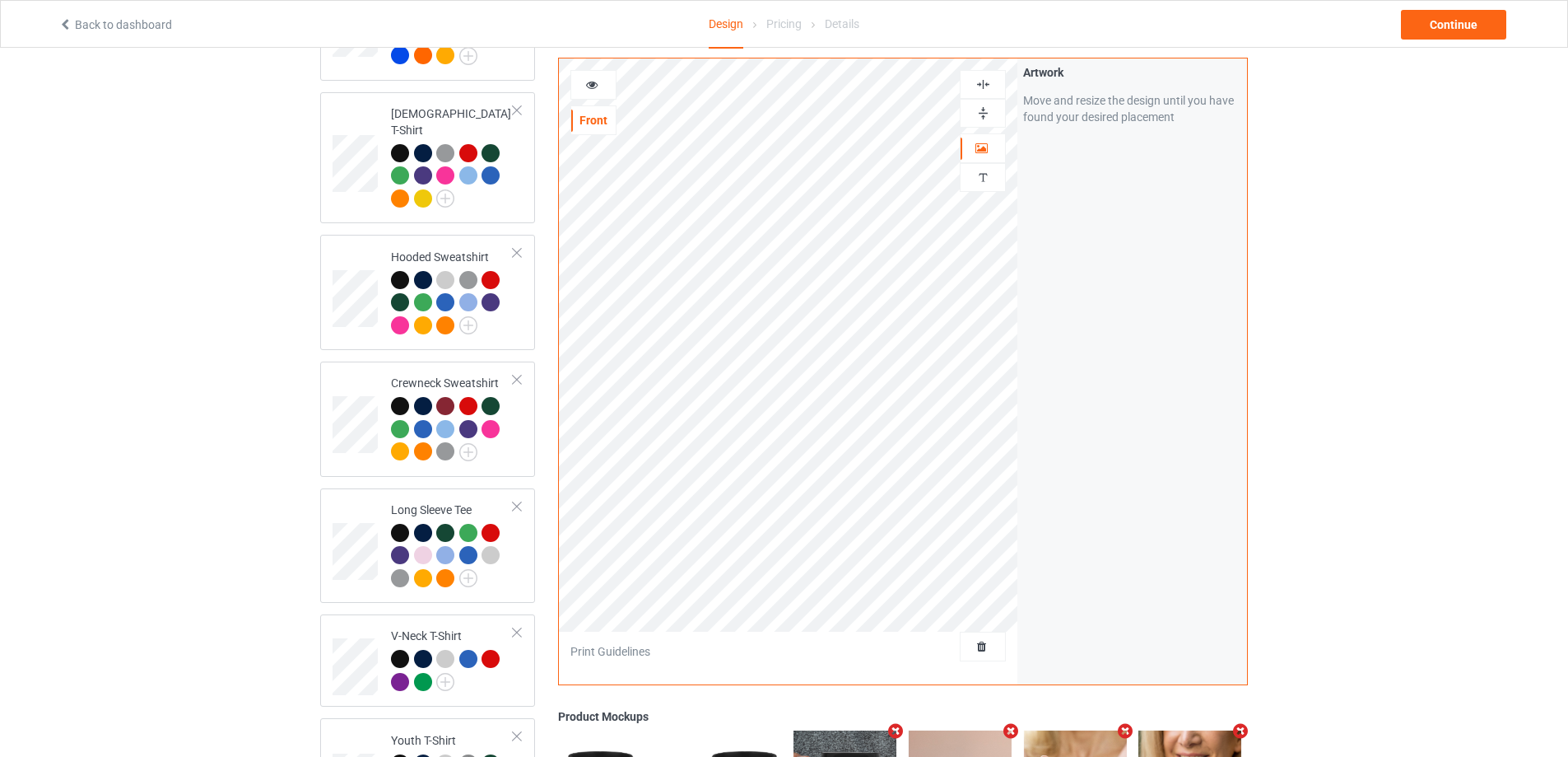
click at [987, 77] on img at bounding box center [983, 85] width 16 height 16
click at [985, 106] on img at bounding box center [983, 114] width 16 height 16
click at [589, 77] on icon at bounding box center [592, 82] width 14 height 11
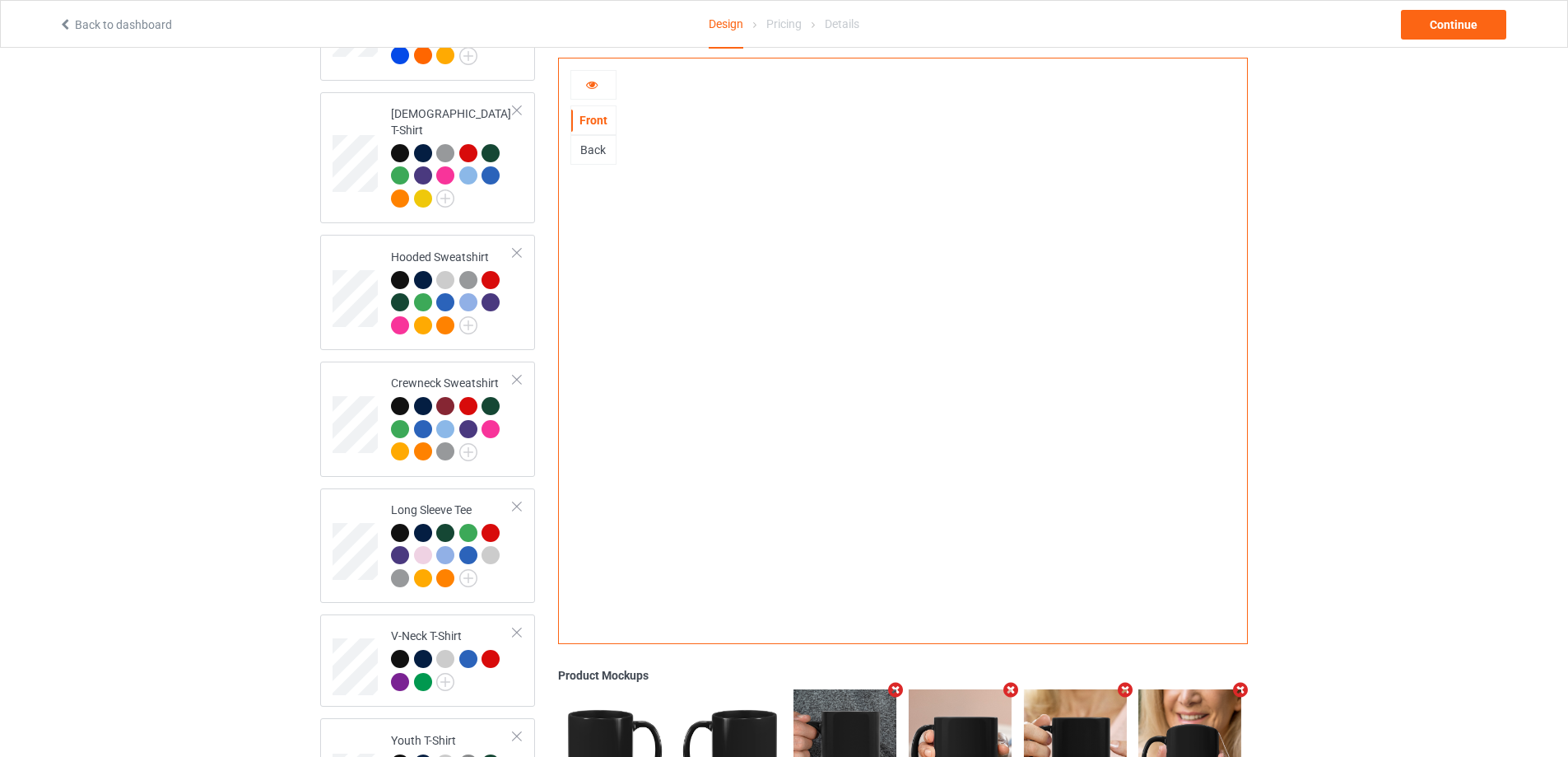
click at [591, 73] on div at bounding box center [593, 85] width 46 height 30
click at [592, 81] on icon at bounding box center [592, 82] width 14 height 11
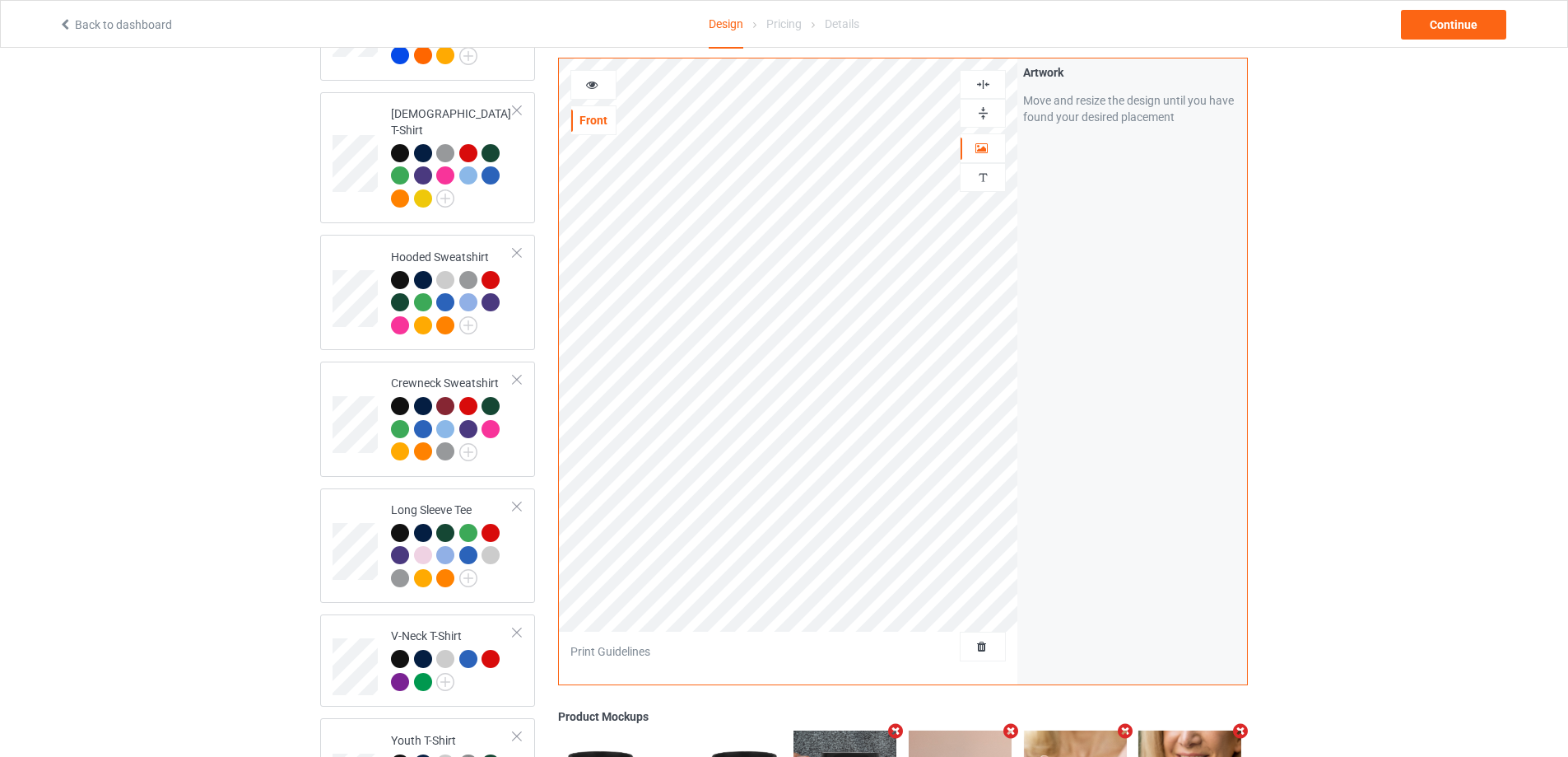
click at [985, 79] on img at bounding box center [983, 85] width 16 height 16
click at [987, 106] on img at bounding box center [983, 114] width 16 height 16
click at [599, 77] on div at bounding box center [593, 85] width 45 height 17
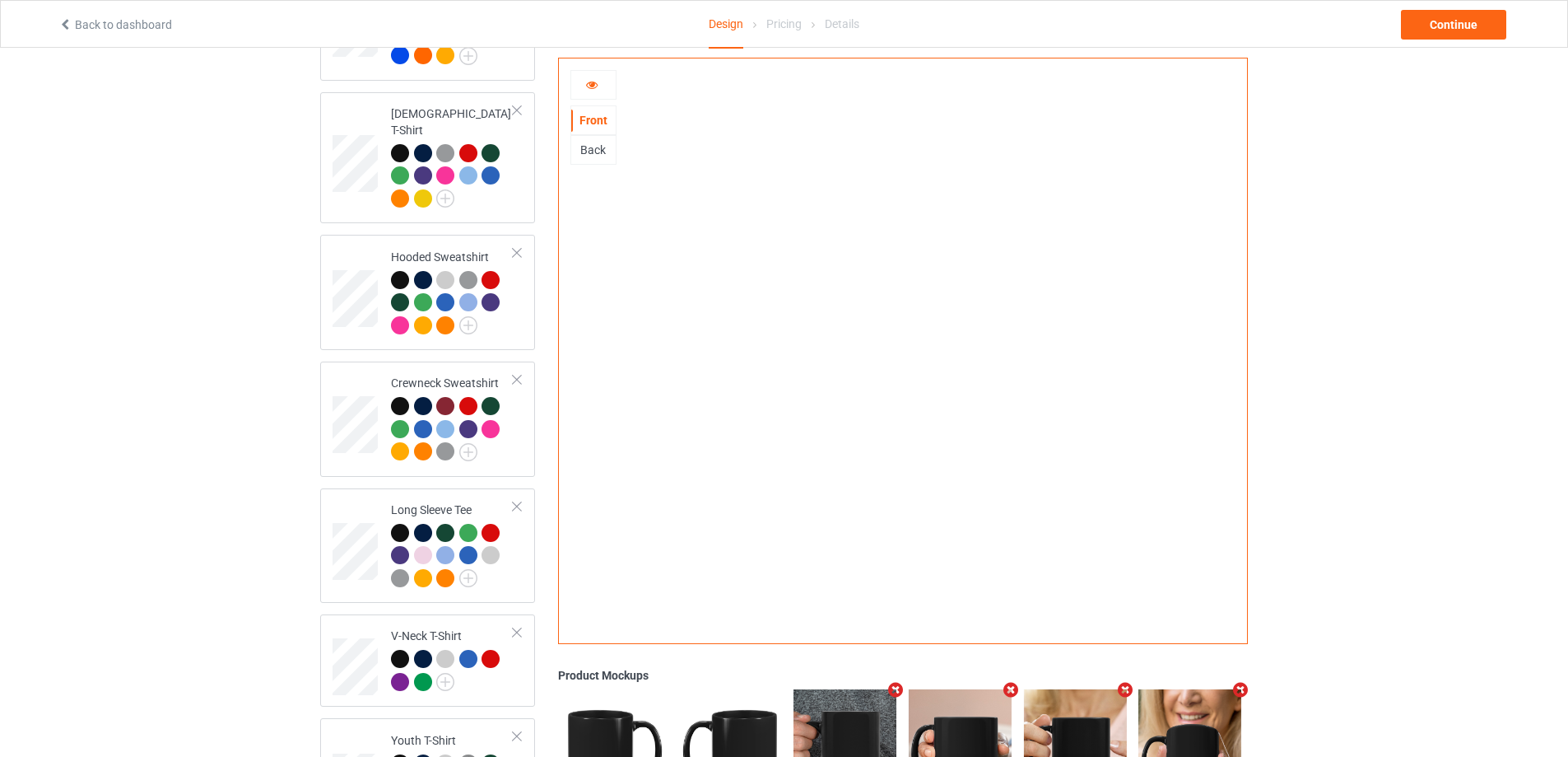
click at [593, 148] on div "Back" at bounding box center [593, 149] width 45 height 17
click at [598, 78] on icon at bounding box center [592, 82] width 14 height 11
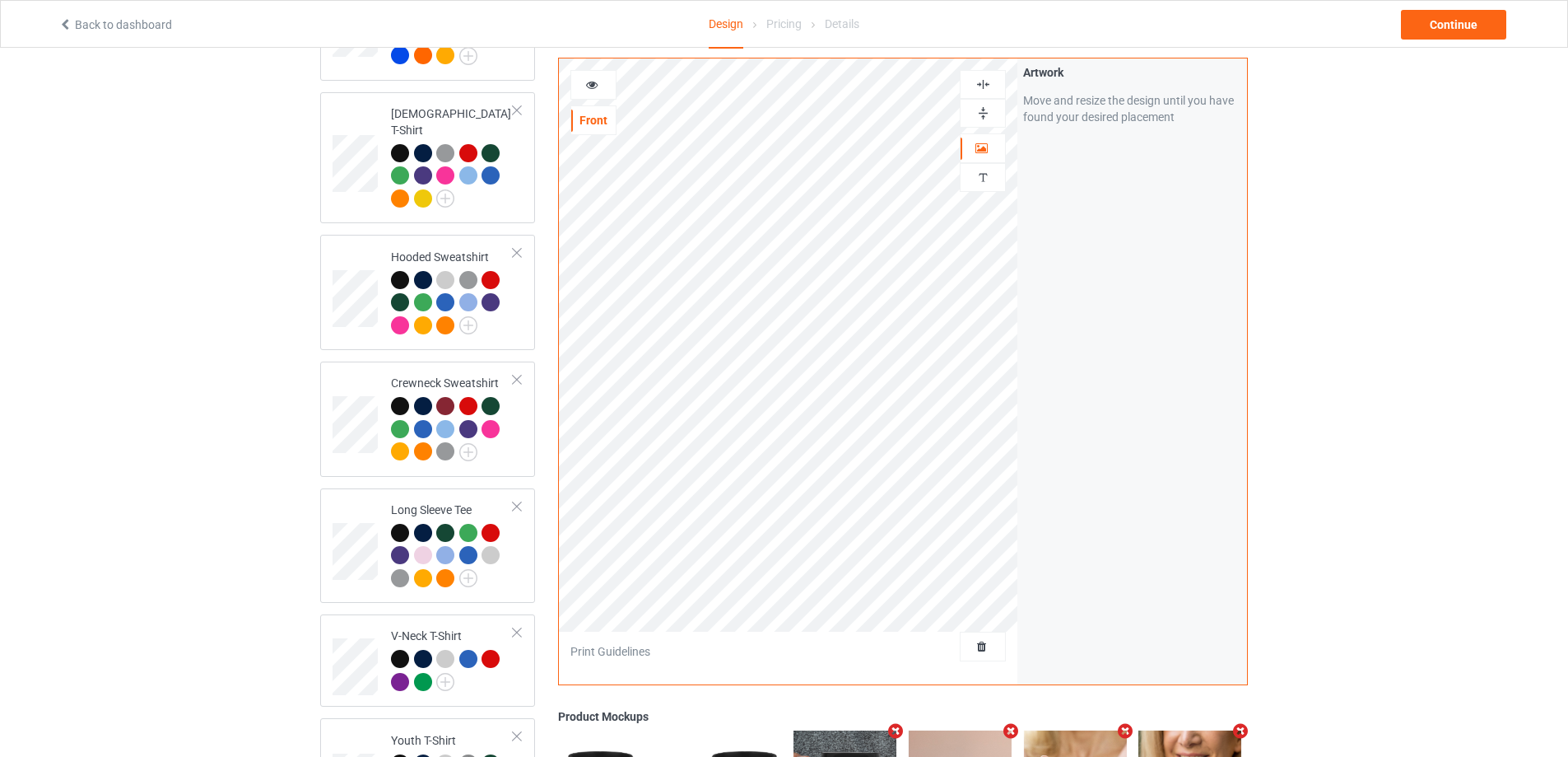
click at [978, 79] on img at bounding box center [983, 85] width 16 height 16
click at [988, 106] on img at bounding box center [983, 114] width 16 height 16
click at [593, 77] on icon at bounding box center [592, 82] width 14 height 11
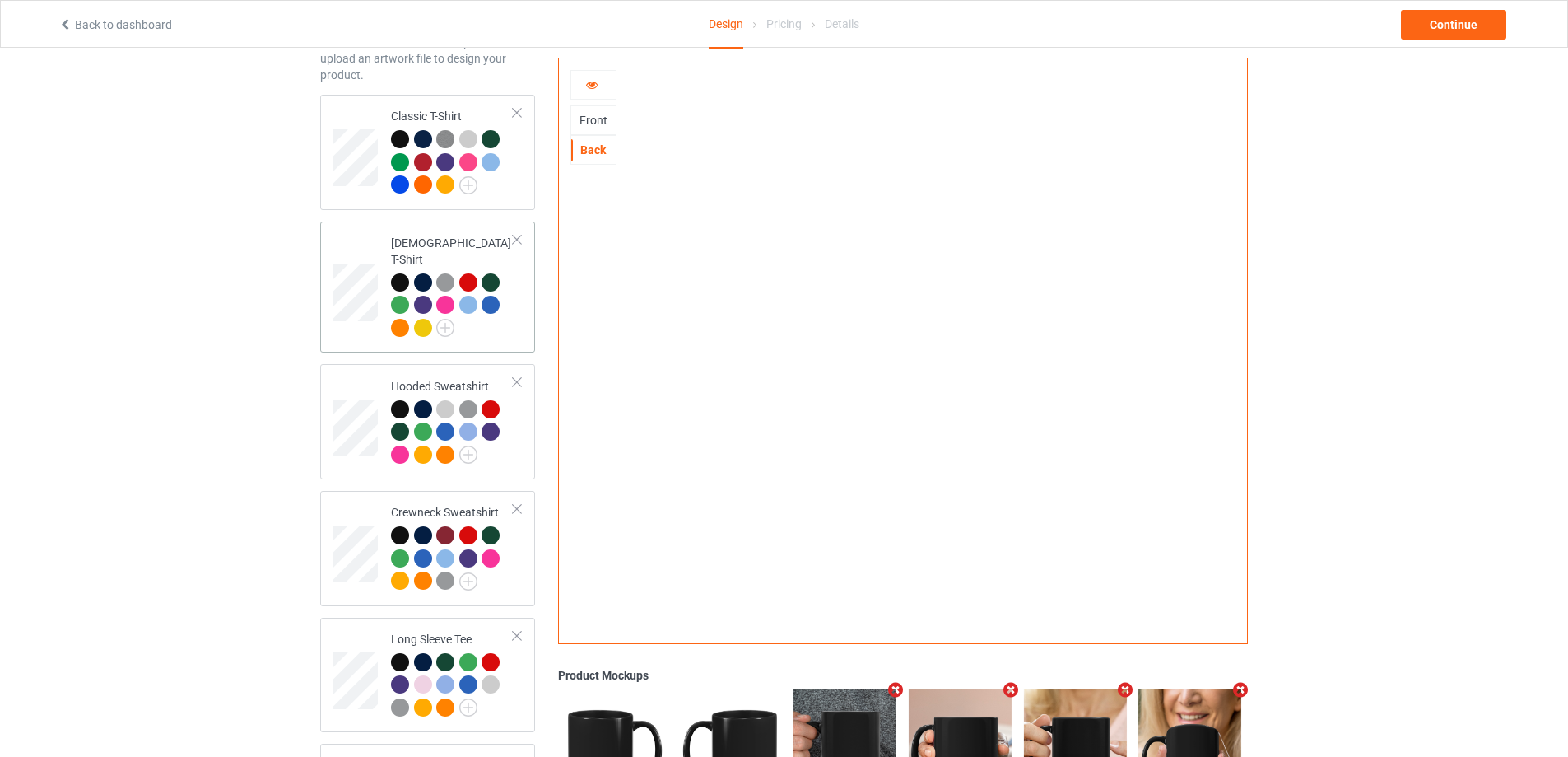
scroll to position [88, 0]
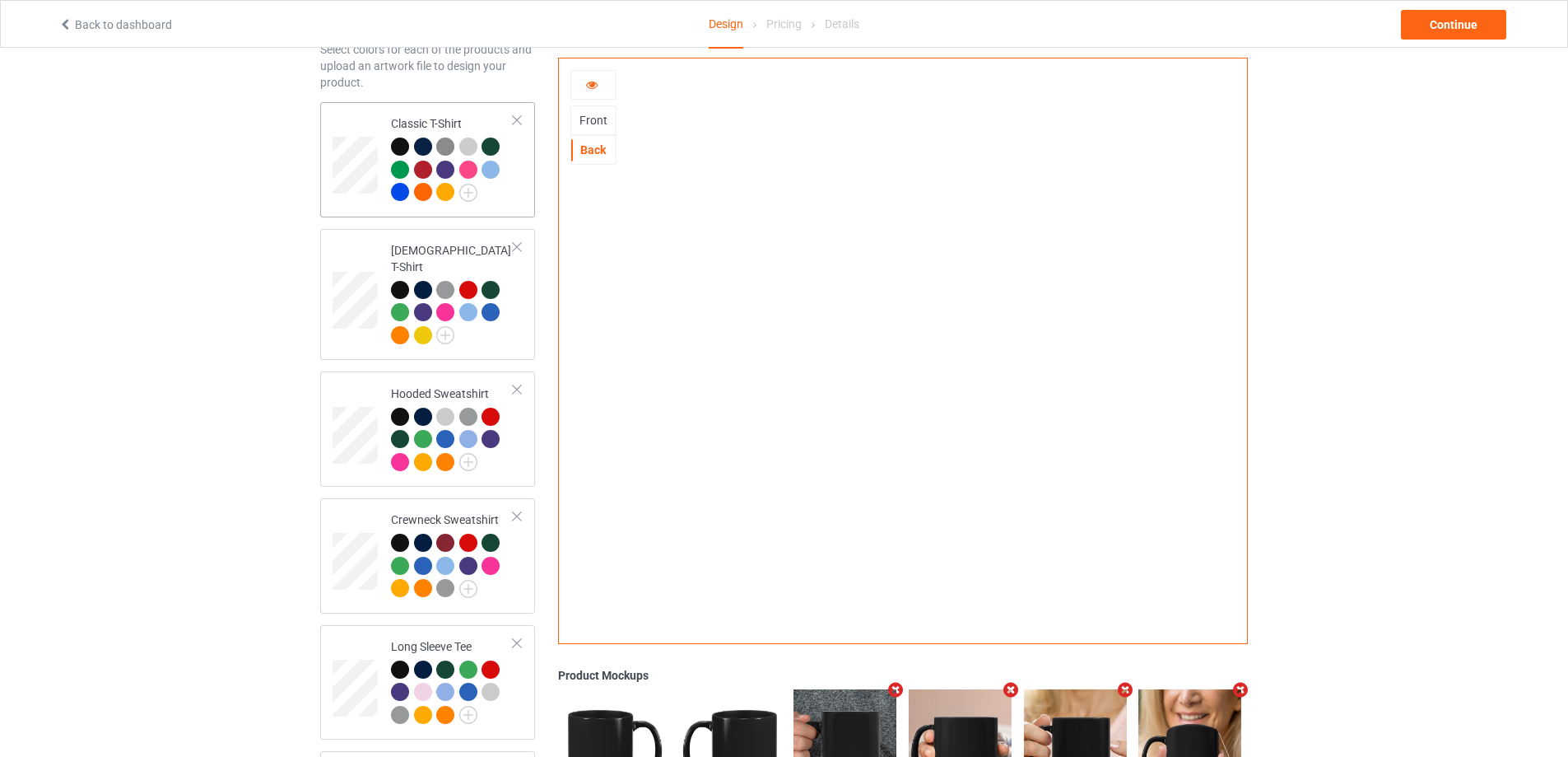
click at [445, 150] on img at bounding box center [445, 146] width 18 height 18
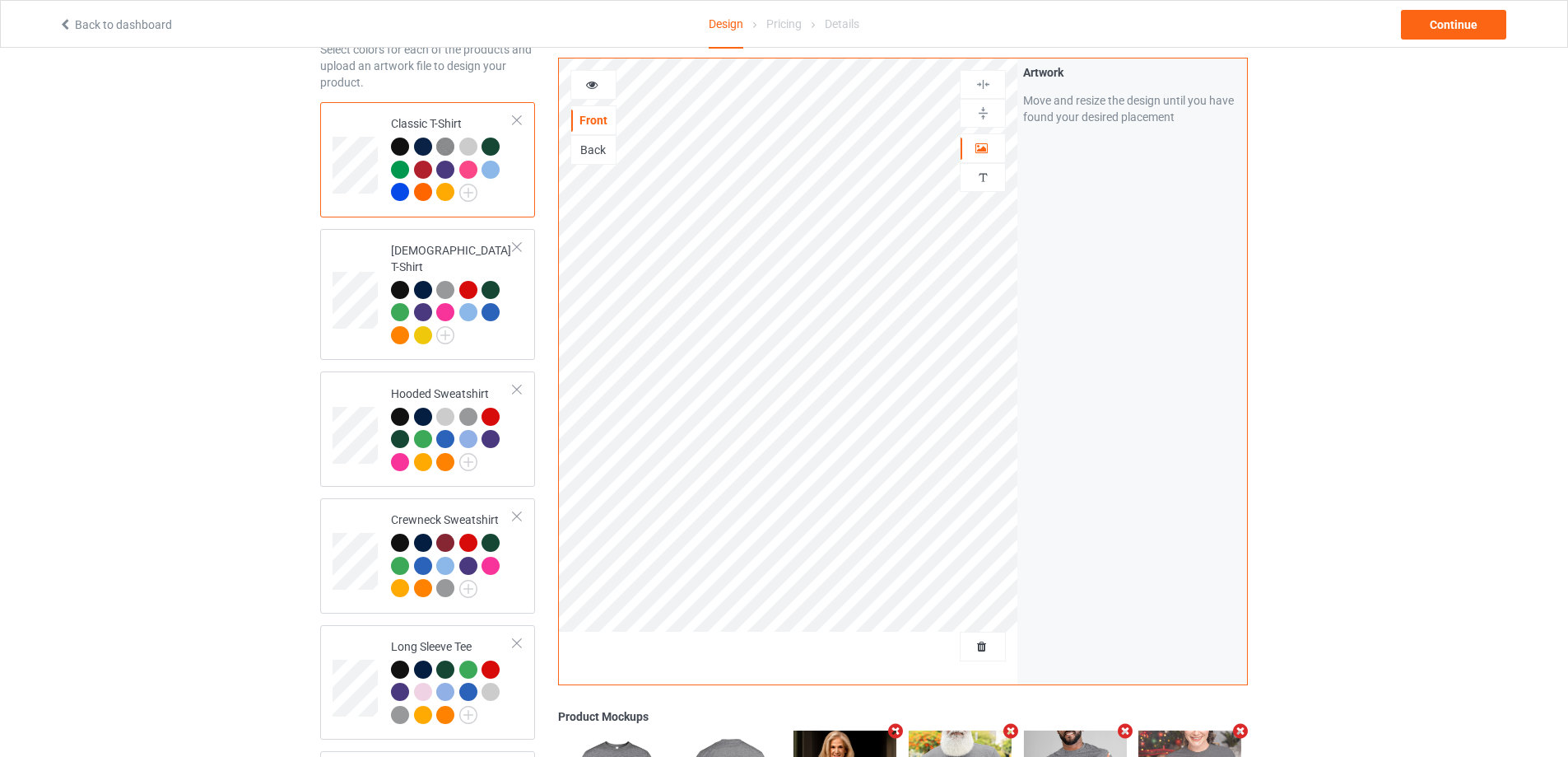
click at [401, 144] on div at bounding box center [400, 146] width 18 height 18
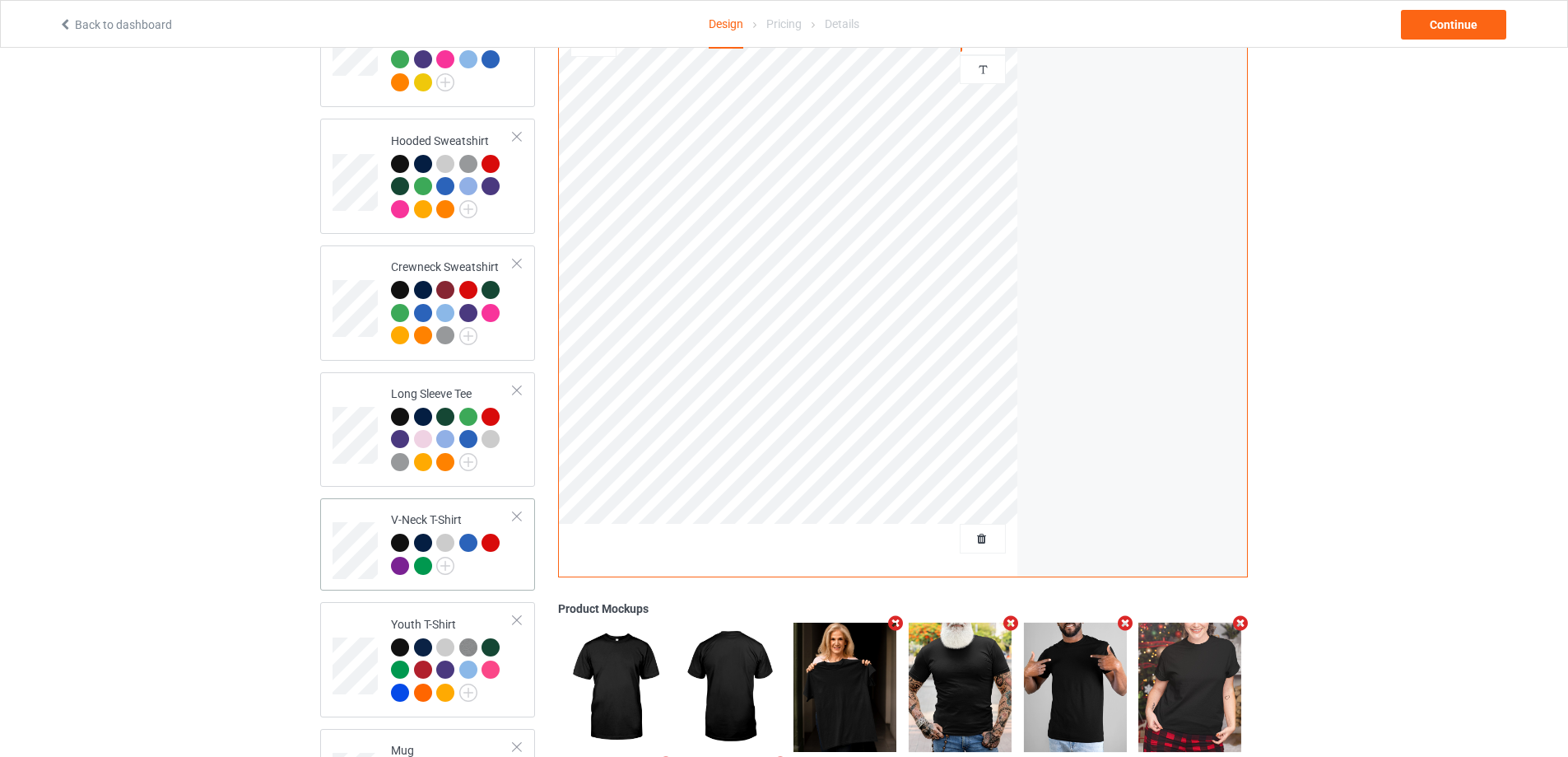
scroll to position [499, 0]
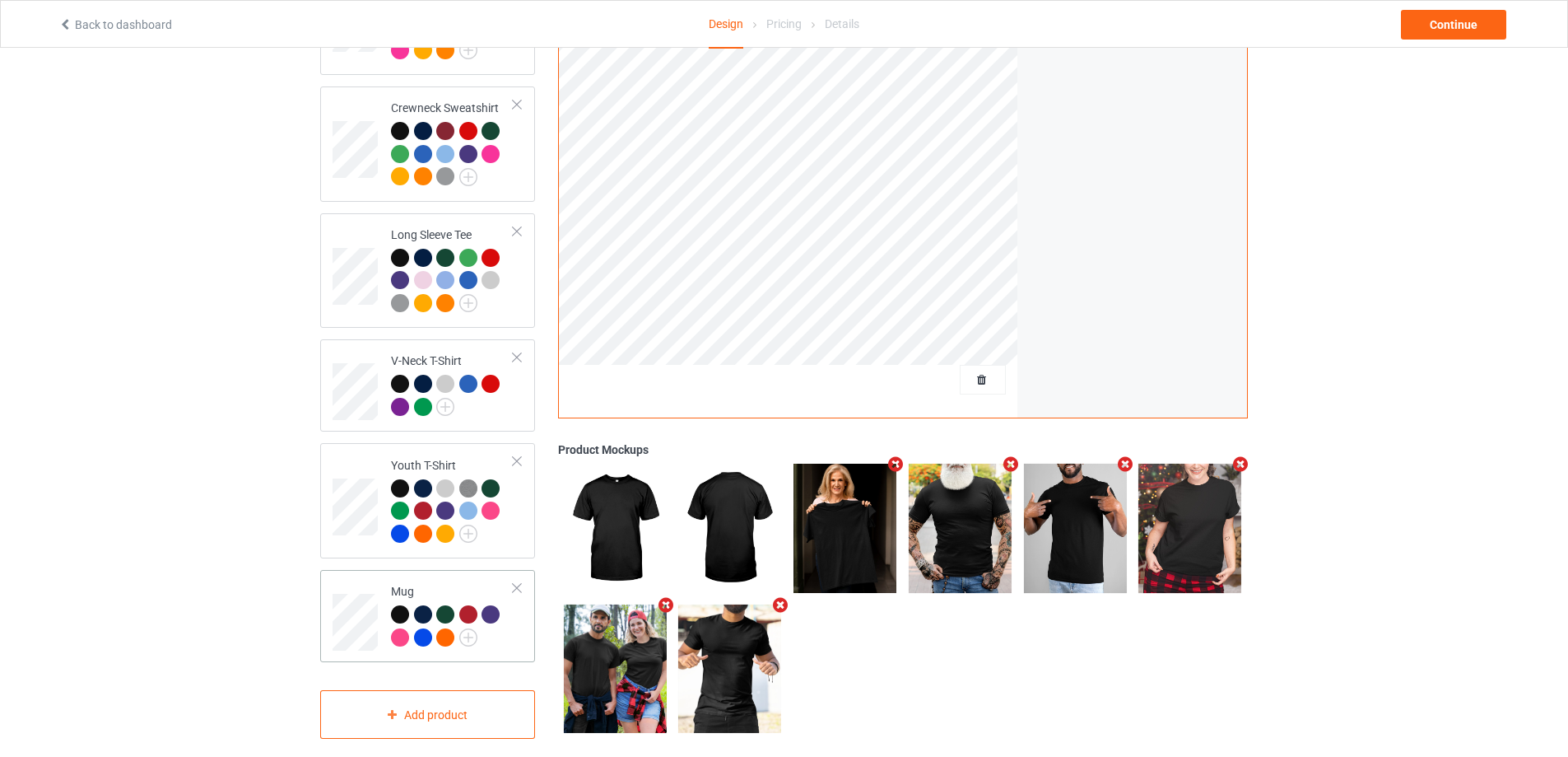
click at [396, 605] on div at bounding box center [400, 614] width 18 height 18
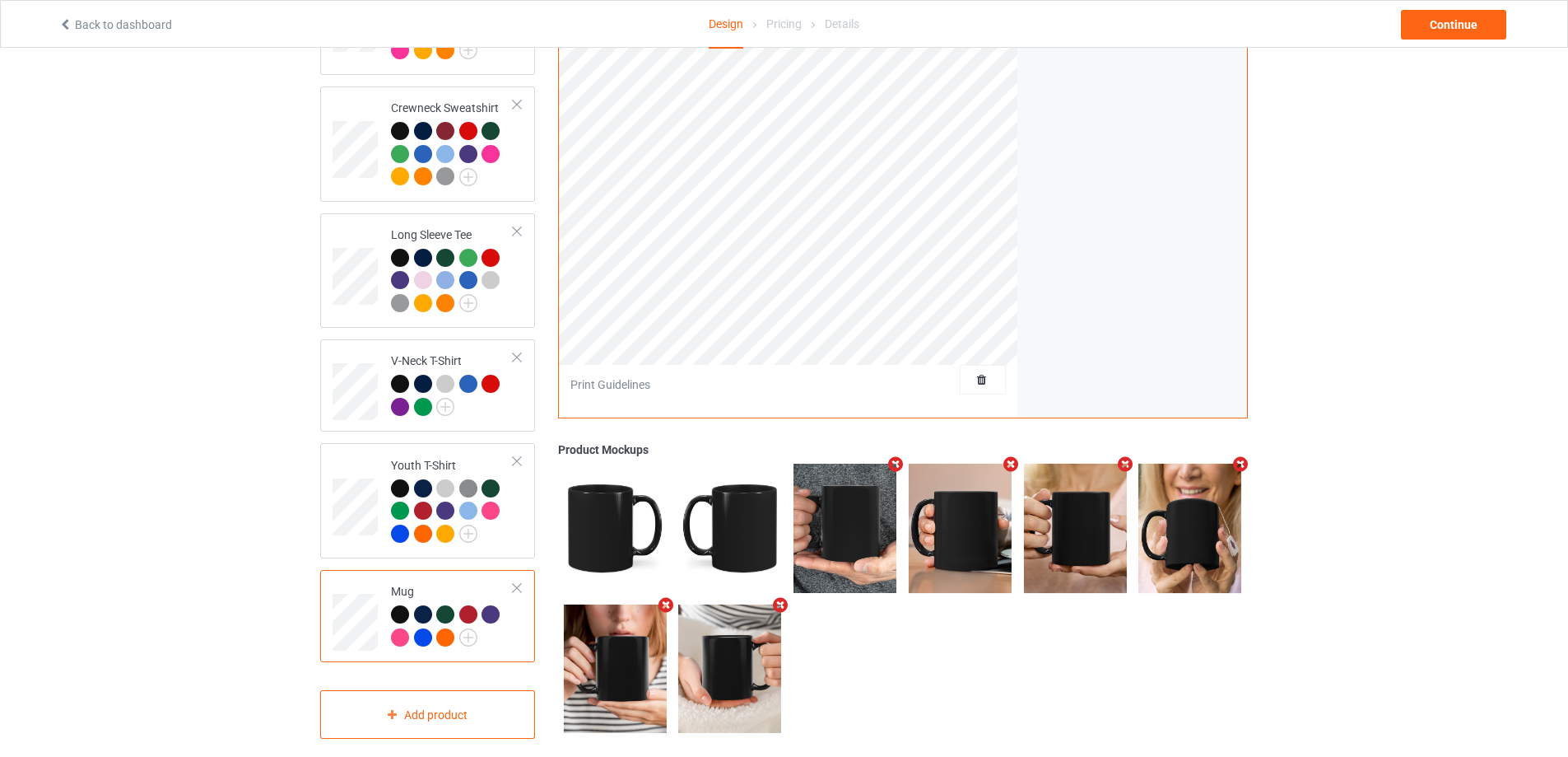
scroll to position [224, 0]
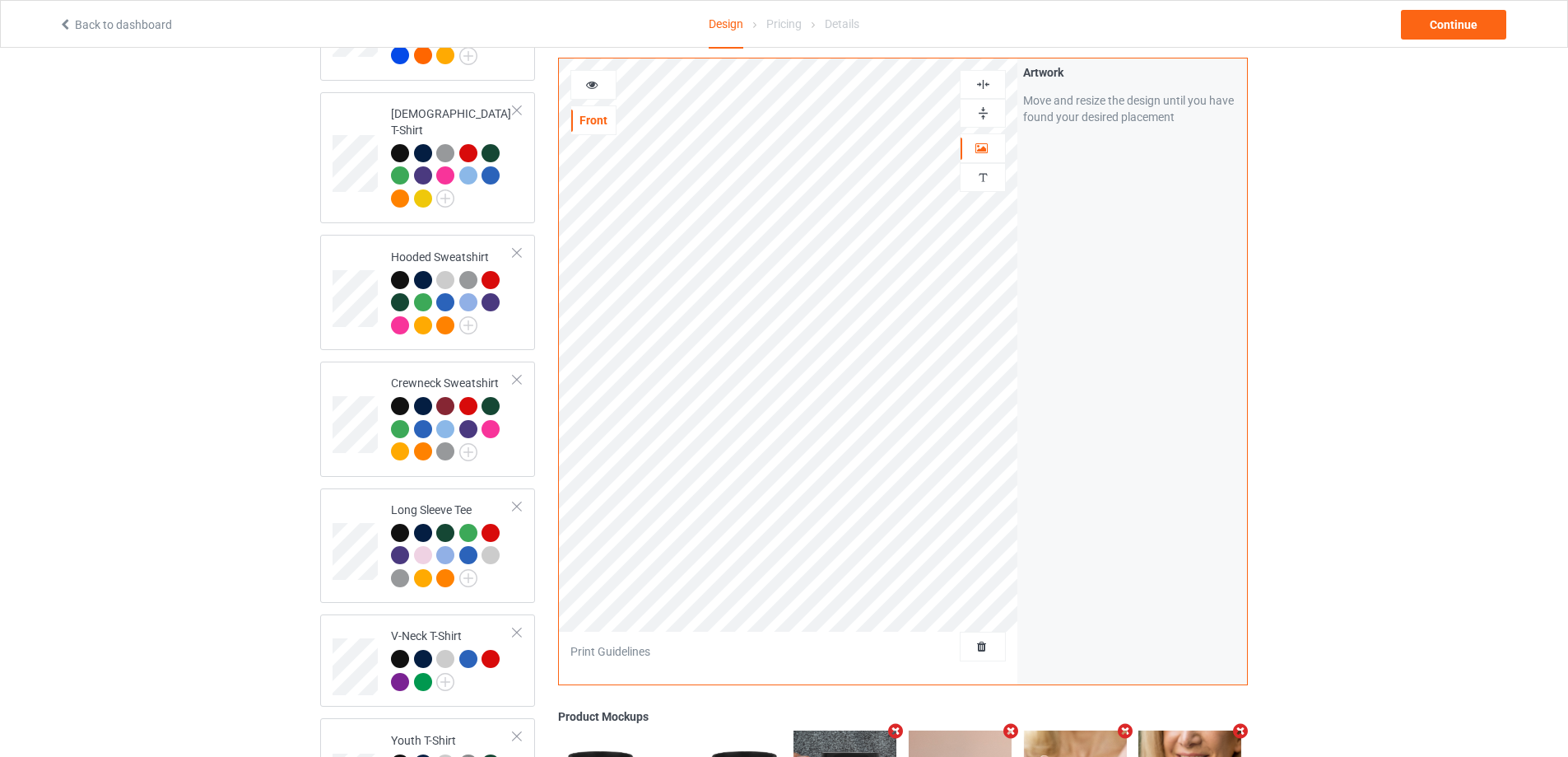
click at [592, 79] on icon at bounding box center [592, 82] width 14 height 11
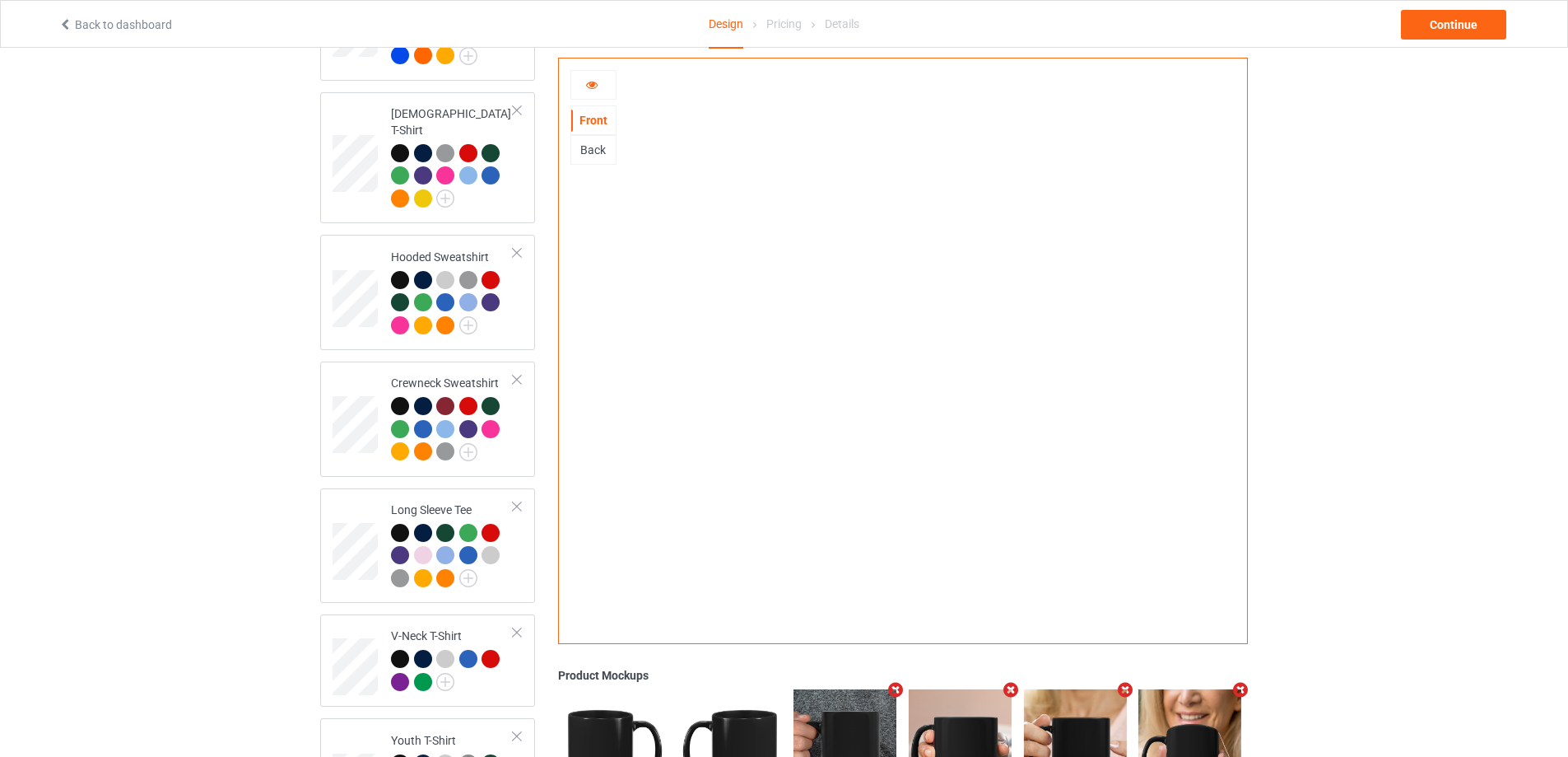
click at [595, 148] on div "Back" at bounding box center [593, 149] width 45 height 17
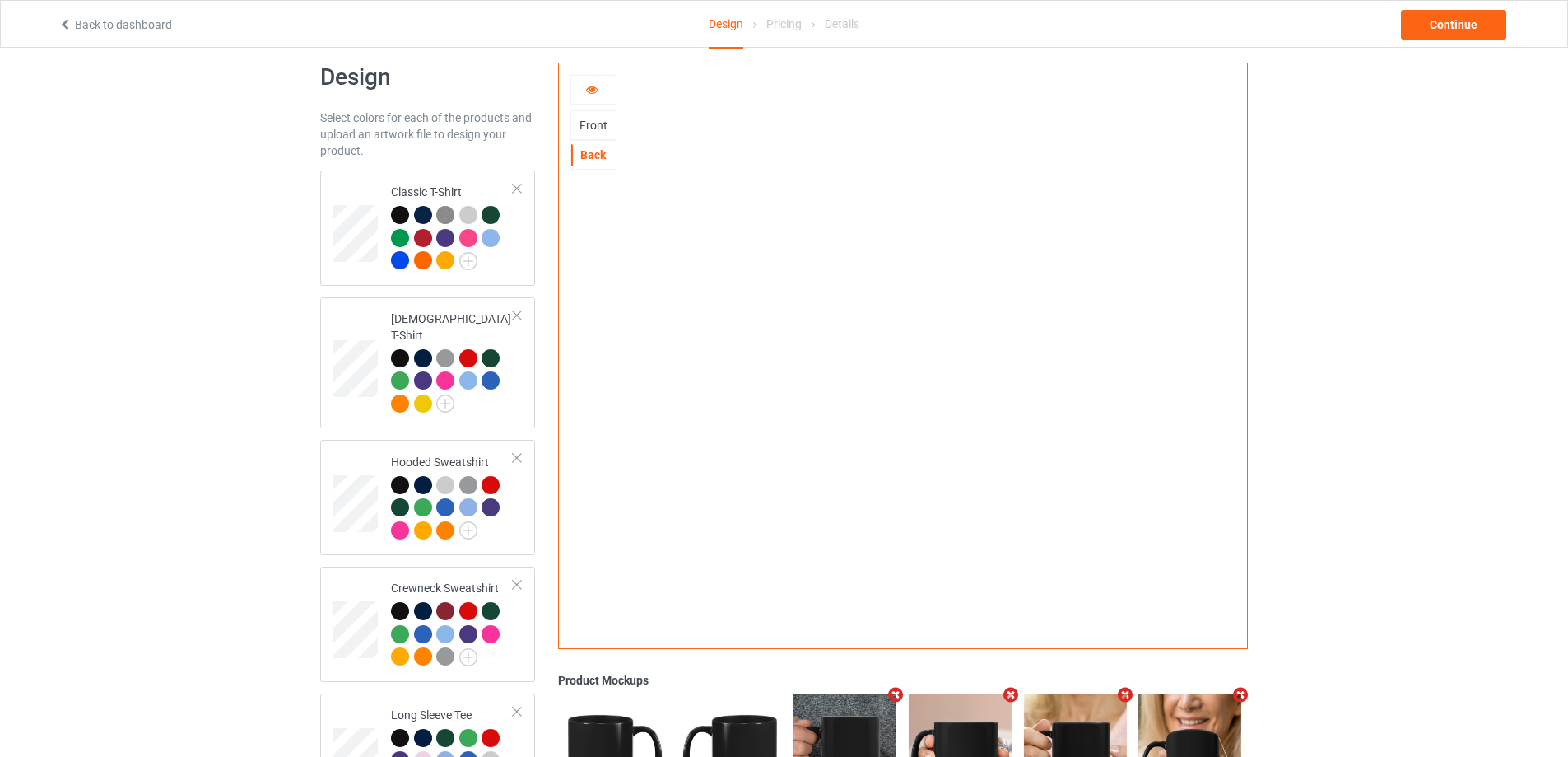
scroll to position [0, 0]
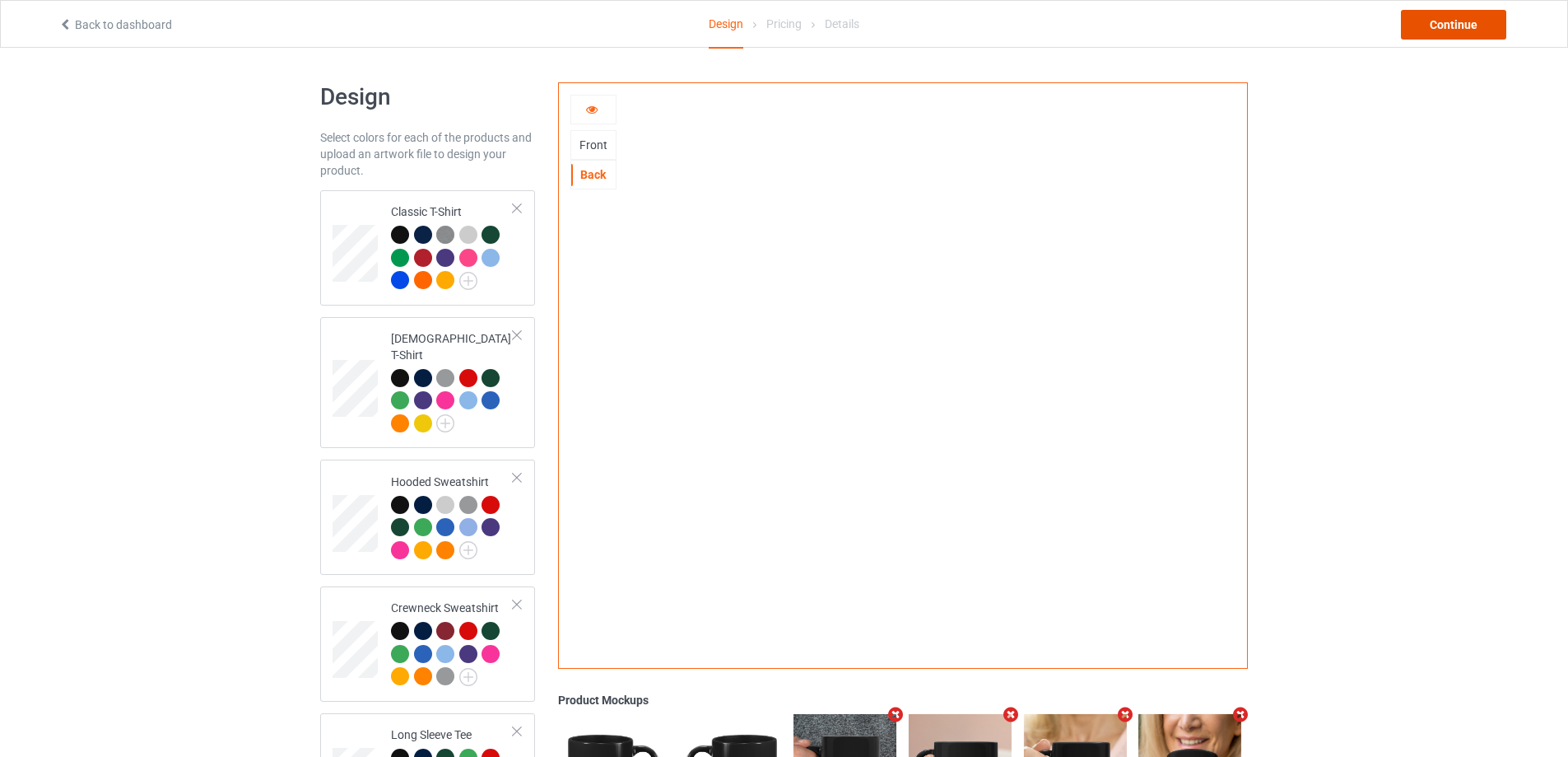
click at [1423, 38] on div "Continue" at bounding box center [1454, 24] width 106 height 30
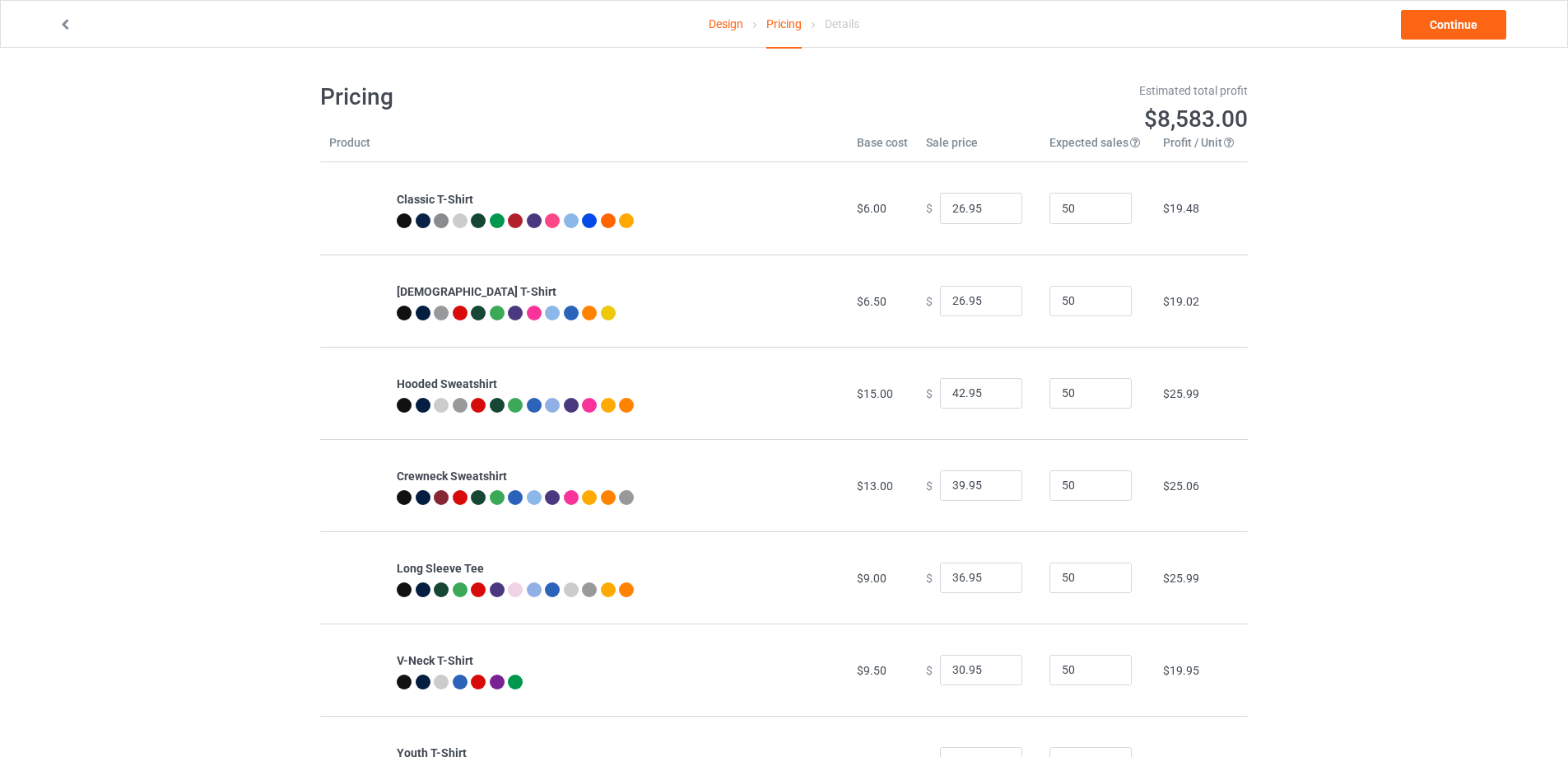
click at [732, 26] on link "Design" at bounding box center [726, 24] width 35 height 46
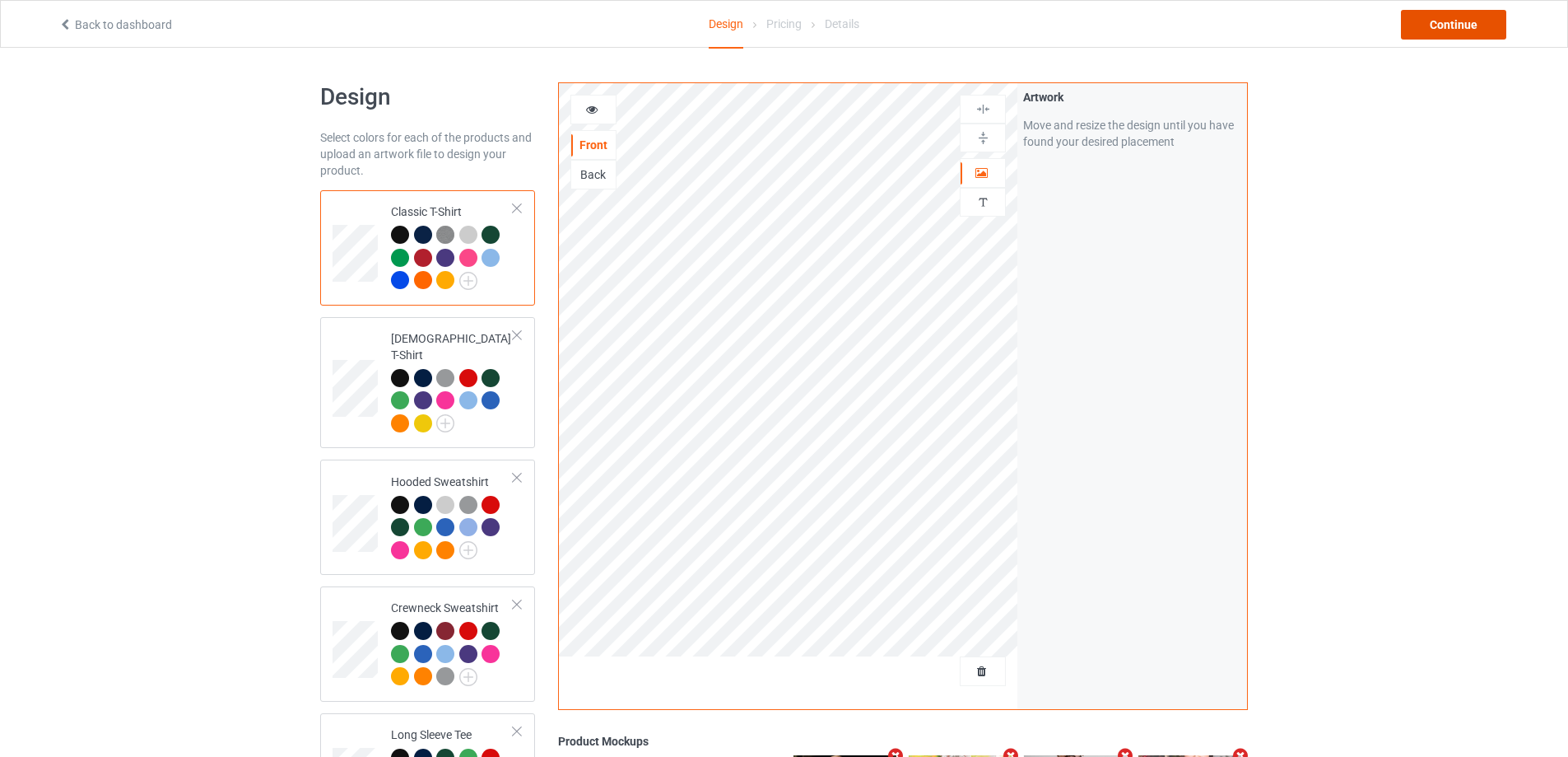
click at [1441, 34] on div "Continue" at bounding box center [1454, 24] width 106 height 30
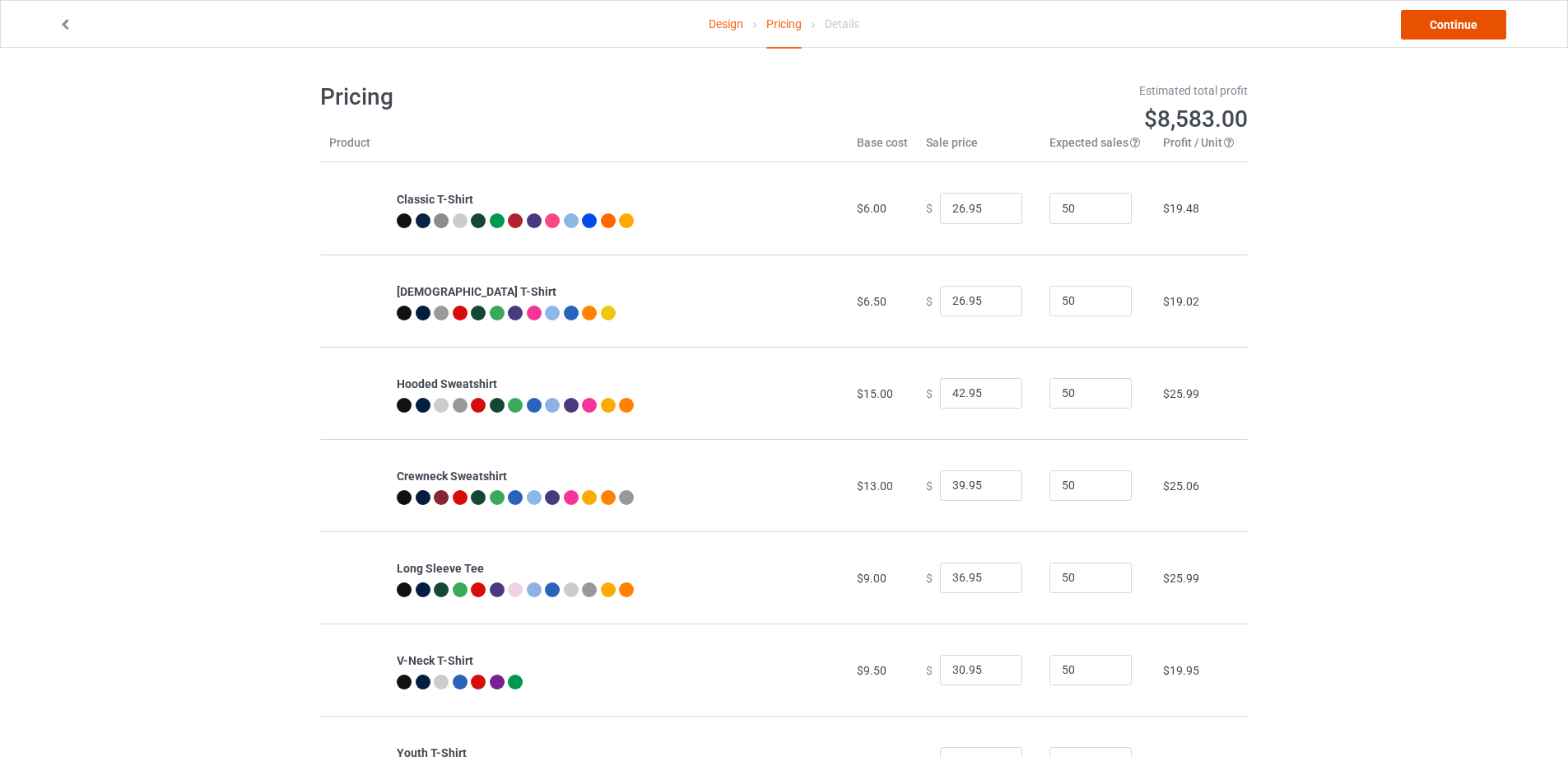
click at [1443, 31] on link "Continue" at bounding box center [1454, 24] width 106 height 30
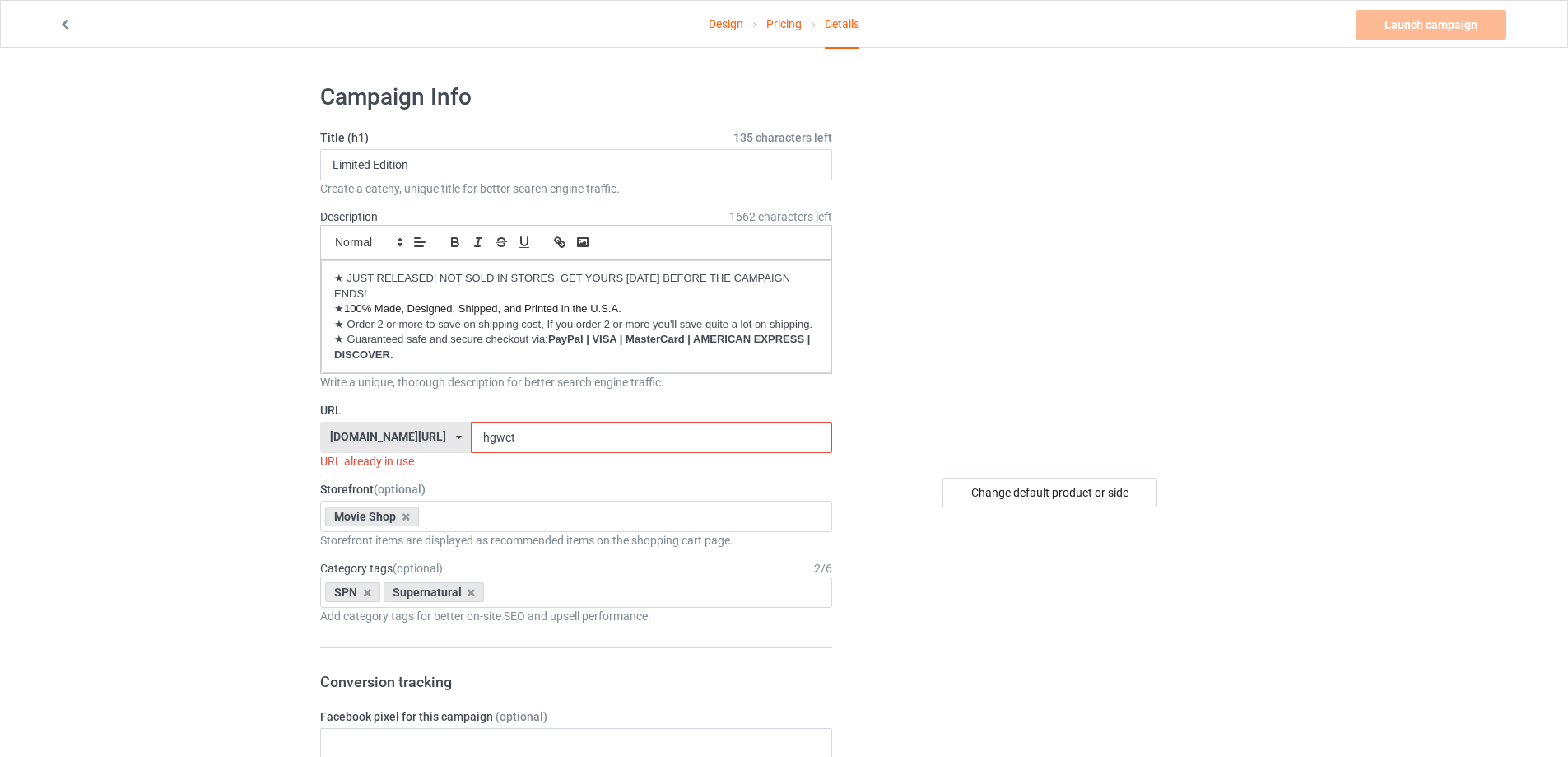
drag, startPoint x: 507, startPoint y: 437, endPoint x: 393, endPoint y: 442, distance: 114.1
click at [393, 442] on div "[DOMAIN_NAME][URL] [DOMAIN_NAME][URL] [DOMAIN_NAME][URL] [DOMAIN_NAME][URL] [DO…" at bounding box center [576, 437] width 512 height 31
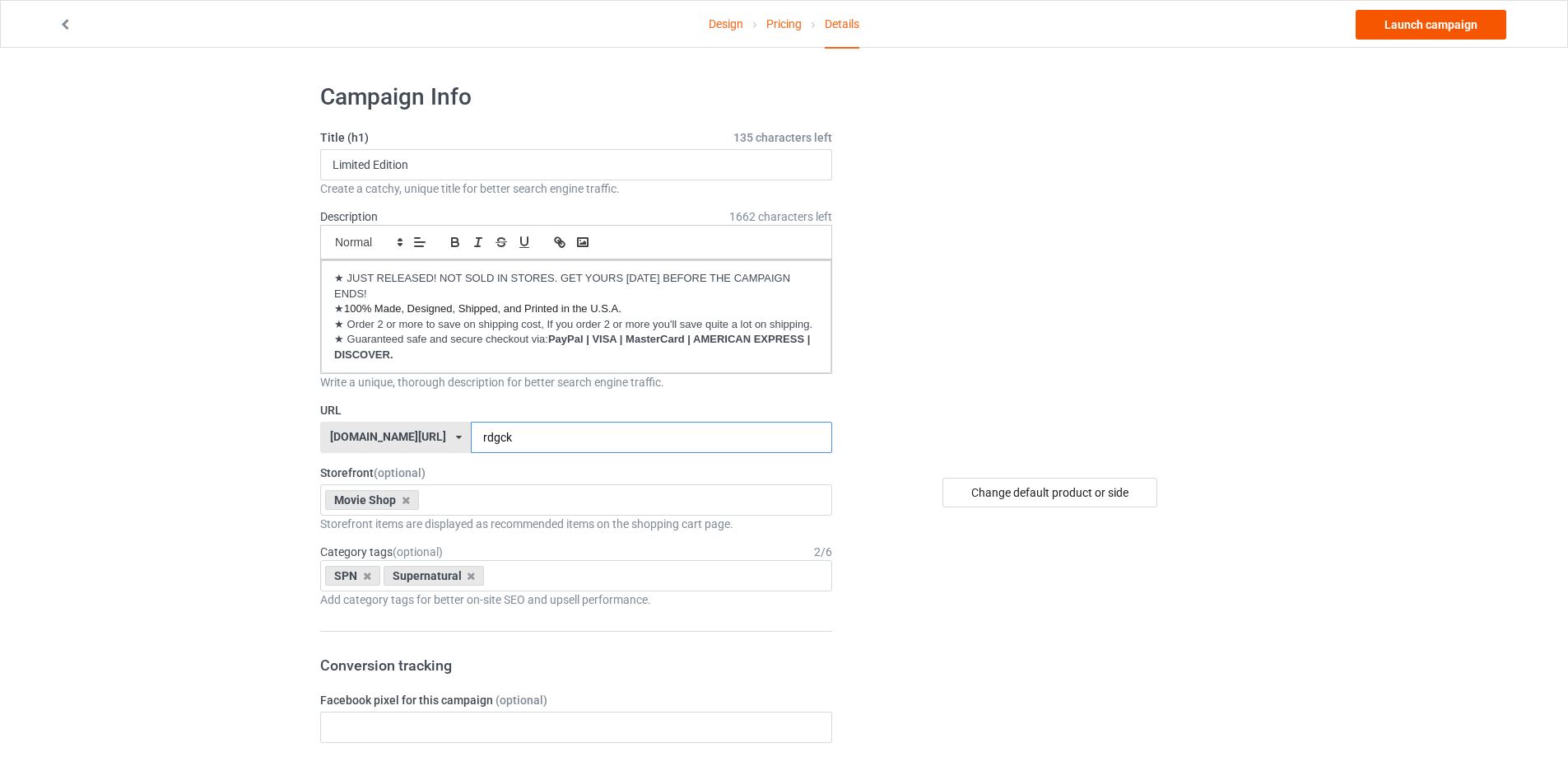
type input "rdgck"
click at [1397, 31] on link "Launch campaign" at bounding box center [1431, 24] width 151 height 30
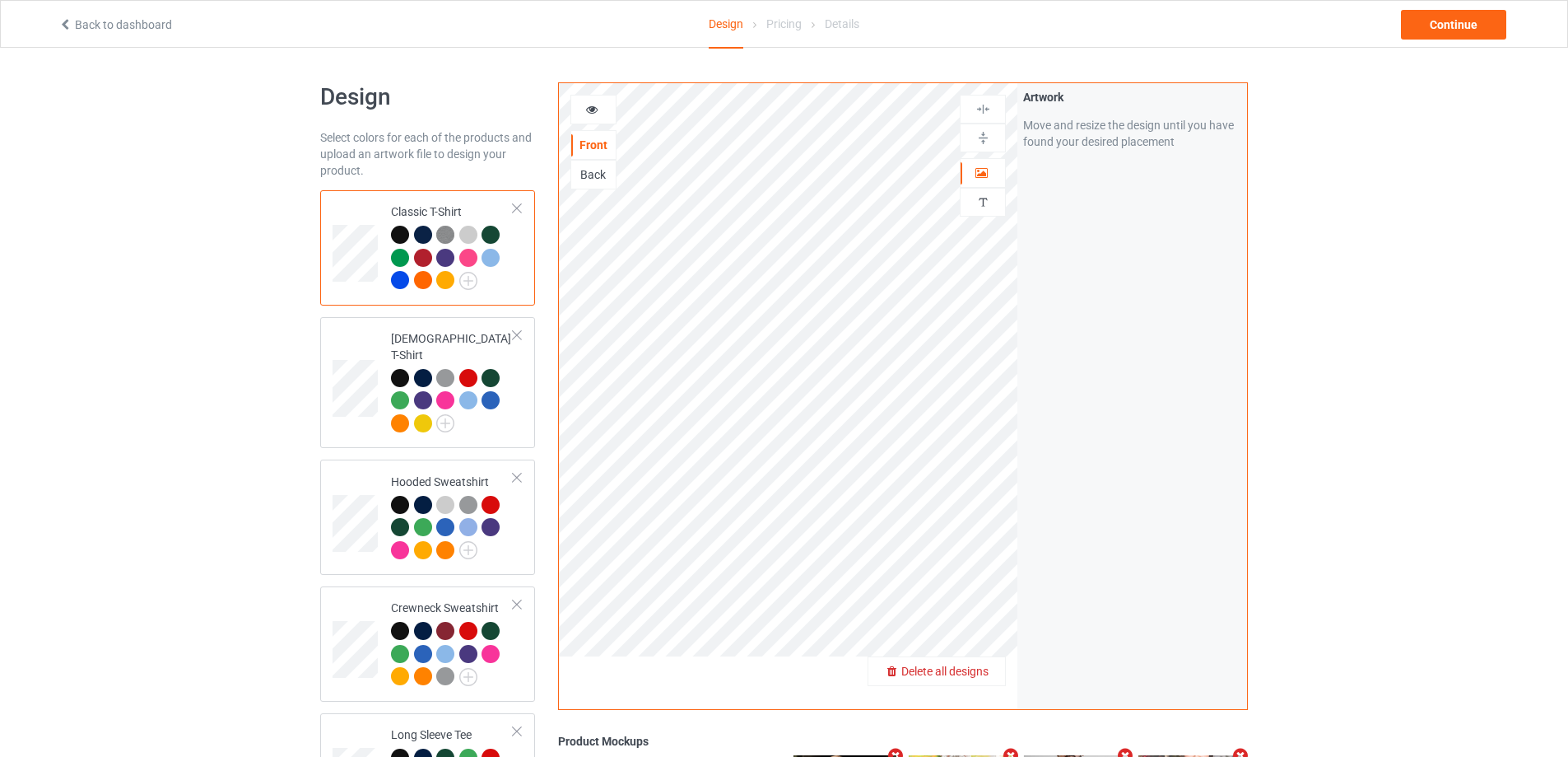
click at [991, 669] on div "Delete all designs" at bounding box center [937, 671] width 137 height 17
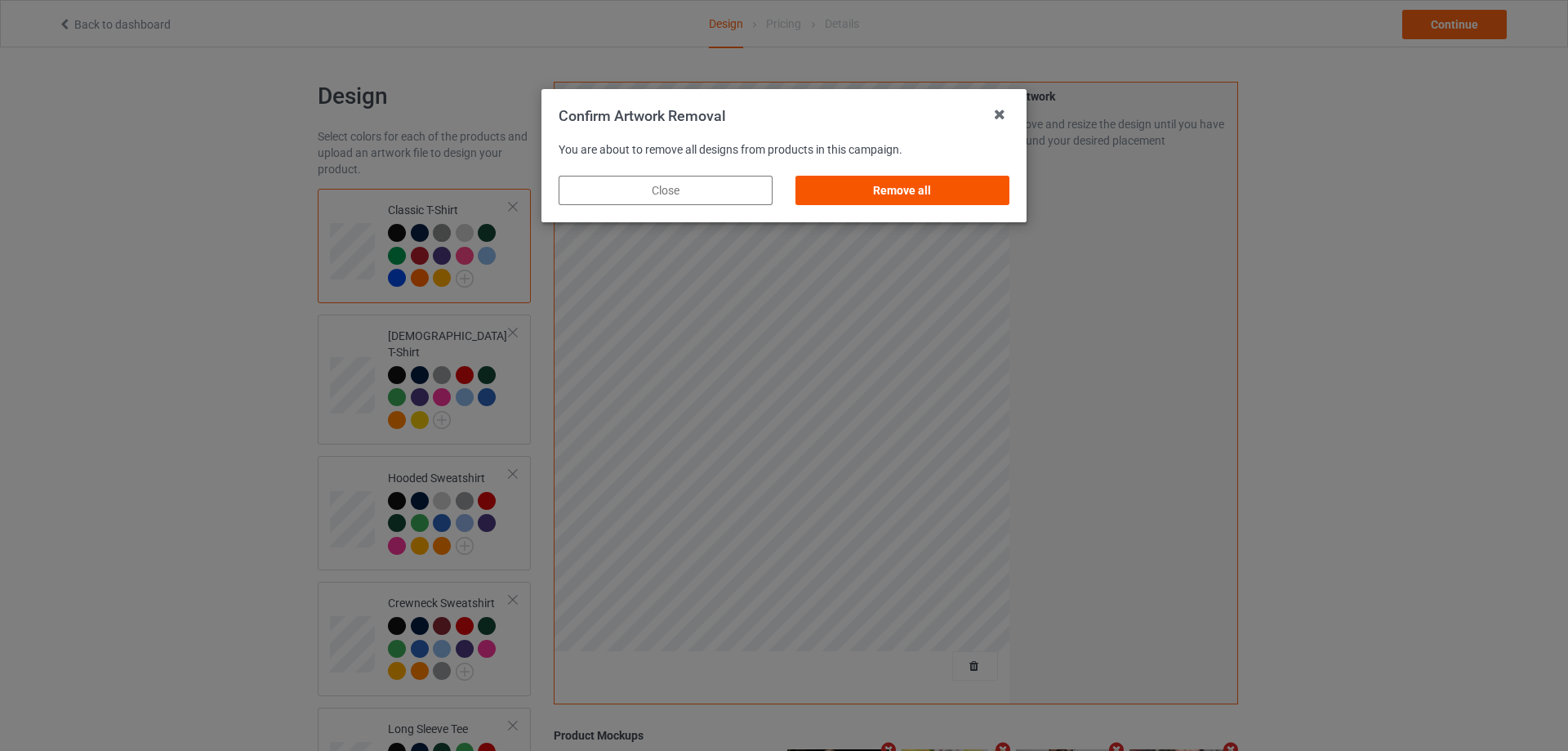
click at [955, 201] on div "Remove all" at bounding box center [902, 191] width 214 height 29
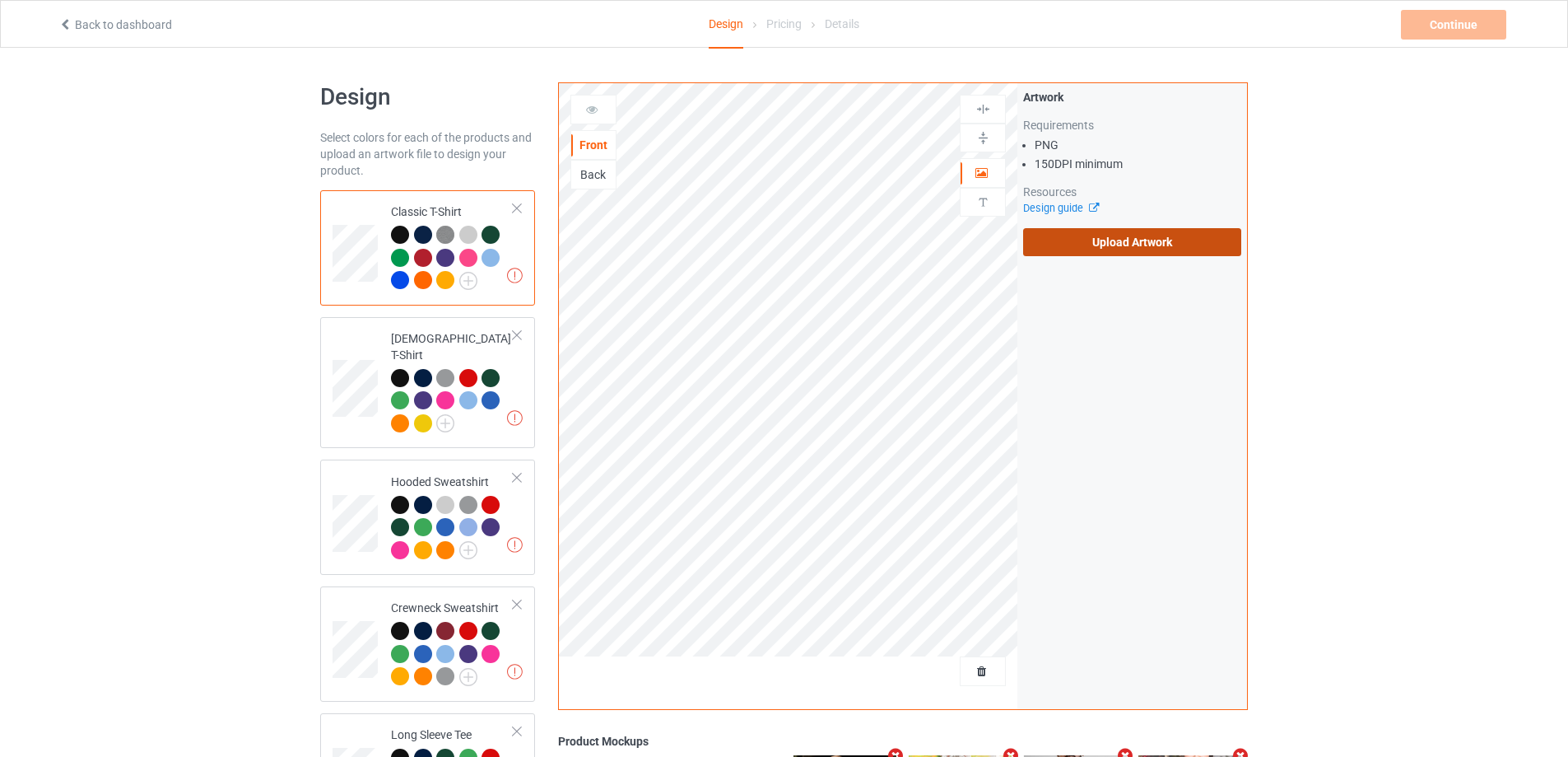
click at [1062, 244] on label "Upload Artwork" at bounding box center [1132, 242] width 218 height 28
click at [0, 0] on input "Upload Artwork" at bounding box center [0, 0] width 0 height 0
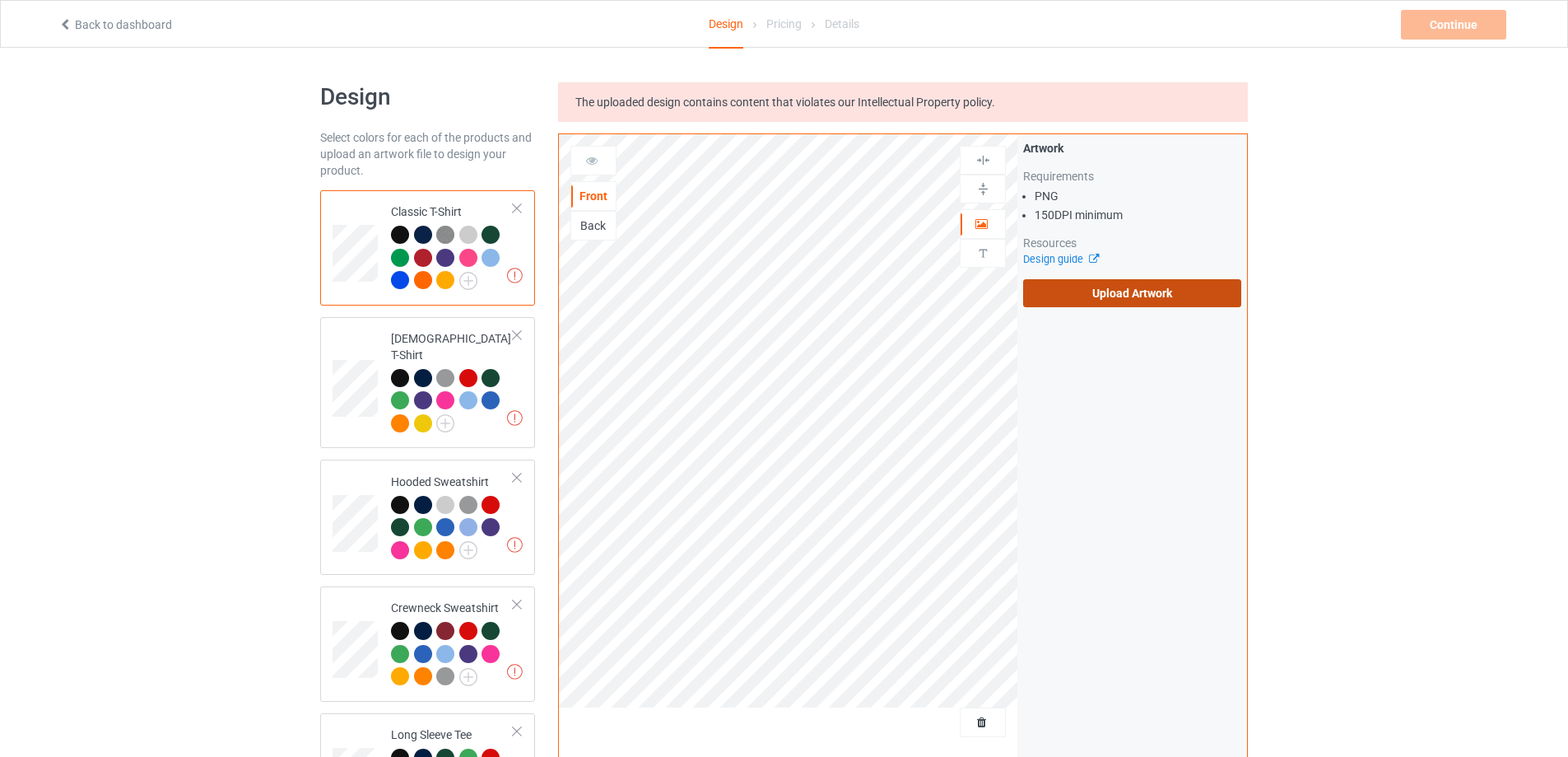
click at [1049, 282] on label "Upload Artwork" at bounding box center [1132, 293] width 218 height 28
click at [0, 0] on input "Upload Artwork" at bounding box center [0, 0] width 0 height 0
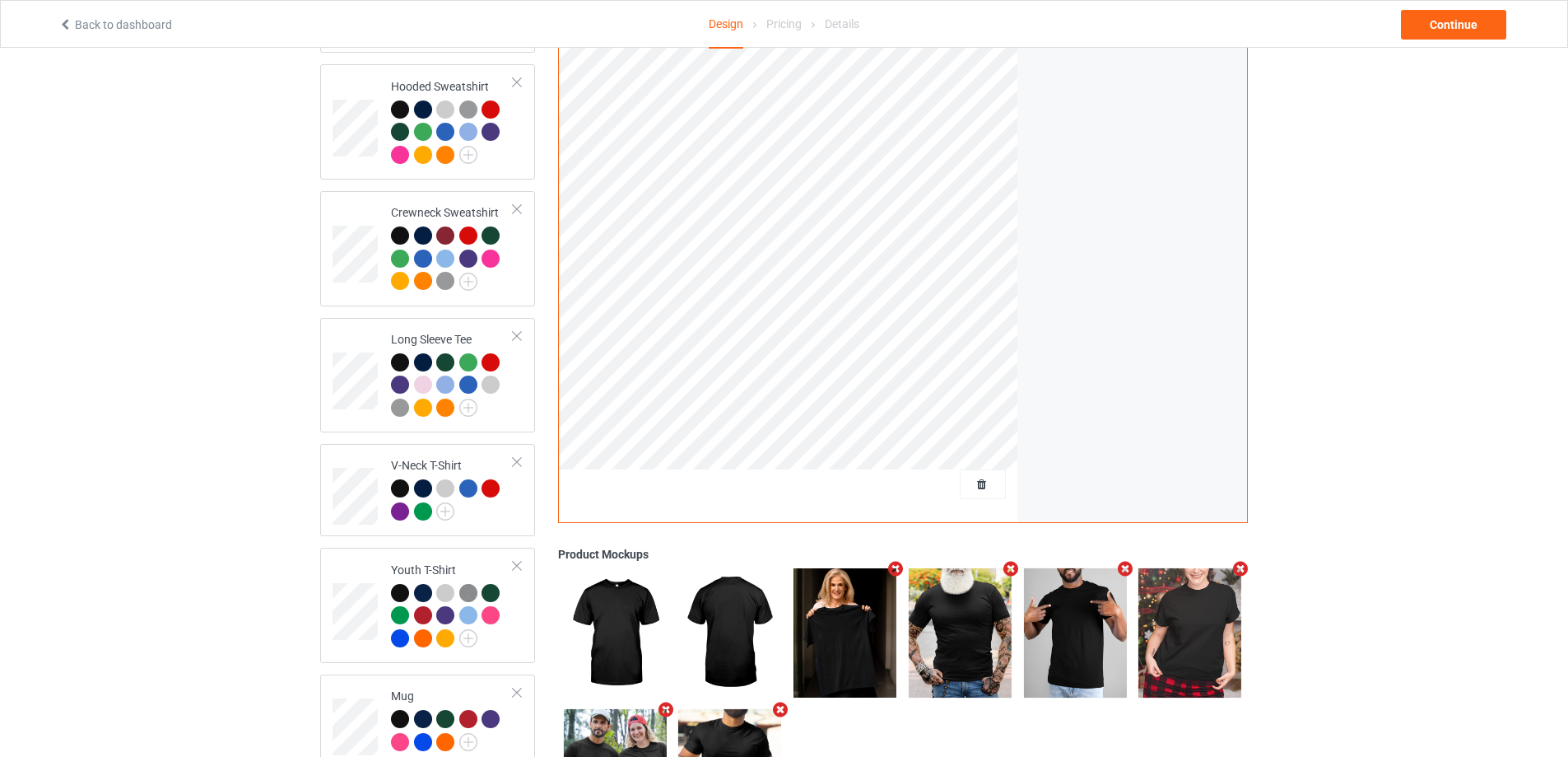
scroll to position [499, 0]
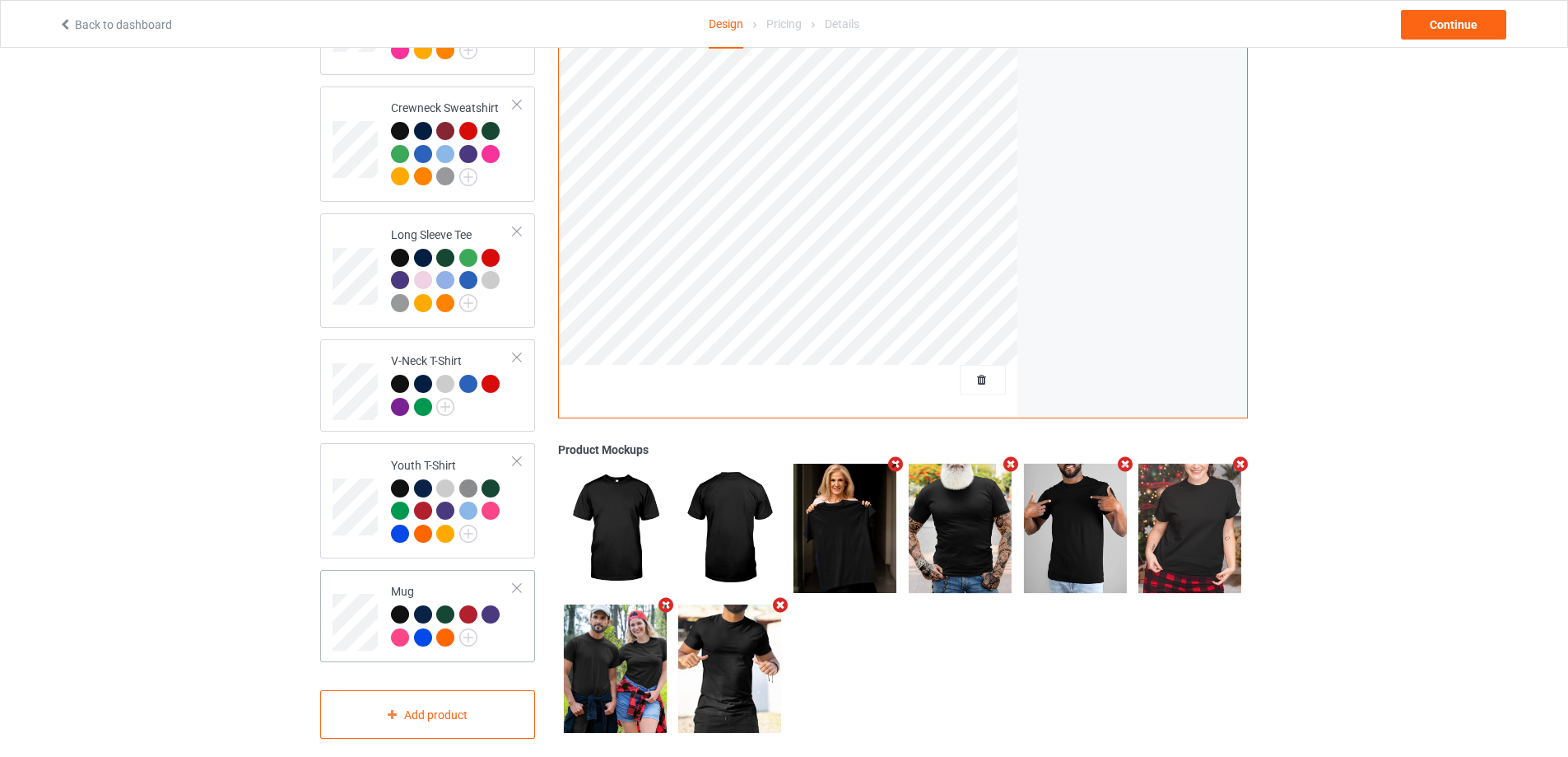
click at [484, 628] on div at bounding box center [452, 628] width 122 height 45
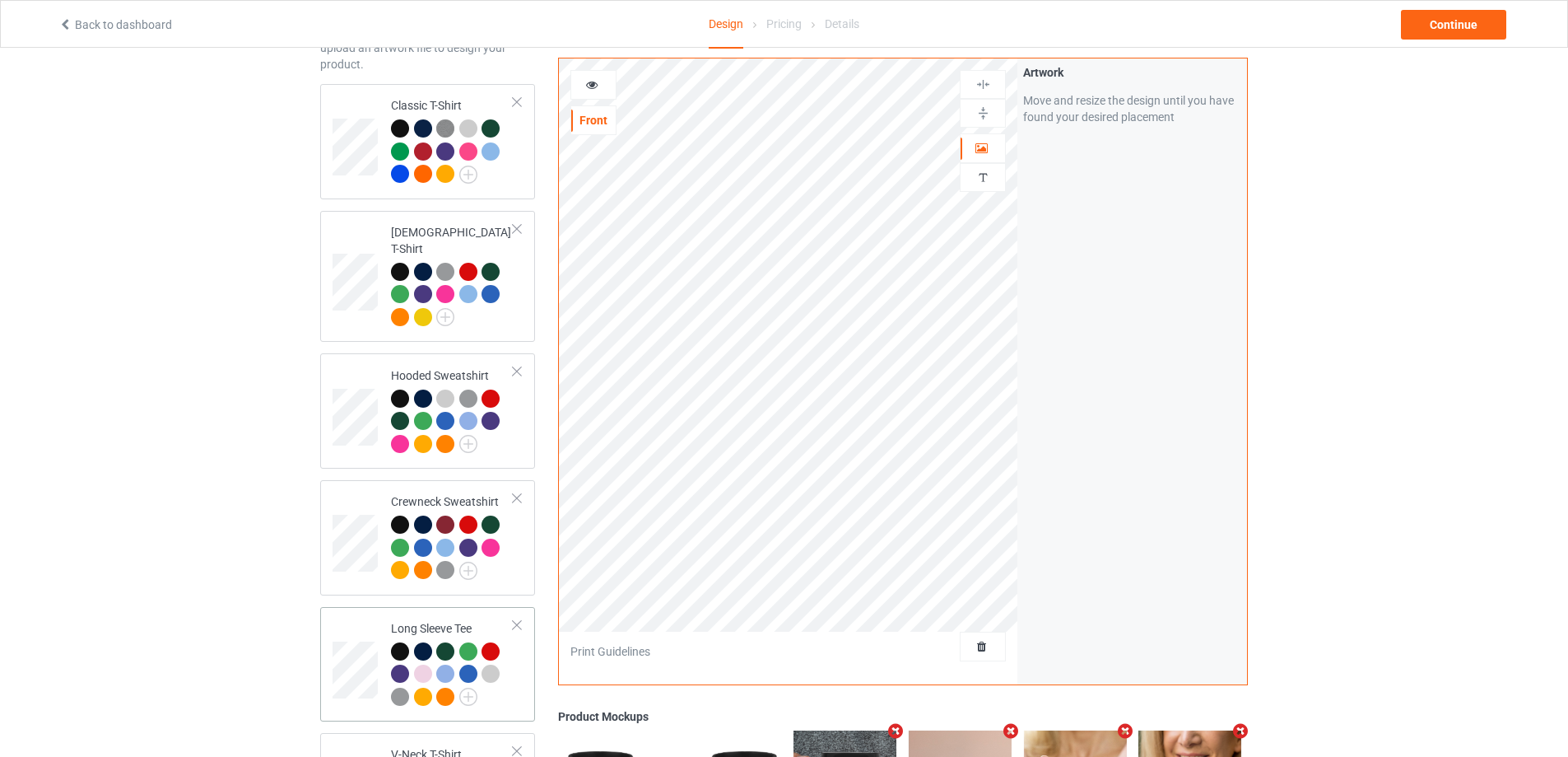
scroll to position [88, 0]
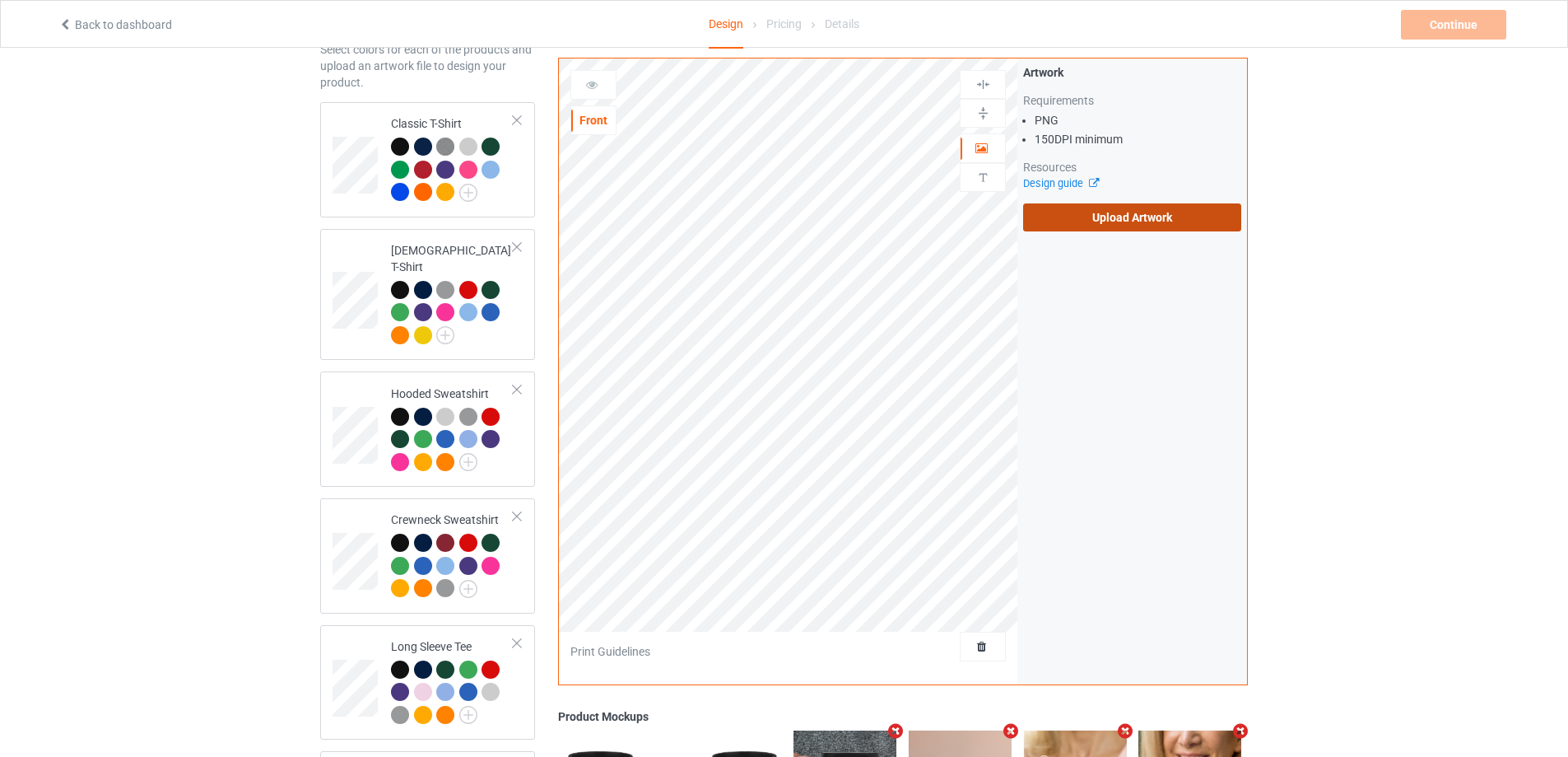
click at [1120, 220] on label "Upload Artwork" at bounding box center [1132, 217] width 218 height 28
click at [0, 0] on input "Upload Artwork" at bounding box center [0, 0] width 0 height 0
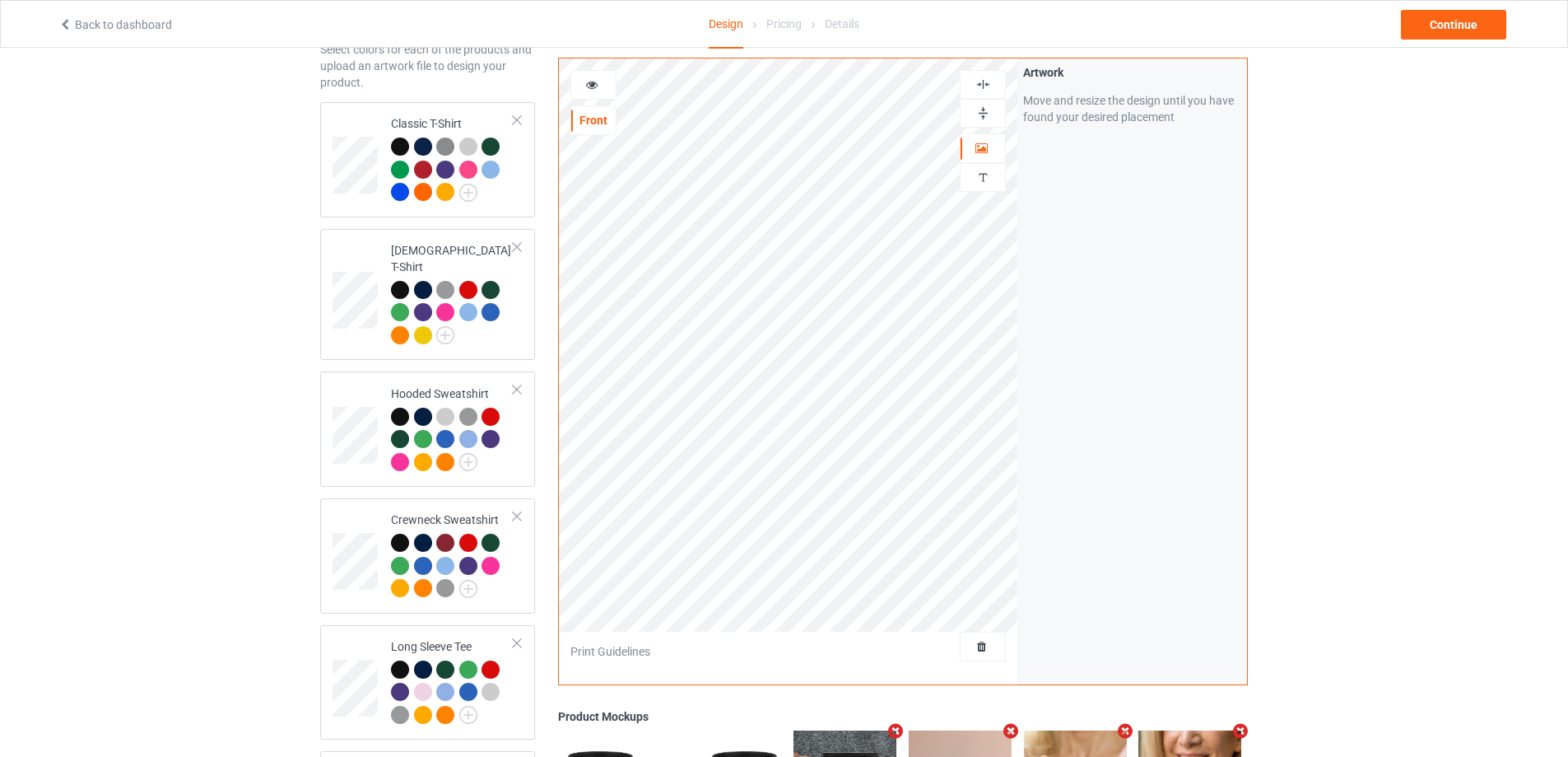
click at [991, 85] on div at bounding box center [982, 85] width 45 height 16
click at [986, 113] on img at bounding box center [983, 114] width 16 height 16
click at [588, 82] on icon at bounding box center [592, 82] width 14 height 11
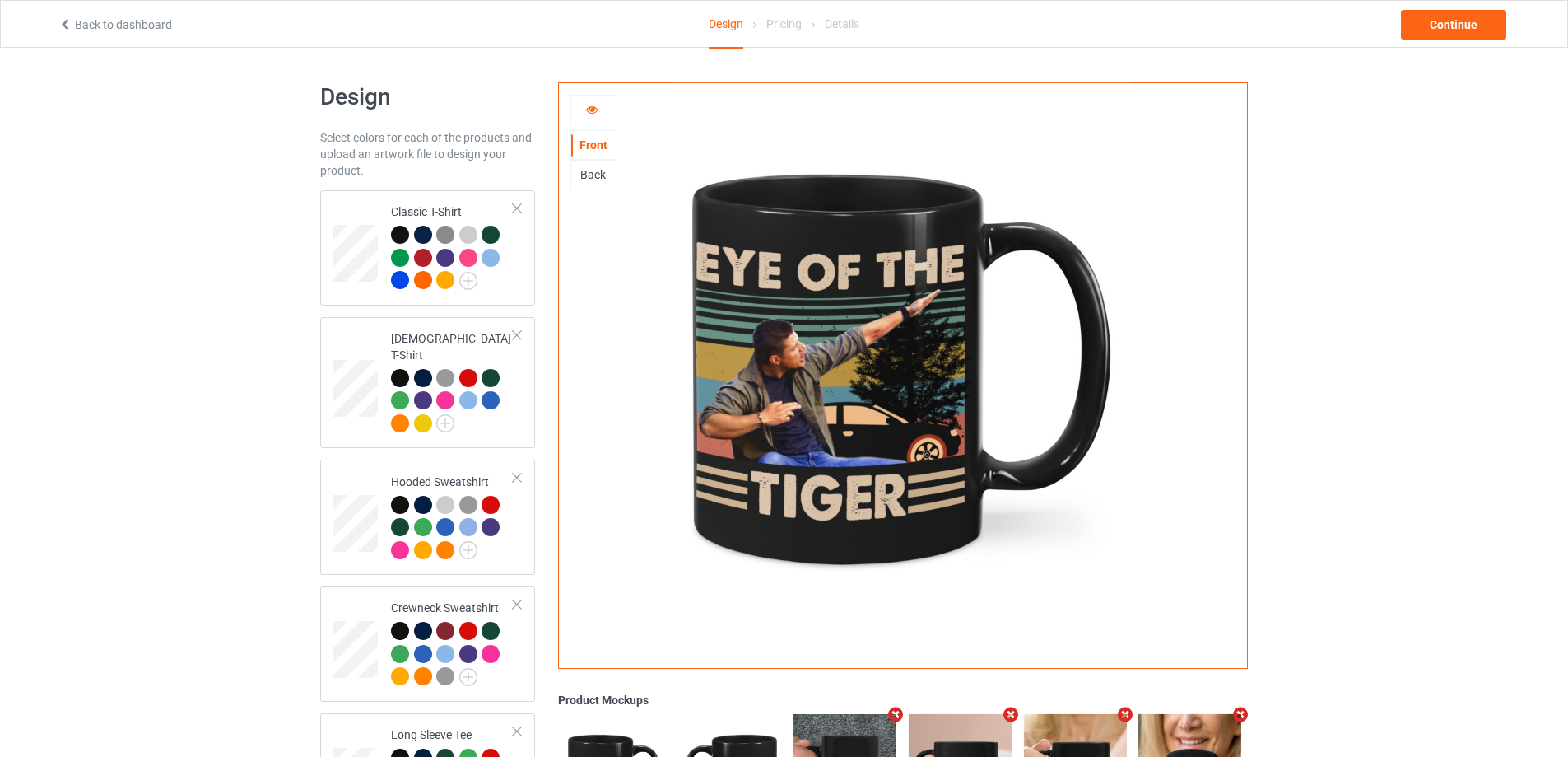
click at [601, 177] on div "Back" at bounding box center [593, 174] width 45 height 17
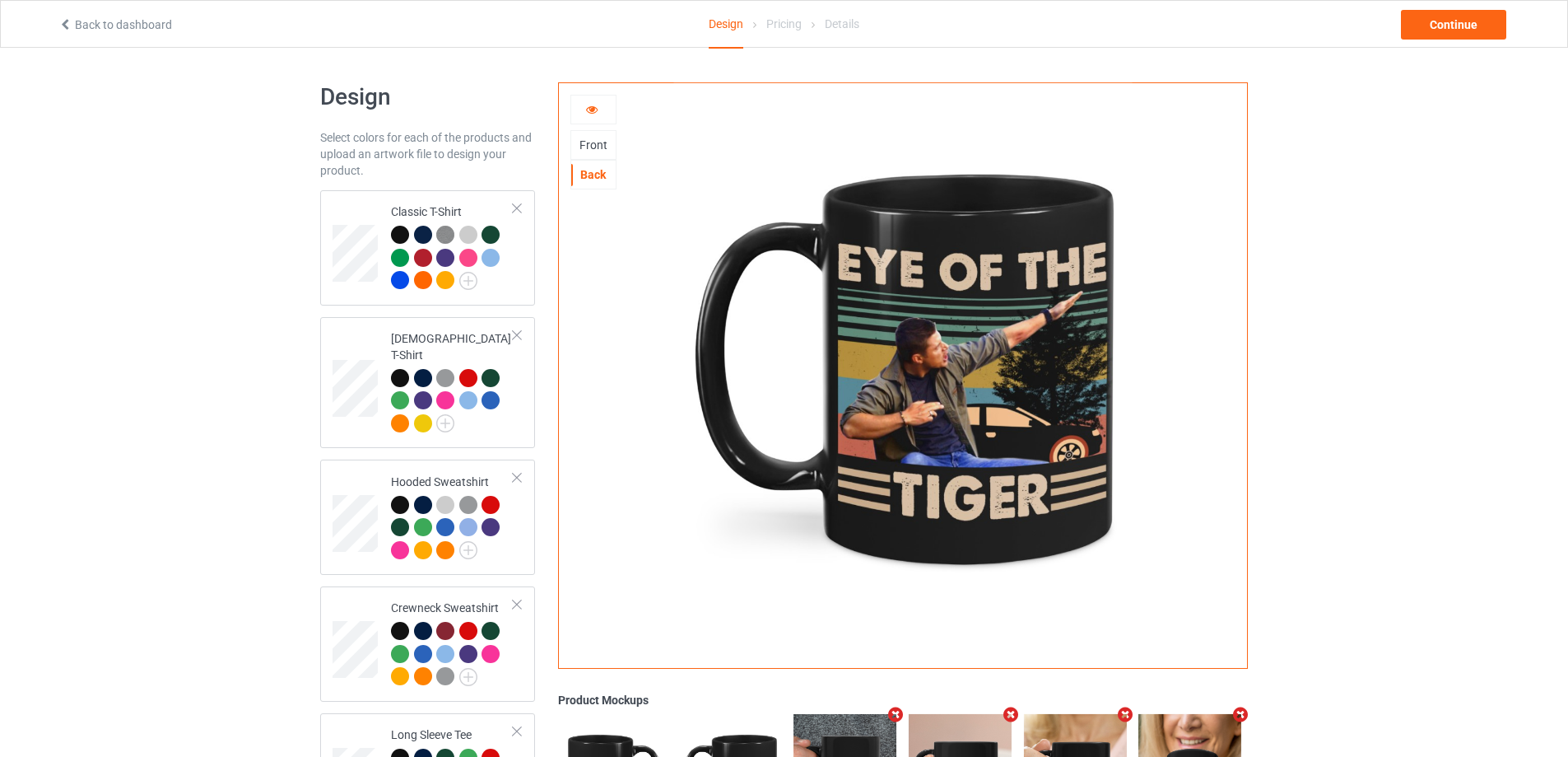
click at [593, 104] on icon at bounding box center [592, 107] width 14 height 11
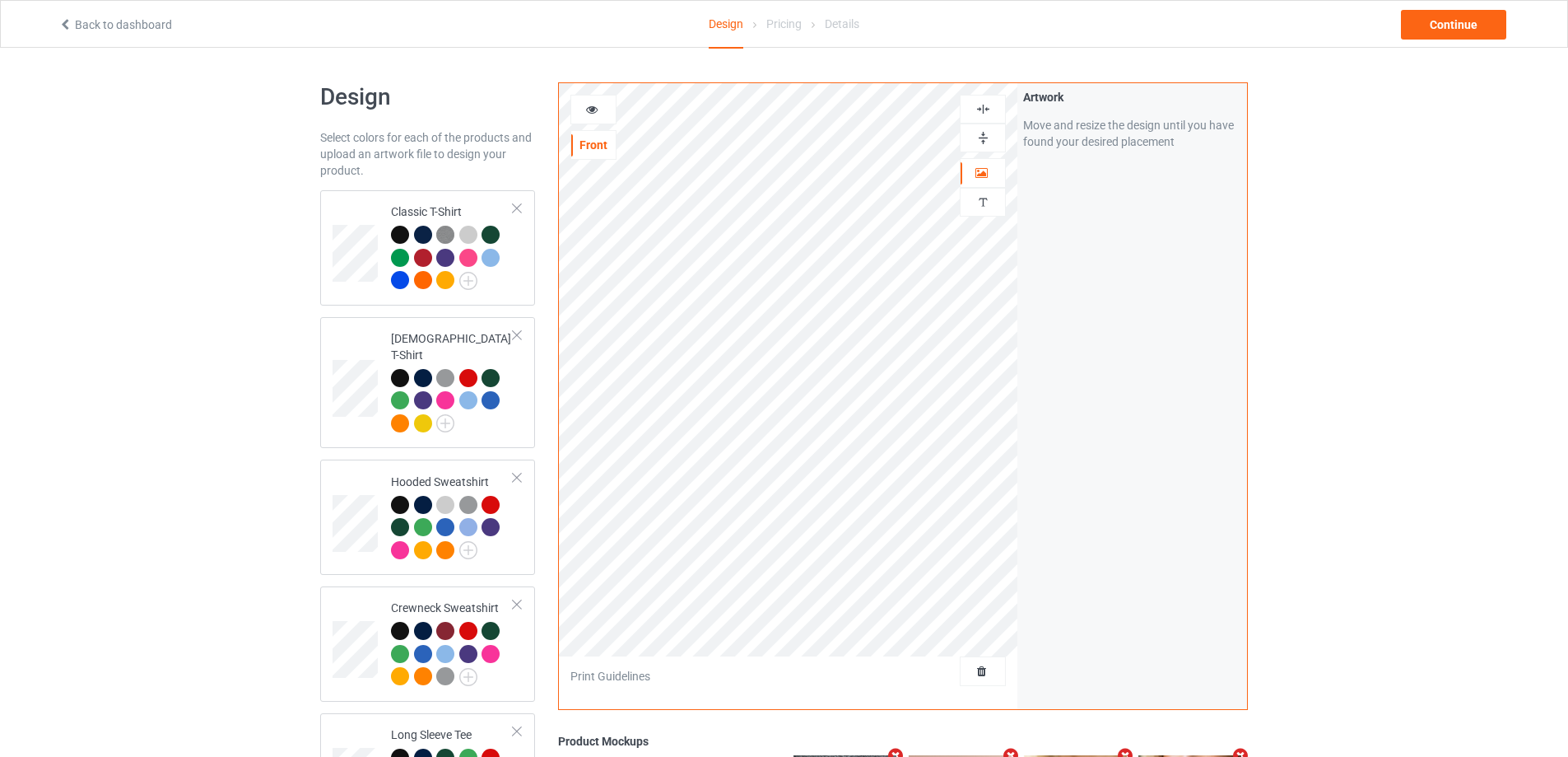
click at [987, 114] on img at bounding box center [983, 109] width 16 height 16
click at [985, 131] on img at bounding box center [983, 138] width 16 height 16
click at [986, 141] on img at bounding box center [983, 138] width 16 height 16
click at [985, 106] on img at bounding box center [983, 109] width 16 height 16
click at [585, 111] on icon at bounding box center [592, 107] width 14 height 11
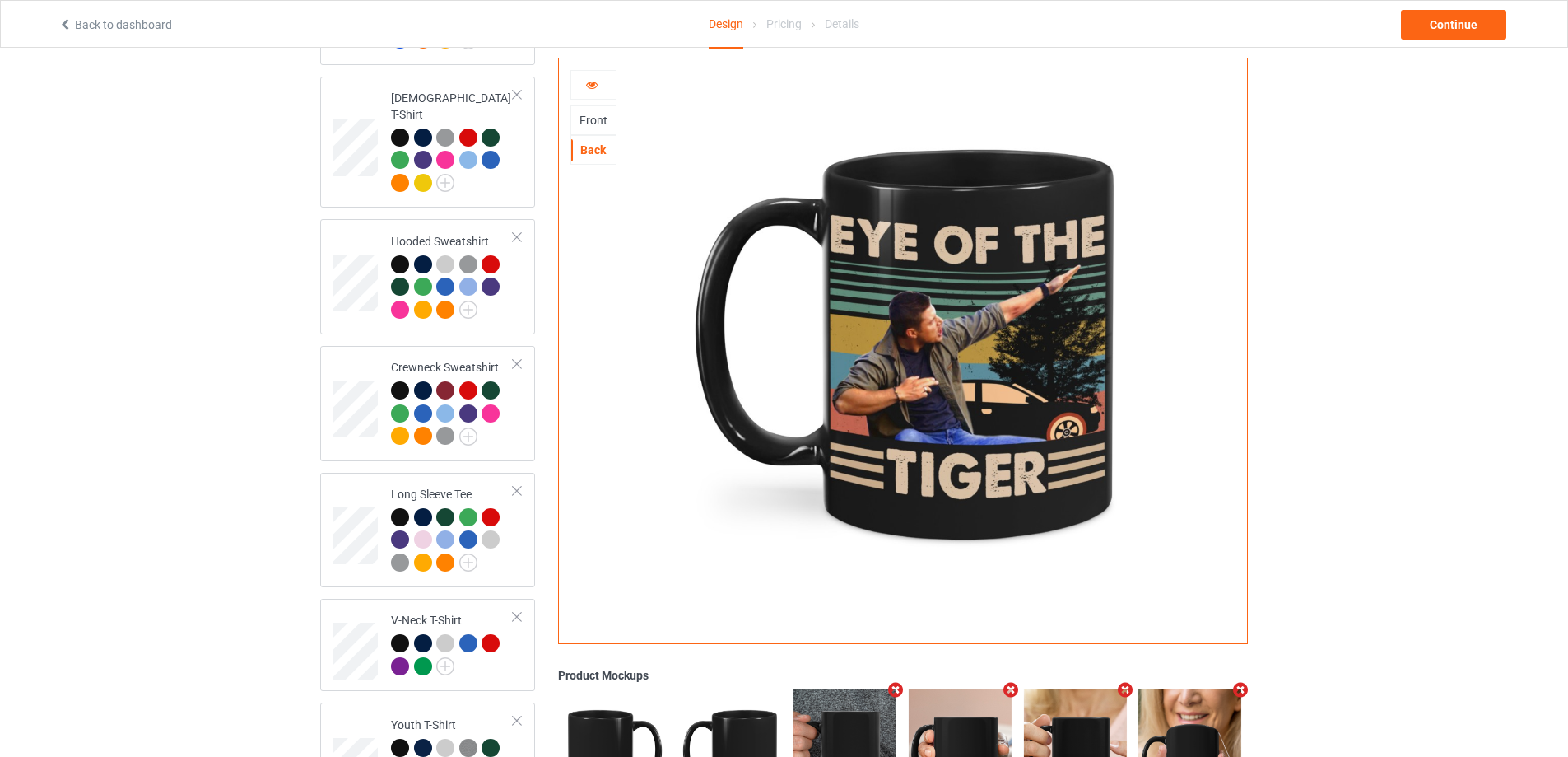
scroll to position [224, 0]
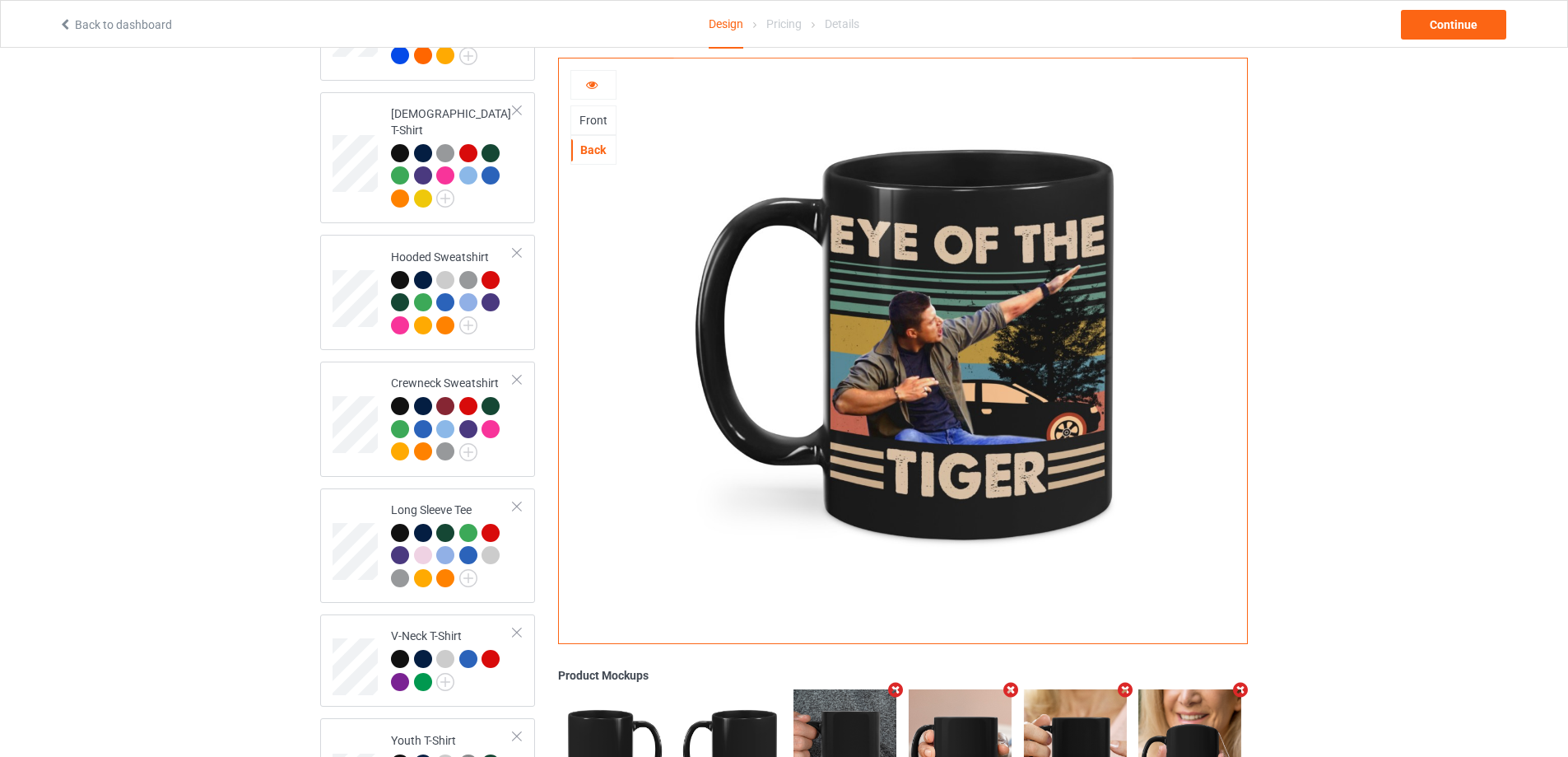
click at [598, 125] on div "Front" at bounding box center [593, 120] width 45 height 17
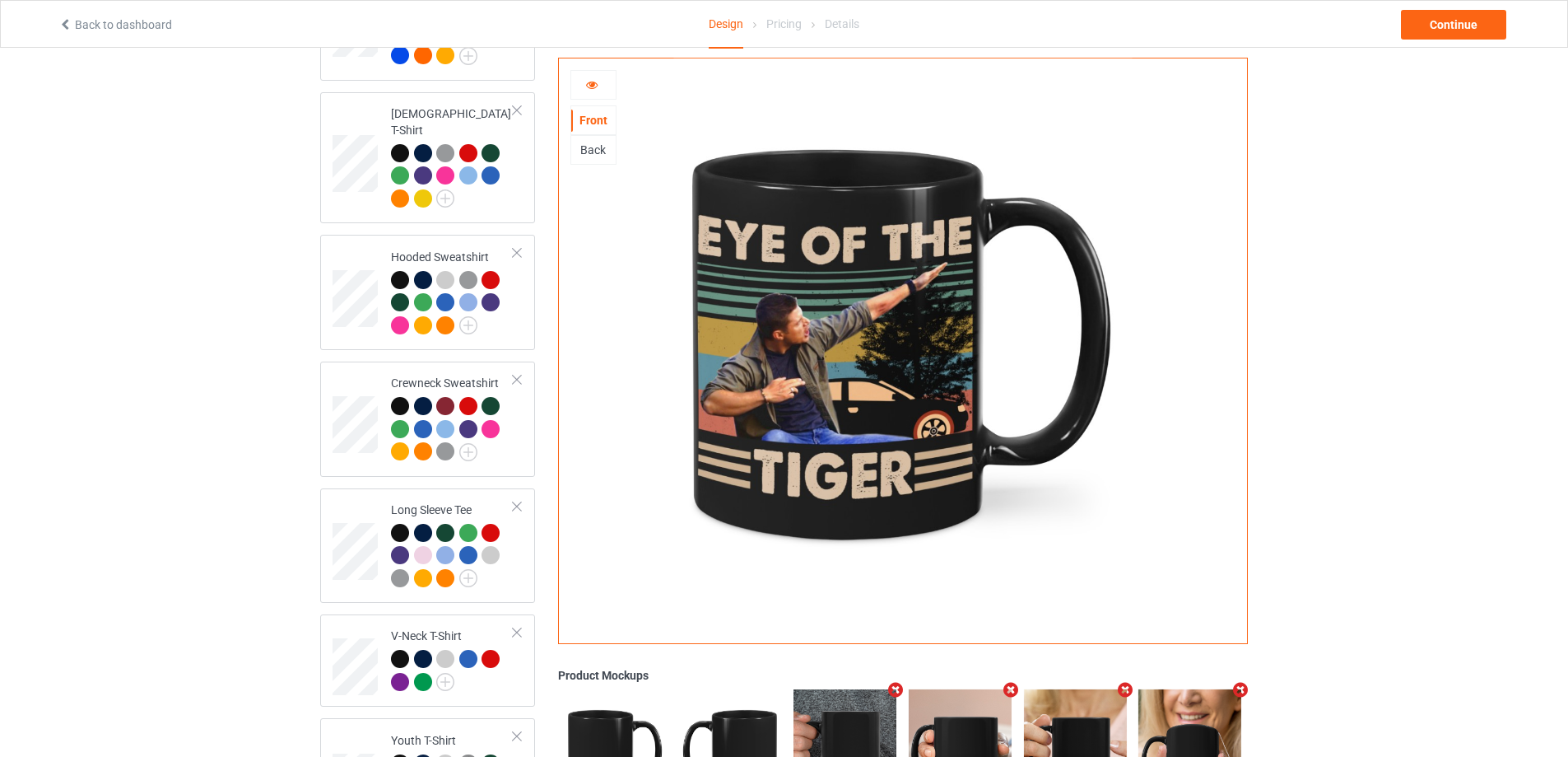
click at [594, 137] on div "Back" at bounding box center [593, 150] width 46 height 30
click at [593, 145] on div "Back" at bounding box center [593, 149] width 45 height 17
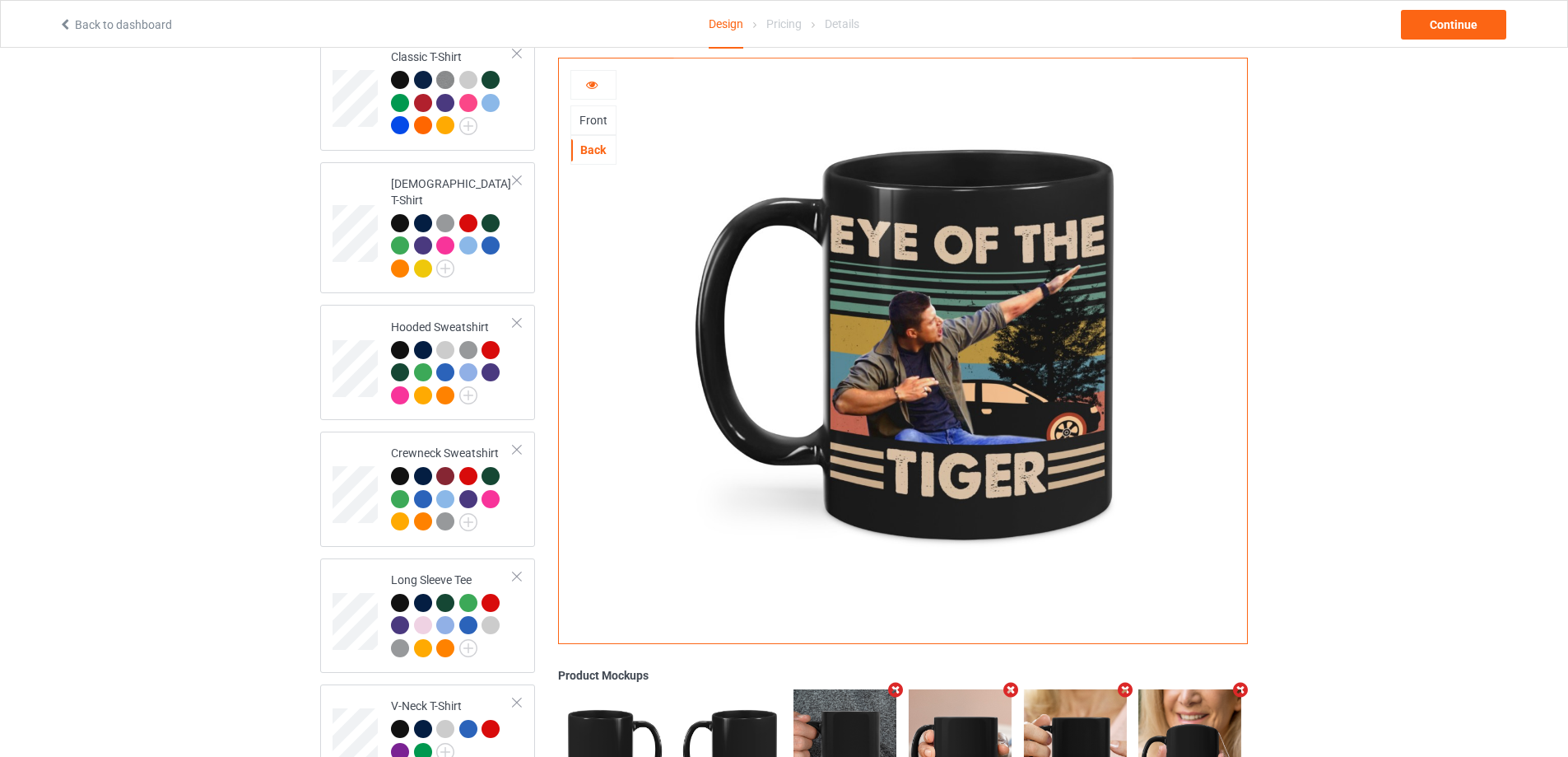
scroll to position [0, 0]
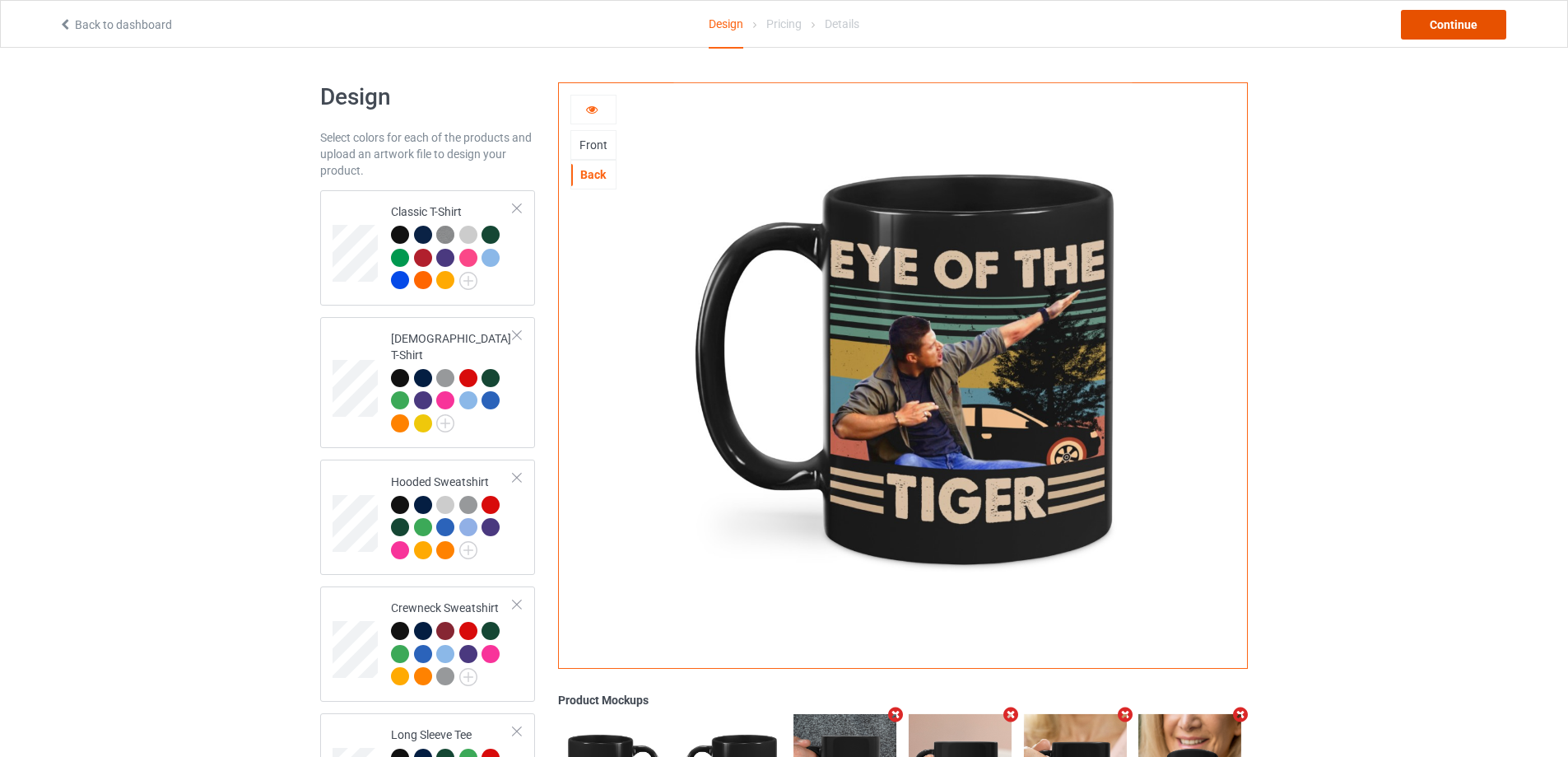
click at [1438, 37] on div "Continue" at bounding box center [1454, 24] width 106 height 30
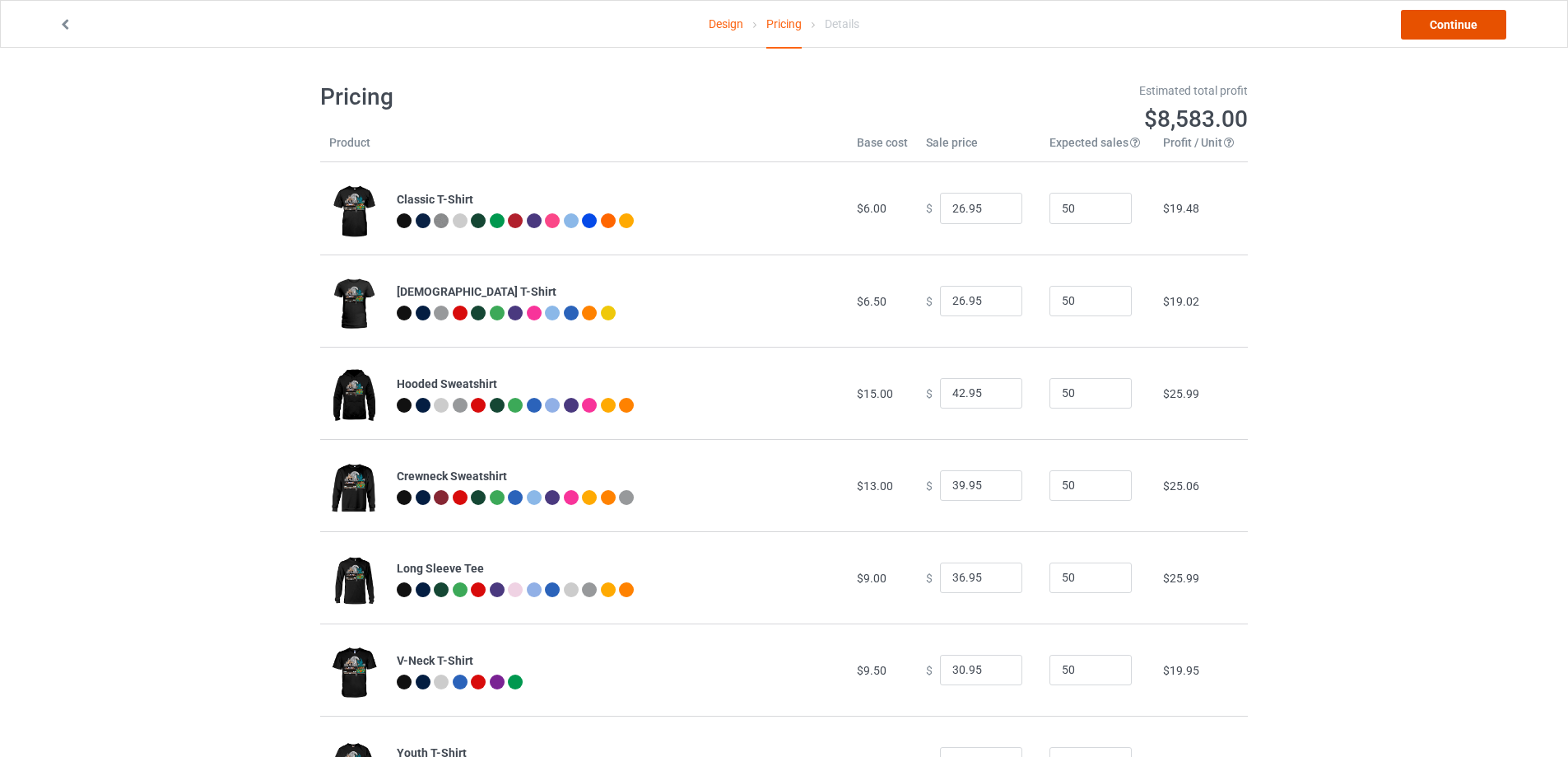
click at [1438, 37] on link "Continue" at bounding box center [1454, 24] width 106 height 30
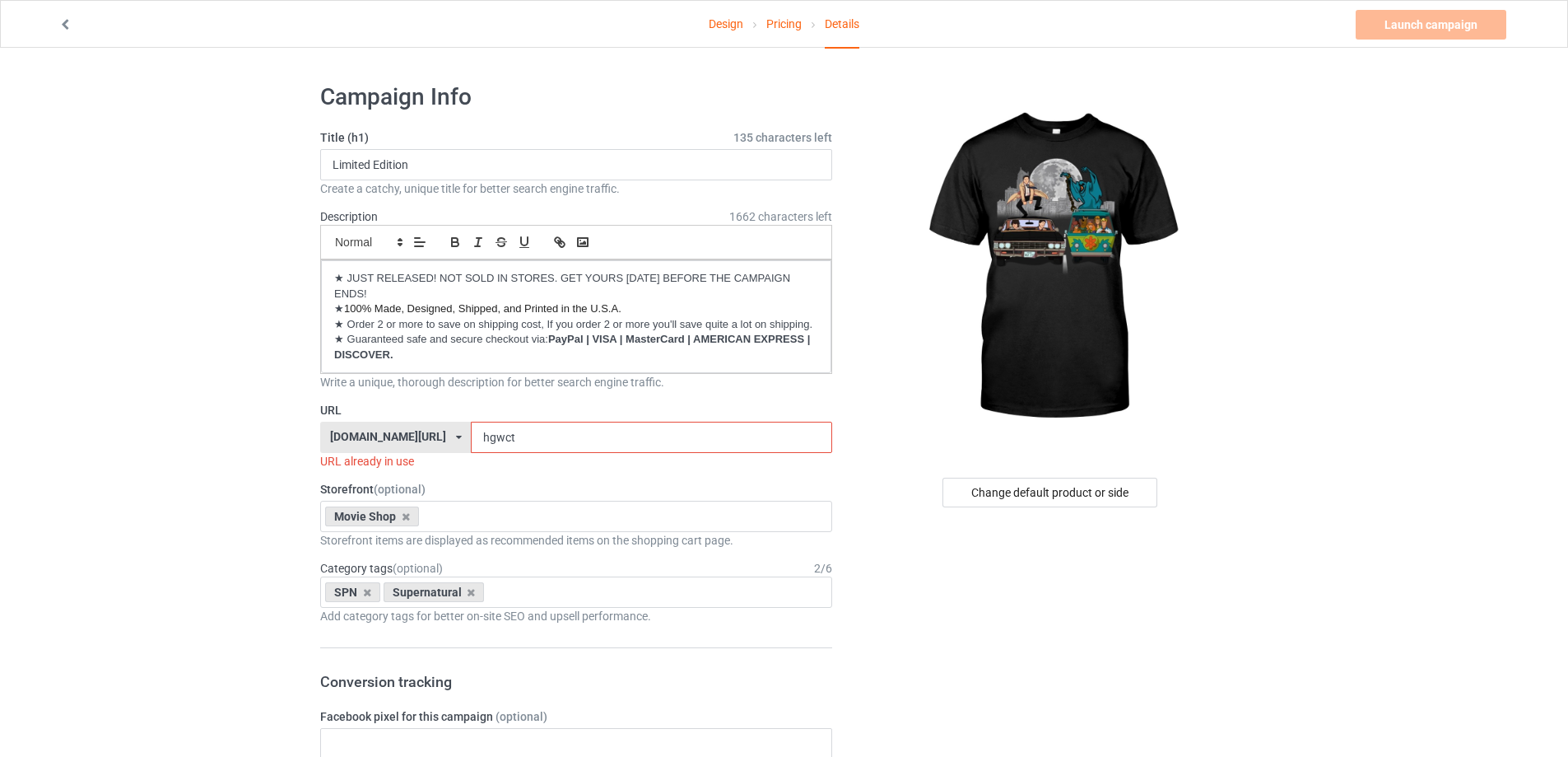
click at [731, 27] on link "Design" at bounding box center [726, 24] width 35 height 46
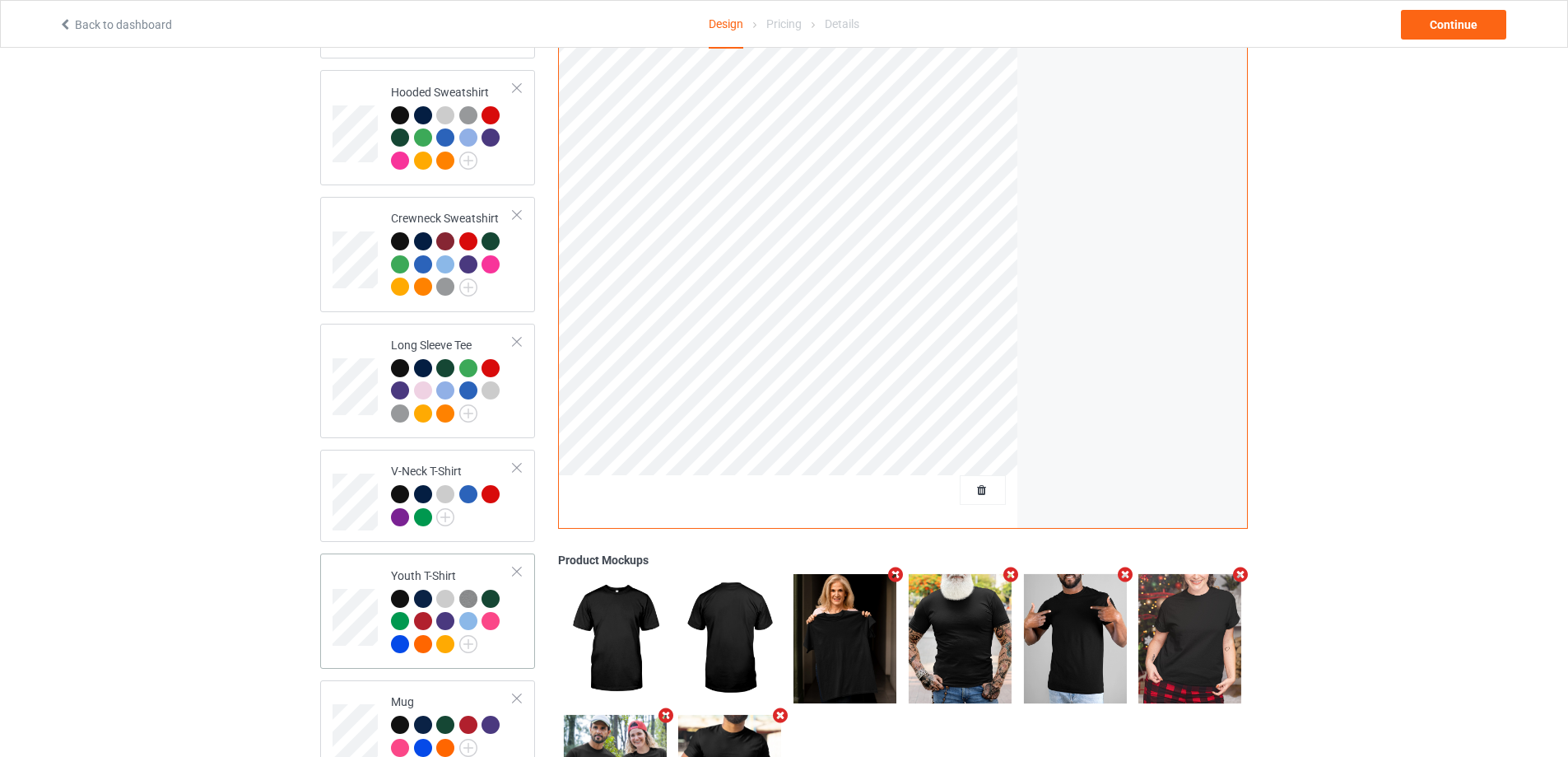
scroll to position [499, 0]
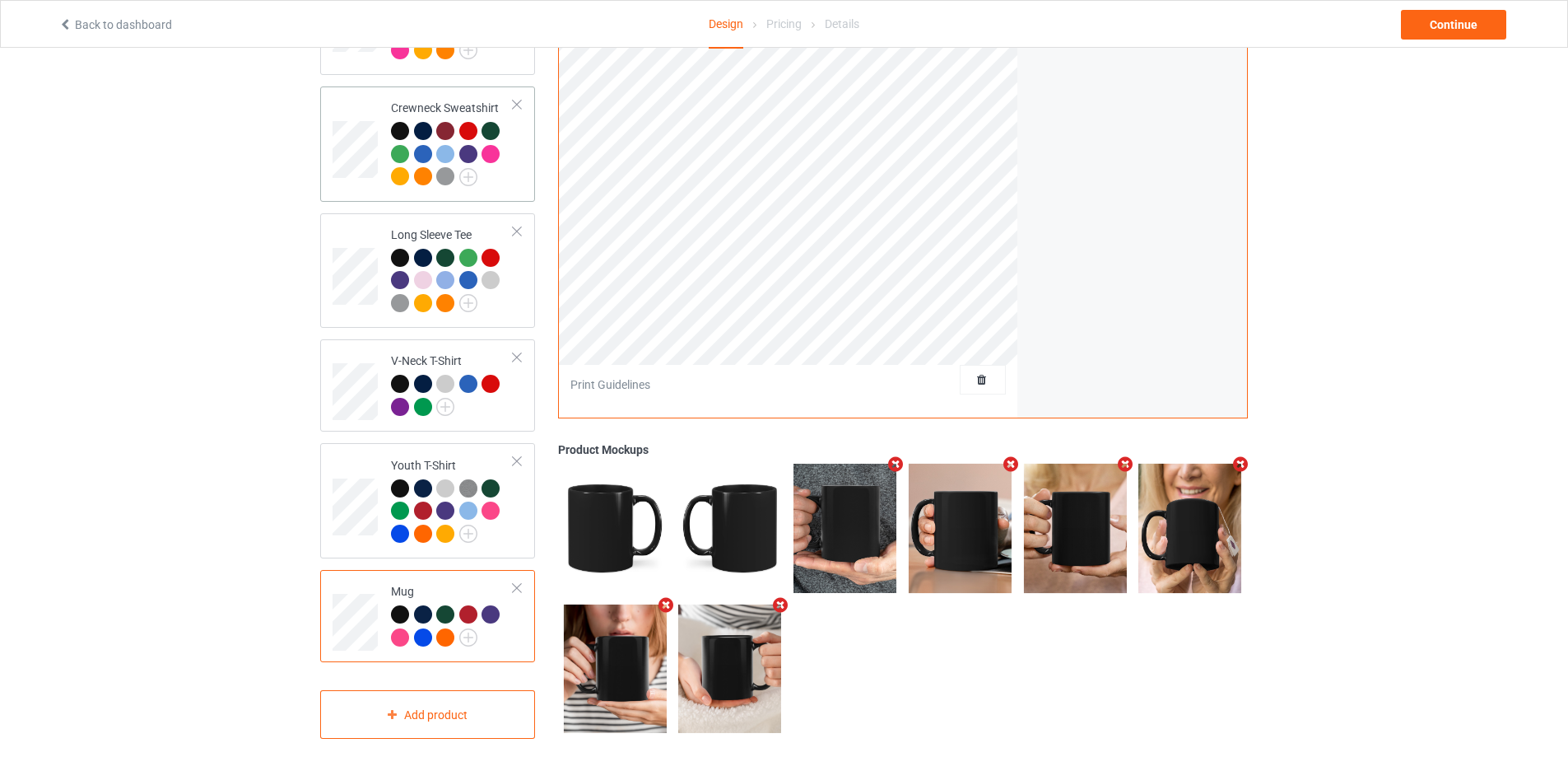
scroll to position [88, 0]
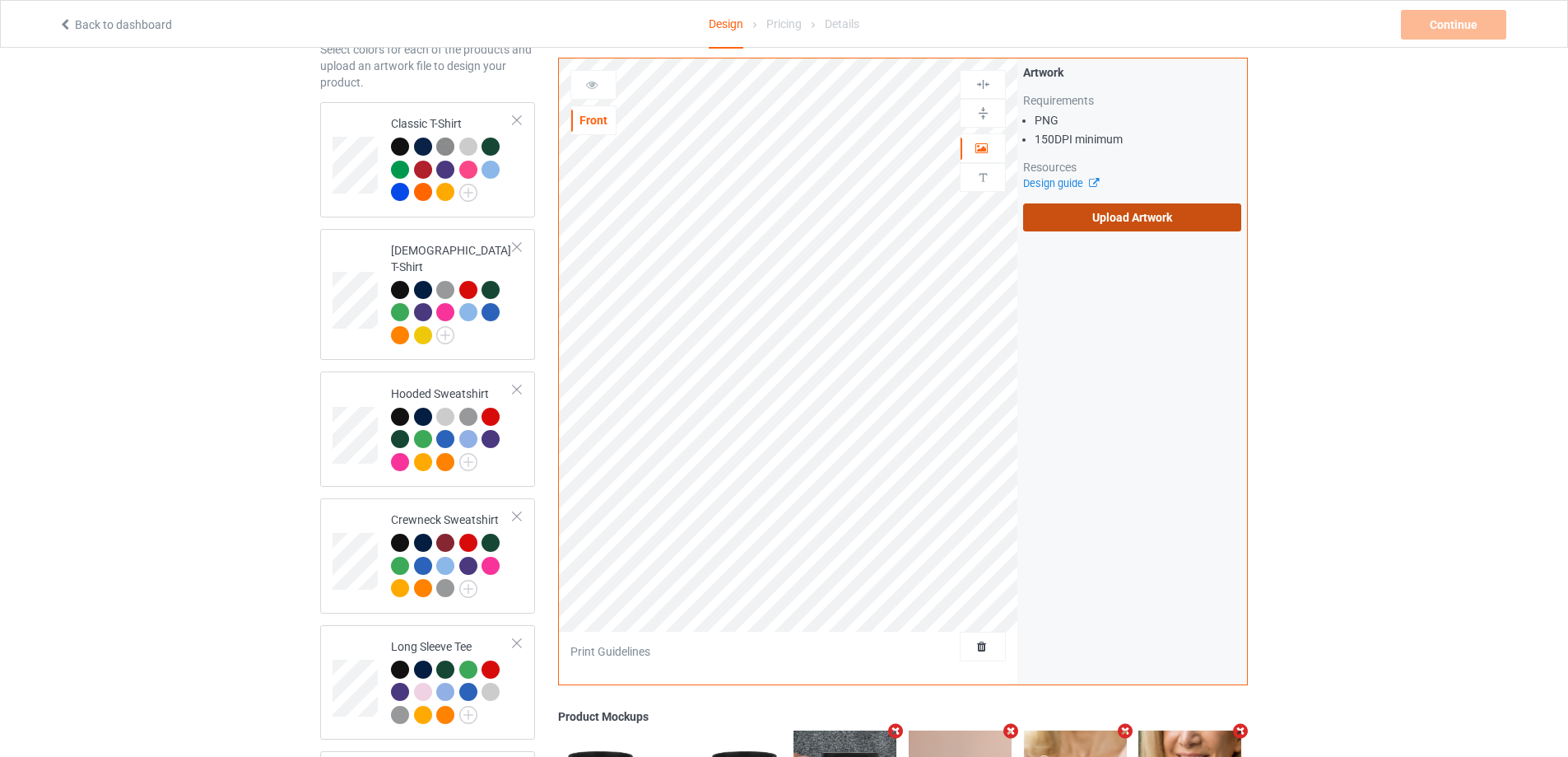
click at [1036, 209] on label "Upload Artwork" at bounding box center [1132, 217] width 218 height 28
click at [0, 0] on input "Upload Artwork" at bounding box center [0, 0] width 0 height 0
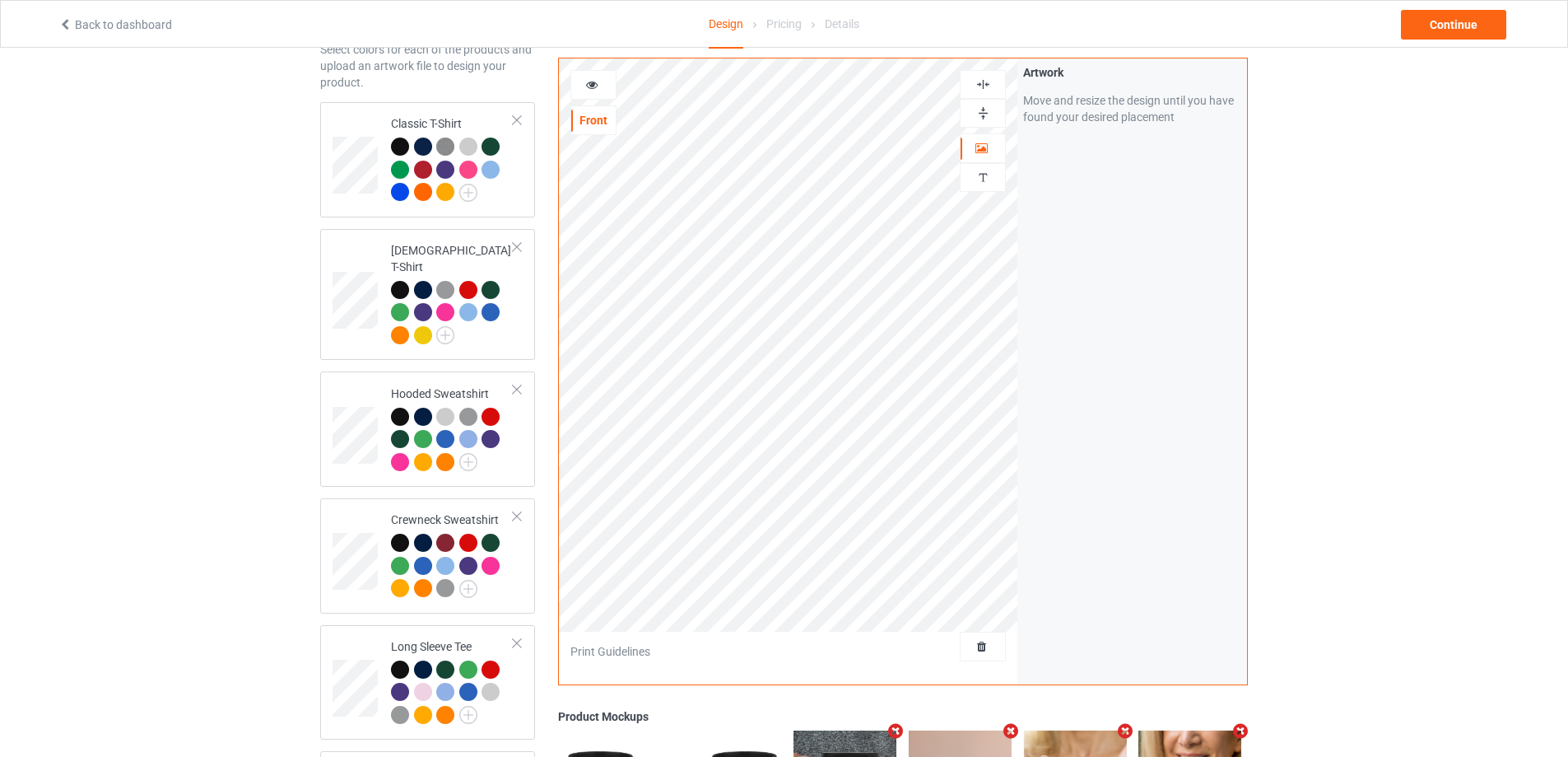
click at [980, 84] on img at bounding box center [983, 85] width 16 height 16
click at [981, 110] on img at bounding box center [983, 114] width 16 height 16
click at [989, 74] on div at bounding box center [982, 84] width 46 height 29
click at [981, 90] on img at bounding box center [983, 85] width 16 height 16
click at [977, 113] on img at bounding box center [983, 114] width 16 height 16
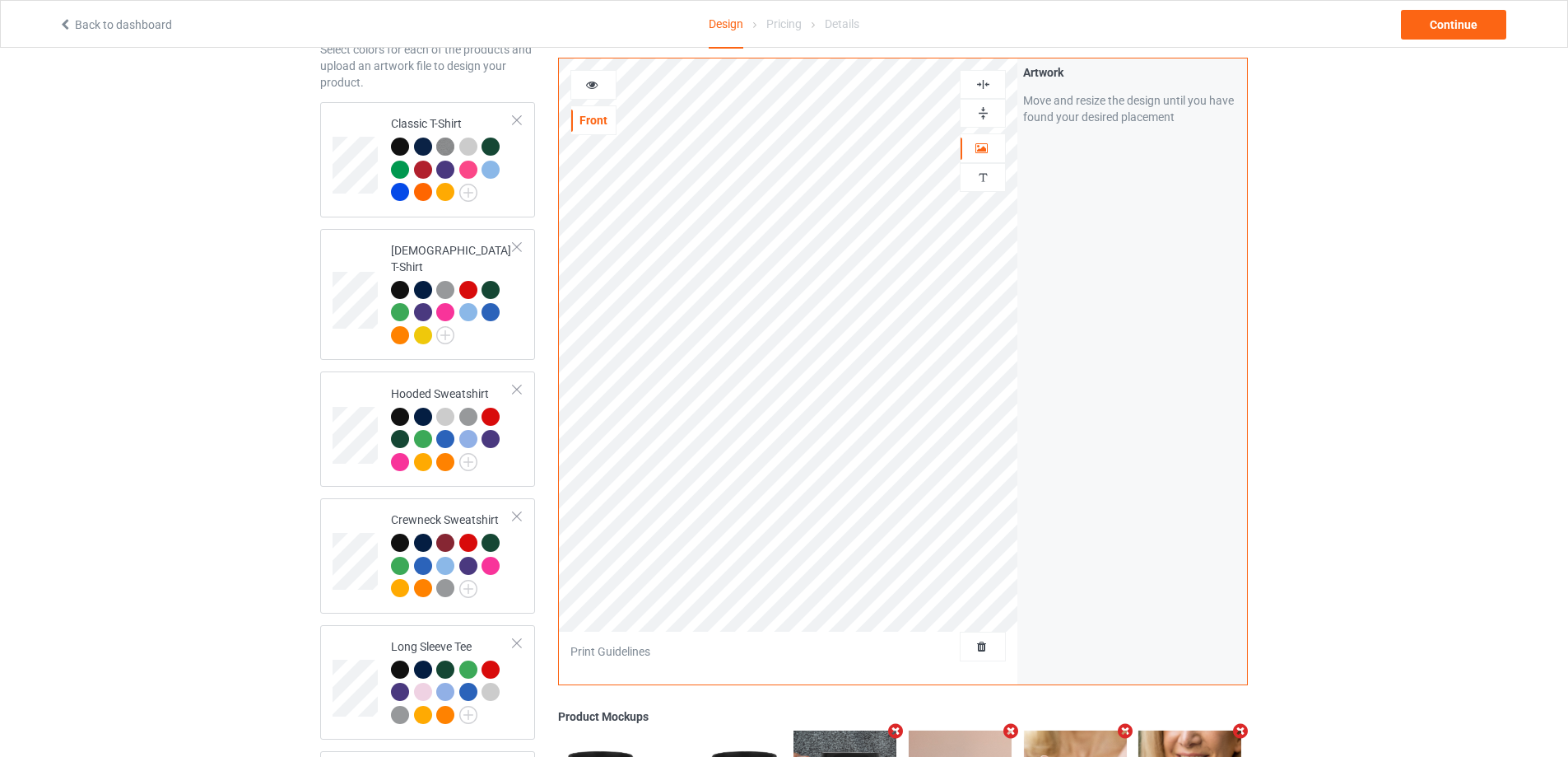
click at [593, 86] on icon at bounding box center [592, 82] width 14 height 11
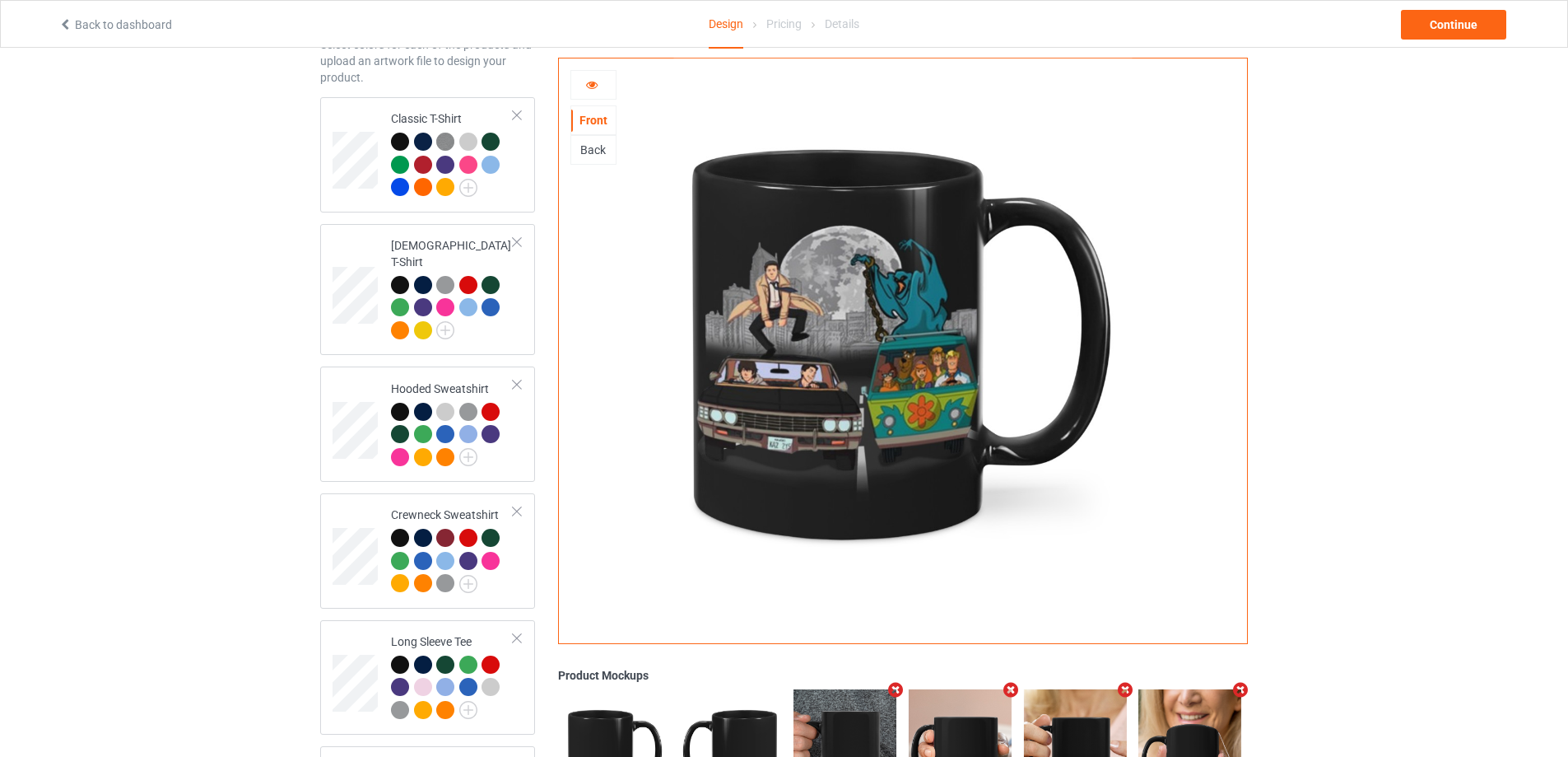
scroll to position [88, 0]
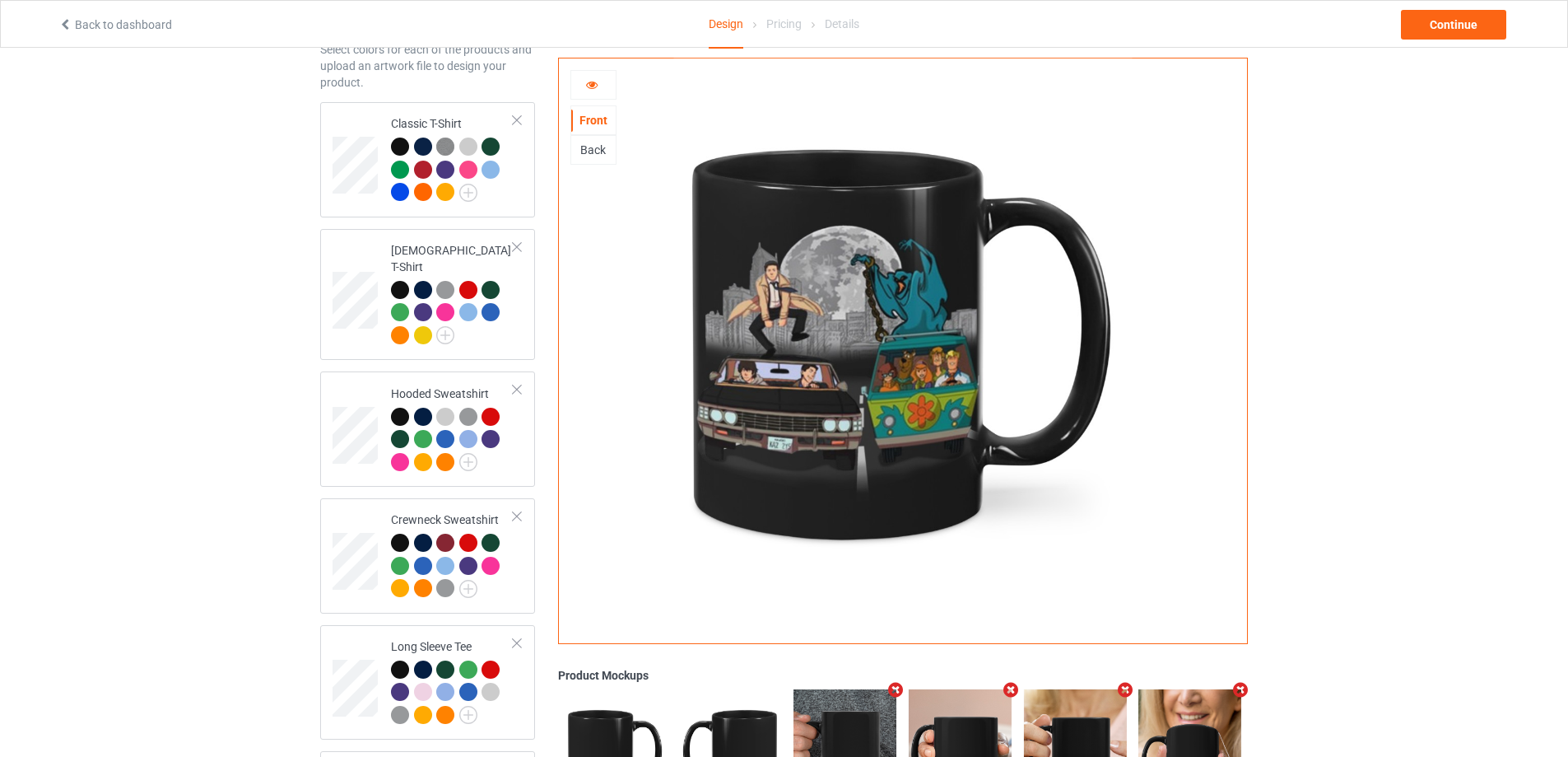
click at [593, 91] on div at bounding box center [593, 85] width 45 height 17
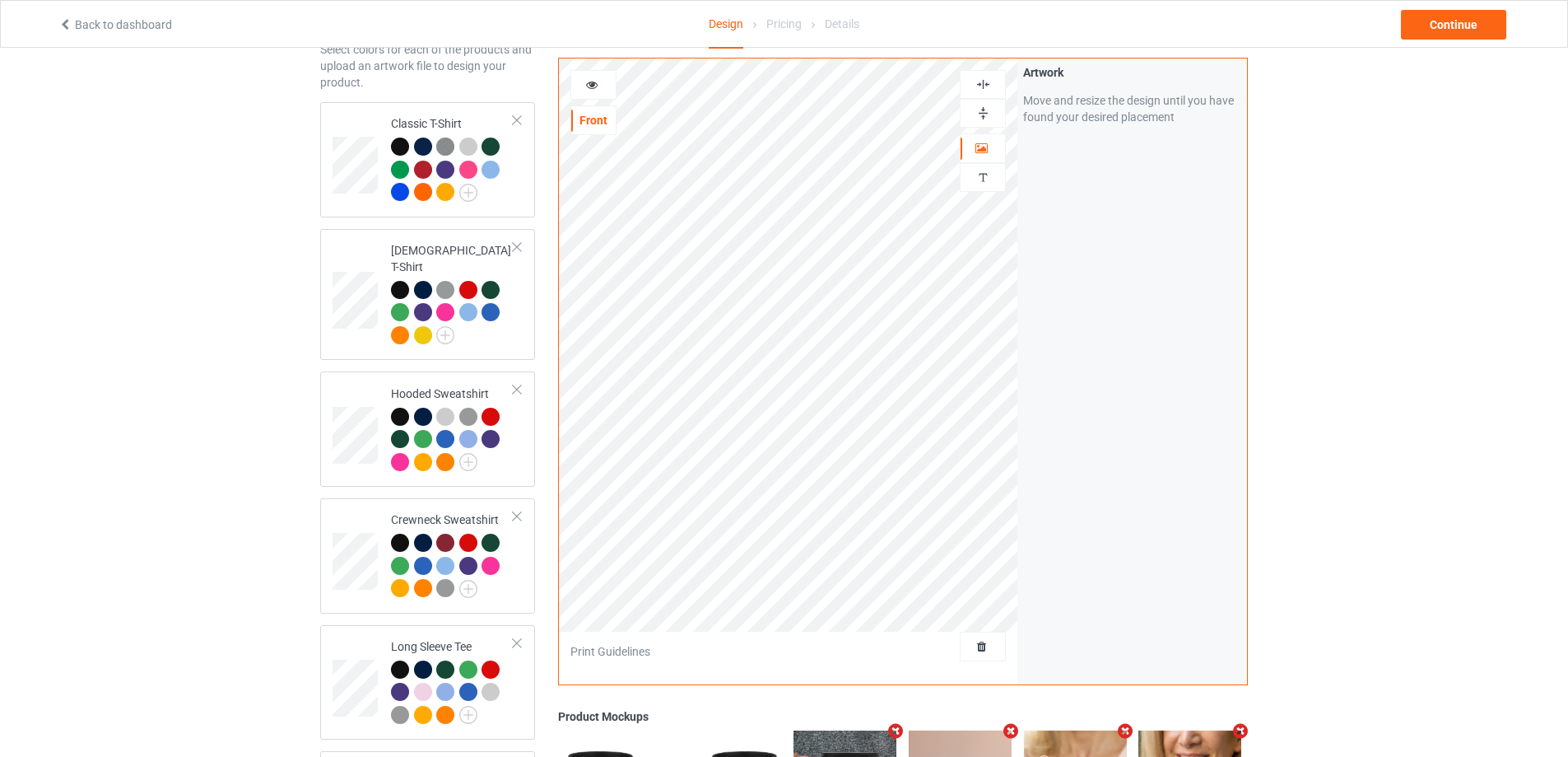
click at [983, 86] on img at bounding box center [983, 85] width 16 height 16
click at [987, 111] on img at bounding box center [983, 114] width 16 height 16
click at [985, 115] on img at bounding box center [983, 114] width 16 height 16
click at [985, 91] on img at bounding box center [983, 85] width 16 height 16
click at [609, 86] on div at bounding box center [593, 85] width 45 height 17
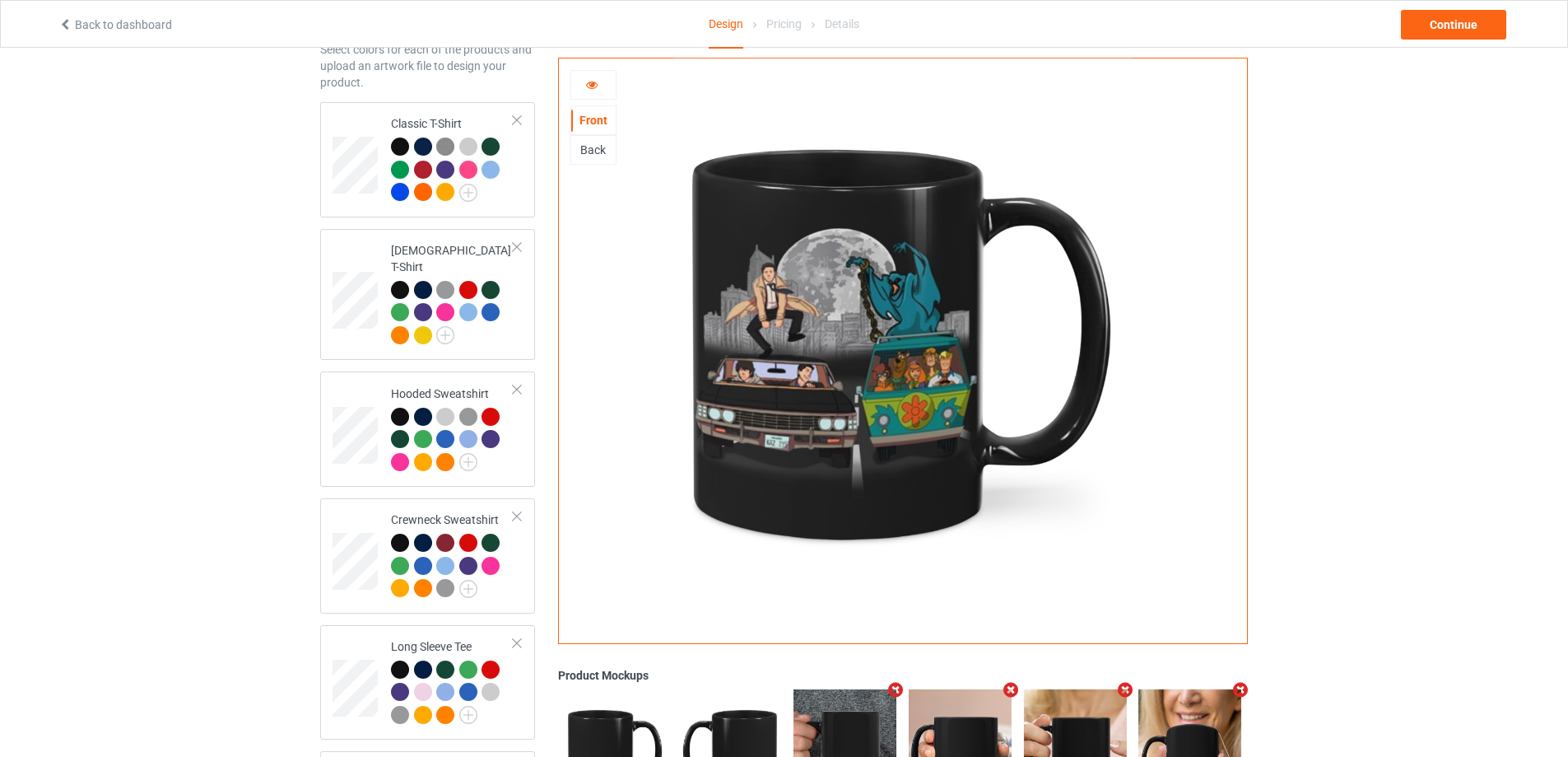
click at [596, 151] on div "Back" at bounding box center [593, 149] width 45 height 17
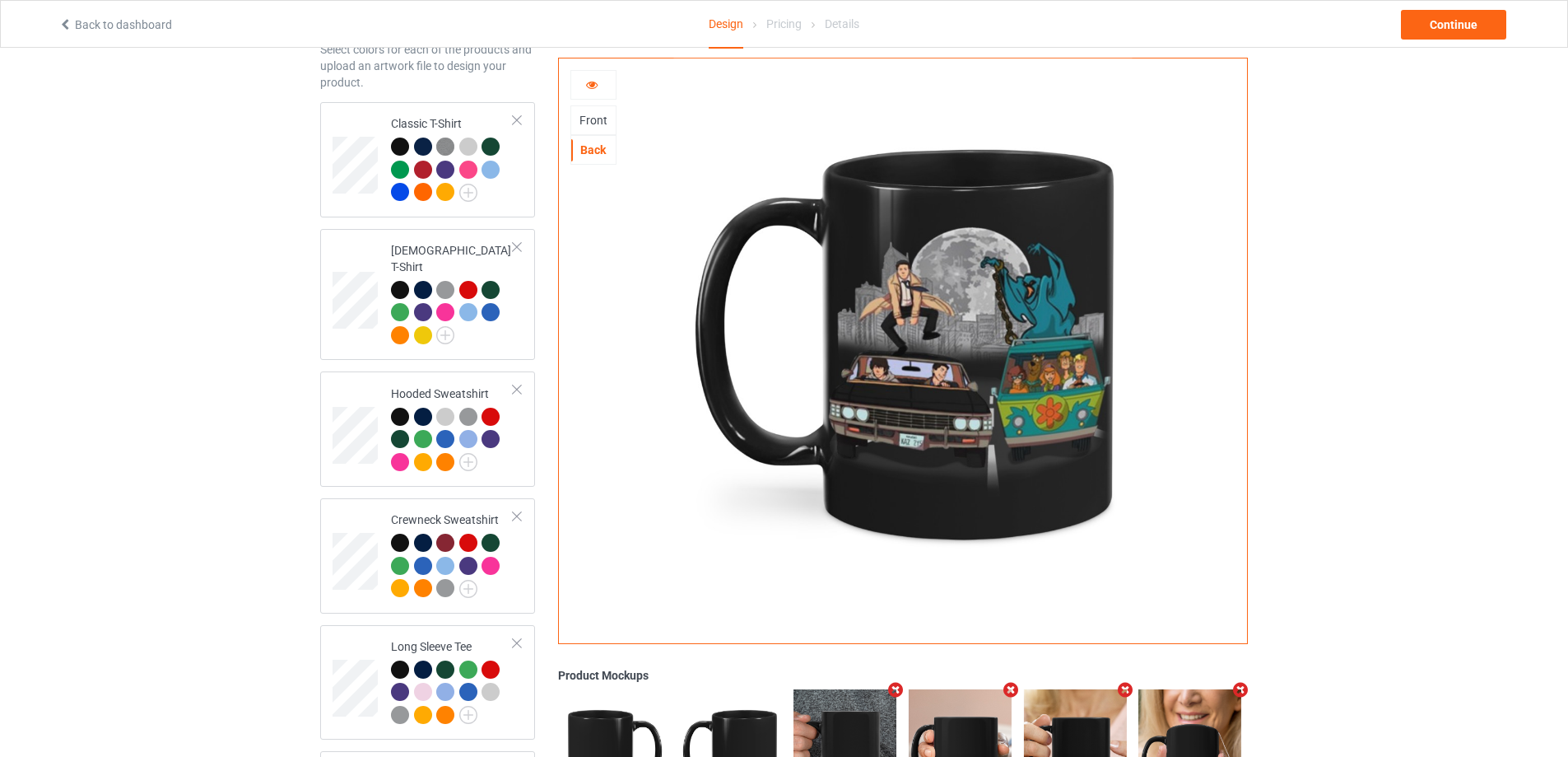
click at [932, 312] on img at bounding box center [902, 345] width 458 height 573
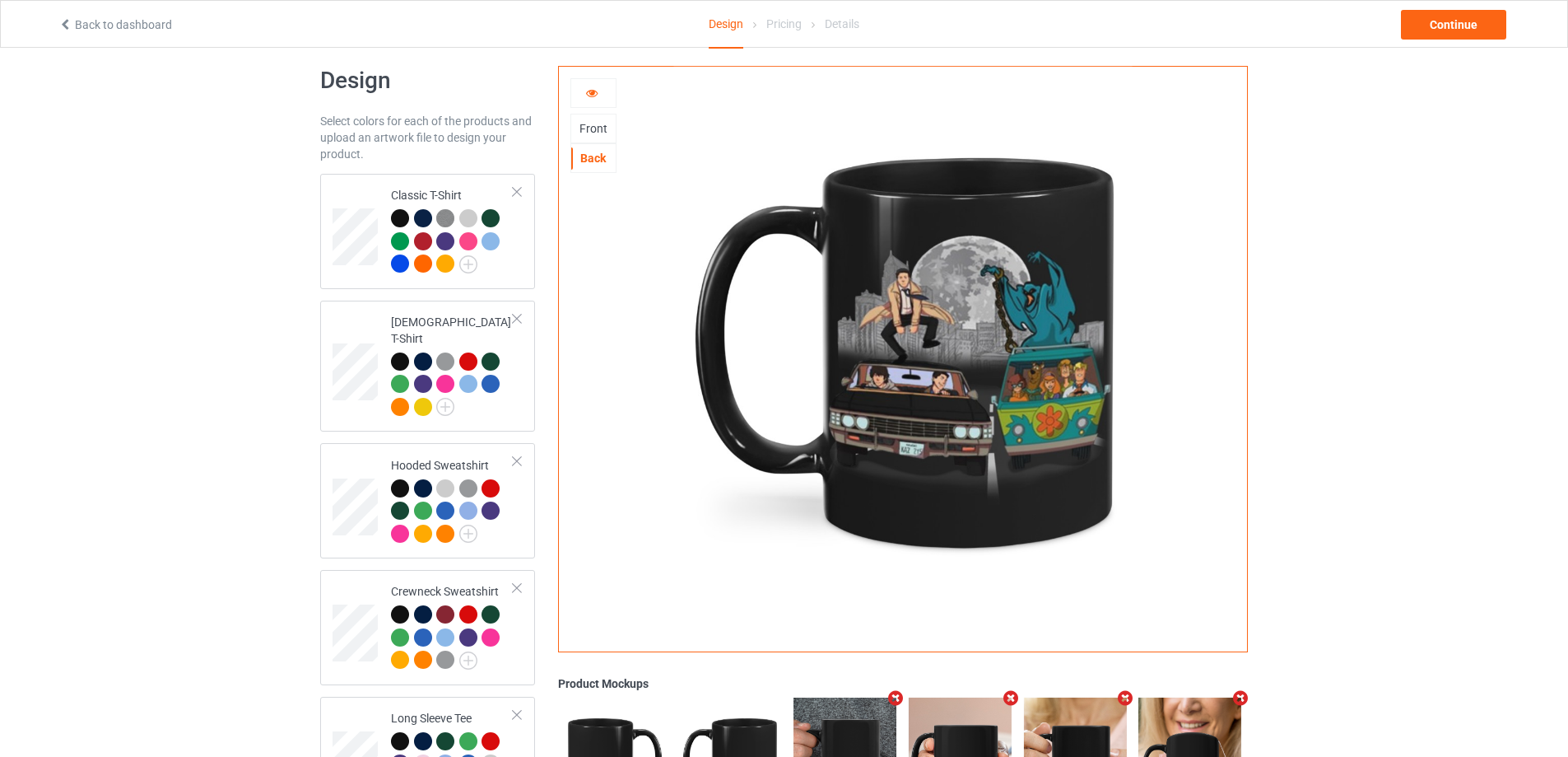
scroll to position [0, 0]
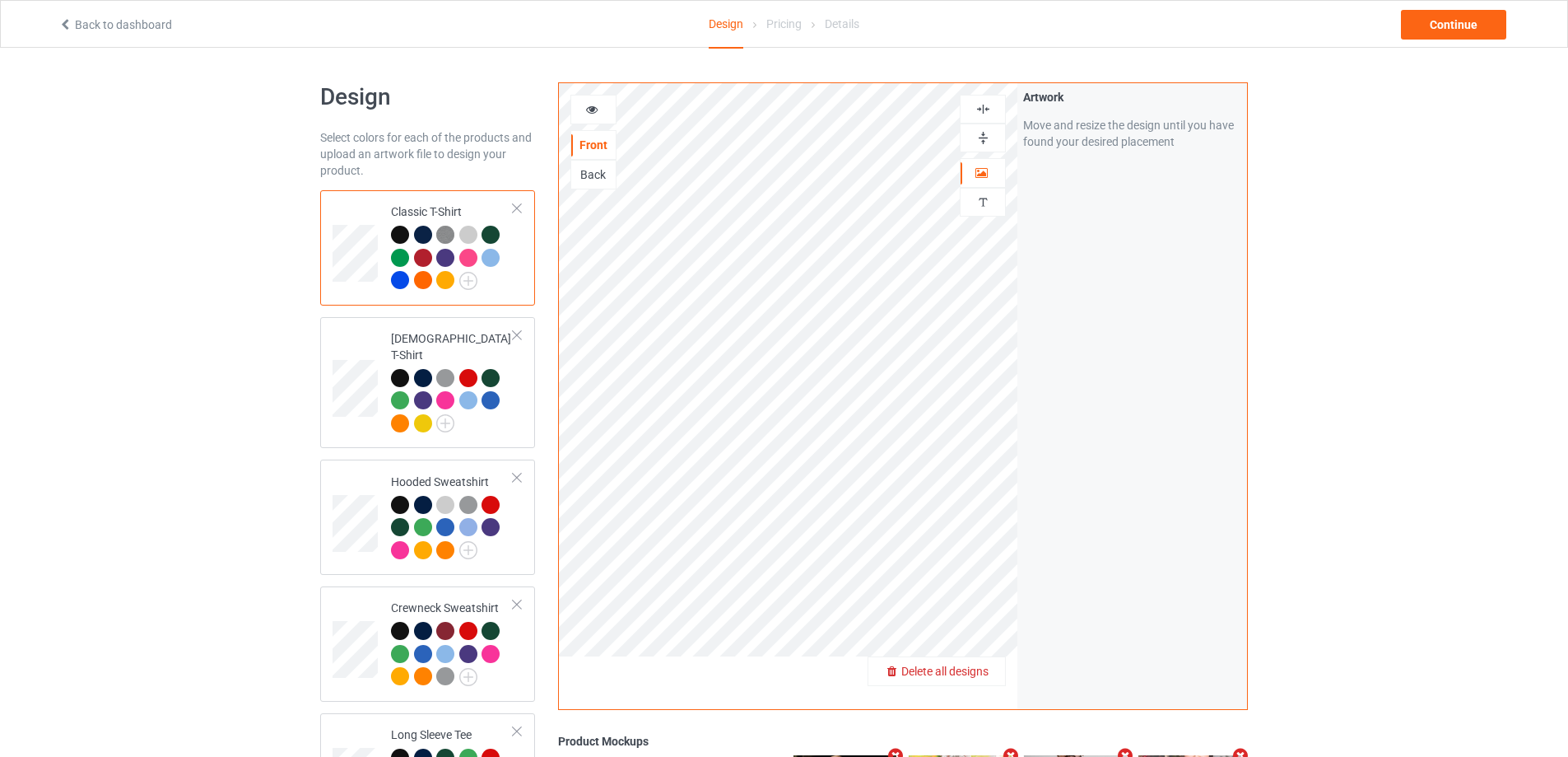
click at [986, 664] on span "Delete all designs" at bounding box center [945, 671] width 87 height 13
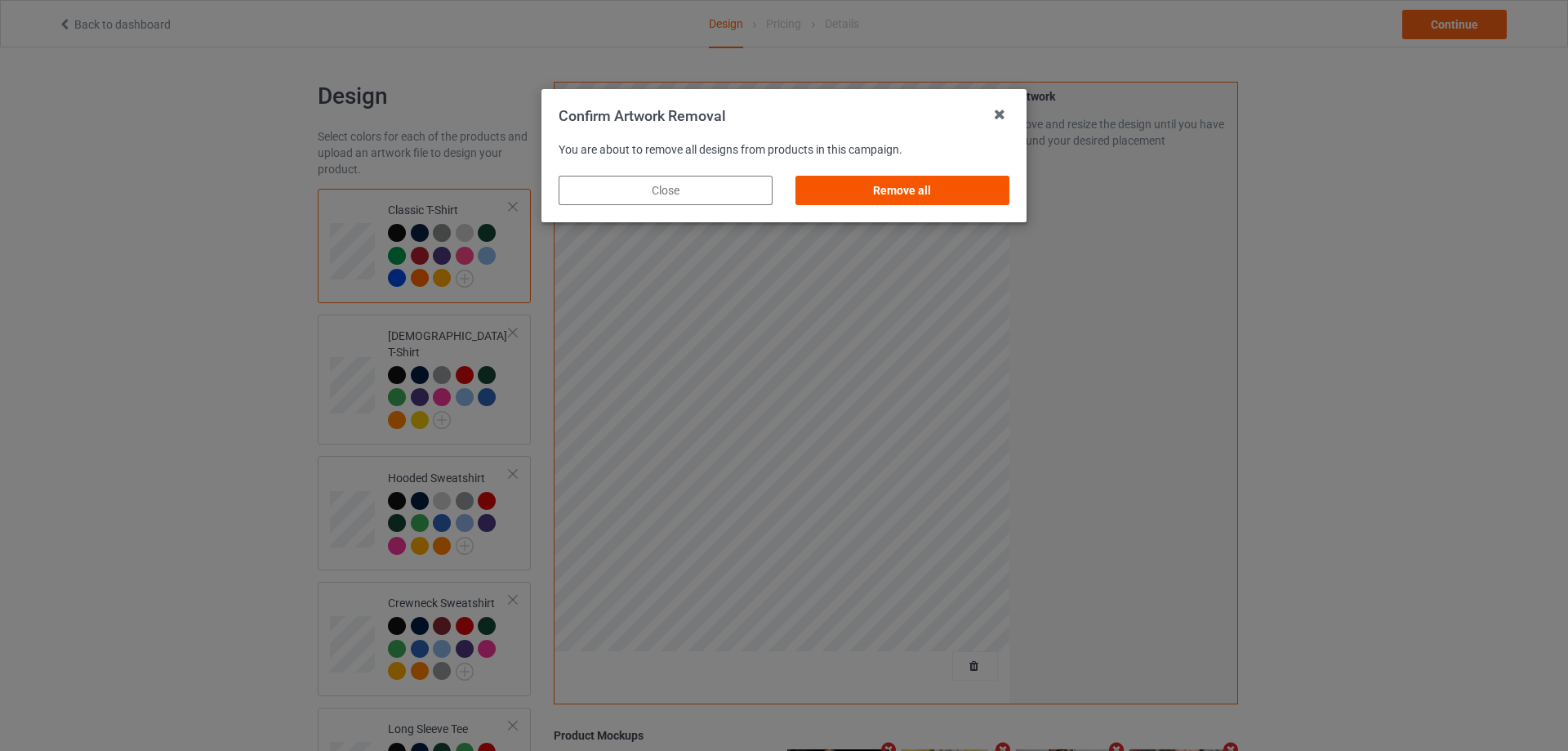
click at [920, 187] on div "Remove all" at bounding box center [902, 191] width 214 height 29
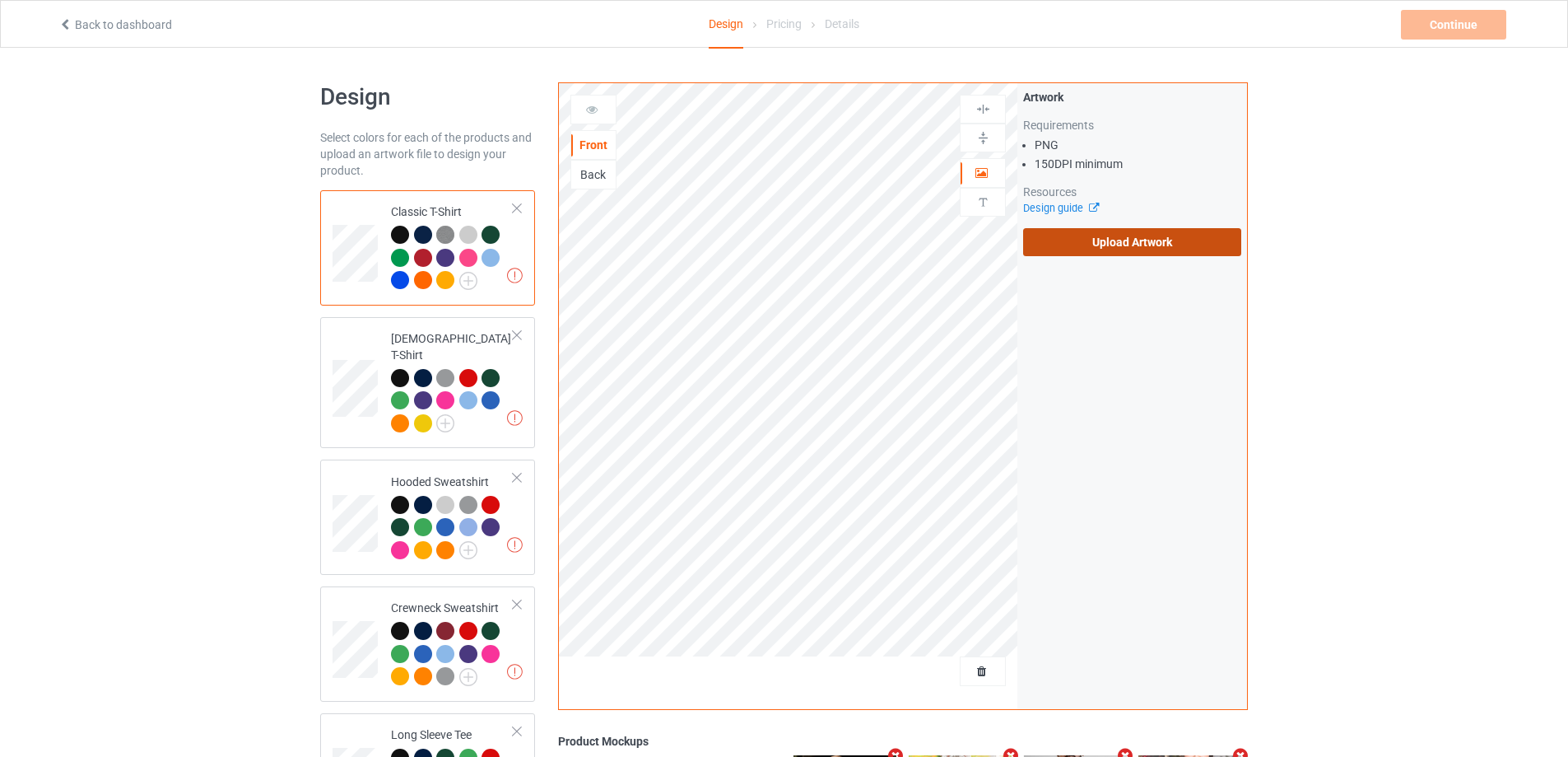
click at [1044, 239] on label "Upload Artwork" at bounding box center [1132, 242] width 218 height 28
click at [0, 0] on input "Upload Artwork" at bounding box center [0, 0] width 0 height 0
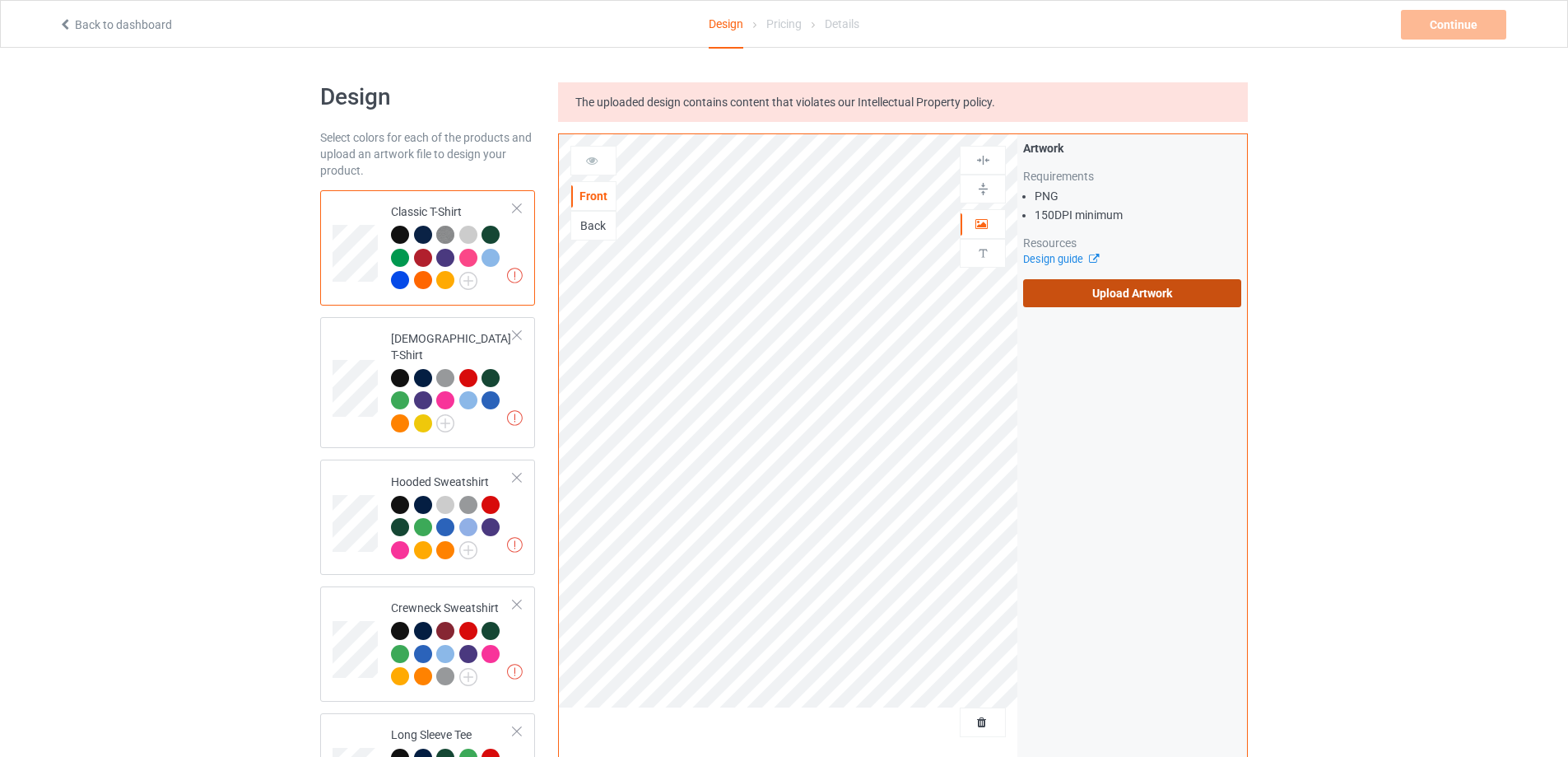
click at [1076, 292] on label "Upload Artwork" at bounding box center [1132, 293] width 218 height 28
click at [0, 0] on input "Upload Artwork" at bounding box center [0, 0] width 0 height 0
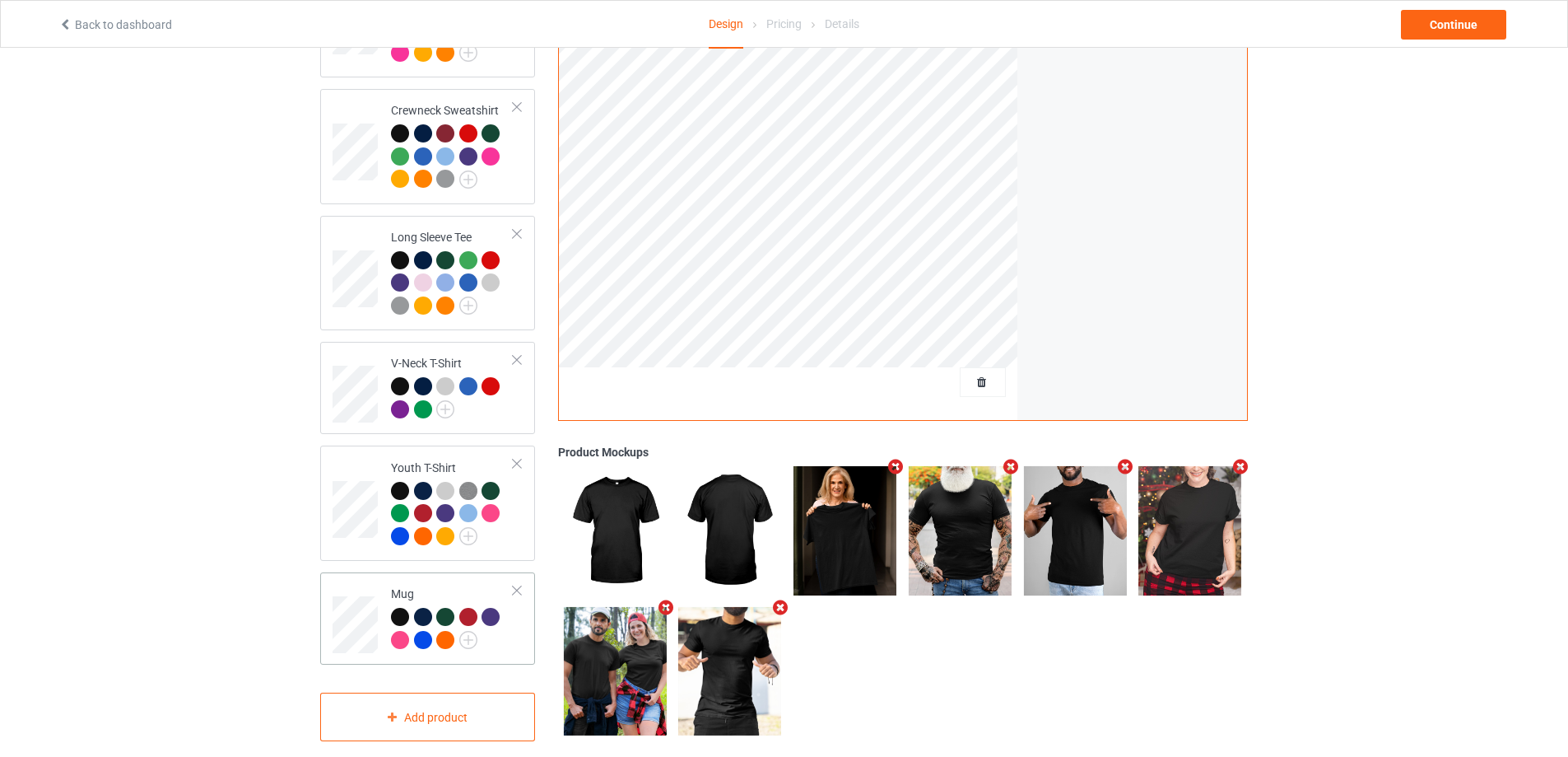
scroll to position [499, 0]
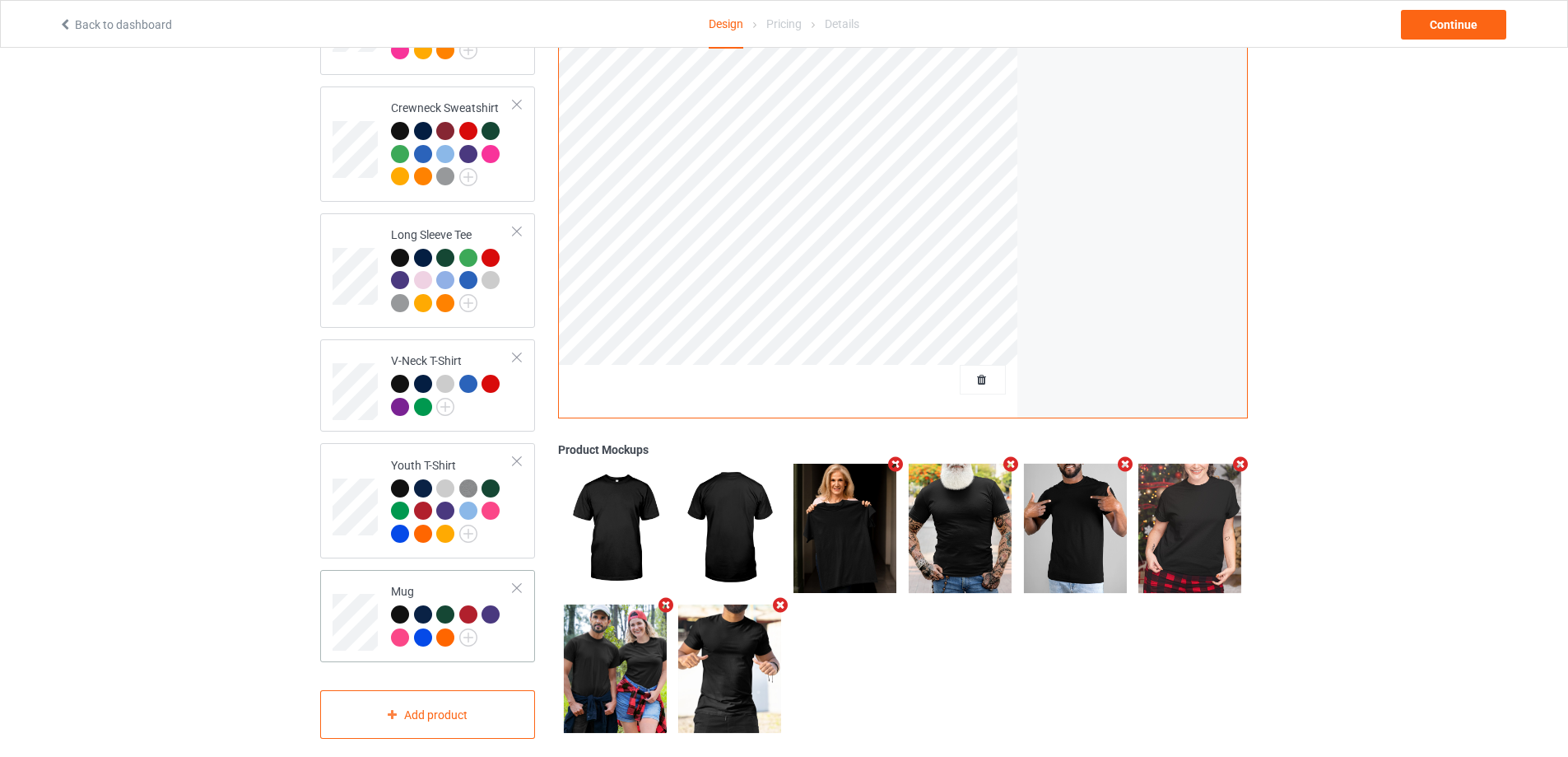
click at [518, 629] on td "Mug" at bounding box center [451, 616] width 141 height 79
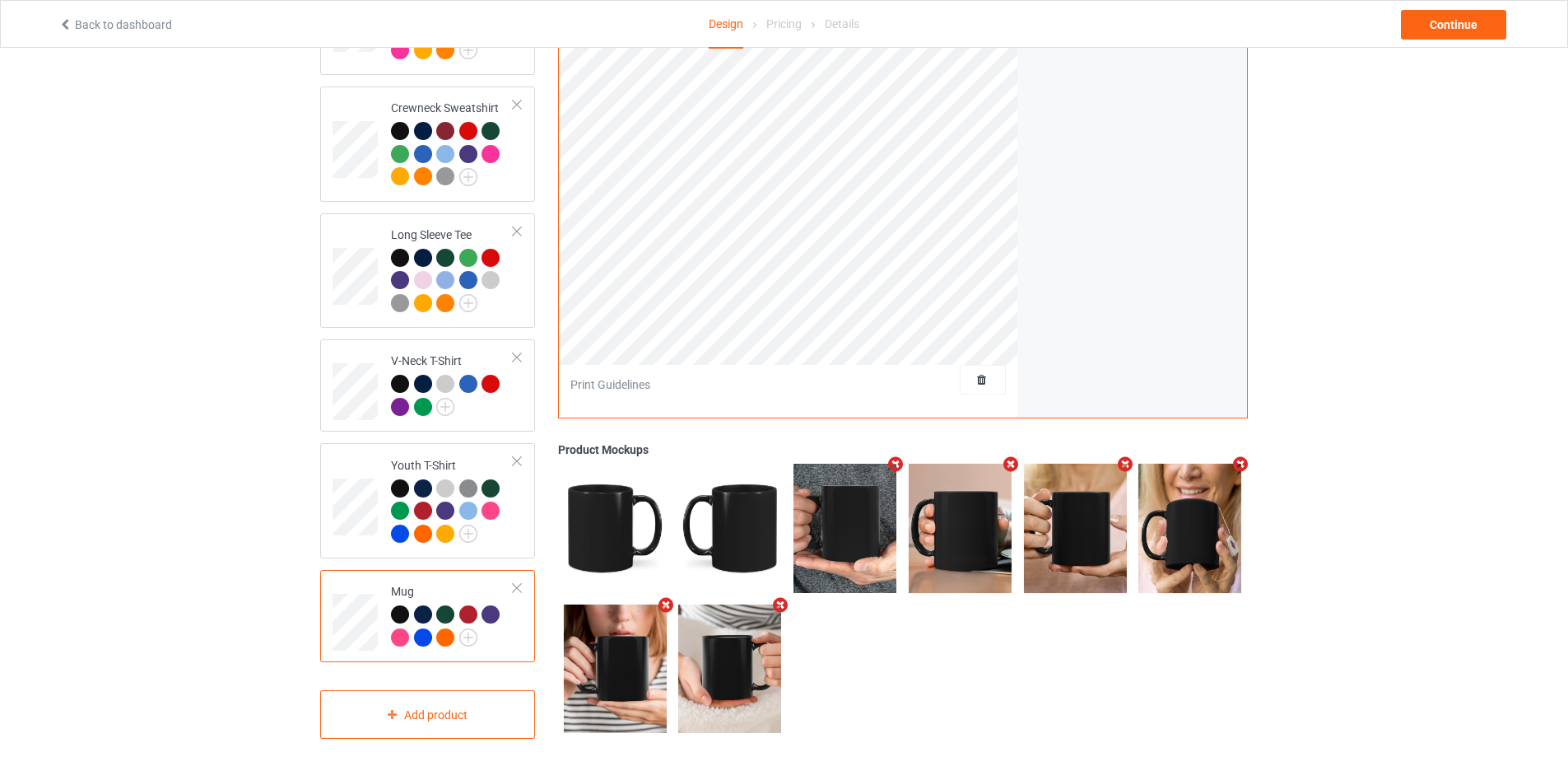
scroll to position [224, 0]
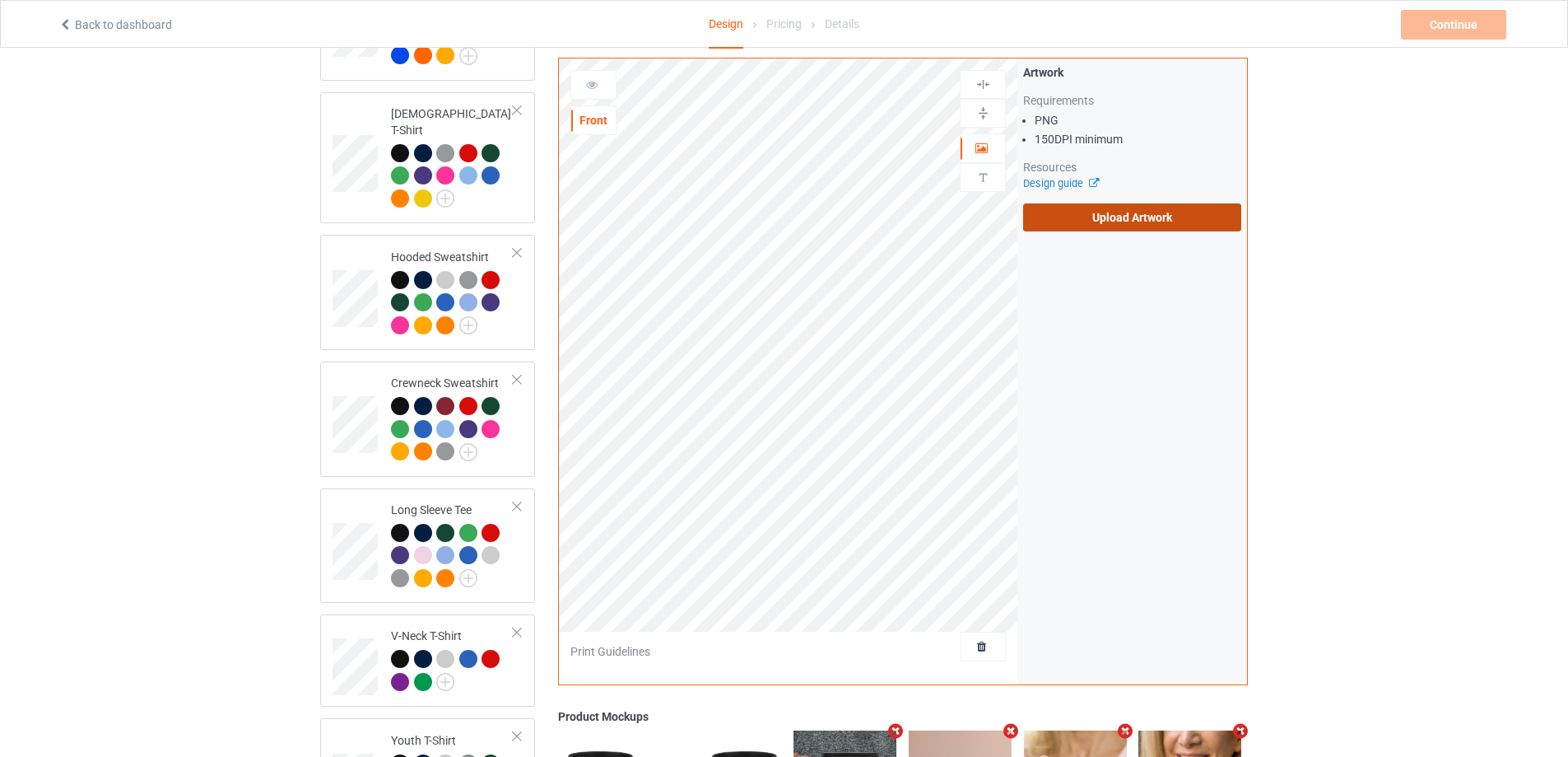
click at [1097, 215] on label "Upload Artwork" at bounding box center [1132, 217] width 218 height 28
click at [0, 0] on input "Upload Artwork" at bounding box center [0, 0] width 0 height 0
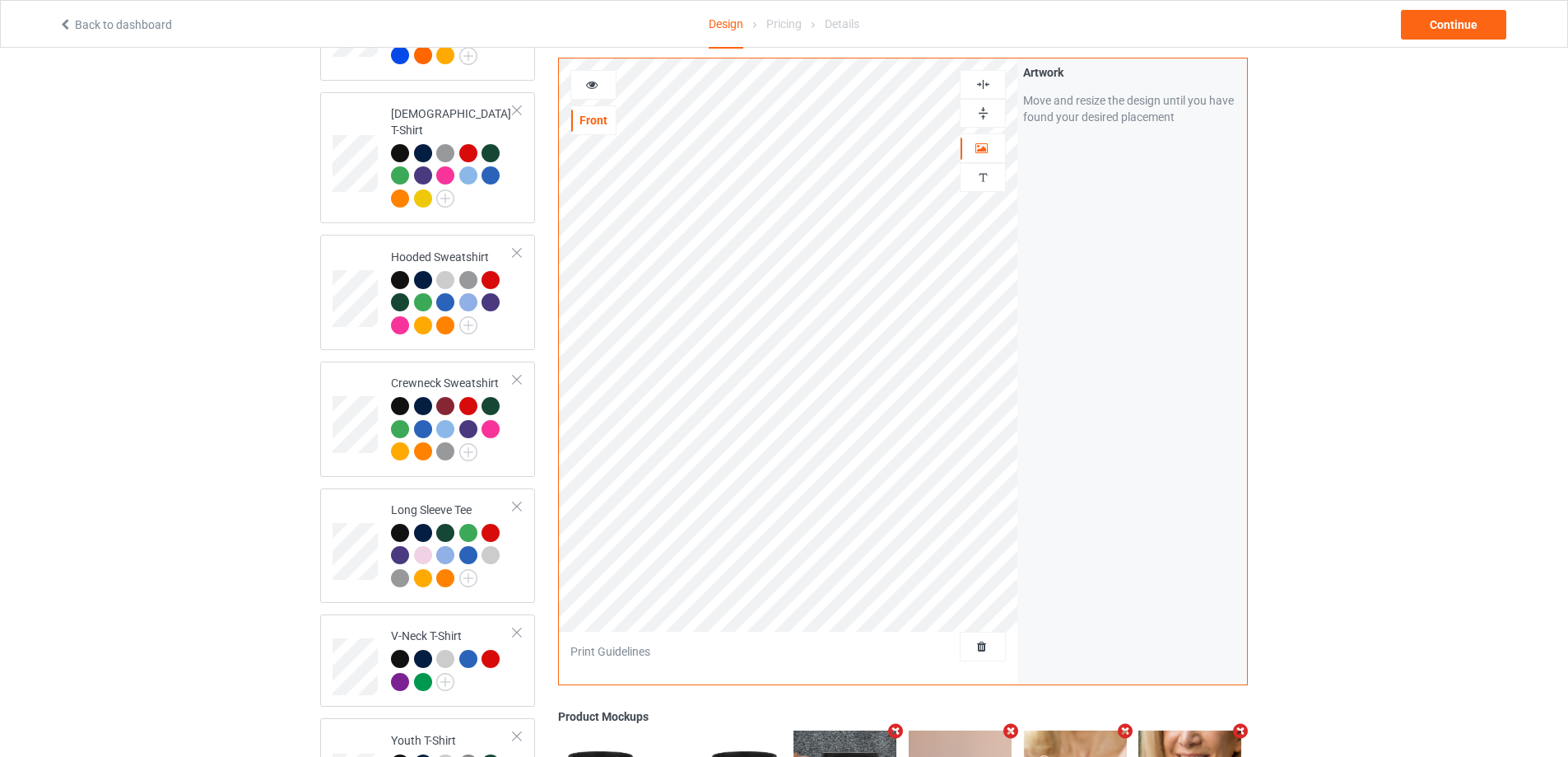
click at [986, 77] on img at bounding box center [983, 85] width 16 height 16
click at [987, 106] on img at bounding box center [983, 114] width 16 height 16
click at [985, 77] on img at bounding box center [983, 85] width 16 height 16
click at [982, 106] on img at bounding box center [983, 114] width 16 height 16
click at [598, 77] on div at bounding box center [593, 85] width 45 height 17
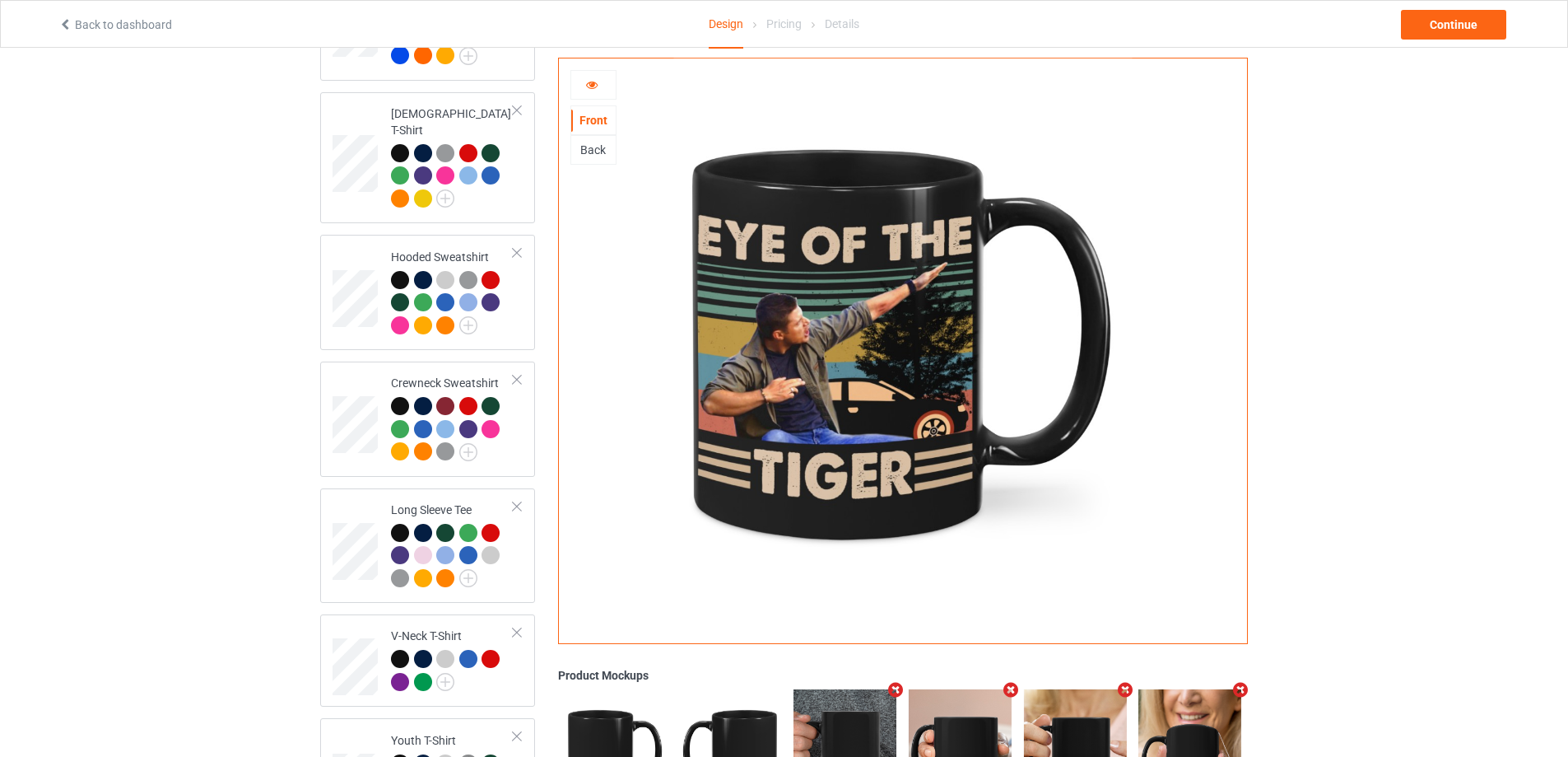
click at [591, 156] on div "Back" at bounding box center [593, 149] width 45 height 17
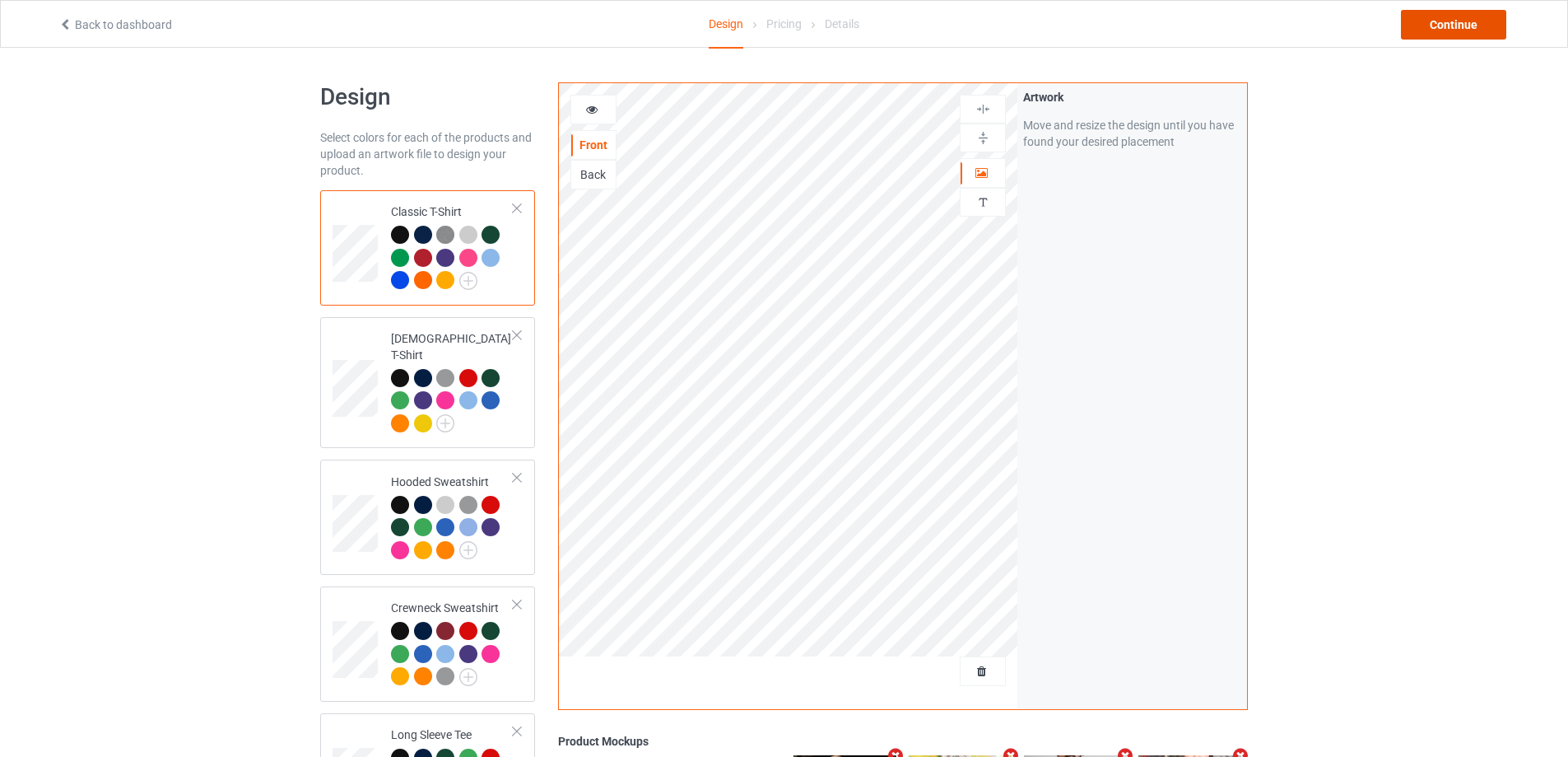
click at [1425, 29] on div "Continue" at bounding box center [1454, 24] width 106 height 30
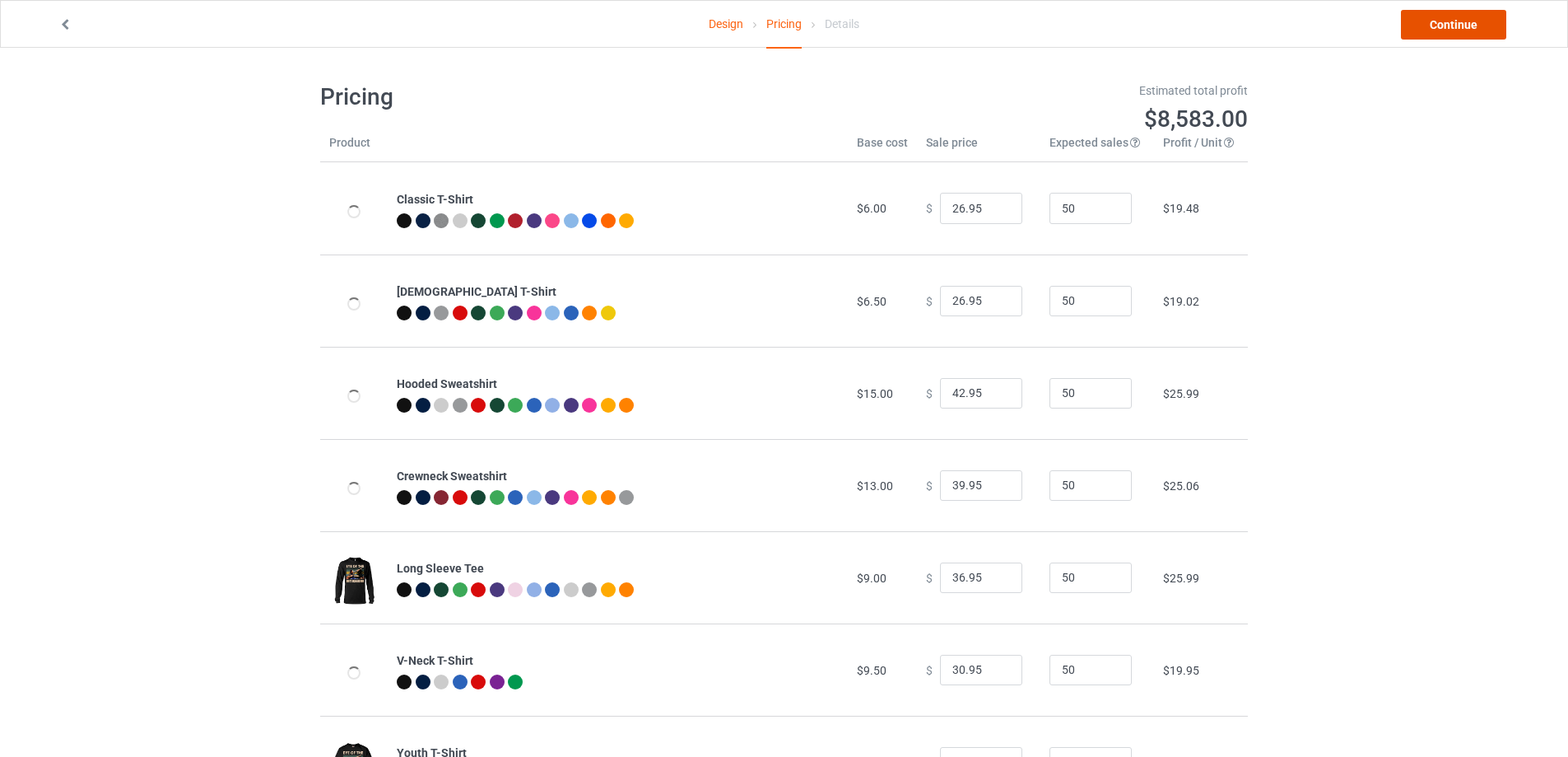
click at [1425, 29] on link "Continue" at bounding box center [1454, 24] width 106 height 30
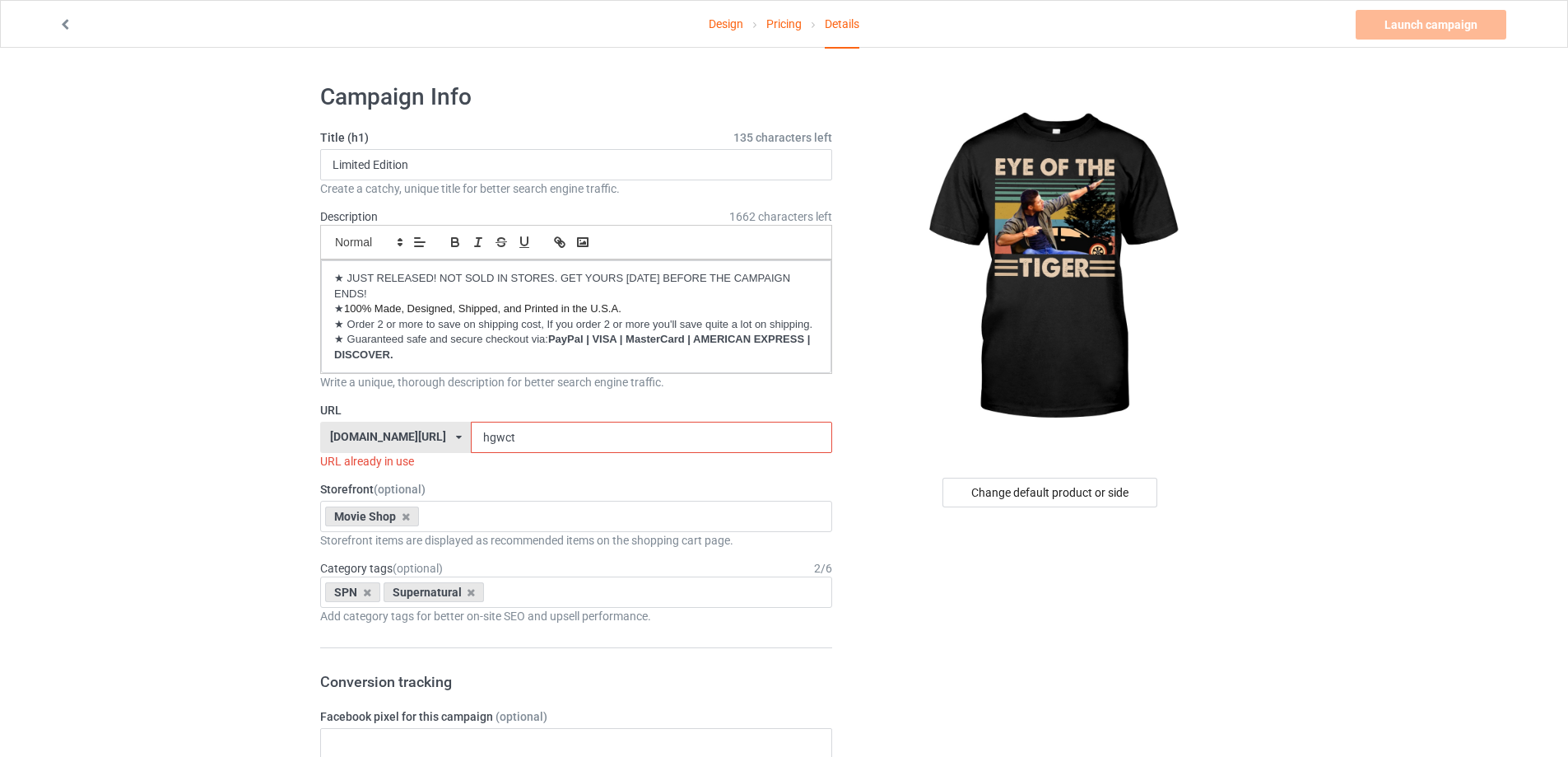
drag, startPoint x: 477, startPoint y: 449, endPoint x: 416, endPoint y: 451, distance: 61.0
click at [416, 451] on div "[DOMAIN_NAME][URL] [DOMAIN_NAME][URL] [DOMAIN_NAME][URL] [DOMAIN_NAME][URL] [DO…" at bounding box center [576, 437] width 512 height 31
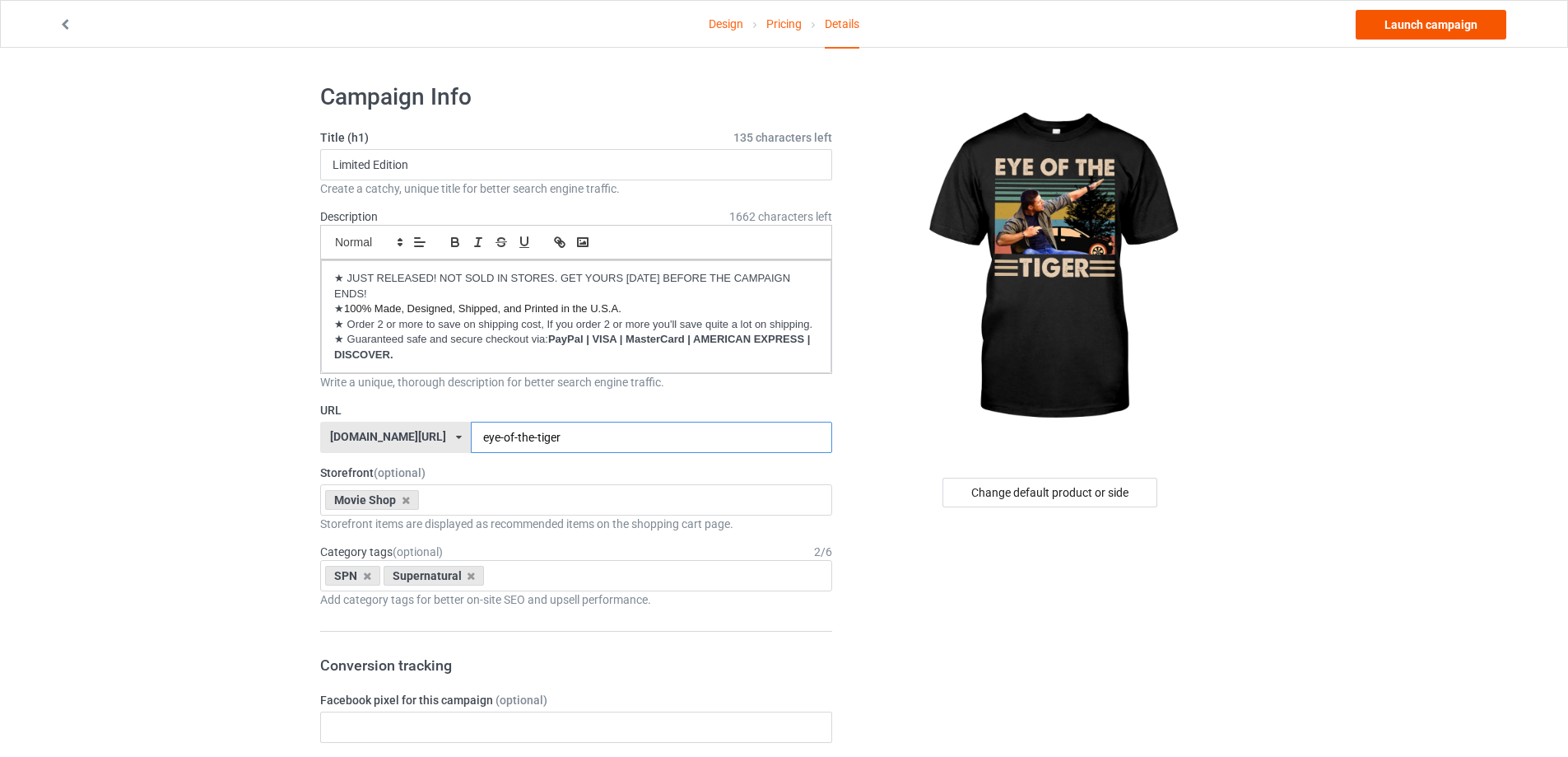
type input "eye-of-the-tiger"
click at [1455, 20] on link "Launch campaign" at bounding box center [1431, 24] width 151 height 30
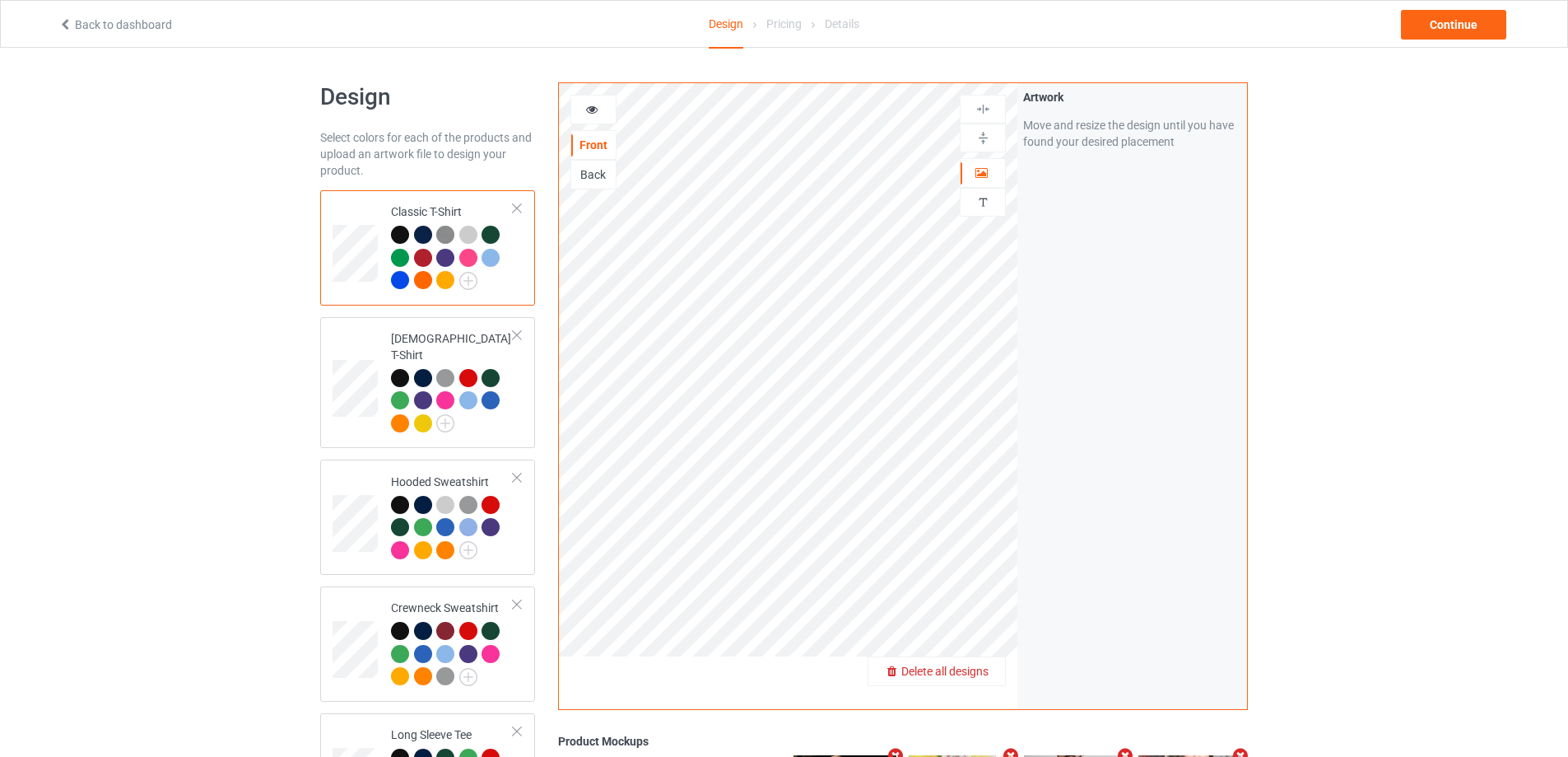
click at [967, 667] on span "Delete all designs" at bounding box center [945, 671] width 87 height 13
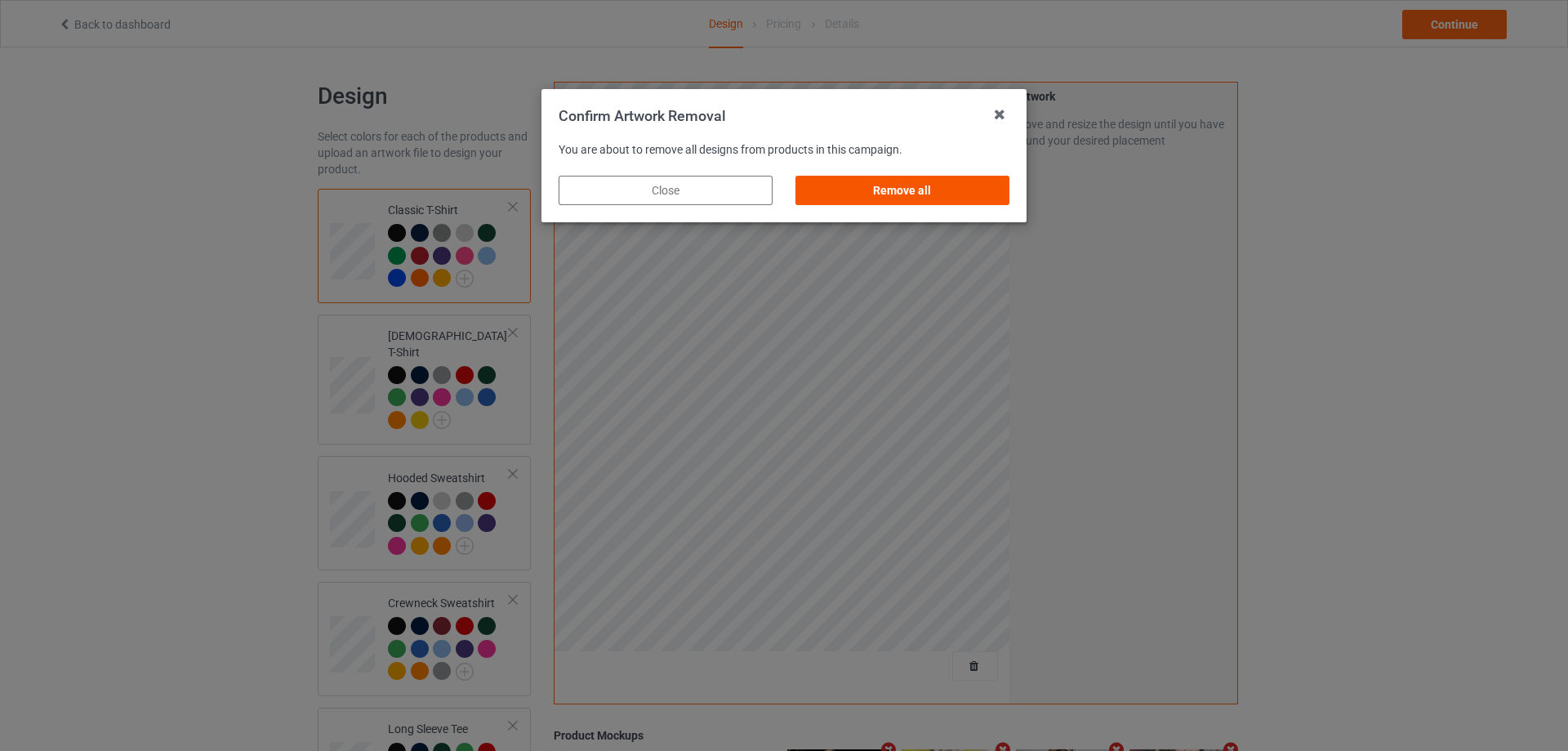
click at [972, 191] on div "Remove all" at bounding box center [902, 191] width 214 height 29
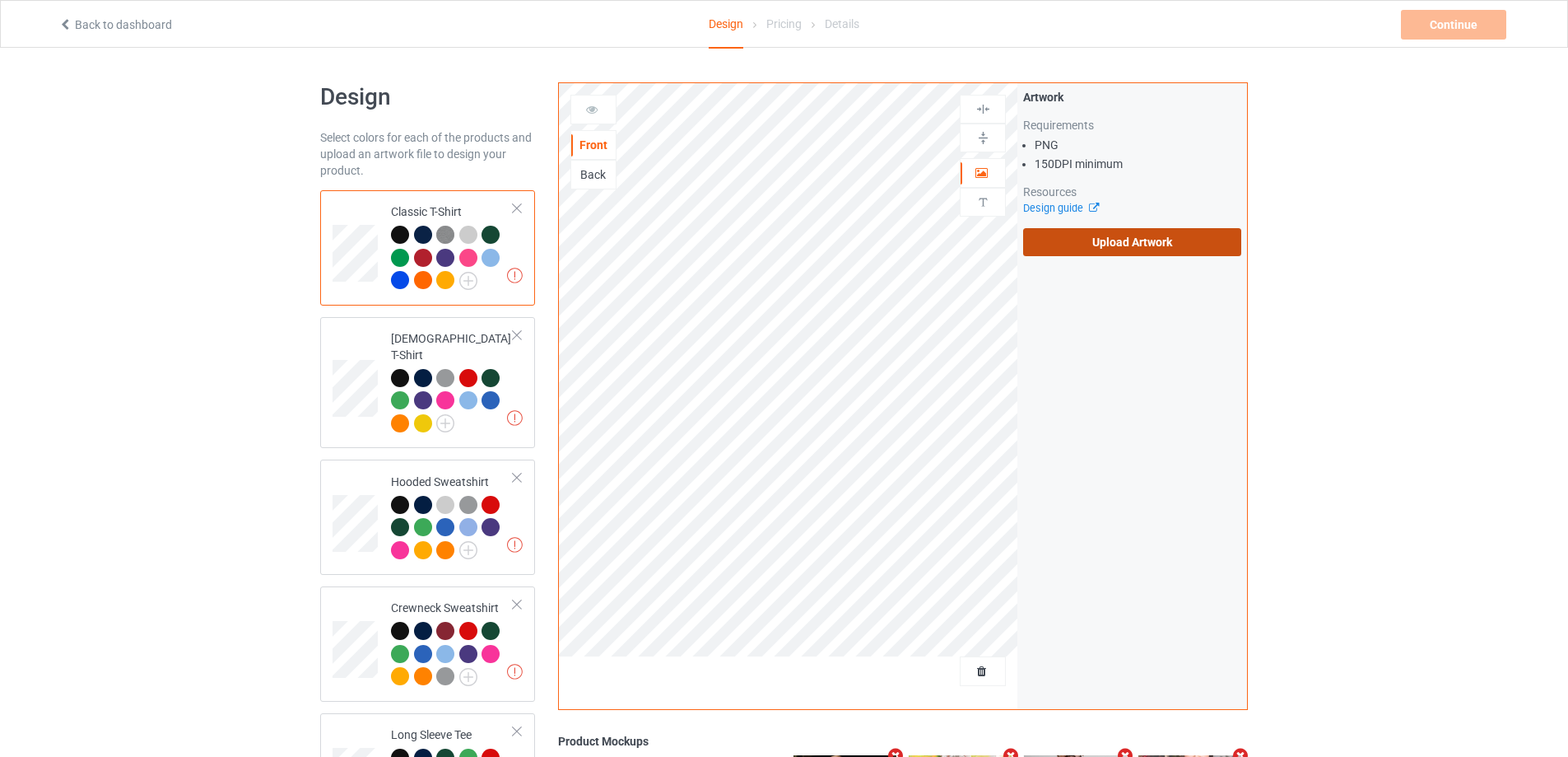
click at [1072, 245] on label "Upload Artwork" at bounding box center [1132, 242] width 218 height 28
click at [0, 0] on input "Upload Artwork" at bounding box center [0, 0] width 0 height 0
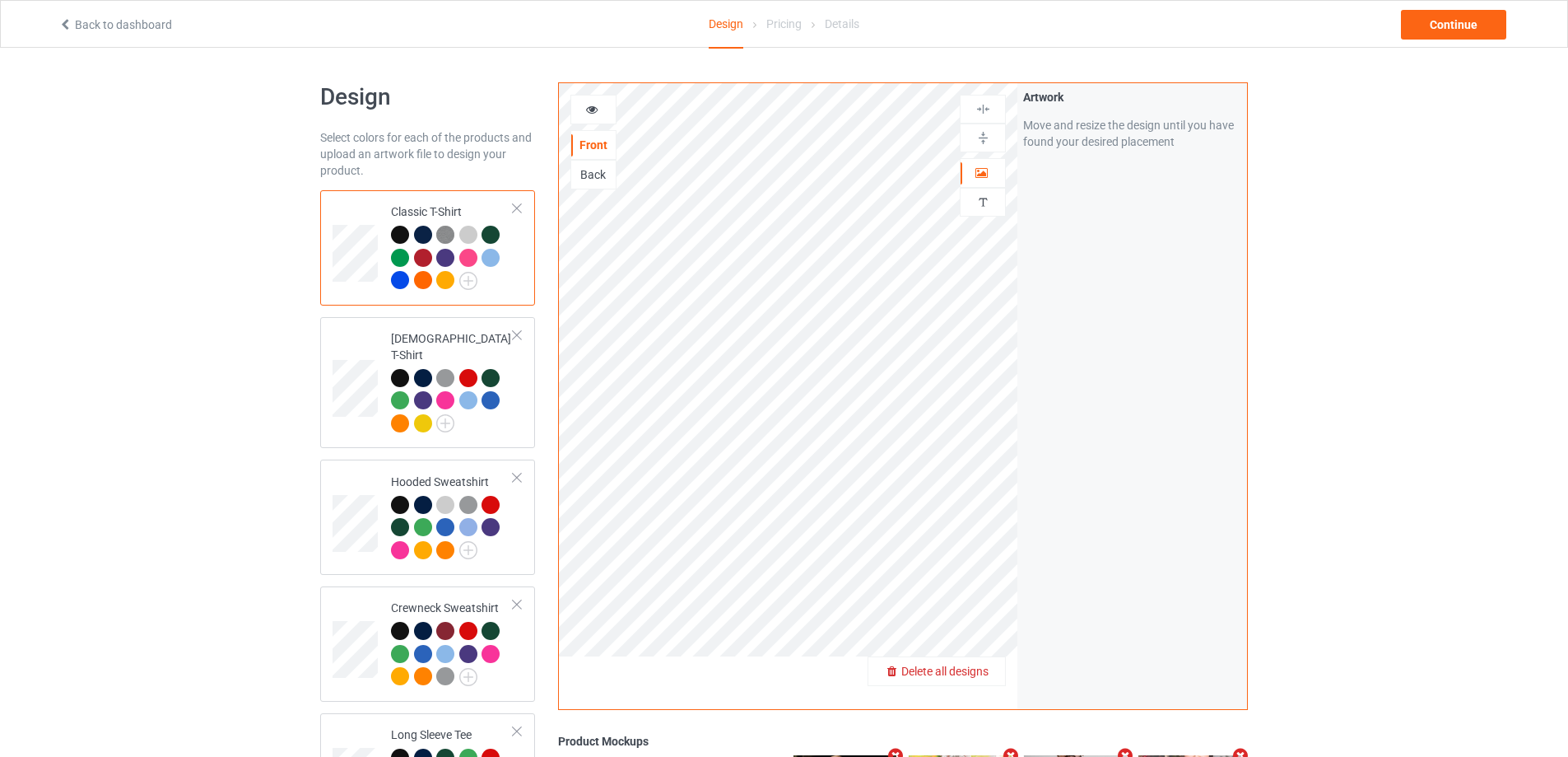
click at [991, 674] on div "Delete all designs" at bounding box center [937, 671] width 137 height 17
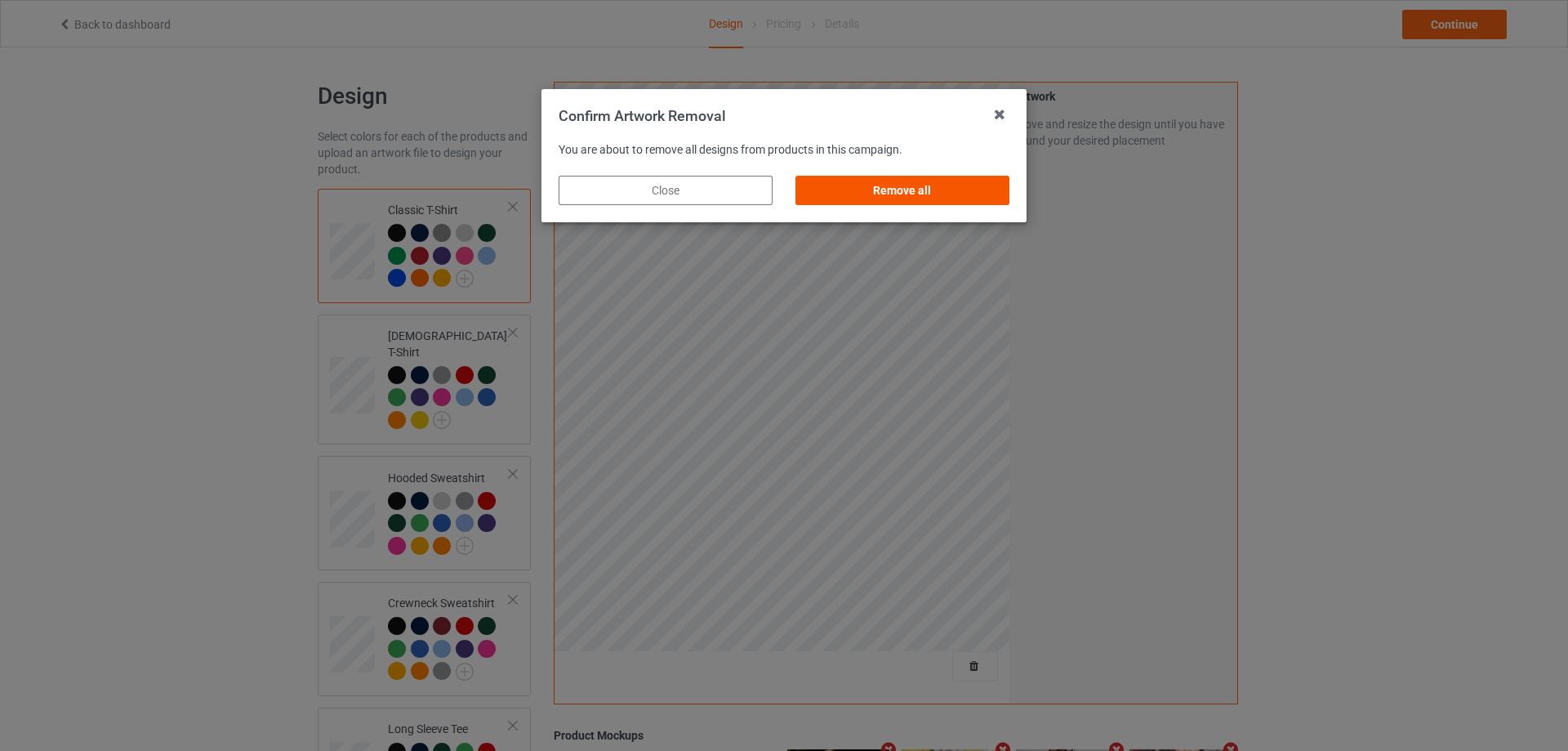
click at [987, 197] on div "Remove all" at bounding box center [902, 191] width 214 height 29
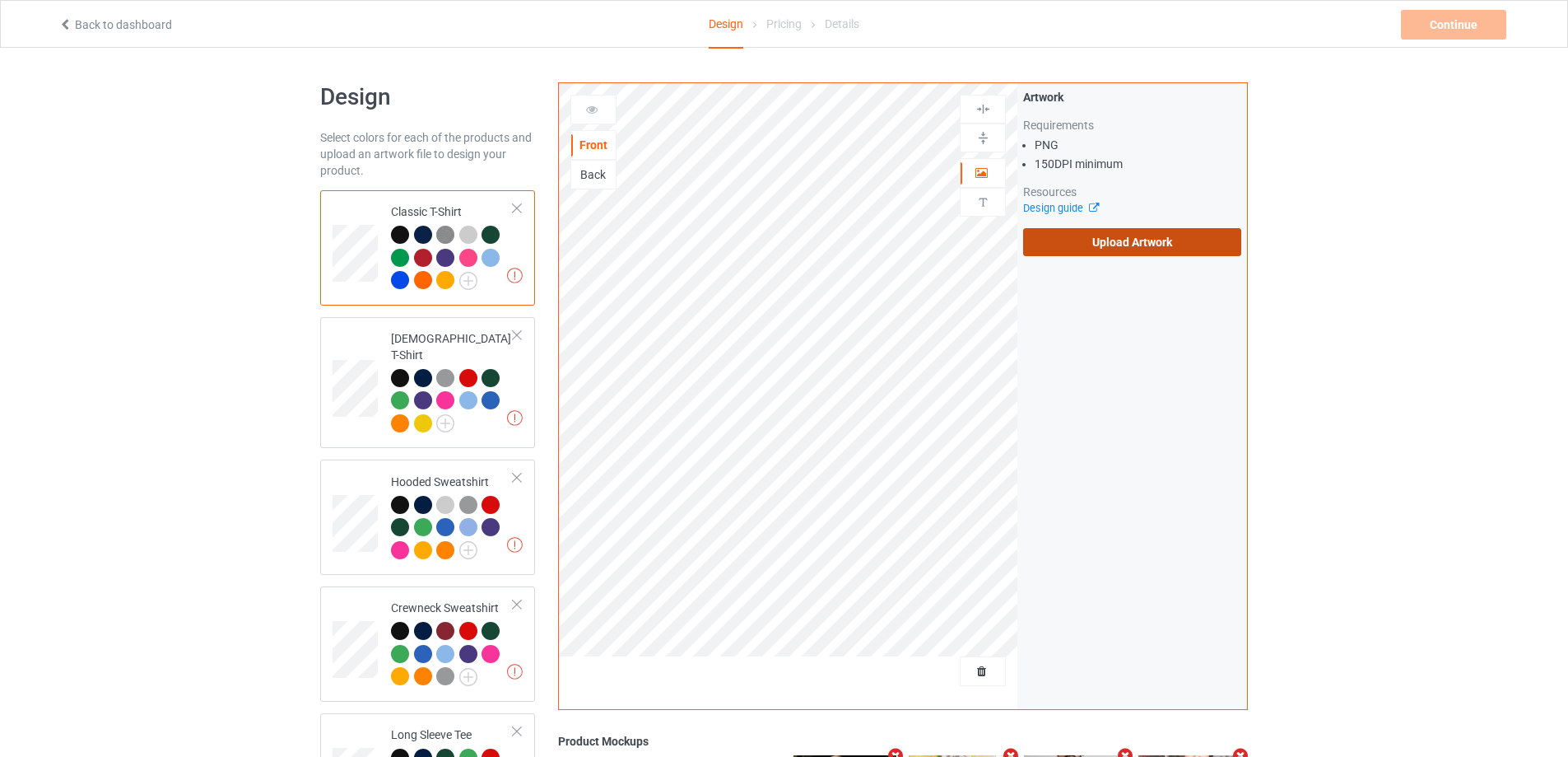
click at [1086, 242] on label "Upload Artwork" at bounding box center [1132, 242] width 218 height 28
click at [0, 0] on input "Upload Artwork" at bounding box center [0, 0] width 0 height 0
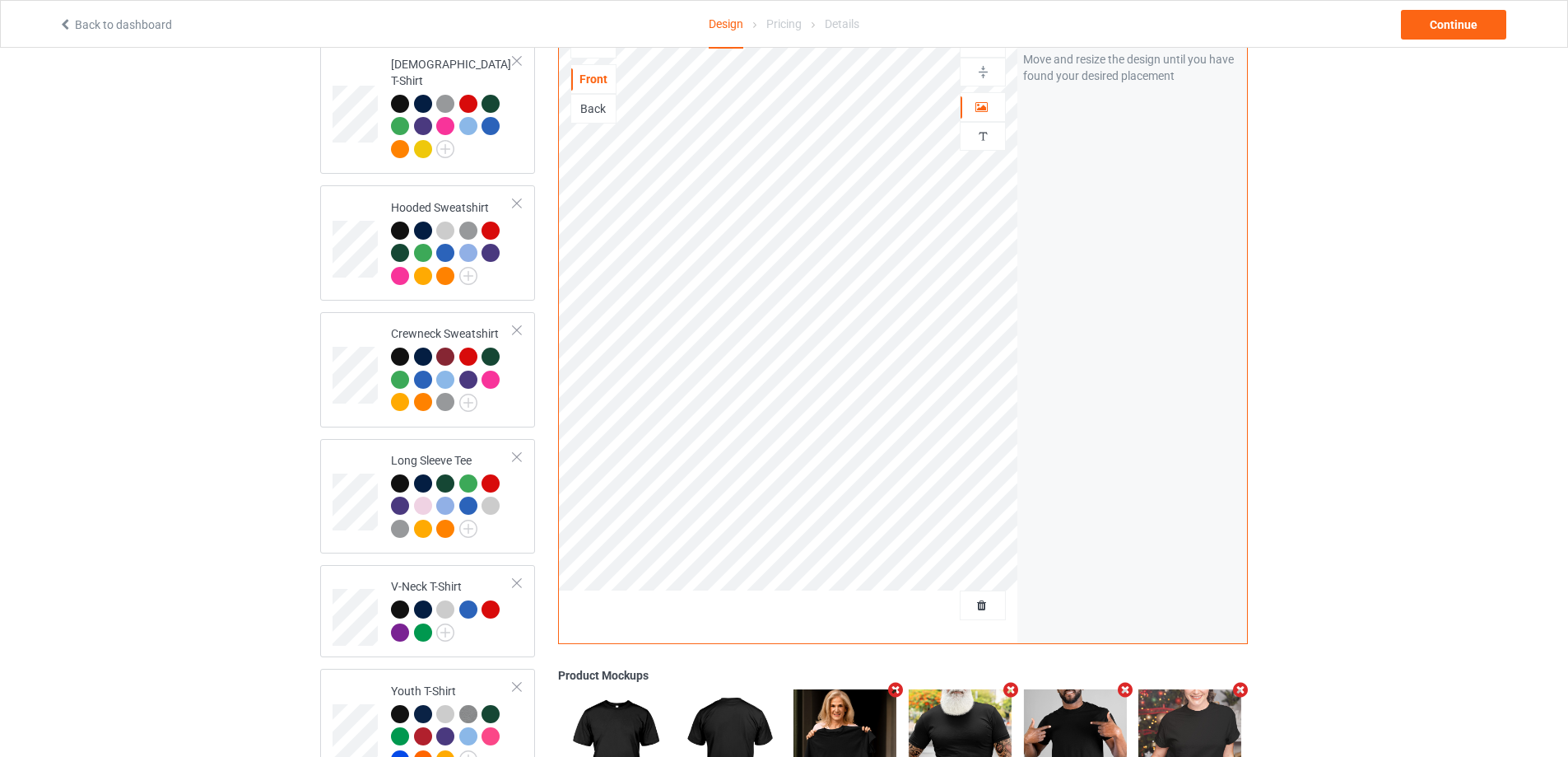
scroll to position [499, 0]
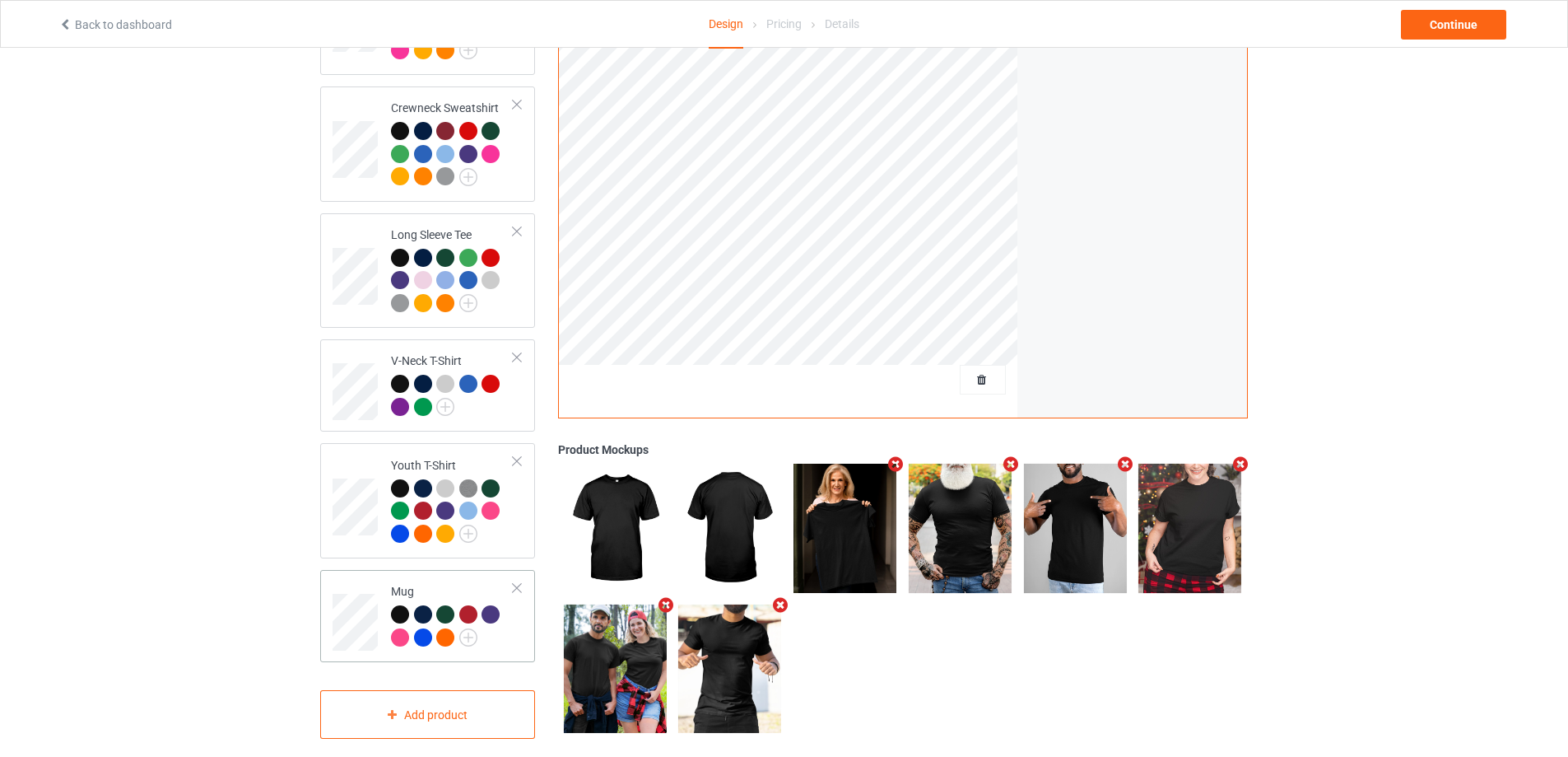
click at [504, 627] on div at bounding box center [452, 628] width 122 height 45
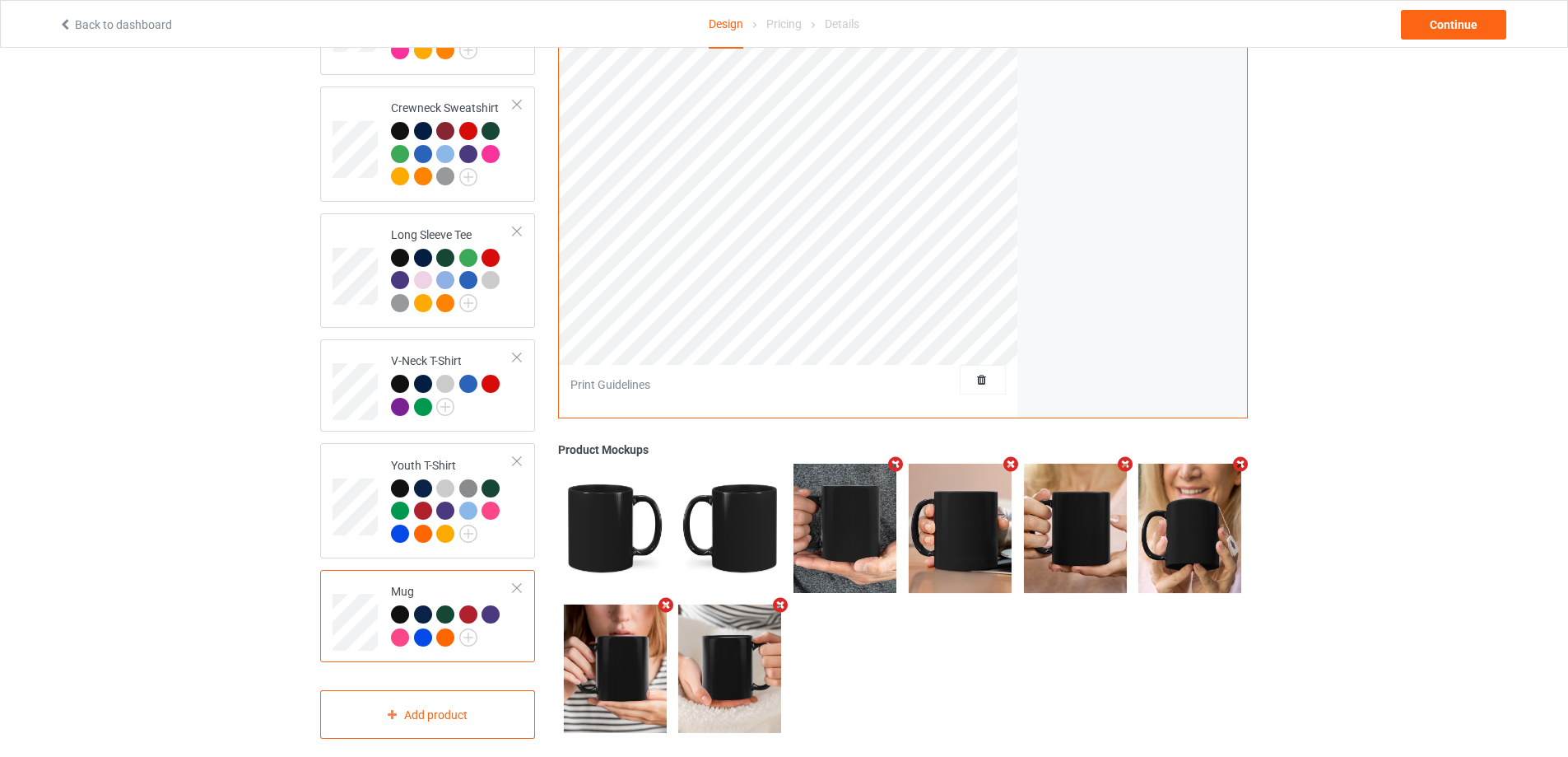
scroll to position [224, 0]
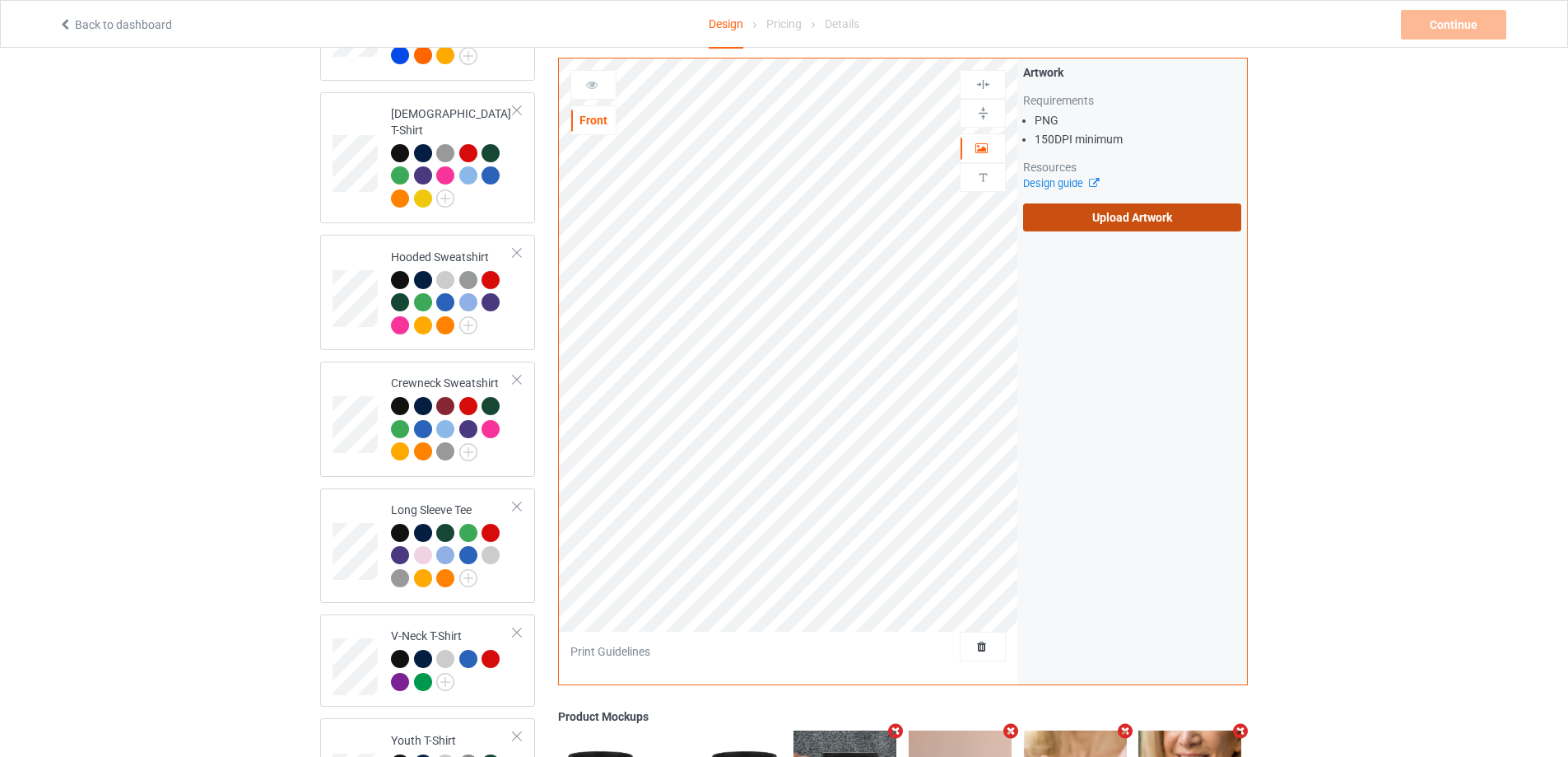
click at [1058, 217] on label "Upload Artwork" at bounding box center [1132, 217] width 218 height 28
click at [0, 0] on input "Upload Artwork" at bounding box center [0, 0] width 0 height 0
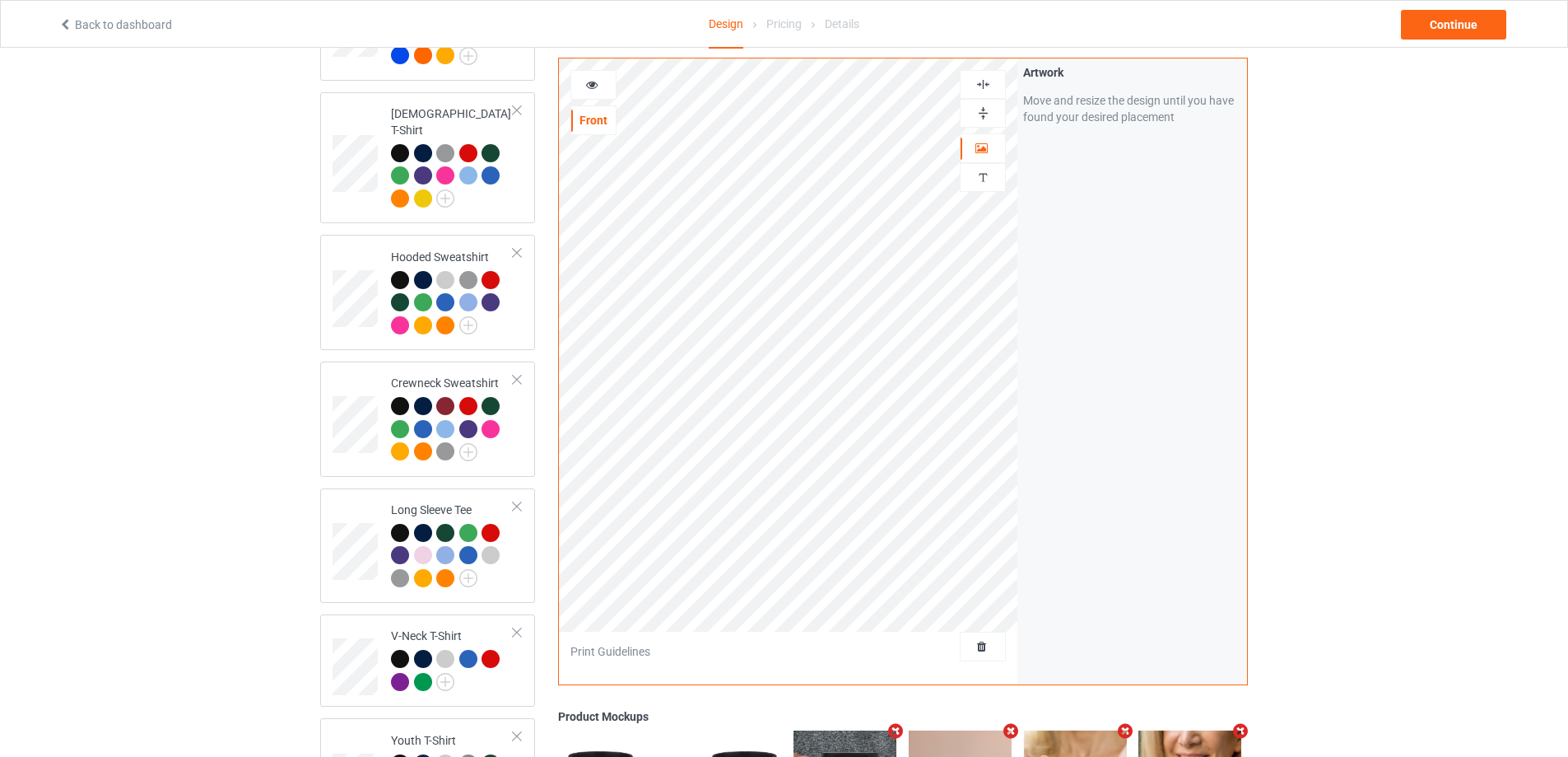
click at [987, 79] on img at bounding box center [983, 85] width 16 height 16
click at [980, 110] on img at bounding box center [983, 114] width 16 height 16
click at [982, 77] on img at bounding box center [983, 85] width 16 height 16
click at [985, 106] on img at bounding box center [983, 114] width 16 height 16
click at [587, 70] on div at bounding box center [593, 85] width 46 height 30
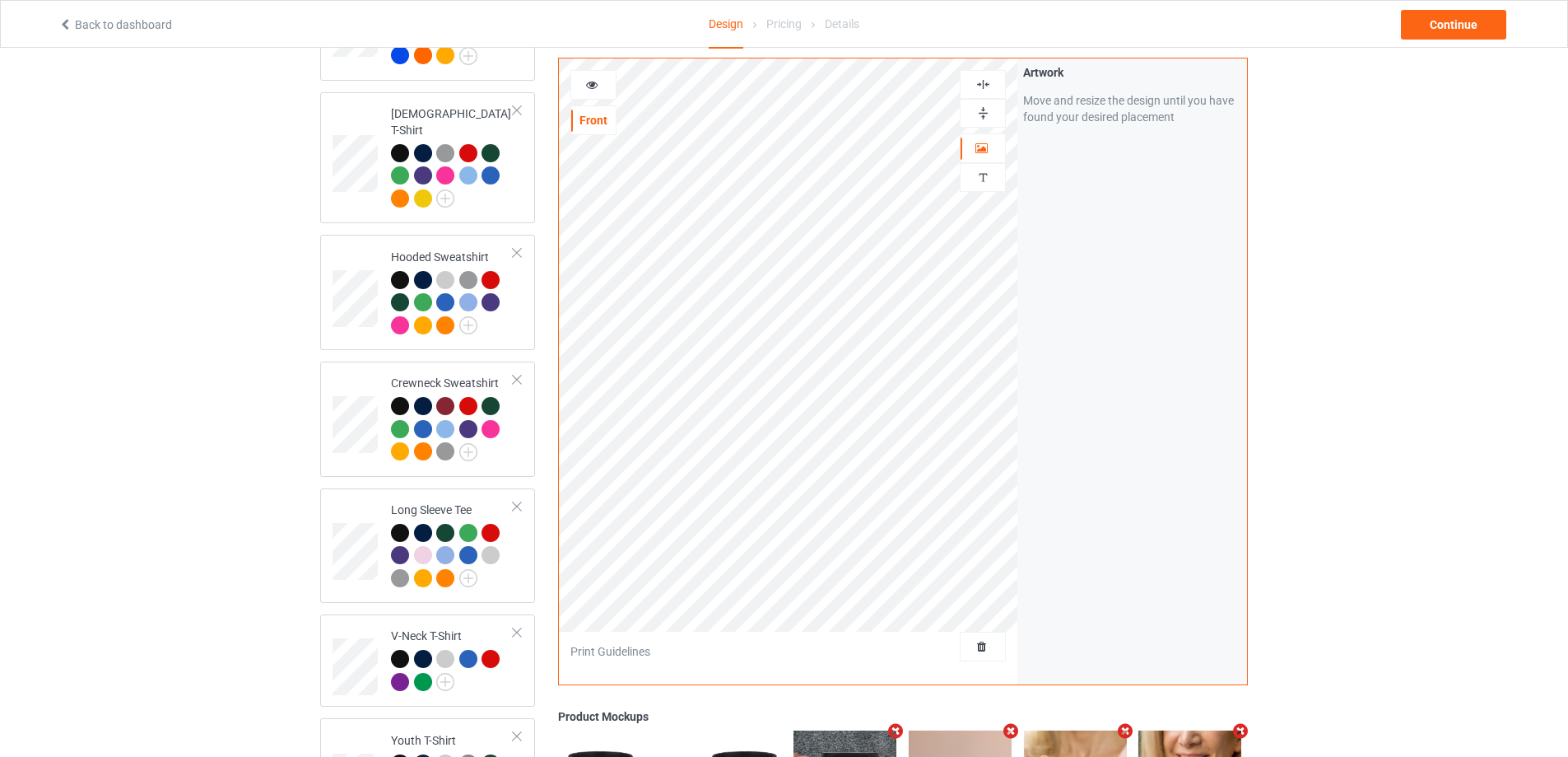
click at [588, 77] on icon at bounding box center [592, 82] width 14 height 11
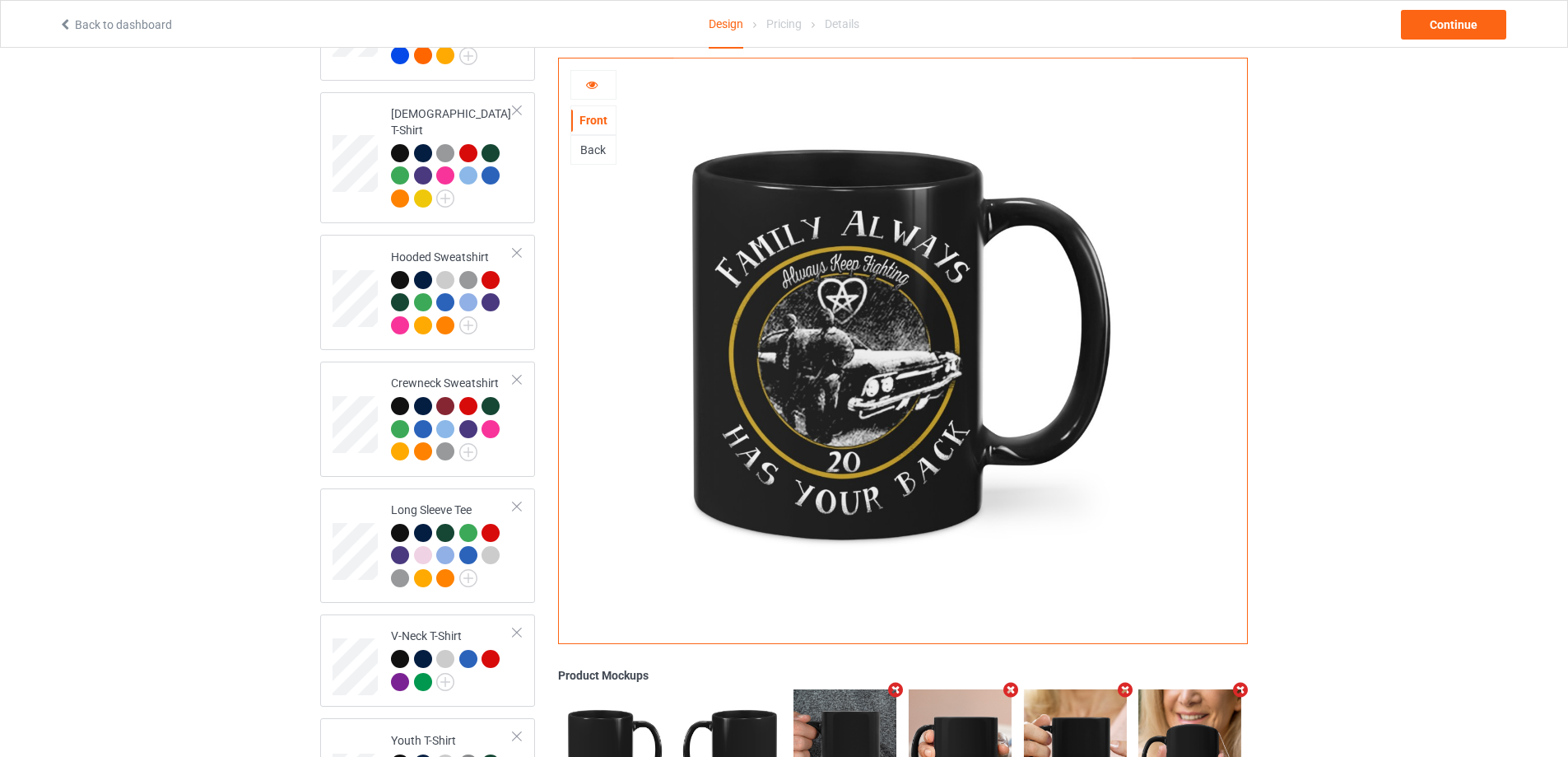
click at [599, 148] on div "Back" at bounding box center [593, 149] width 45 height 17
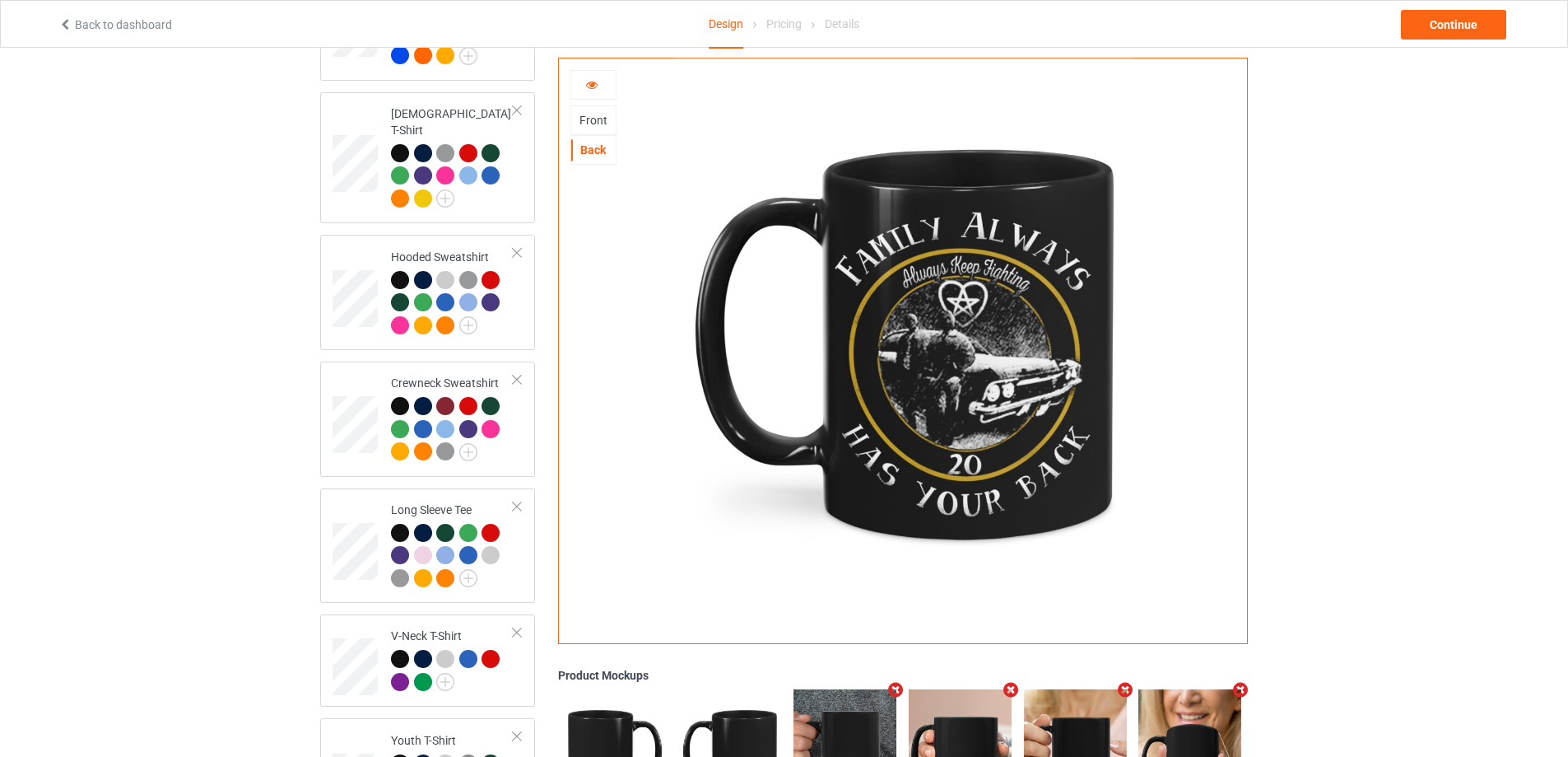
click at [594, 93] on div at bounding box center [593, 85] width 46 height 30
click at [595, 86] on icon at bounding box center [592, 82] width 14 height 11
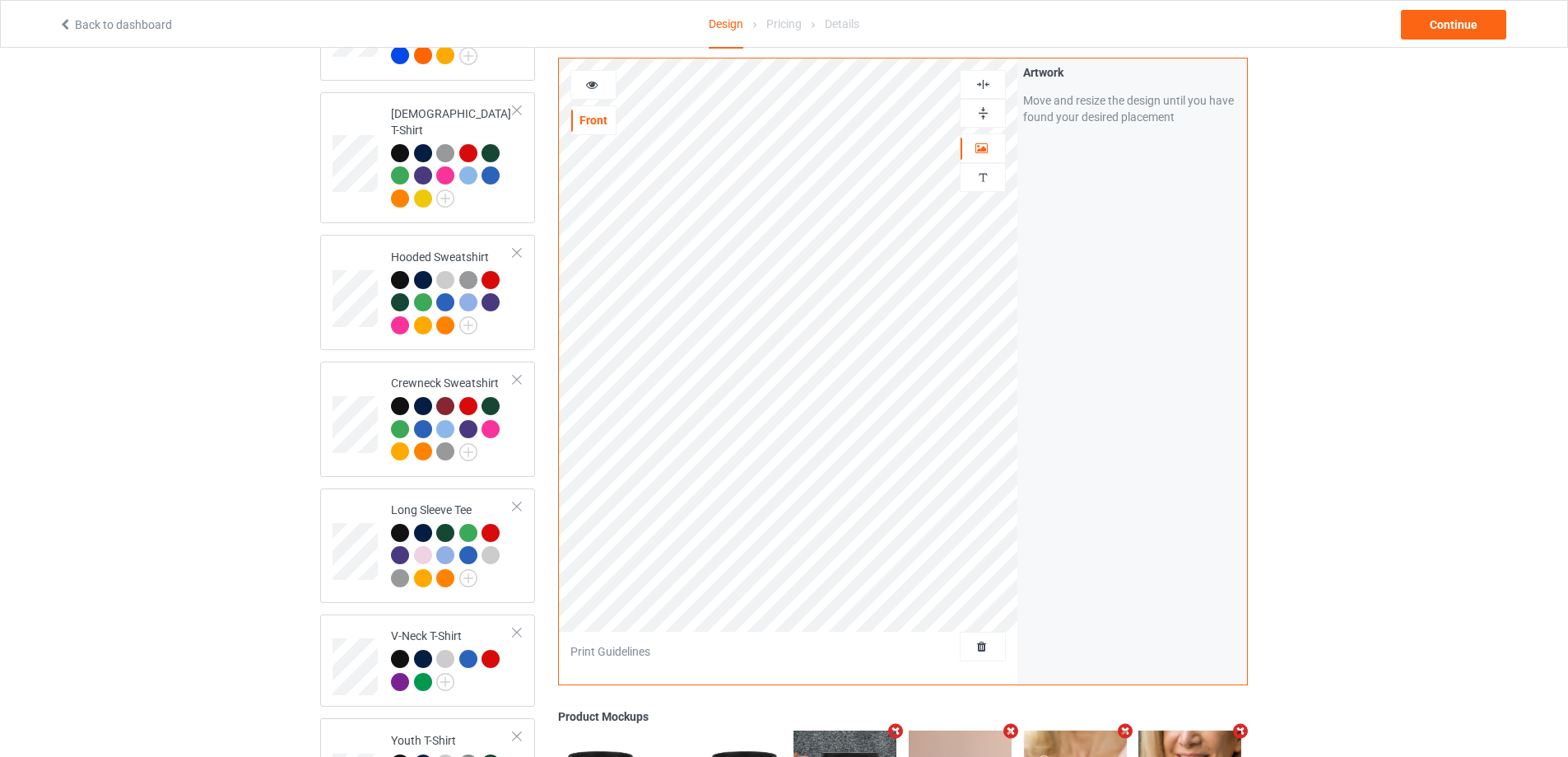
click at [982, 77] on img at bounding box center [983, 85] width 16 height 16
click at [988, 109] on img at bounding box center [983, 114] width 16 height 16
click at [576, 77] on div at bounding box center [593, 85] width 45 height 17
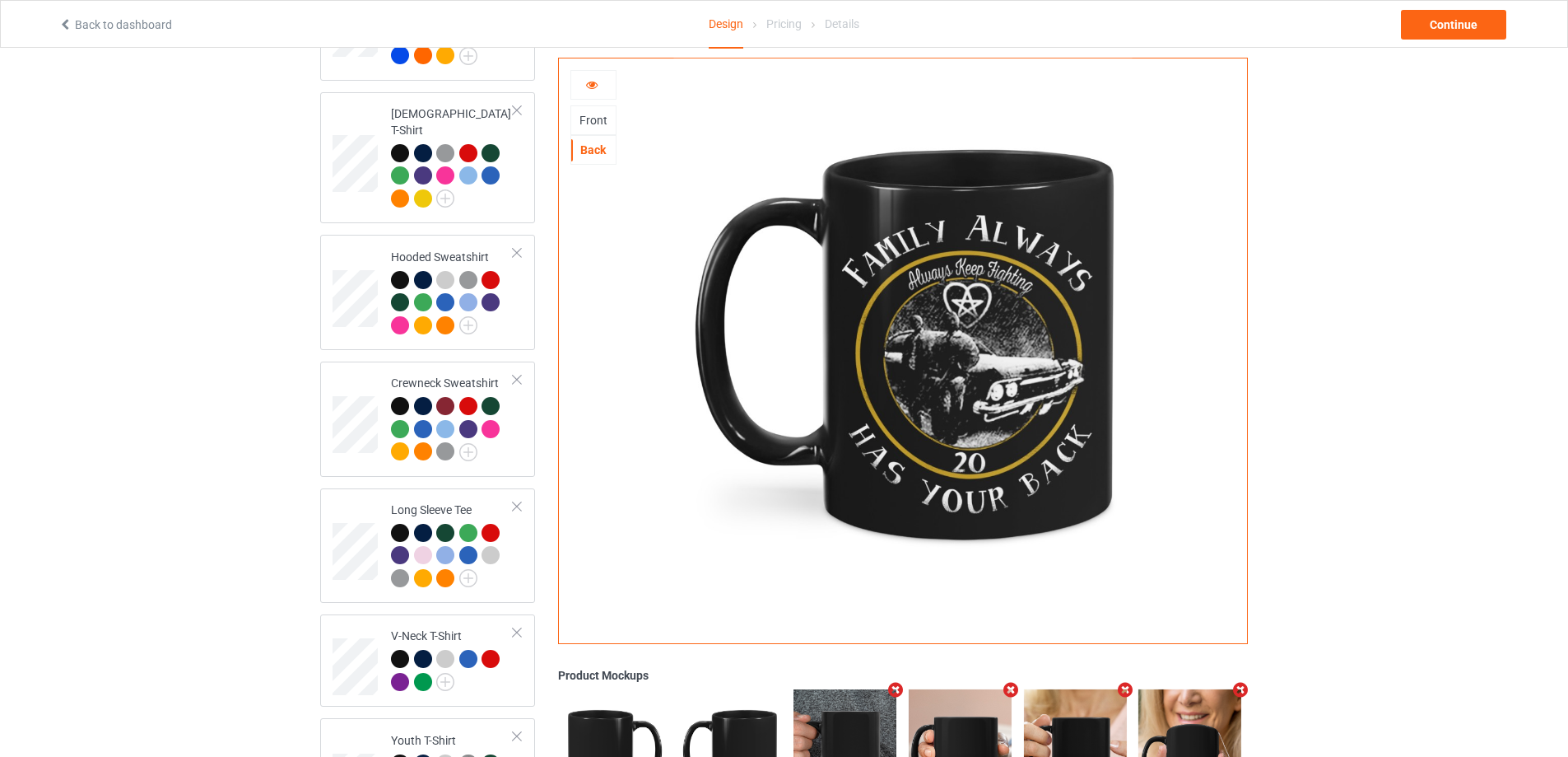
click at [600, 117] on div "Front" at bounding box center [593, 120] width 45 height 17
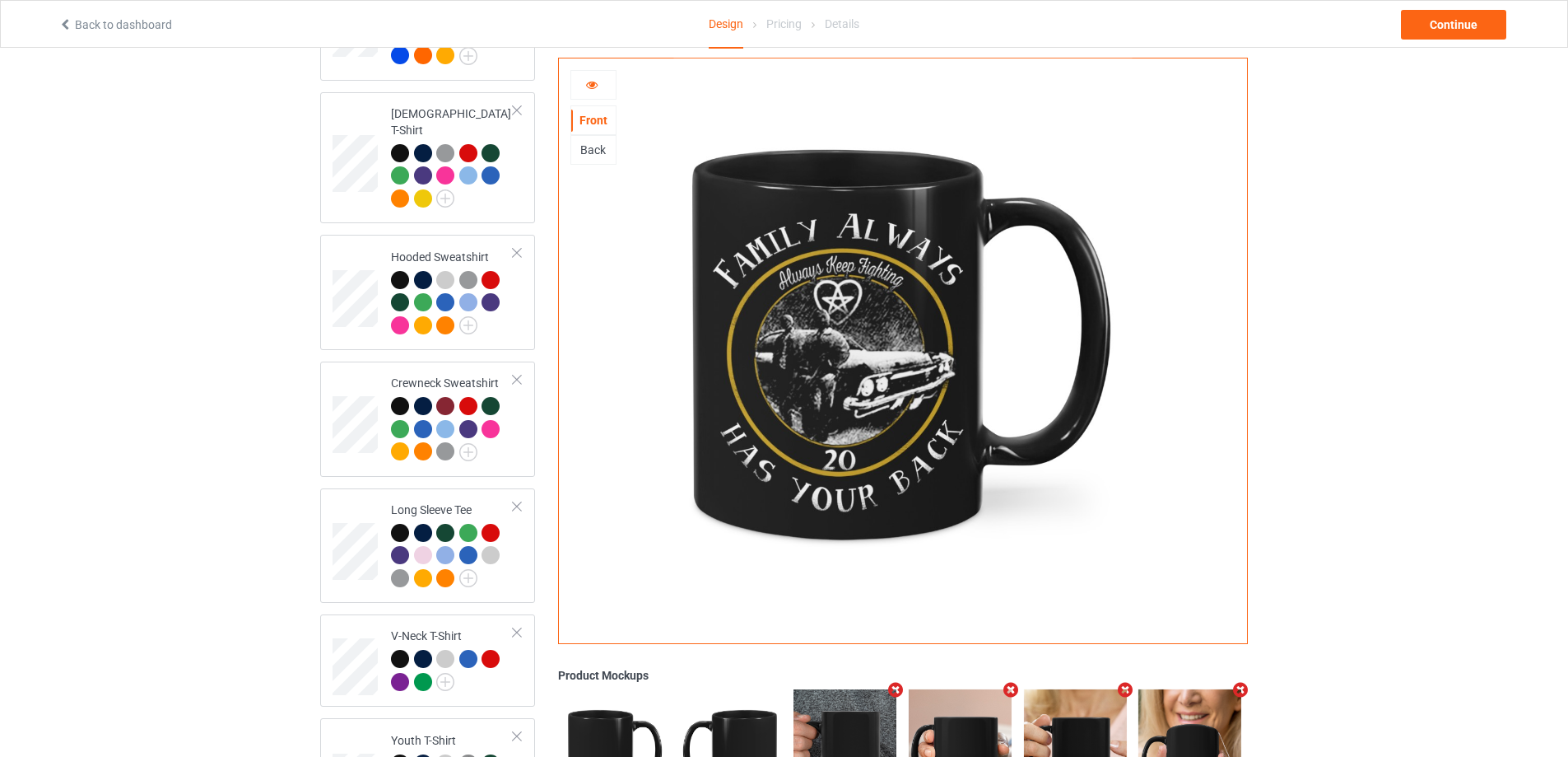
click at [591, 141] on div "Back" at bounding box center [593, 150] width 46 height 30
click at [593, 152] on div "Back" at bounding box center [593, 149] width 45 height 17
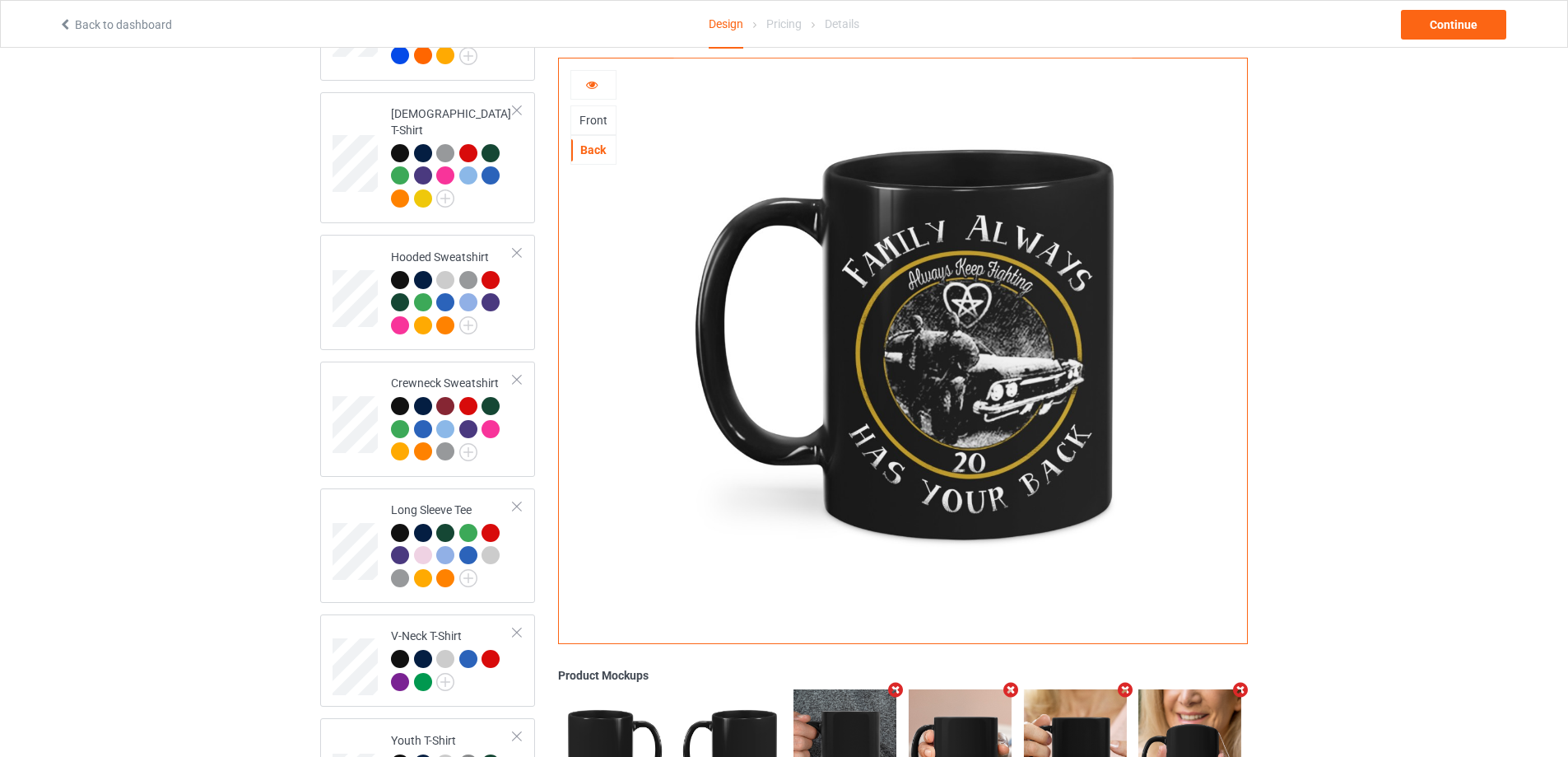
click at [595, 77] on icon at bounding box center [592, 82] width 14 height 11
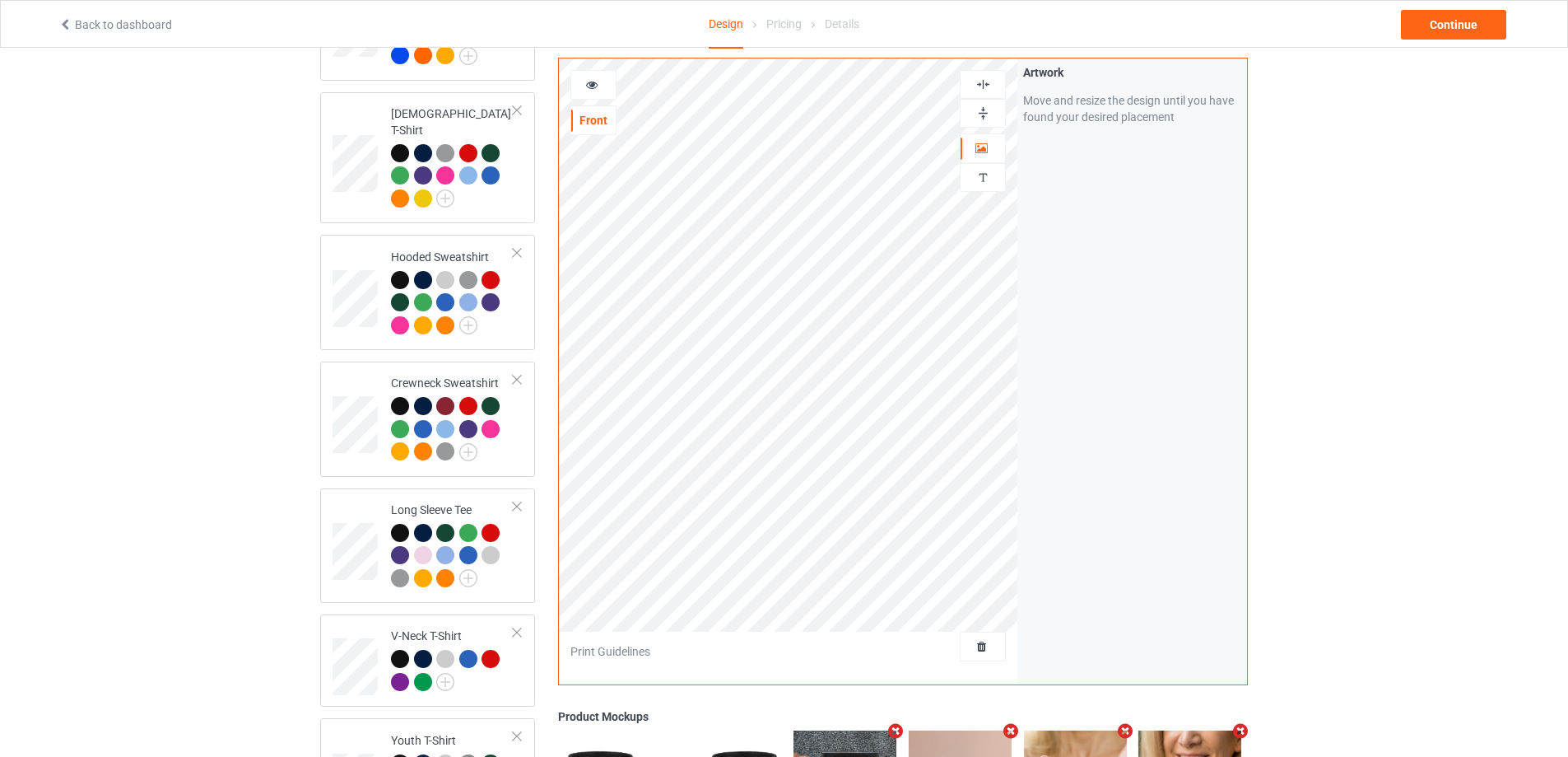
click at [588, 77] on icon at bounding box center [592, 82] width 14 height 11
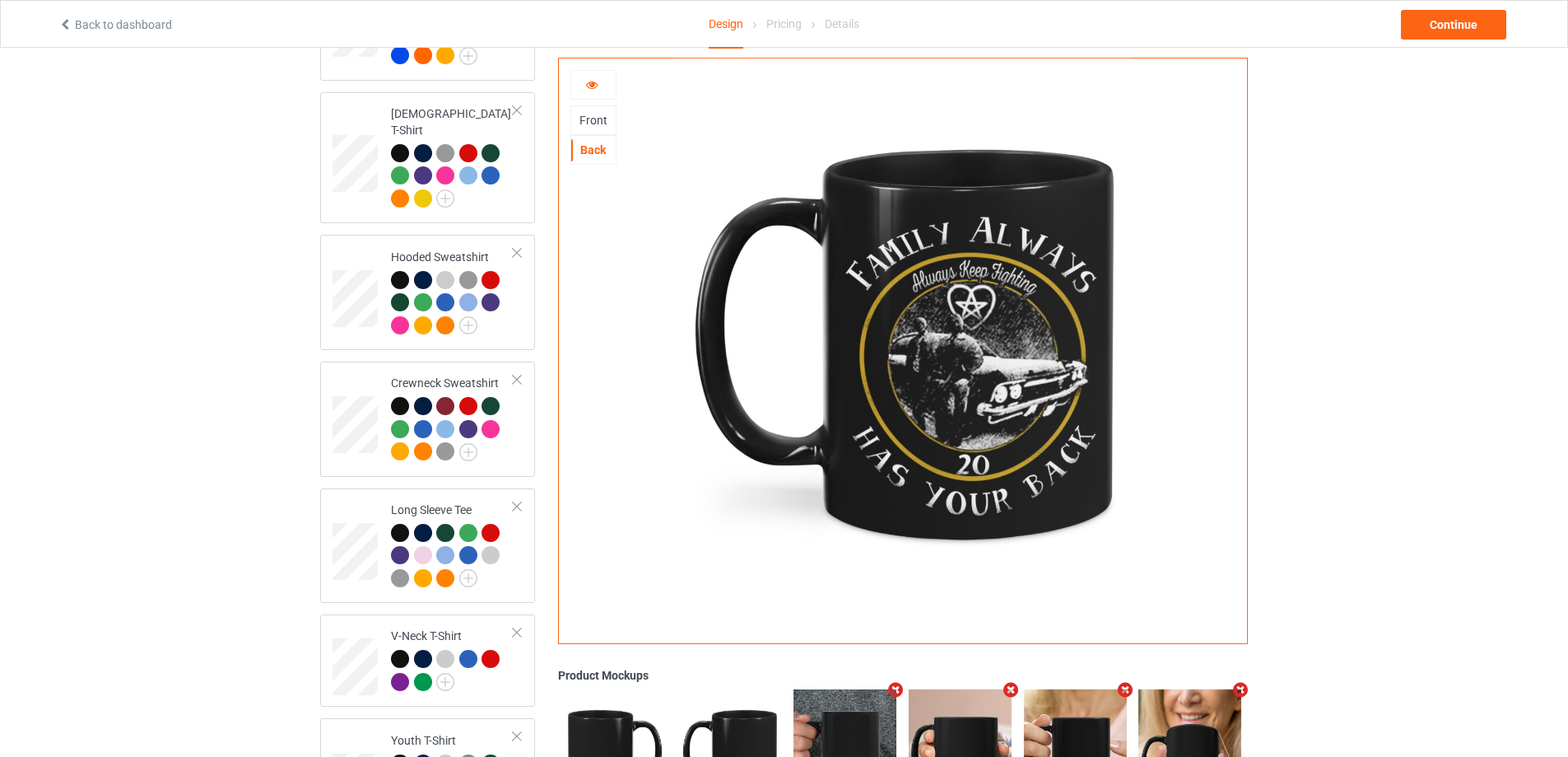
click at [592, 118] on div "Front" at bounding box center [593, 120] width 45 height 17
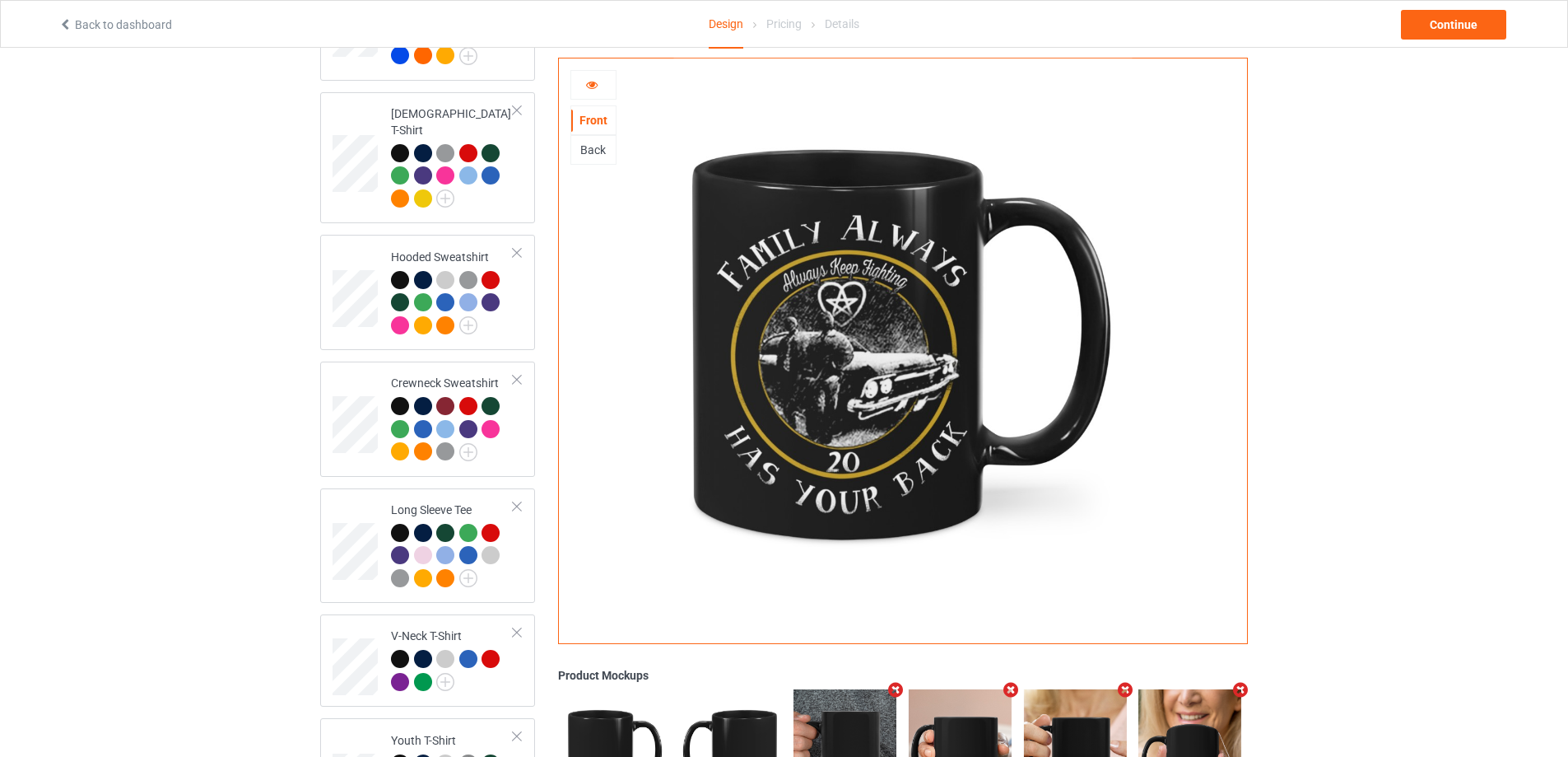
click at [592, 79] on icon at bounding box center [592, 82] width 14 height 11
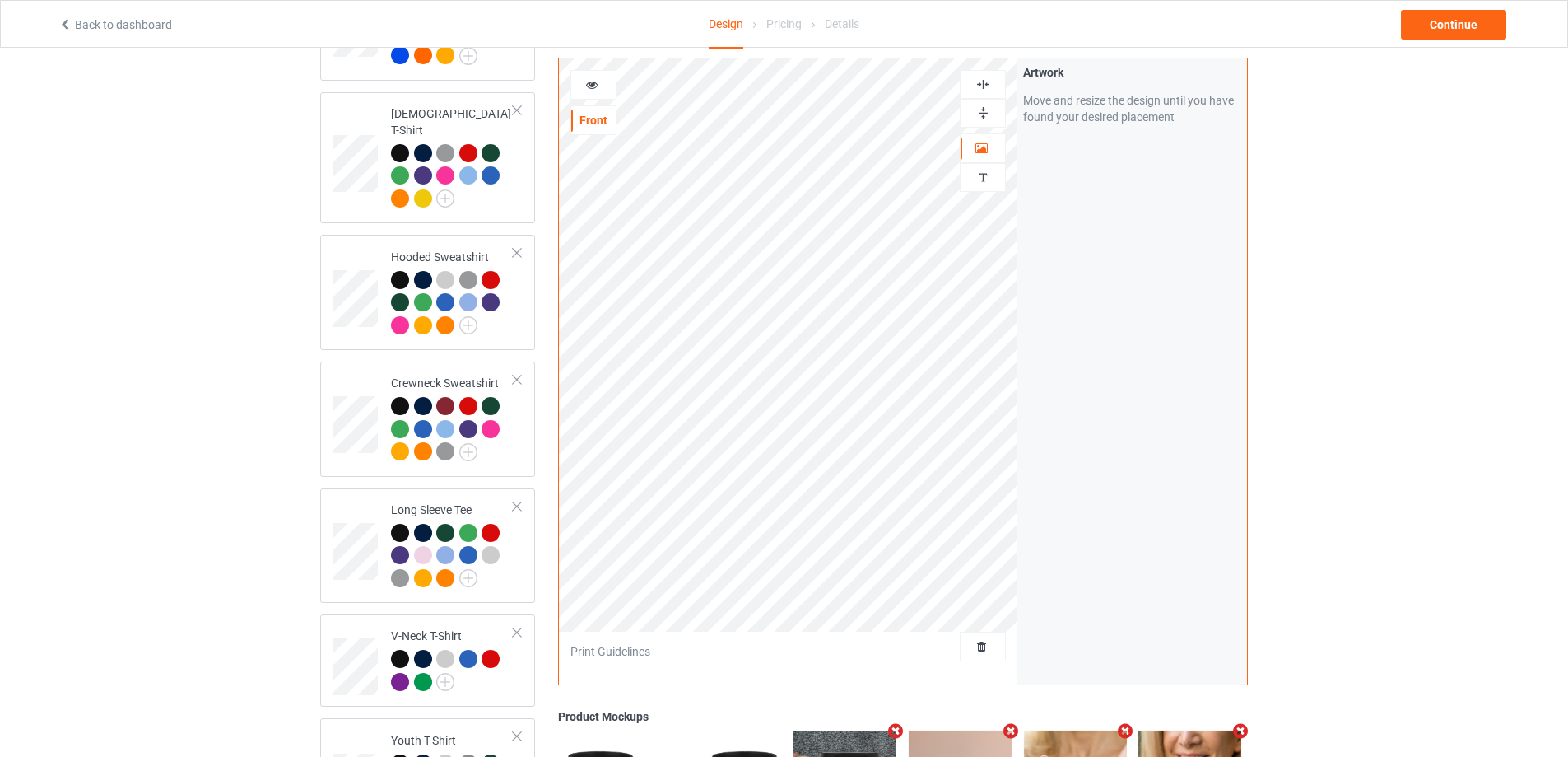
click at [992, 106] on div at bounding box center [982, 114] width 45 height 16
click at [606, 82] on div at bounding box center [593, 85] width 45 height 17
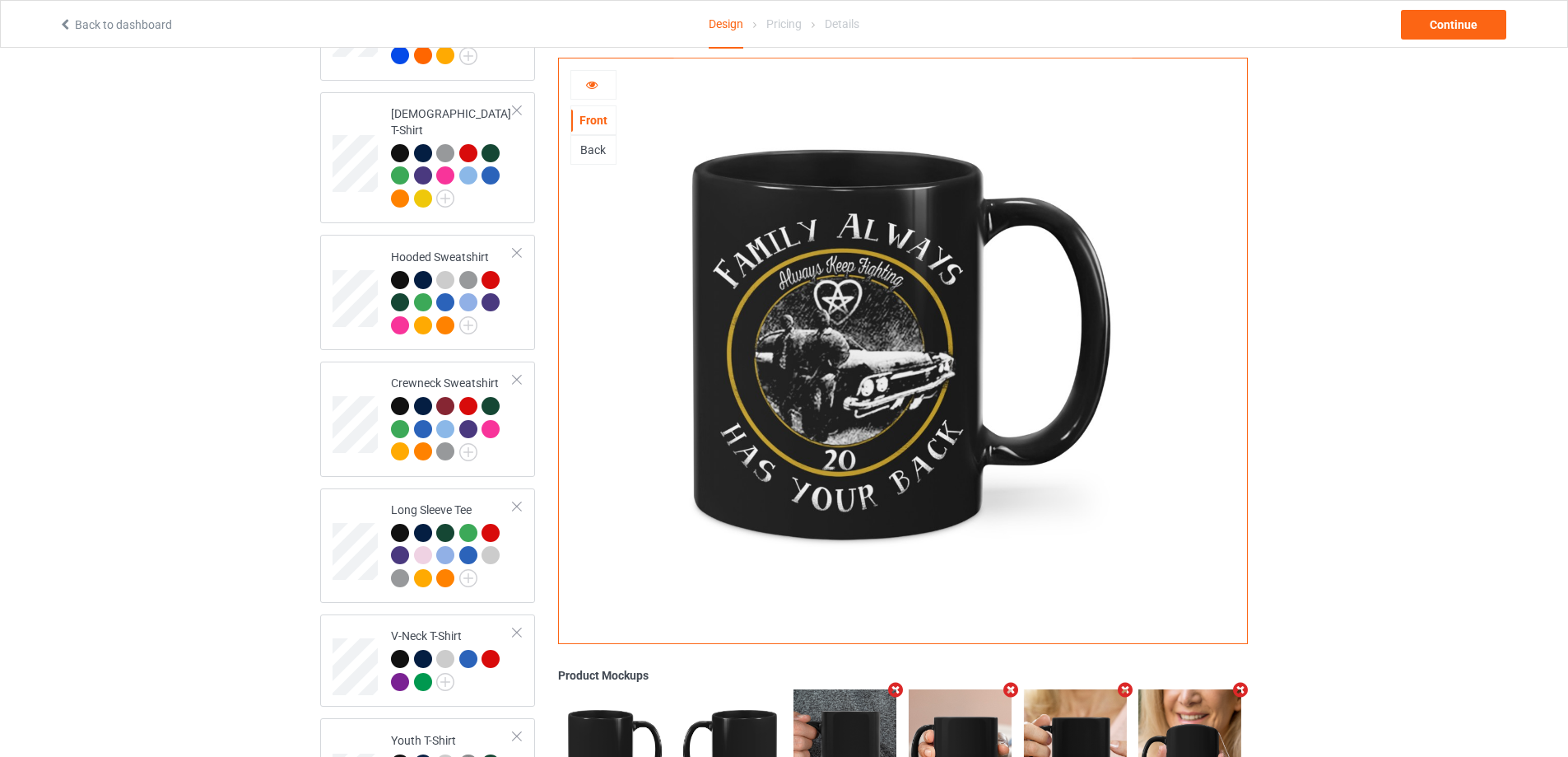
click at [592, 148] on div "Back" at bounding box center [593, 149] width 45 height 17
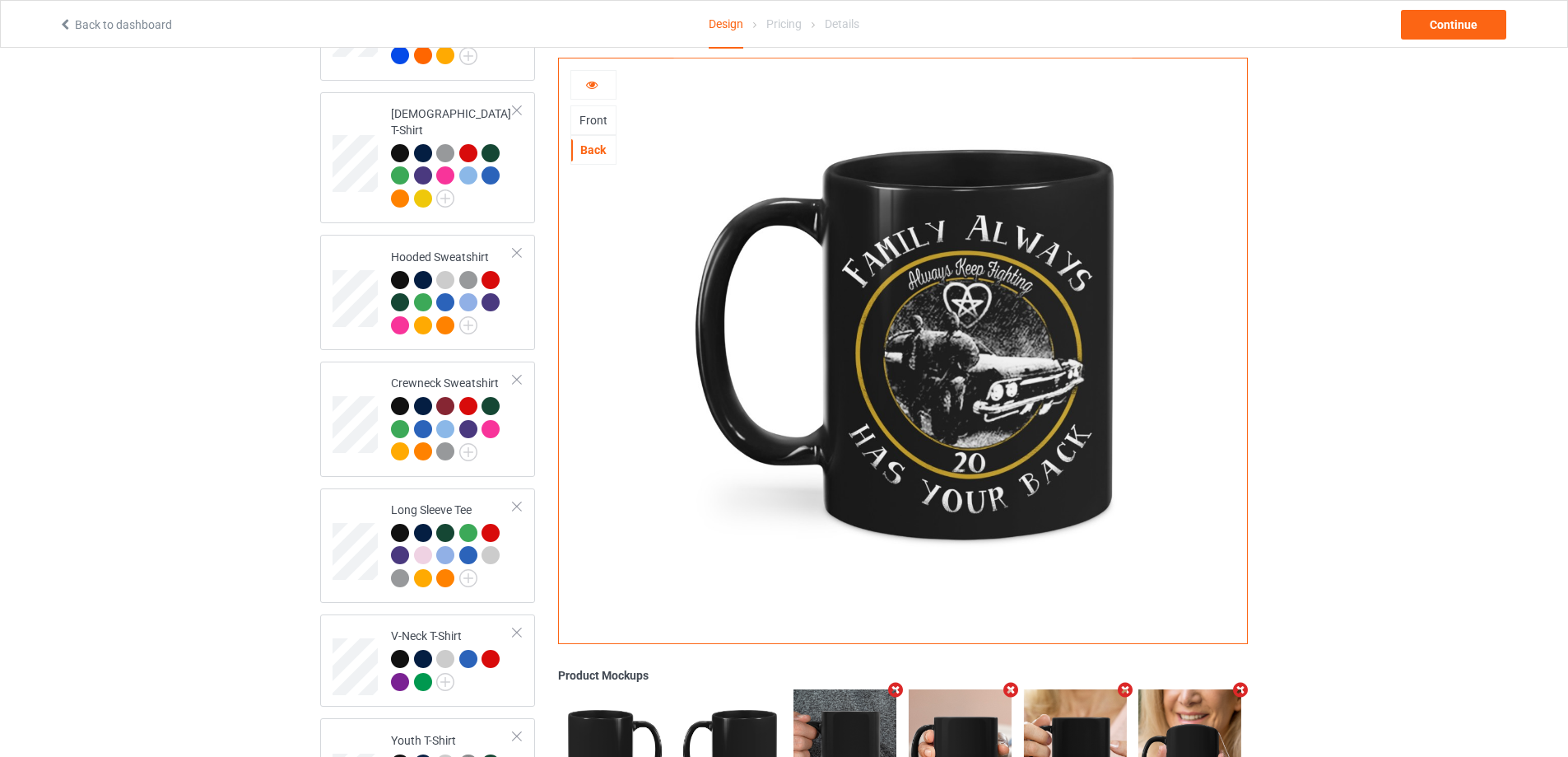
click at [600, 91] on div at bounding box center [593, 85] width 45 height 17
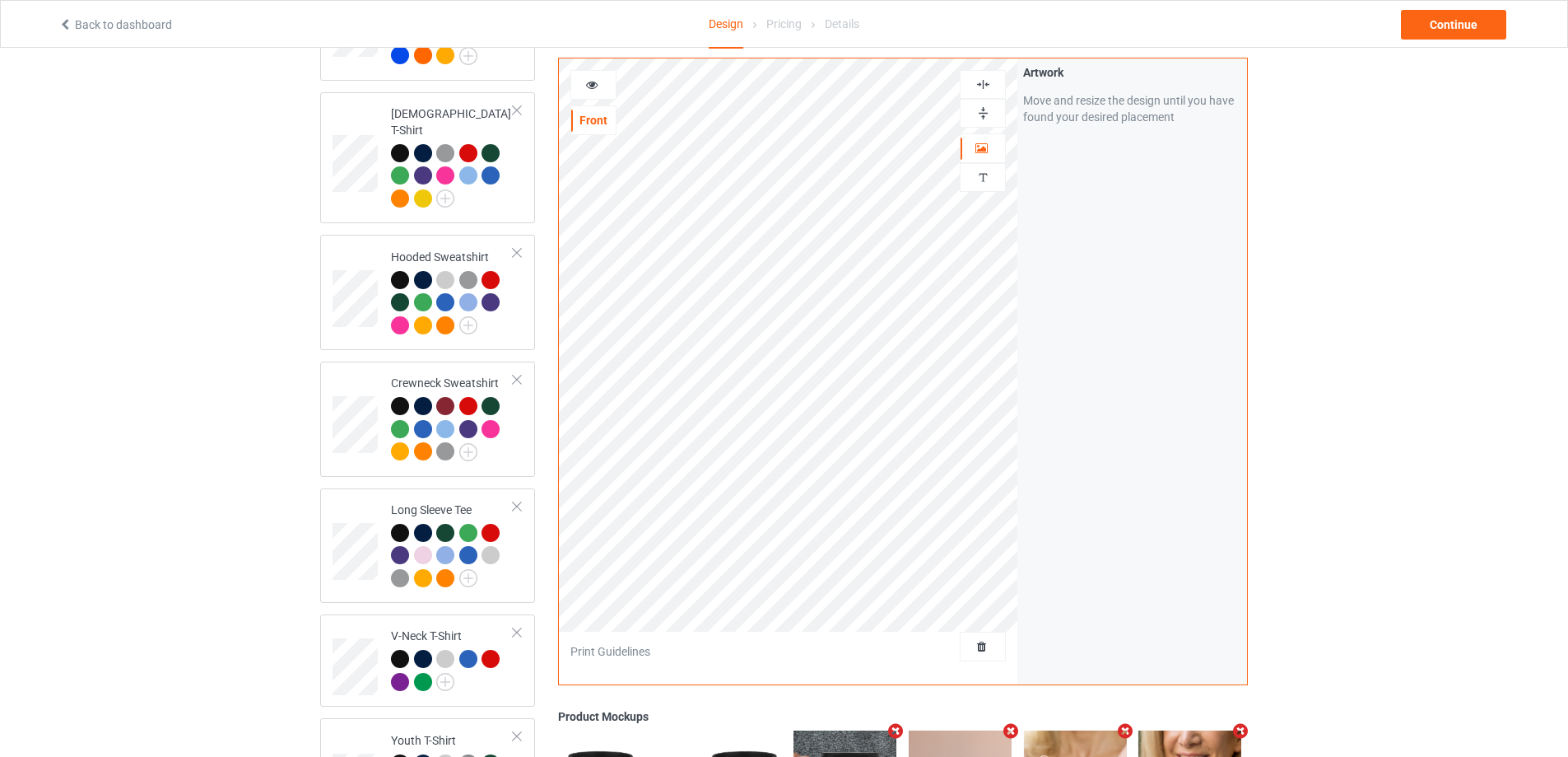
click at [983, 106] on img at bounding box center [983, 114] width 16 height 16
click at [596, 77] on icon at bounding box center [592, 82] width 14 height 11
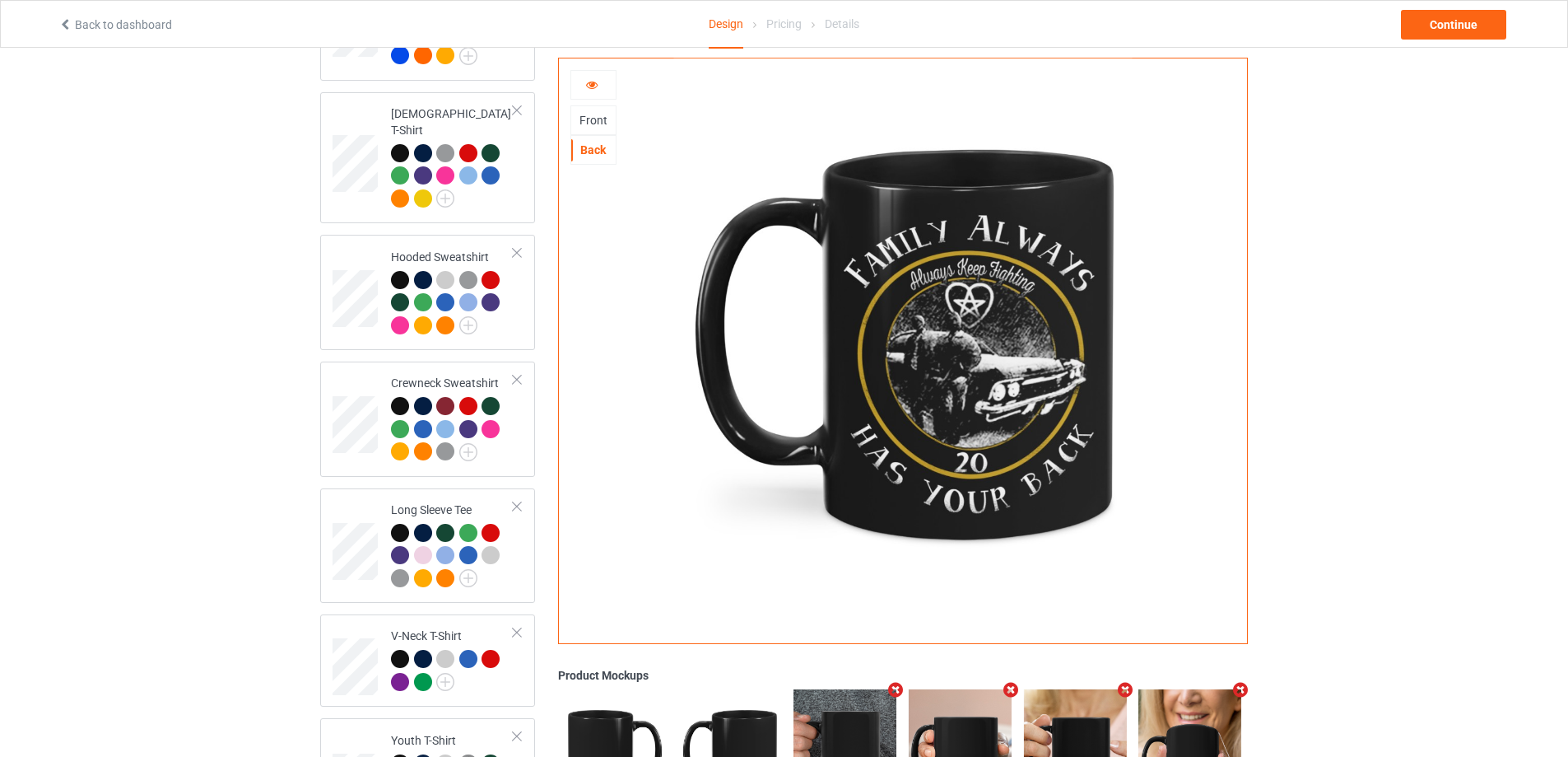
click at [595, 123] on div "Front" at bounding box center [593, 120] width 45 height 17
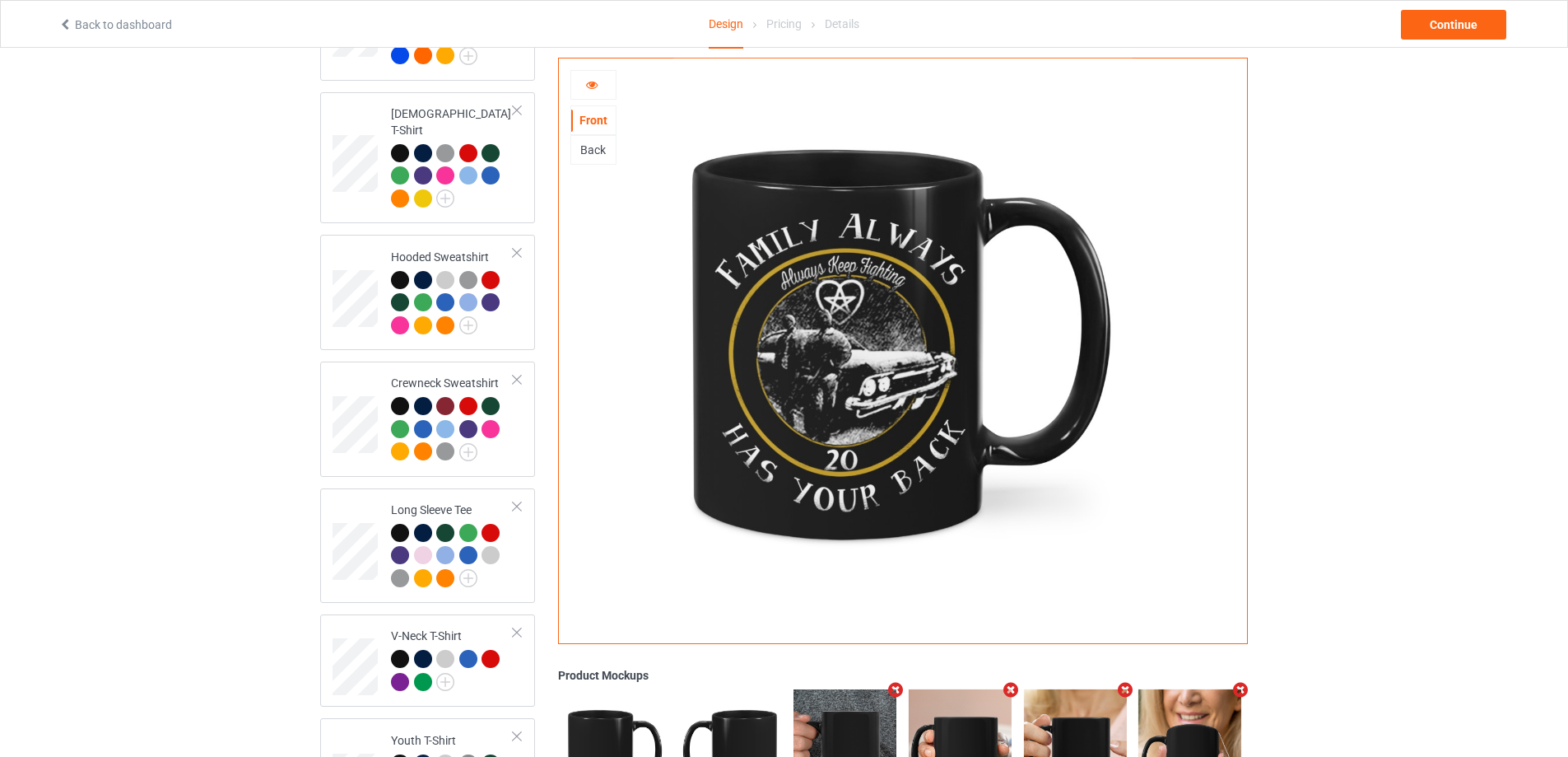
click at [595, 84] on icon at bounding box center [592, 82] width 14 height 11
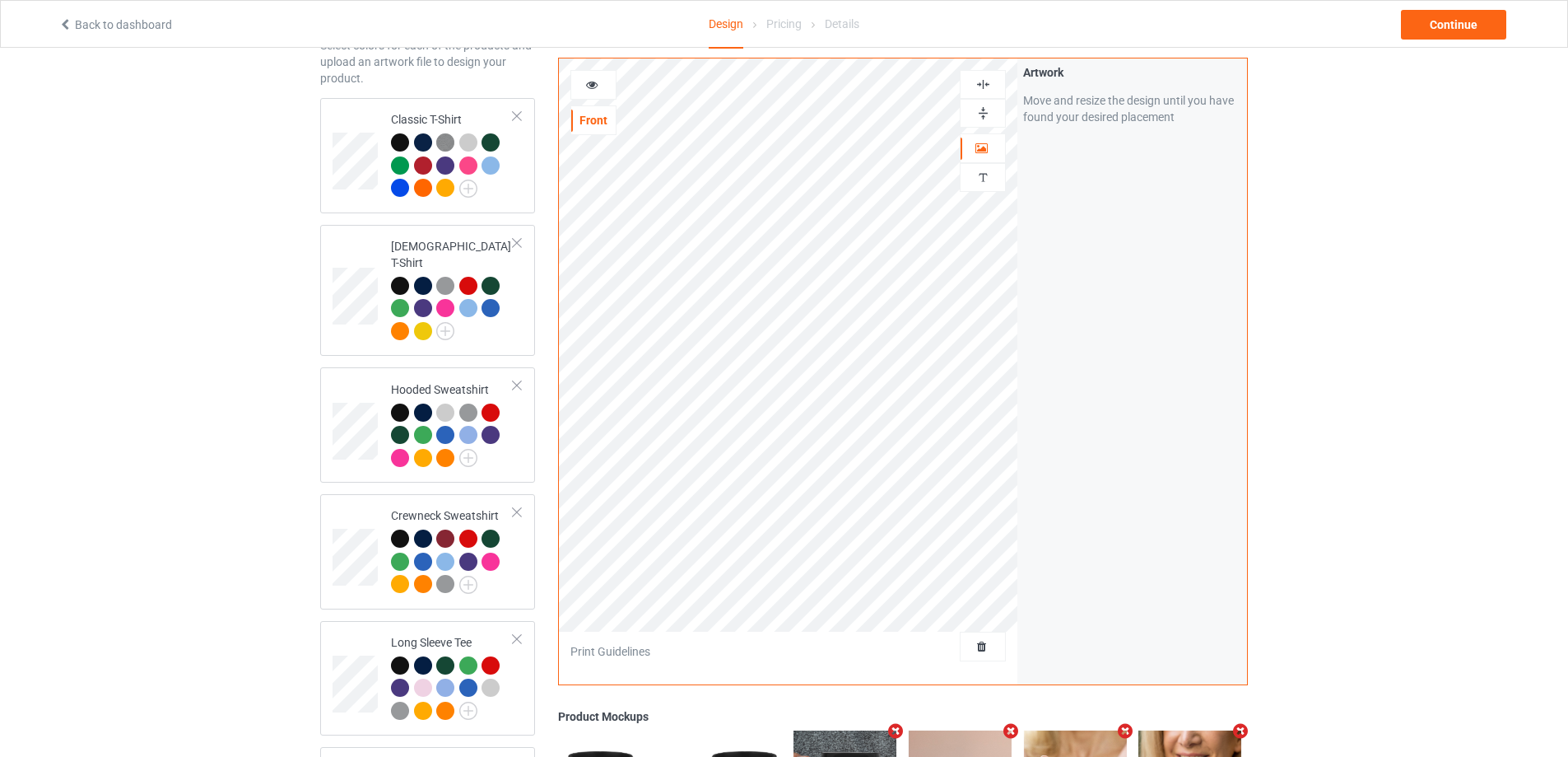
scroll to position [88, 0]
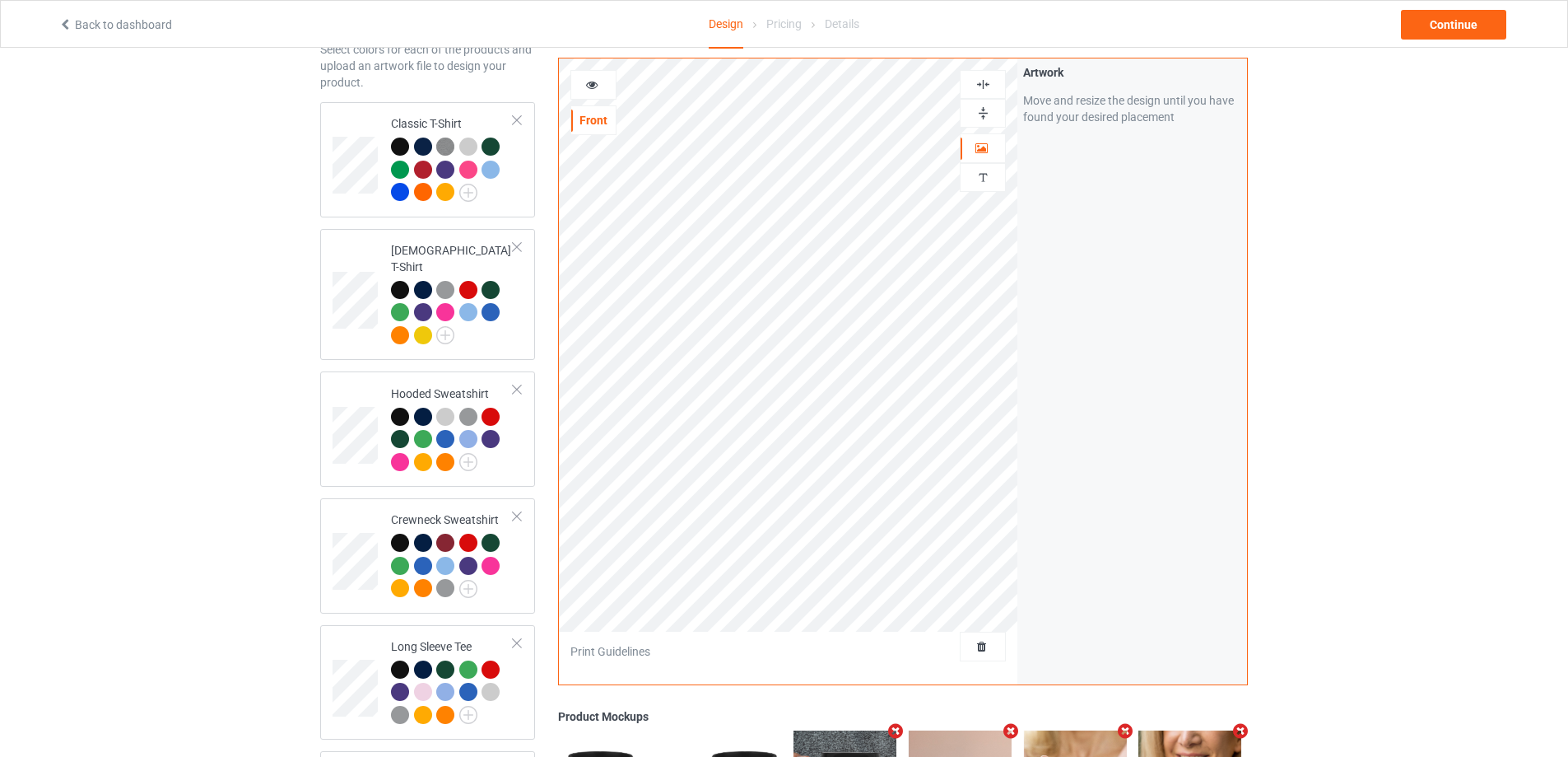
click at [990, 86] on img at bounding box center [983, 85] width 16 height 16
click at [990, 118] on img at bounding box center [983, 114] width 16 height 16
click at [987, 119] on img at bounding box center [983, 114] width 16 height 16
click at [987, 84] on img at bounding box center [983, 85] width 16 height 16
click at [986, 118] on img at bounding box center [983, 114] width 16 height 16
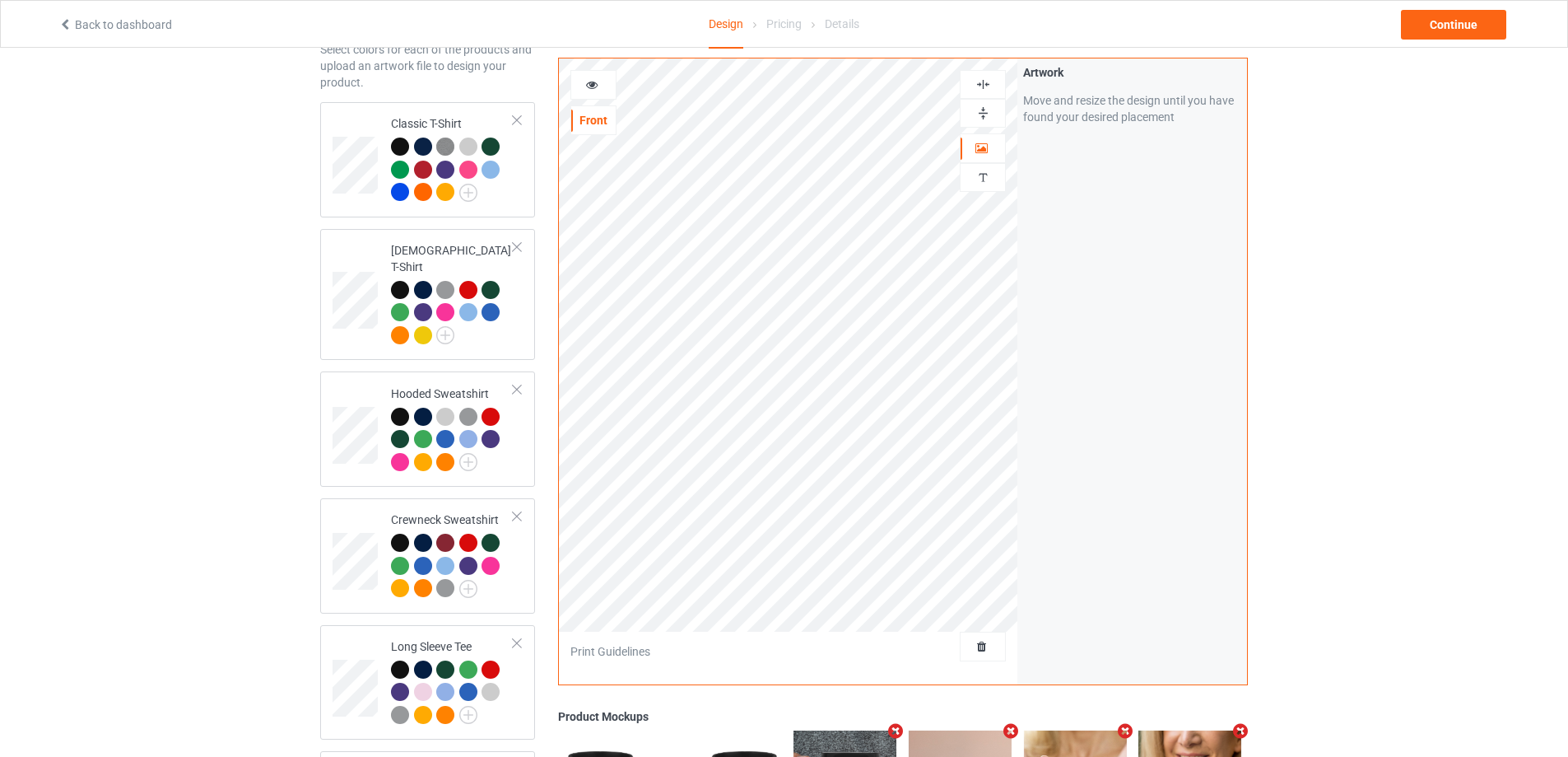
click at [583, 85] on div at bounding box center [593, 85] width 45 height 17
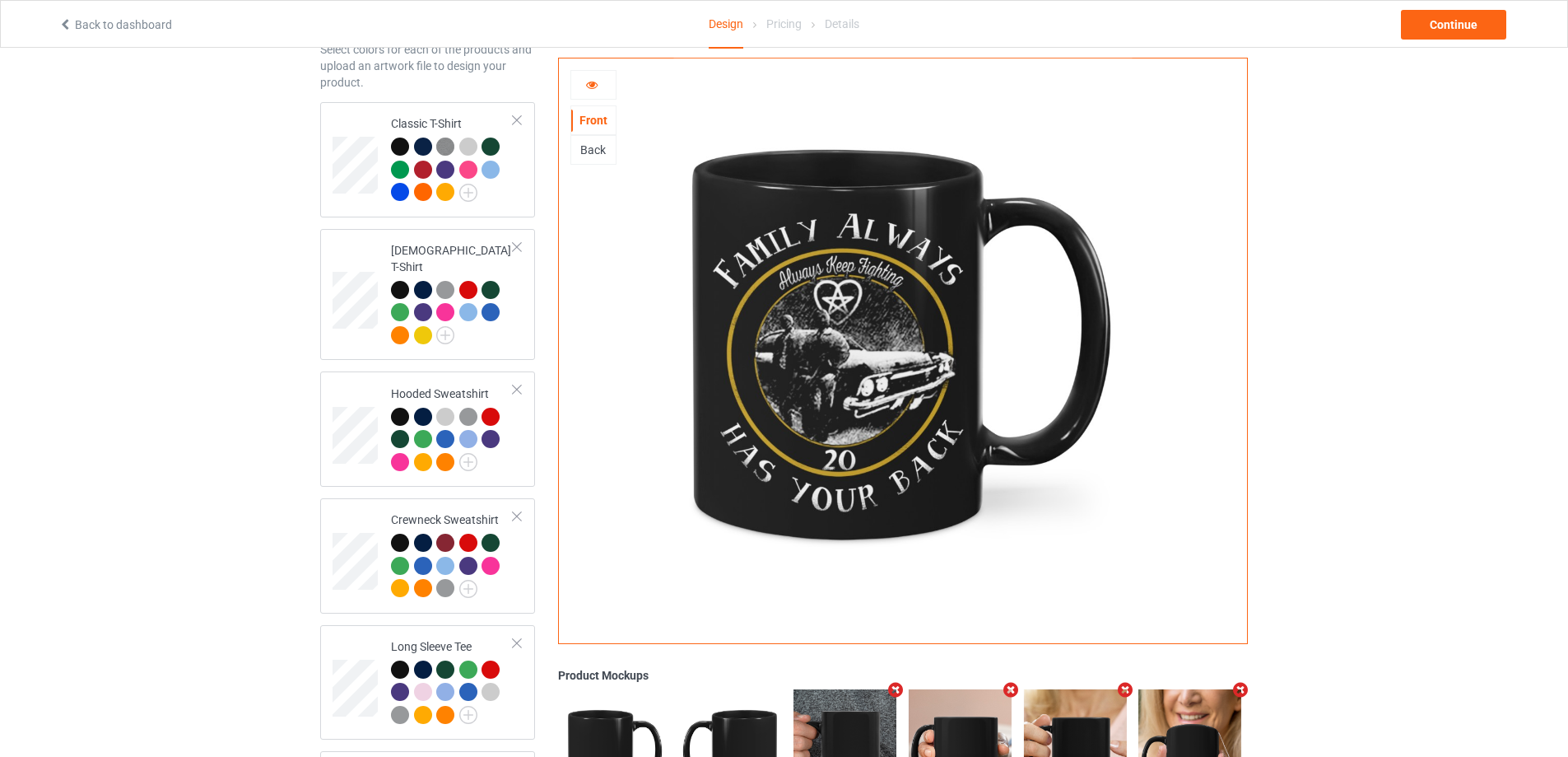
click at [595, 149] on div "Back" at bounding box center [593, 149] width 45 height 17
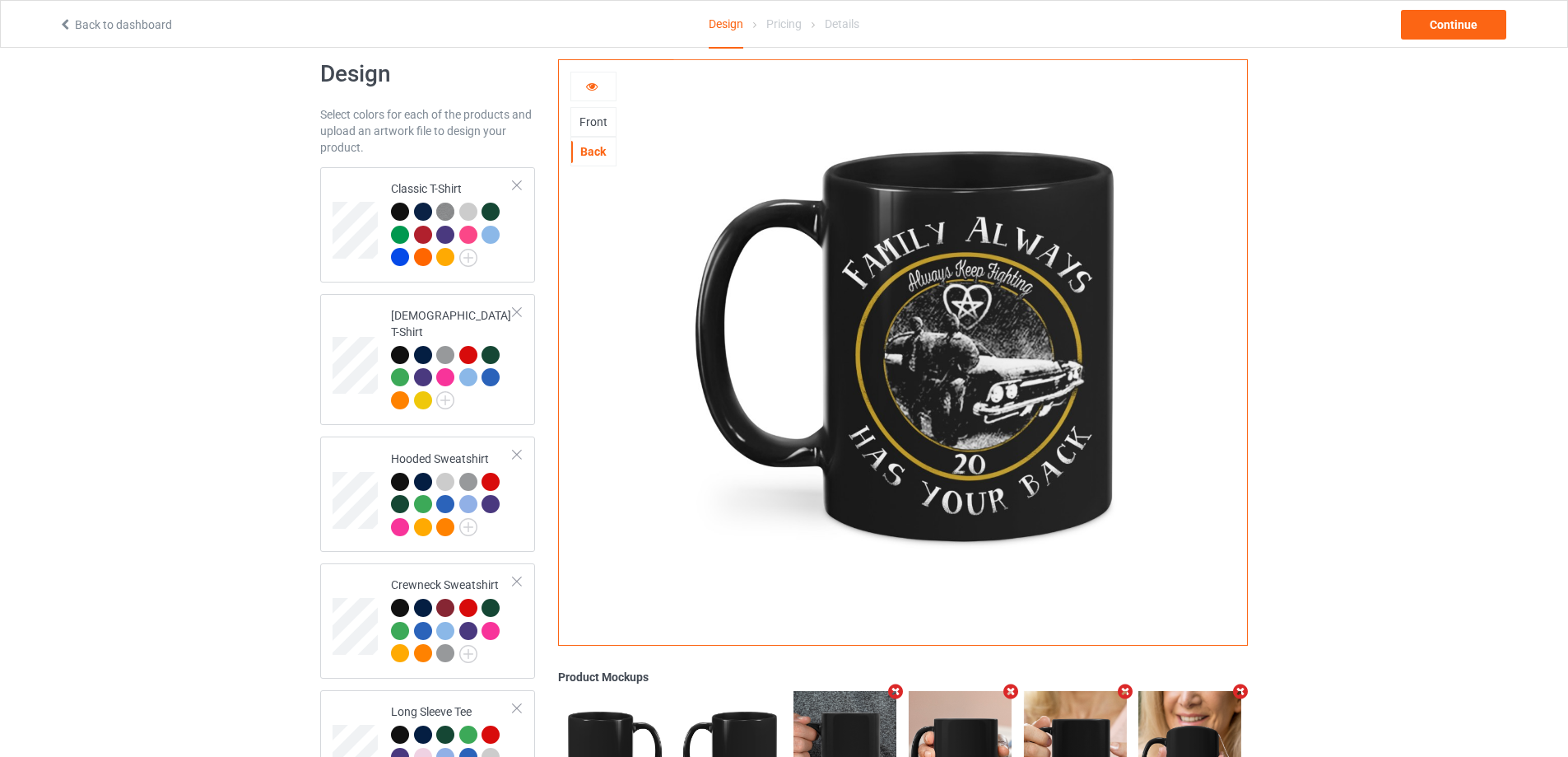
scroll to position [0, 0]
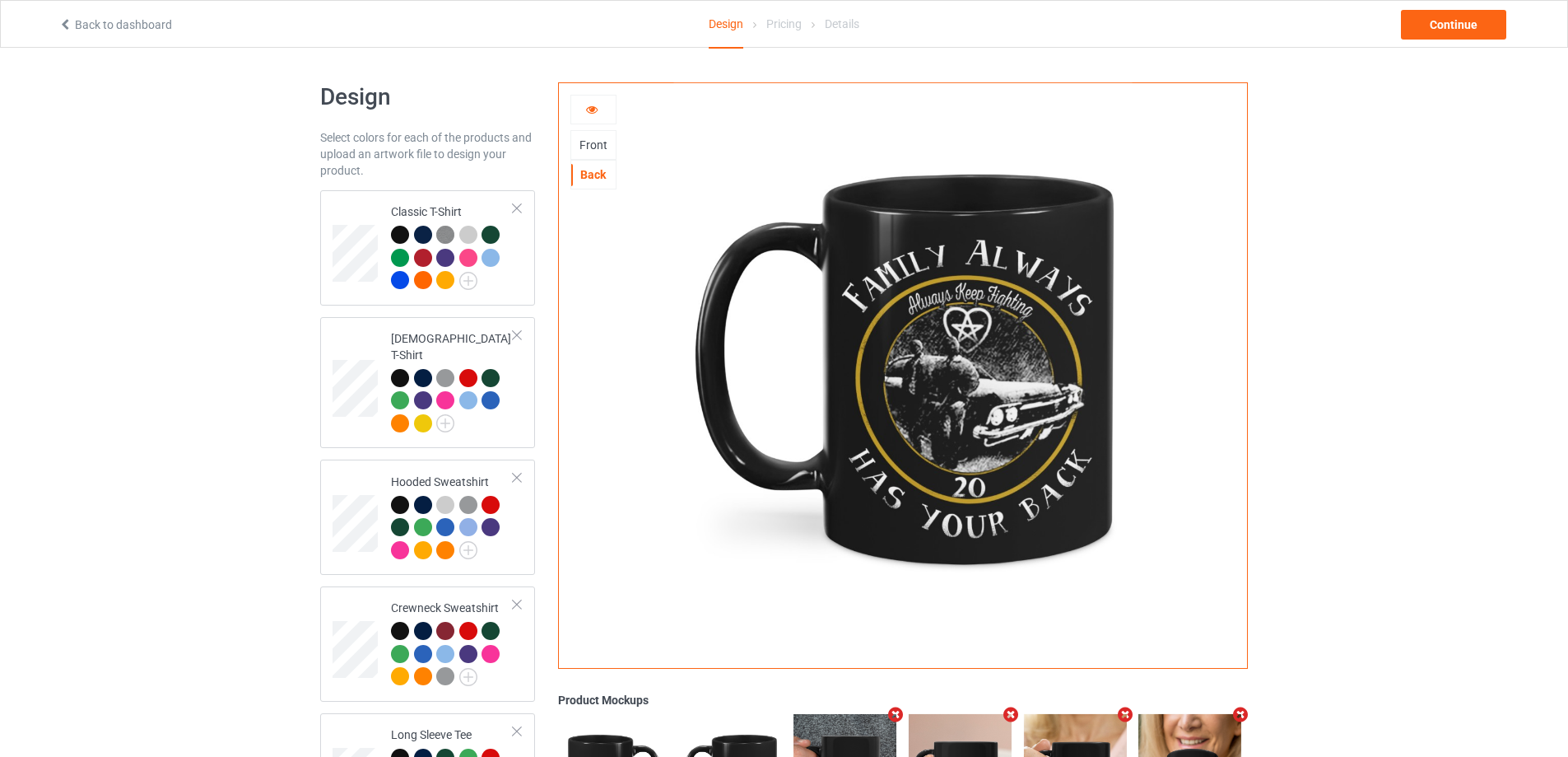
click at [599, 143] on div "Front" at bounding box center [593, 145] width 45 height 17
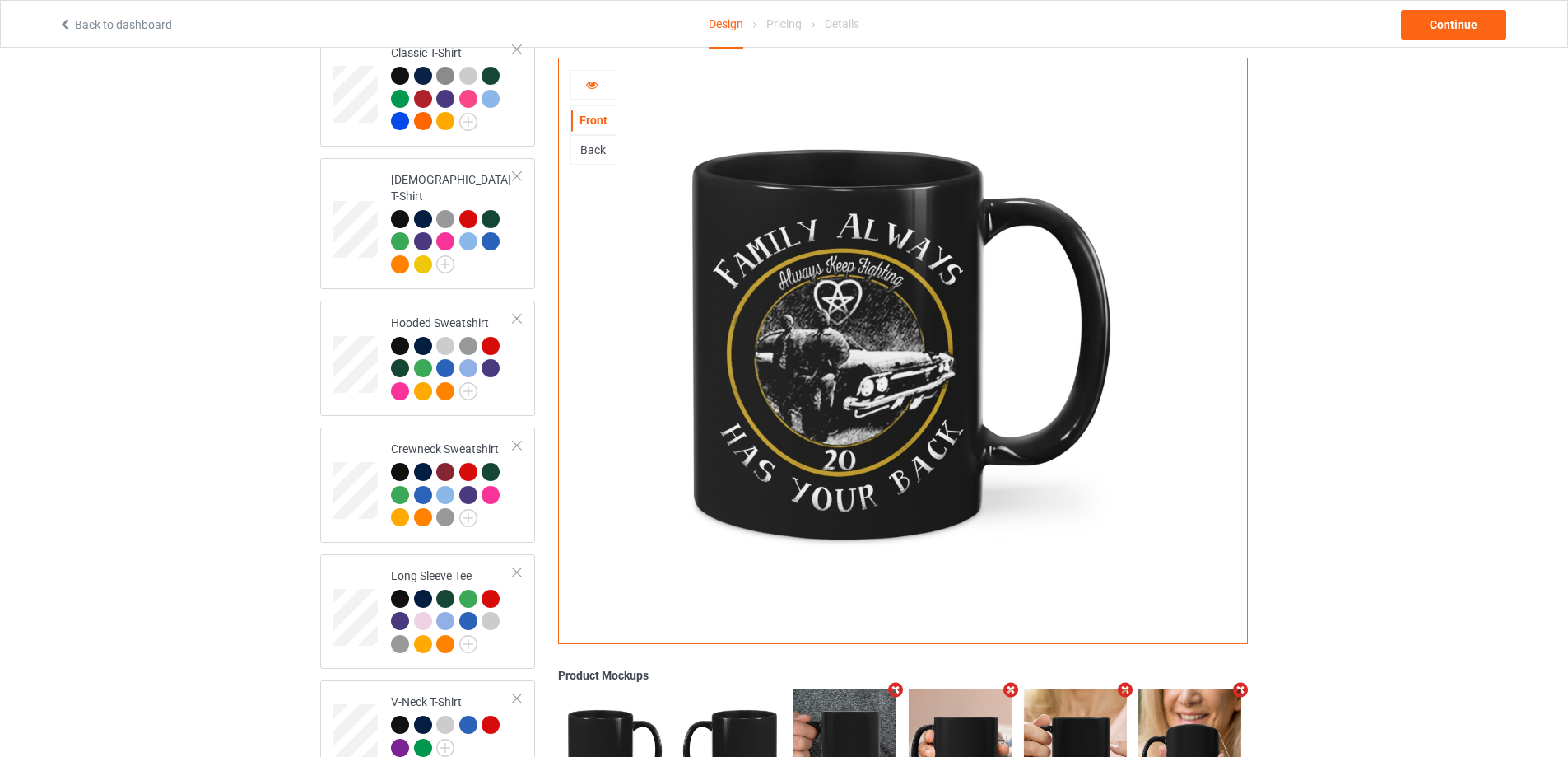
scroll to position [88, 0]
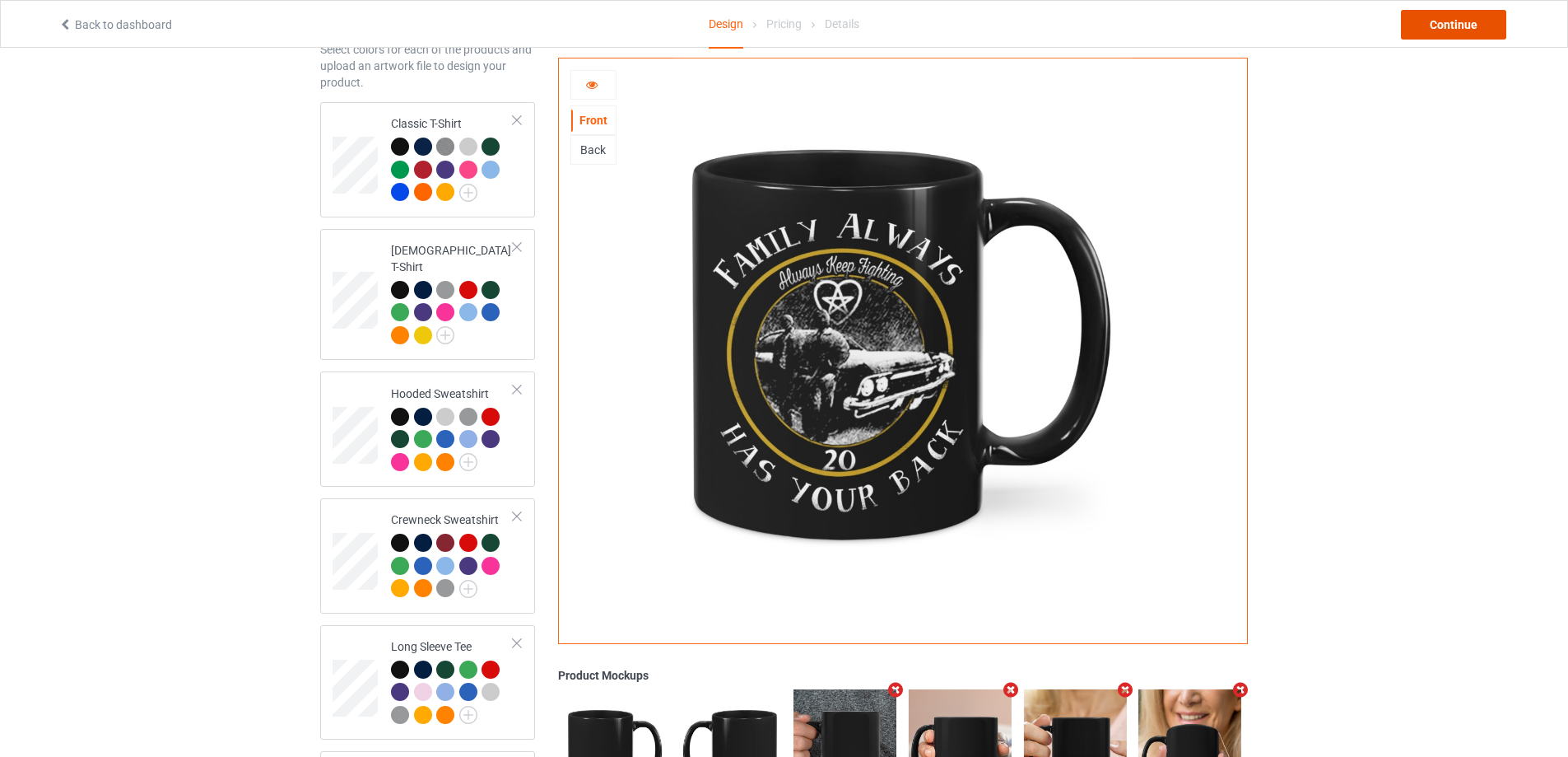
click at [1406, 33] on div "Continue" at bounding box center [1454, 24] width 106 height 30
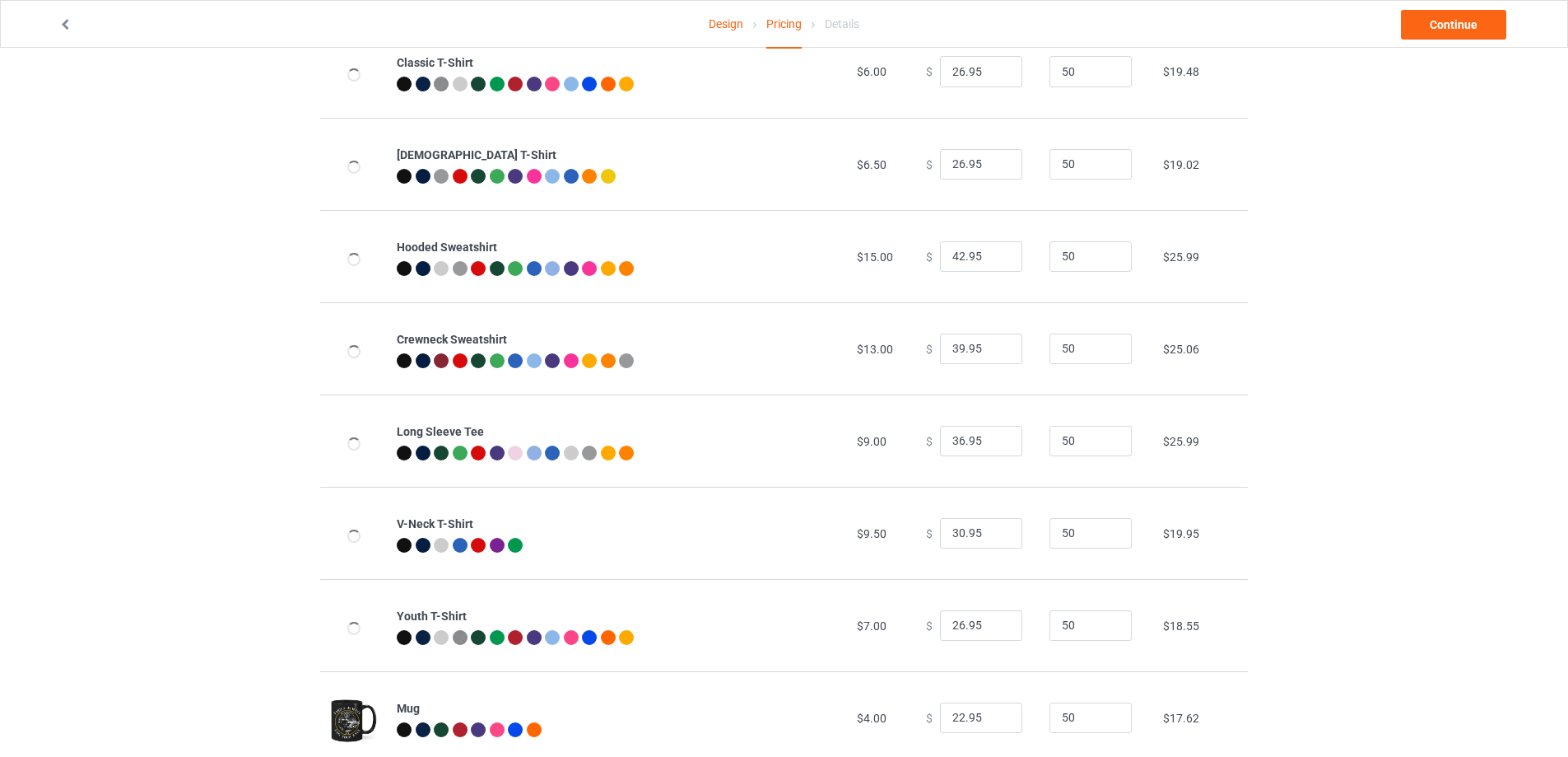
scroll to position [178, 0]
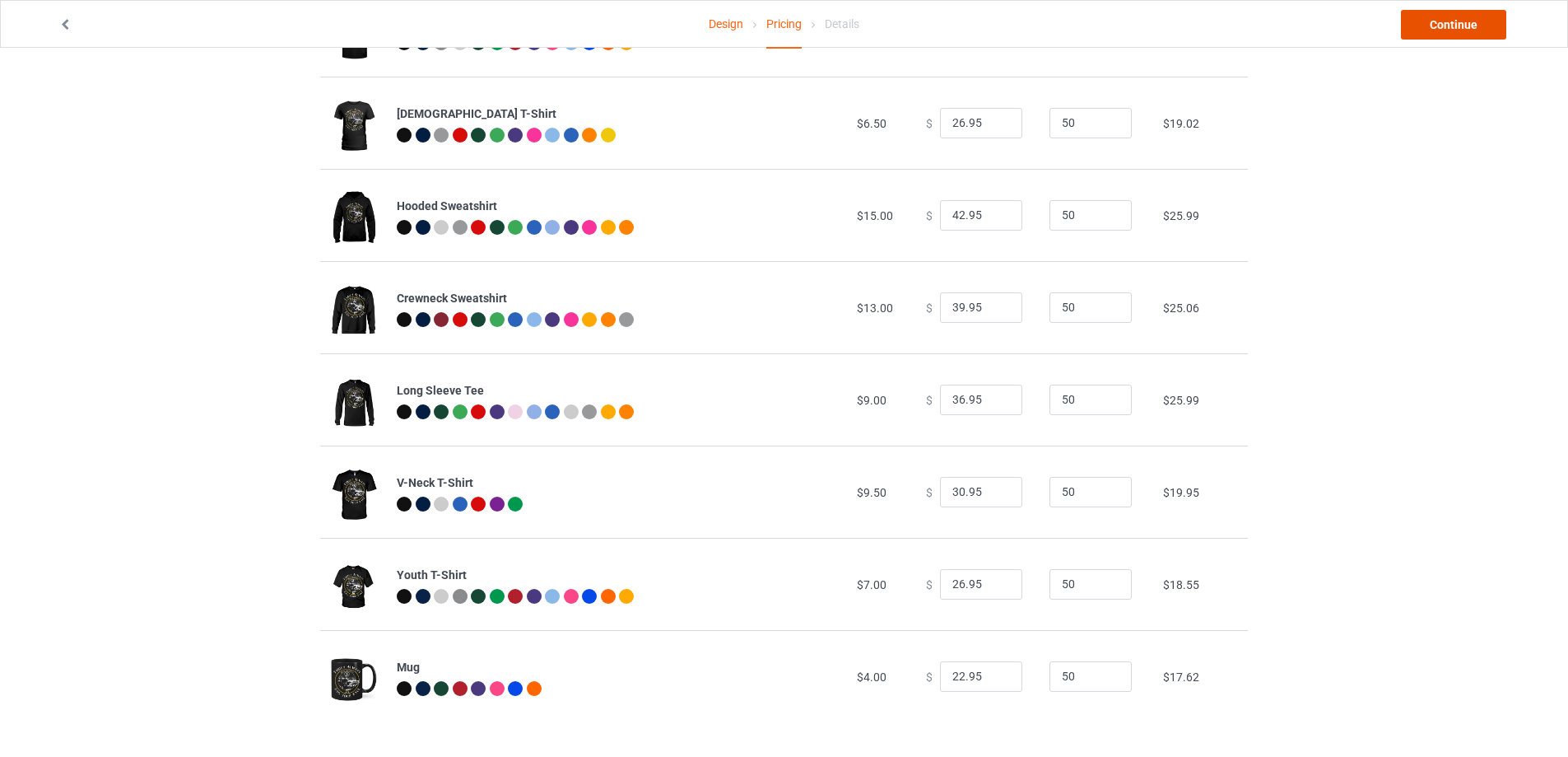
click at [1421, 30] on link "Continue" at bounding box center [1454, 24] width 106 height 30
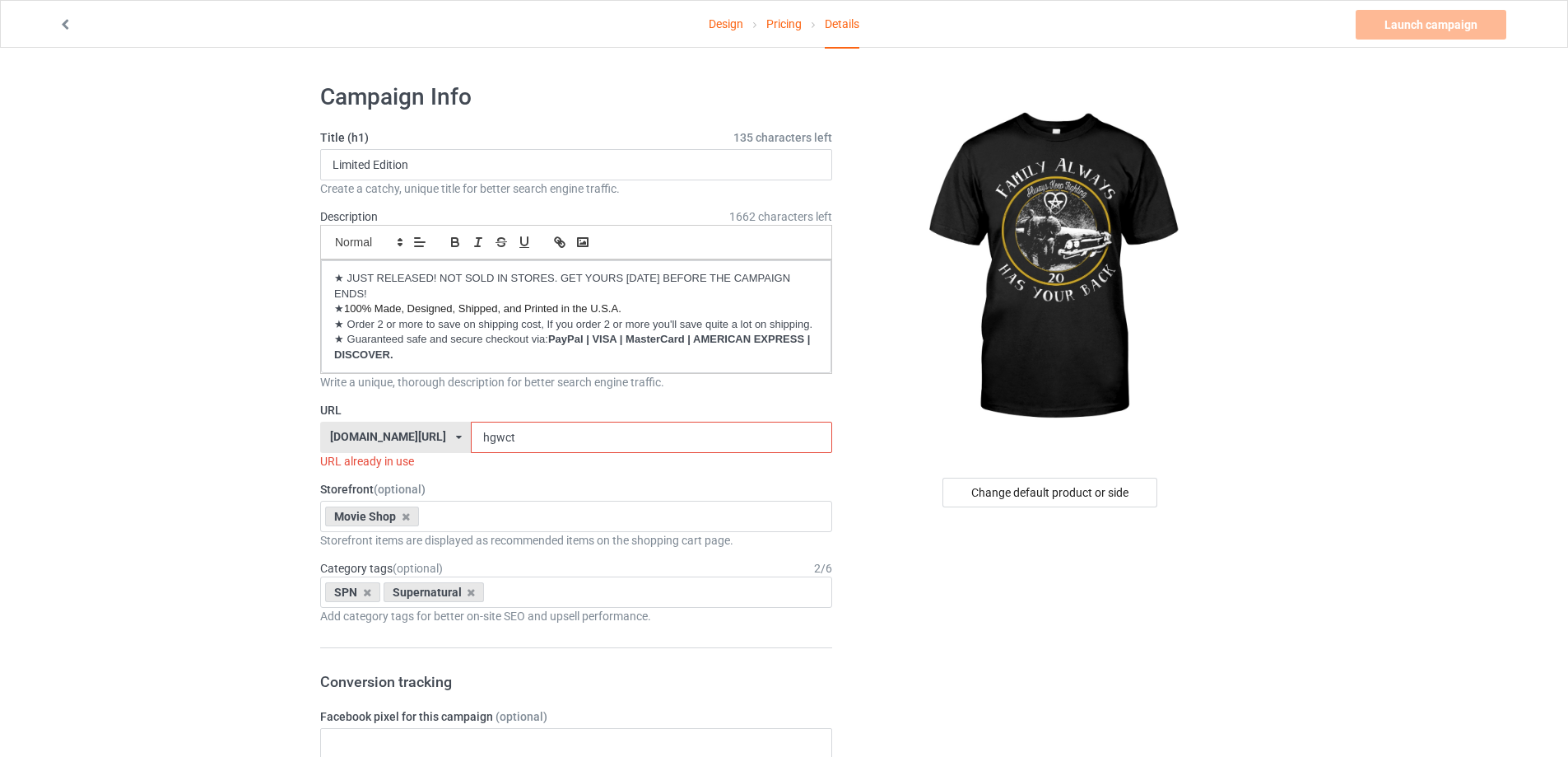
drag, startPoint x: 506, startPoint y: 439, endPoint x: 440, endPoint y: 439, distance: 66.0
click at [440, 439] on div "kirockshop.com/ beettees.com/ kirockshop.com/ ninegifts4u.com/ theeibsstore.com…" at bounding box center [576, 437] width 512 height 31
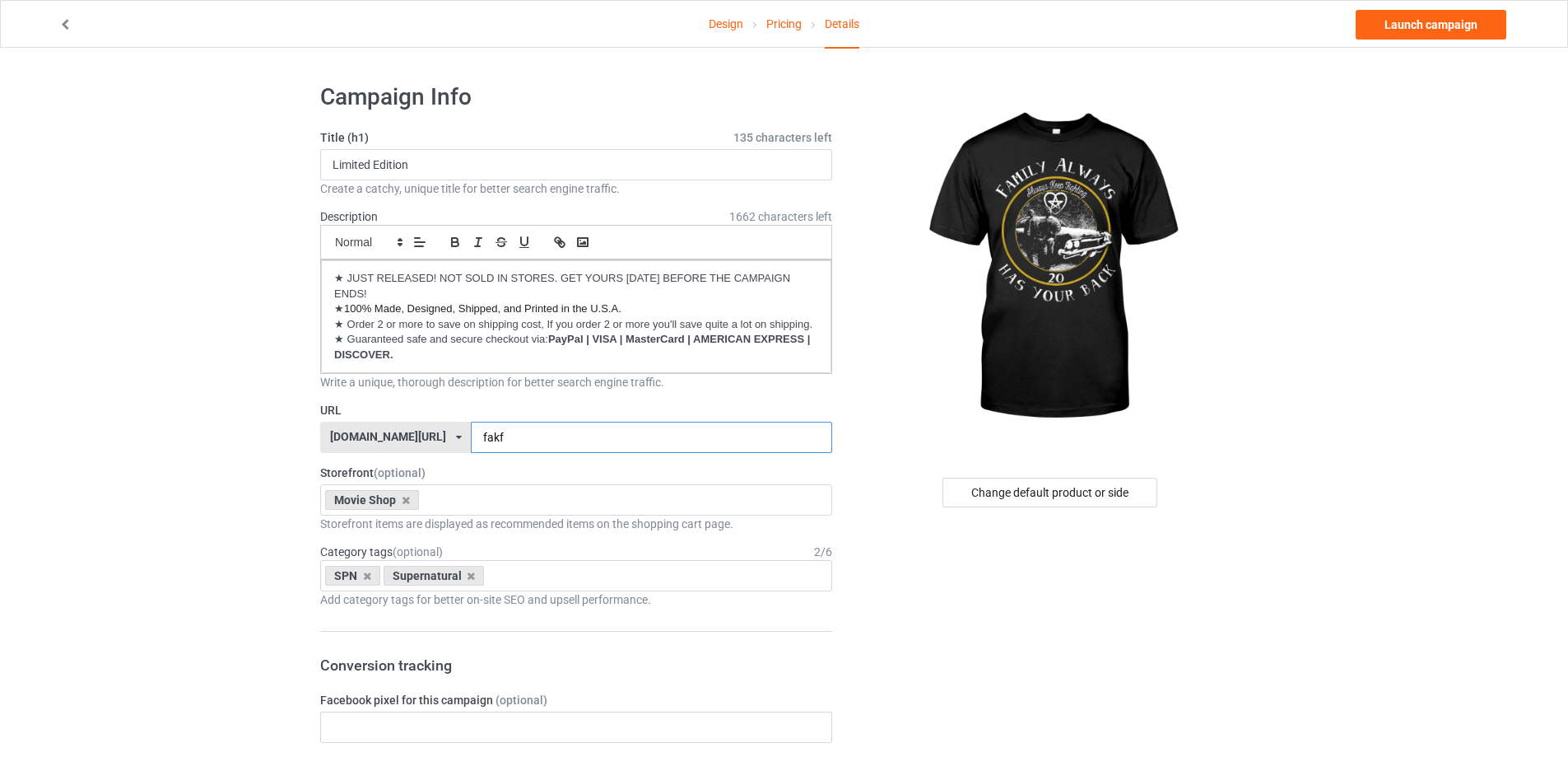
click at [471, 438] on input "fakf" at bounding box center [650, 437] width 361 height 31
type input "faakf"
click at [1396, 35] on link "Launch campaign" at bounding box center [1431, 24] width 151 height 30
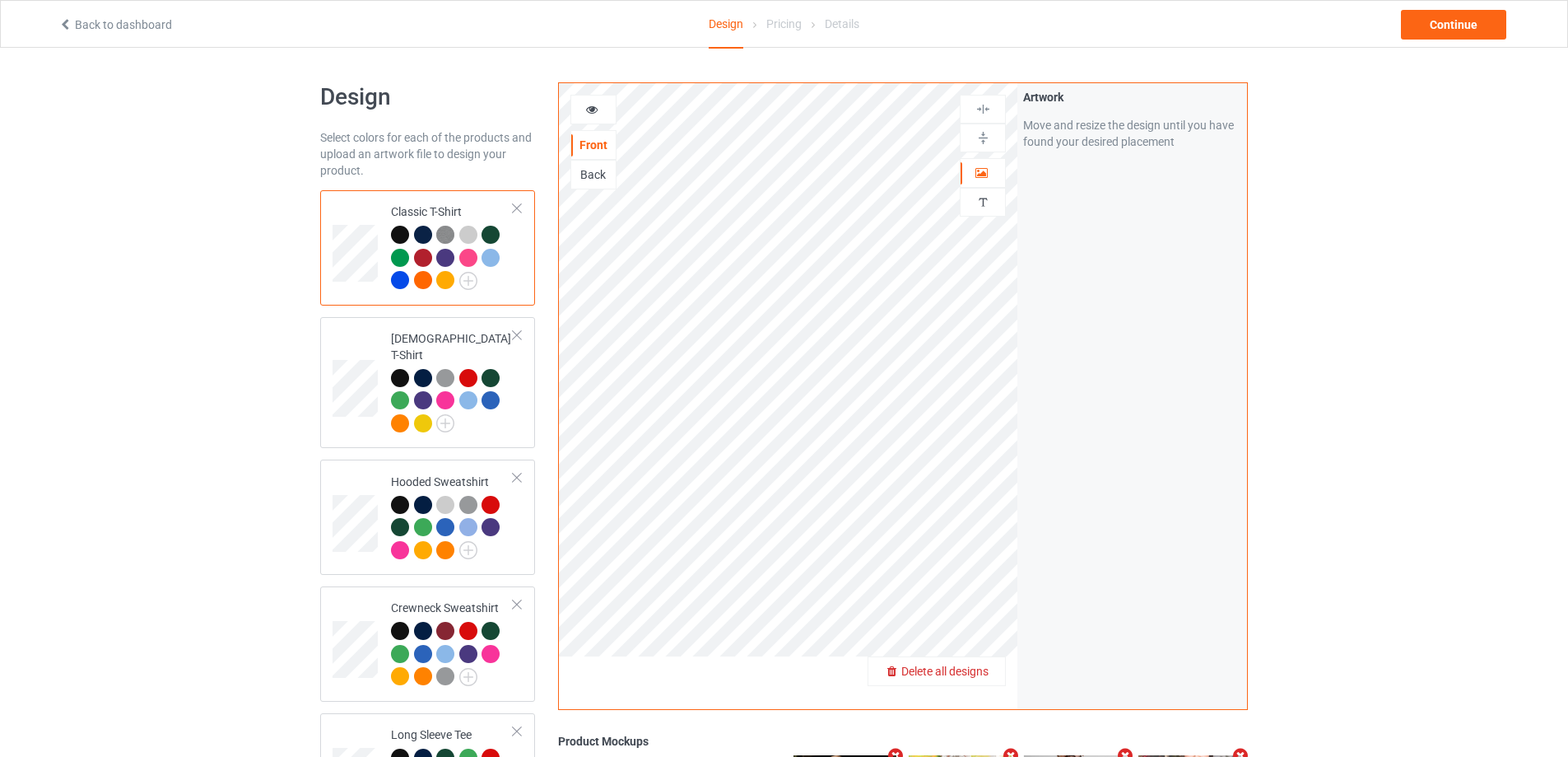
click at [974, 670] on span "Delete all designs" at bounding box center [945, 671] width 87 height 13
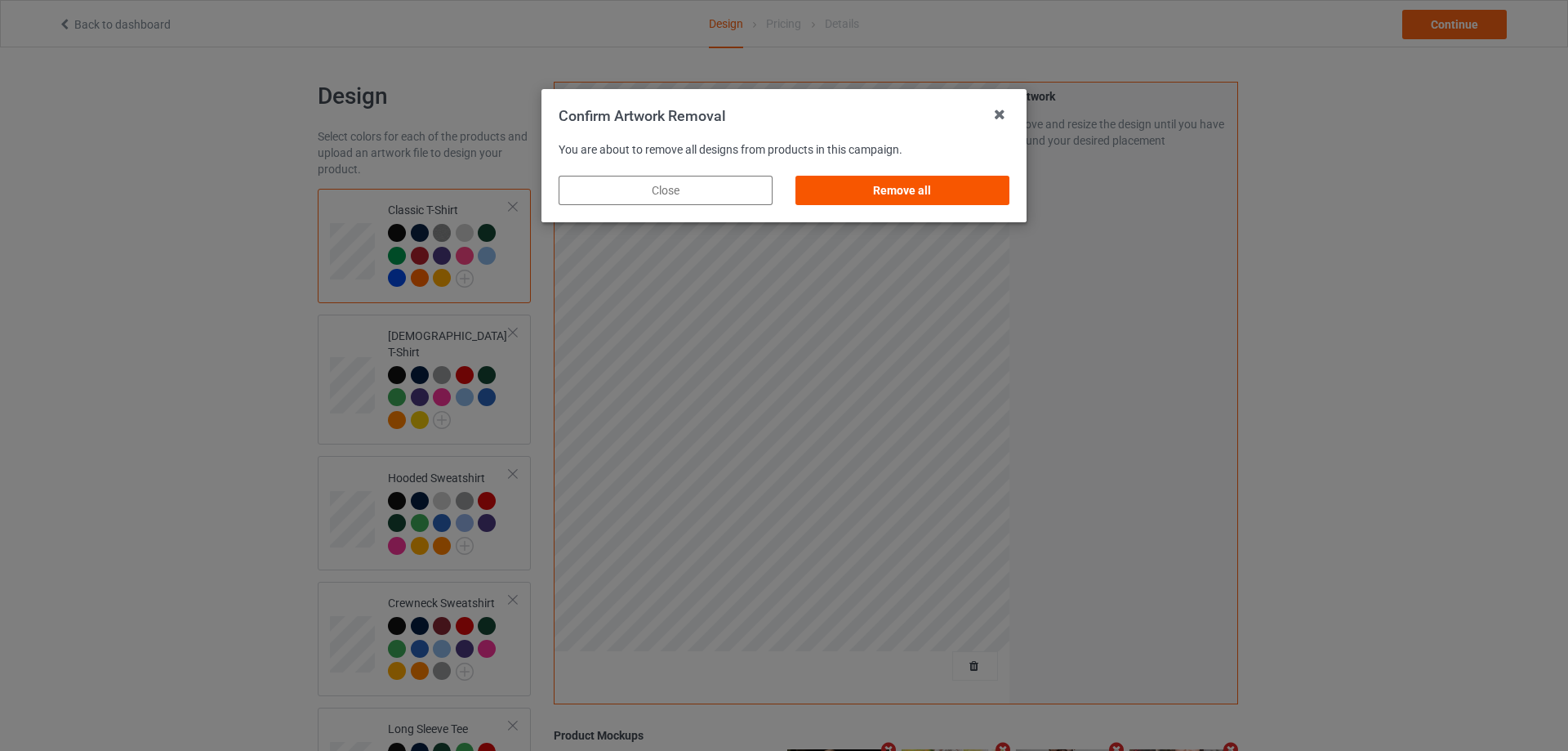
click at [976, 191] on div "Remove all" at bounding box center [902, 191] width 214 height 29
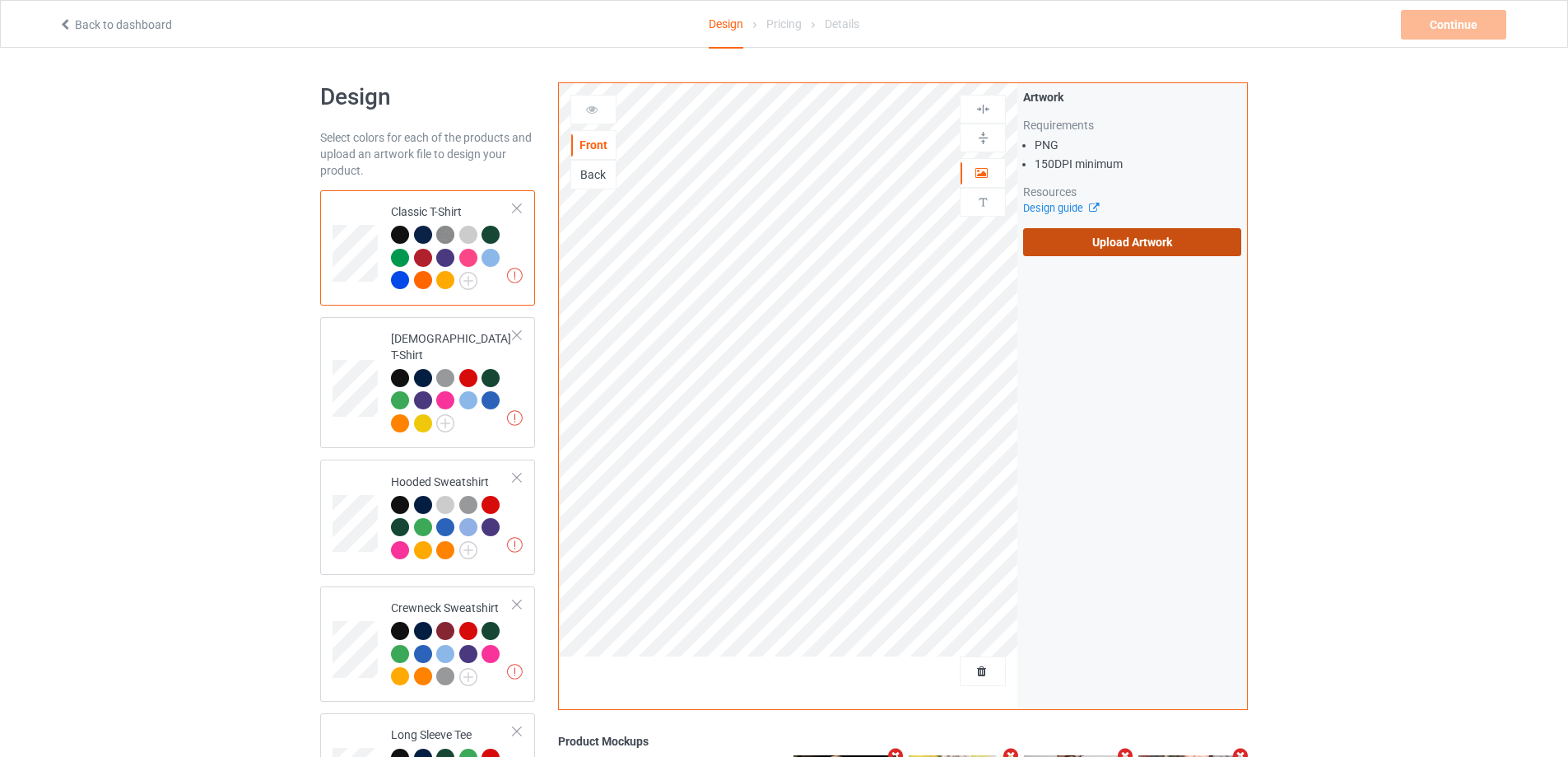
click at [1050, 249] on label "Upload Artwork" at bounding box center [1132, 242] width 218 height 28
click at [0, 0] on input "Upload Artwork" at bounding box center [0, 0] width 0 height 0
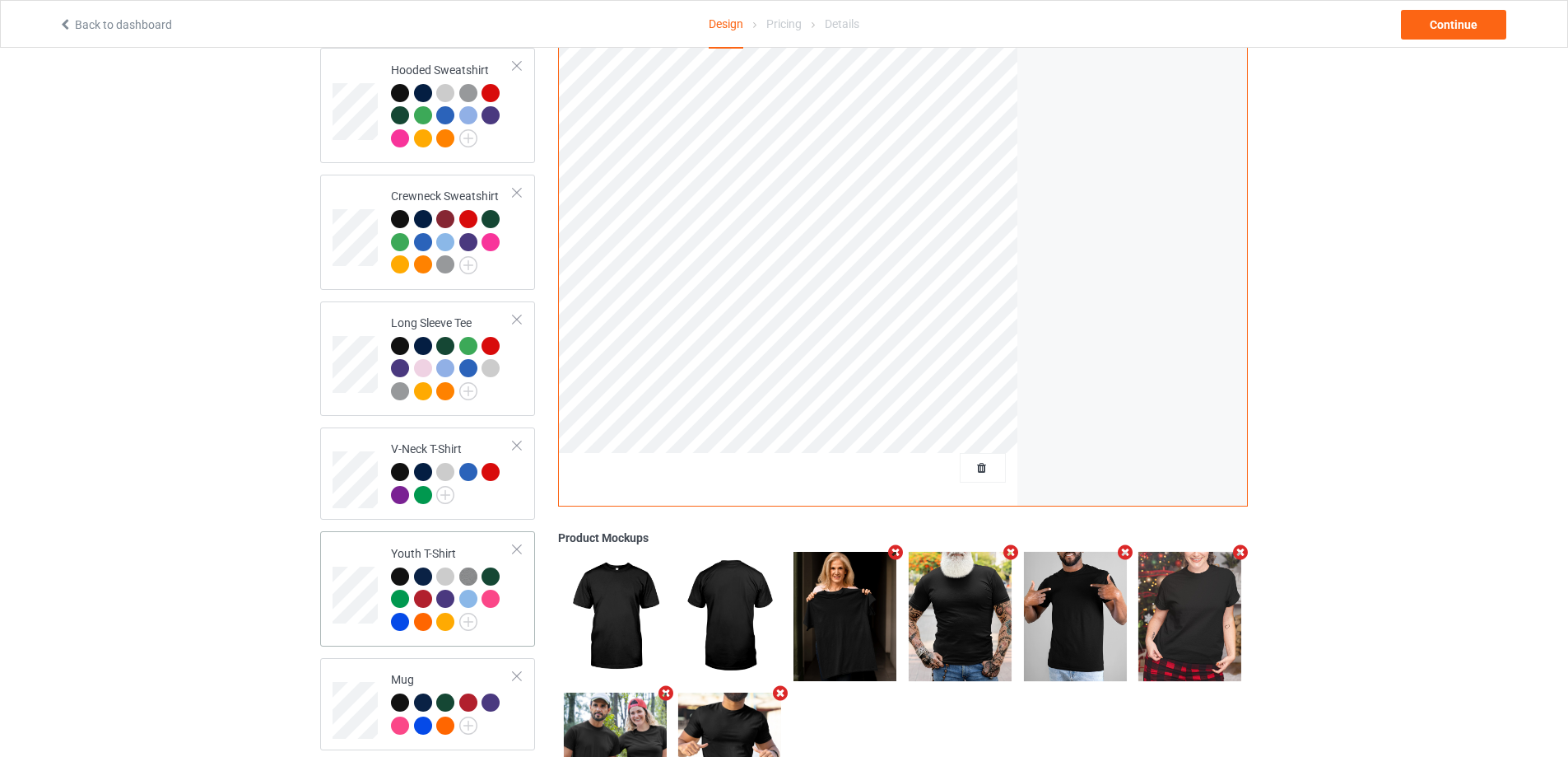
scroll to position [499, 0]
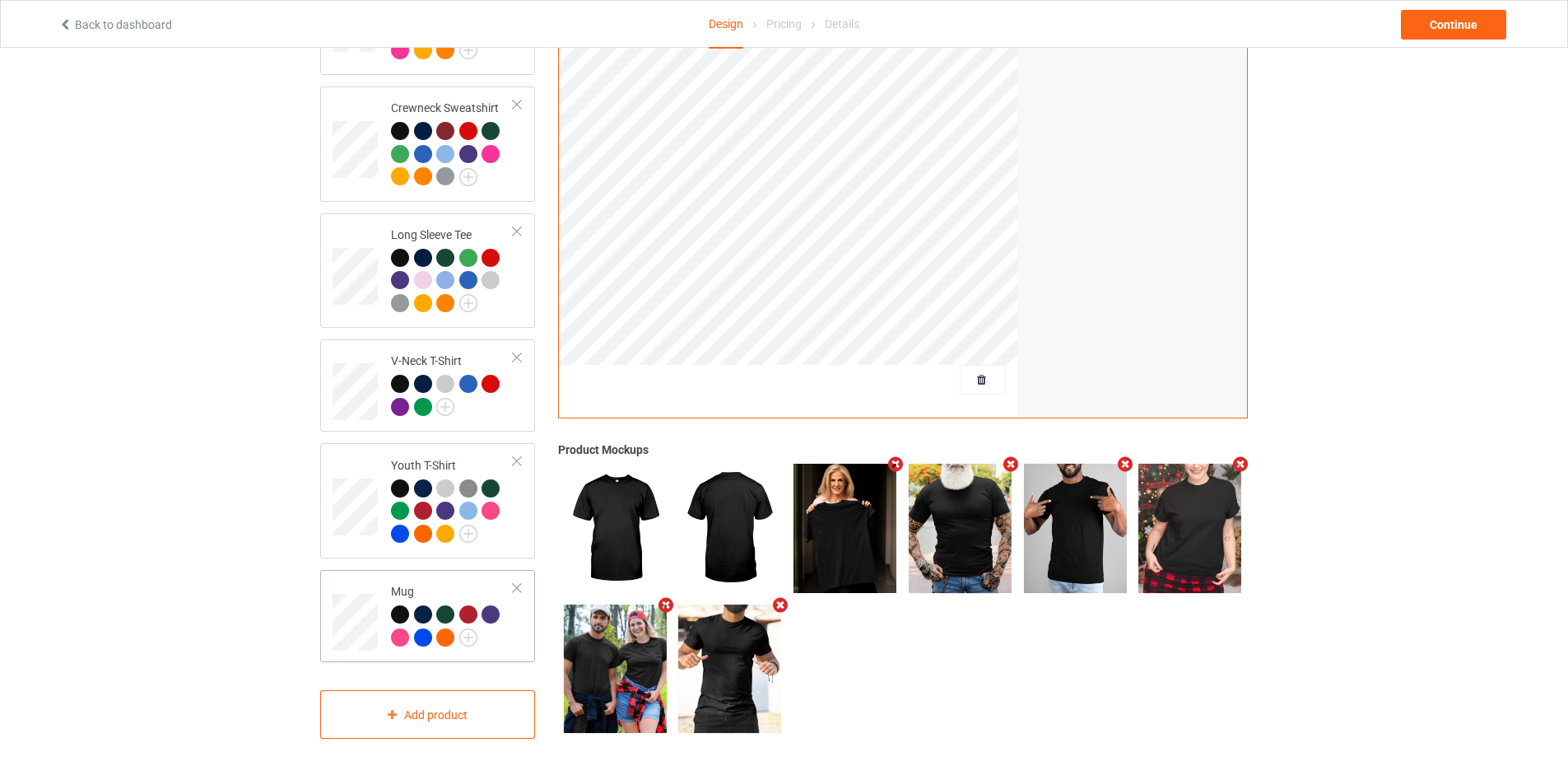
click at [512, 623] on div at bounding box center [452, 628] width 122 height 45
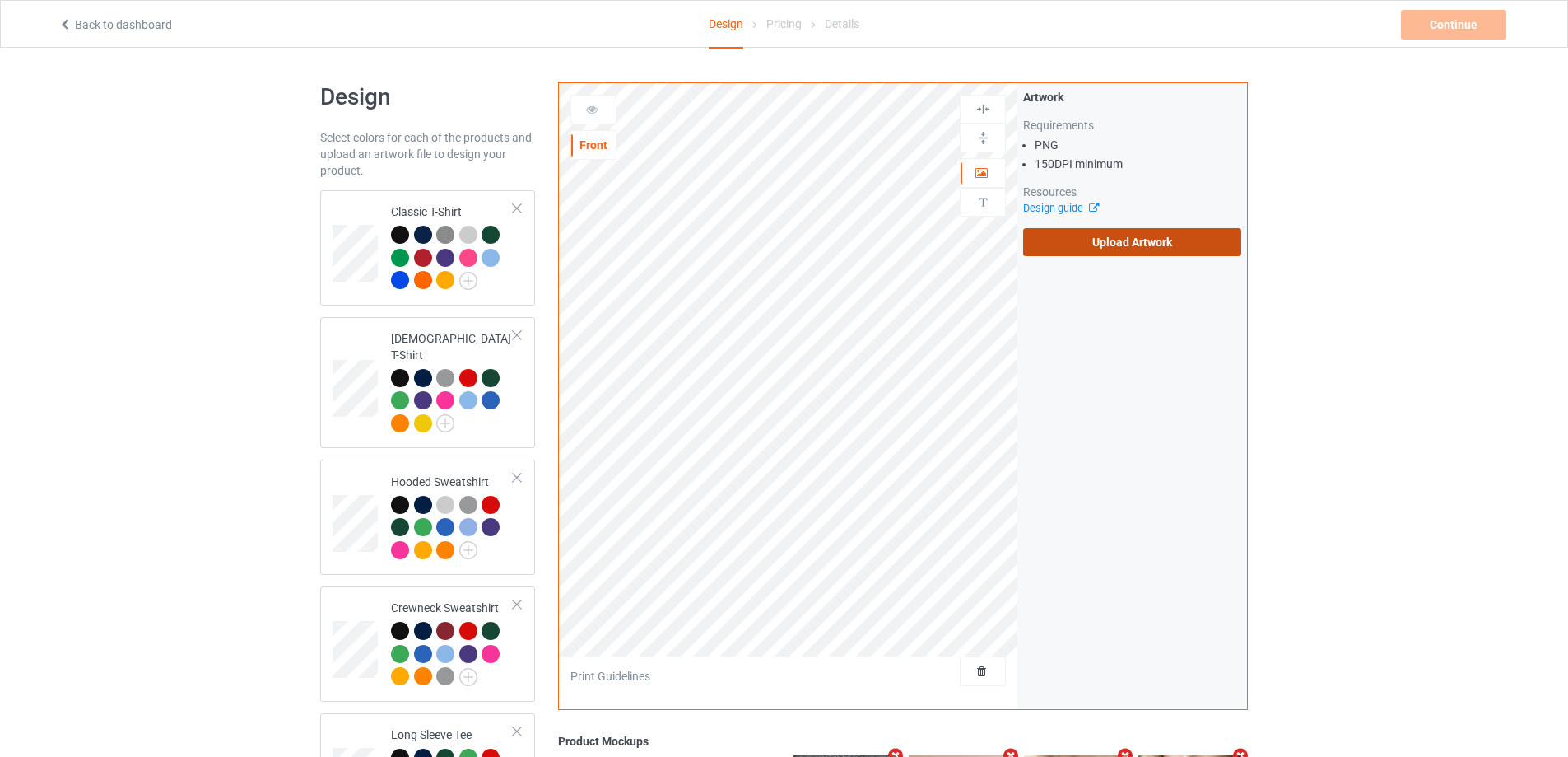
click at [1074, 243] on label "Upload Artwork" at bounding box center [1132, 242] width 218 height 28
click at [0, 0] on input "Upload Artwork" at bounding box center [0, 0] width 0 height 0
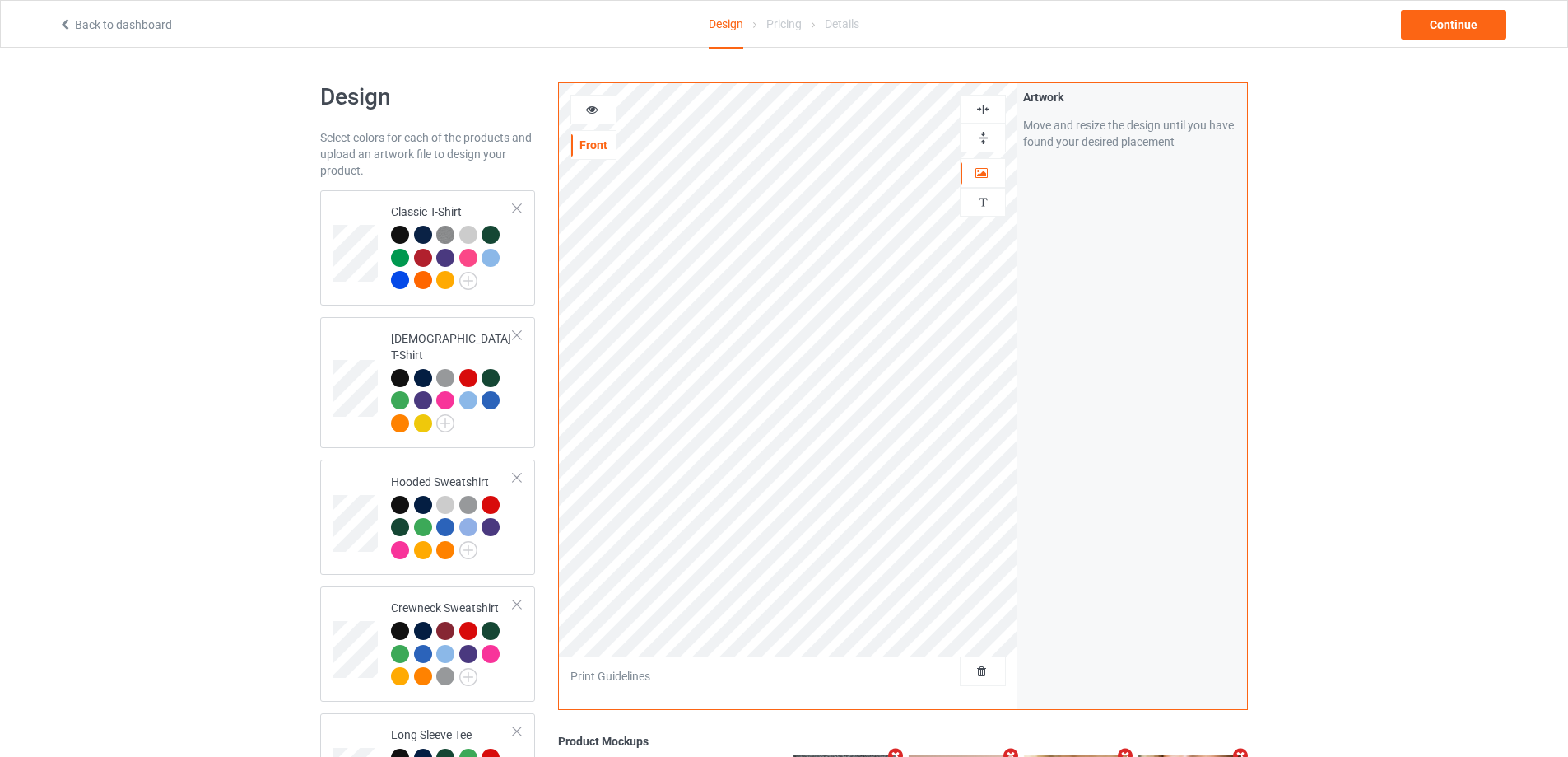
click at [993, 108] on div at bounding box center [982, 109] width 45 height 16
click at [980, 147] on div at bounding box center [982, 137] width 46 height 29
click at [980, 136] on img at bounding box center [983, 138] width 16 height 16
click at [981, 106] on img at bounding box center [983, 109] width 16 height 16
click at [987, 133] on img at bounding box center [983, 138] width 16 height 16
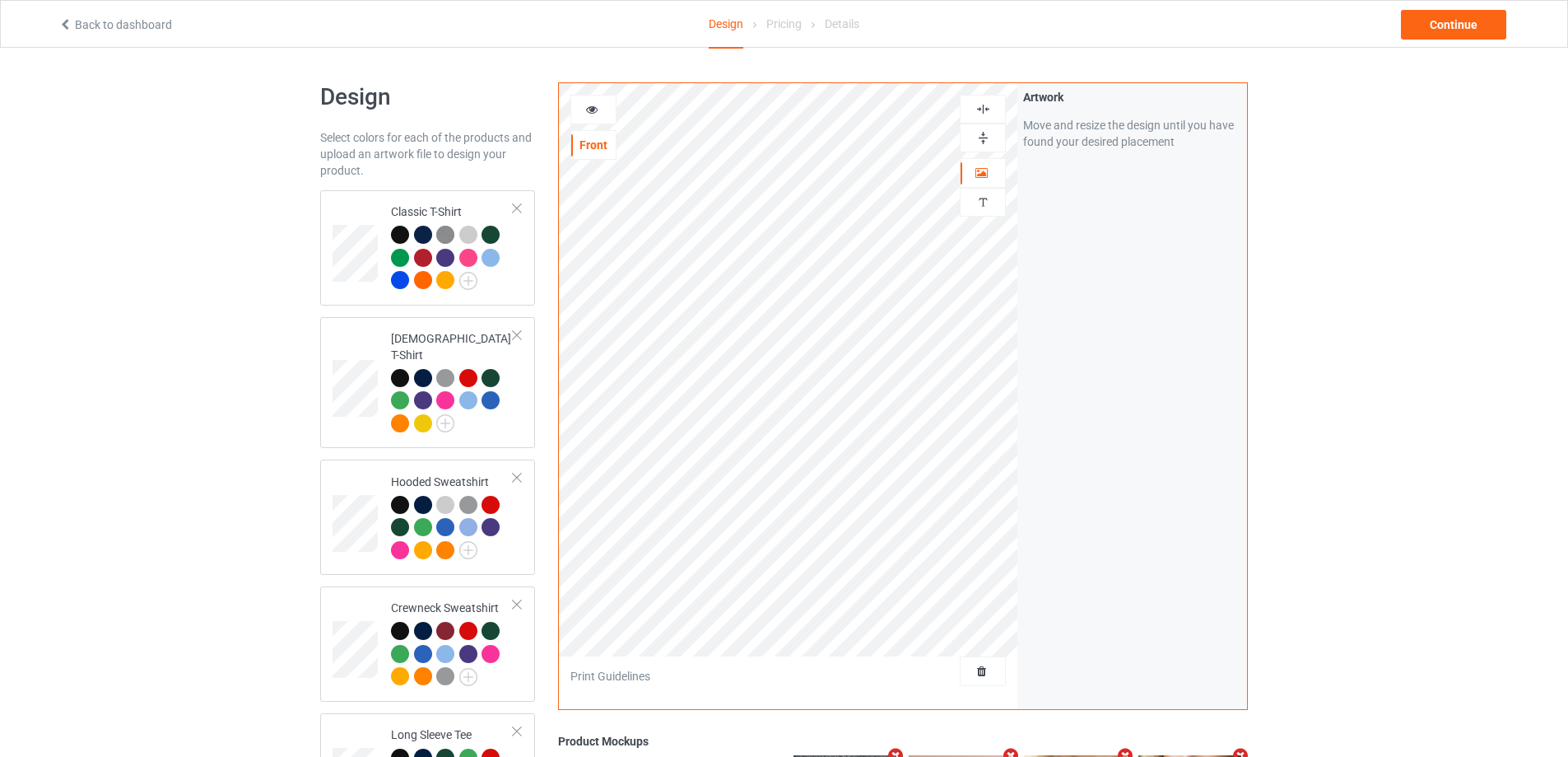
click at [987, 141] on img at bounding box center [983, 138] width 16 height 16
click at [581, 105] on div at bounding box center [593, 109] width 45 height 17
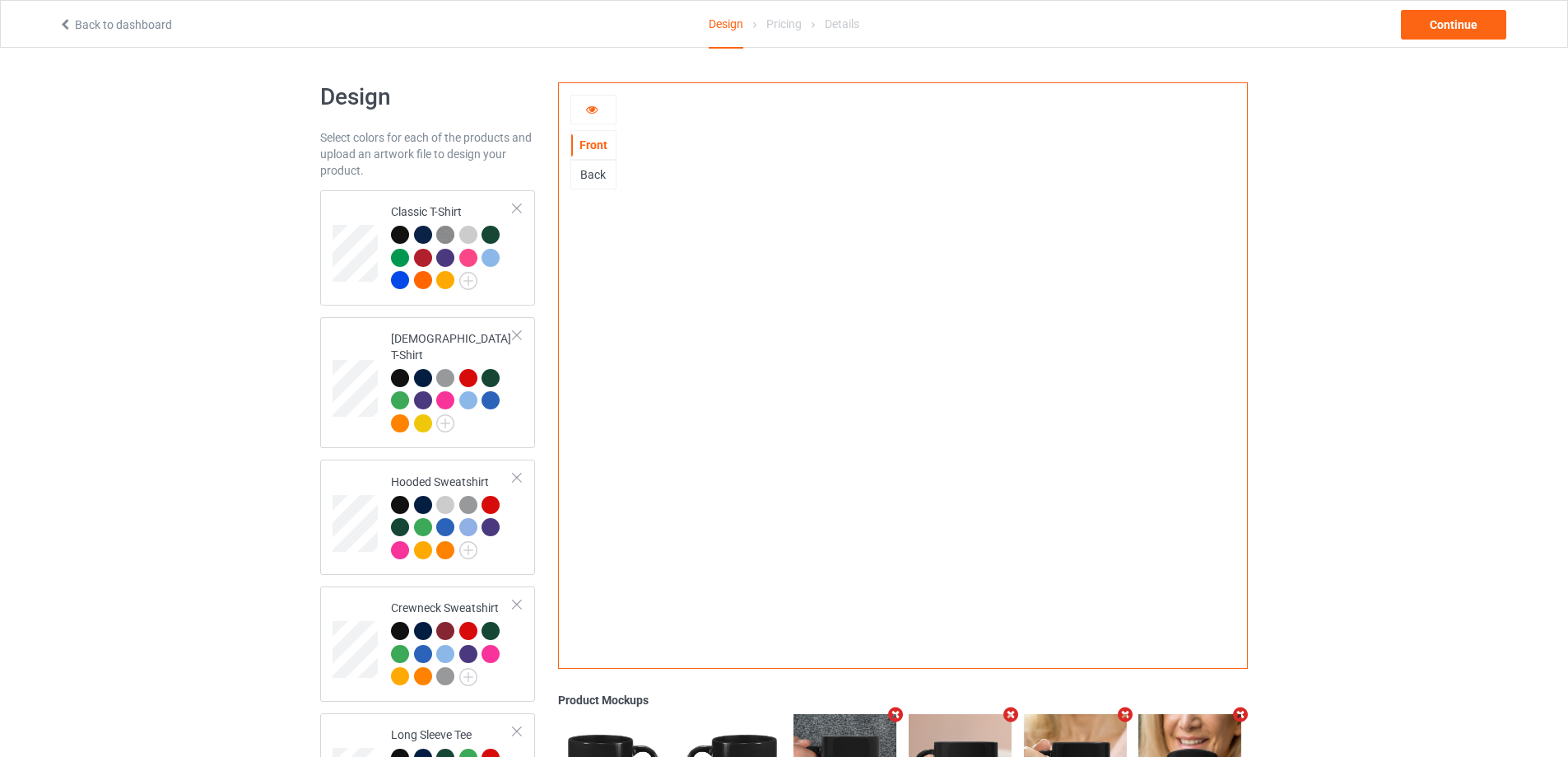
click at [591, 169] on div "Back" at bounding box center [593, 174] width 45 height 17
click at [596, 113] on icon at bounding box center [592, 107] width 14 height 11
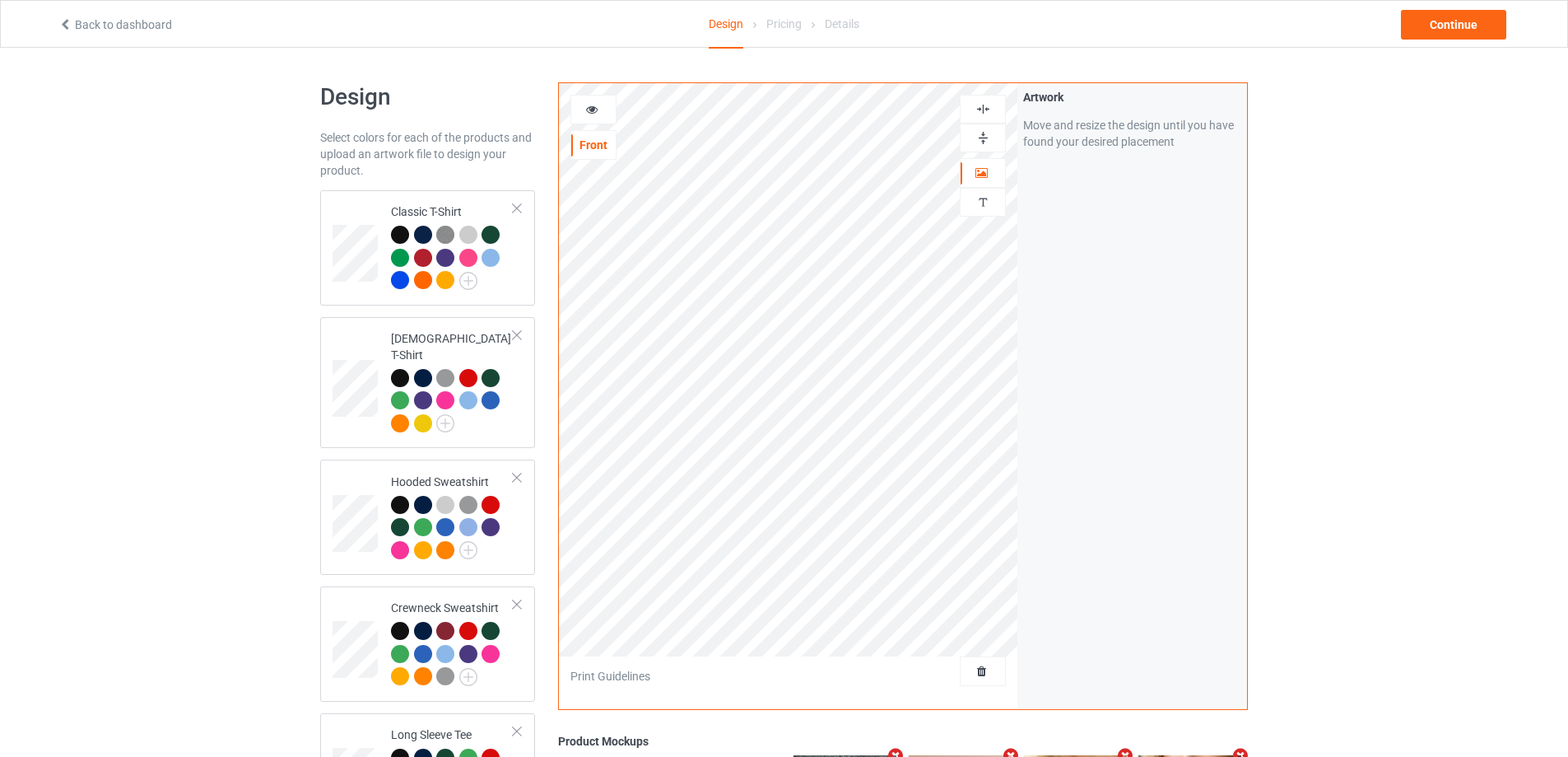
click at [981, 102] on img at bounding box center [983, 109] width 16 height 16
click at [980, 132] on img at bounding box center [983, 138] width 16 height 16
click at [980, 133] on img at bounding box center [983, 138] width 16 height 16
click at [601, 106] on div at bounding box center [593, 109] width 45 height 17
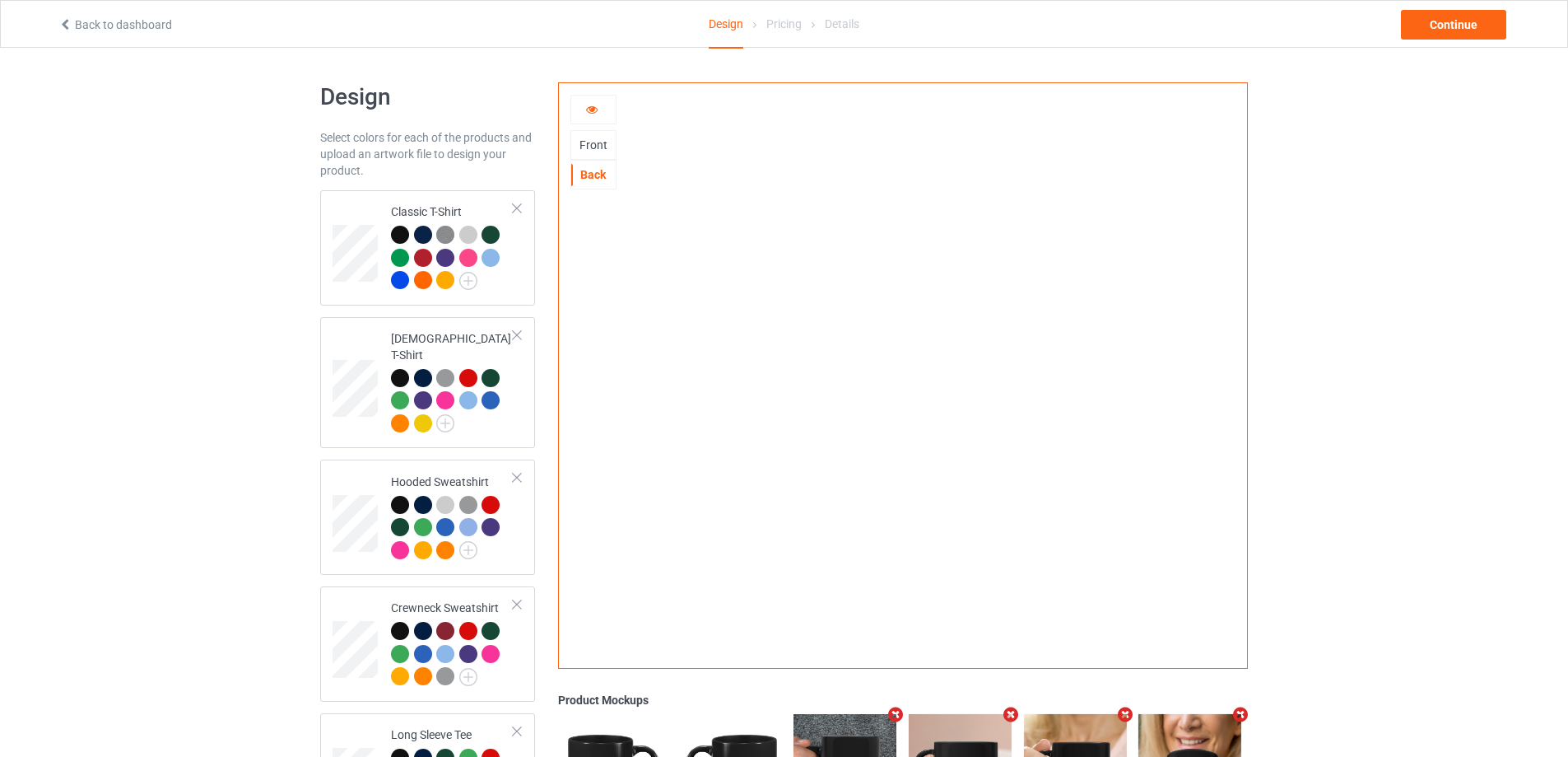
click at [586, 144] on div "Front" at bounding box center [593, 145] width 45 height 17
drag, startPoint x: 586, startPoint y: 105, endPoint x: 591, endPoint y: 118, distance: 13.9
click at [586, 107] on icon at bounding box center [592, 107] width 14 height 11
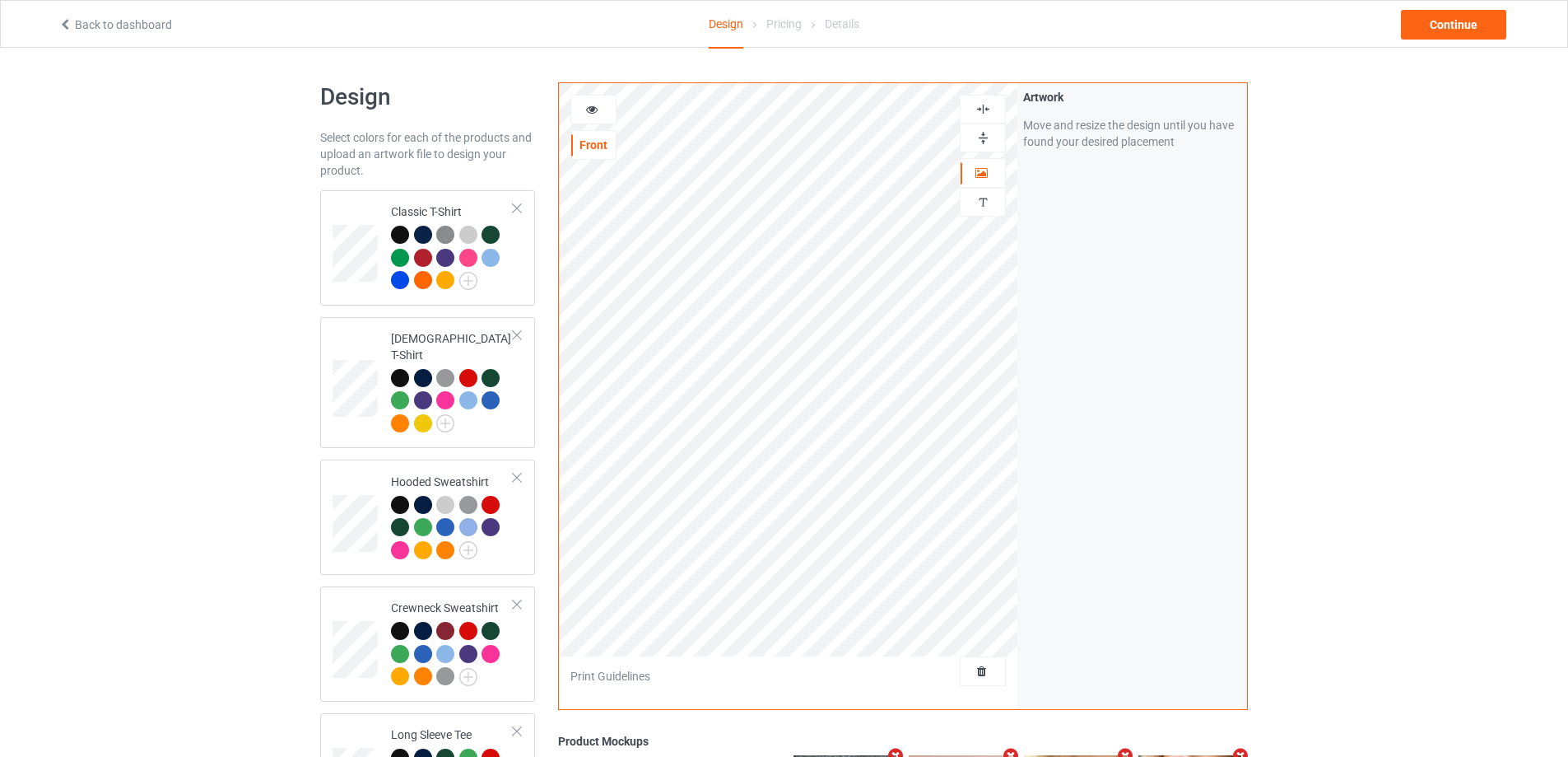
click at [976, 105] on img at bounding box center [983, 109] width 16 height 16
click at [980, 130] on img at bounding box center [983, 138] width 16 height 16
click at [980, 140] on img at bounding box center [983, 138] width 16 height 16
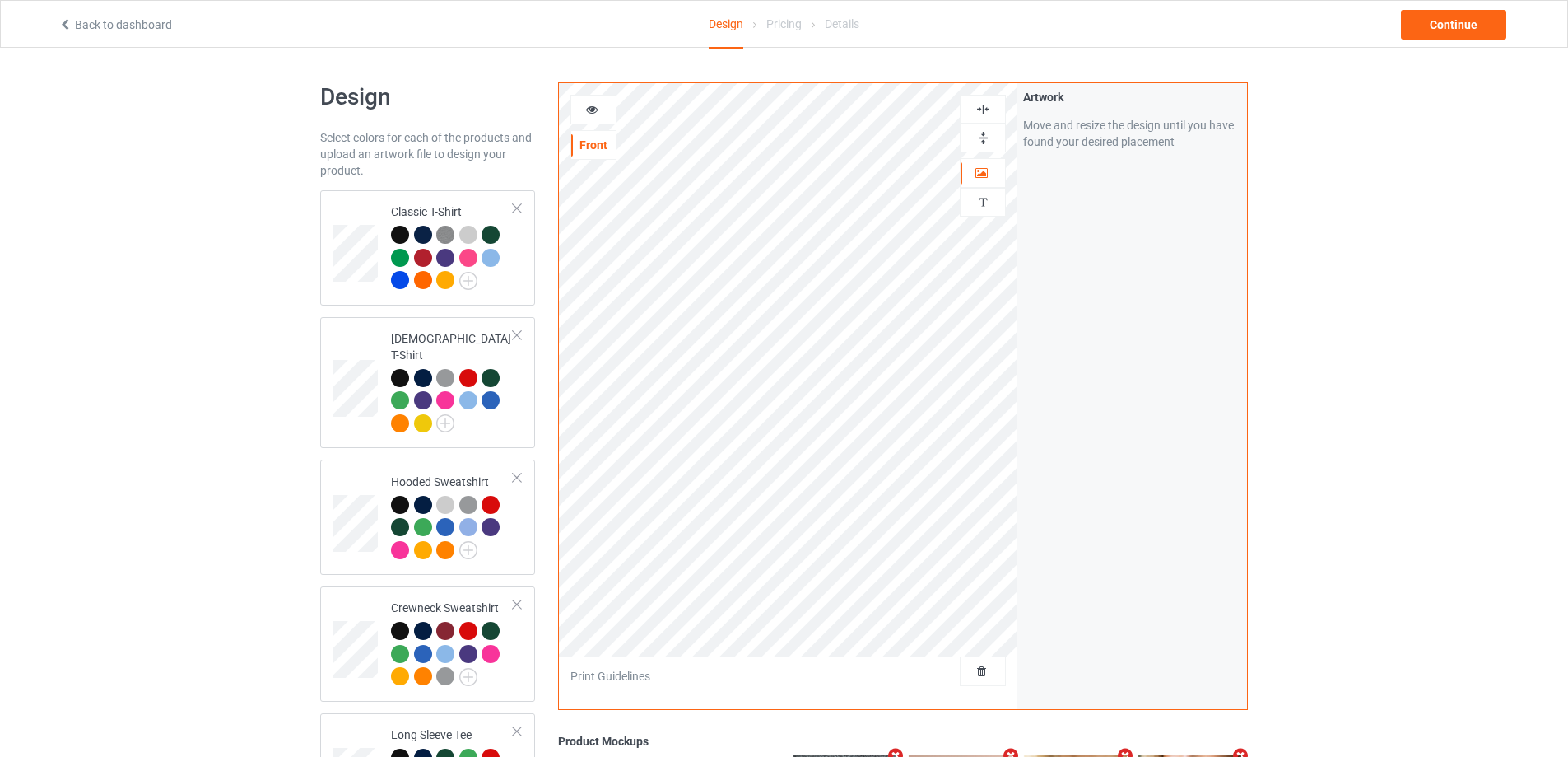
click at [973, 103] on div at bounding box center [982, 109] width 45 height 16
click at [593, 108] on icon at bounding box center [592, 107] width 14 height 11
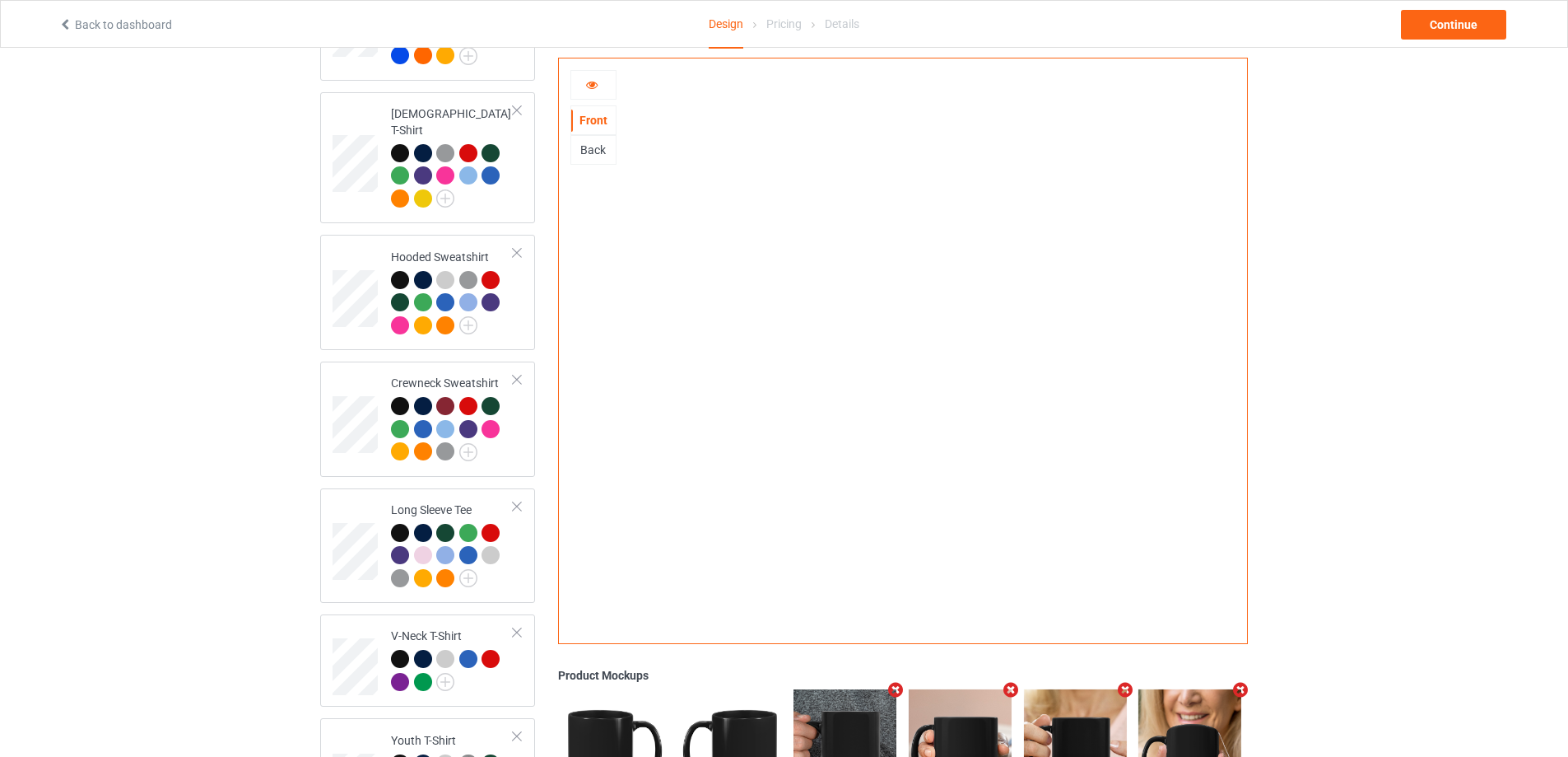
scroll to position [88, 0]
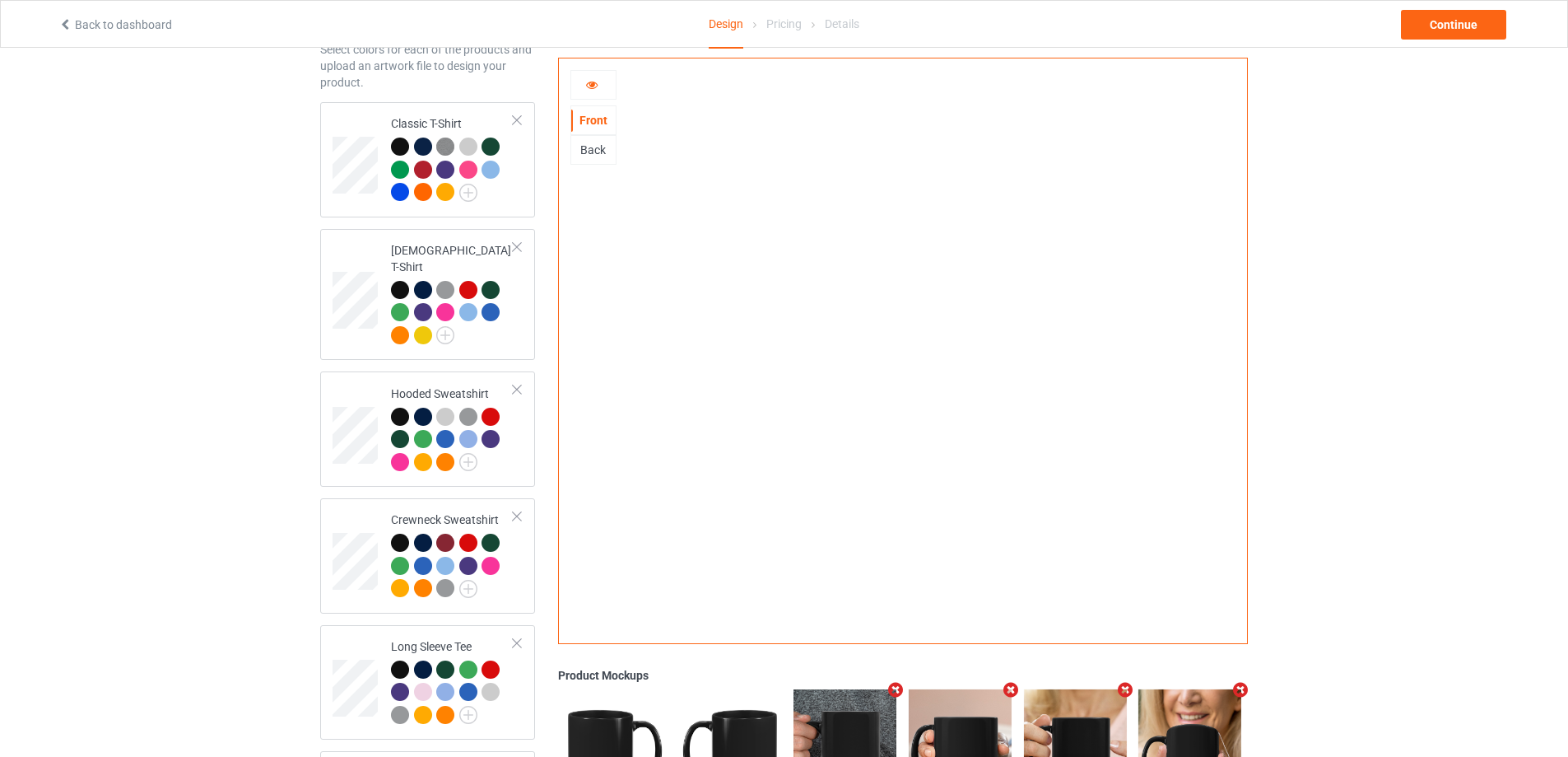
click at [589, 146] on div "Back" at bounding box center [593, 149] width 45 height 17
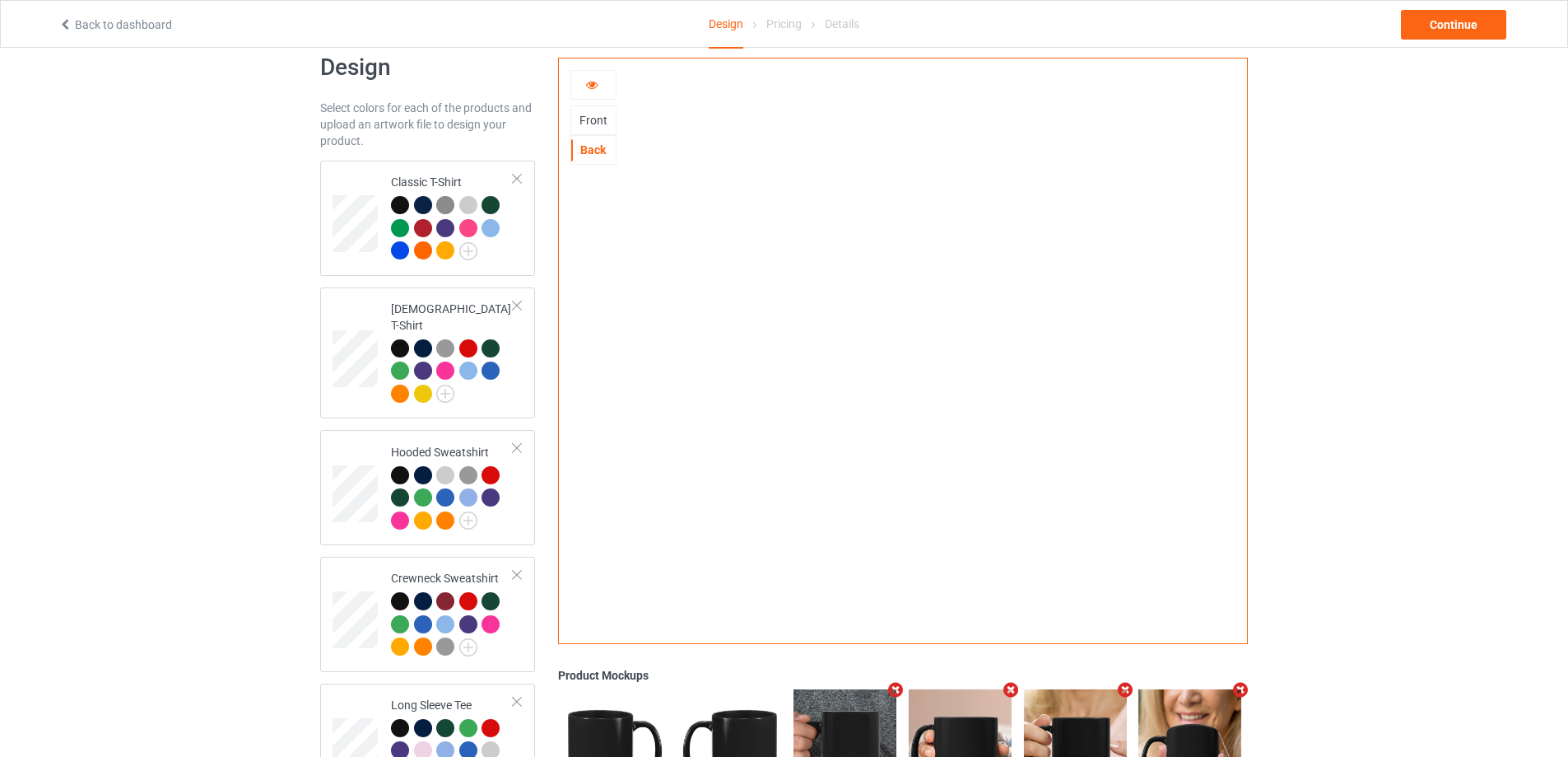
scroll to position [0, 0]
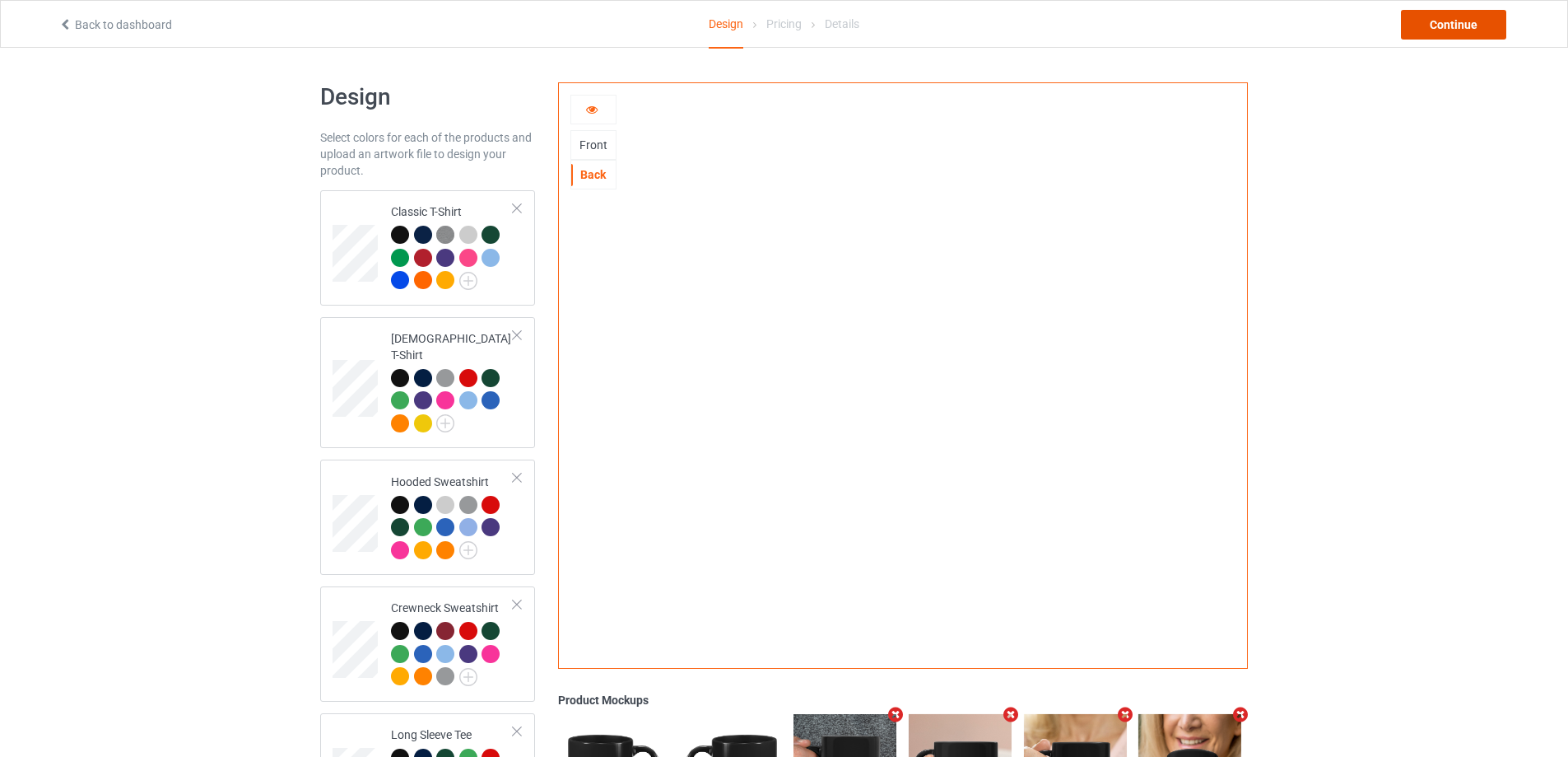
click at [1432, 22] on div "Continue" at bounding box center [1454, 24] width 106 height 30
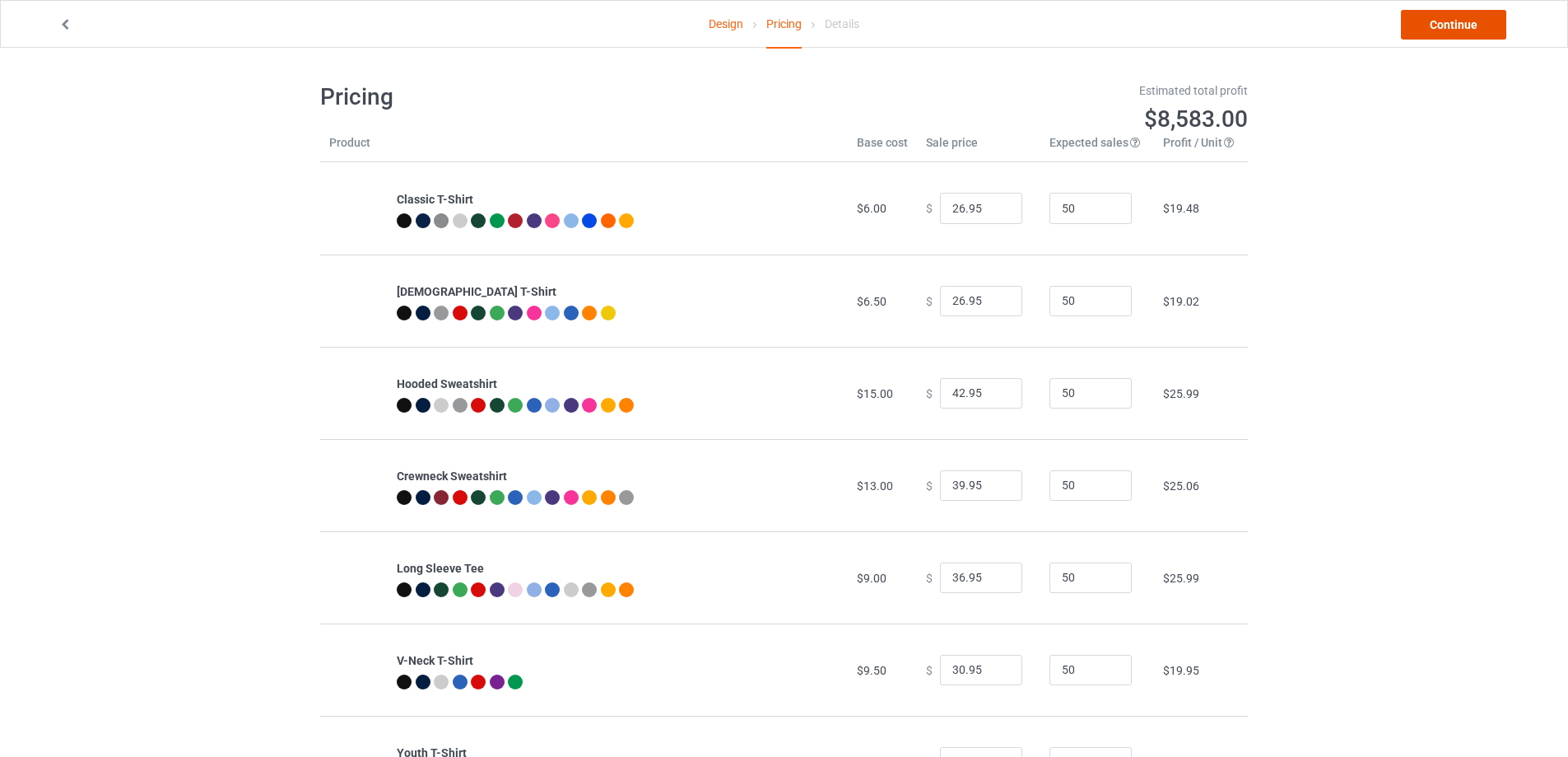
click at [1432, 22] on link "Continue" at bounding box center [1454, 24] width 106 height 30
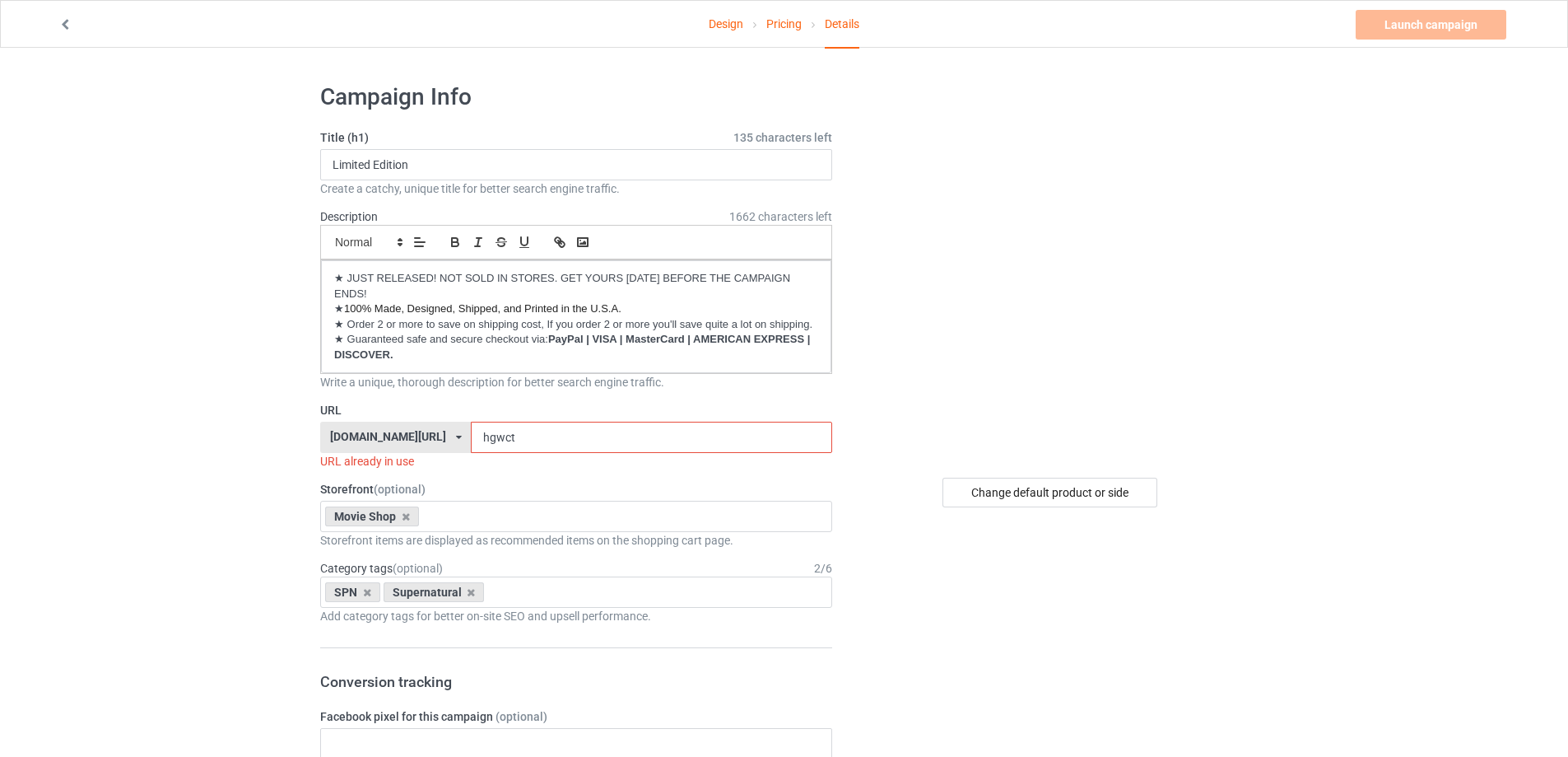
drag, startPoint x: 504, startPoint y: 437, endPoint x: 418, endPoint y: 443, distance: 86.2
click at [423, 443] on div "kirockshop.com/ beettees.com/ kirockshop.com/ ninegifts4u.com/ theeibsstore.com…" at bounding box center [576, 437] width 512 height 31
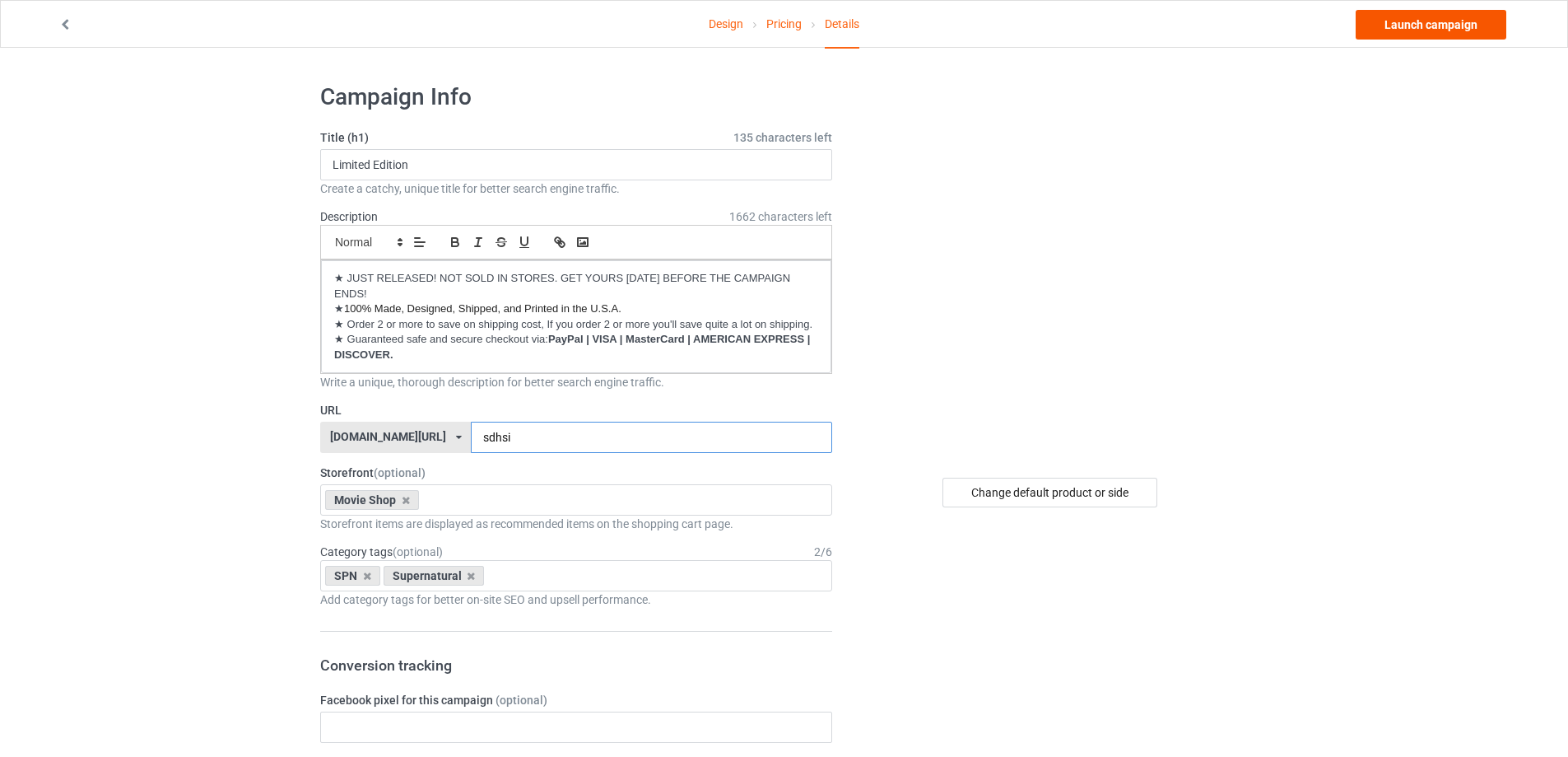
type input "sdhsi"
click at [1398, 34] on link "Launch campaign" at bounding box center [1431, 24] width 151 height 30
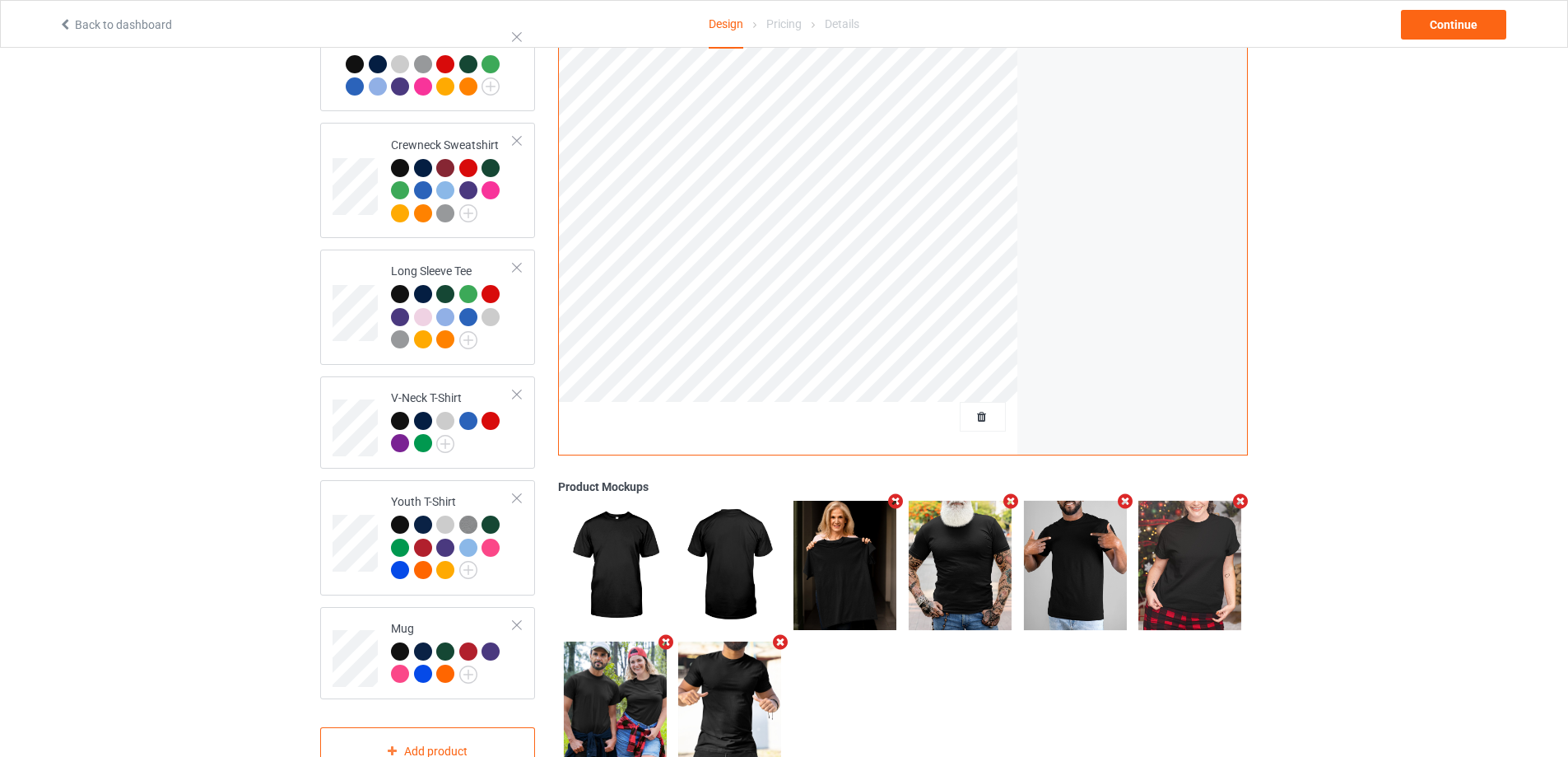
scroll to position [454, 0]
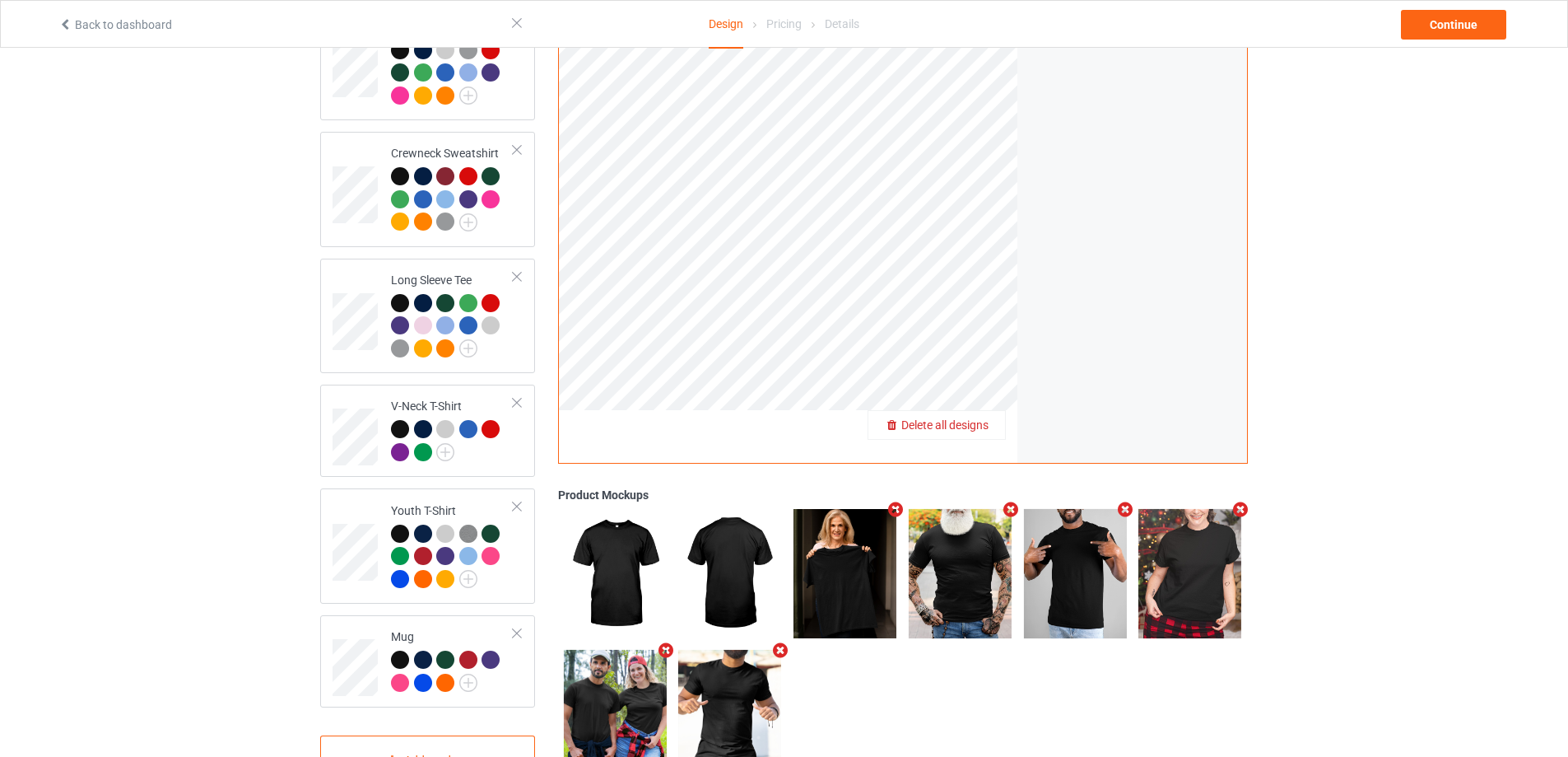
click at [976, 419] on span "Delete all designs" at bounding box center [945, 425] width 87 height 13
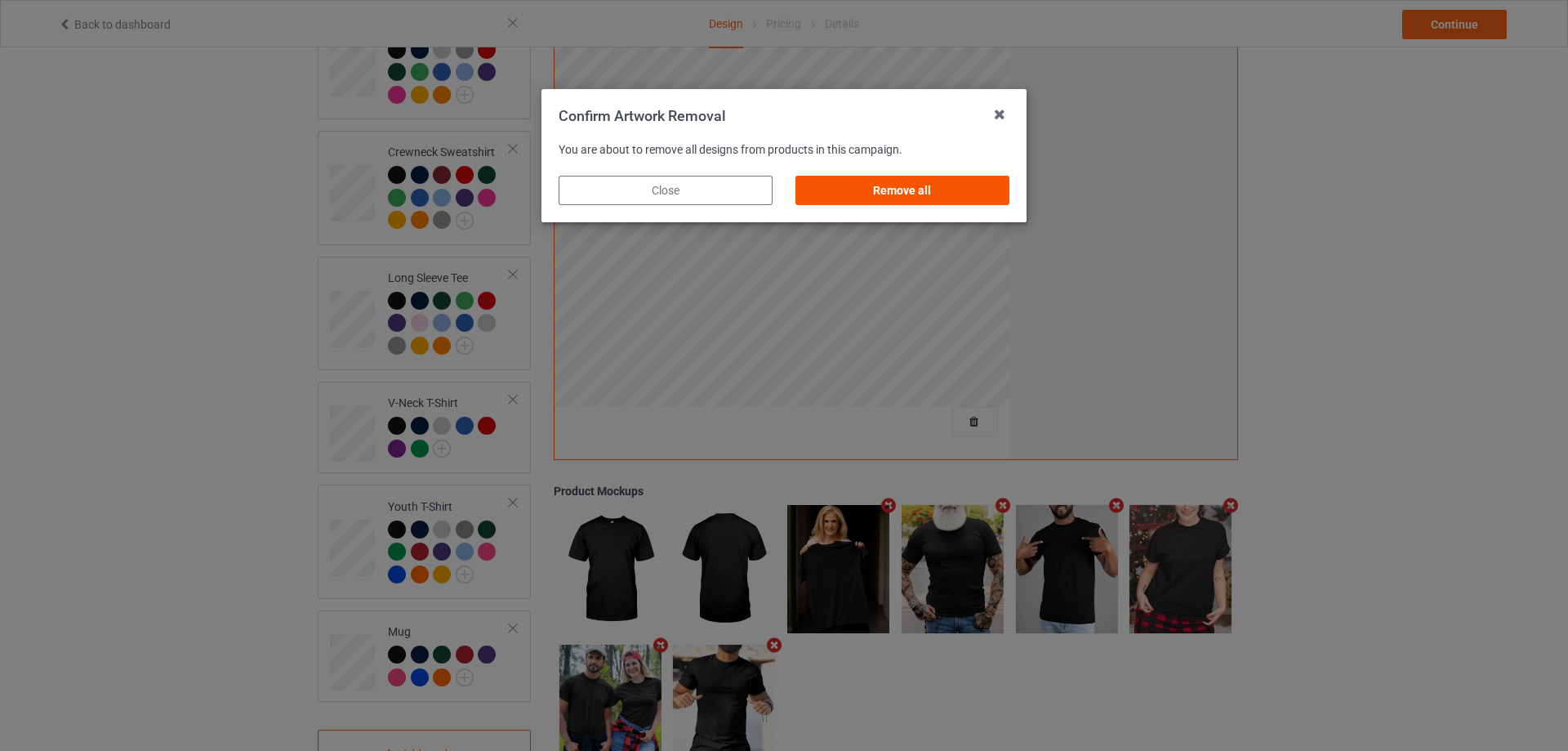
click at [980, 190] on div "Remove all" at bounding box center [902, 191] width 214 height 29
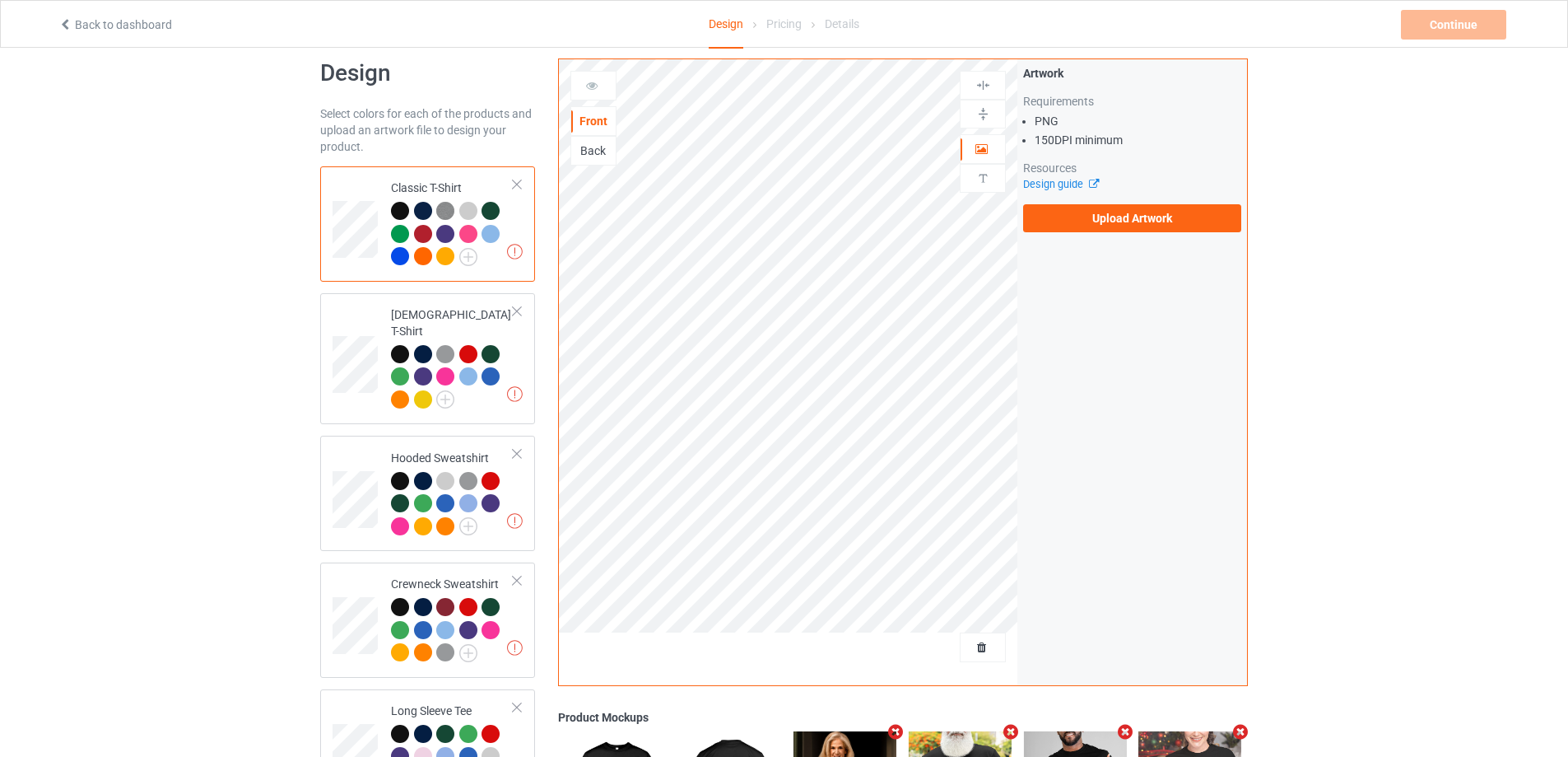
scroll to position [0, 0]
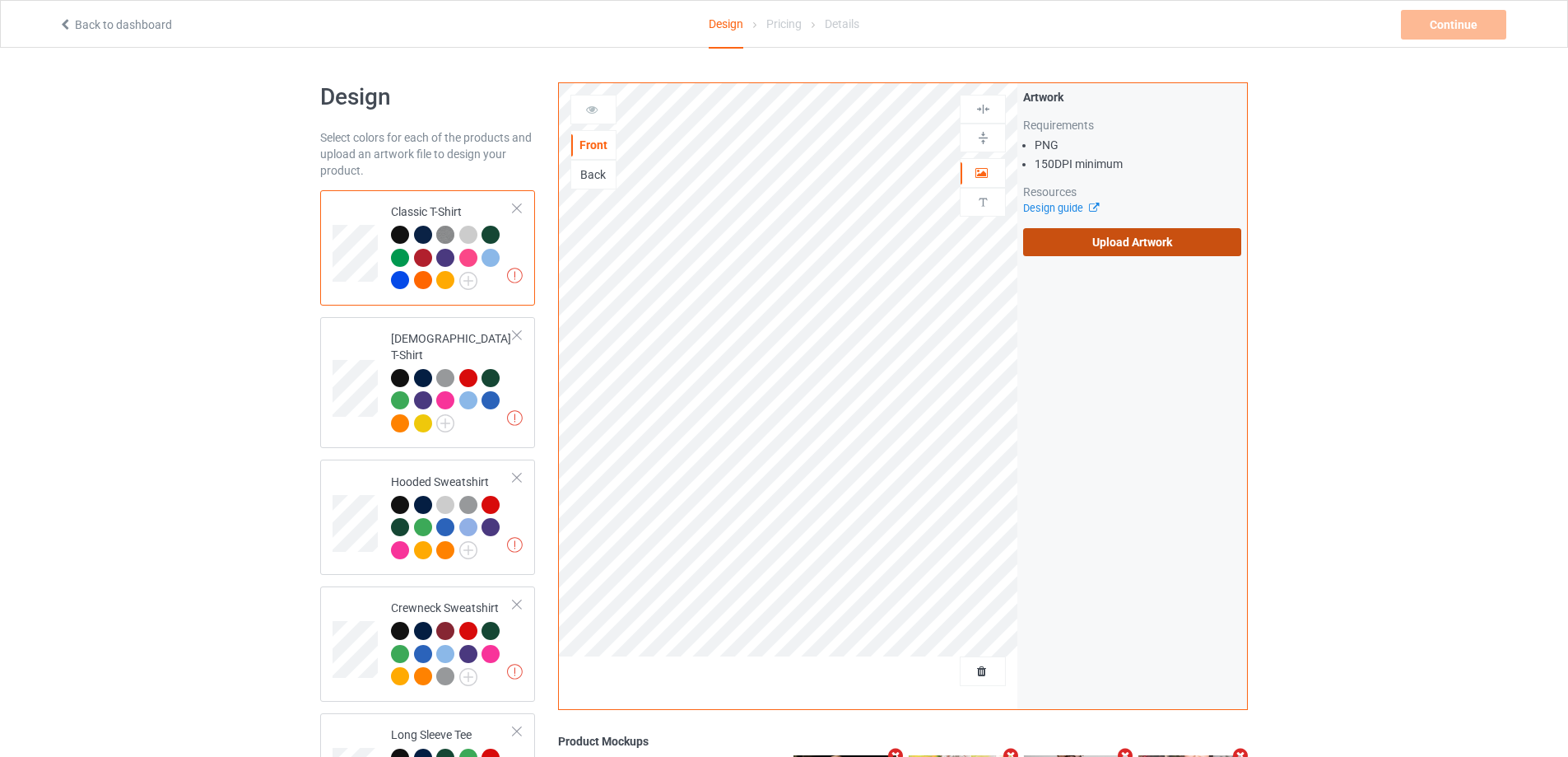
click at [1121, 232] on label "Upload Artwork" at bounding box center [1132, 242] width 218 height 28
click at [0, 0] on input "Upload Artwork" at bounding box center [0, 0] width 0 height 0
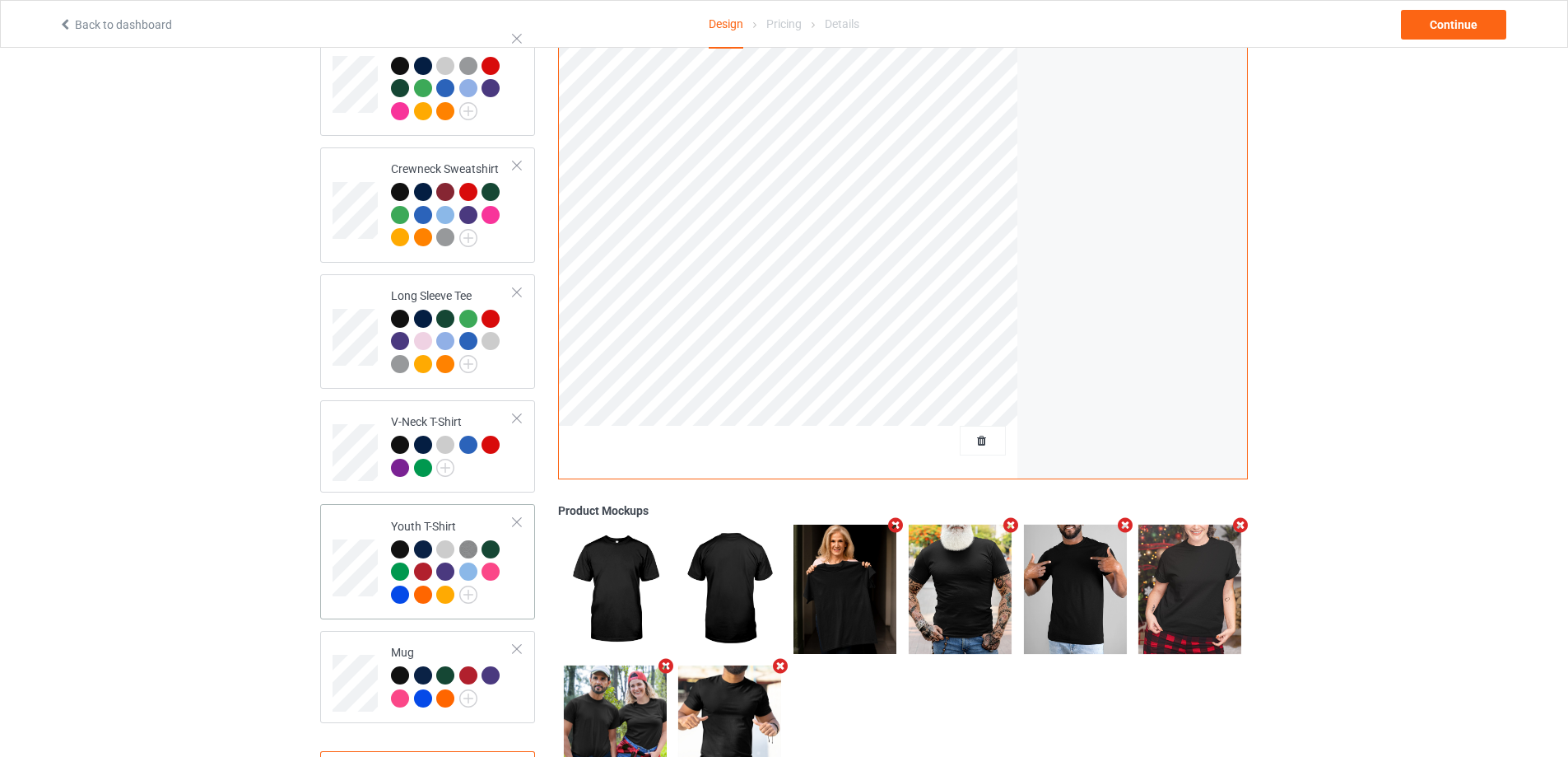
scroll to position [499, 0]
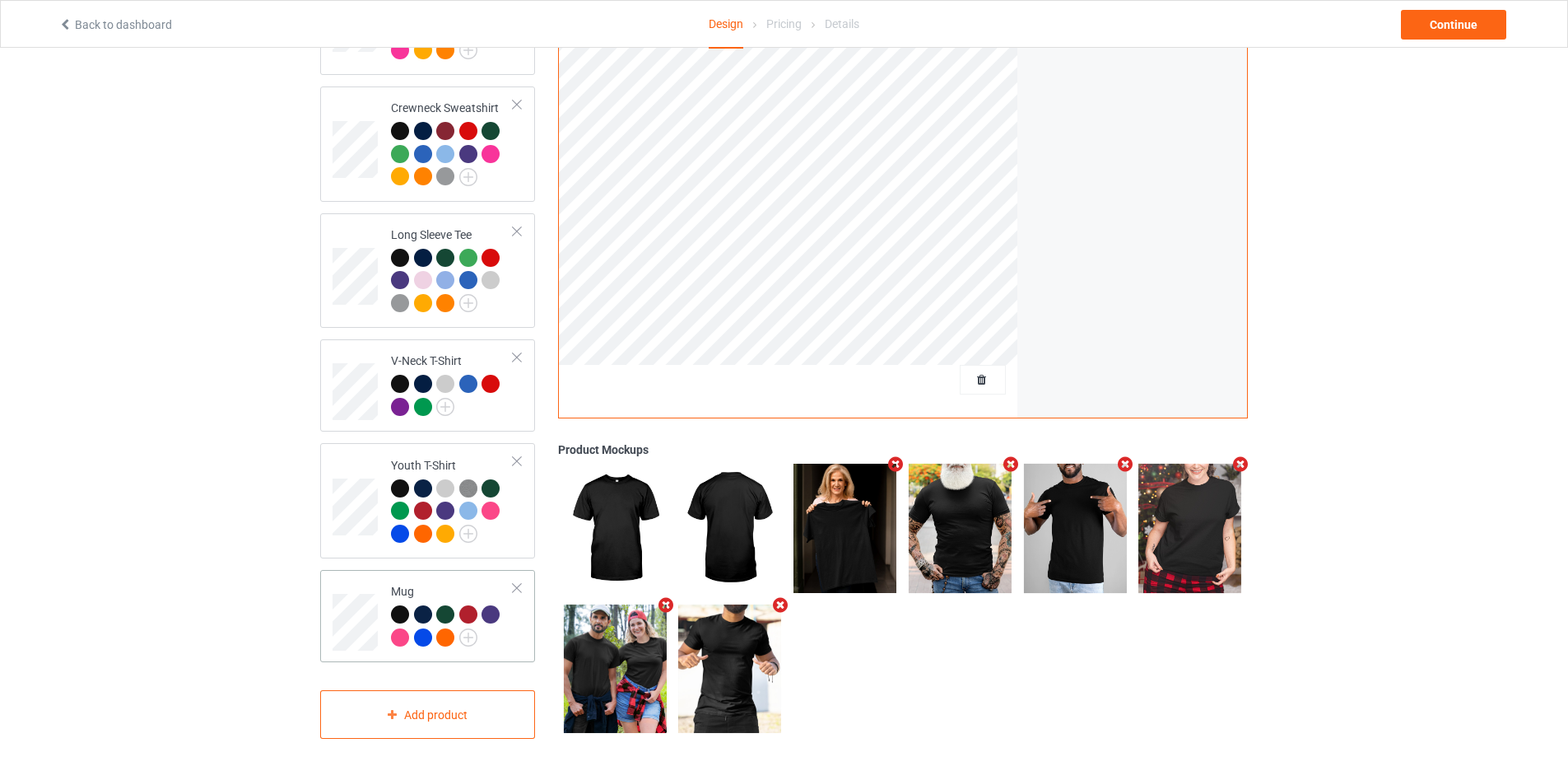
click at [516, 582] on div at bounding box center [517, 588] width 11 height 11
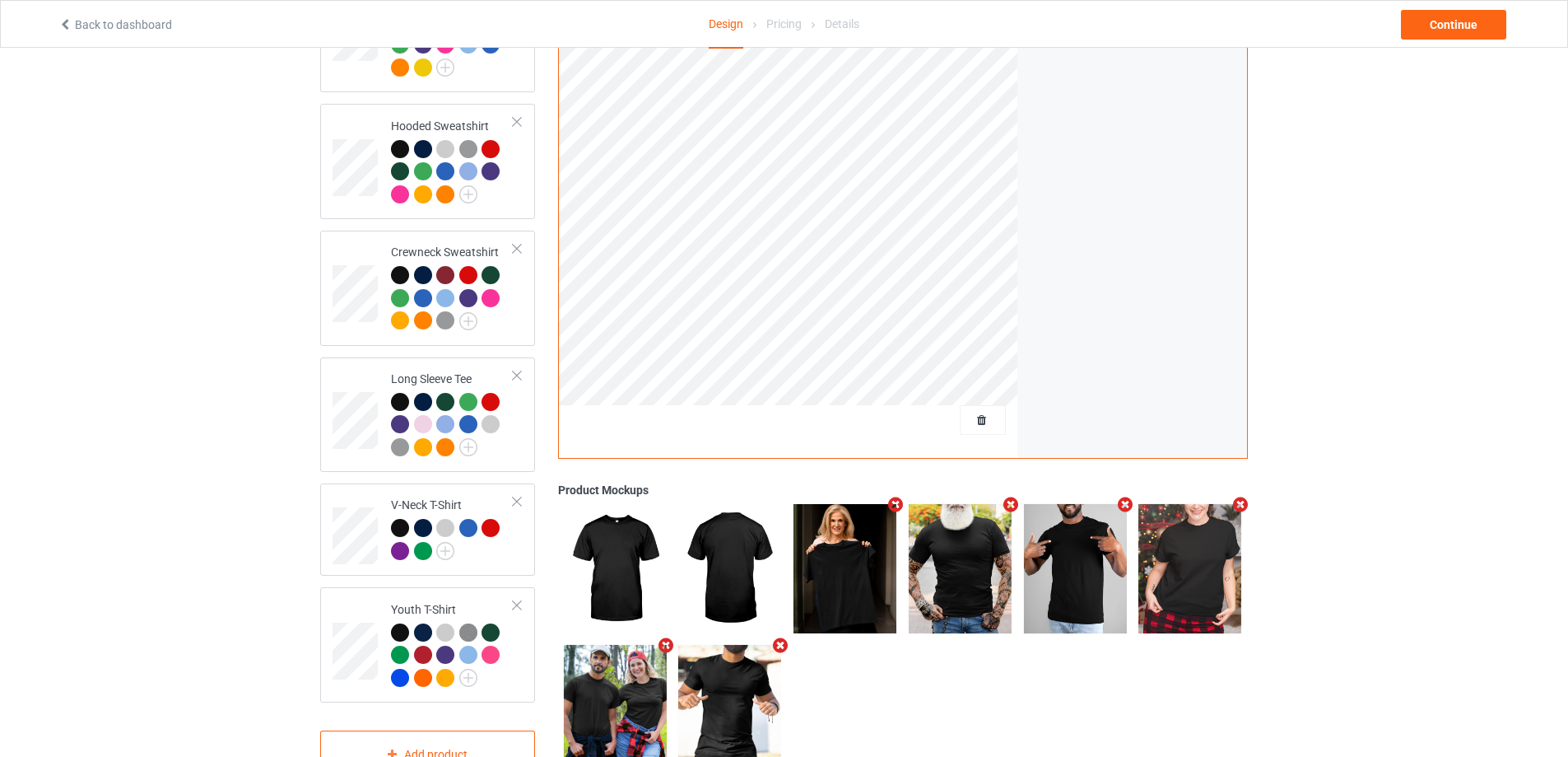
scroll to position [121, 0]
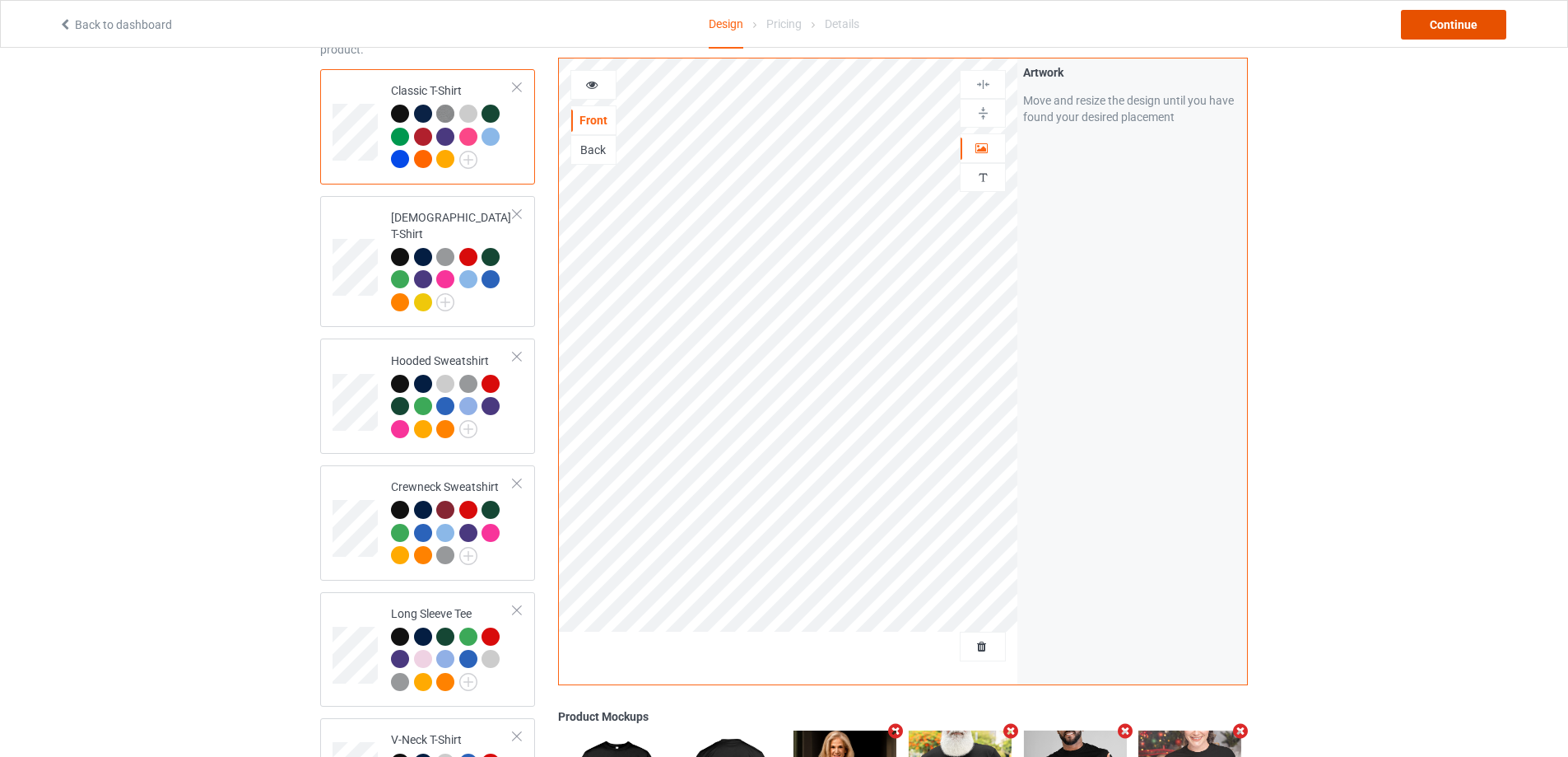
click at [1448, 19] on div "Continue" at bounding box center [1454, 24] width 106 height 30
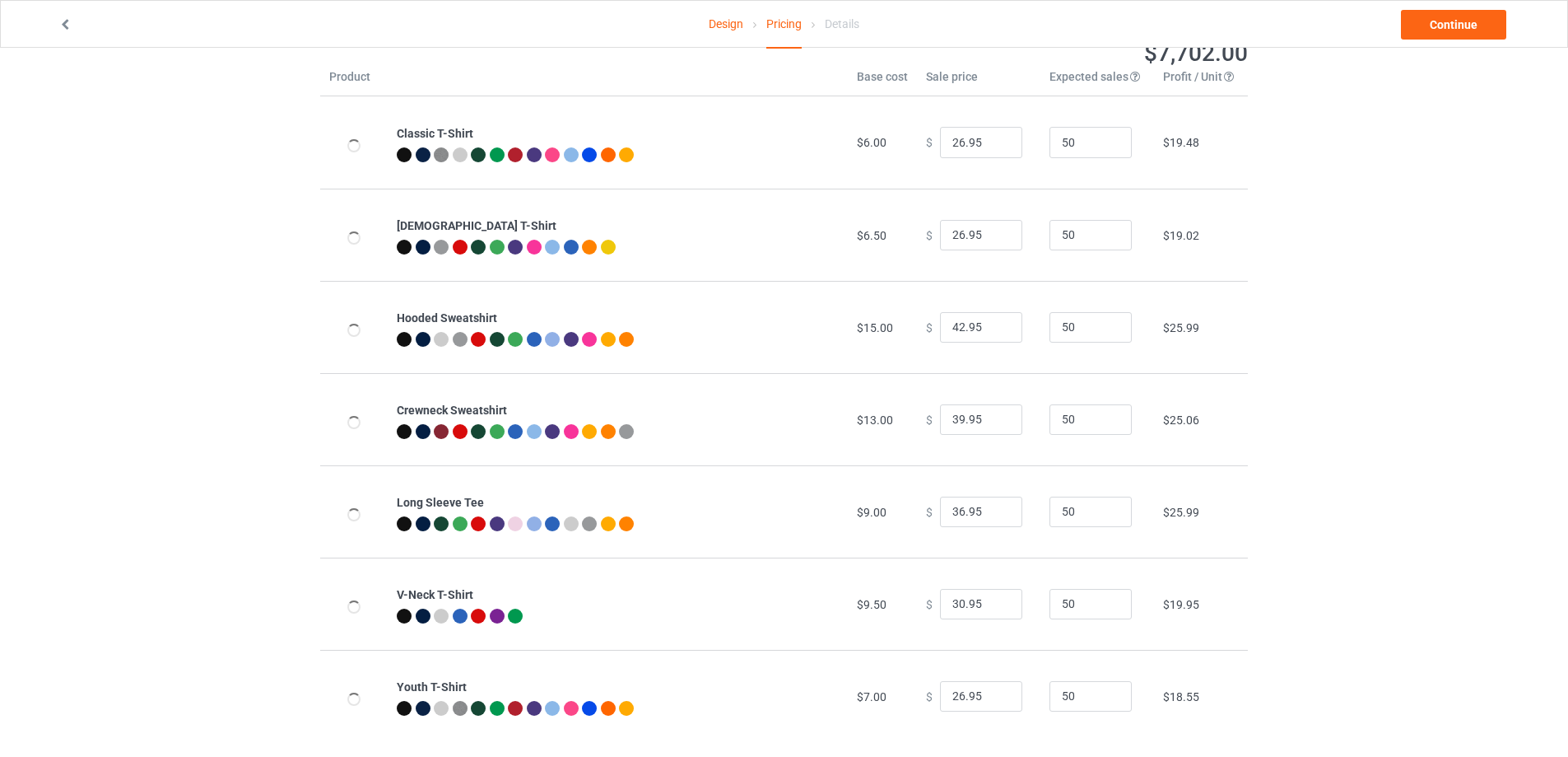
scroll to position [86, 0]
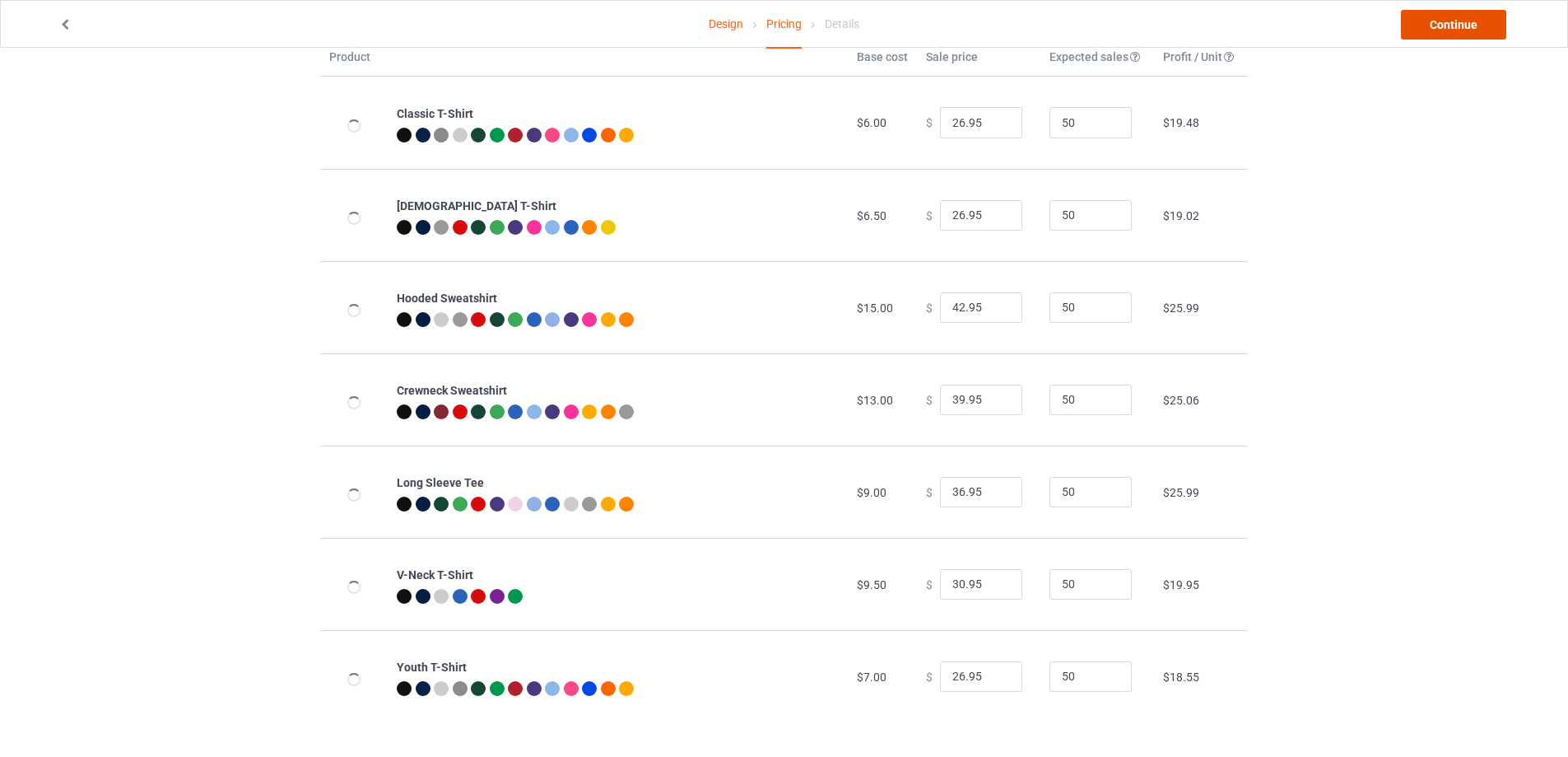
click at [1441, 25] on link "Continue" at bounding box center [1454, 24] width 106 height 30
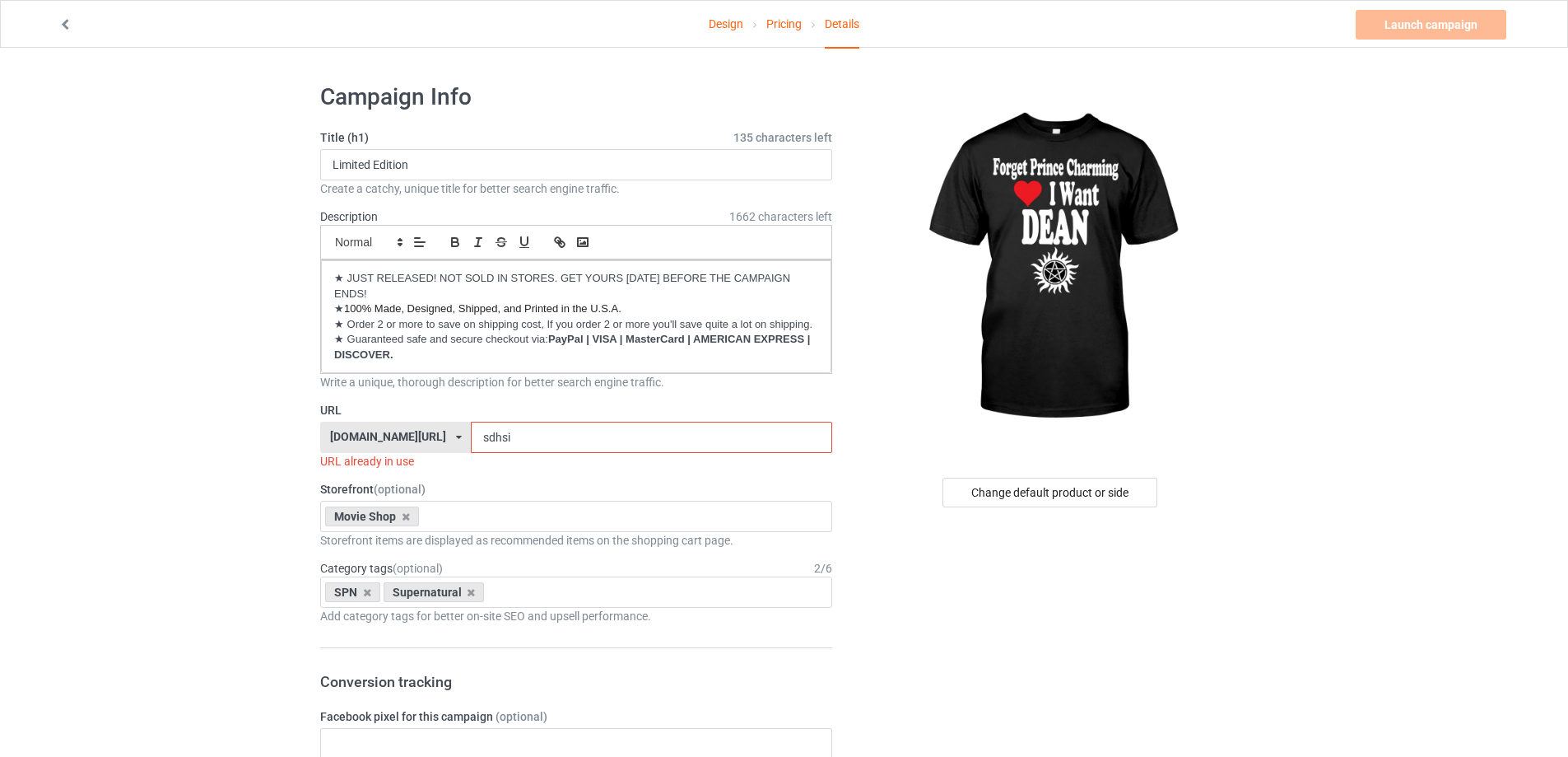
drag, startPoint x: 541, startPoint y: 436, endPoint x: 403, endPoint y: 436, distance: 138.0
click at [403, 436] on div "kirockshop.com/ beettees.com/ kirockshop.com/ ninegifts4u.com/ theeibsstore.com…" at bounding box center [576, 437] width 512 height 31
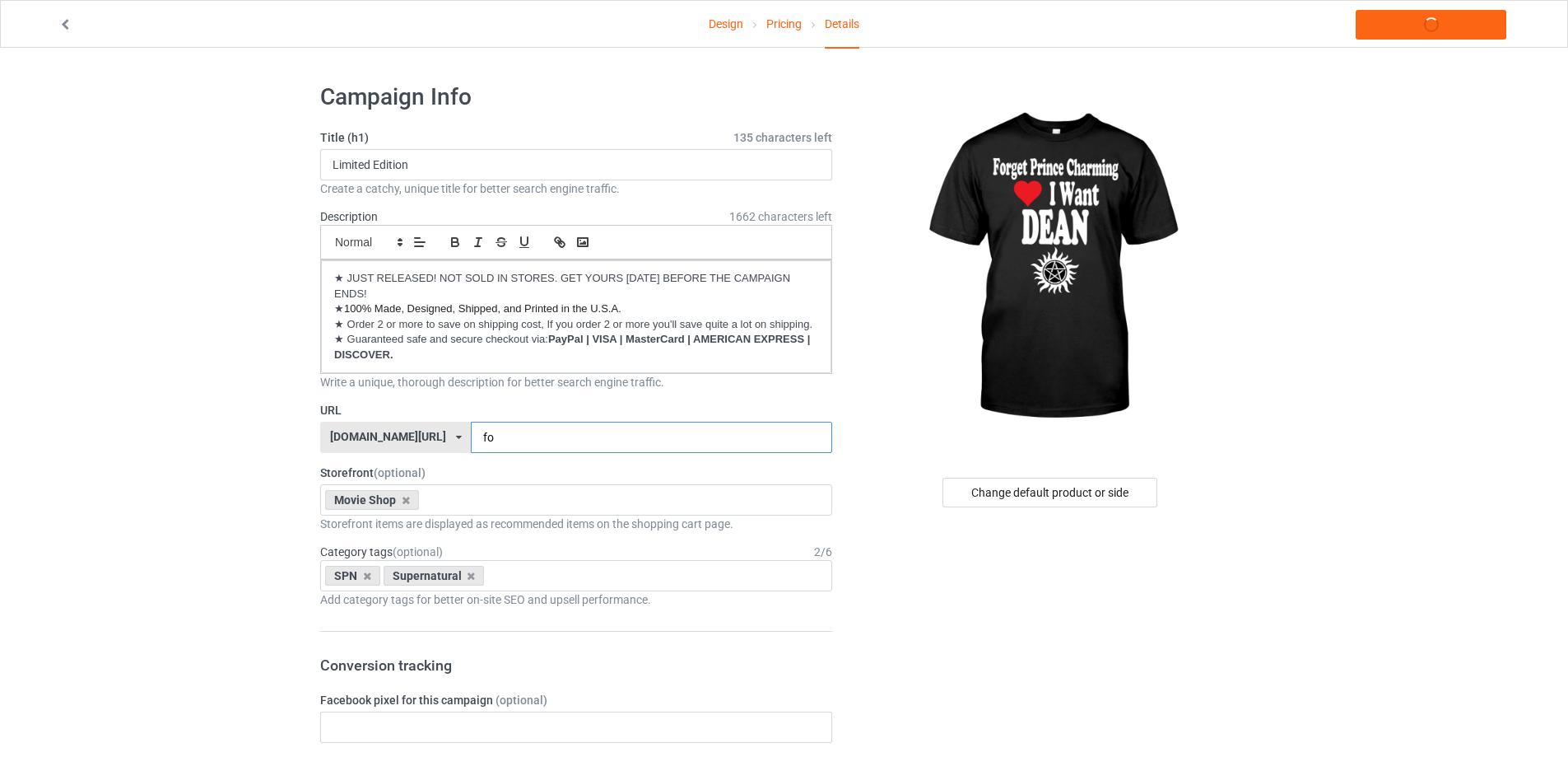
type input "f"
type input "sfwdn"
click at [1403, 25] on link "Launch campaign" at bounding box center [1431, 24] width 151 height 30
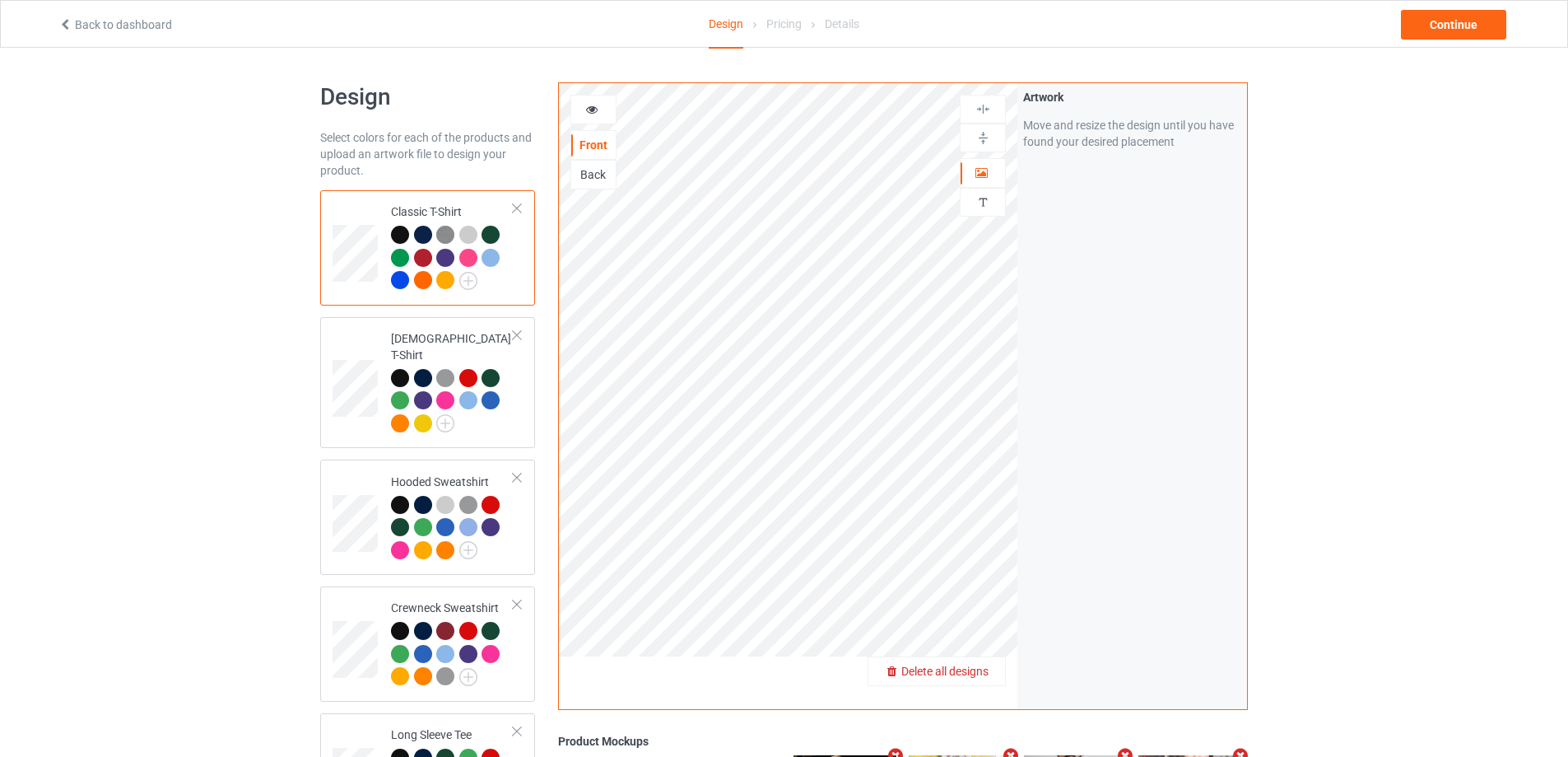
click at [967, 677] on span "Delete all designs" at bounding box center [945, 671] width 87 height 13
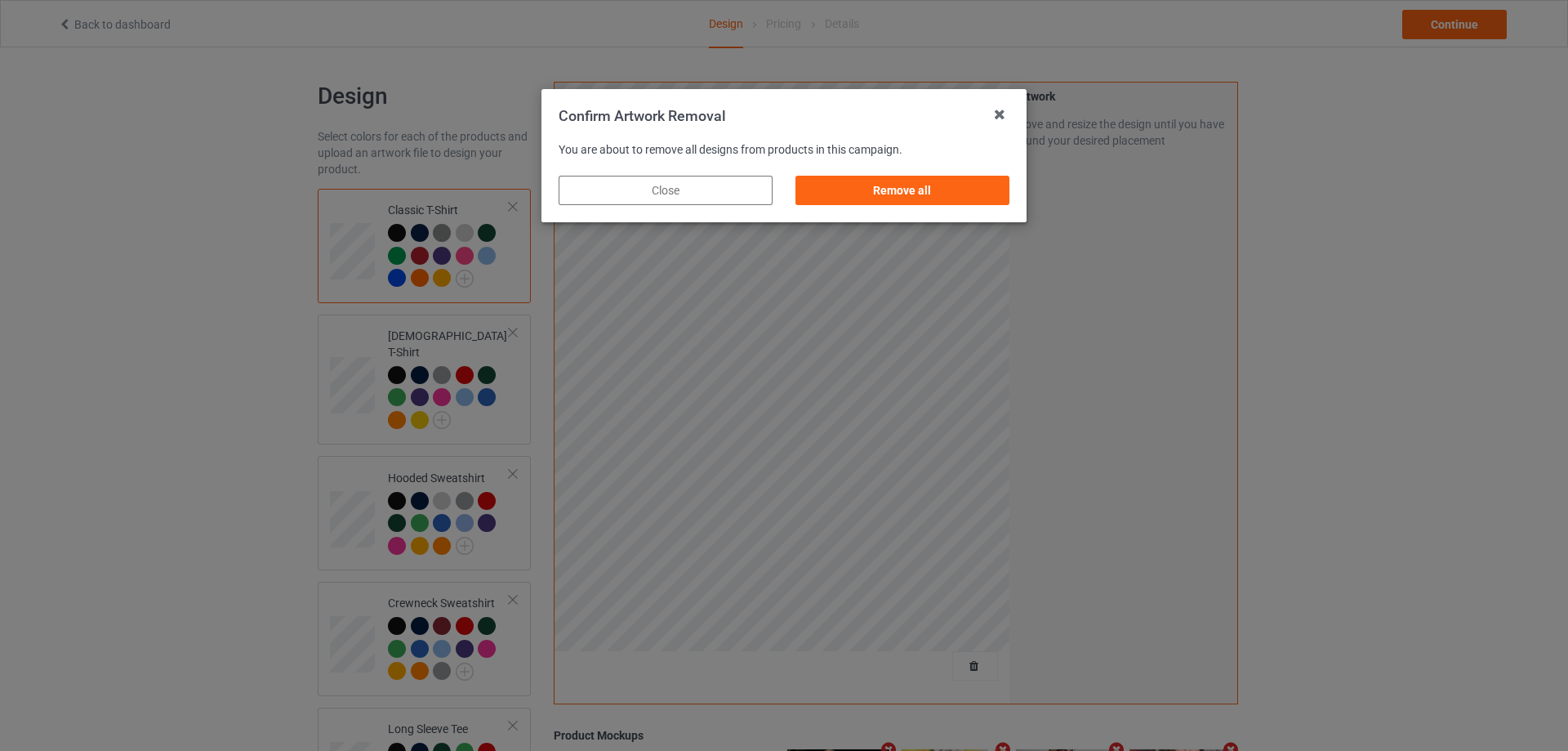
click at [945, 205] on div "Remove all" at bounding box center [902, 191] width 214 height 29
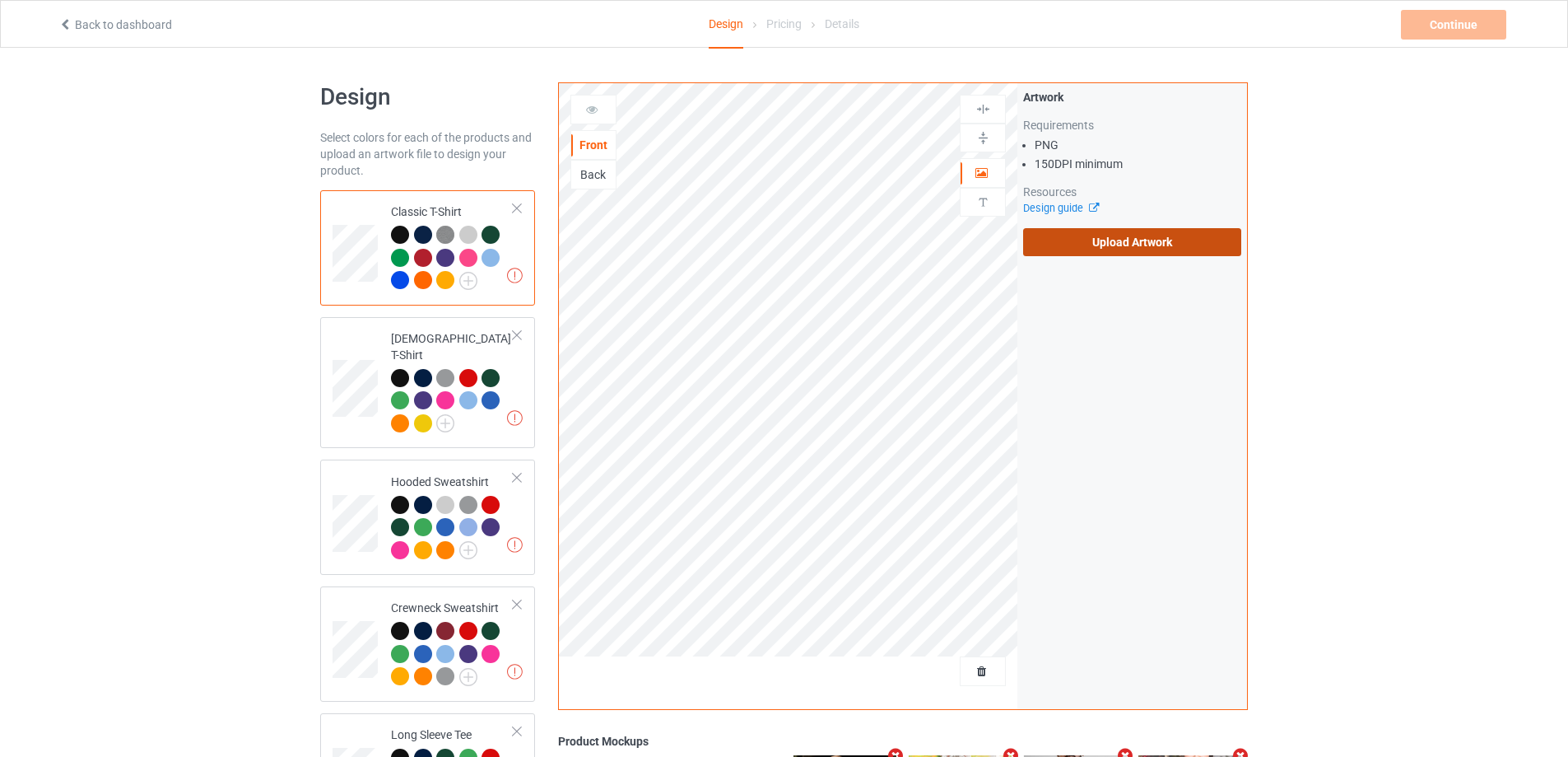
click at [1108, 237] on label "Upload Artwork" at bounding box center [1132, 242] width 218 height 28
click at [0, 0] on input "Upload Artwork" at bounding box center [0, 0] width 0 height 0
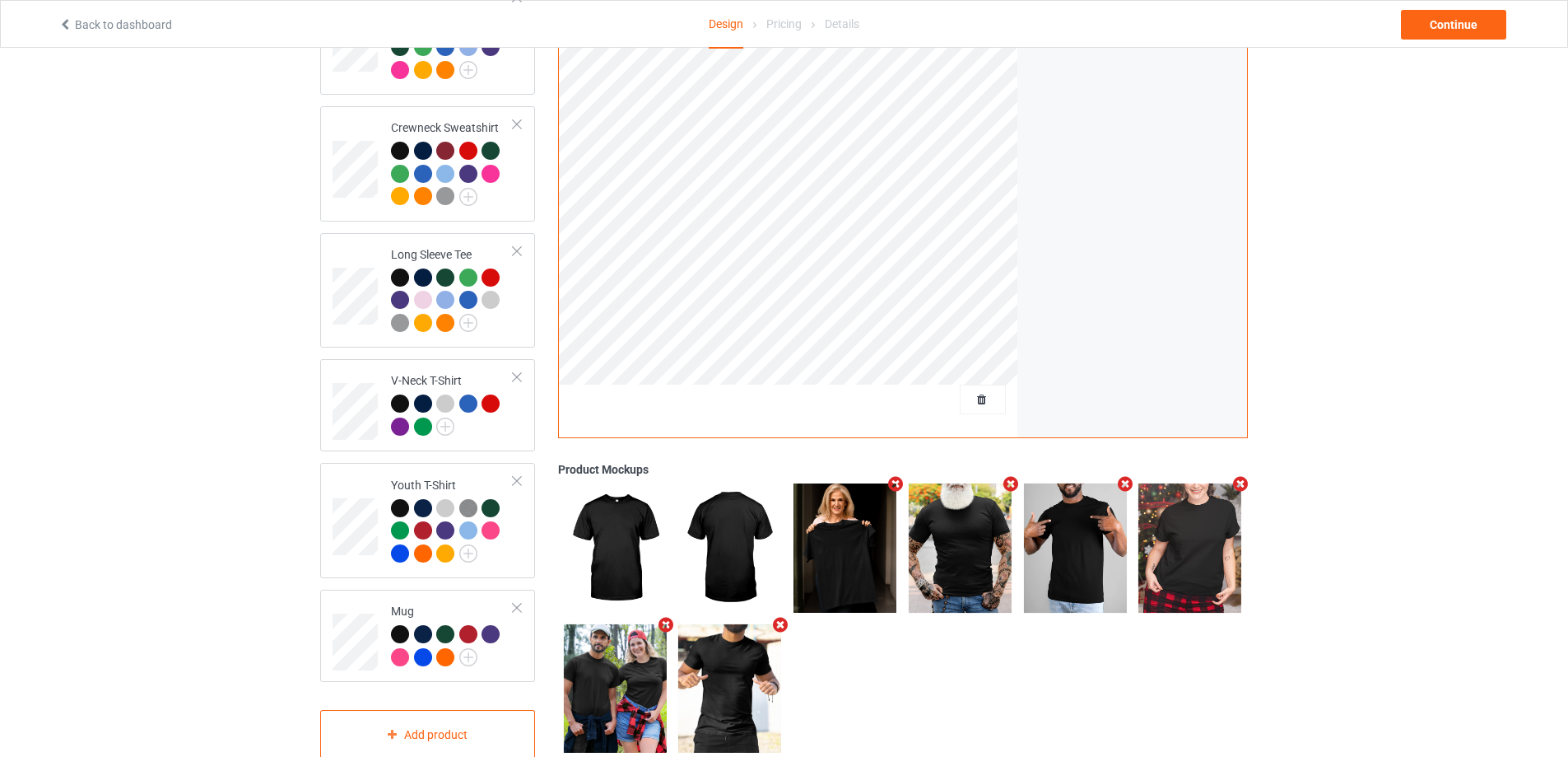
scroll to position [499, 0]
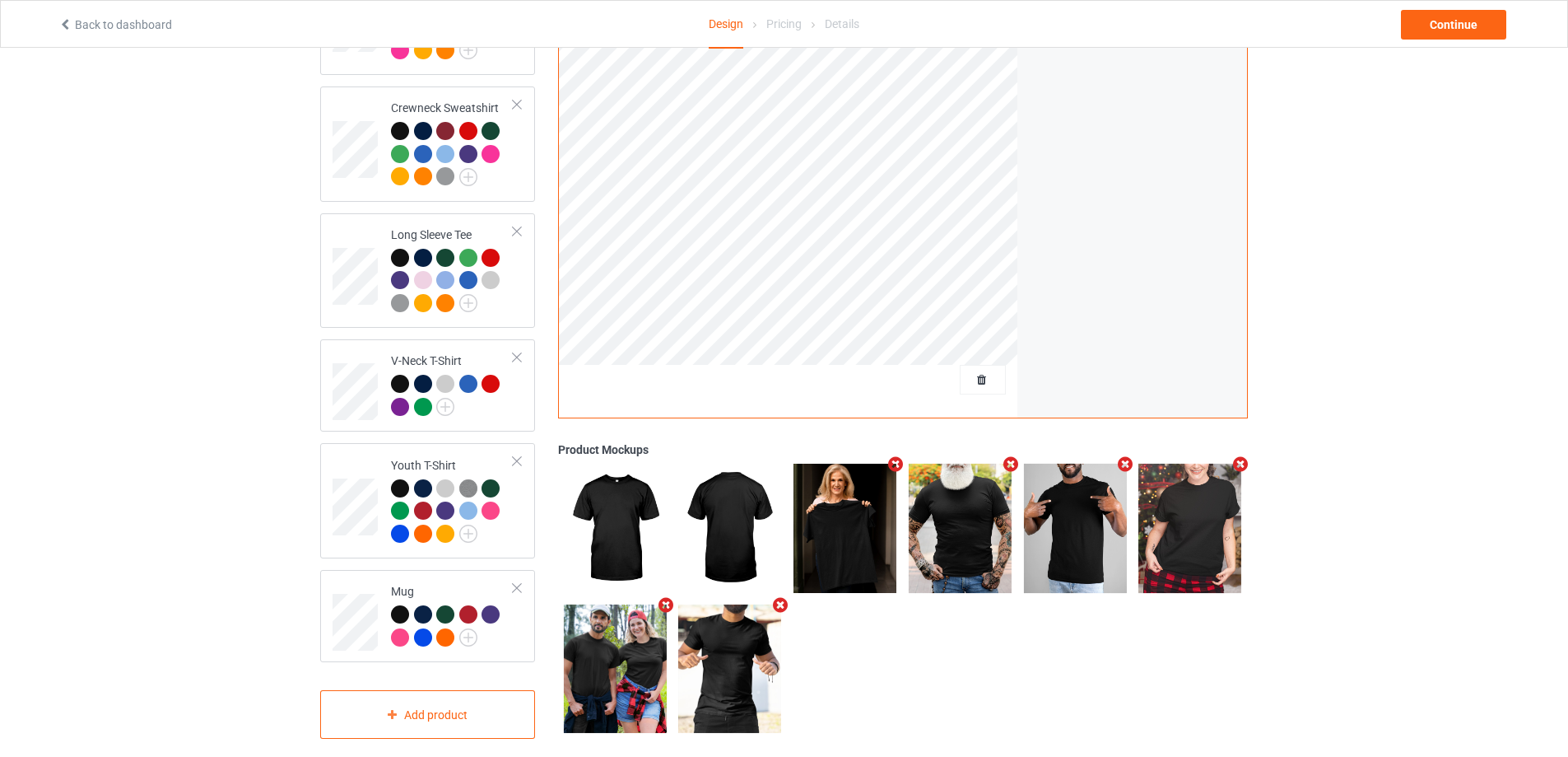
click at [526, 608] on div "Mug" at bounding box center [428, 616] width 215 height 93
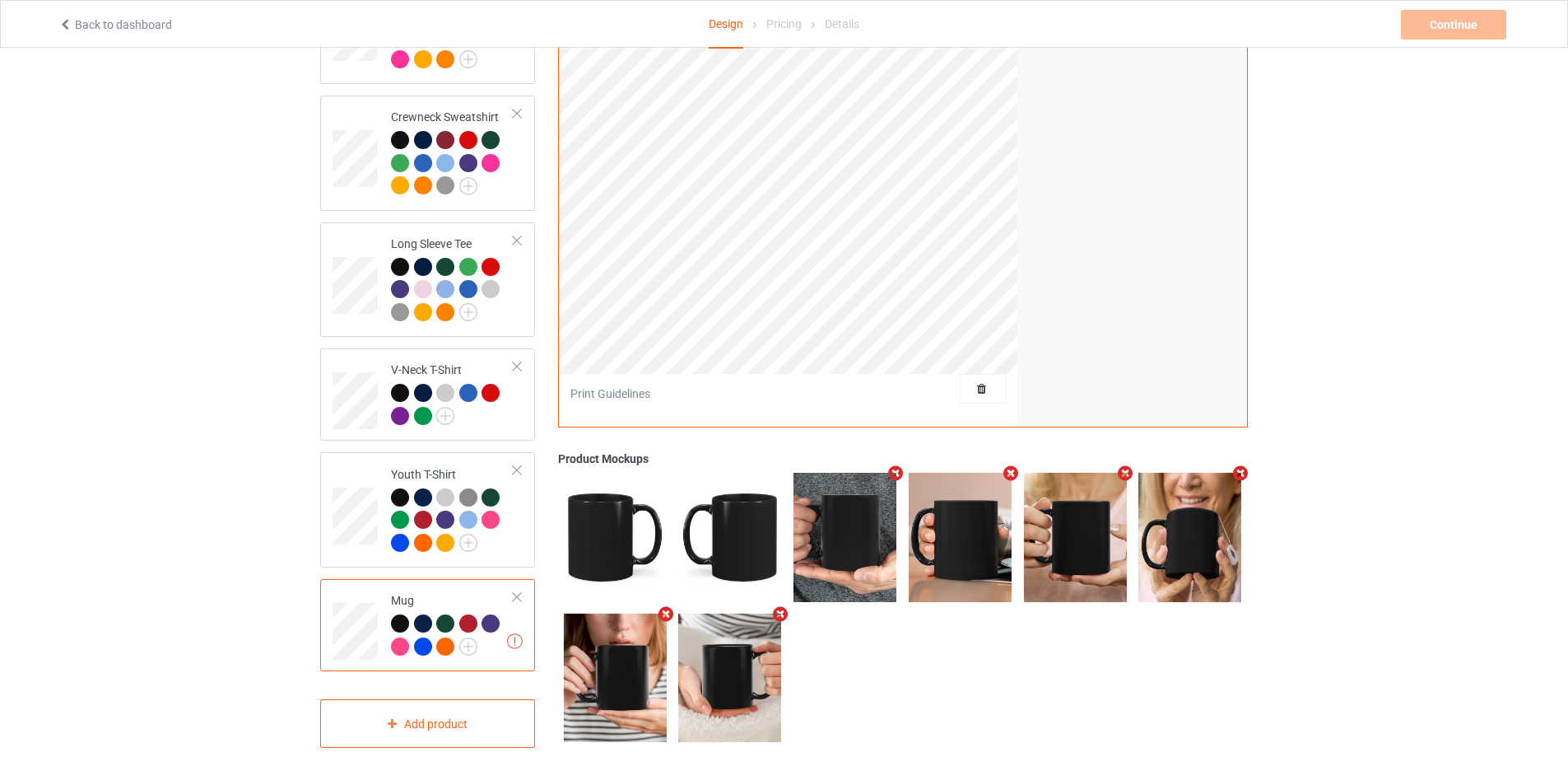
scroll to position [499, 0]
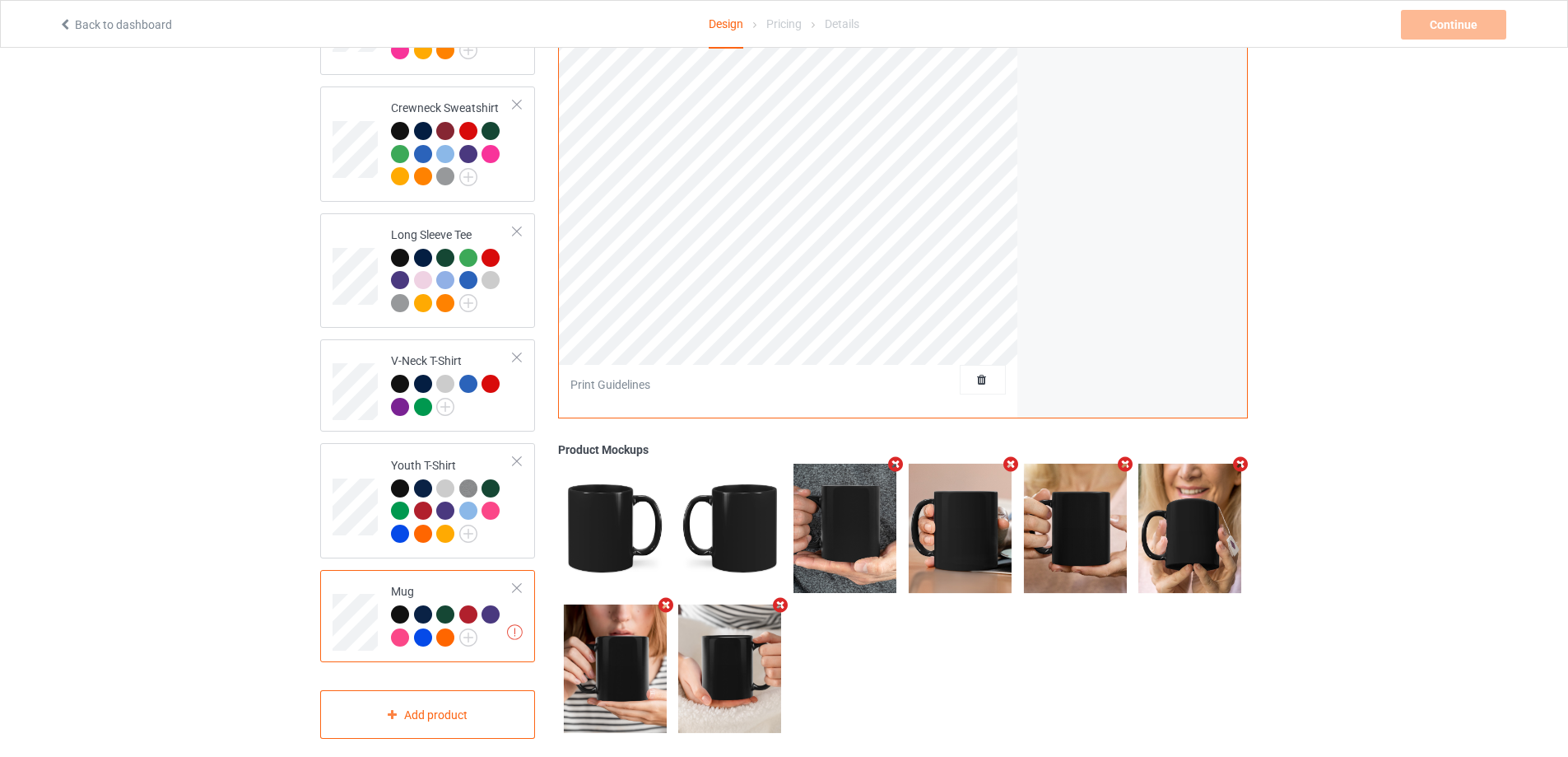
click at [524, 569] on div "Missing artworks Mug" at bounding box center [428, 616] width 215 height 93
click at [517, 582] on div at bounding box center [517, 588] width 11 height 11
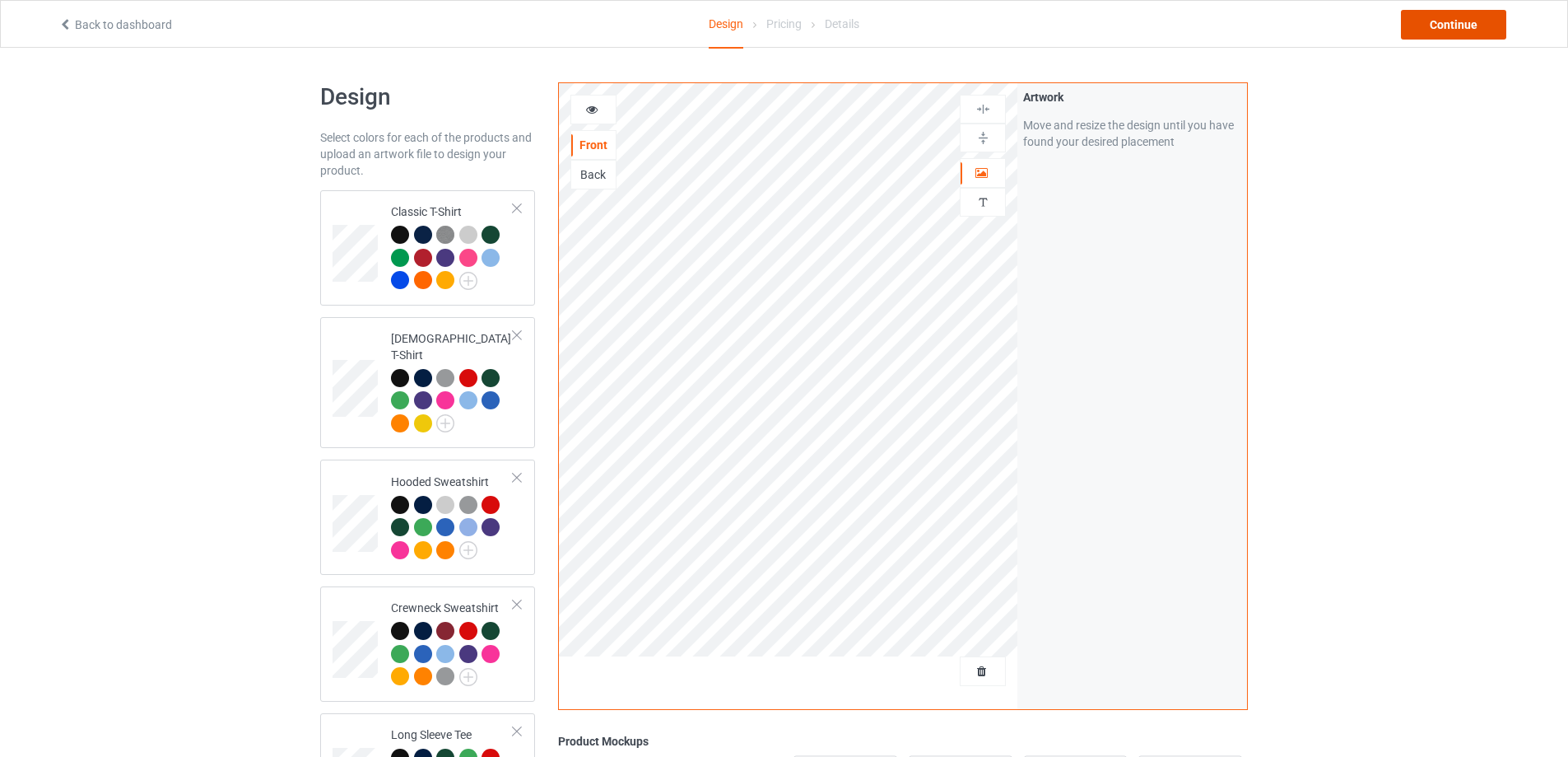
click at [1470, 29] on div "Continue" at bounding box center [1454, 24] width 106 height 30
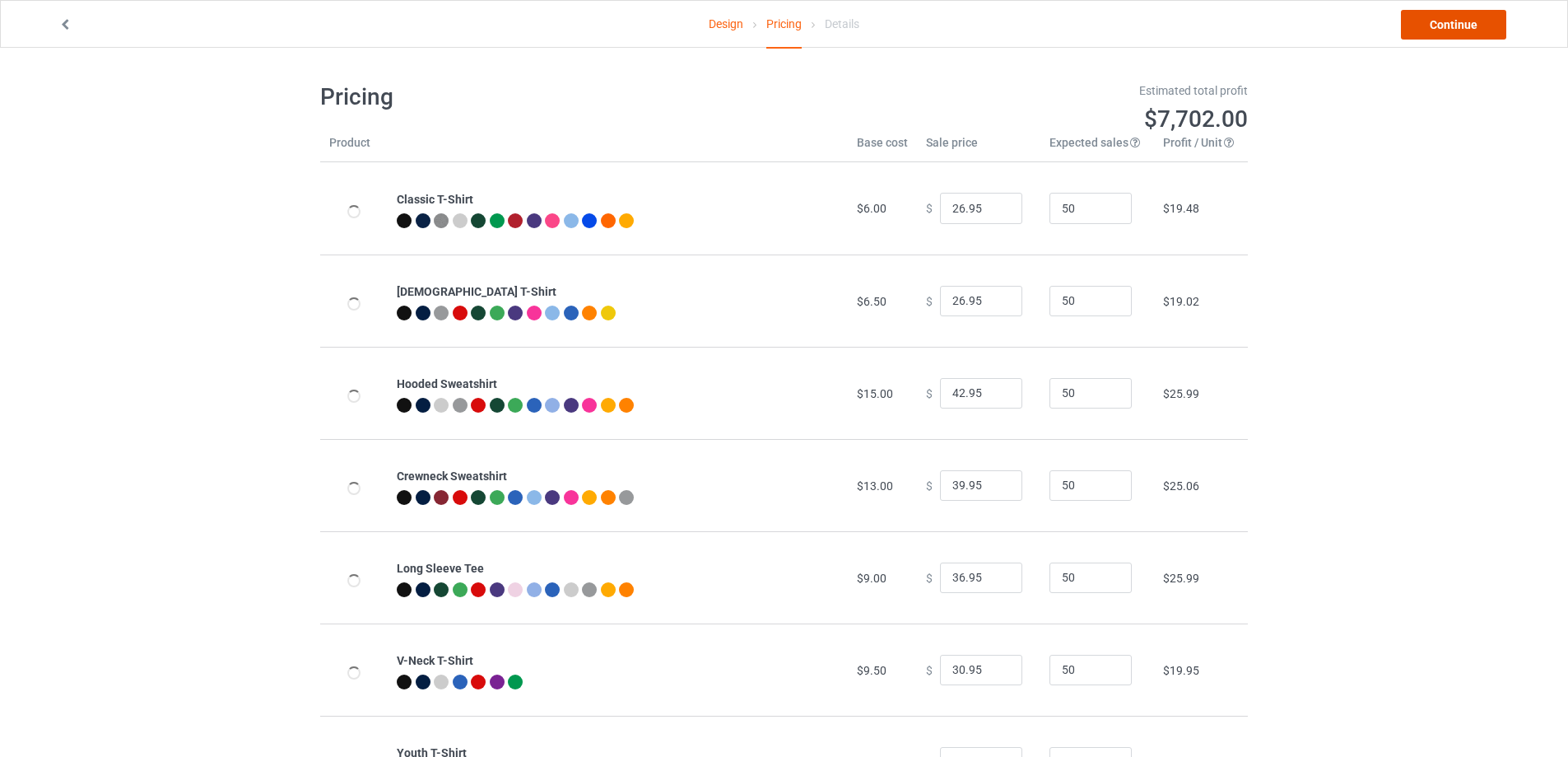
click at [1412, 36] on link "Continue" at bounding box center [1454, 24] width 106 height 30
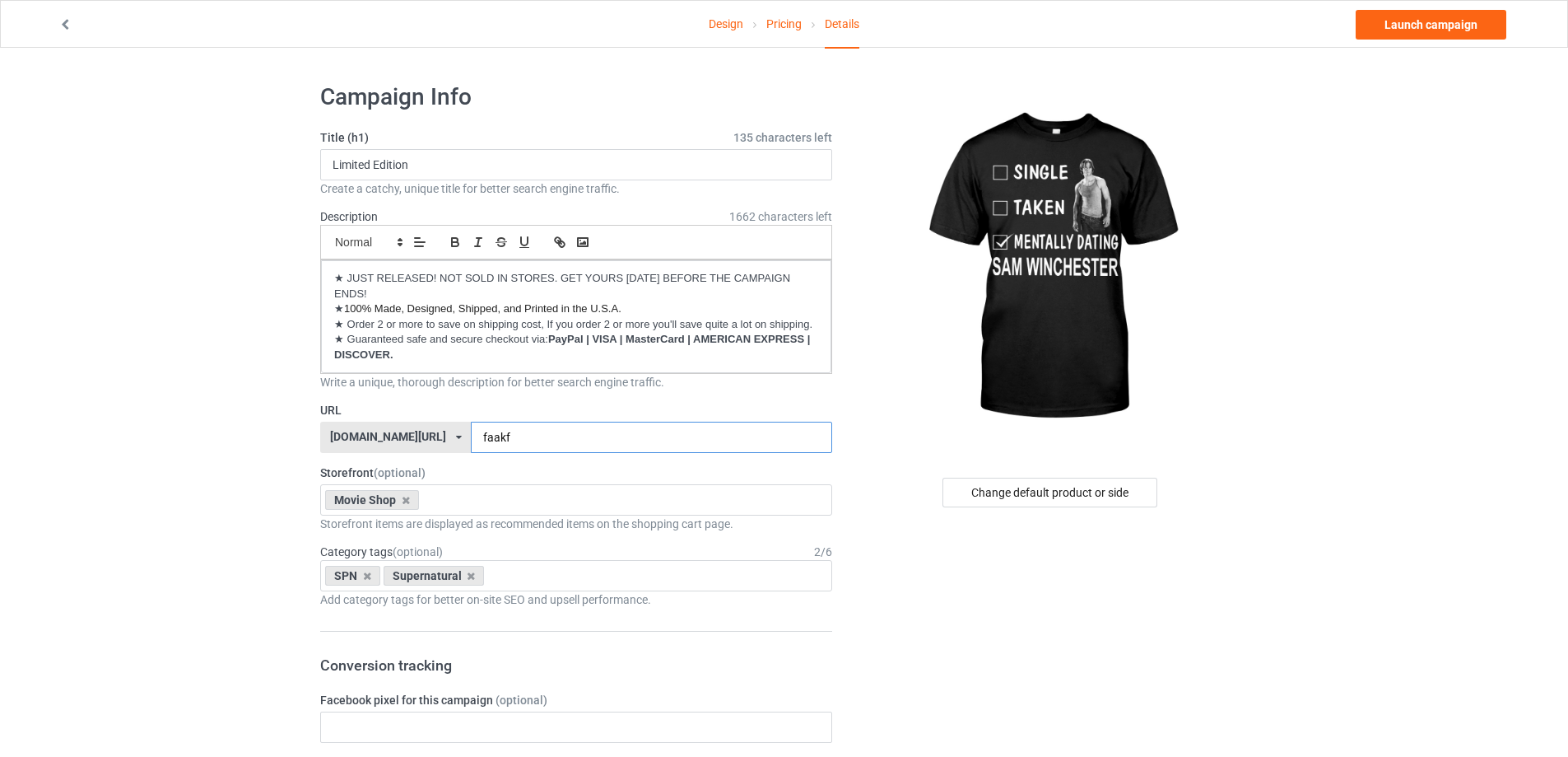
drag, startPoint x: 493, startPoint y: 437, endPoint x: 448, endPoint y: 444, distance: 45.5
click at [423, 438] on div "kirockshop.com/ beettees.com/ kirockshop.com/ ninegifts4u.com/ theeibsstore.com…" at bounding box center [576, 437] width 512 height 31
type input "mdswi"
click at [1379, 34] on link "Launch campaign" at bounding box center [1431, 24] width 151 height 30
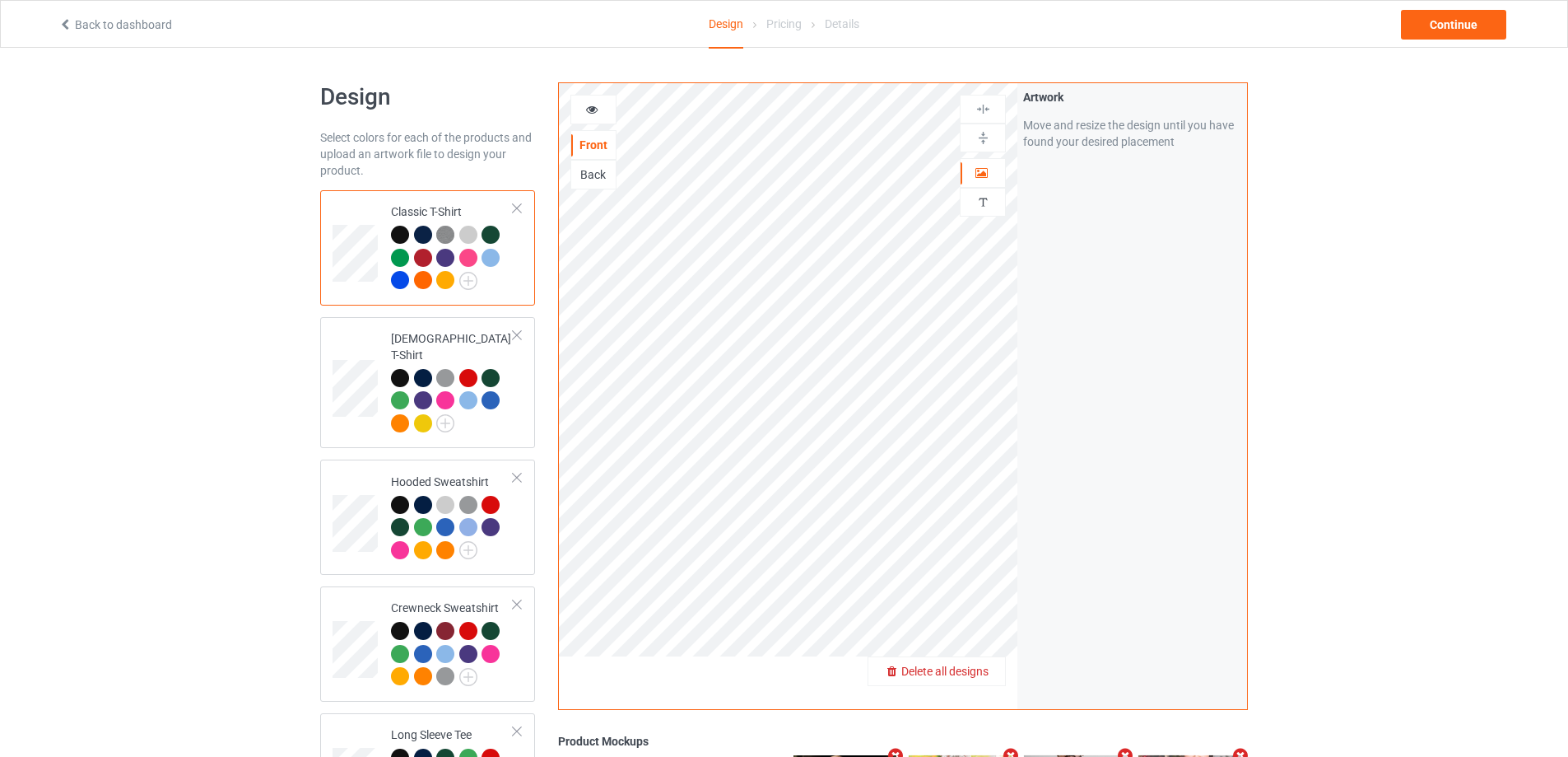
click at [968, 676] on span "Delete all designs" at bounding box center [945, 671] width 87 height 13
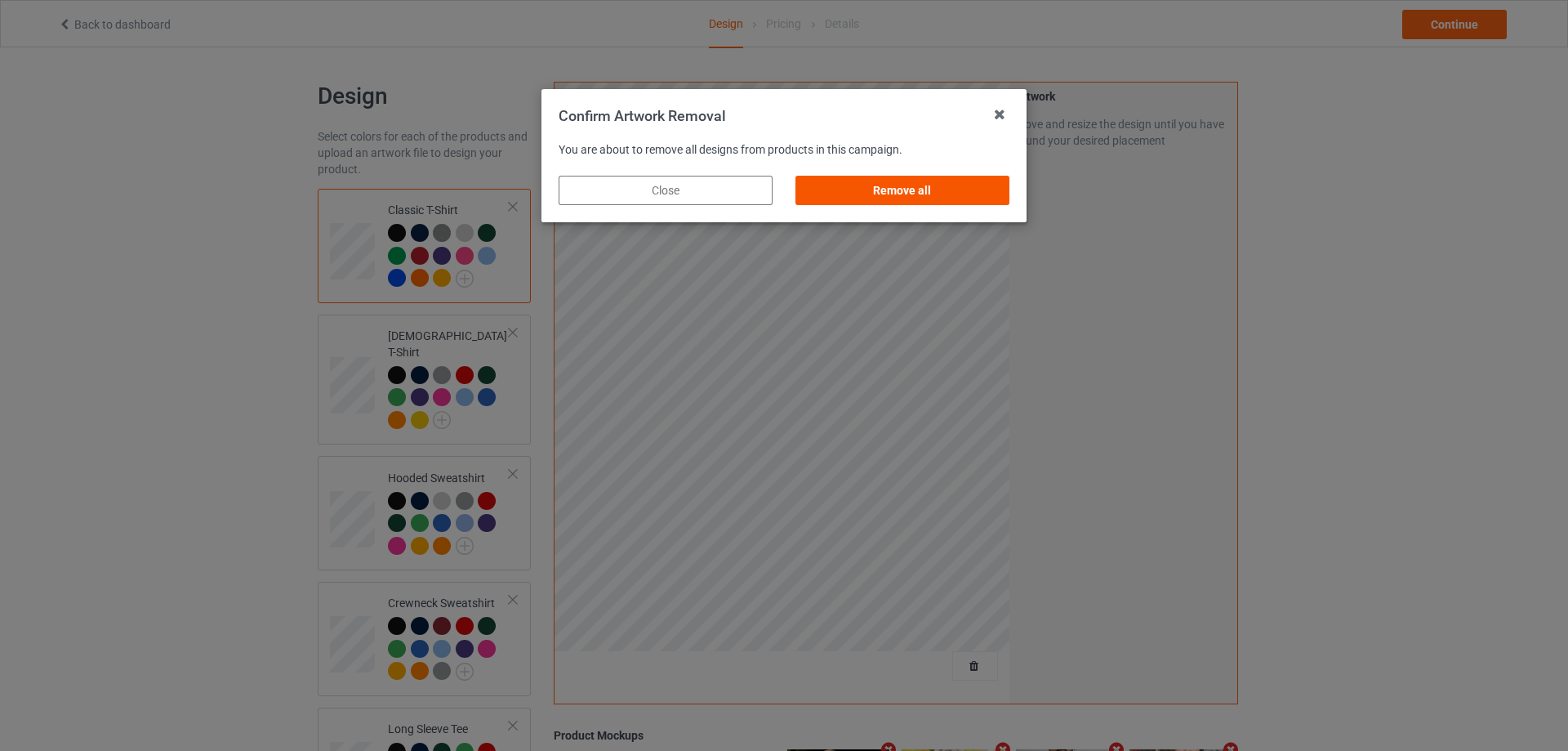
click at [990, 198] on div "Remove all" at bounding box center [902, 191] width 214 height 29
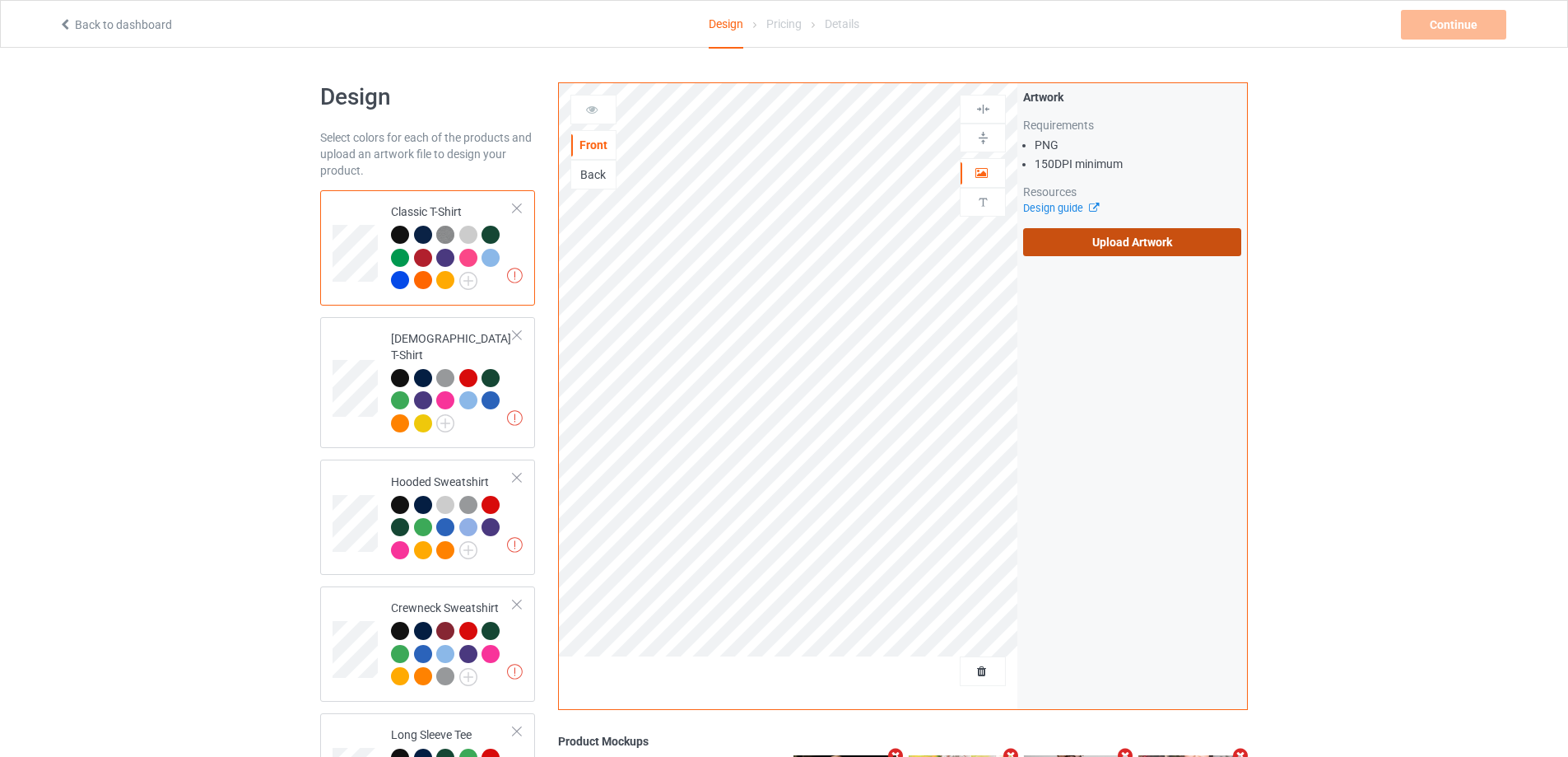
click at [1060, 236] on label "Upload Artwork" at bounding box center [1132, 242] width 218 height 28
click at [0, 0] on input "Upload Artwork" at bounding box center [0, 0] width 0 height 0
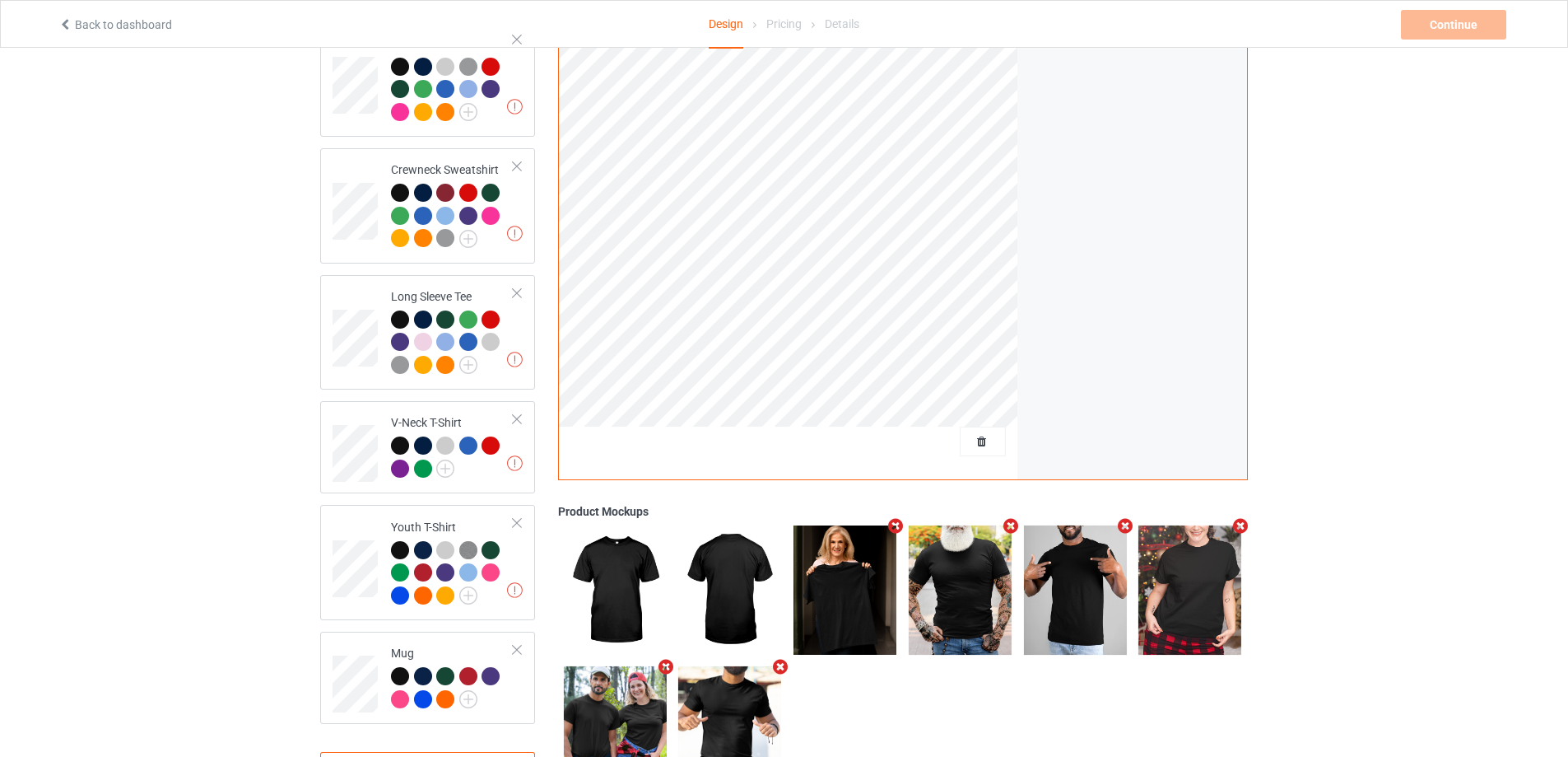
scroll to position [499, 0]
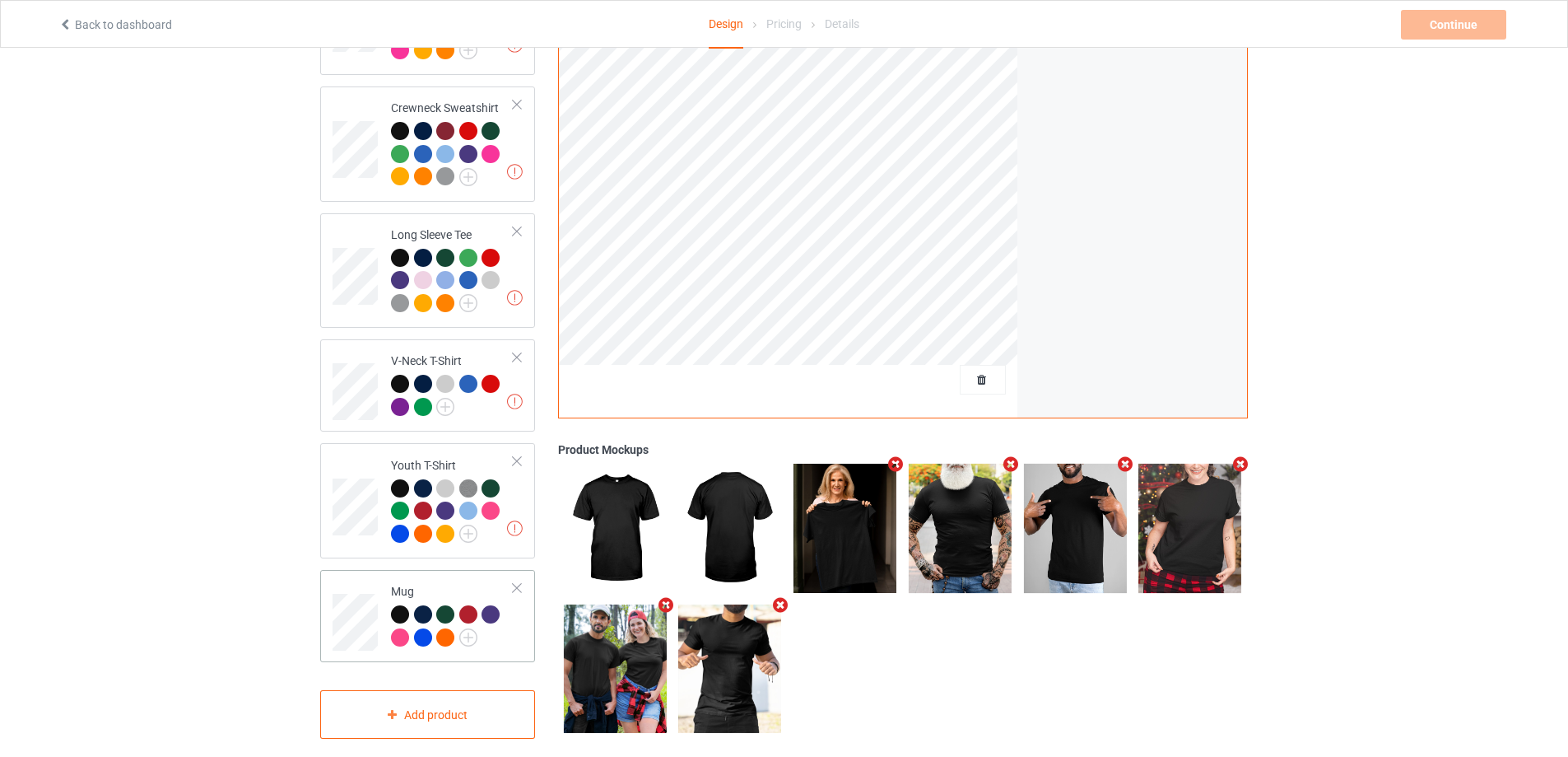
click at [518, 626] on td "Mug" at bounding box center [451, 616] width 141 height 79
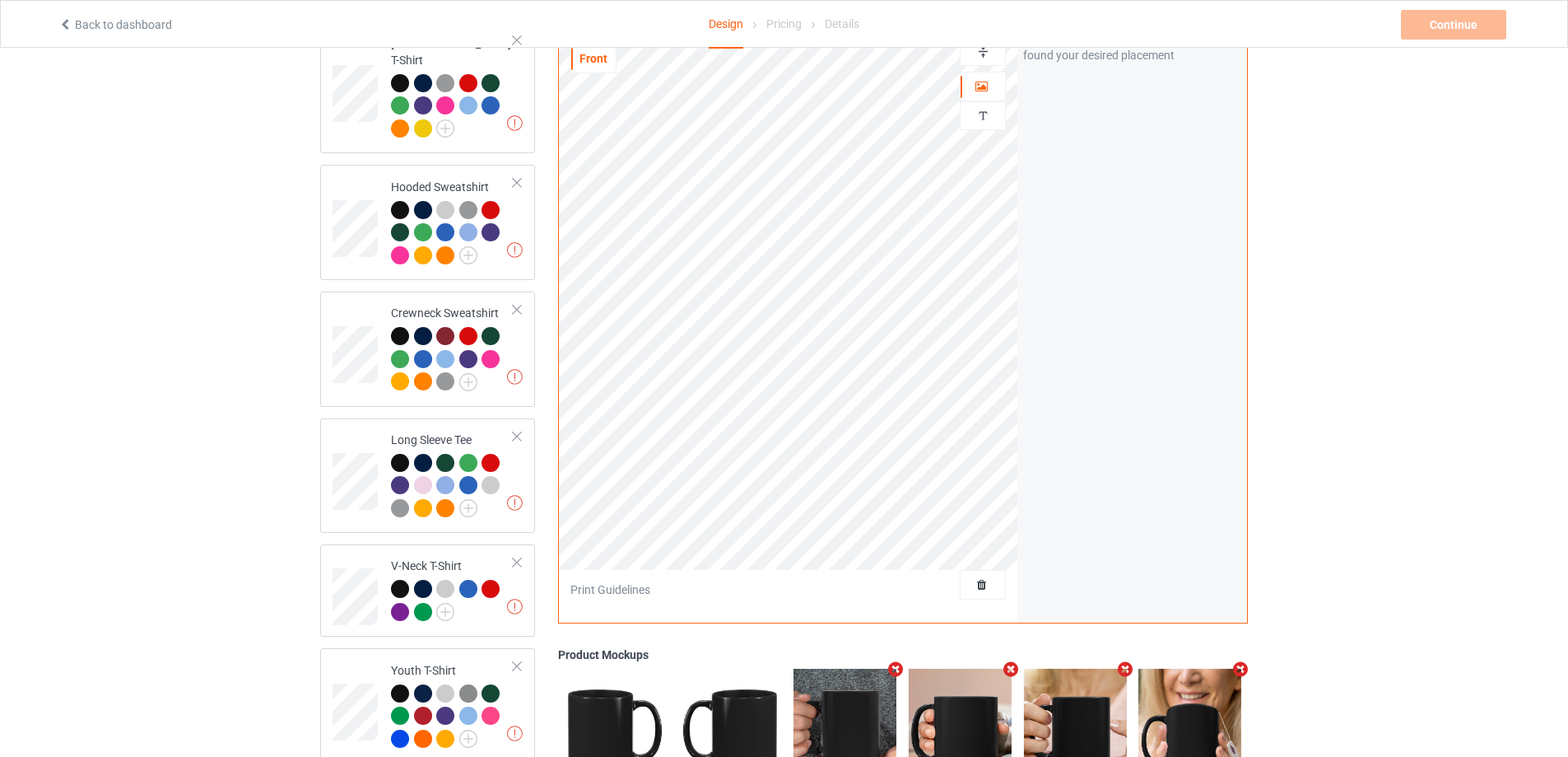
scroll to position [224, 0]
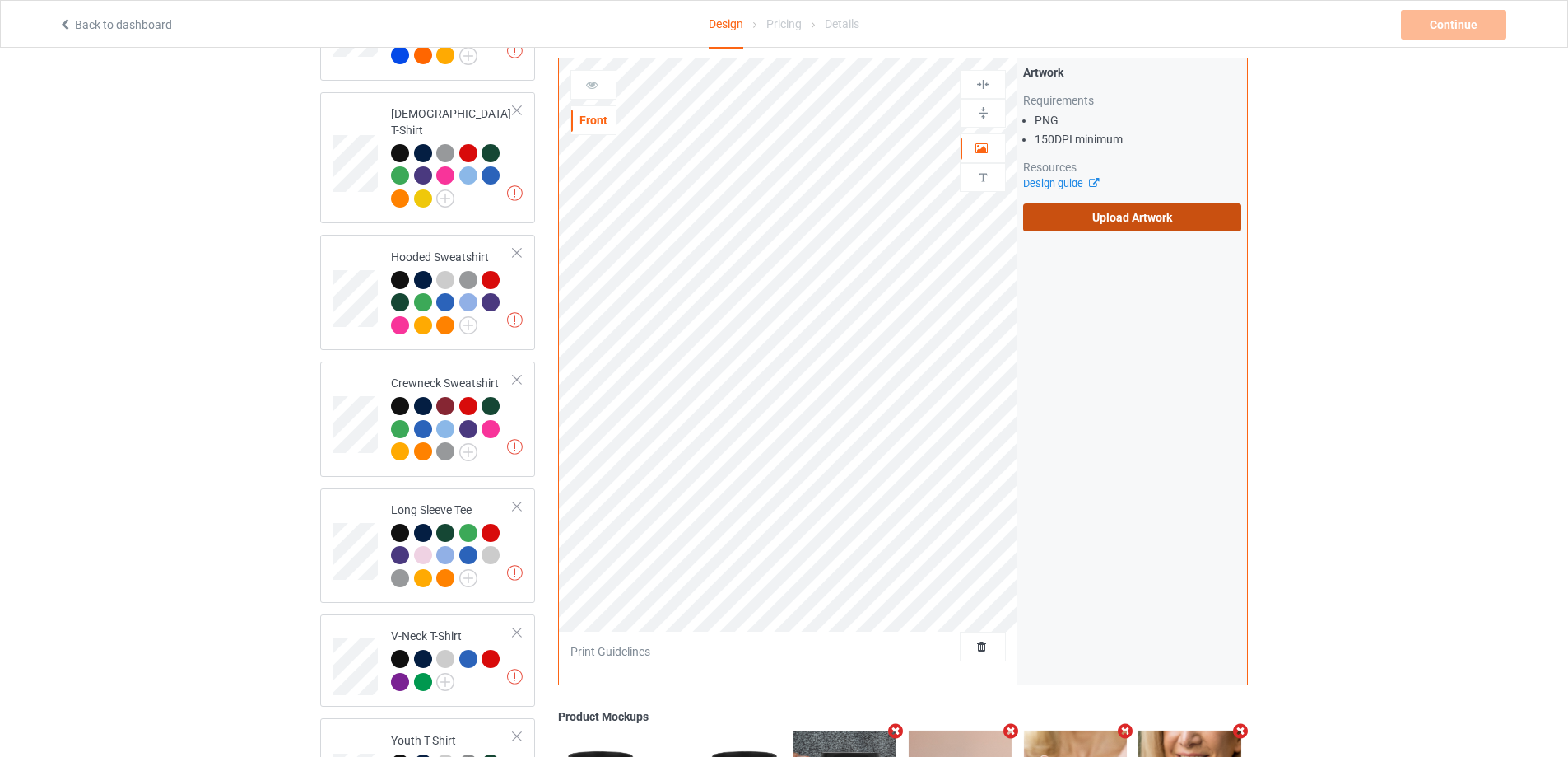
click at [1123, 214] on label "Upload Artwork" at bounding box center [1132, 217] width 218 height 28
click at [0, 0] on input "Upload Artwork" at bounding box center [0, 0] width 0 height 0
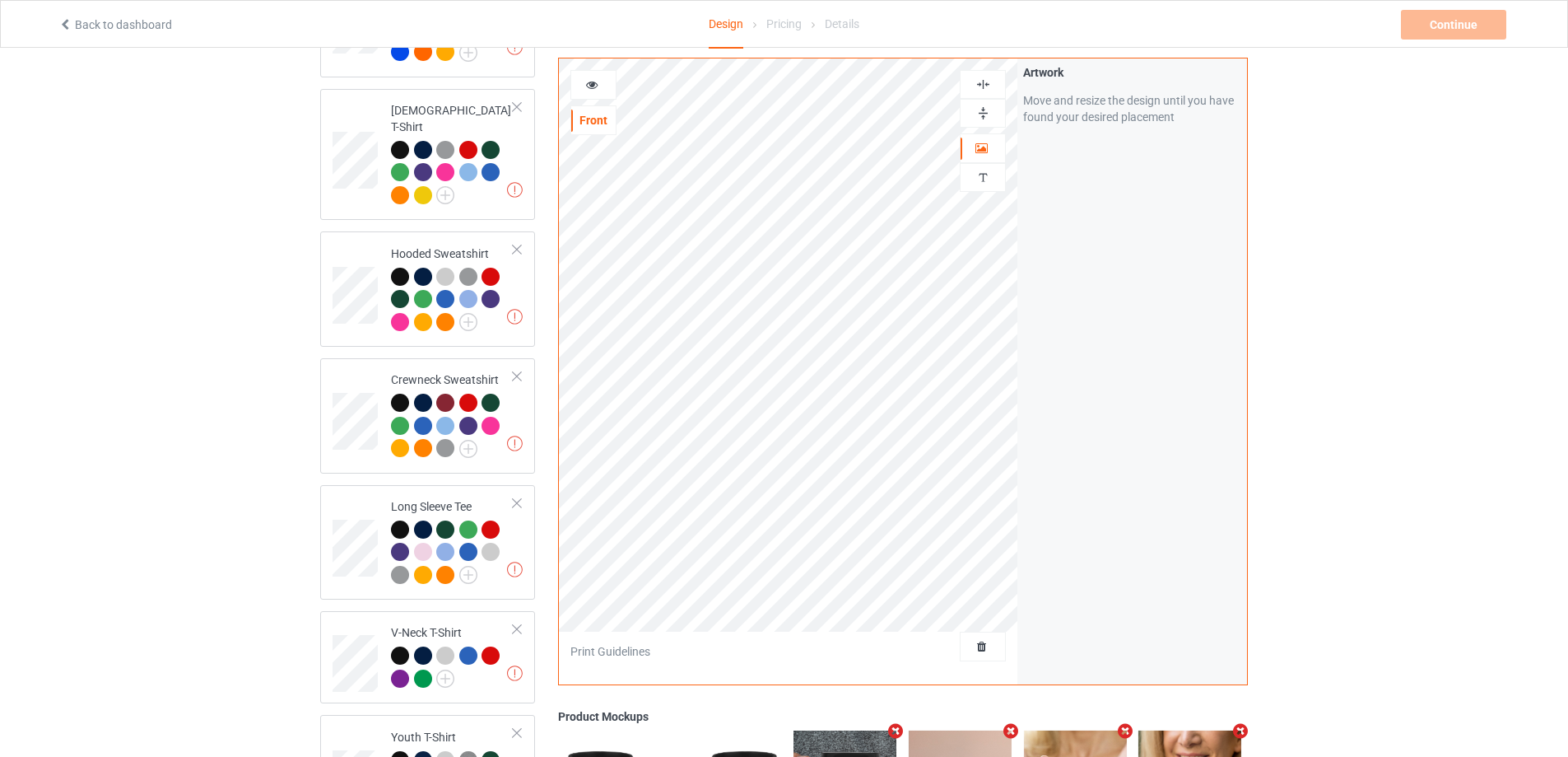
scroll to position [224, 0]
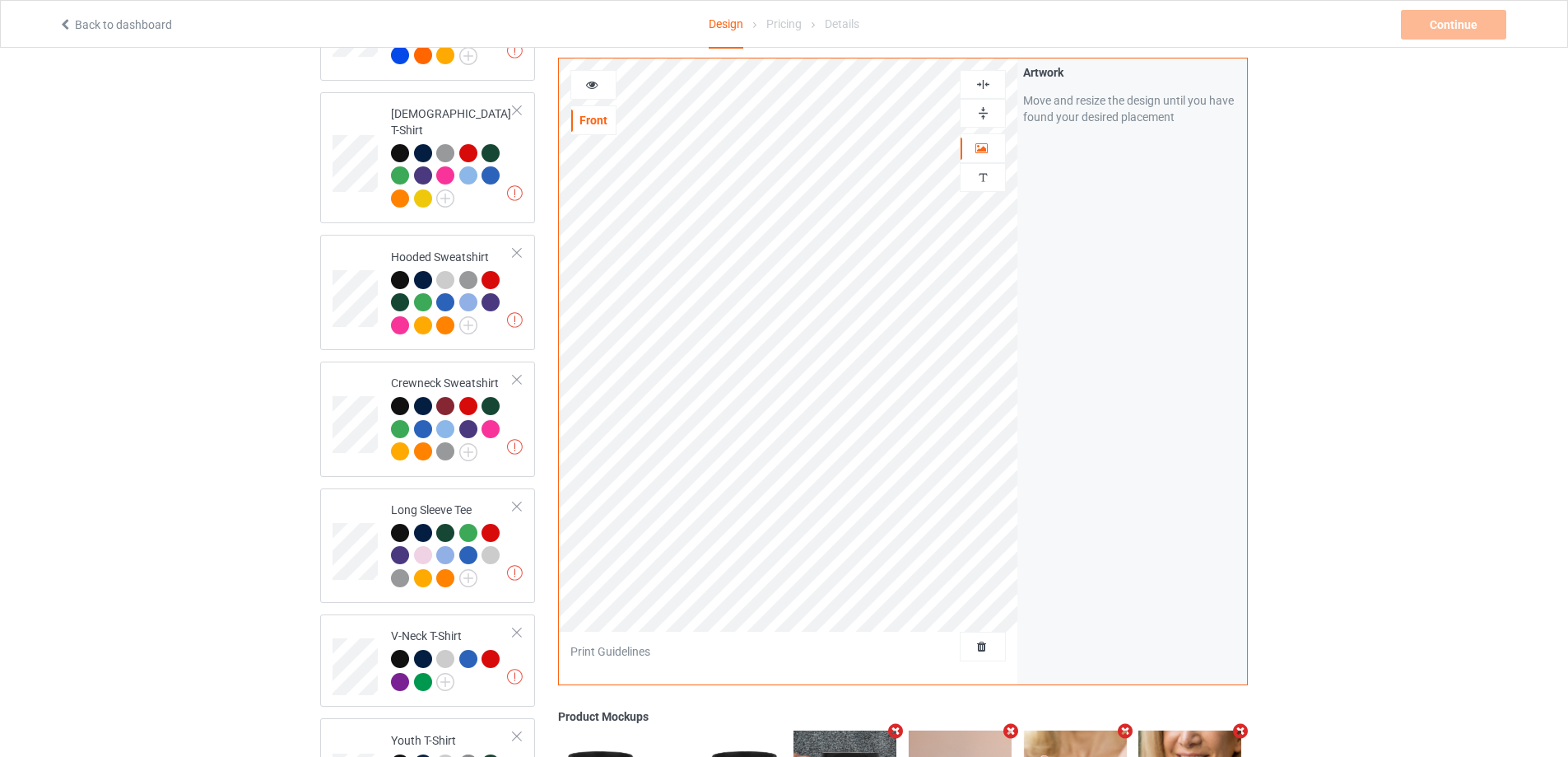
click at [990, 77] on img at bounding box center [983, 85] width 16 height 16
click at [990, 106] on img at bounding box center [983, 114] width 16 height 16
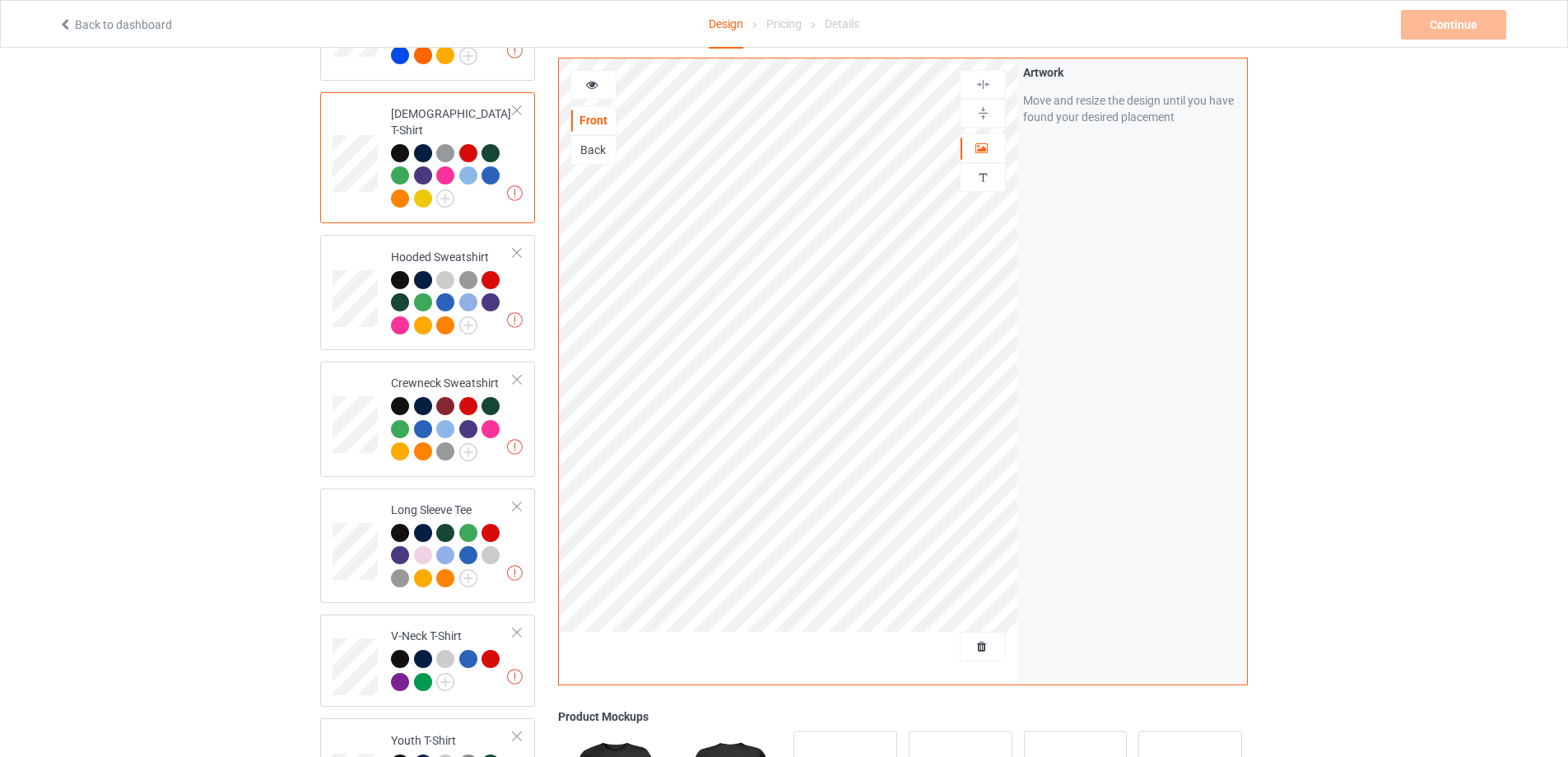
scroll to position [88, 0]
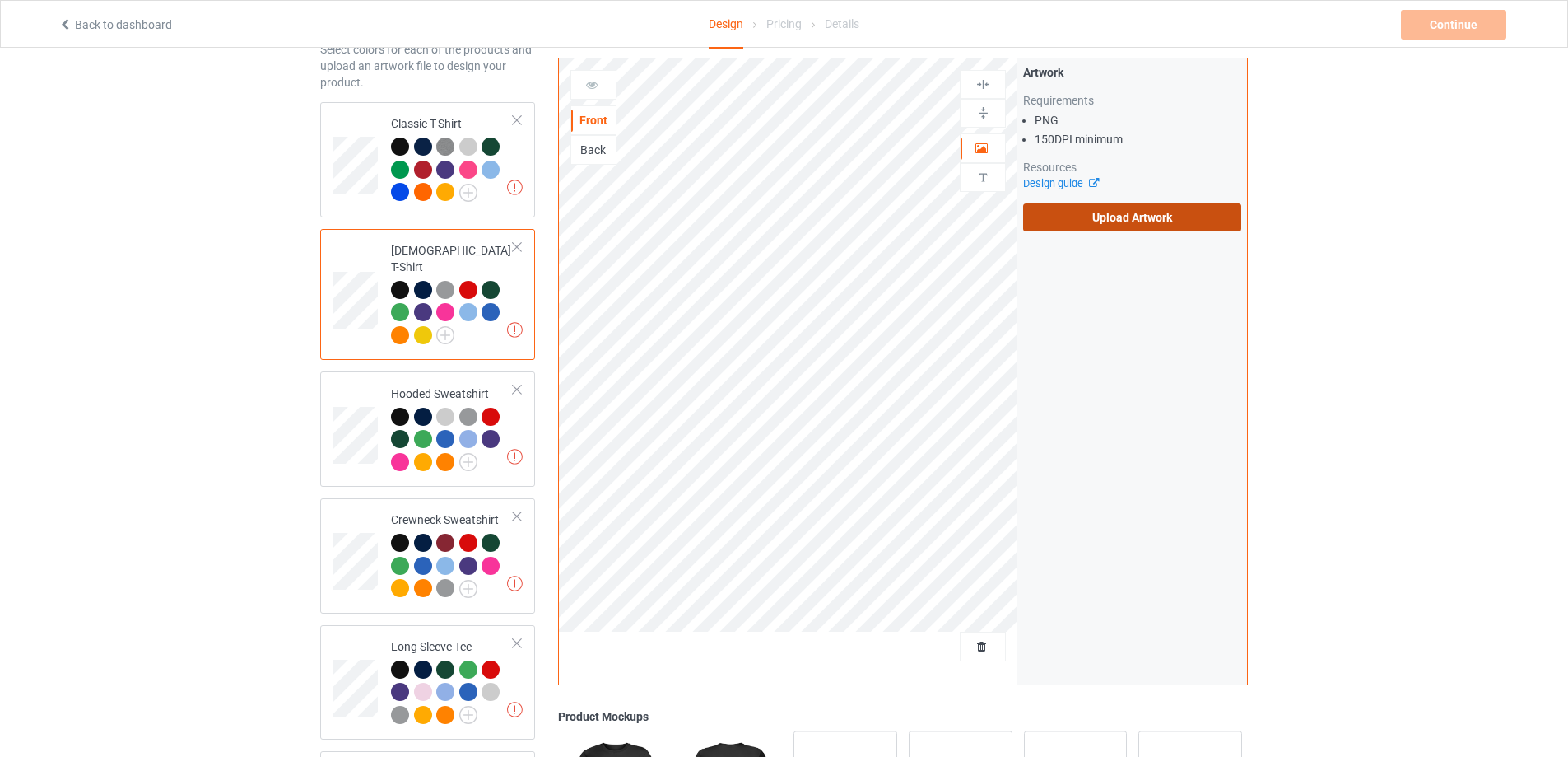
click at [1081, 212] on label "Upload Artwork" at bounding box center [1132, 217] width 218 height 28
click at [0, 0] on input "Upload Artwork" at bounding box center [0, 0] width 0 height 0
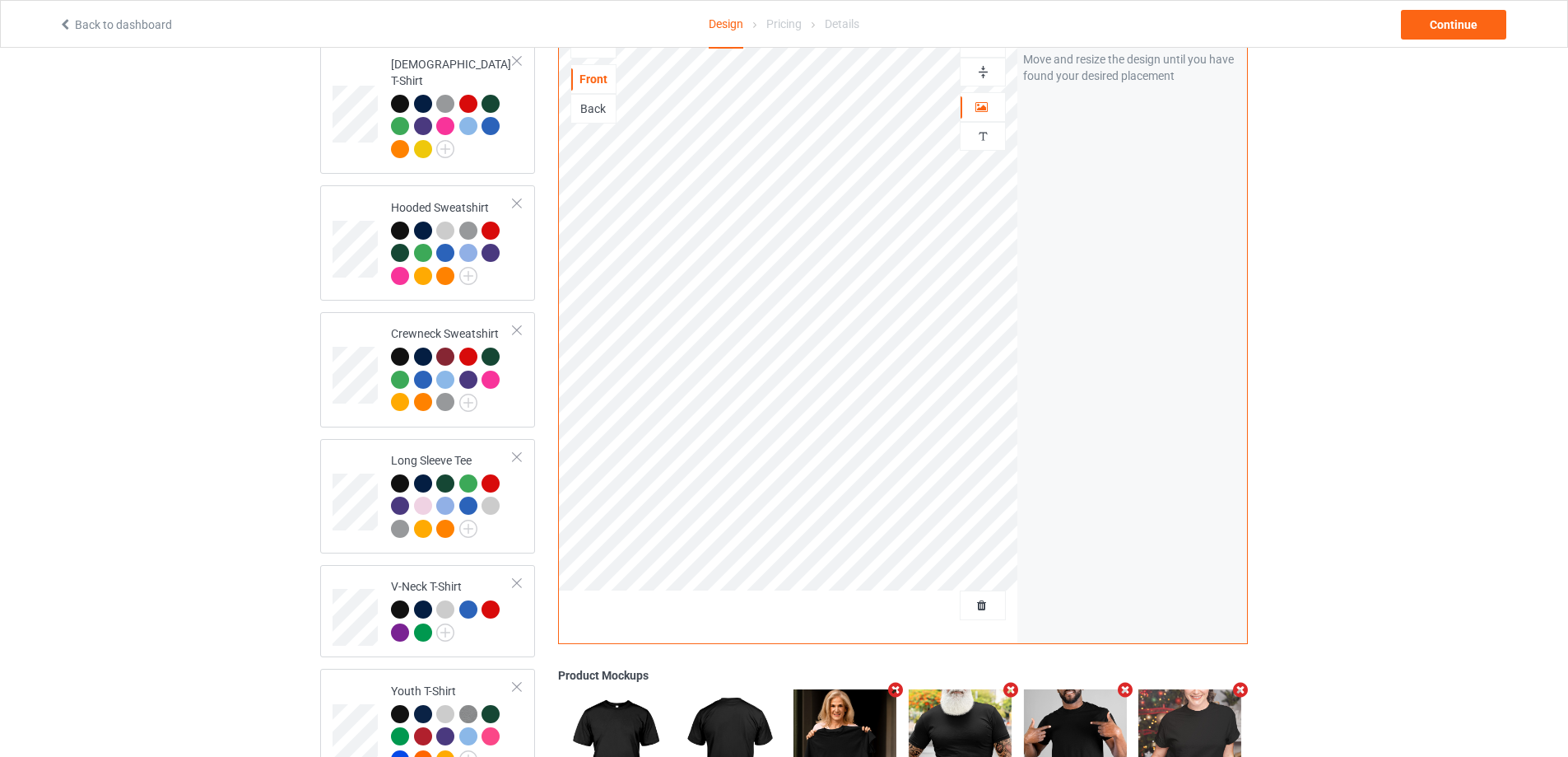
scroll to position [499, 0]
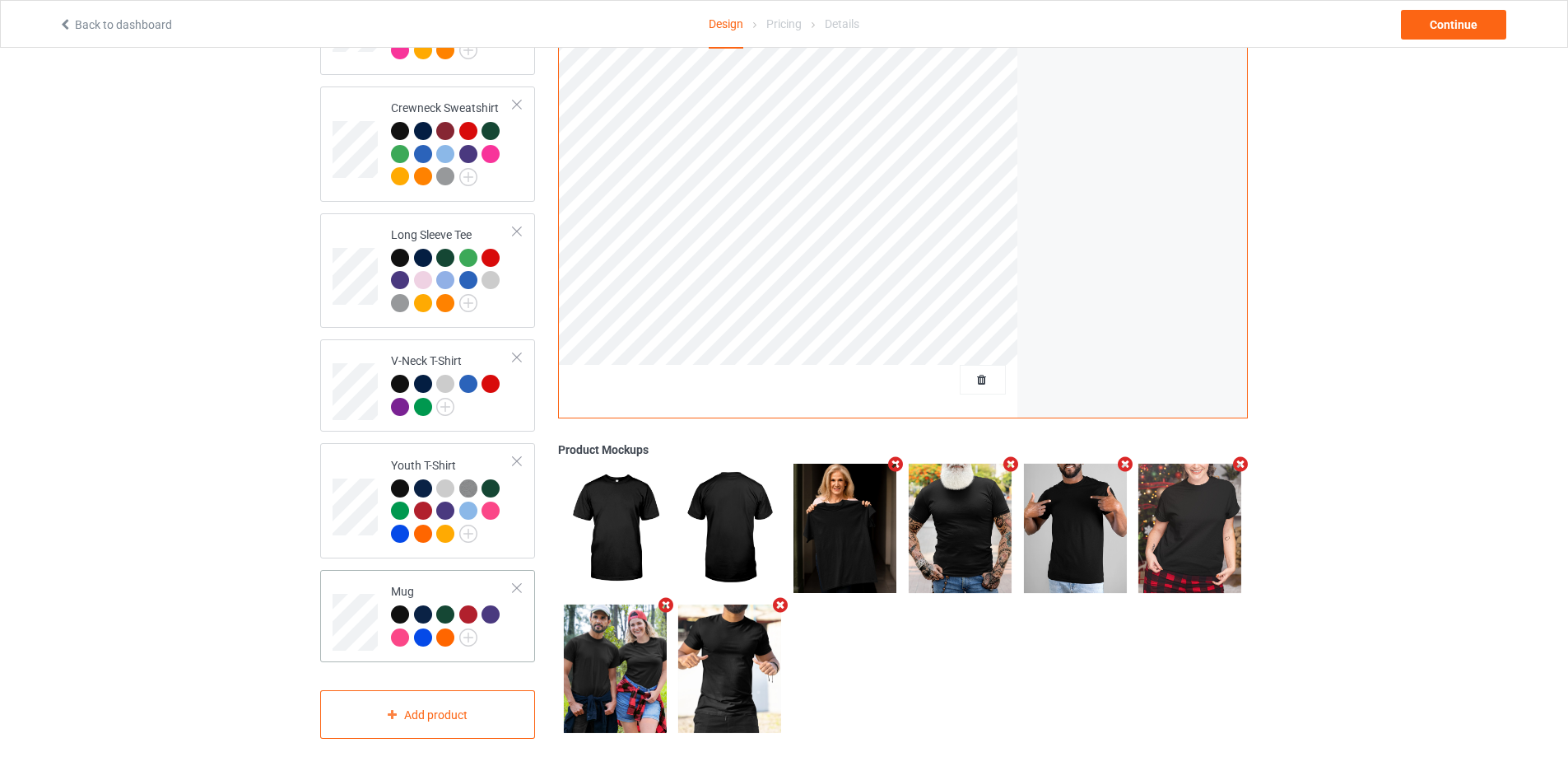
click at [516, 623] on td "Mug" at bounding box center [451, 616] width 141 height 79
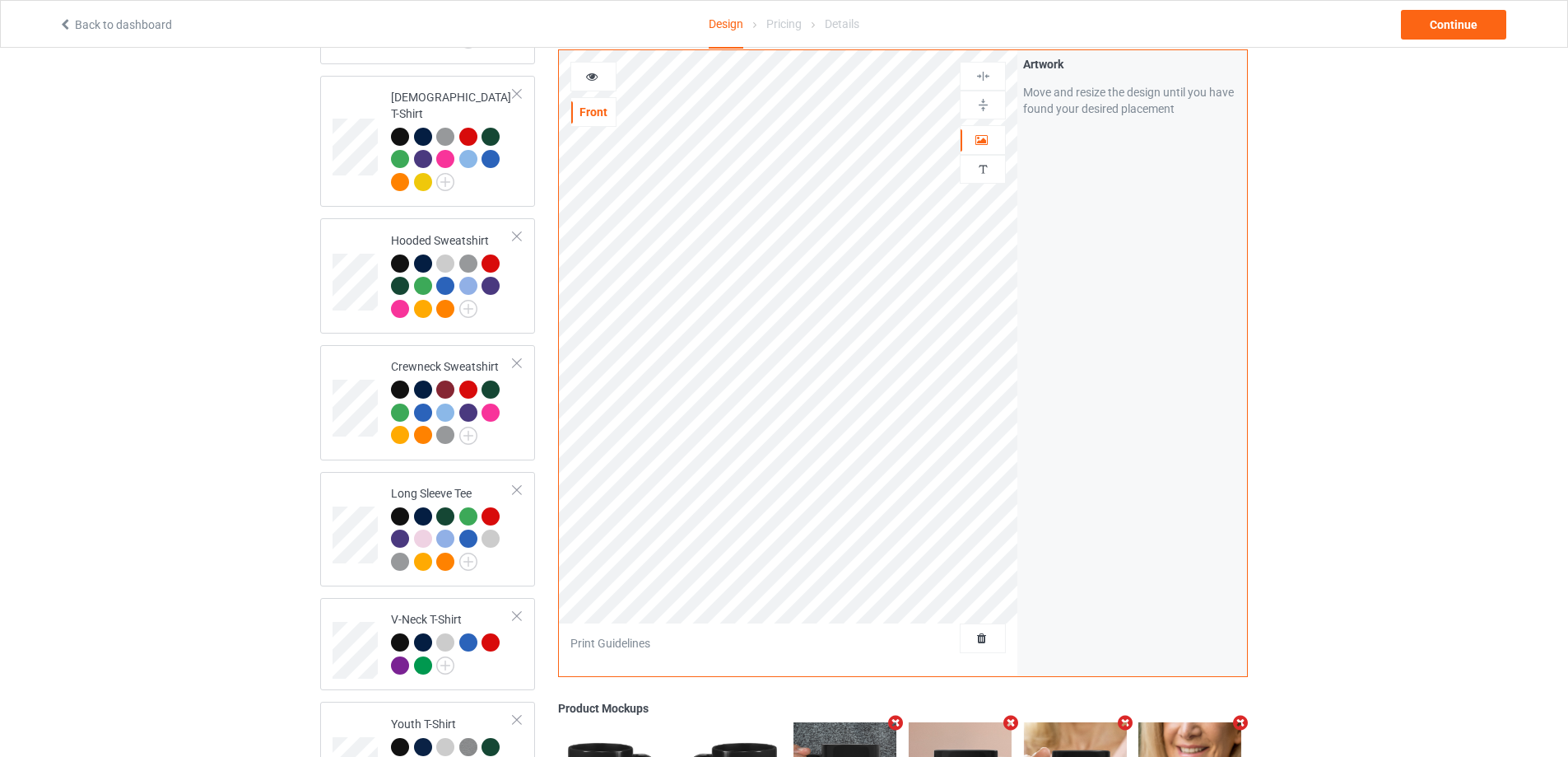
scroll to position [224, 0]
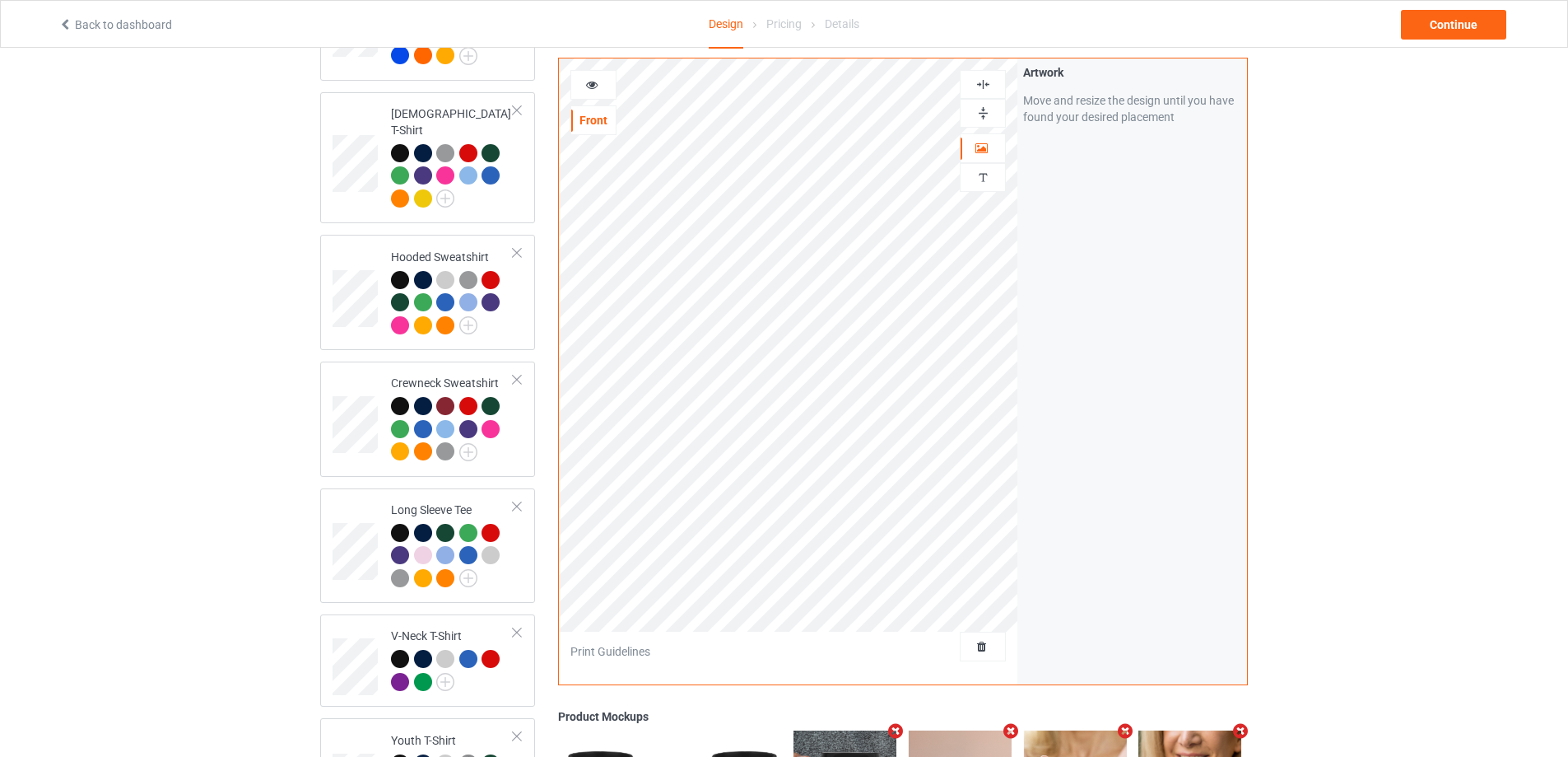
click at [590, 77] on icon at bounding box center [592, 82] width 14 height 11
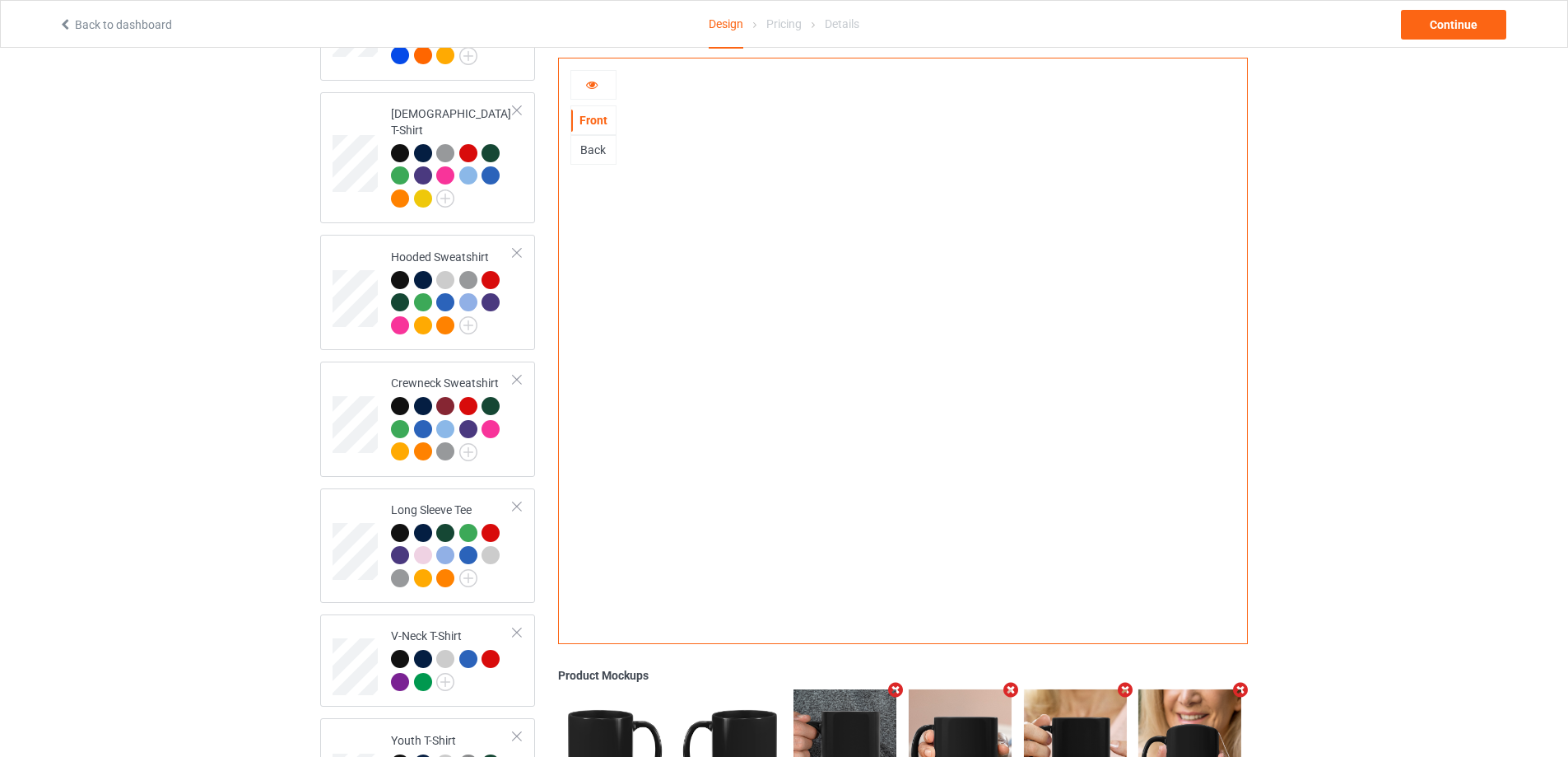
click at [585, 143] on div "Back" at bounding box center [593, 149] width 45 height 17
click at [601, 83] on div at bounding box center [593, 85] width 45 height 17
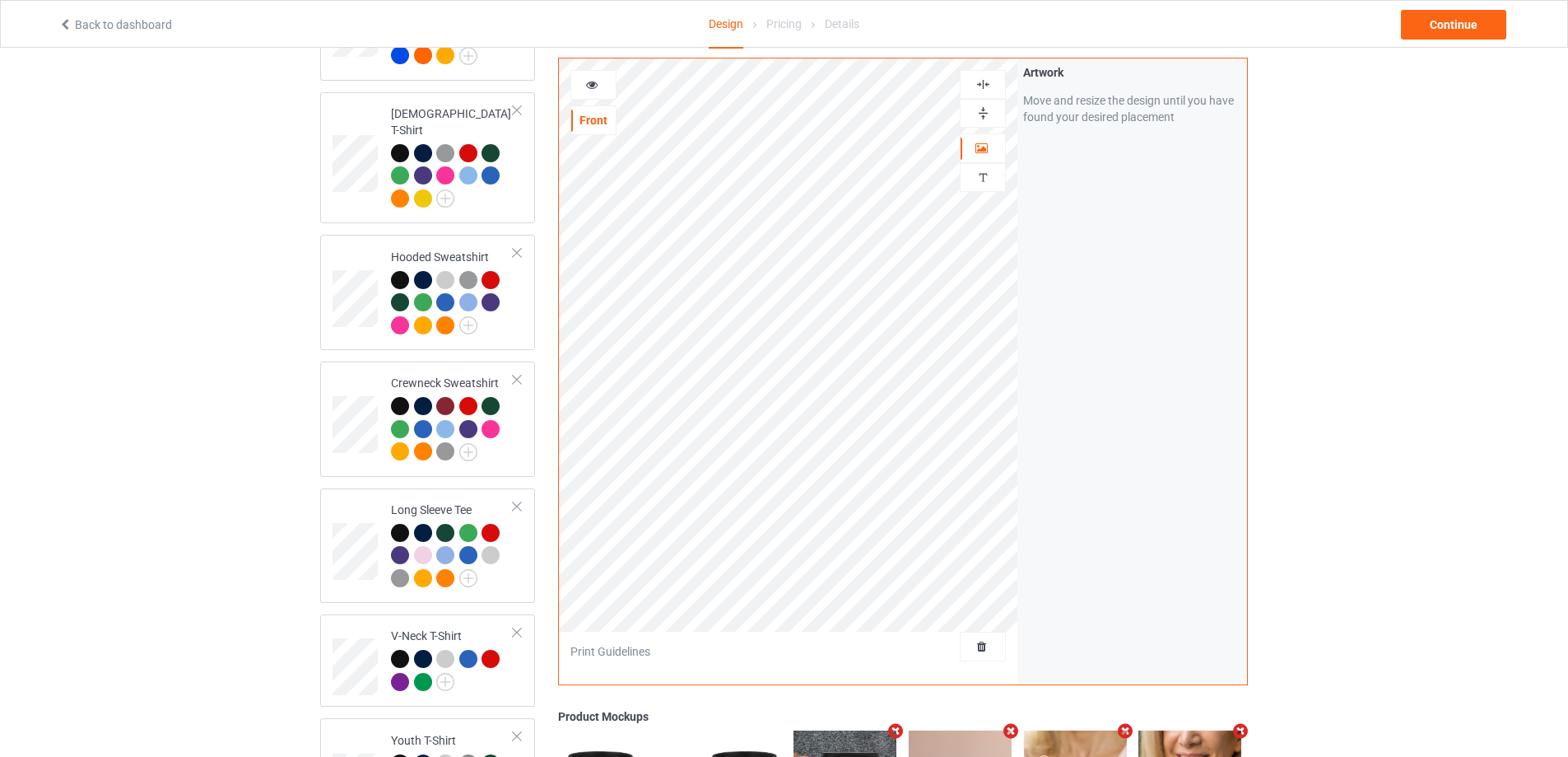
click at [978, 77] on img at bounding box center [983, 85] width 16 height 16
click at [983, 106] on img at bounding box center [983, 114] width 16 height 16
click at [594, 84] on div at bounding box center [593, 85] width 45 height 17
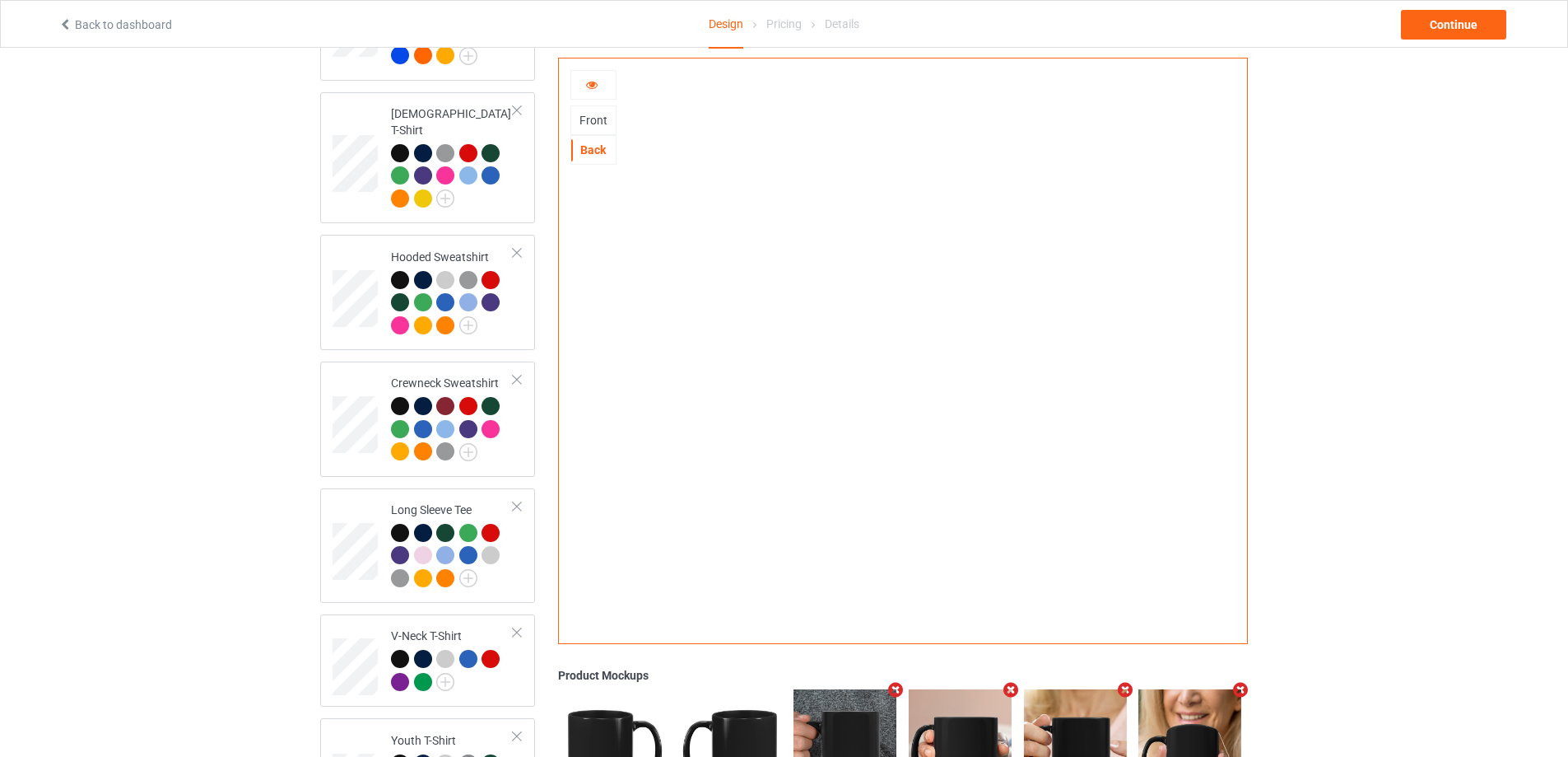
click at [600, 120] on div "Front" at bounding box center [593, 120] width 45 height 17
drag, startPoint x: 887, startPoint y: 377, endPoint x: 698, endPoint y: 212, distance: 250.9
click at [903, 345] on img at bounding box center [903, 345] width 0 height 0
click at [594, 80] on icon at bounding box center [592, 82] width 14 height 11
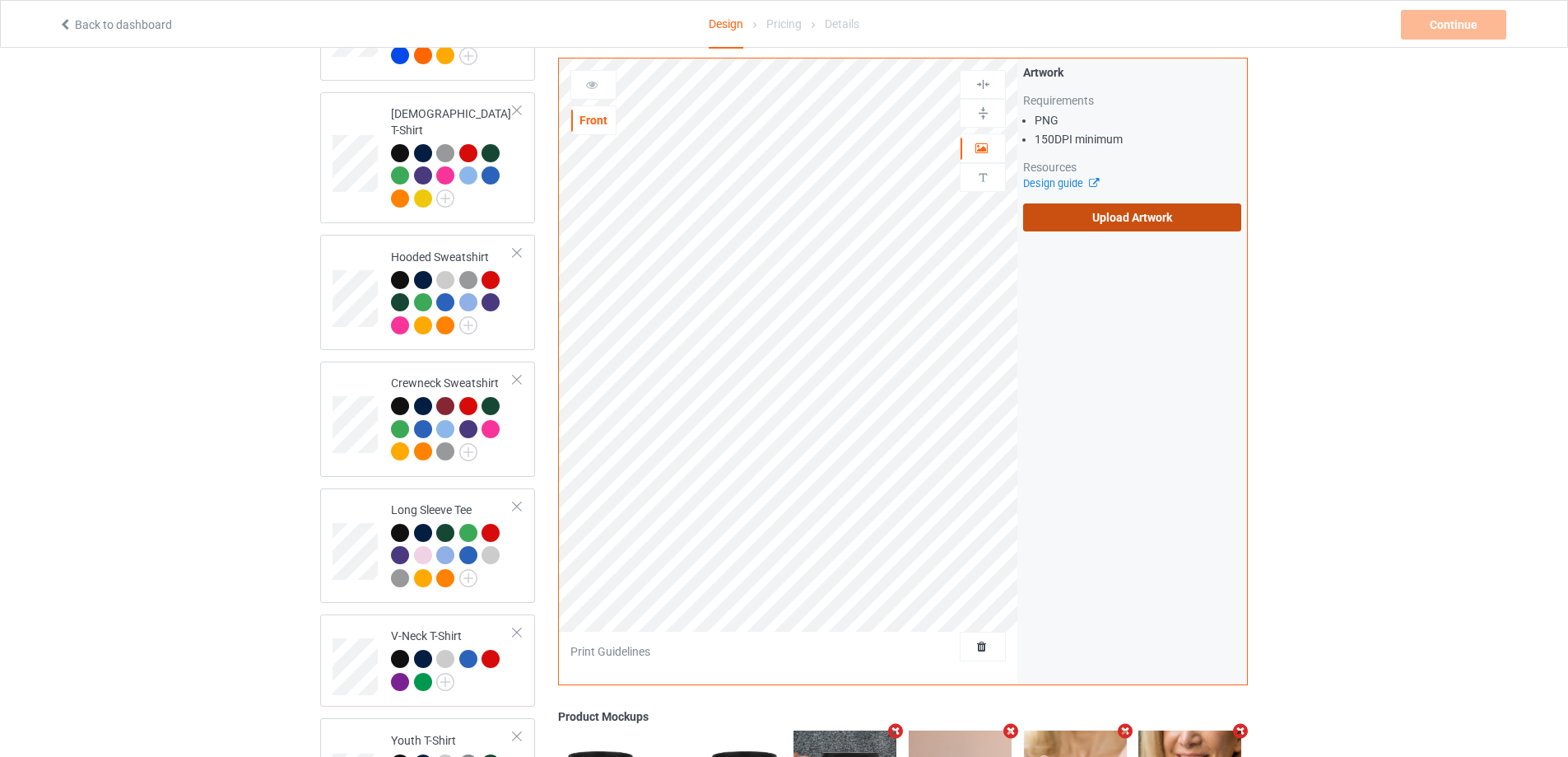
click at [1178, 205] on label "Upload Artwork" at bounding box center [1132, 217] width 218 height 28
click at [0, 0] on input "Upload Artwork" at bounding box center [0, 0] width 0 height 0
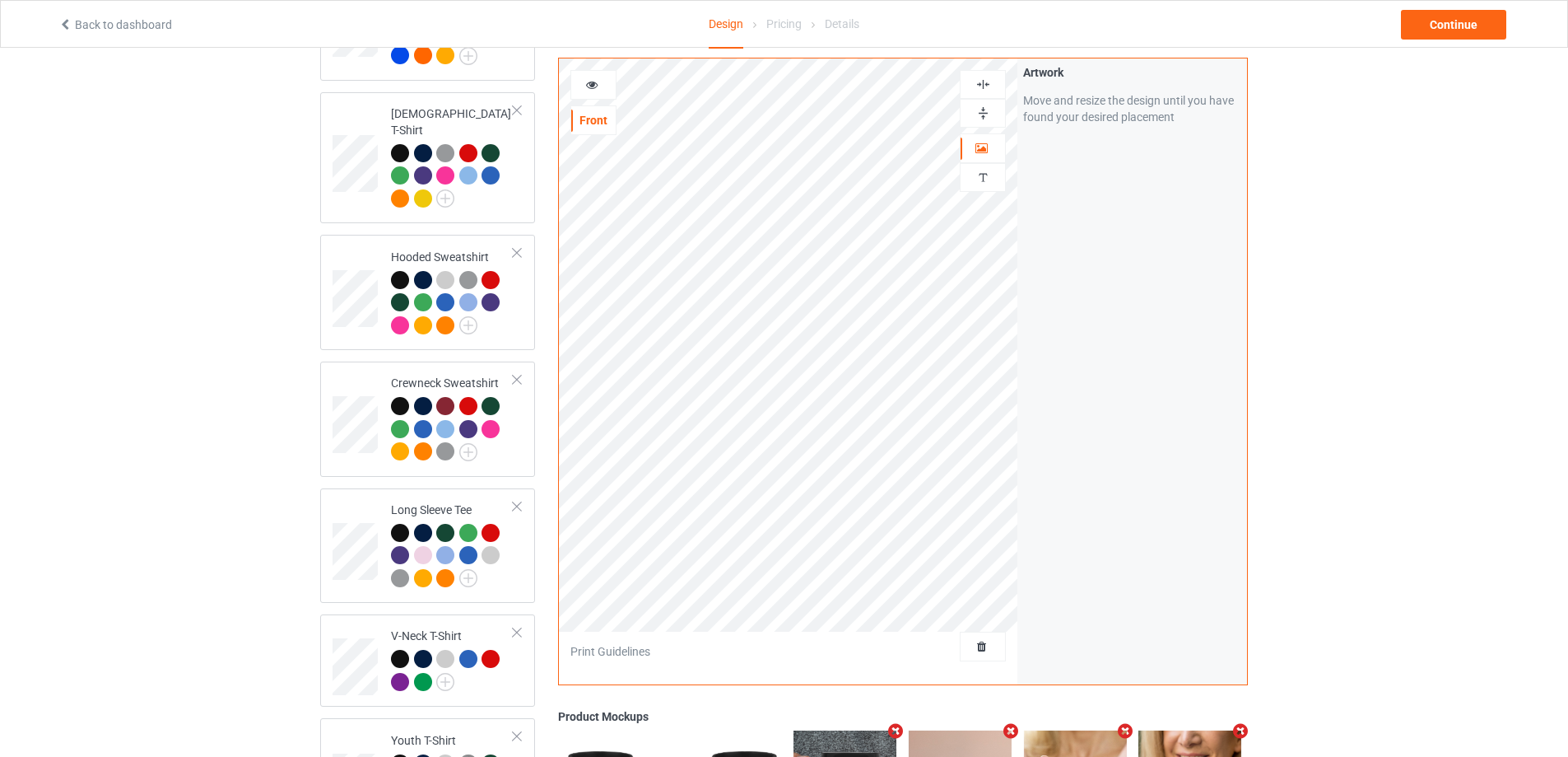
click at [990, 83] on img at bounding box center [983, 85] width 16 height 16
click at [984, 106] on img at bounding box center [983, 114] width 16 height 16
click at [596, 79] on icon at bounding box center [592, 82] width 14 height 11
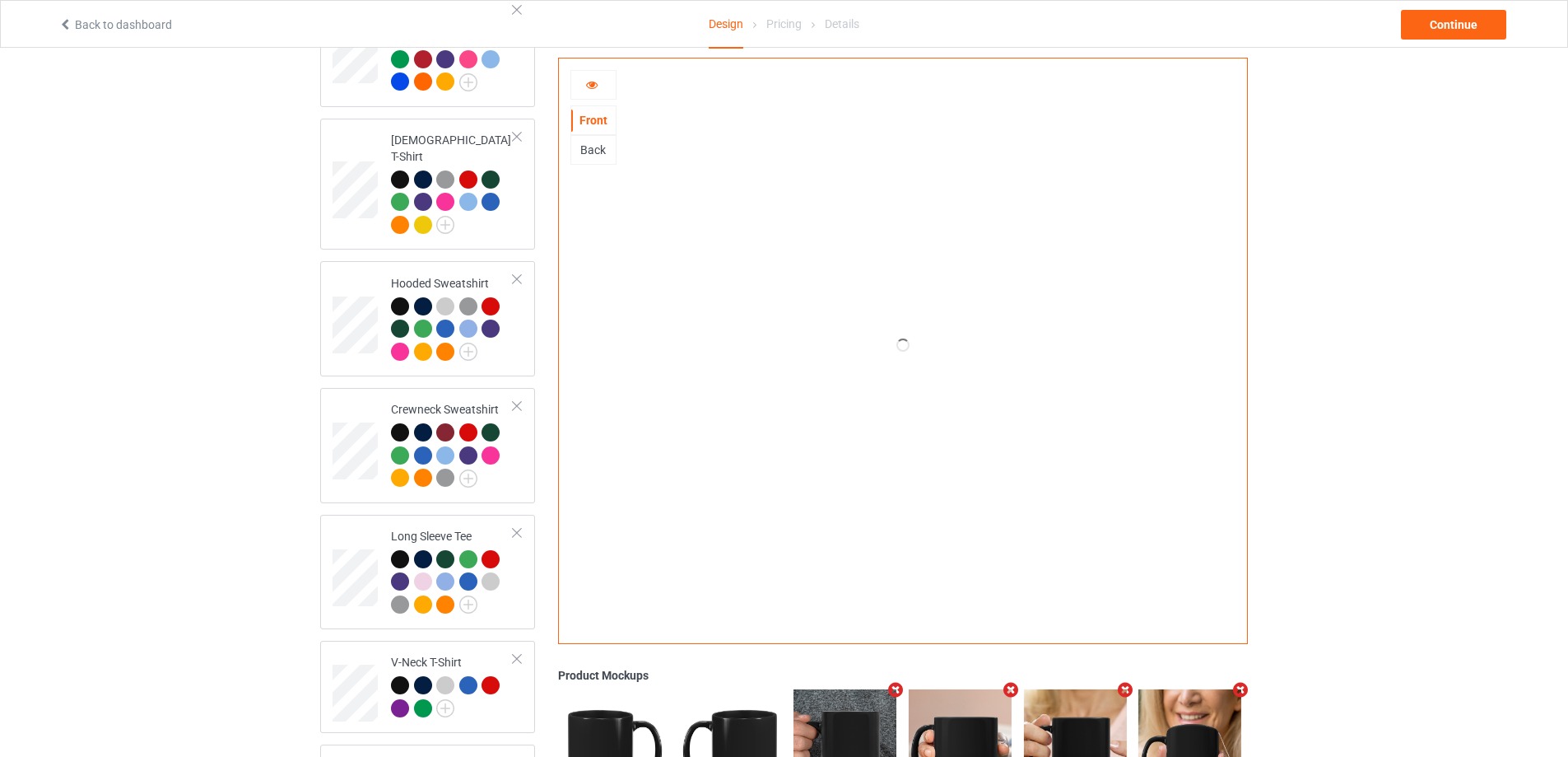
scroll to position [88, 0]
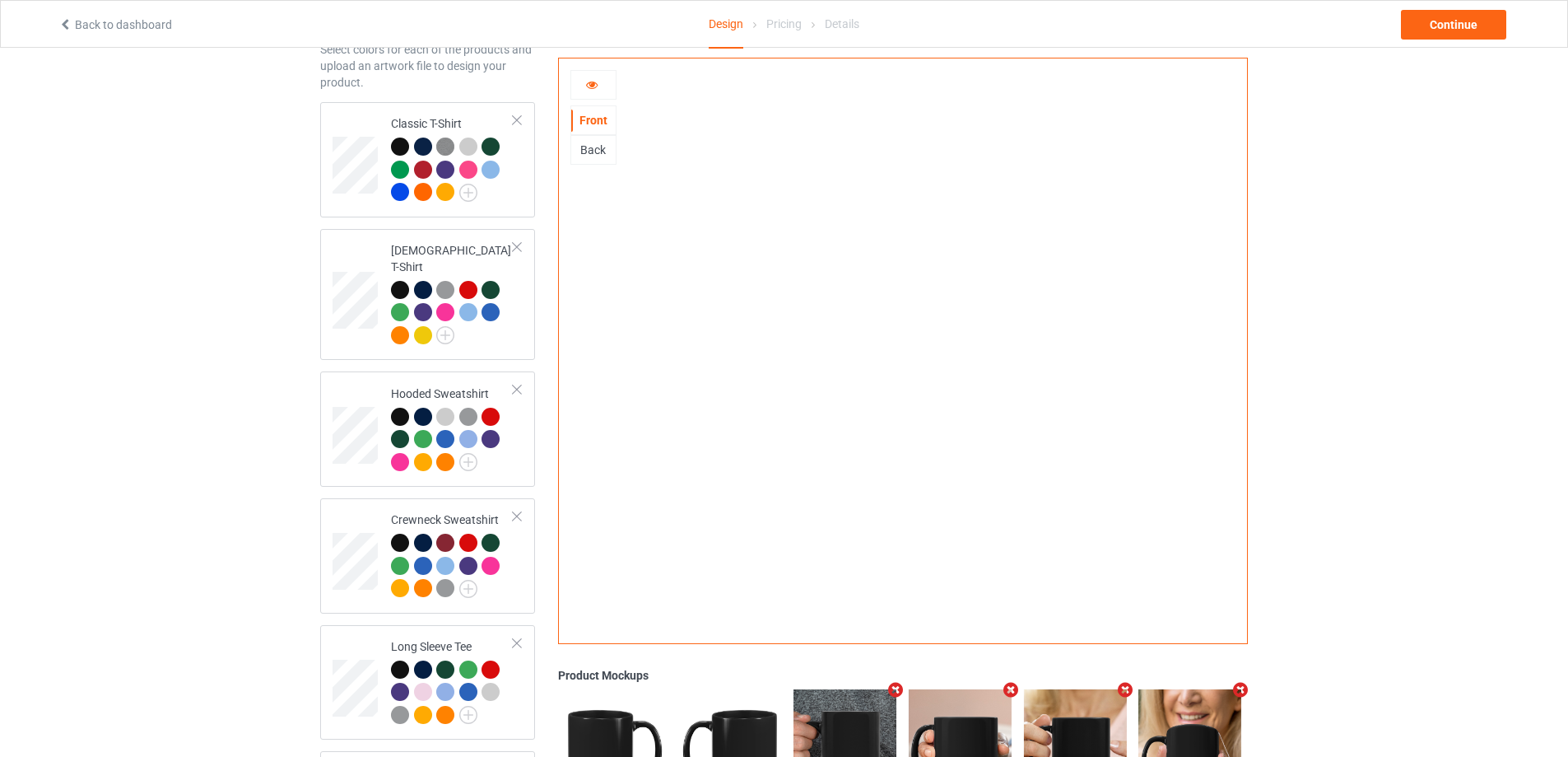
click at [592, 148] on div "Back" at bounding box center [593, 149] width 45 height 17
click at [600, 115] on div "Front" at bounding box center [593, 120] width 45 height 17
click at [597, 86] on icon at bounding box center [592, 82] width 14 height 11
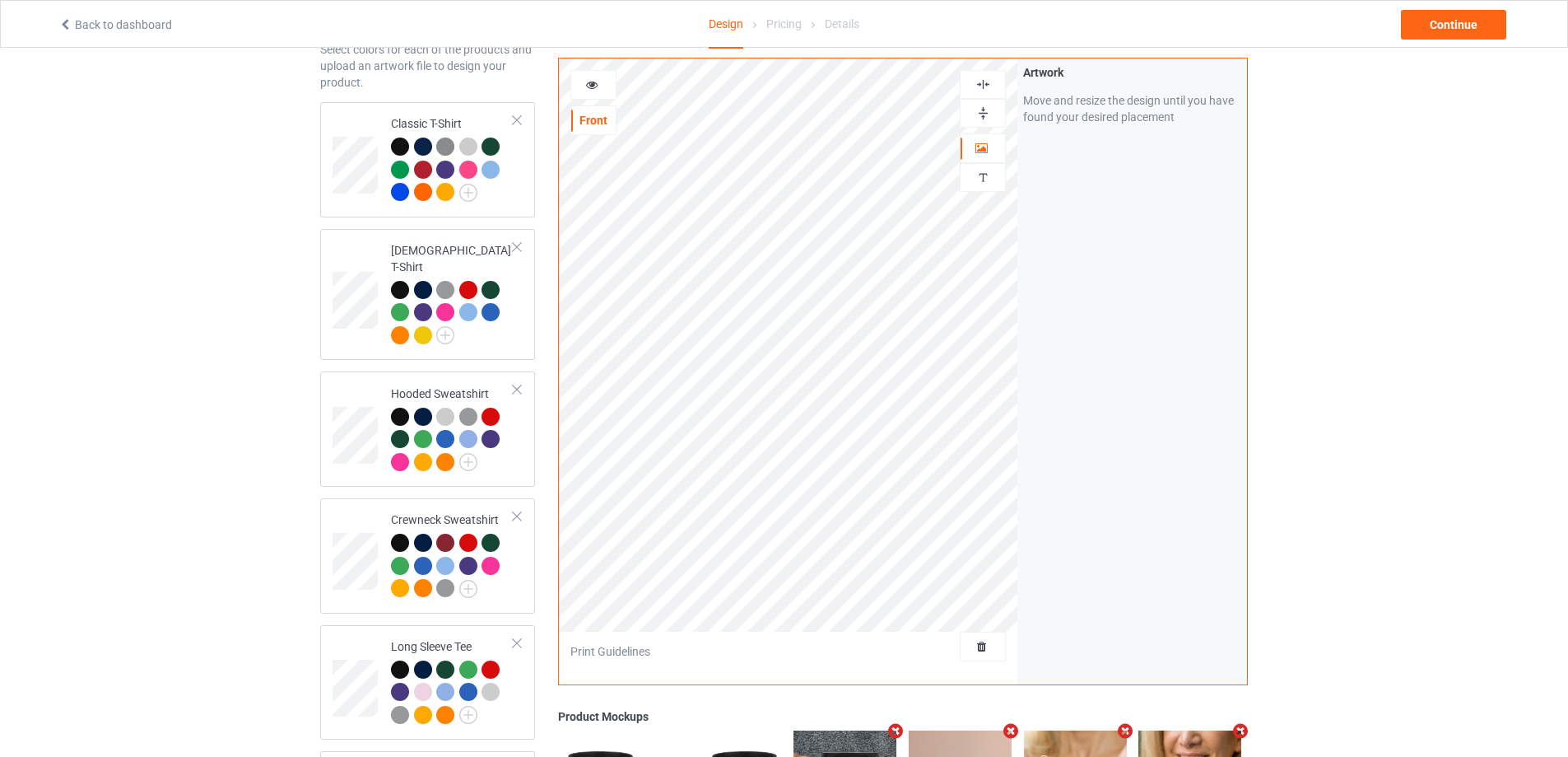
click at [986, 113] on img at bounding box center [983, 114] width 16 height 16
click at [986, 112] on img at bounding box center [983, 114] width 16 height 16
click at [595, 81] on icon at bounding box center [592, 82] width 14 height 11
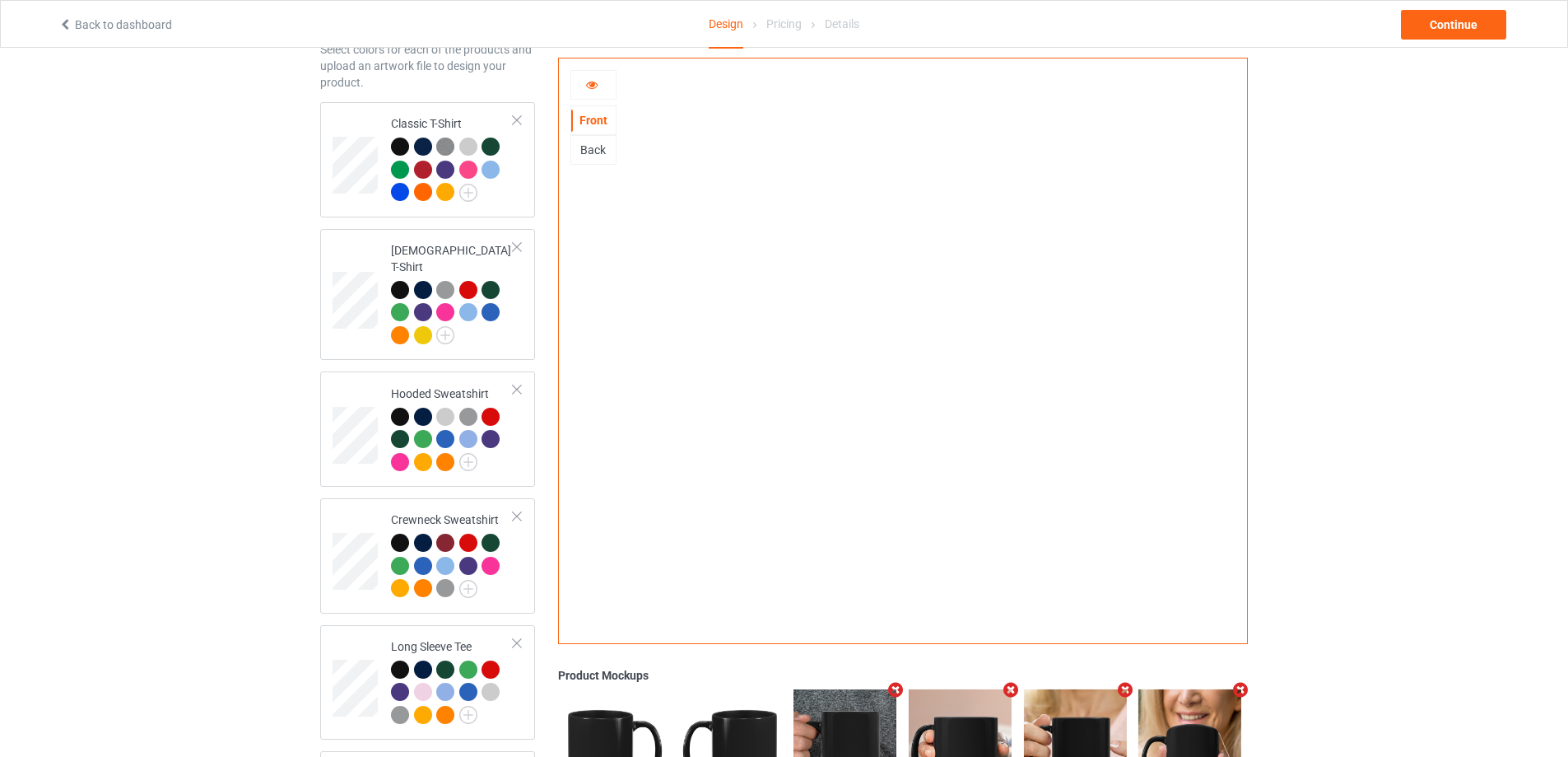
click at [607, 151] on div "Back" at bounding box center [593, 149] width 45 height 17
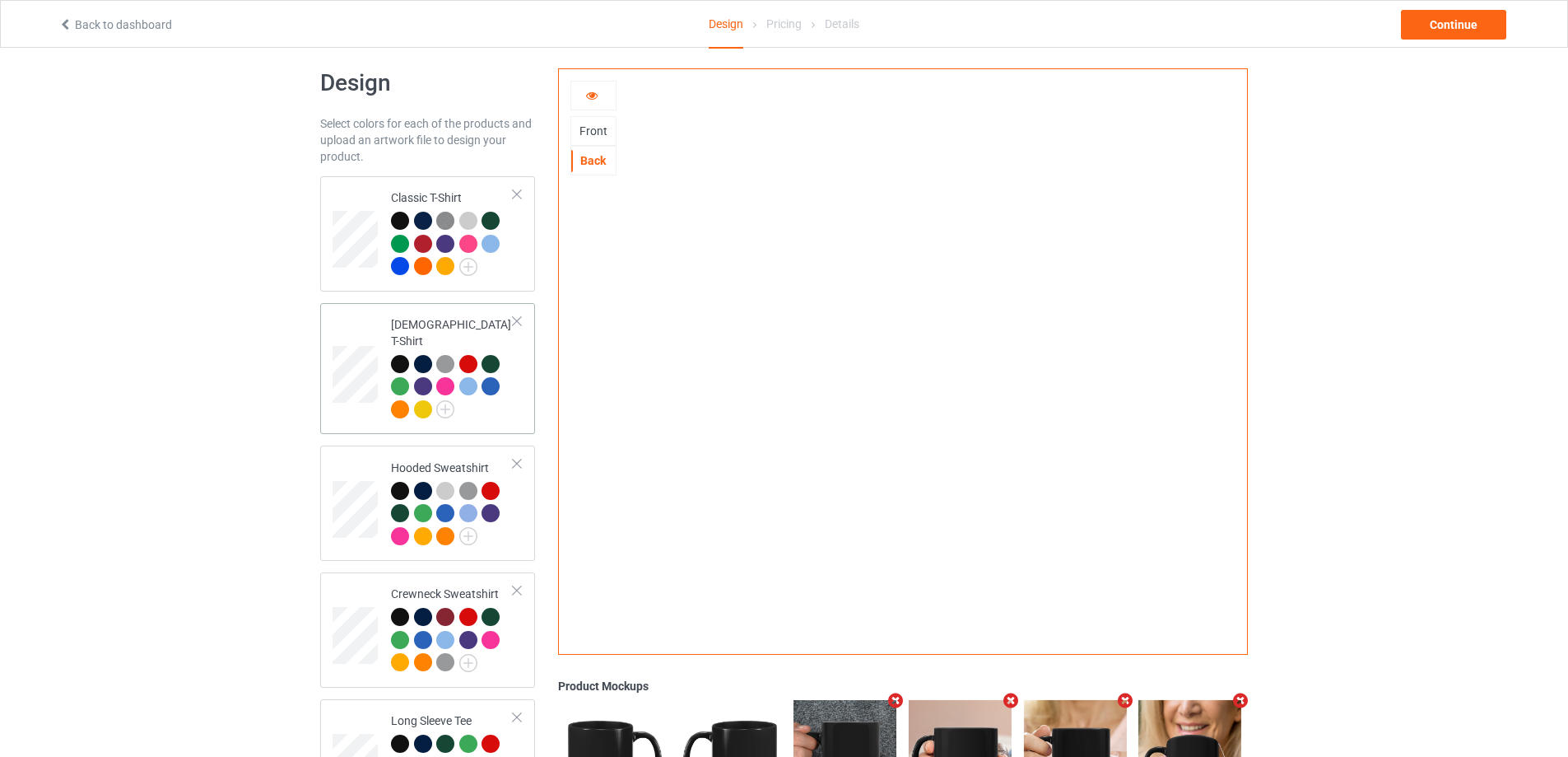
scroll to position [0, 0]
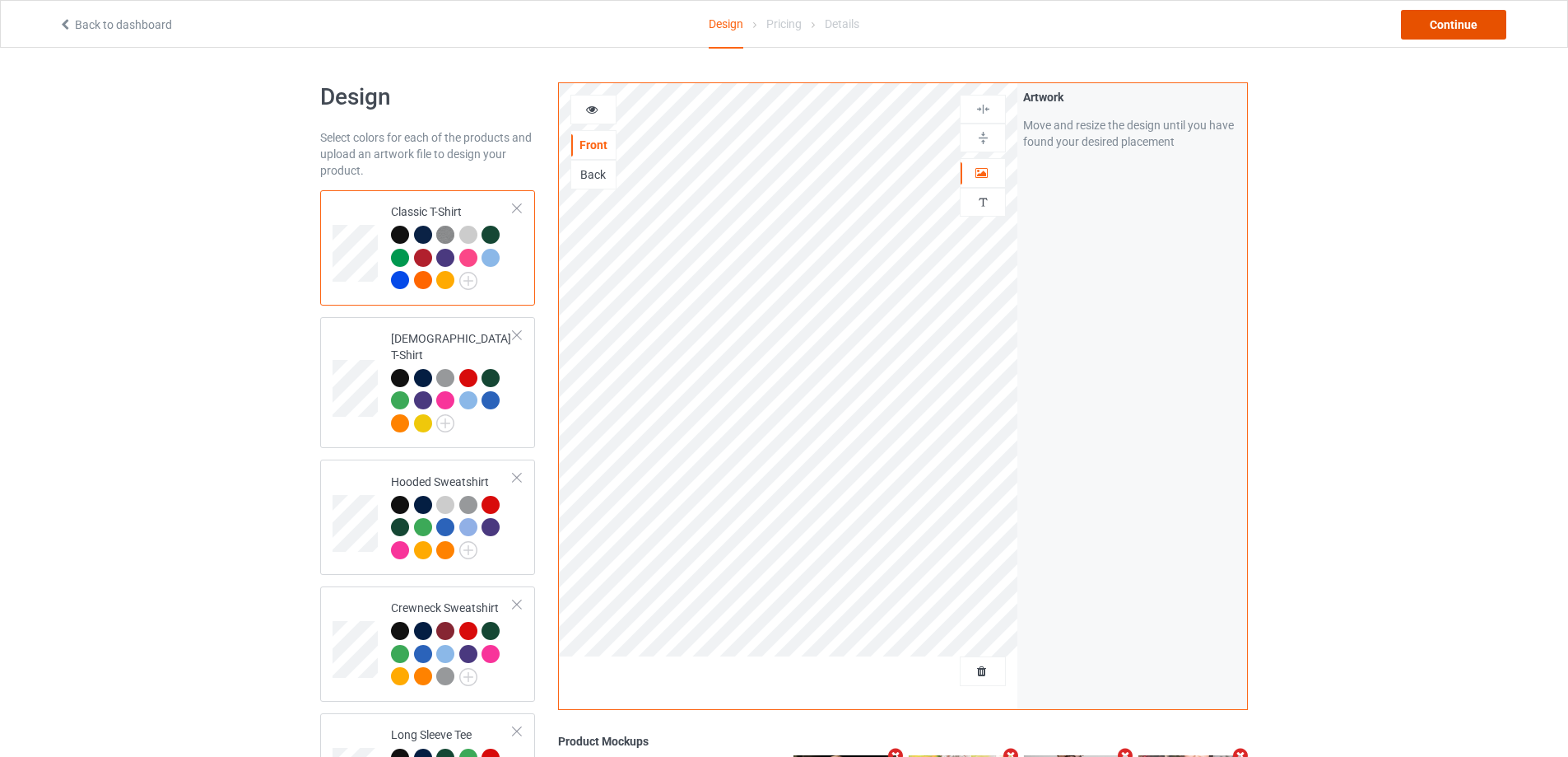
click at [1460, 36] on div "Continue" at bounding box center [1454, 24] width 106 height 30
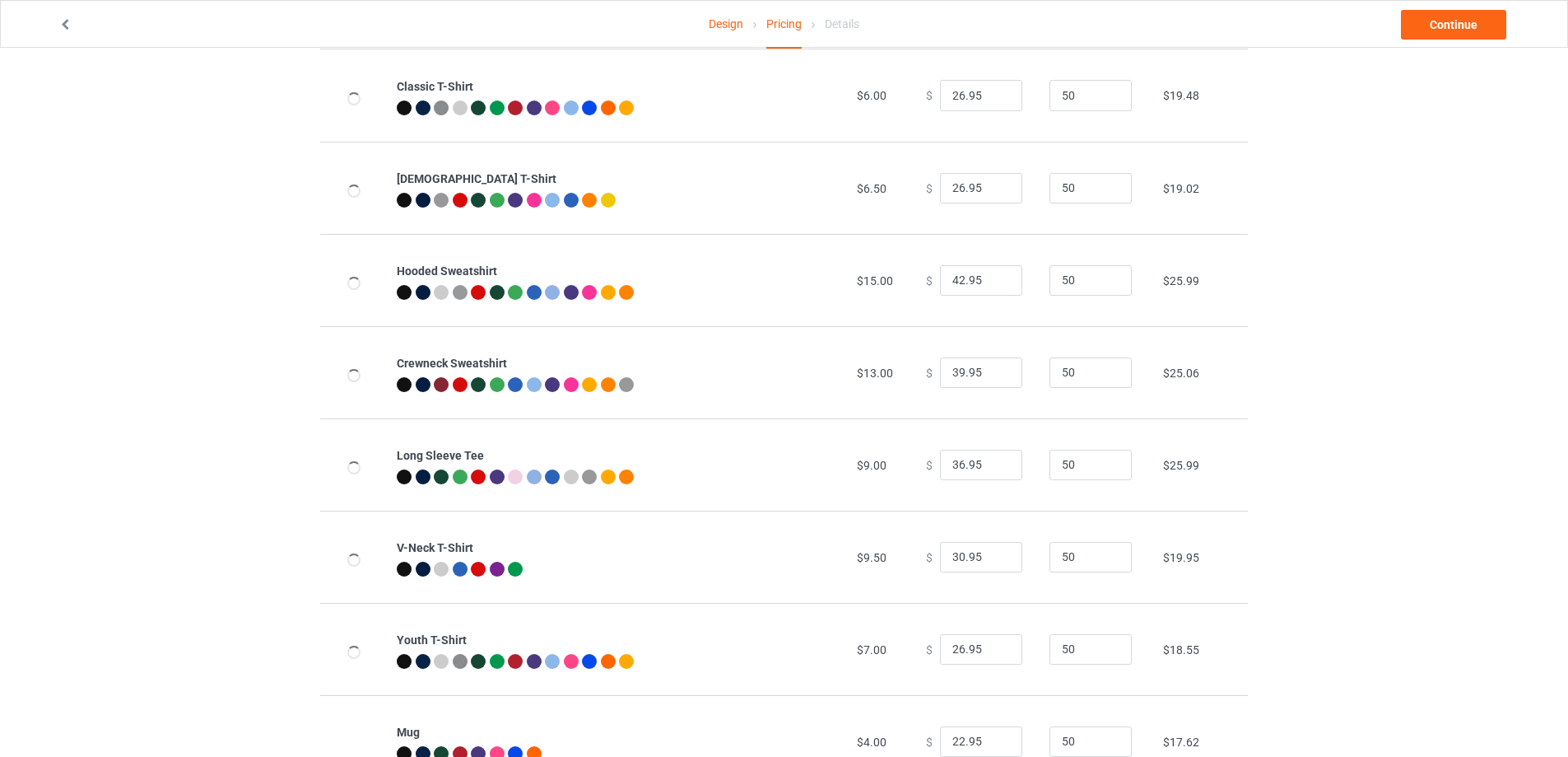
scroll to position [178, 0]
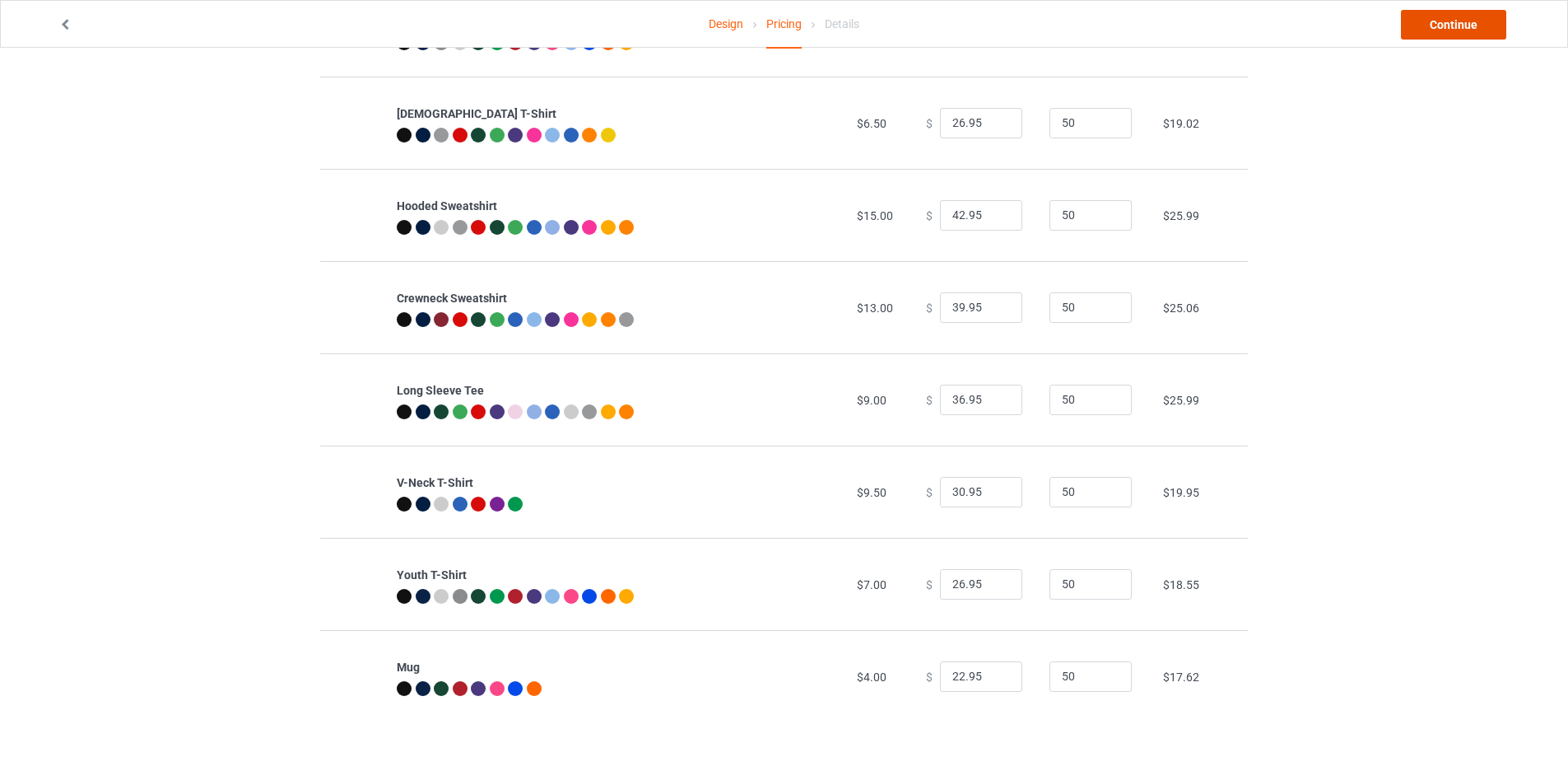
click at [1428, 36] on link "Continue" at bounding box center [1454, 24] width 106 height 30
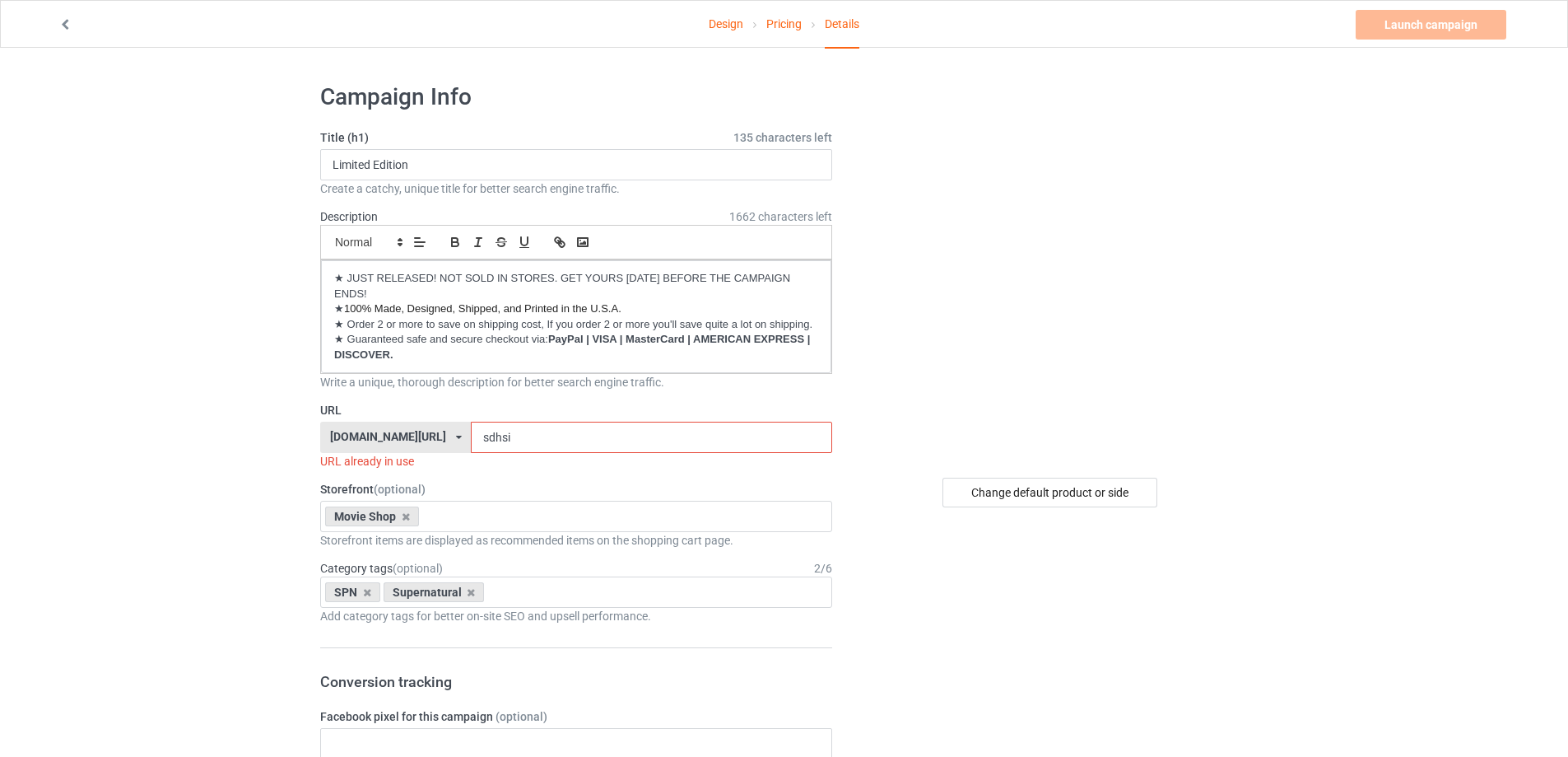
click at [723, 25] on link "Design" at bounding box center [726, 24] width 35 height 46
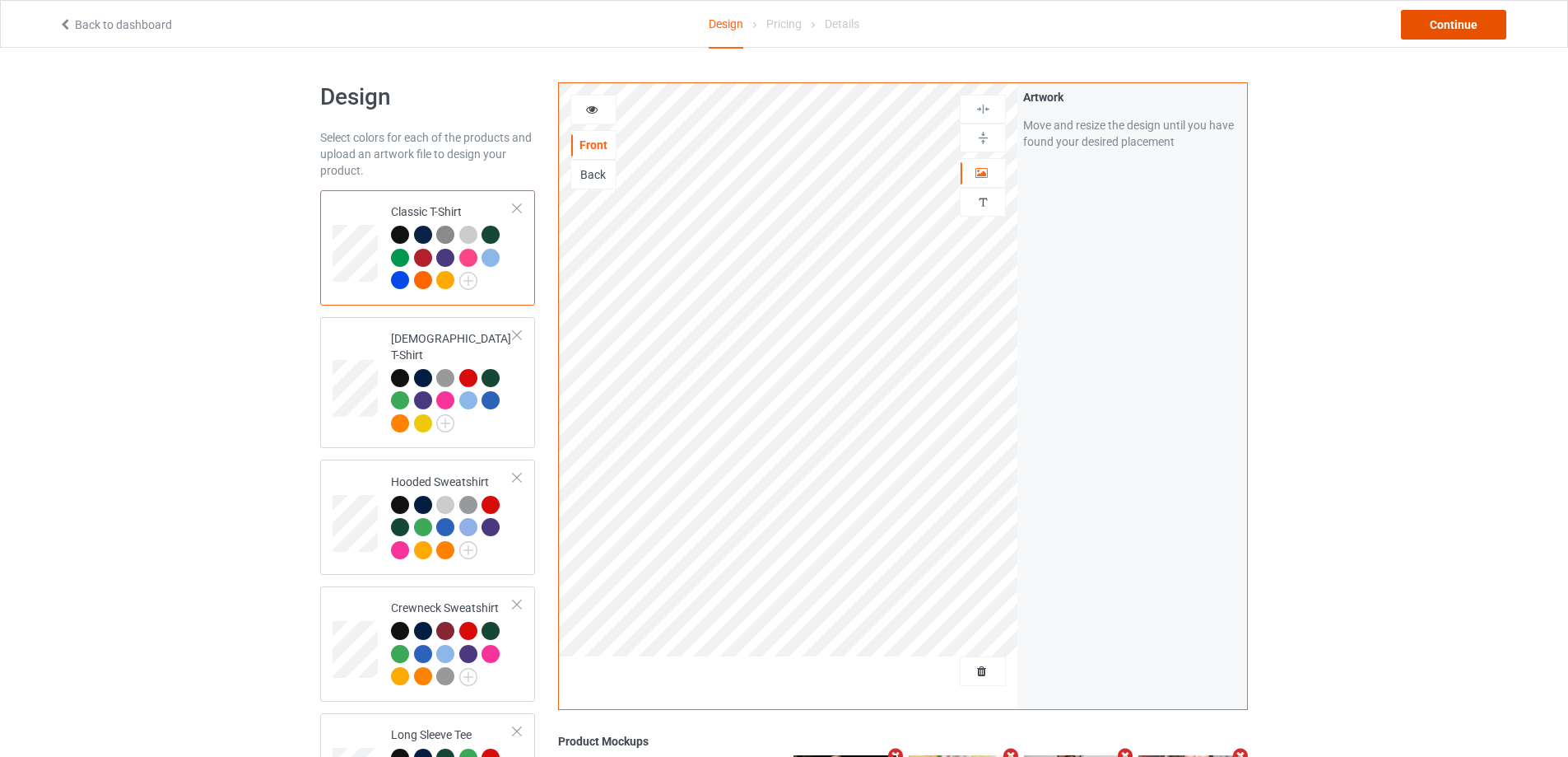
click at [1427, 27] on div "Continue" at bounding box center [1454, 24] width 106 height 30
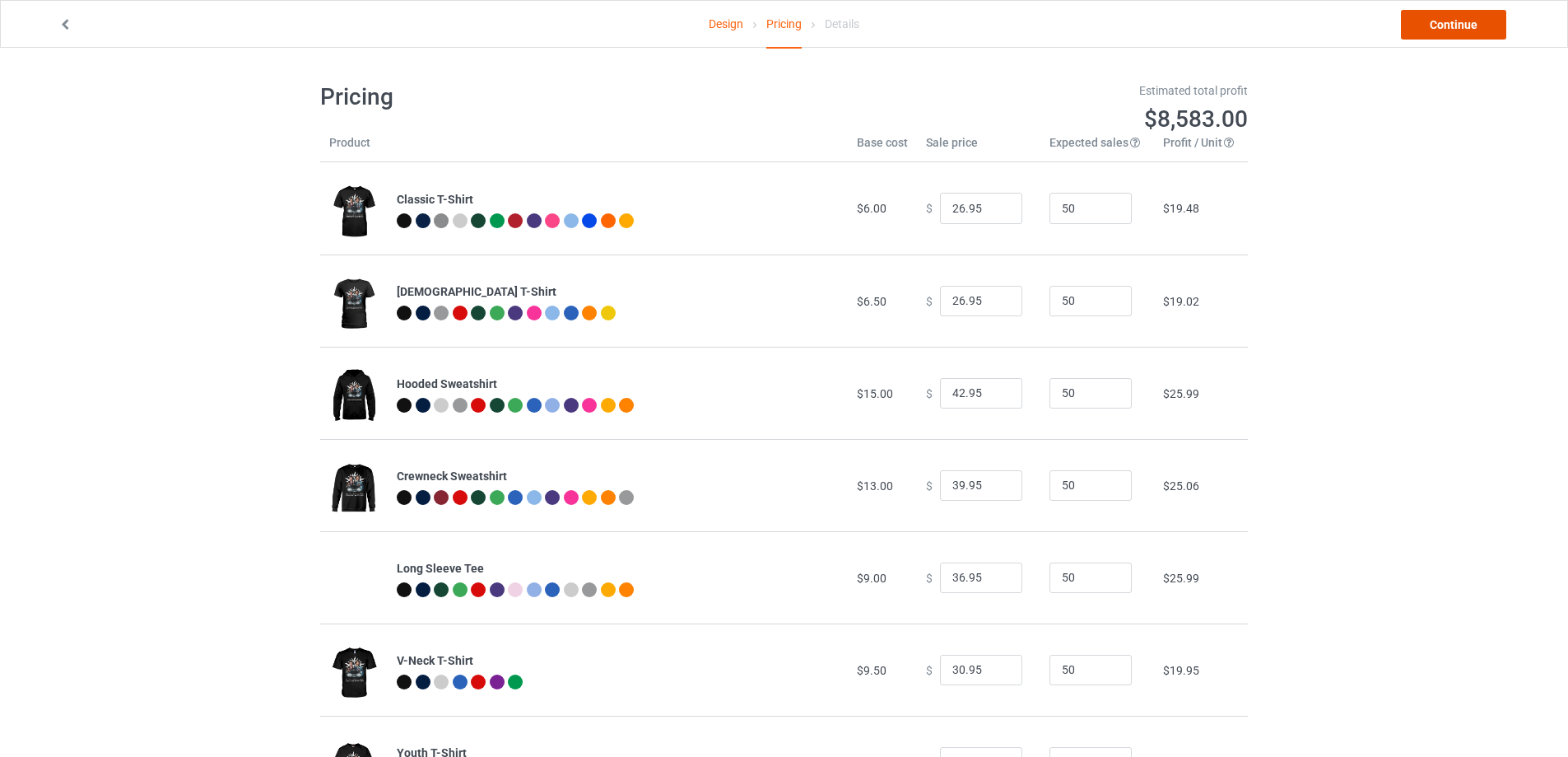
click at [1427, 27] on link "Continue" at bounding box center [1454, 24] width 106 height 30
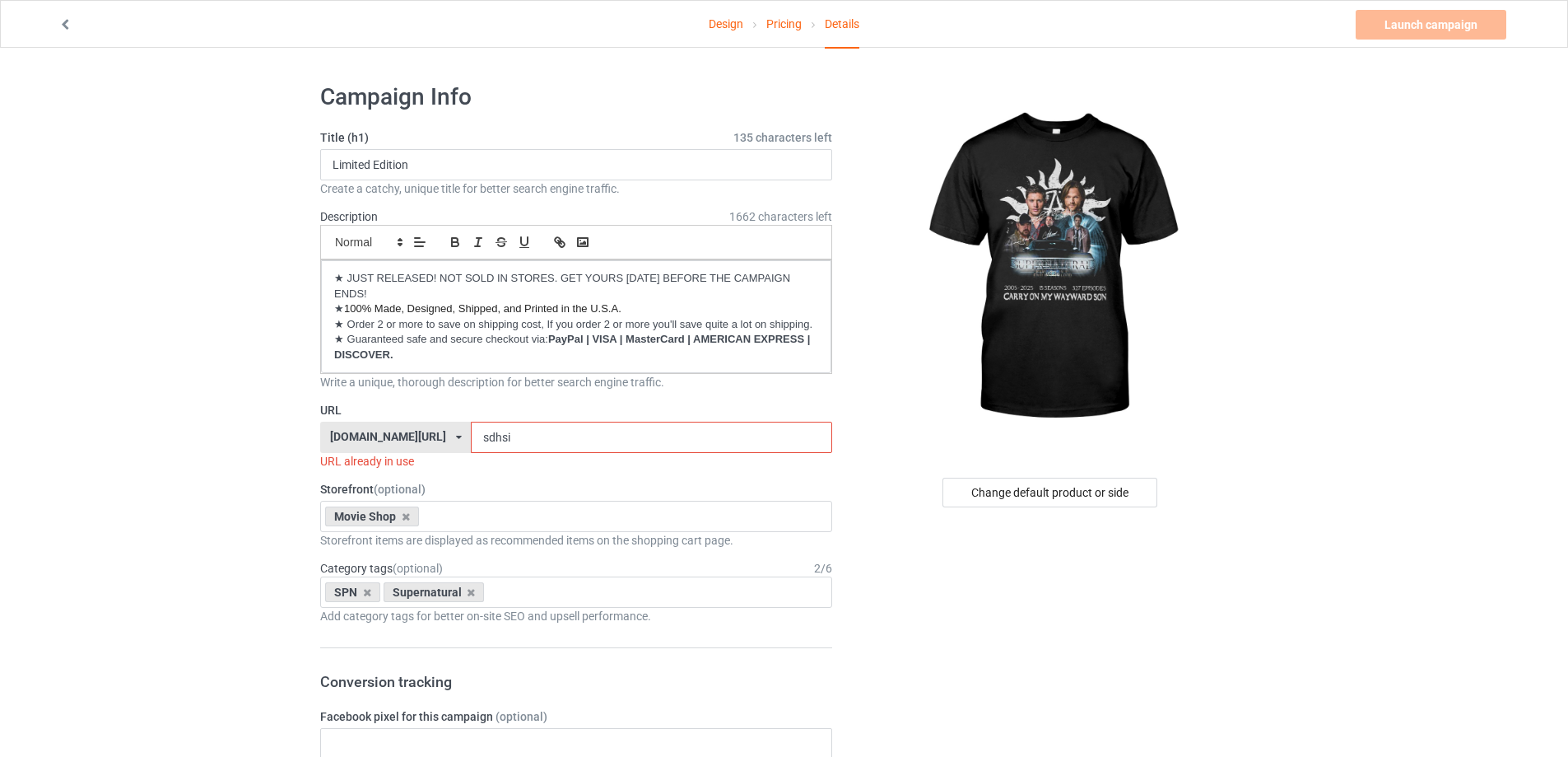
drag, startPoint x: 496, startPoint y: 439, endPoint x: 416, endPoint y: 444, distance: 80.2
click at [416, 444] on div "[DOMAIN_NAME][URL] [DOMAIN_NAME][URL] [DOMAIN_NAME][URL] [DOMAIN_NAME][URL] [DO…" at bounding box center [576, 437] width 512 height 31
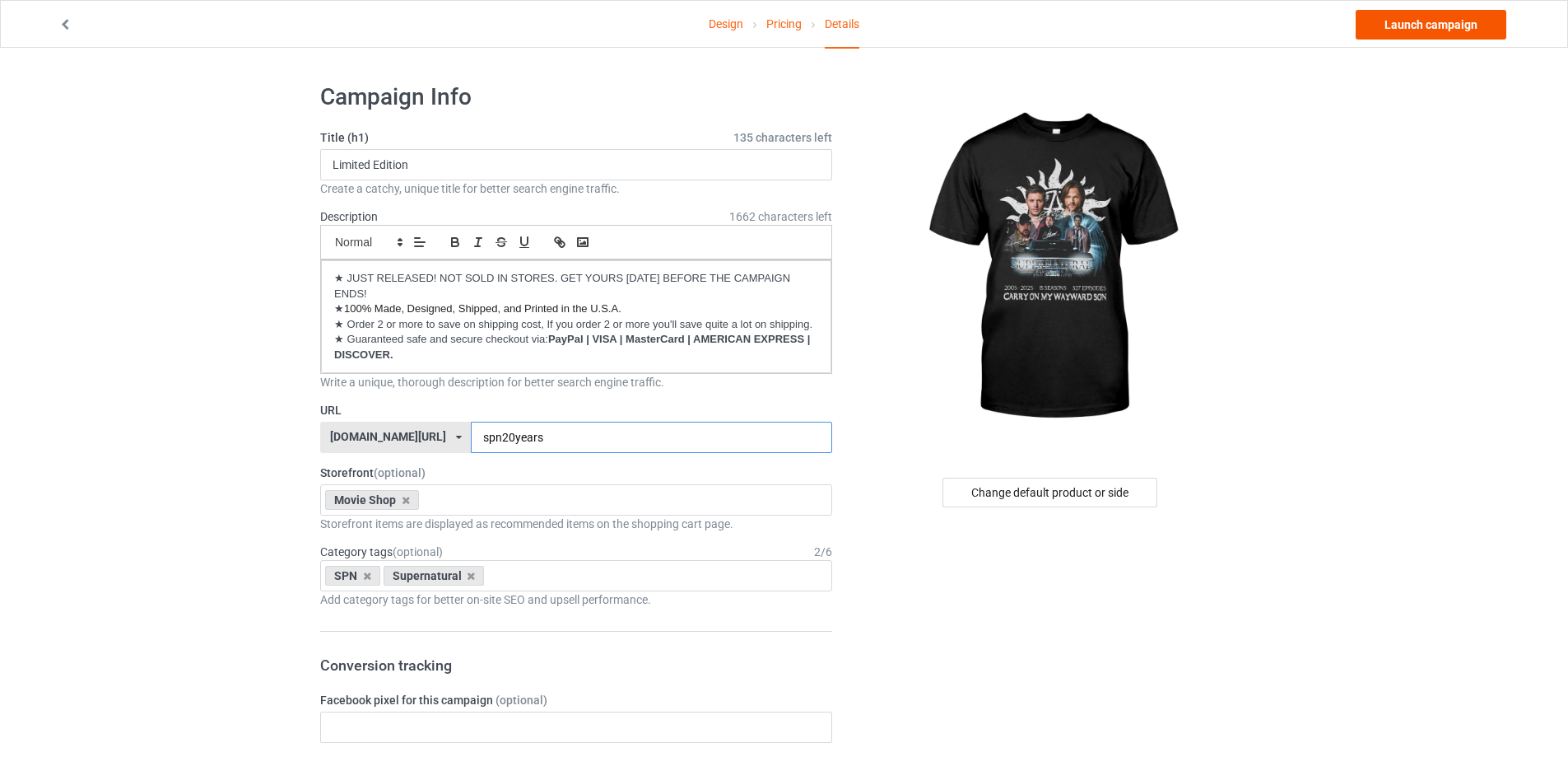
type input "spn20years"
click at [1420, 26] on link "Launch campaign" at bounding box center [1431, 24] width 151 height 30
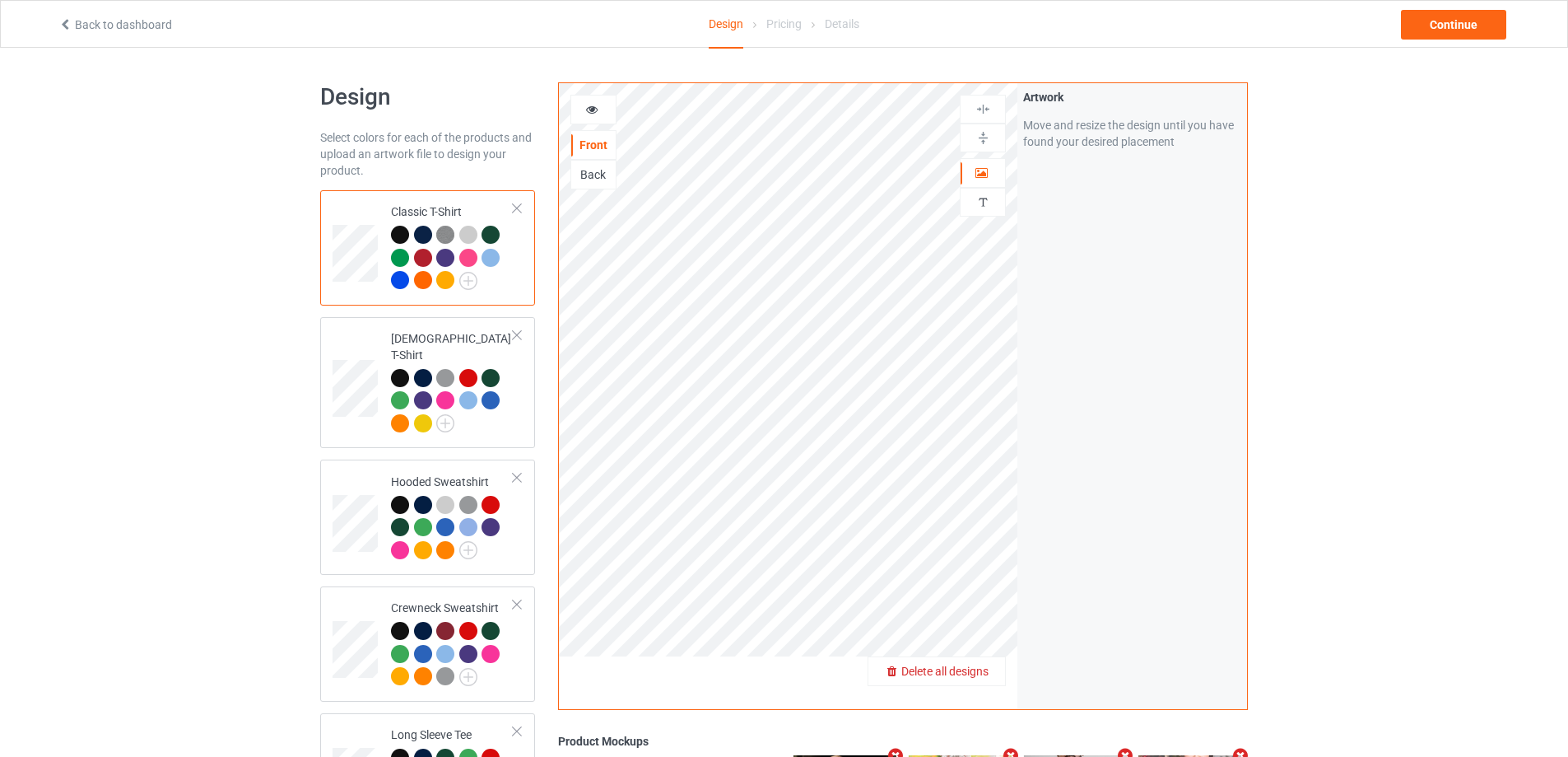
drag, startPoint x: 974, startPoint y: 658, endPoint x: 987, endPoint y: 677, distance: 23.0
click at [987, 677] on span "Delete all designs" at bounding box center [945, 671] width 87 height 13
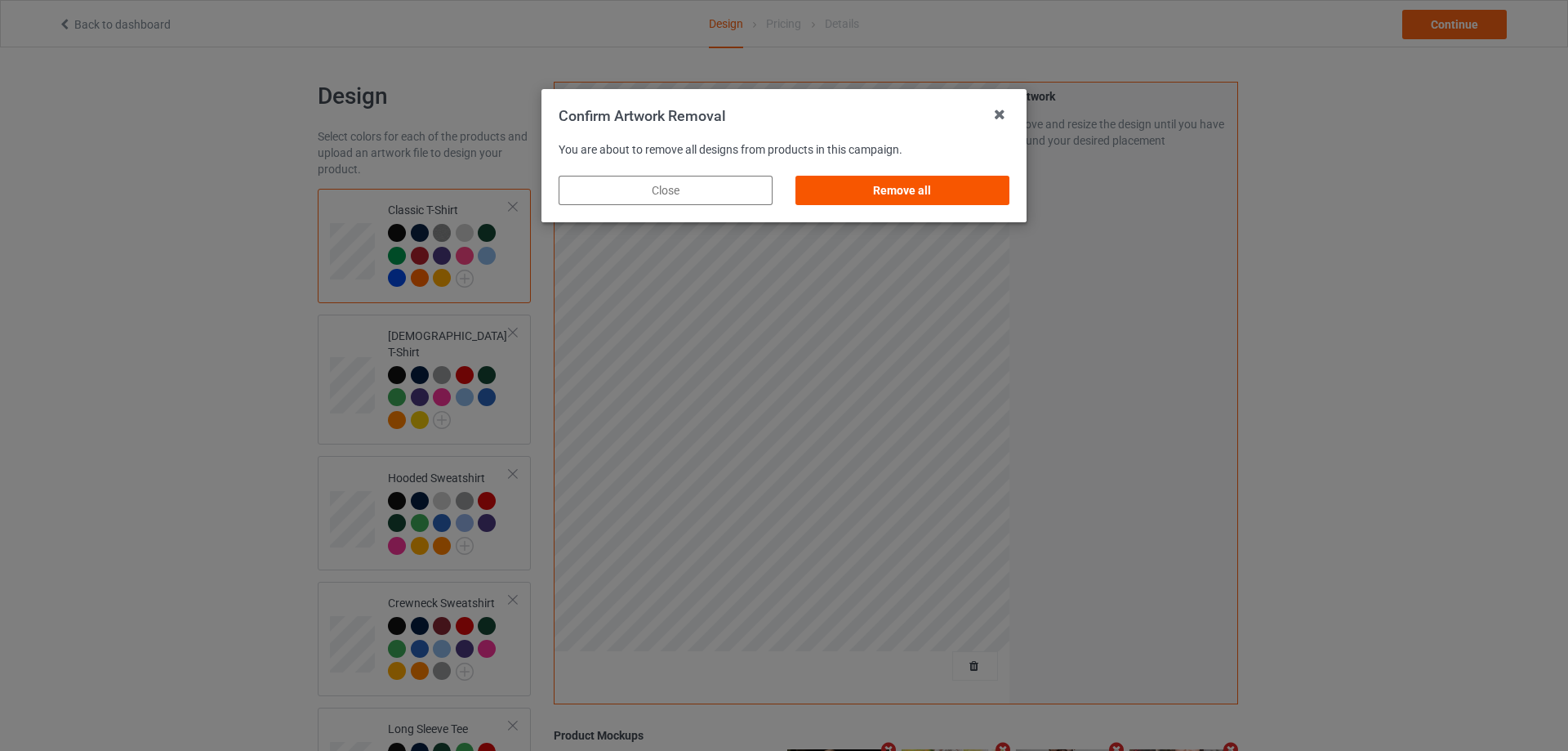
click at [928, 191] on div "Remove all" at bounding box center [902, 191] width 214 height 29
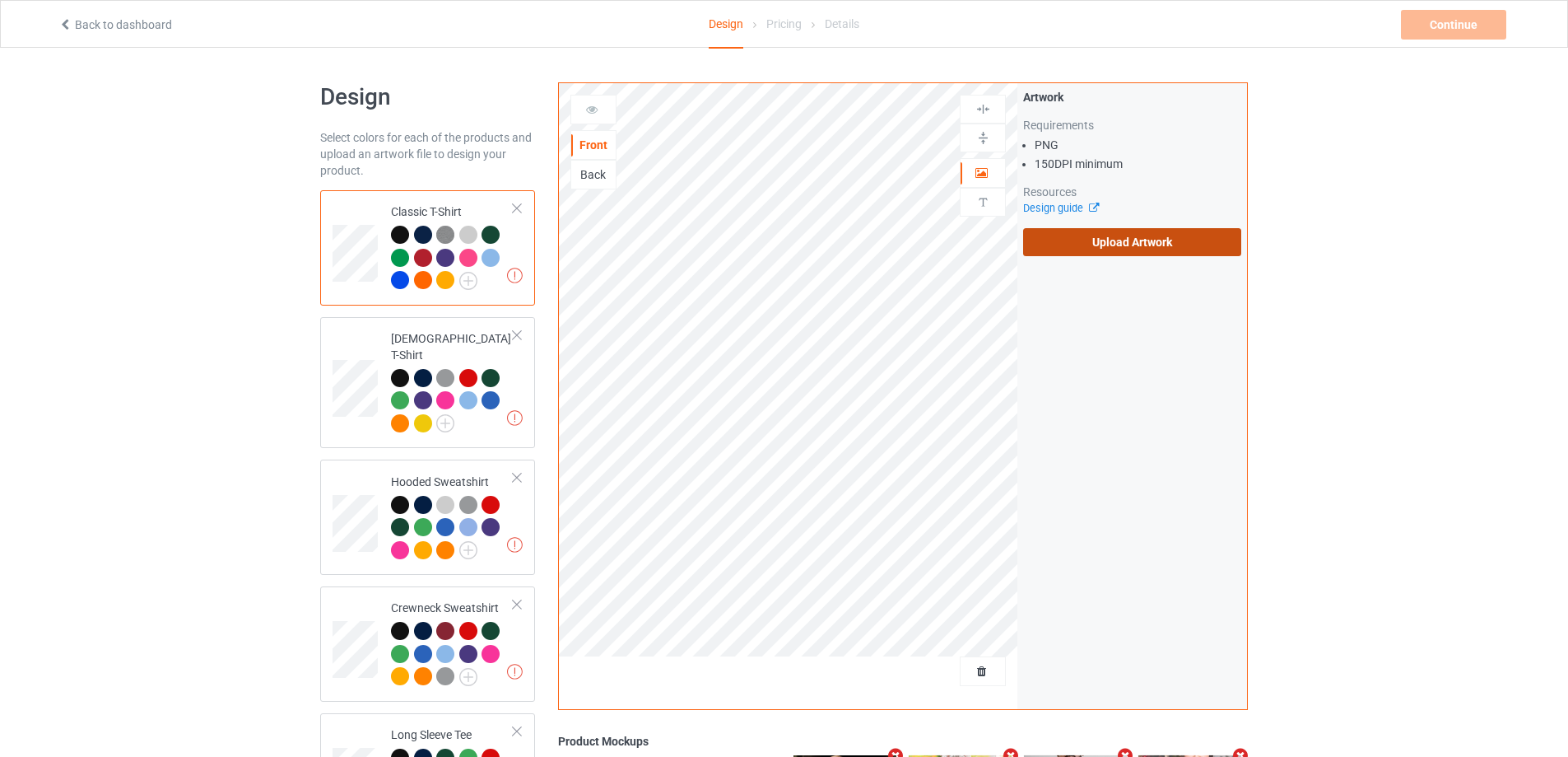
click at [1044, 244] on label "Upload Artwork" at bounding box center [1132, 242] width 218 height 28
click at [0, 0] on input "Upload Artwork" at bounding box center [0, 0] width 0 height 0
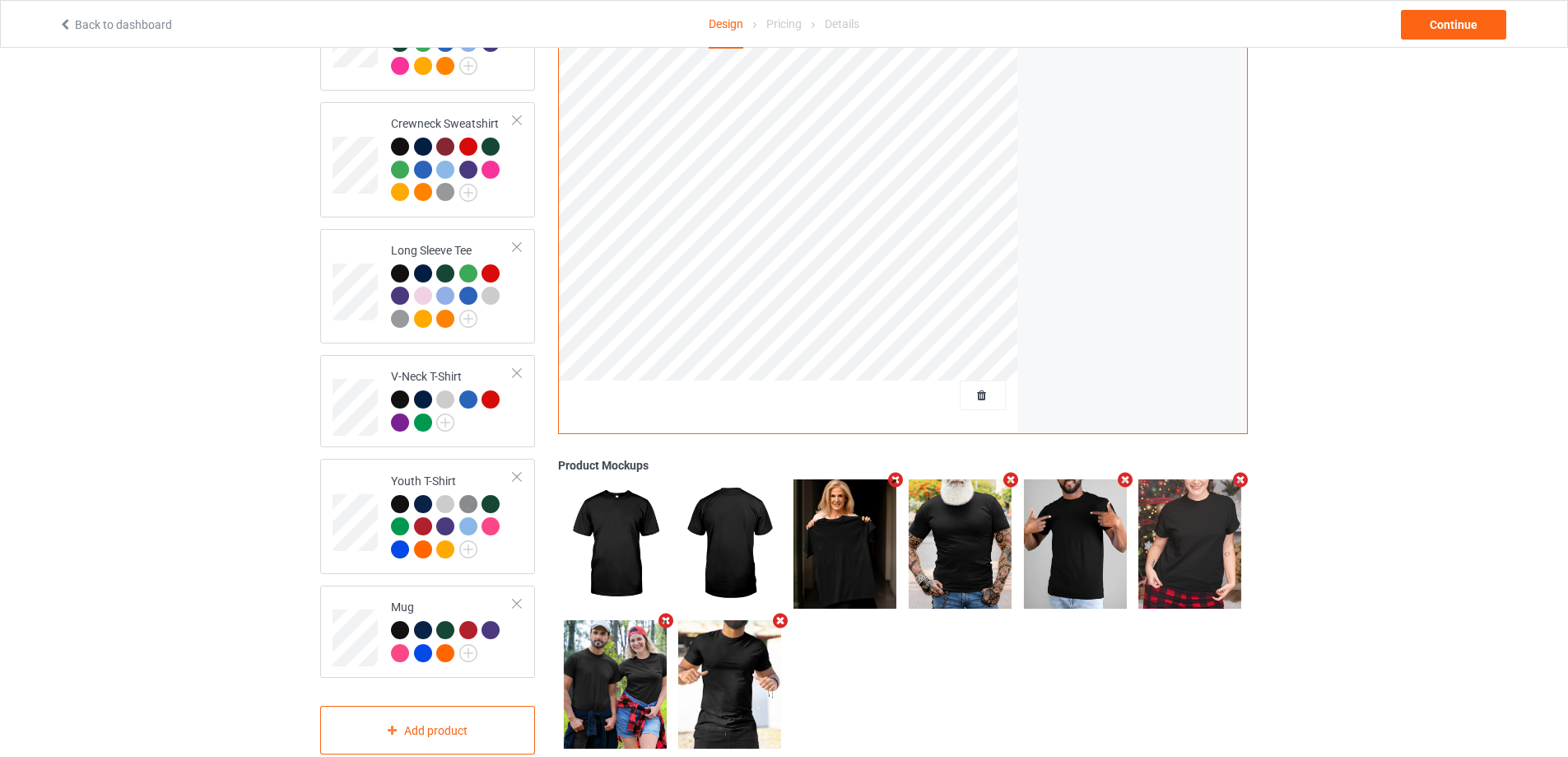
scroll to position [499, 0]
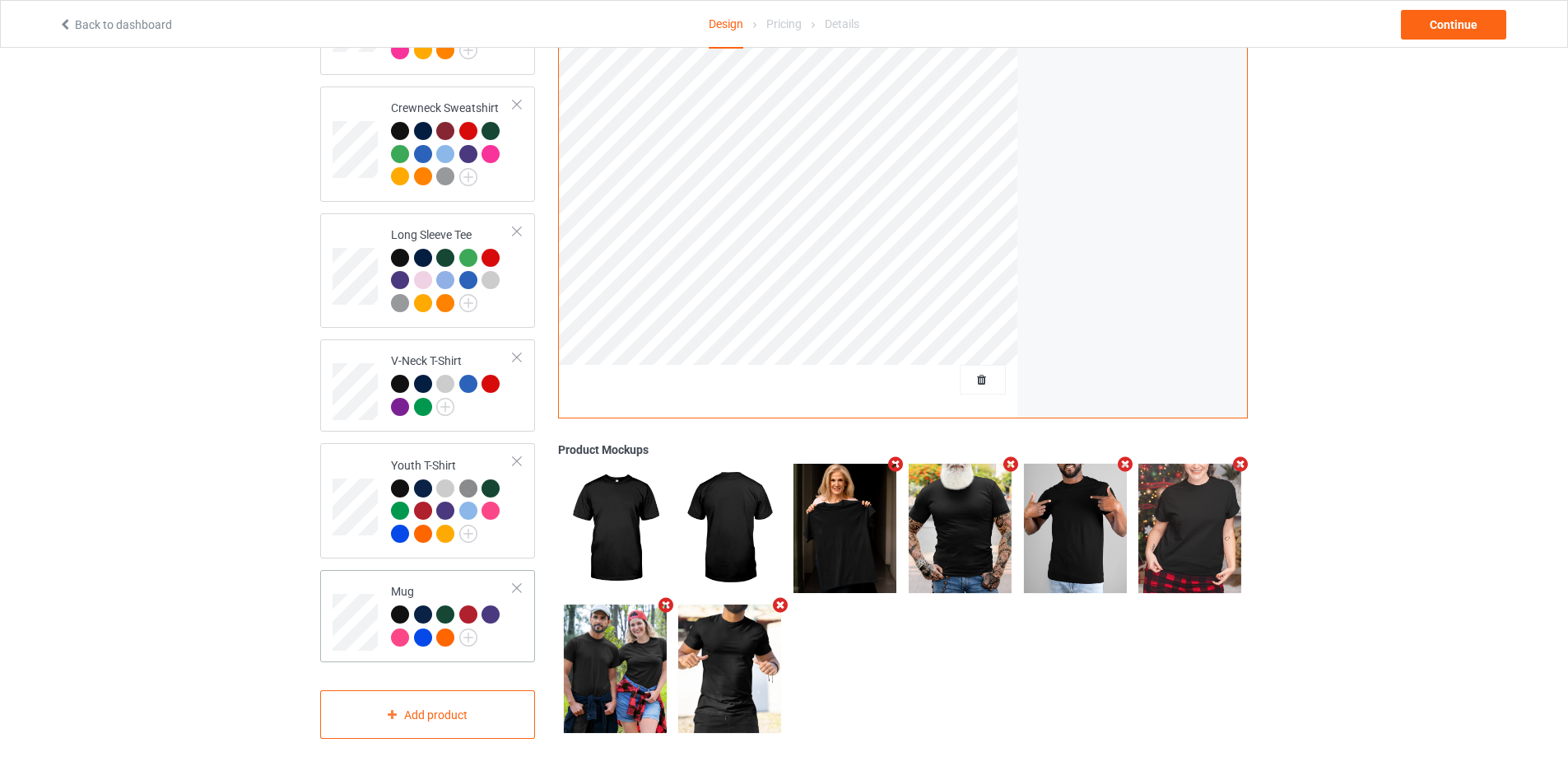
click at [526, 616] on div "Mug" at bounding box center [428, 616] width 215 height 93
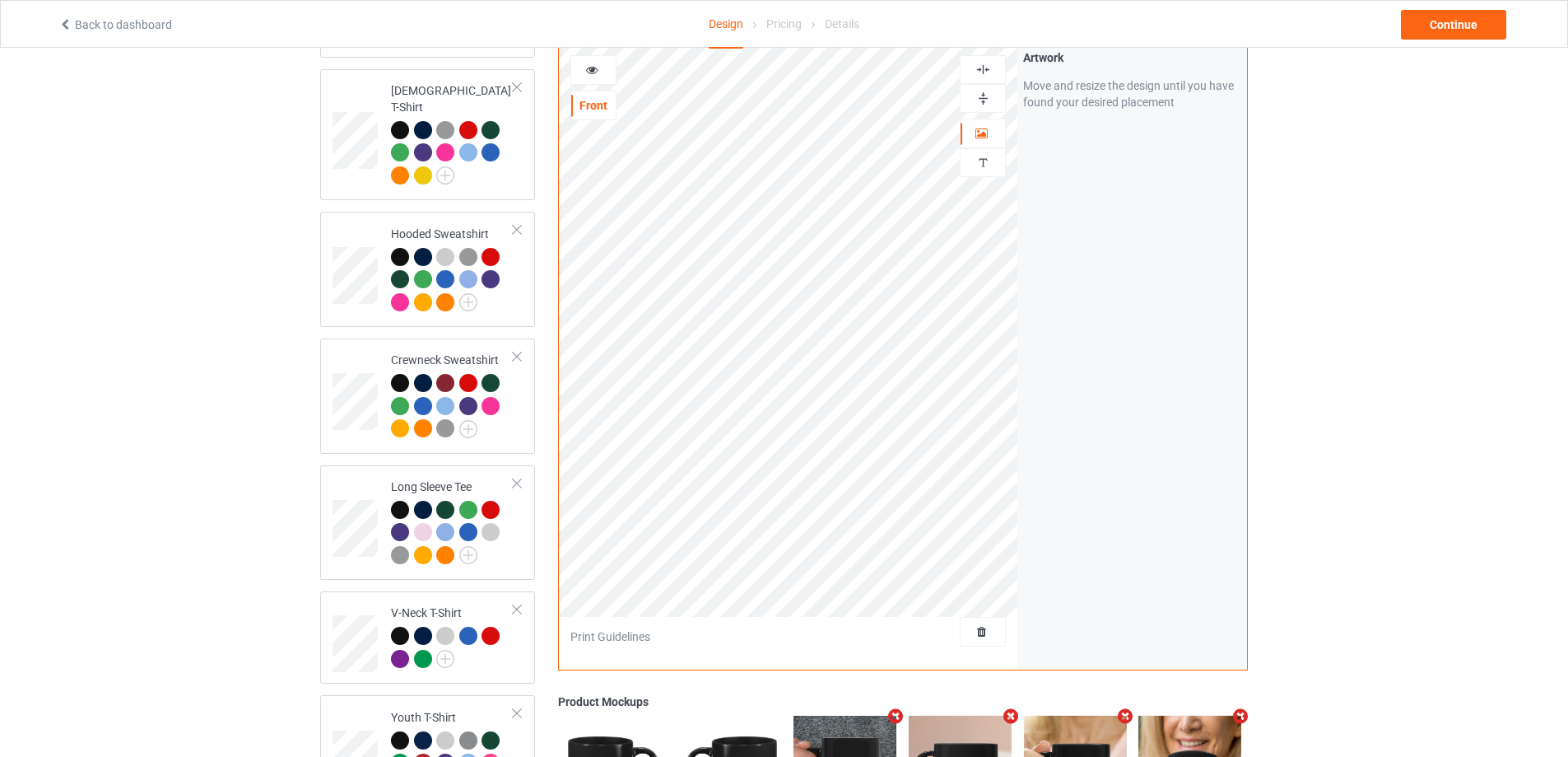
scroll to position [224, 0]
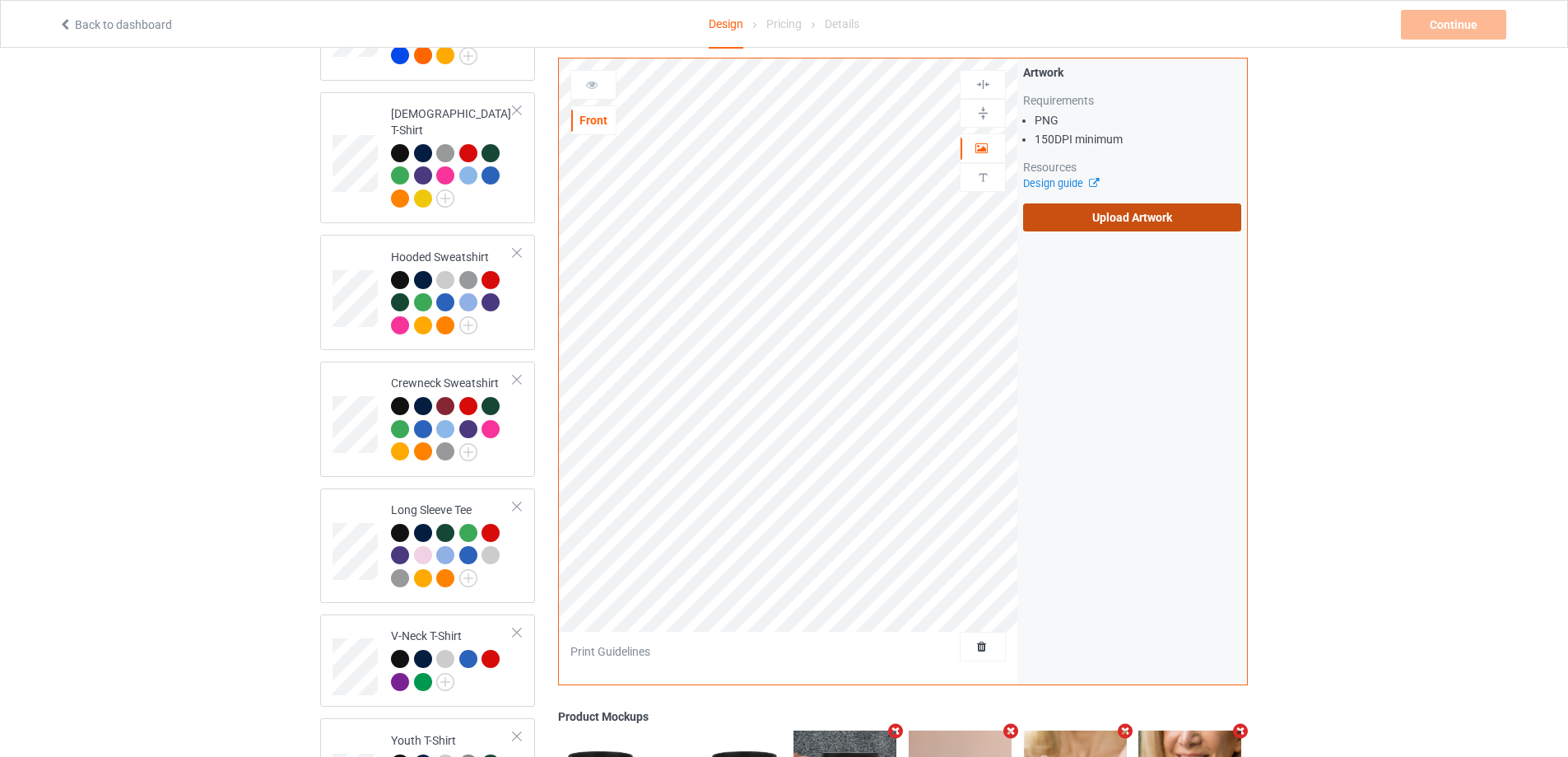
click at [1055, 203] on label "Upload Artwork" at bounding box center [1132, 217] width 218 height 28
click at [0, 0] on input "Upload Artwork" at bounding box center [0, 0] width 0 height 0
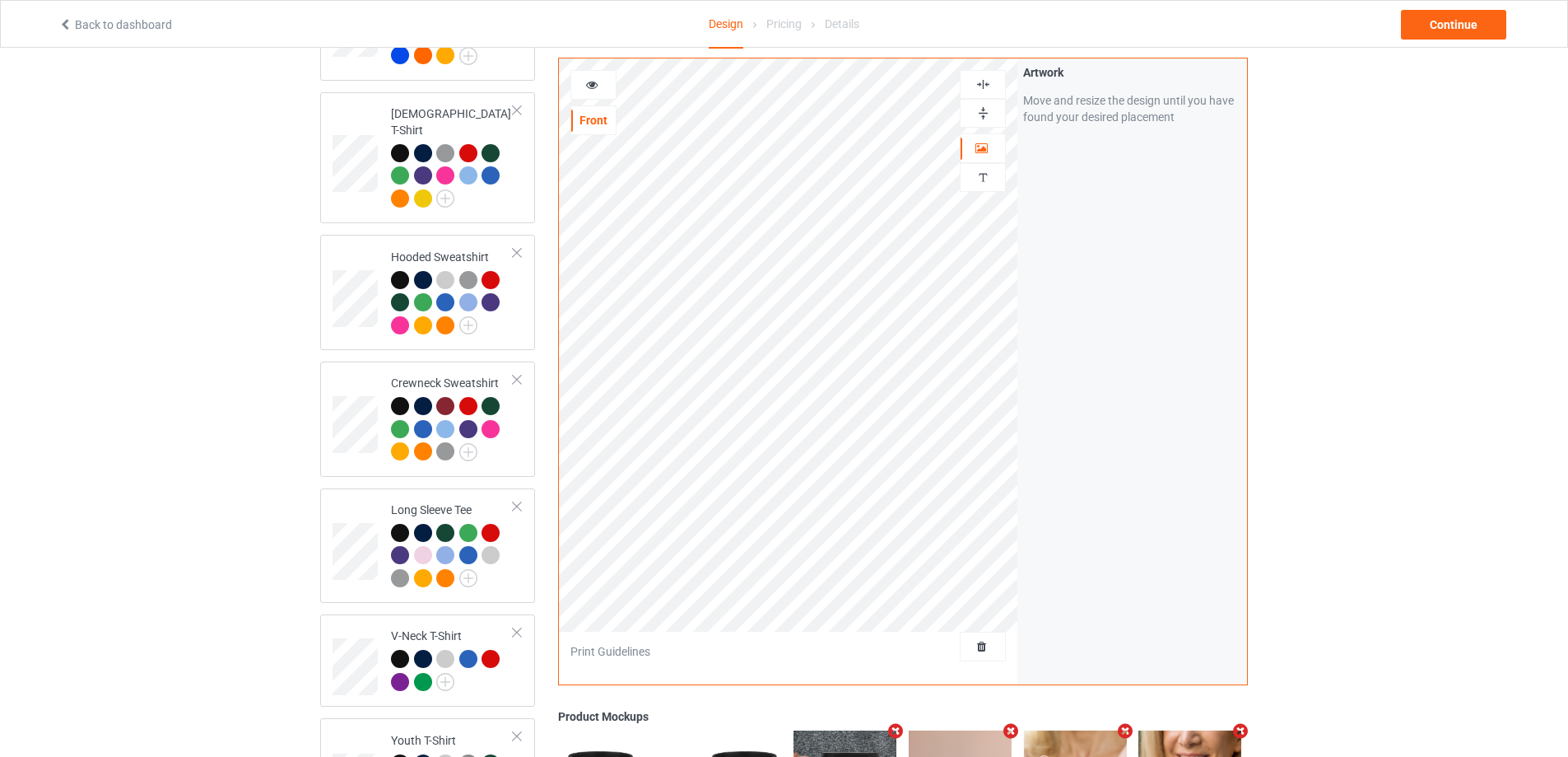
click at [985, 82] on img at bounding box center [983, 85] width 16 height 16
click at [994, 106] on div at bounding box center [982, 114] width 45 height 16
click at [987, 79] on img at bounding box center [983, 85] width 16 height 16
click at [987, 106] on img at bounding box center [983, 114] width 16 height 16
click at [598, 77] on div at bounding box center [593, 85] width 45 height 17
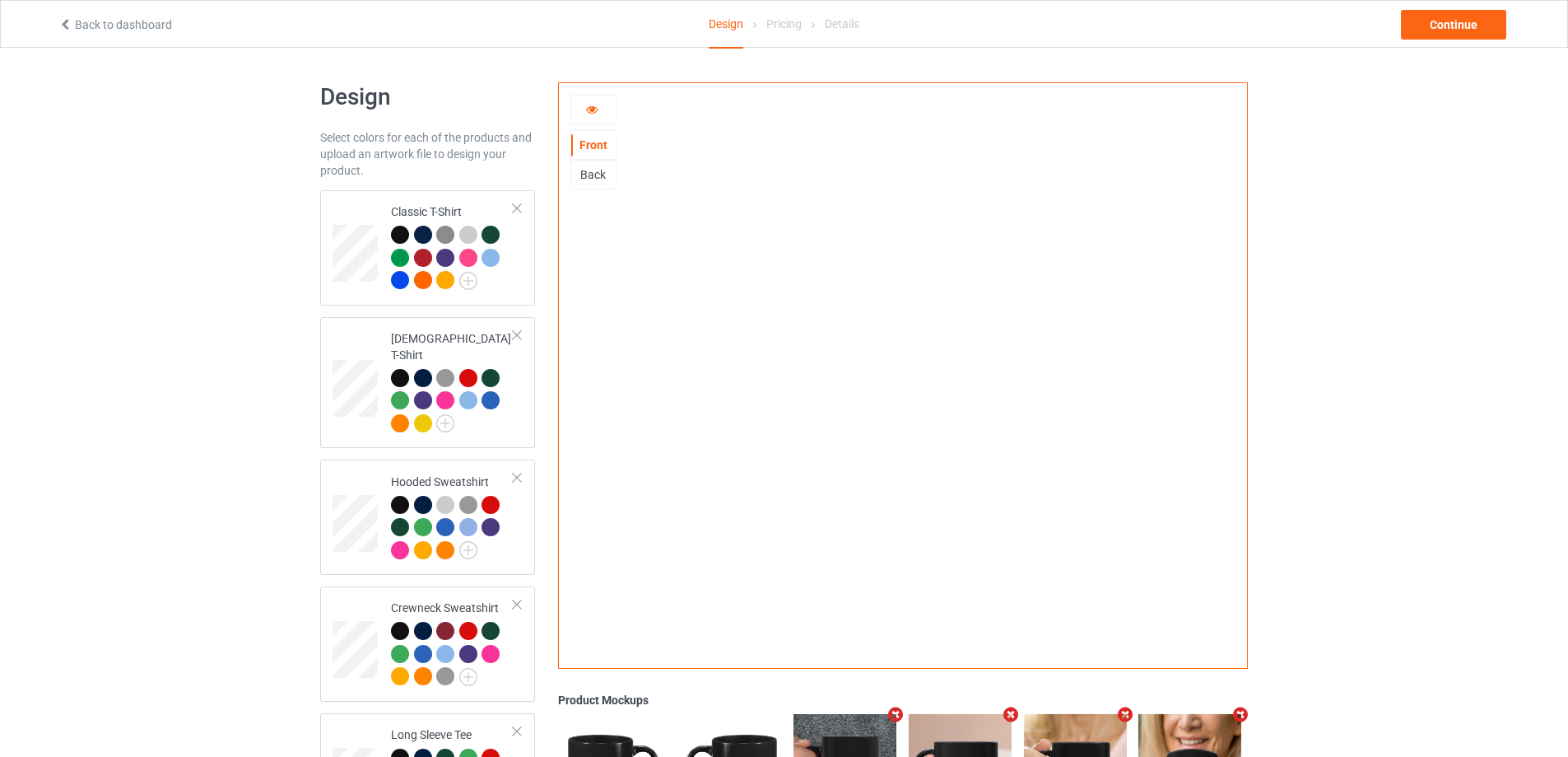
click at [595, 170] on div "Back" at bounding box center [593, 174] width 45 height 17
click at [596, 137] on div "Front" at bounding box center [593, 145] width 45 height 17
click at [595, 113] on icon at bounding box center [592, 107] width 14 height 11
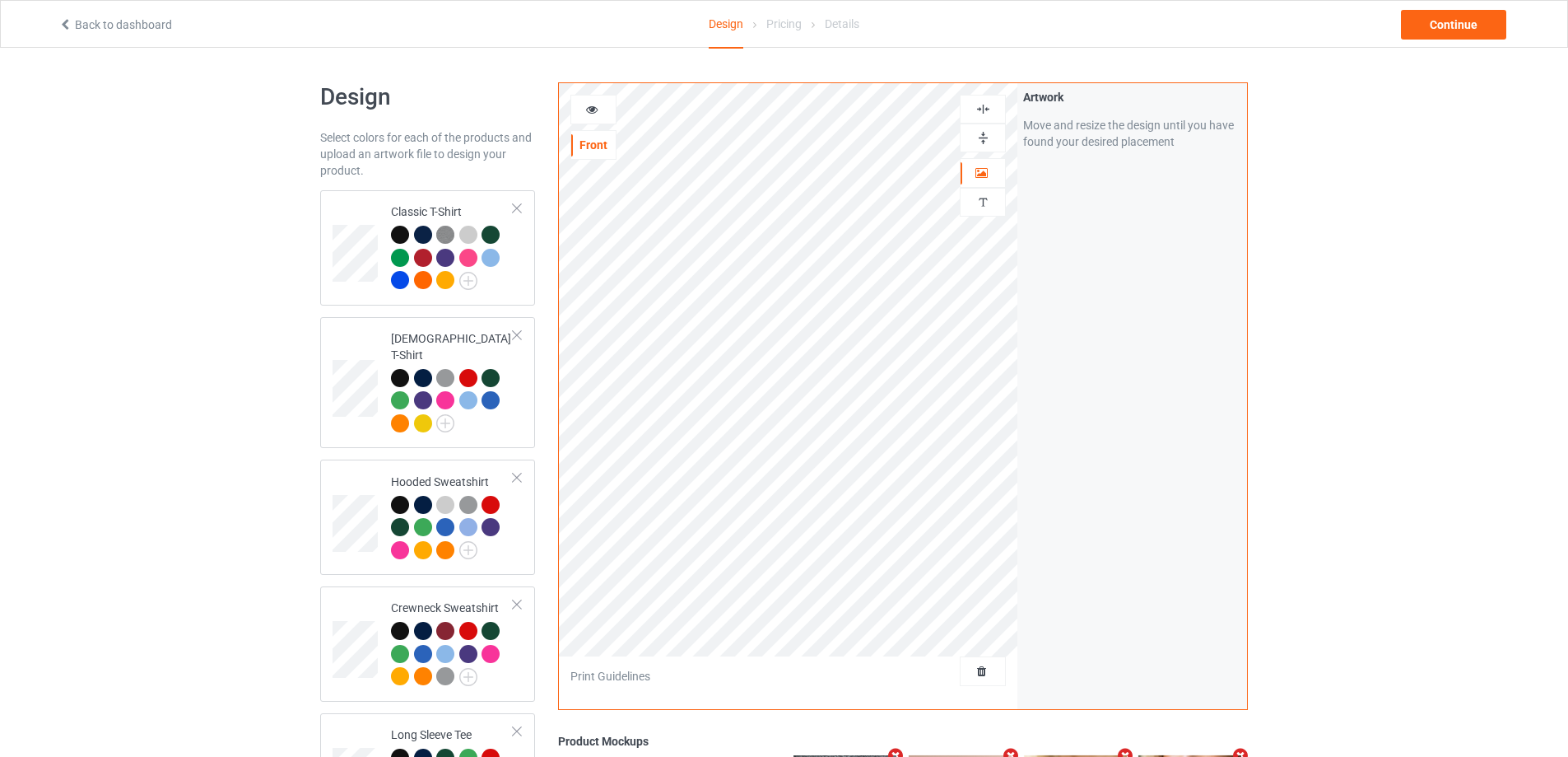
click at [980, 141] on img at bounding box center [983, 138] width 16 height 16
click at [979, 139] on img at bounding box center [983, 138] width 16 height 16
click at [592, 108] on icon at bounding box center [592, 107] width 14 height 11
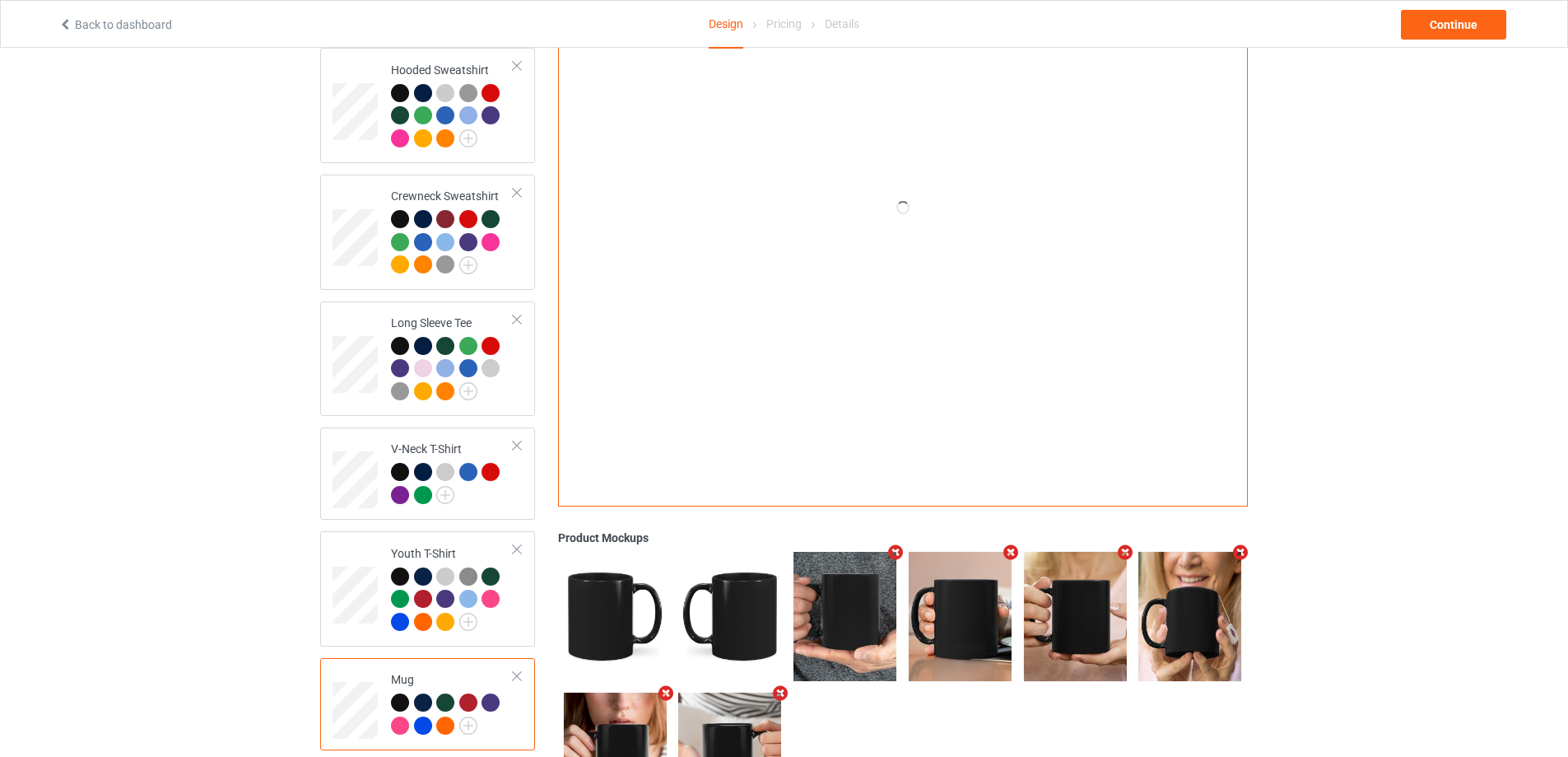
scroll to position [137, 0]
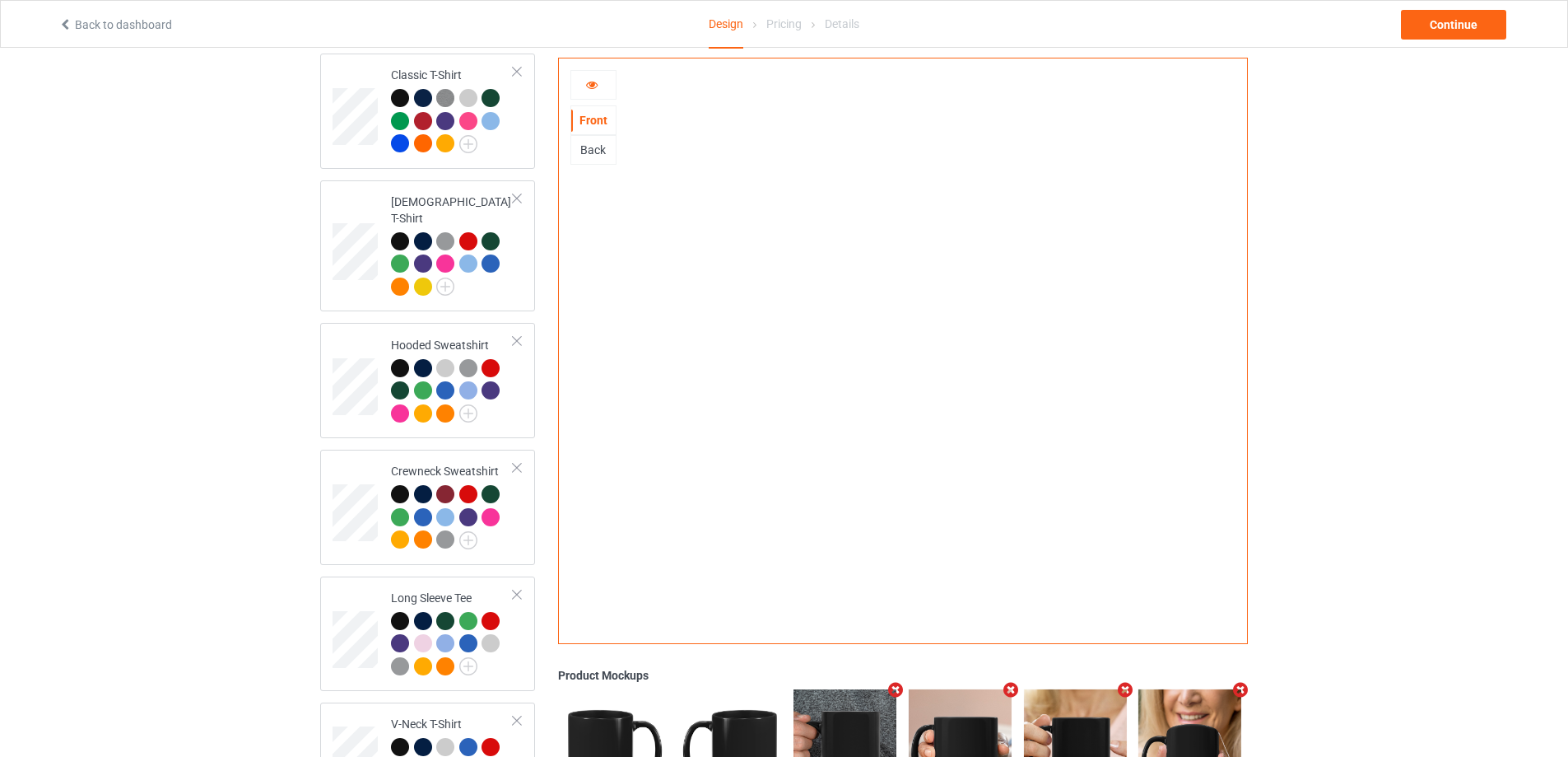
click at [598, 147] on div "Back" at bounding box center [593, 149] width 45 height 17
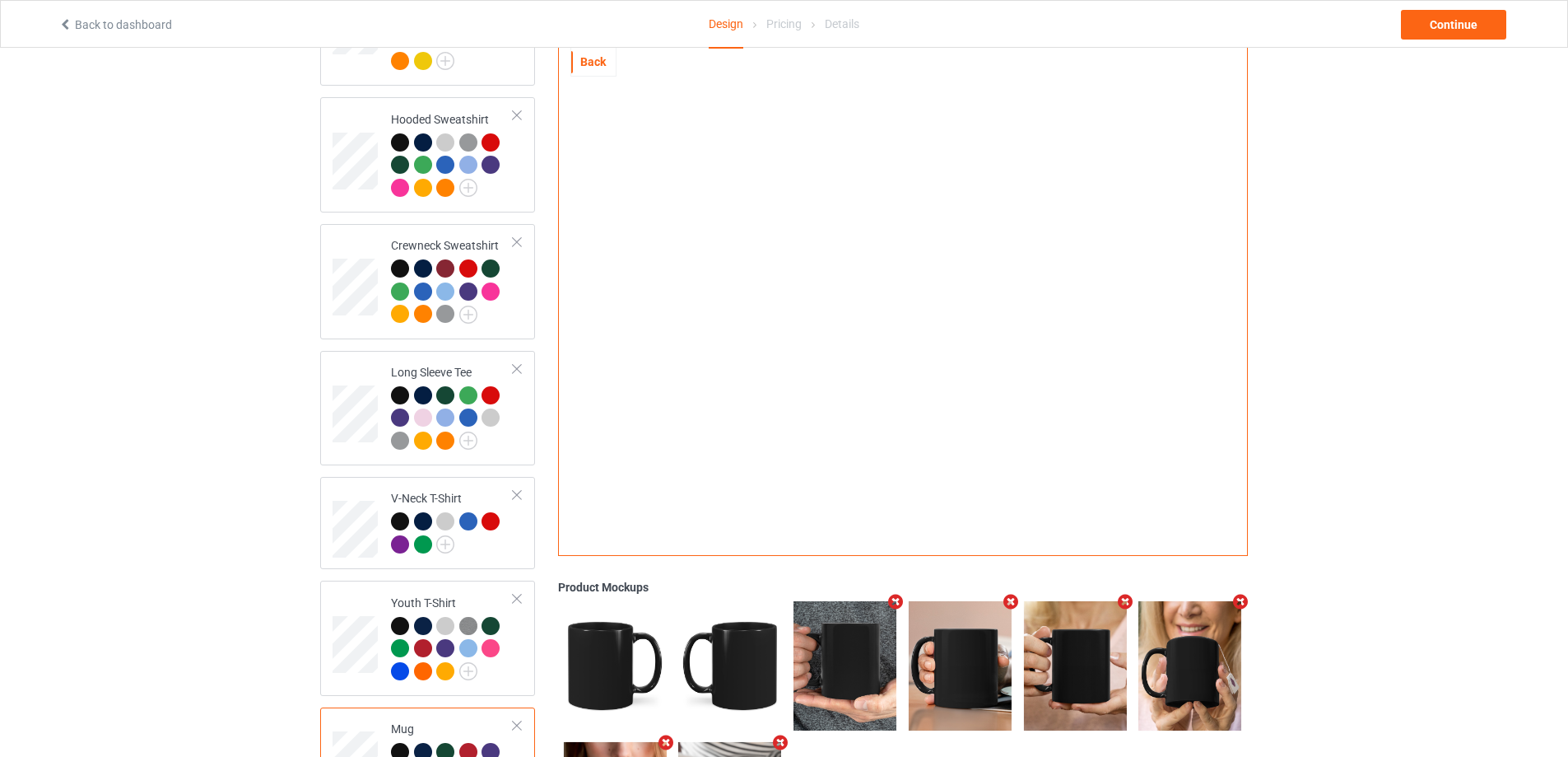
scroll to position [0, 0]
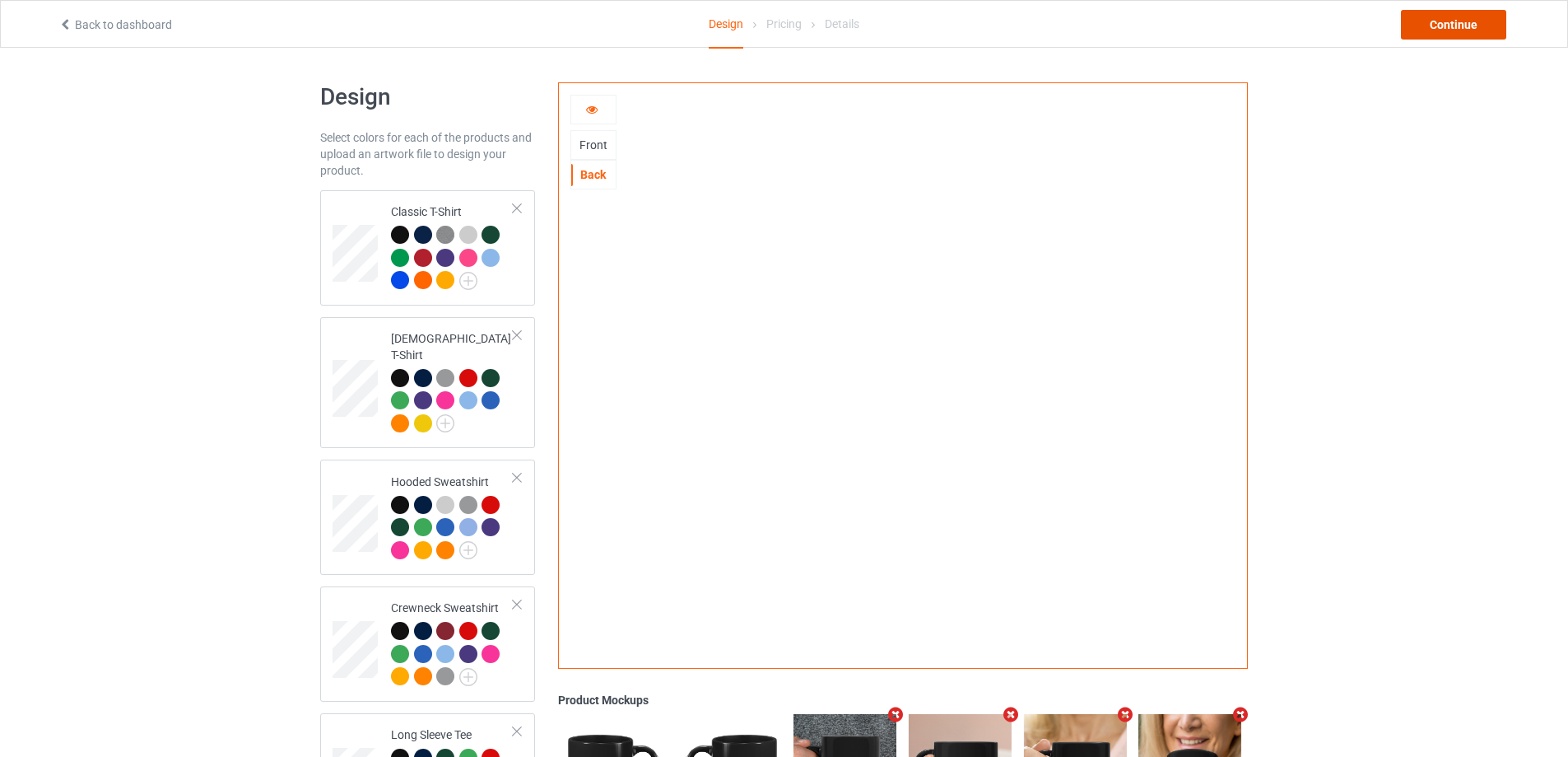
click at [1455, 19] on div "Continue" at bounding box center [1454, 24] width 106 height 30
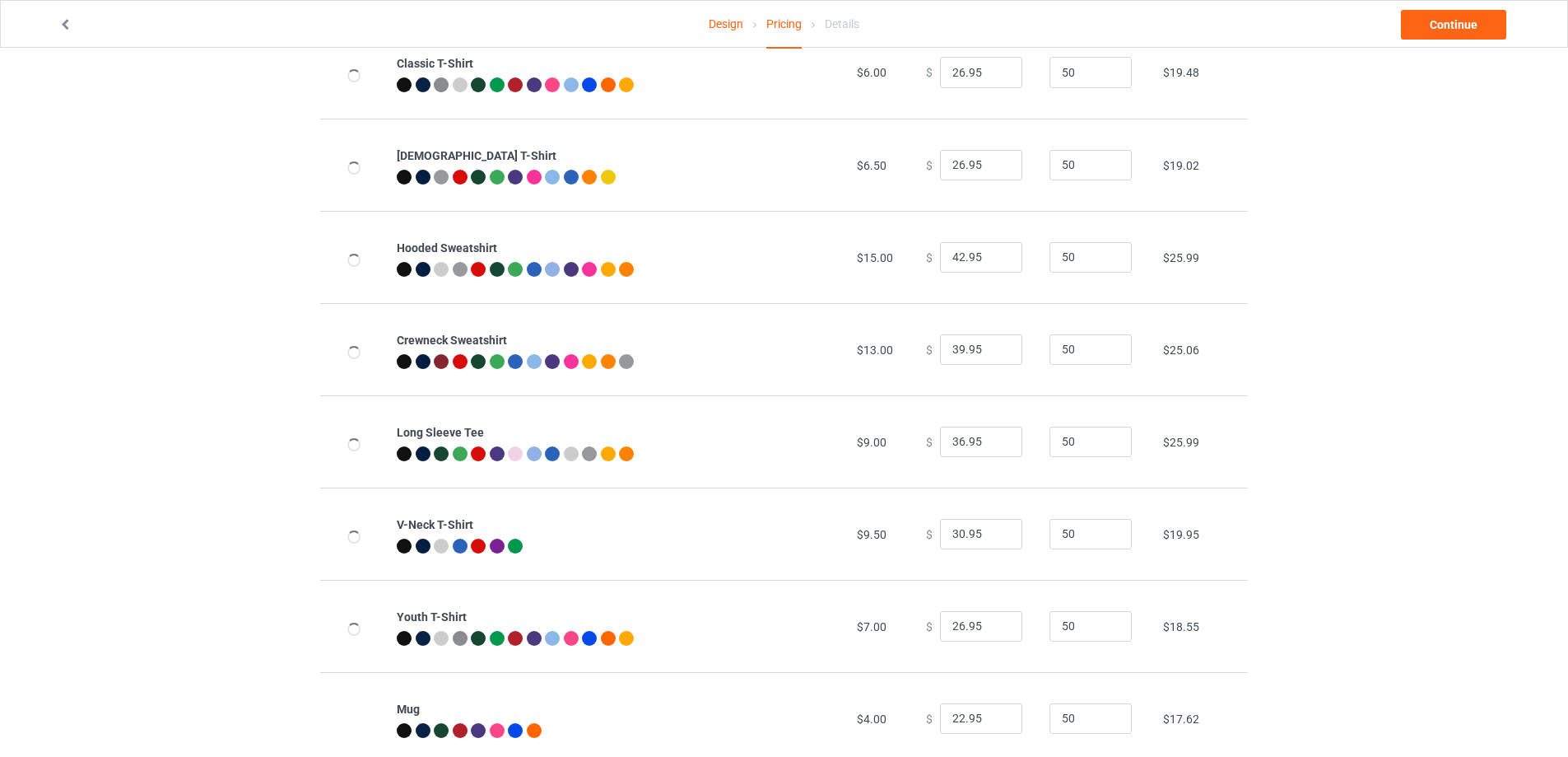
scroll to position [178, 0]
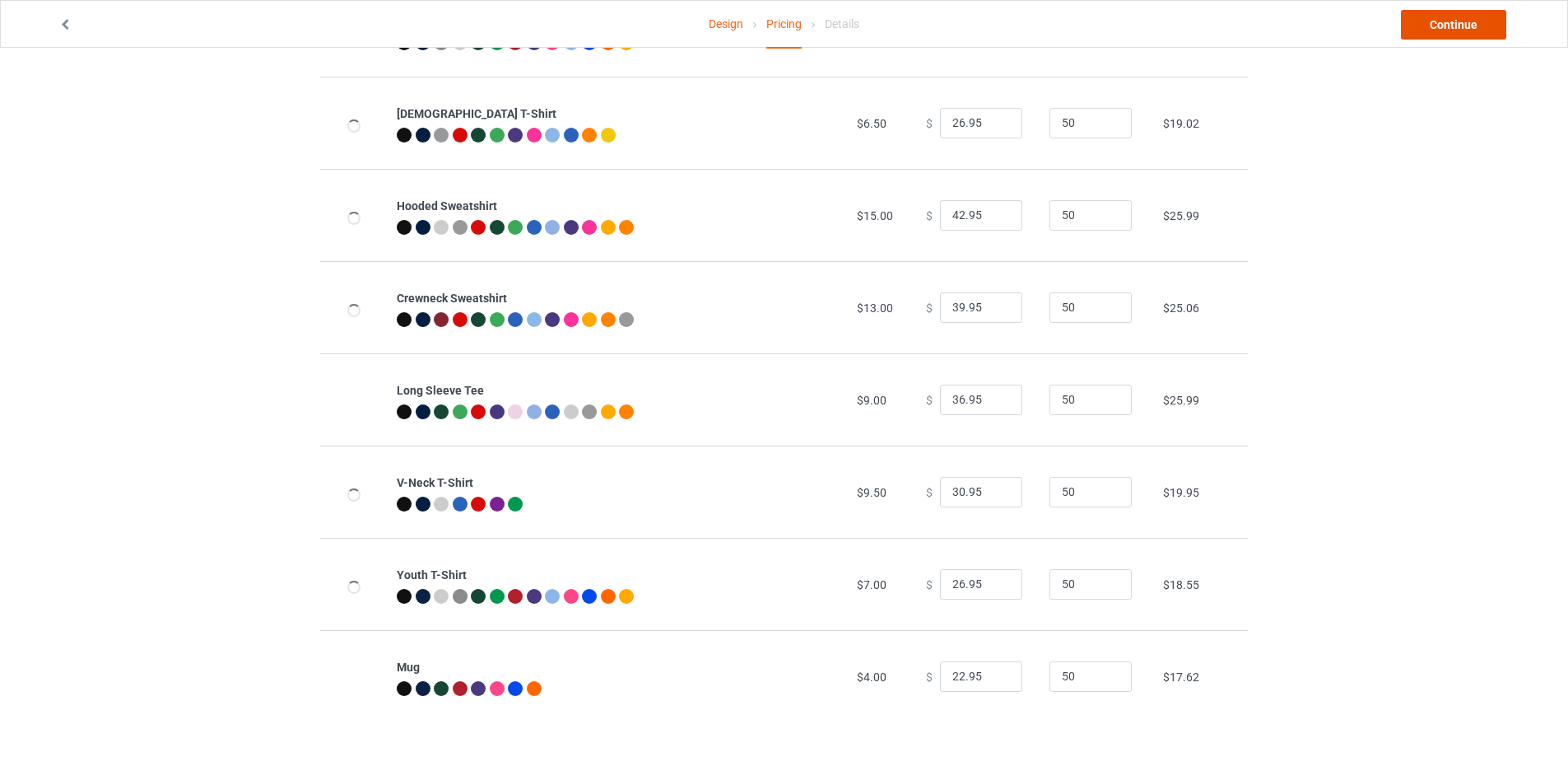
click at [1422, 25] on link "Continue" at bounding box center [1454, 24] width 106 height 30
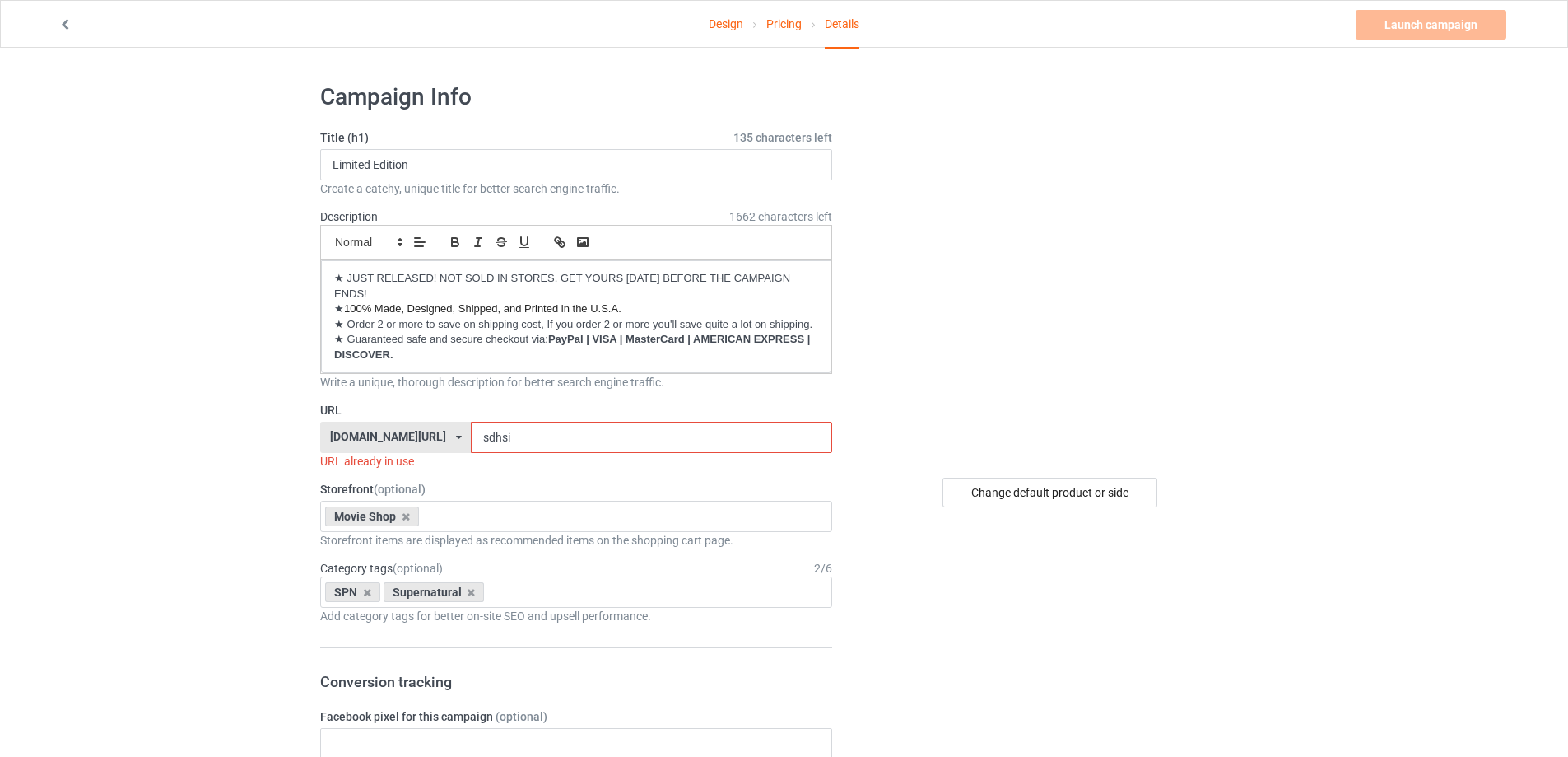
drag, startPoint x: 528, startPoint y: 437, endPoint x: 410, endPoint y: 454, distance: 119.2
click at [409, 454] on div "URL kirockshop.com/ beettees.com/ kirockshop.com/ ninegifts4u.com/ theeibsstore…" at bounding box center [576, 435] width 512 height 67
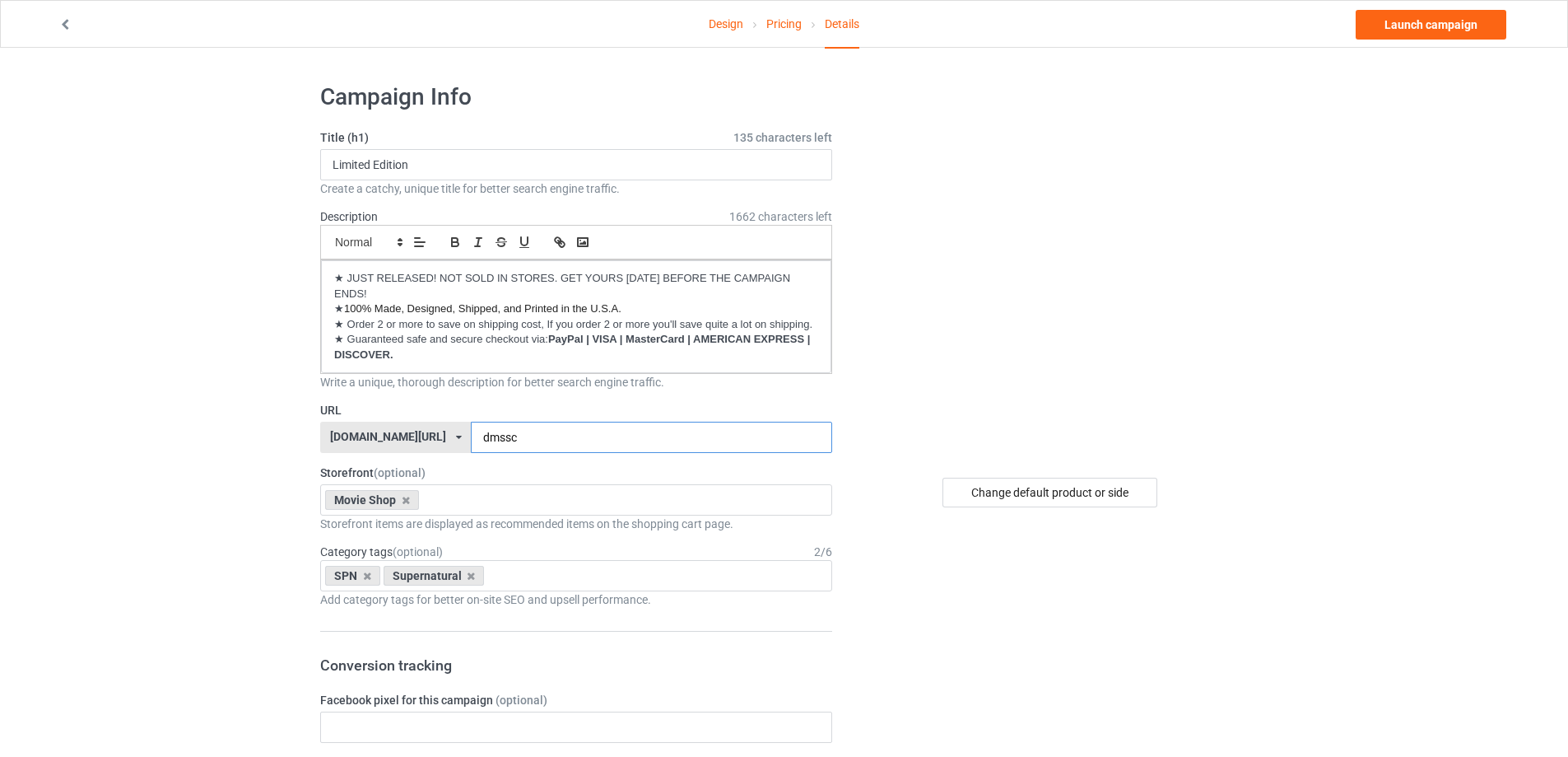
click at [554, 448] on input "dmssc" at bounding box center [650, 437] width 361 height 31
type input "dmssc"
click at [1435, 26] on link "Launch campaign" at bounding box center [1431, 24] width 151 height 30
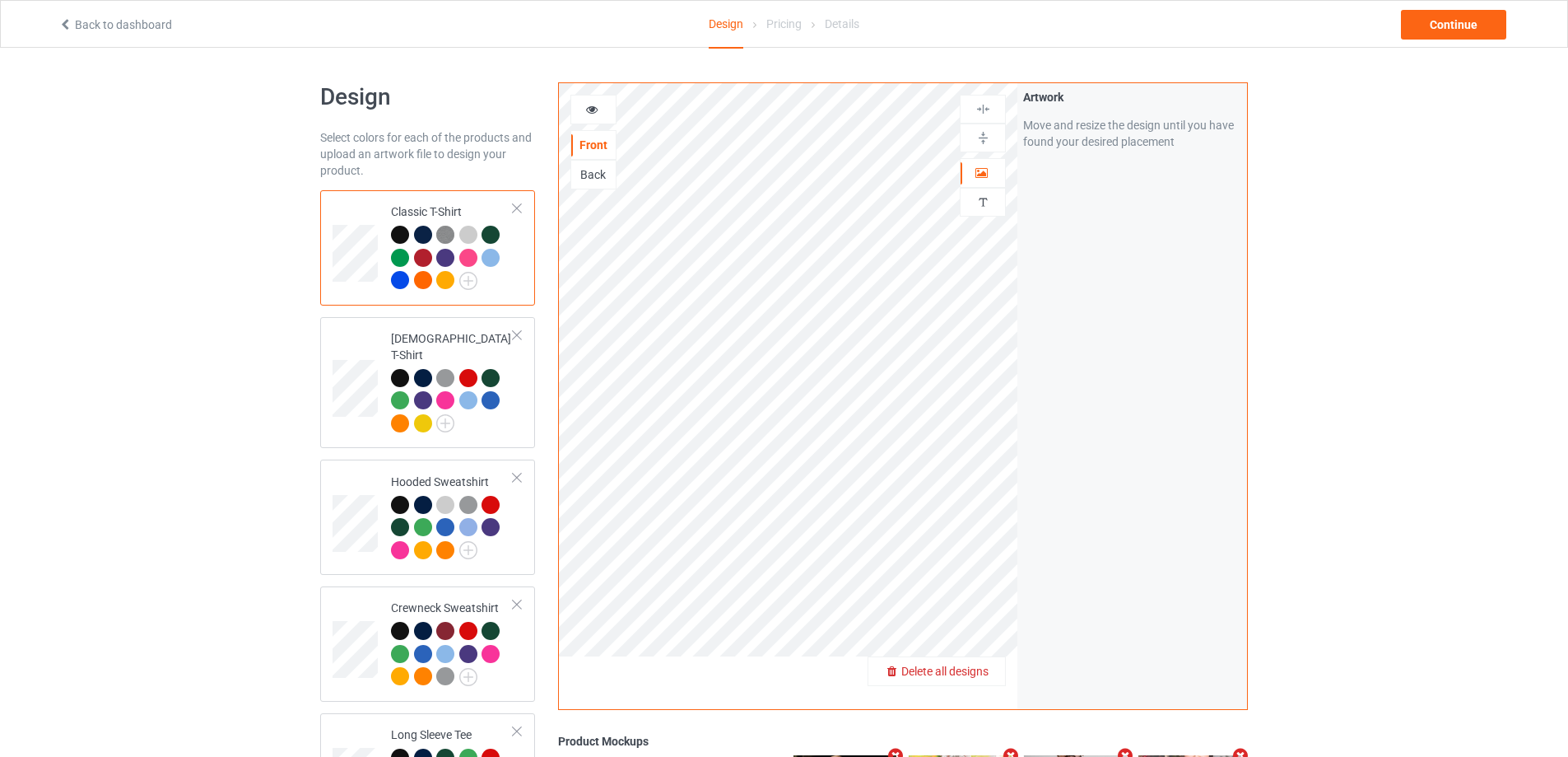
click at [981, 672] on span "Delete all designs" at bounding box center [945, 671] width 87 height 13
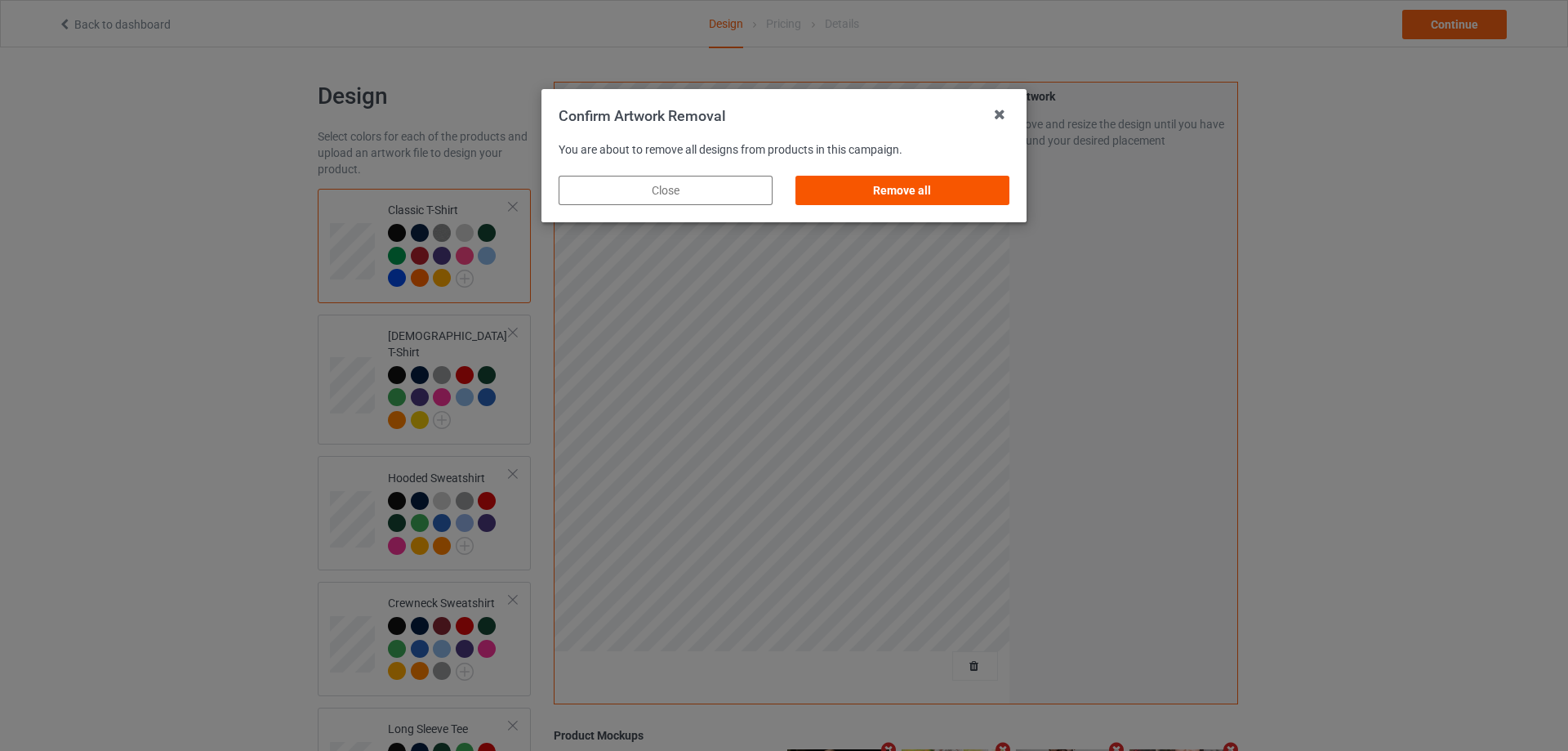
click at [929, 188] on div "Remove all" at bounding box center [902, 191] width 214 height 29
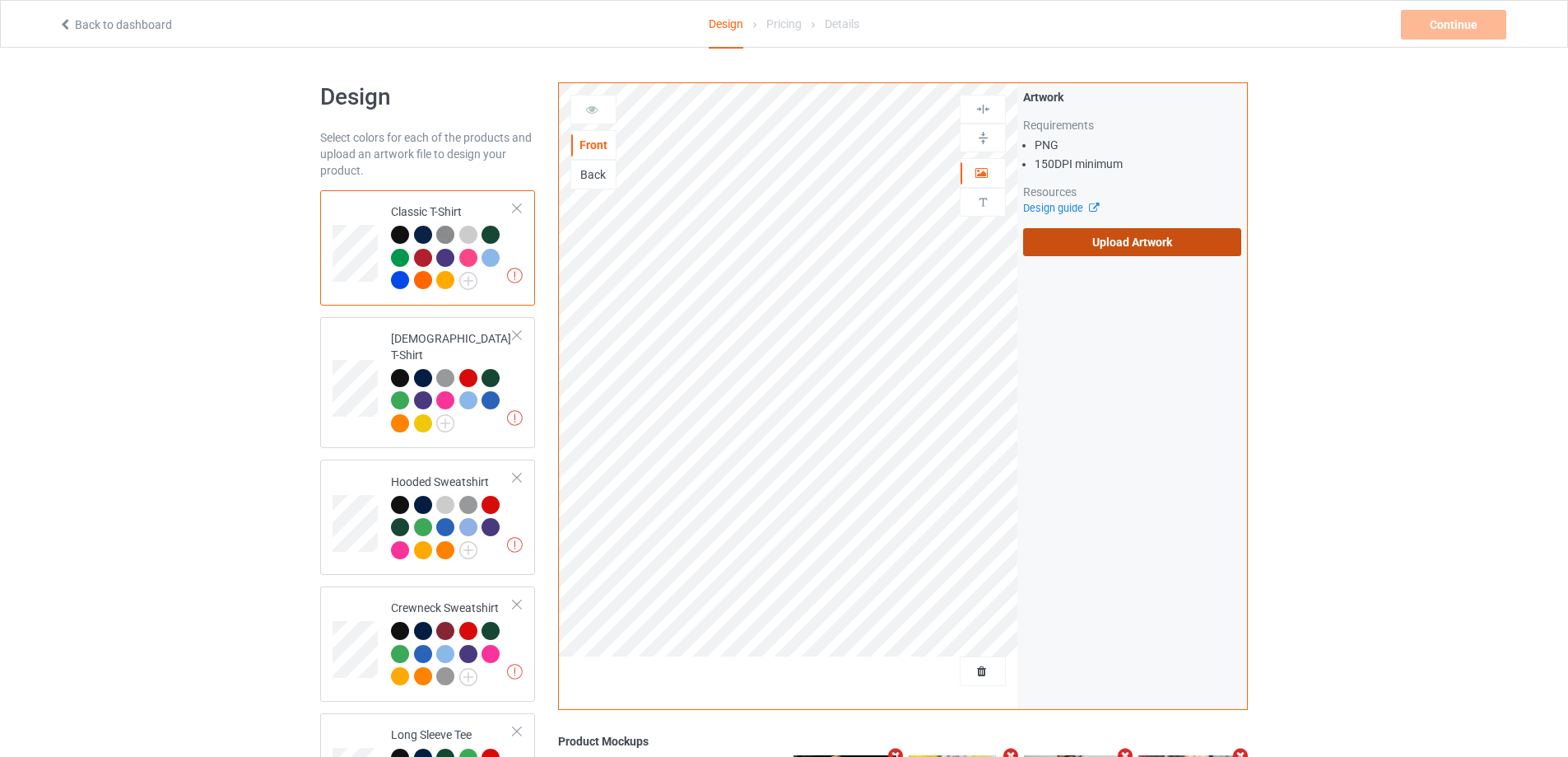
click at [1073, 245] on label "Upload Artwork" at bounding box center [1132, 242] width 218 height 28
click at [0, 0] on input "Upload Artwork" at bounding box center [0, 0] width 0 height 0
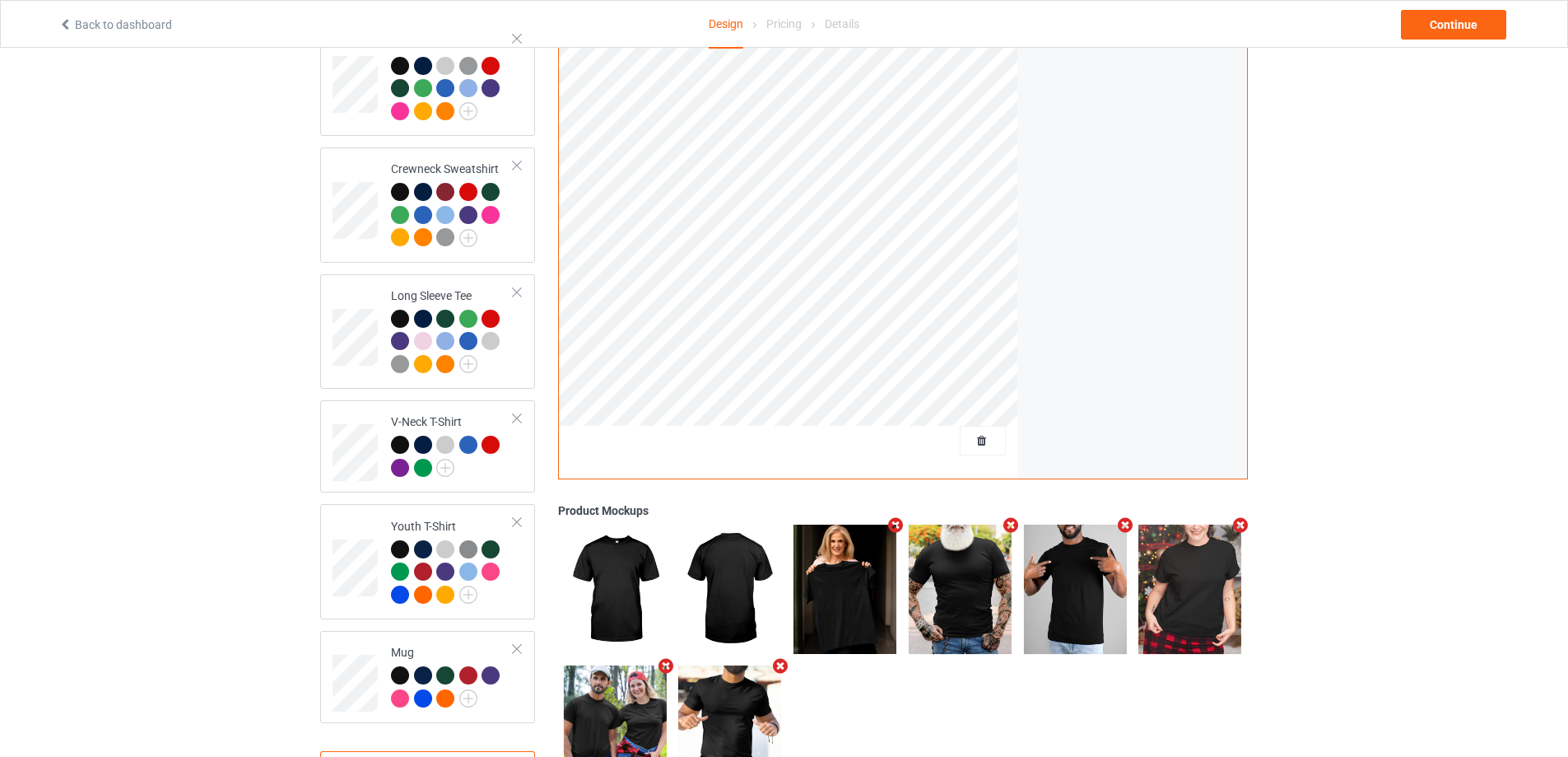
scroll to position [499, 0]
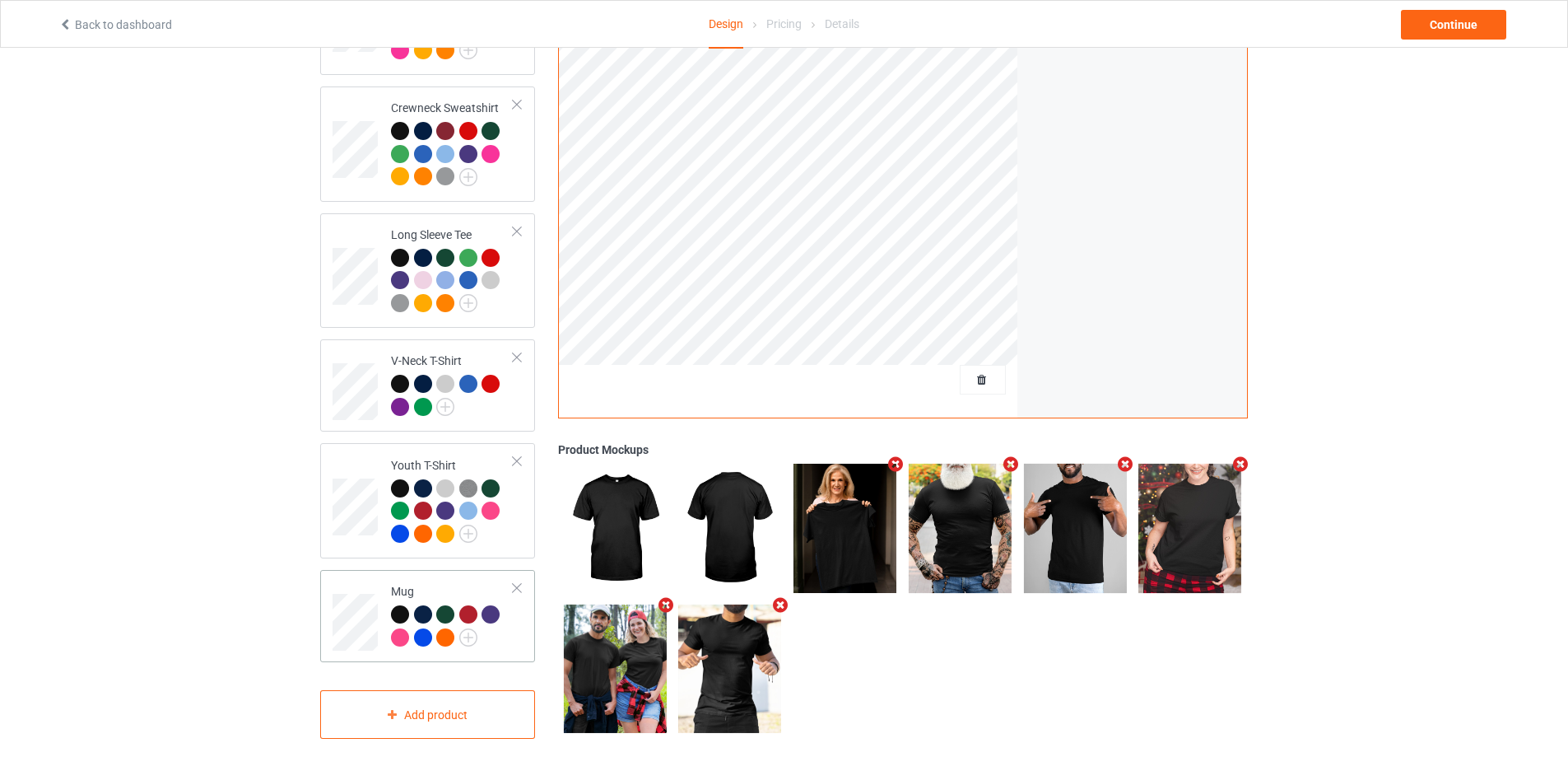
click at [382, 598] on td "Mug" at bounding box center [451, 616] width 141 height 79
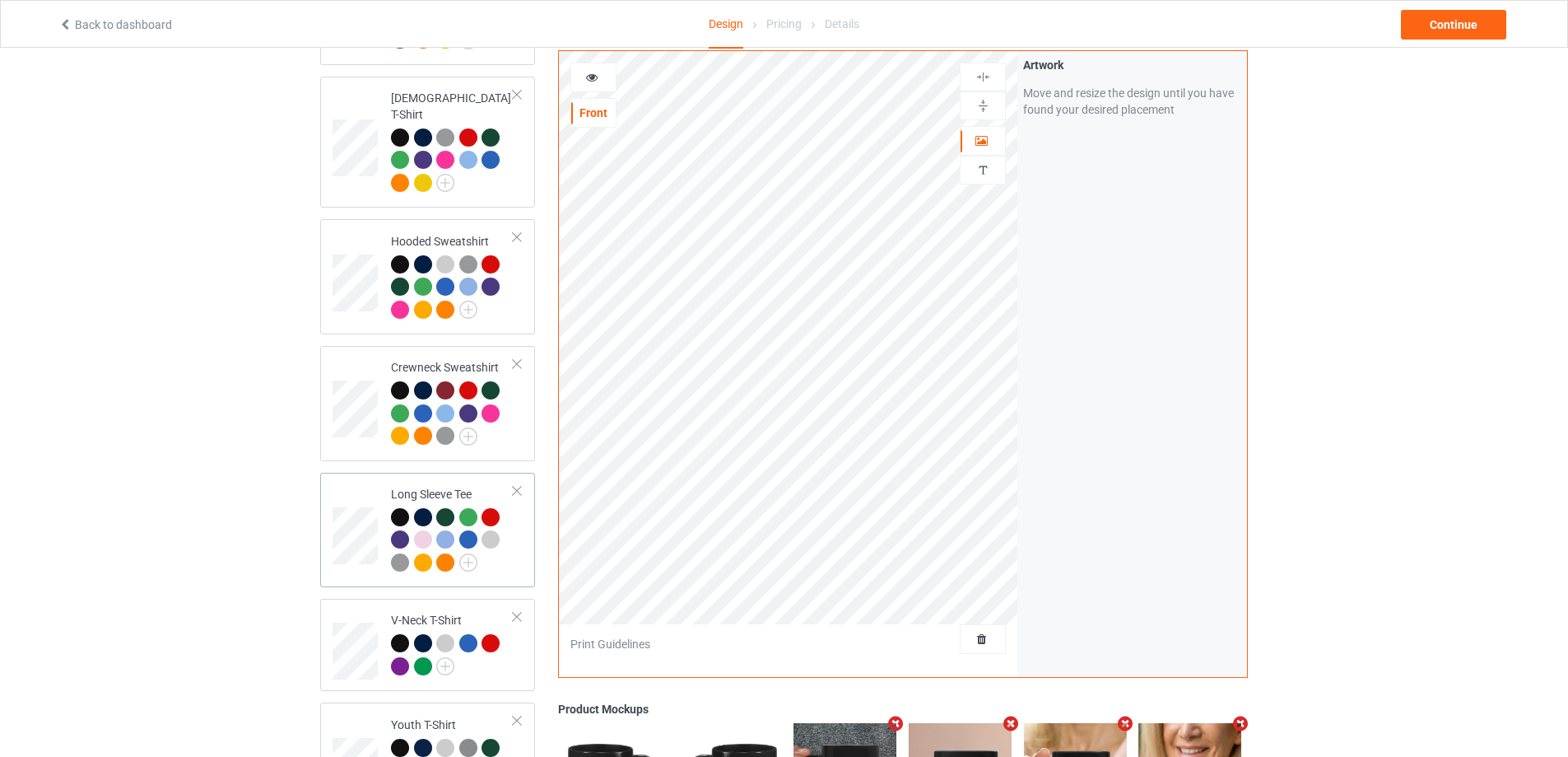
scroll to position [224, 0]
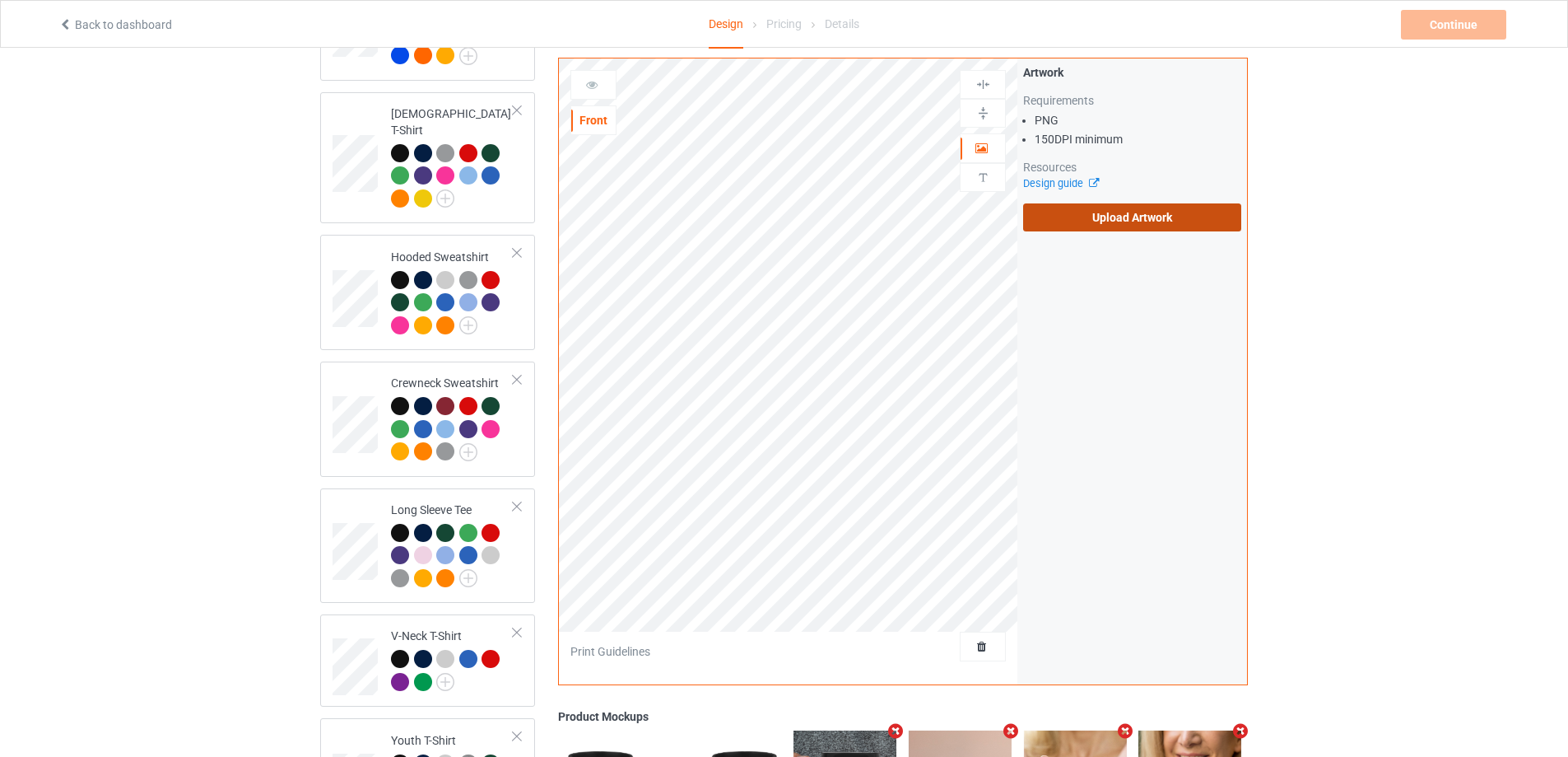
click at [1117, 218] on label "Upload Artwork" at bounding box center [1132, 217] width 218 height 28
click at [0, 0] on input "Upload Artwork" at bounding box center [0, 0] width 0 height 0
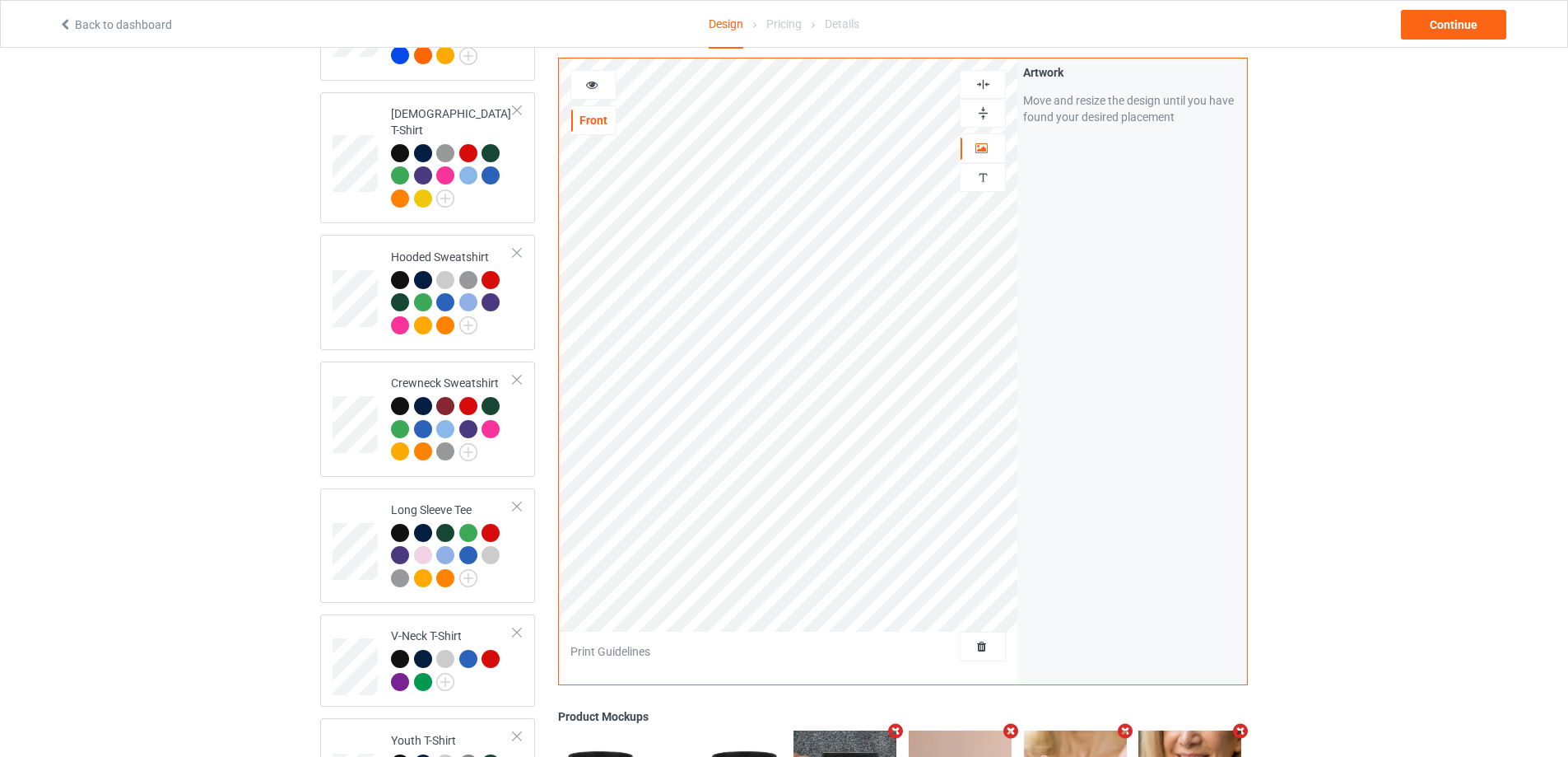
click at [996, 77] on div at bounding box center [982, 85] width 45 height 16
click at [992, 106] on div at bounding box center [982, 114] width 45 height 16
click at [595, 77] on icon at bounding box center [592, 82] width 14 height 11
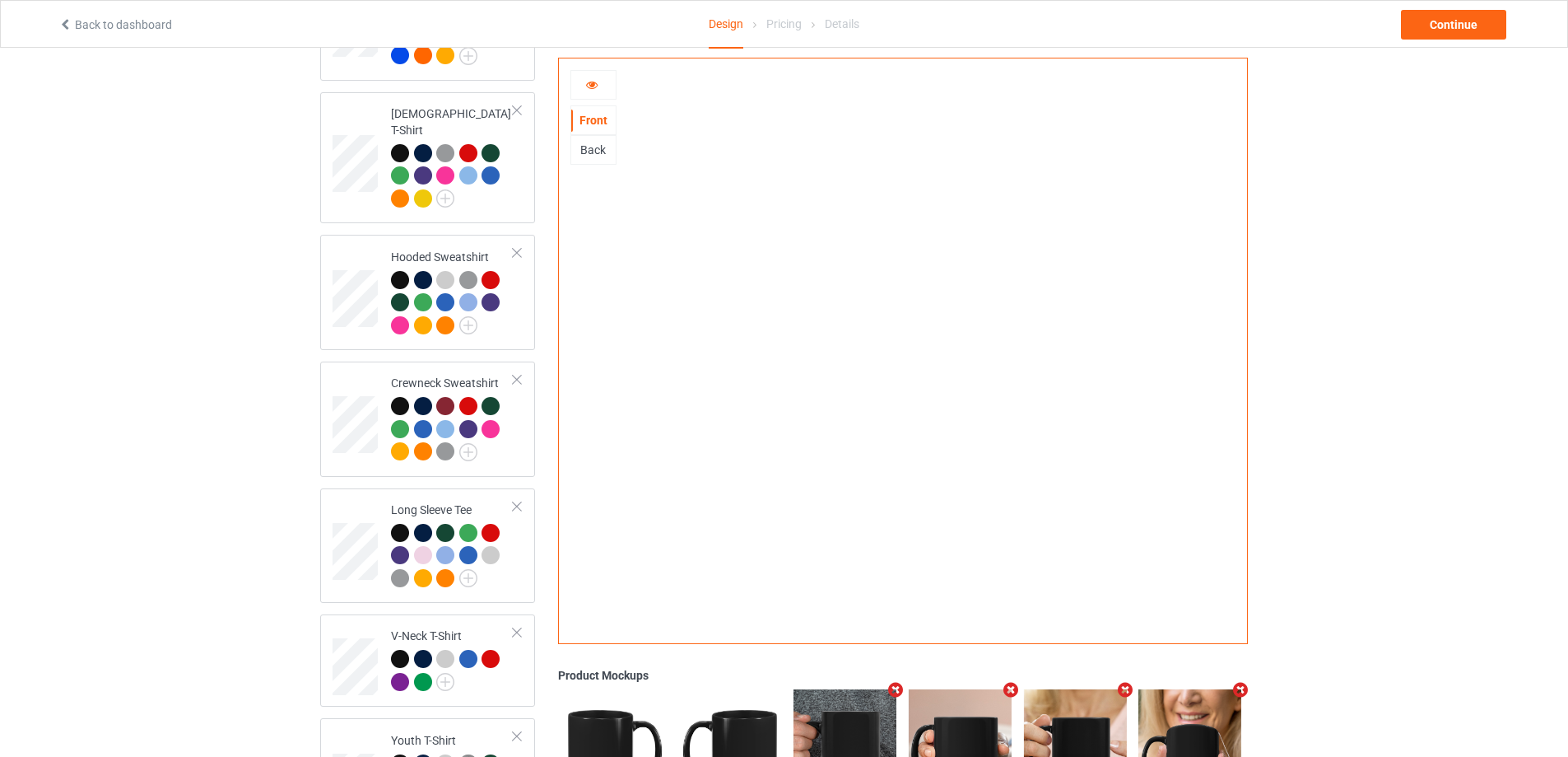
click at [601, 152] on div "Back" at bounding box center [593, 149] width 45 height 17
click at [592, 120] on div "Front" at bounding box center [593, 120] width 45 height 17
click at [598, 86] on icon at bounding box center [592, 82] width 14 height 11
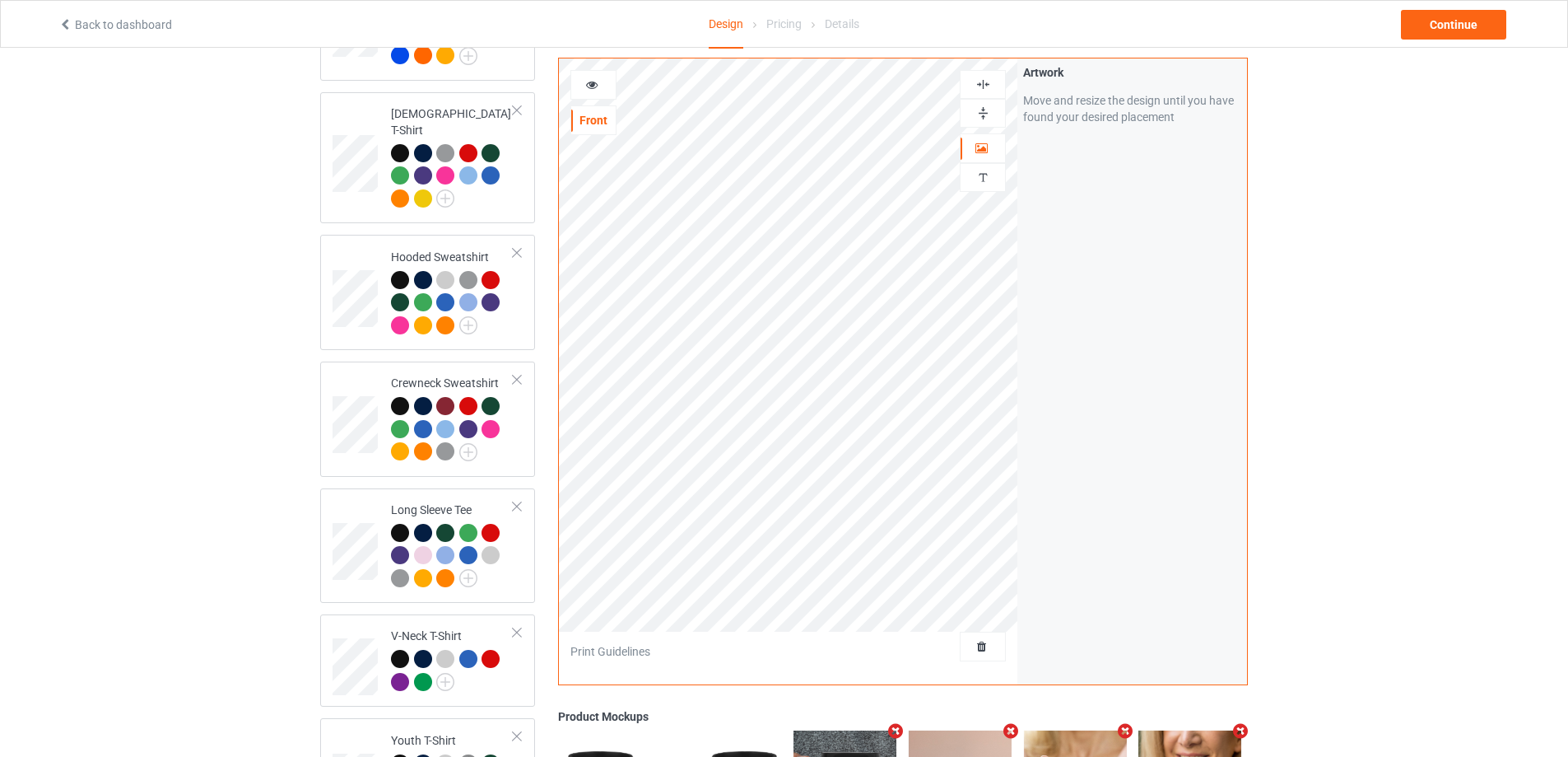
click at [586, 79] on icon at bounding box center [592, 82] width 14 height 11
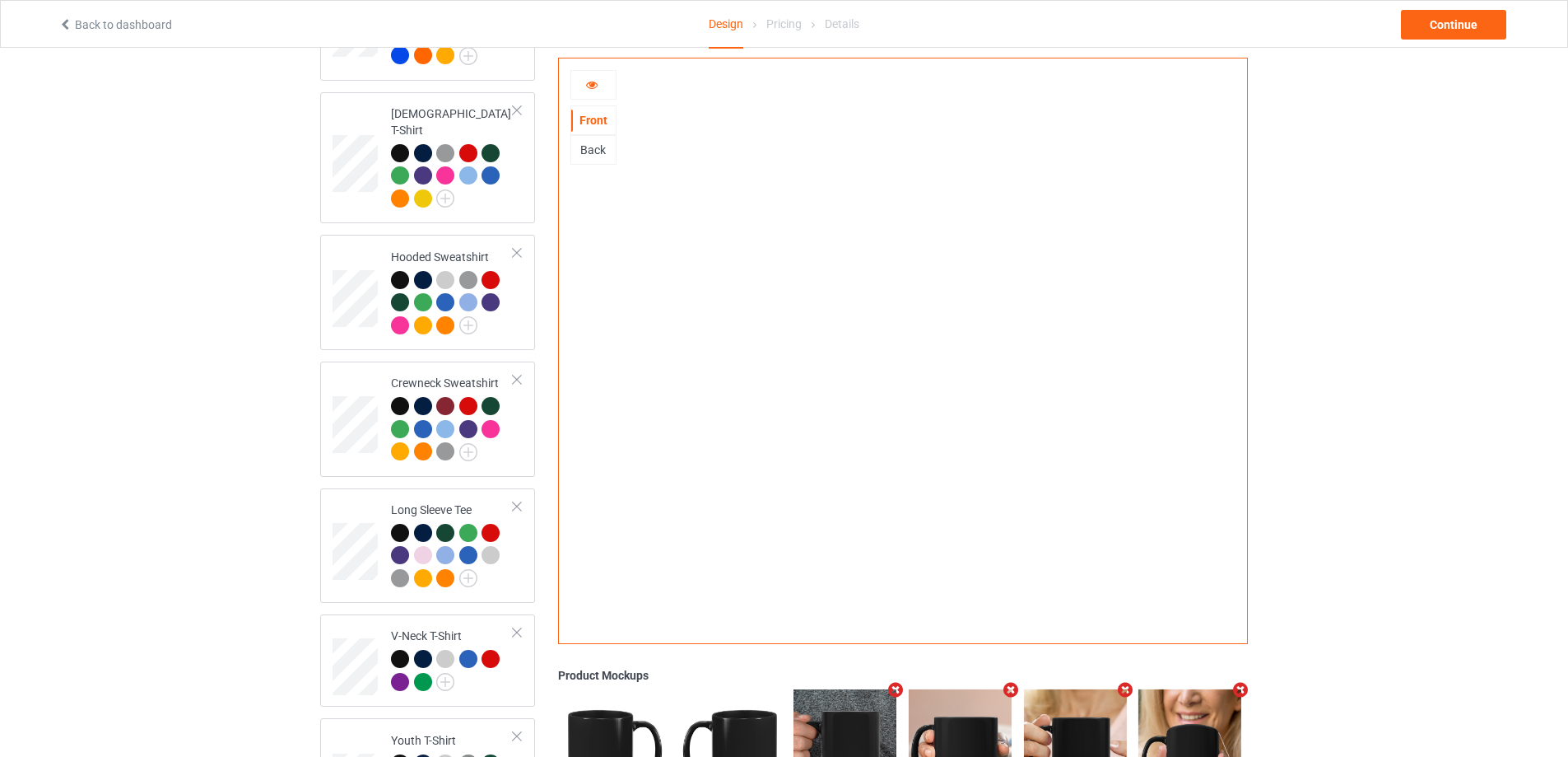
click at [604, 151] on div "Back" at bounding box center [593, 149] width 45 height 17
click at [597, 86] on icon at bounding box center [592, 82] width 14 height 11
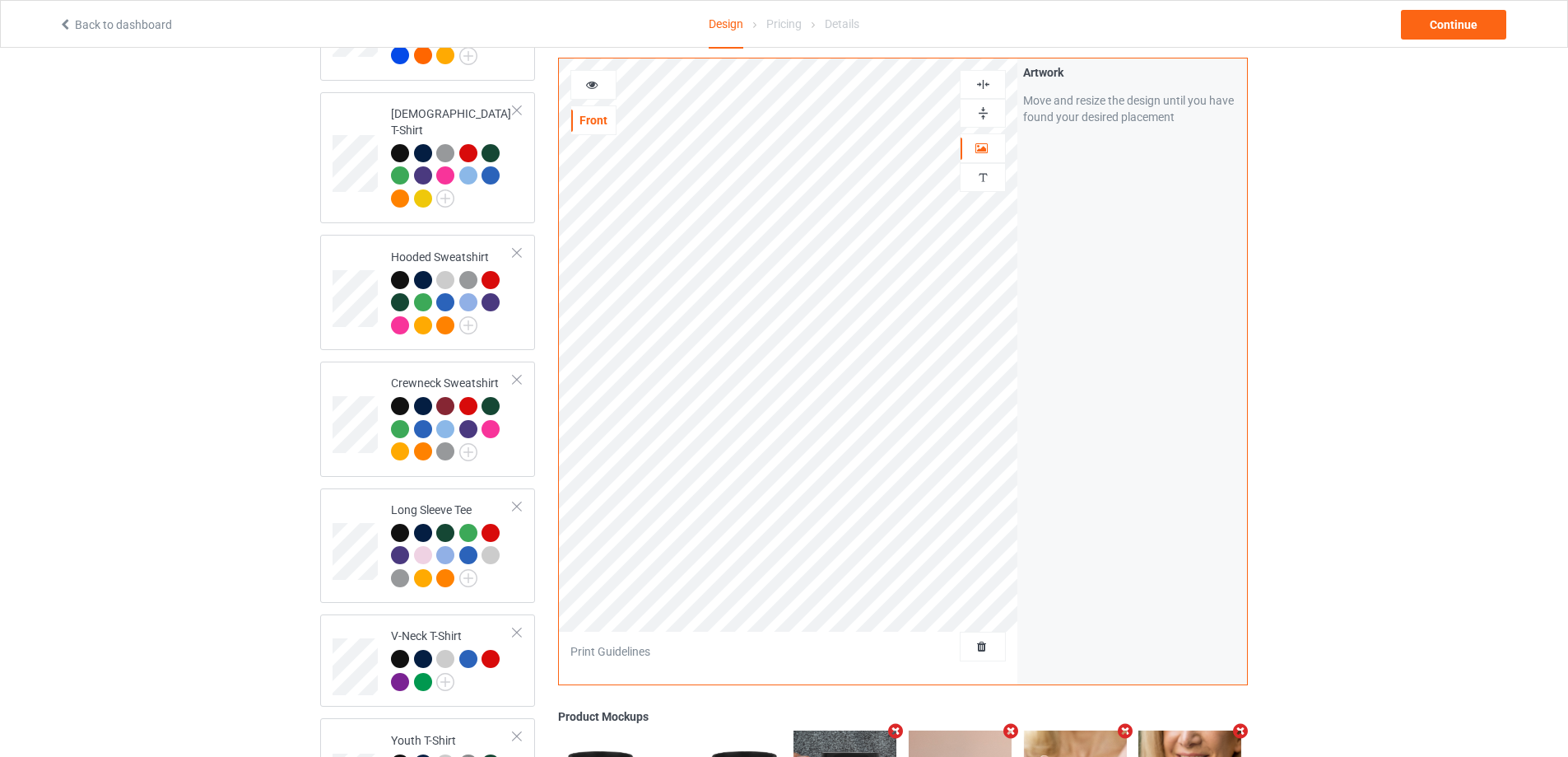
click at [603, 78] on div at bounding box center [593, 85] width 45 height 17
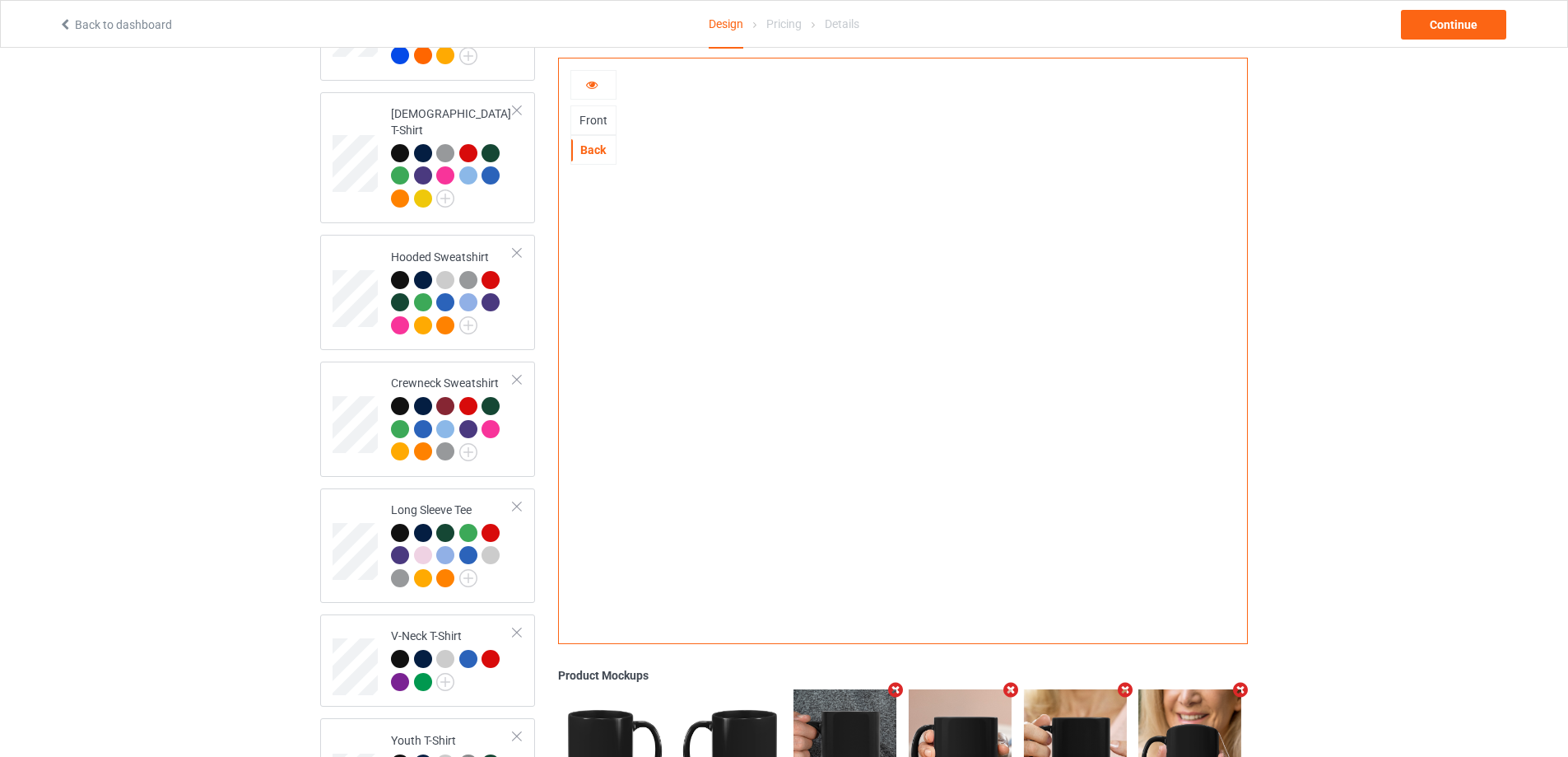
click at [593, 115] on div "Front" at bounding box center [593, 120] width 45 height 17
click at [602, 88] on div at bounding box center [593, 85] width 45 height 17
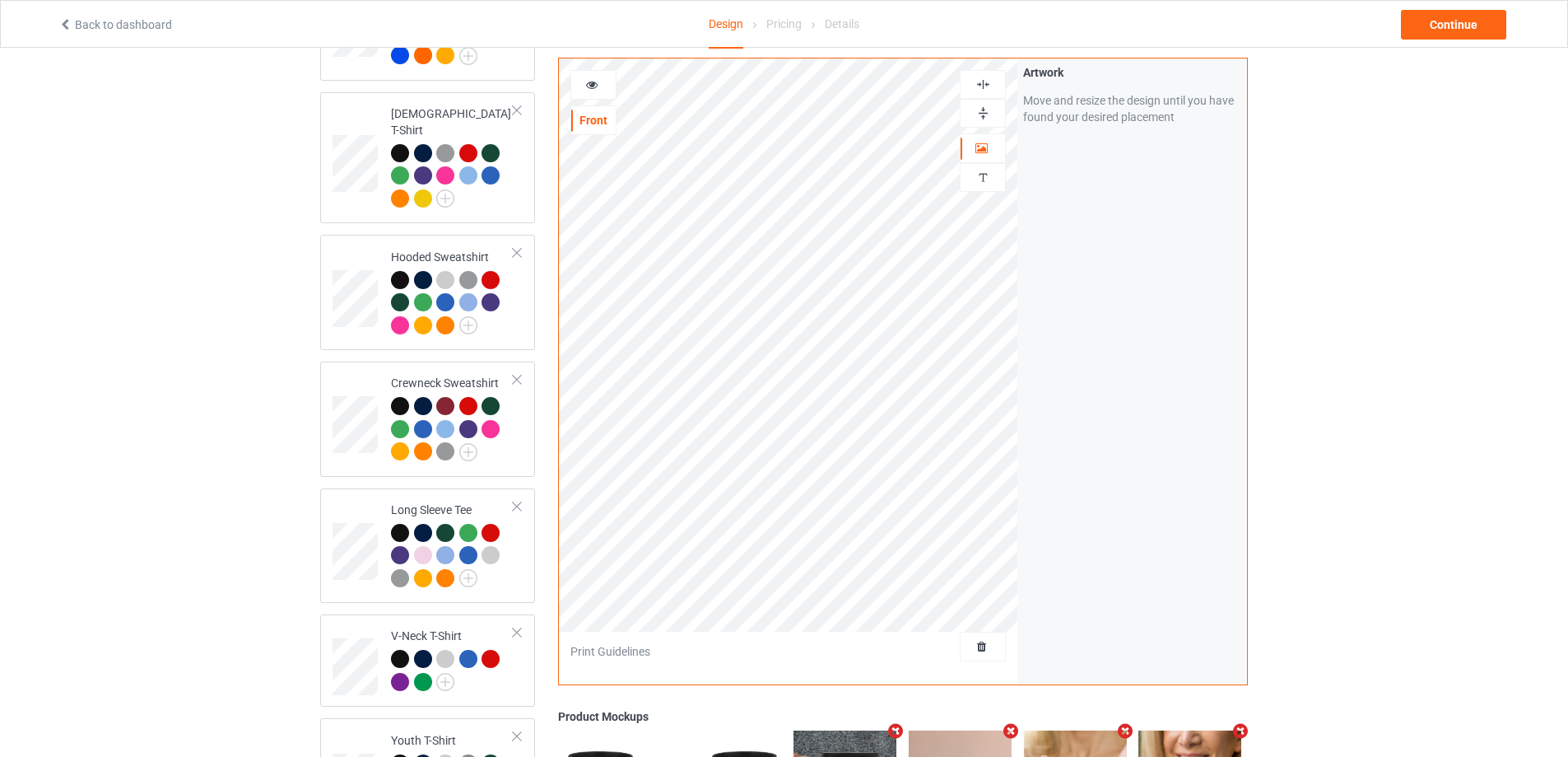
click at [982, 106] on img at bounding box center [983, 114] width 16 height 16
click at [594, 77] on icon at bounding box center [592, 82] width 14 height 11
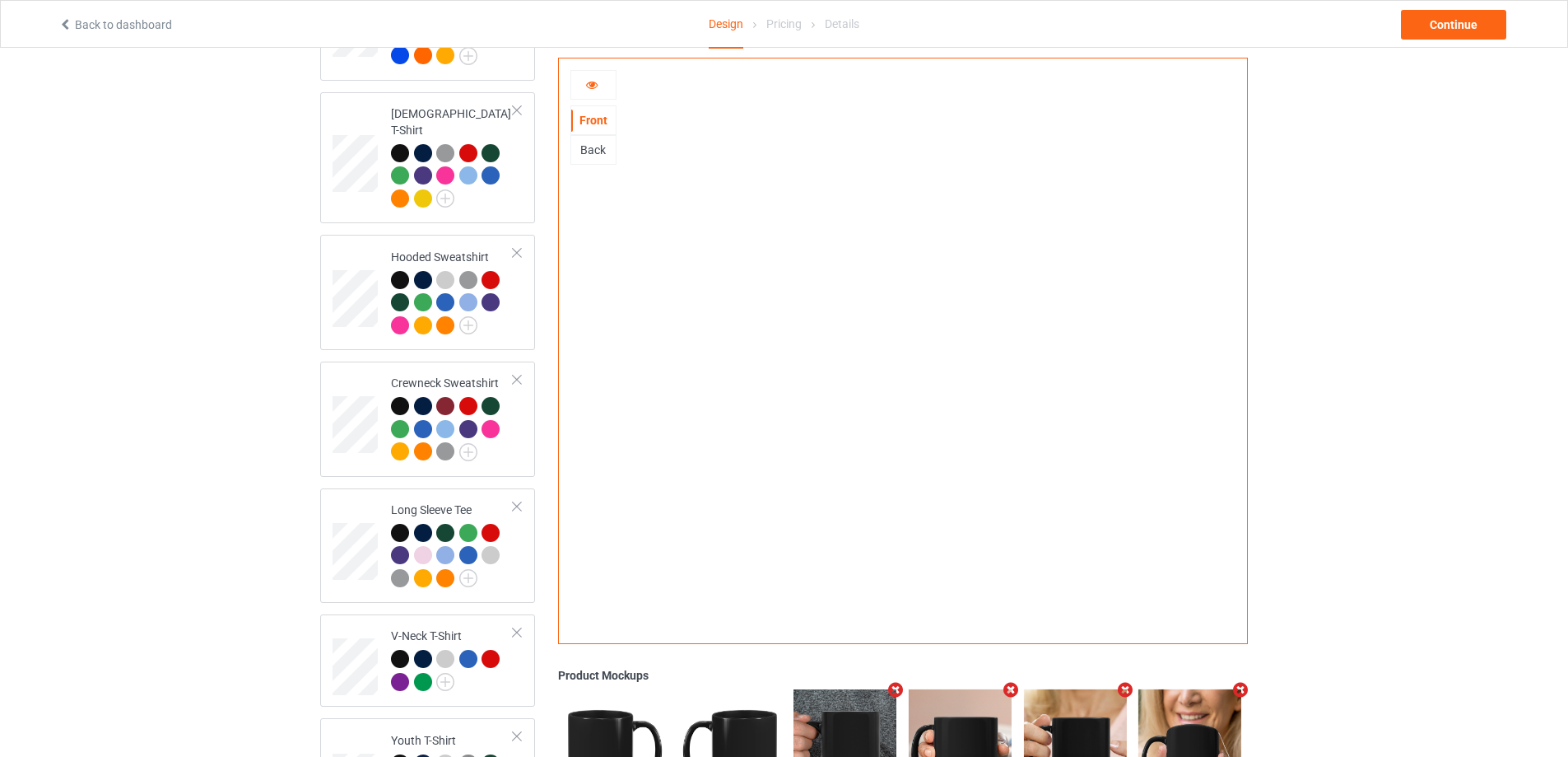
click at [593, 155] on div "Back" at bounding box center [593, 149] width 45 height 17
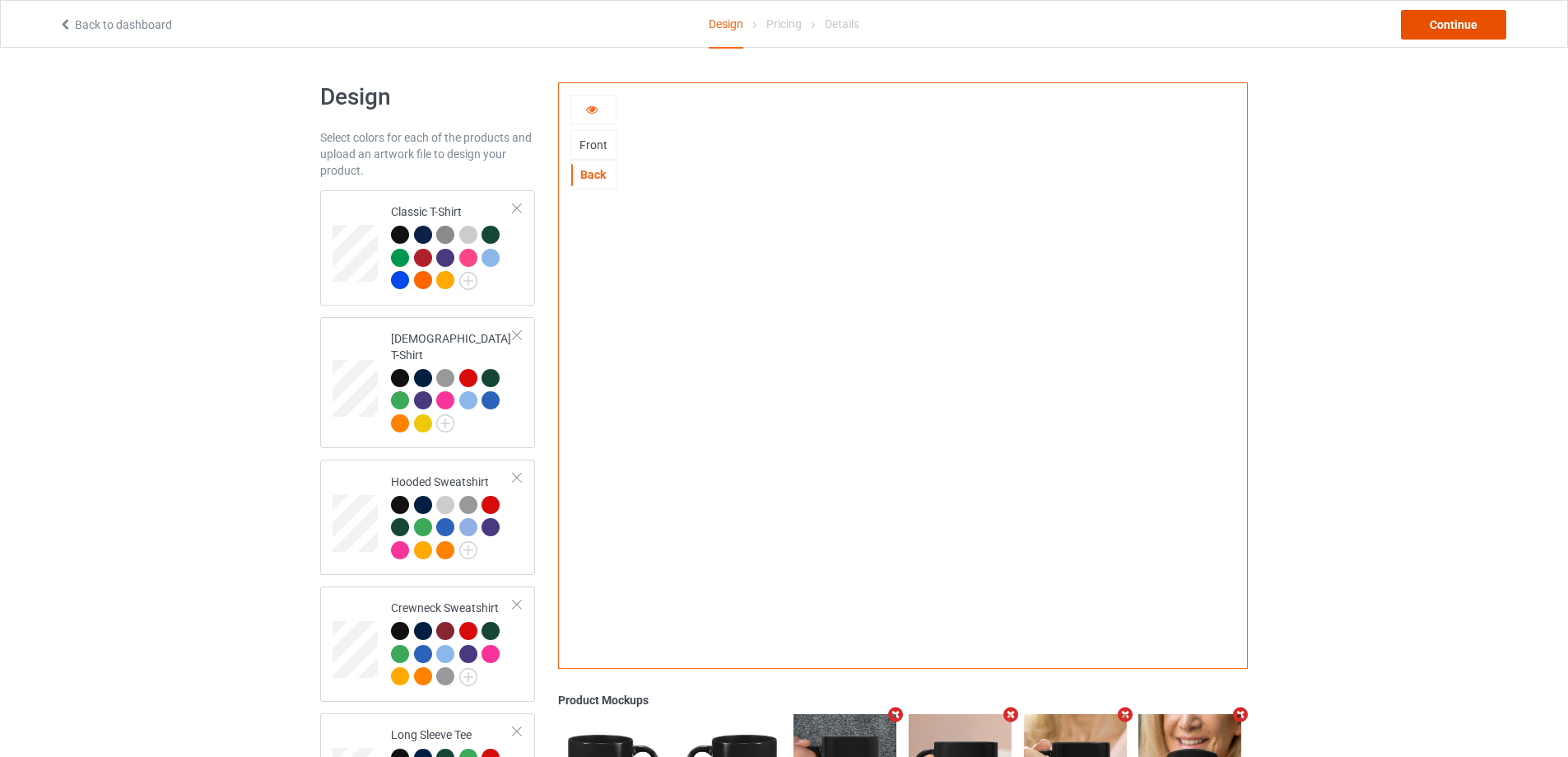
click at [1438, 29] on div "Continue" at bounding box center [1454, 24] width 106 height 30
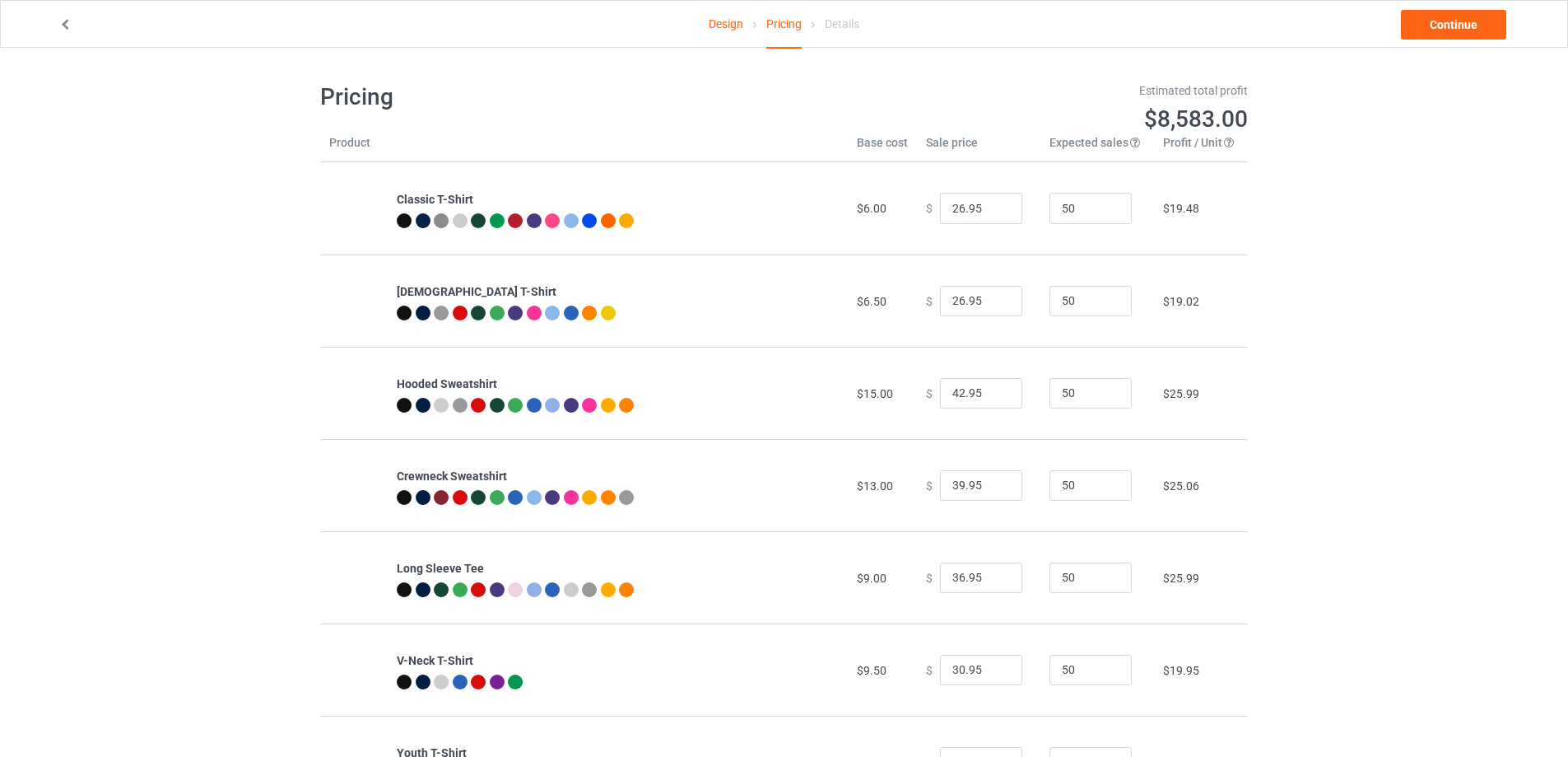
click at [737, 28] on link "Design" at bounding box center [726, 24] width 35 height 46
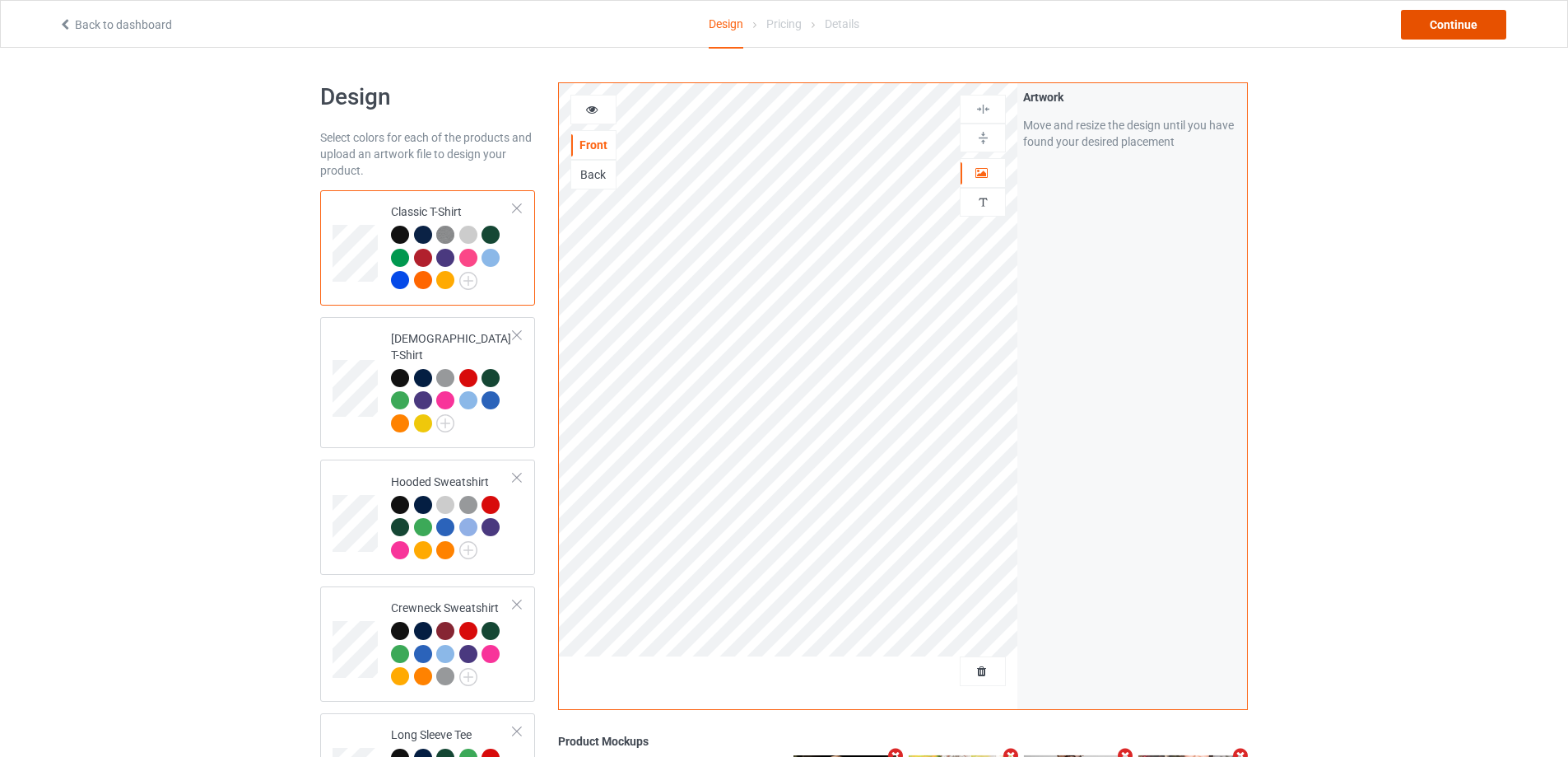
click at [1446, 29] on div "Continue" at bounding box center [1454, 24] width 106 height 30
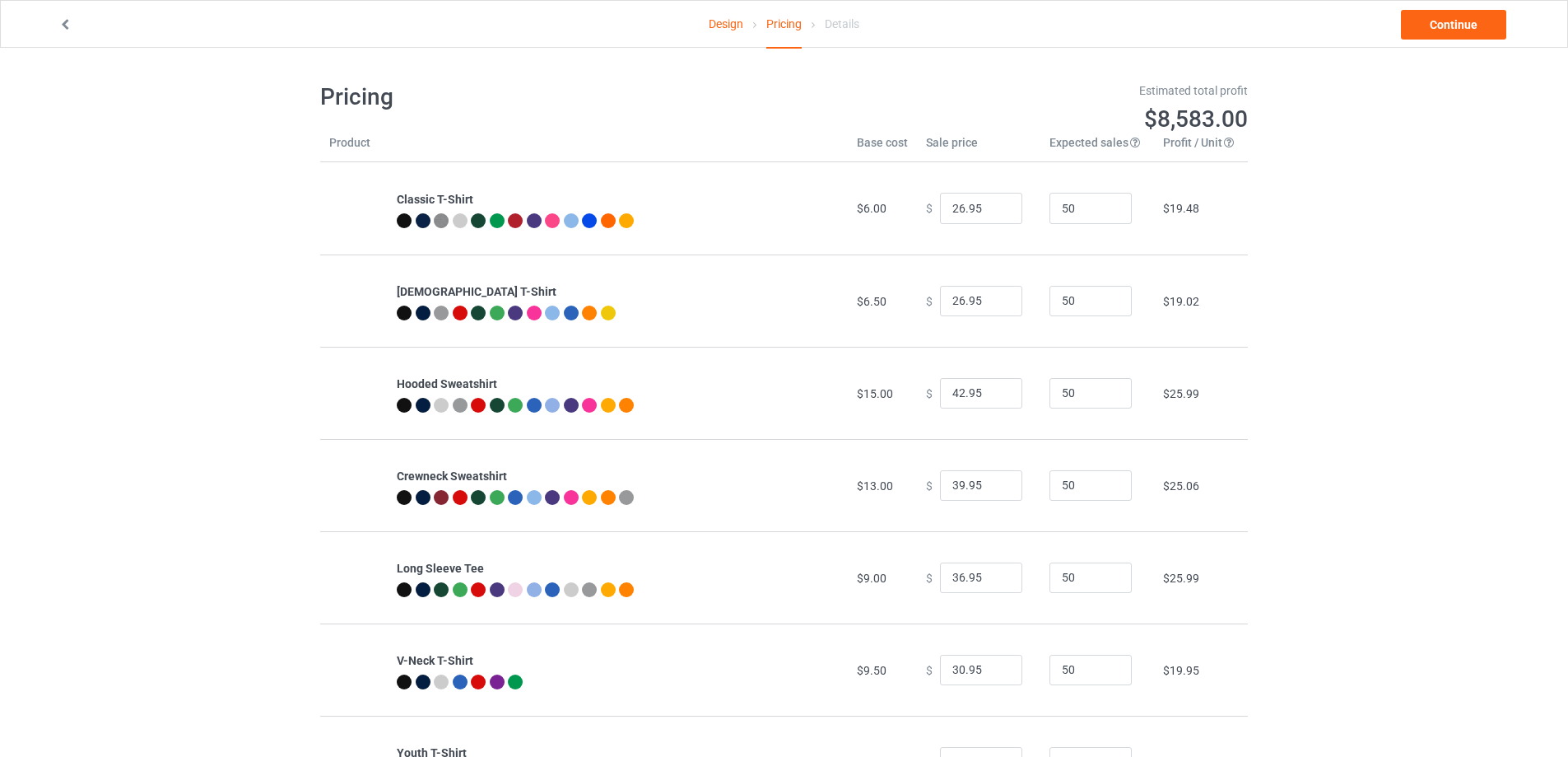
scroll to position [178, 0]
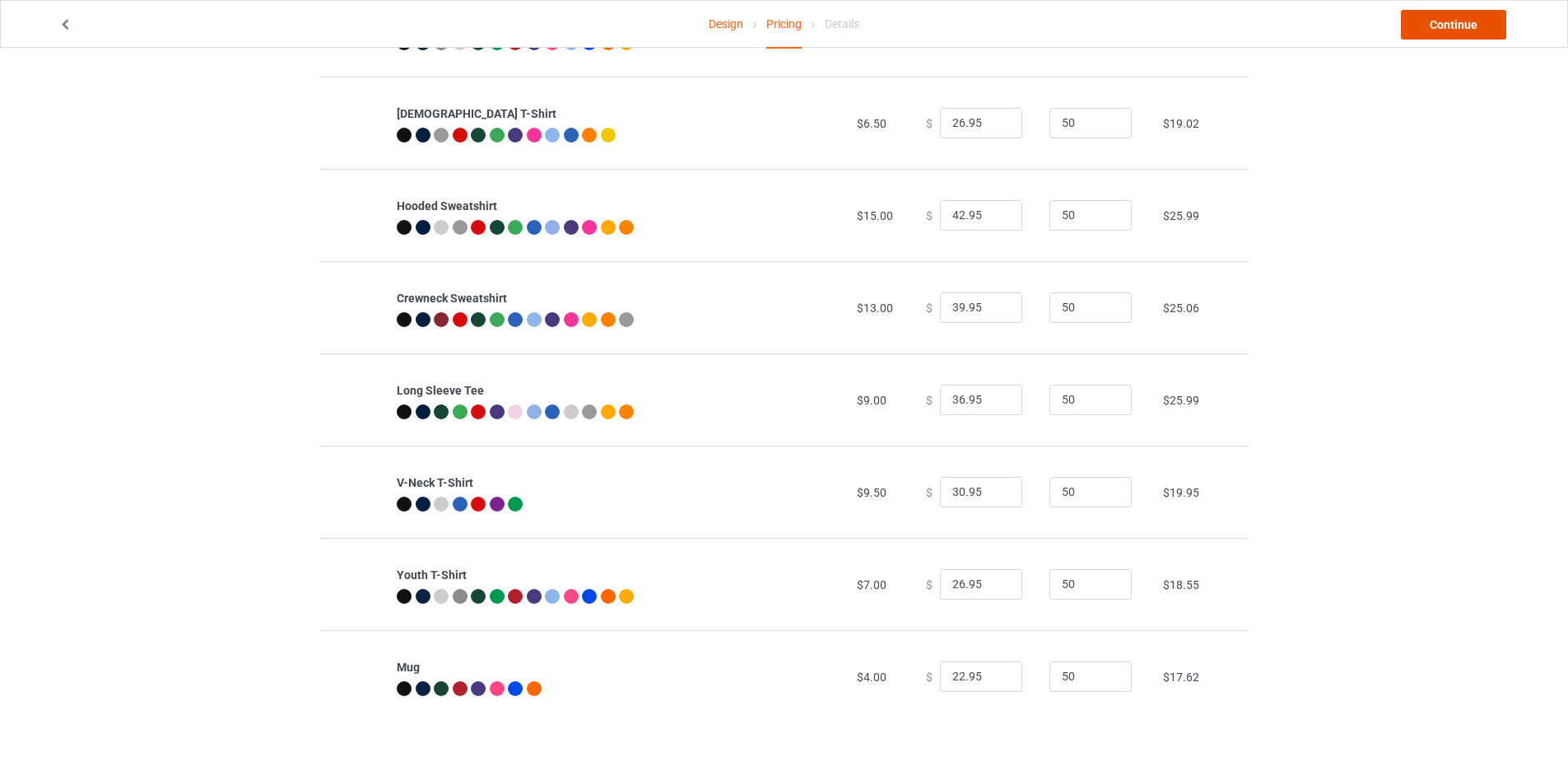
click at [1440, 35] on link "Continue" at bounding box center [1454, 24] width 106 height 30
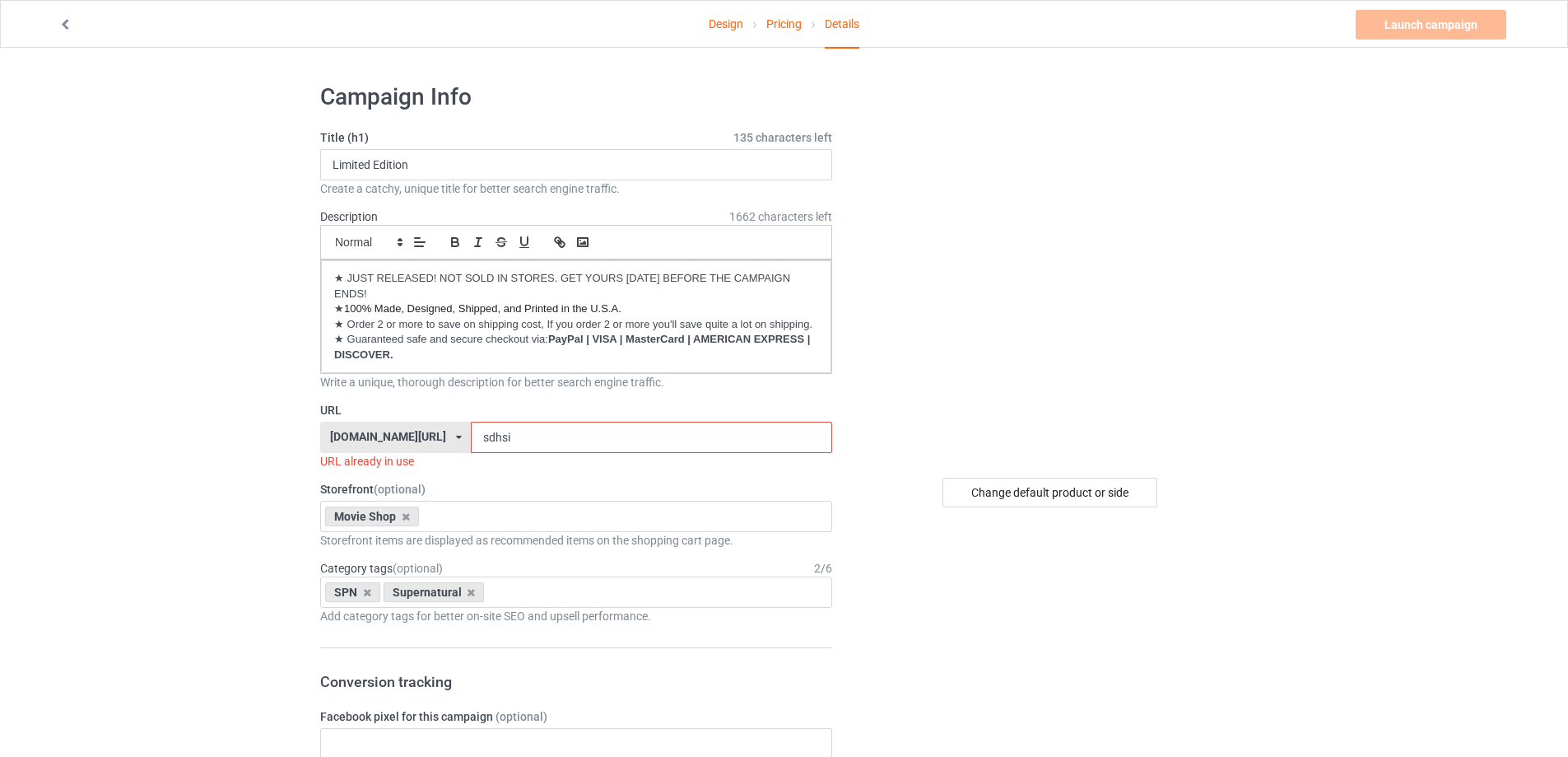
drag, startPoint x: 500, startPoint y: 437, endPoint x: 416, endPoint y: 439, distance: 84.0
click at [416, 439] on div "[DOMAIN_NAME][URL] [DOMAIN_NAME][URL] [DOMAIN_NAME][URL] [DOMAIN_NAME][URL] [DO…" at bounding box center [576, 437] width 512 height 31
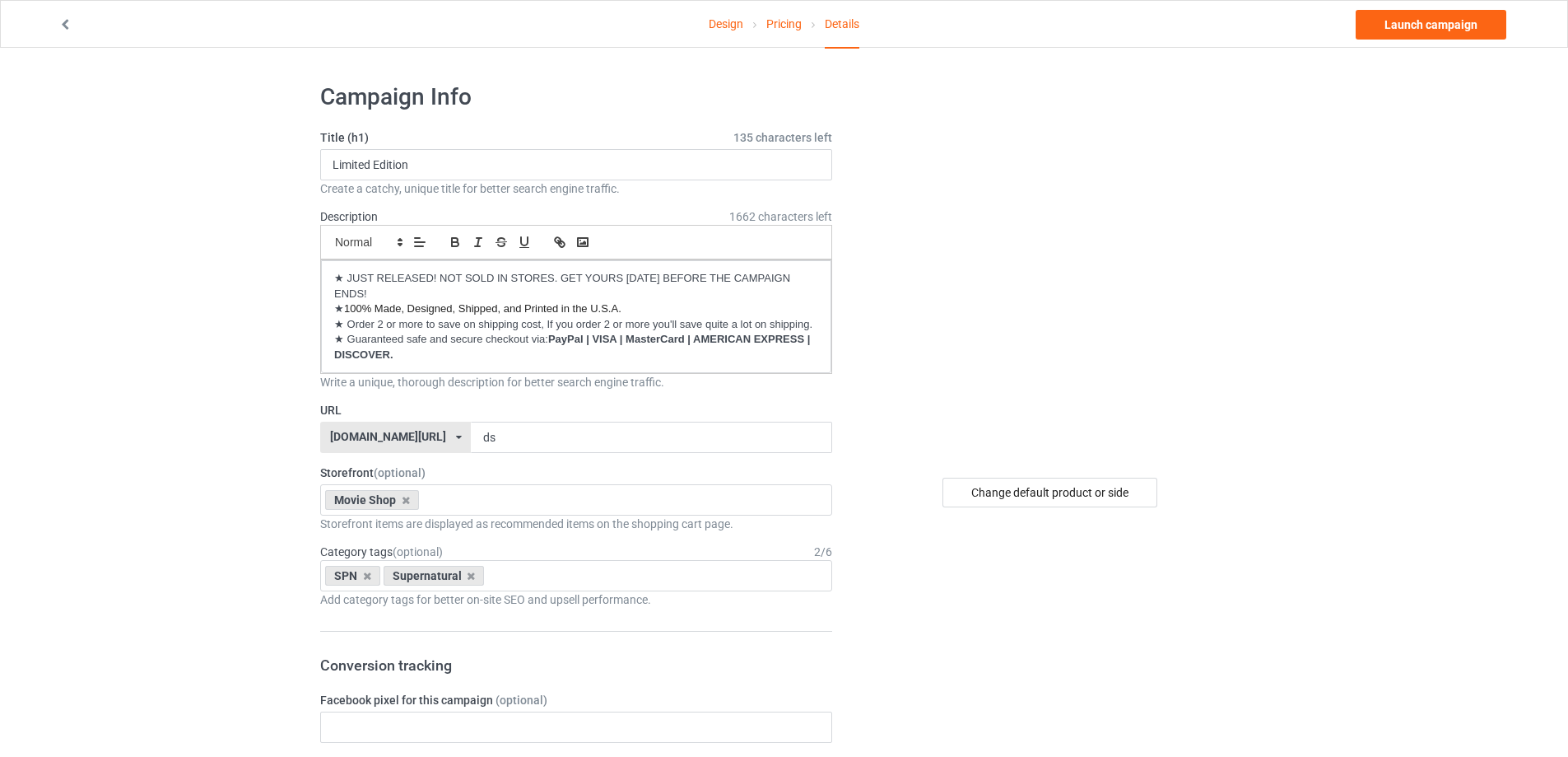
drag, startPoint x: 543, startPoint y: 444, endPoint x: 425, endPoint y: 437, distance: 118.2
click at [423, 437] on div "[DOMAIN_NAME][URL] [DOMAIN_NAME][URL] [DOMAIN_NAME][URL] [DOMAIN_NAME][URL] [DO…" at bounding box center [576, 437] width 512 height 31
type input "dad-hunting-trip"
click at [1379, 31] on link "Launch campaign" at bounding box center [1431, 24] width 151 height 30
